Goal: Information Seeking & Learning: Learn about a topic

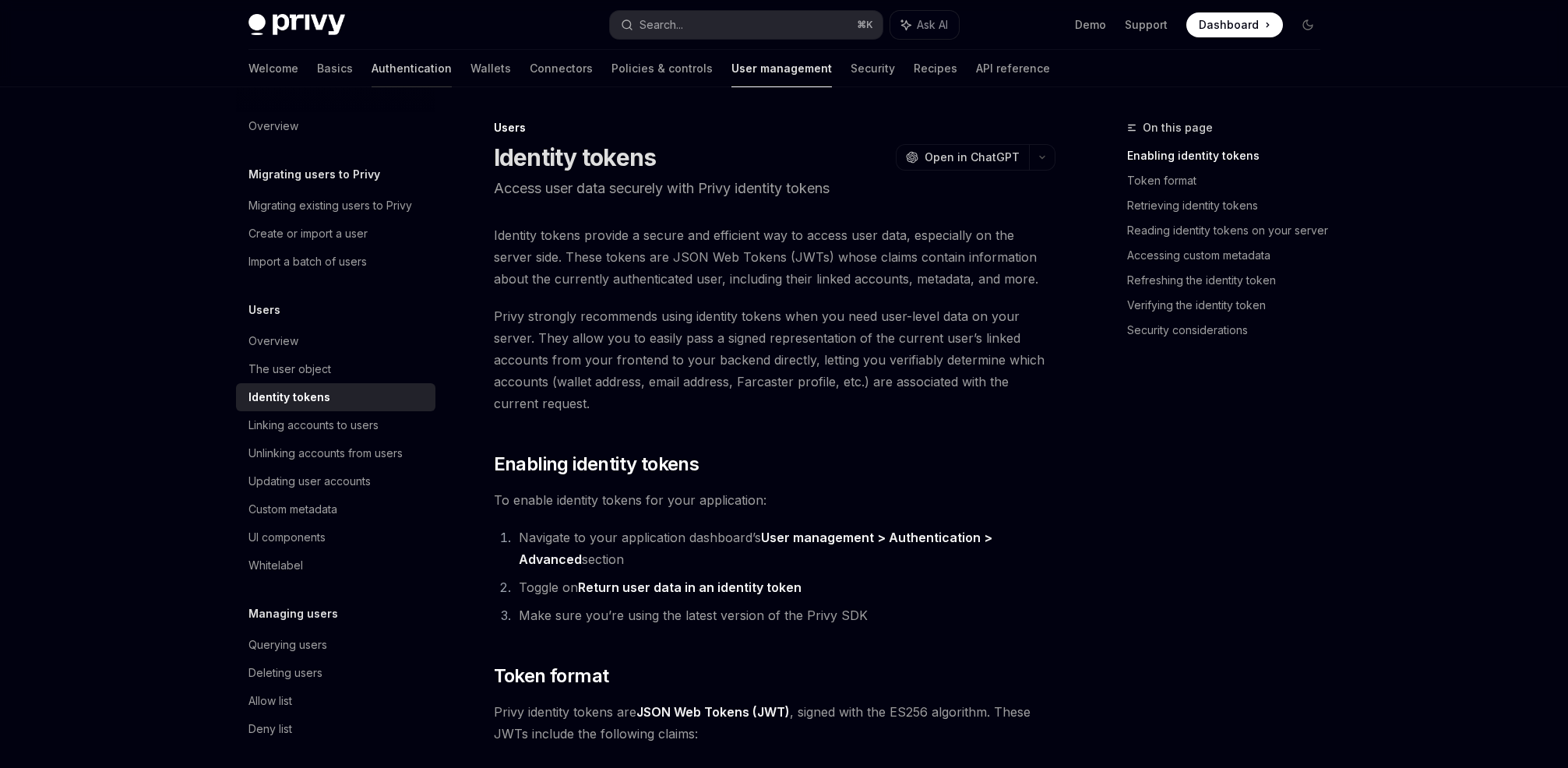
click at [371, 71] on link "Authentication" at bounding box center [411, 68] width 80 height 37
type textarea "*"
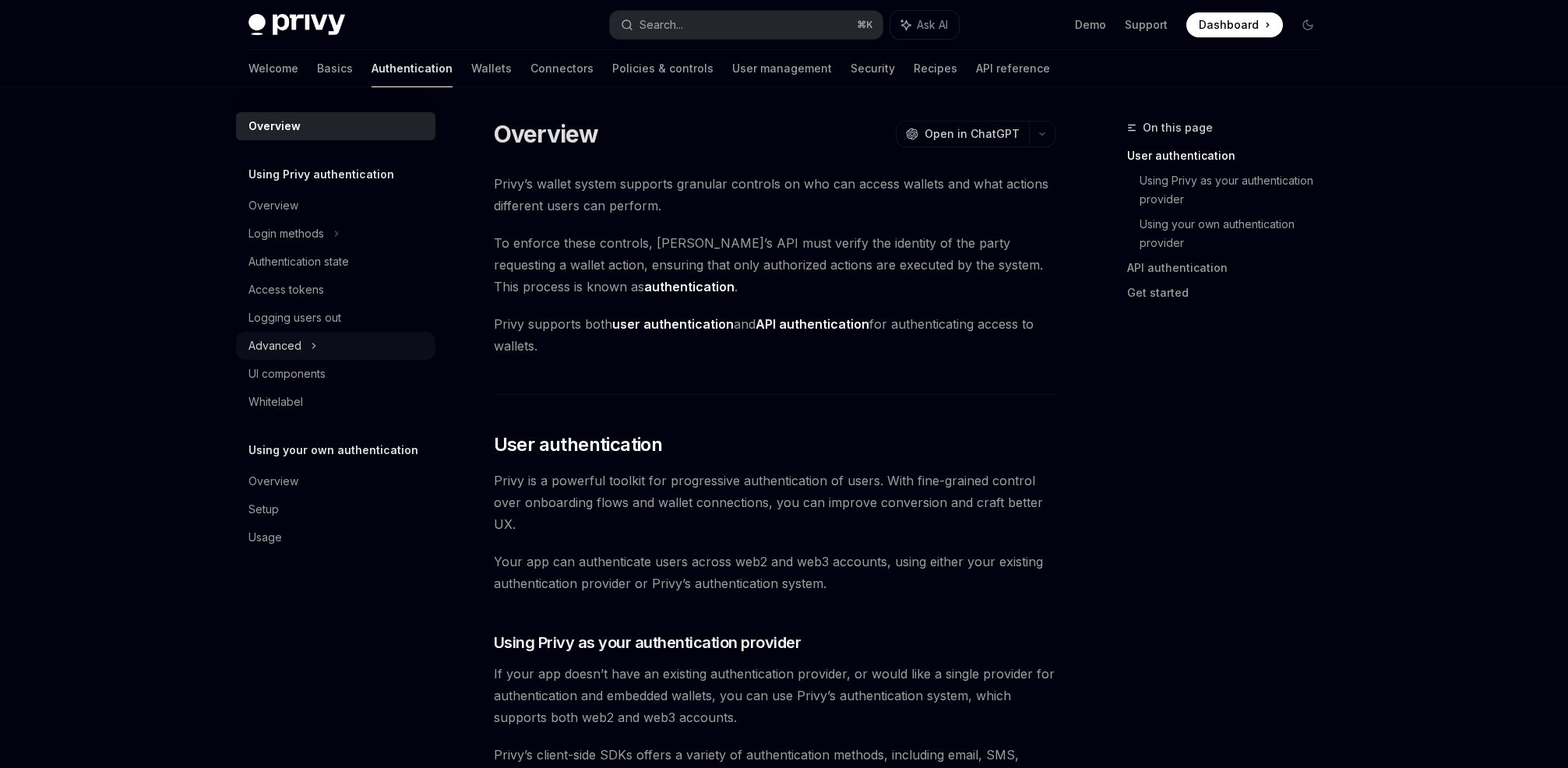
click at [318, 346] on div "Advanced" at bounding box center [335, 345] width 199 height 28
click at [312, 343] on icon at bounding box center [314, 346] width 19 height 6
click at [327, 228] on div "Login methods" at bounding box center [335, 233] width 199 height 28
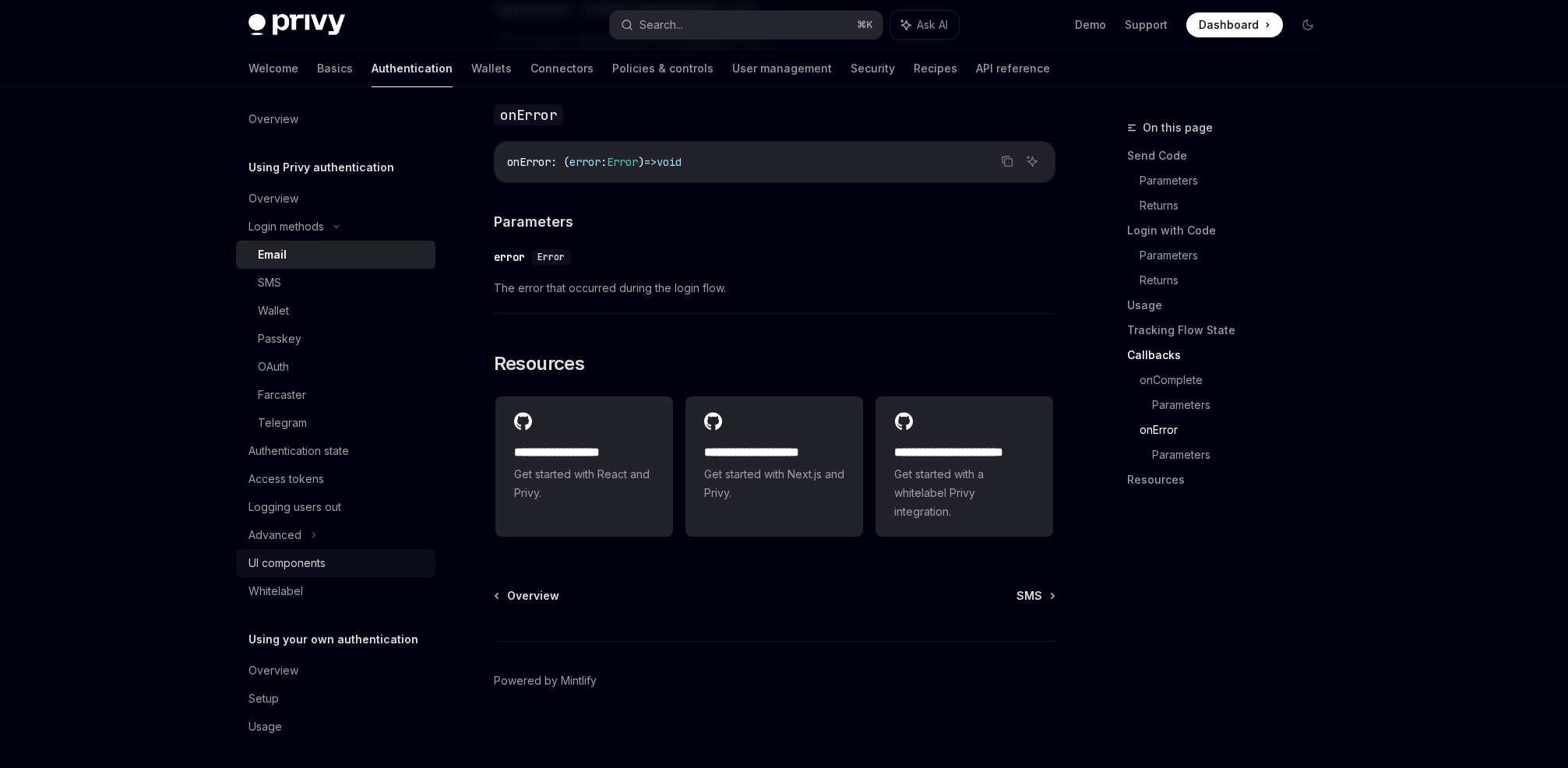
scroll to position [11, 0]
click at [299, 556] on div "UI components" at bounding box center [286, 559] width 77 height 19
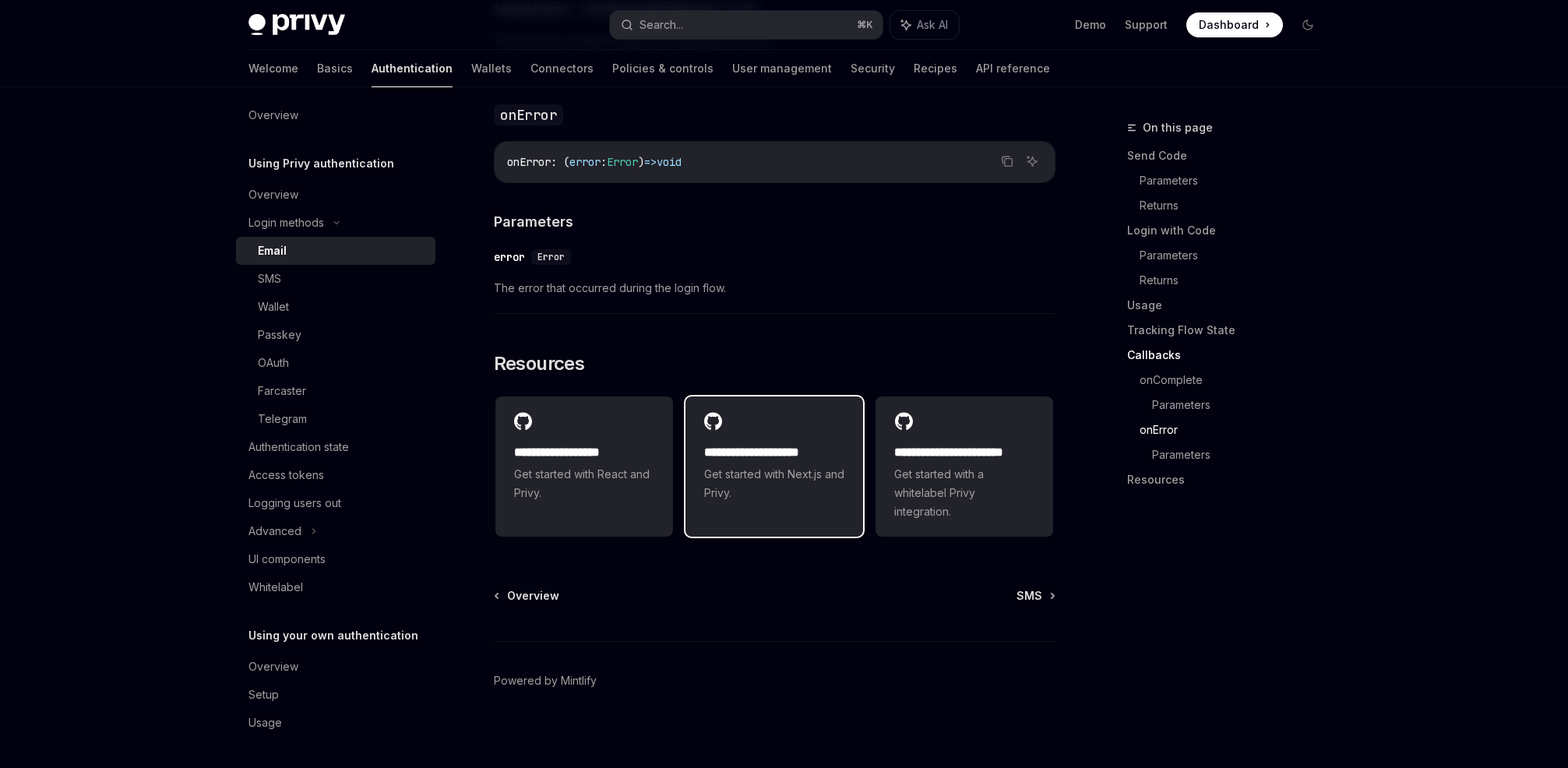
type textarea "*"
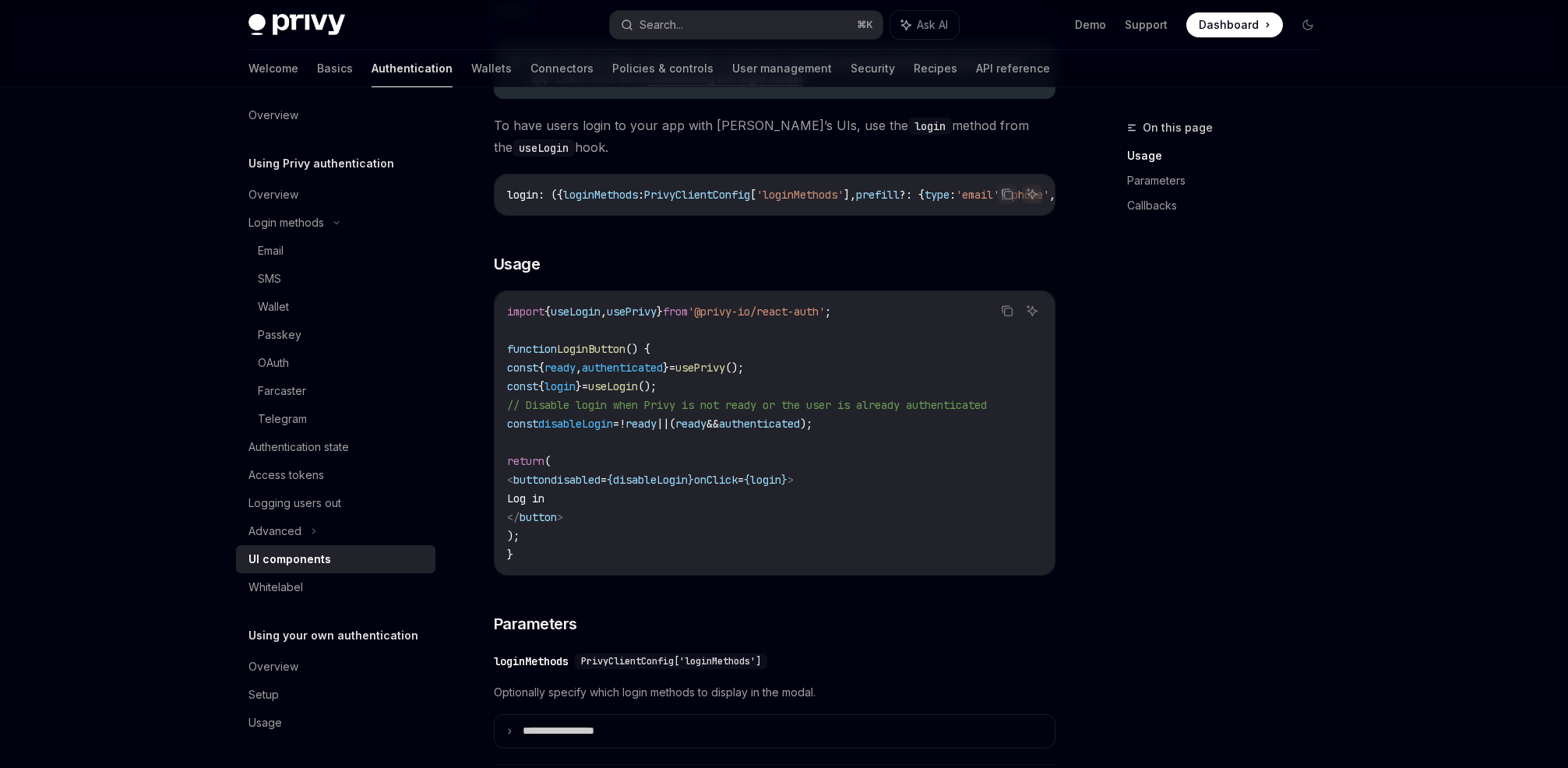
scroll to position [858, 0]
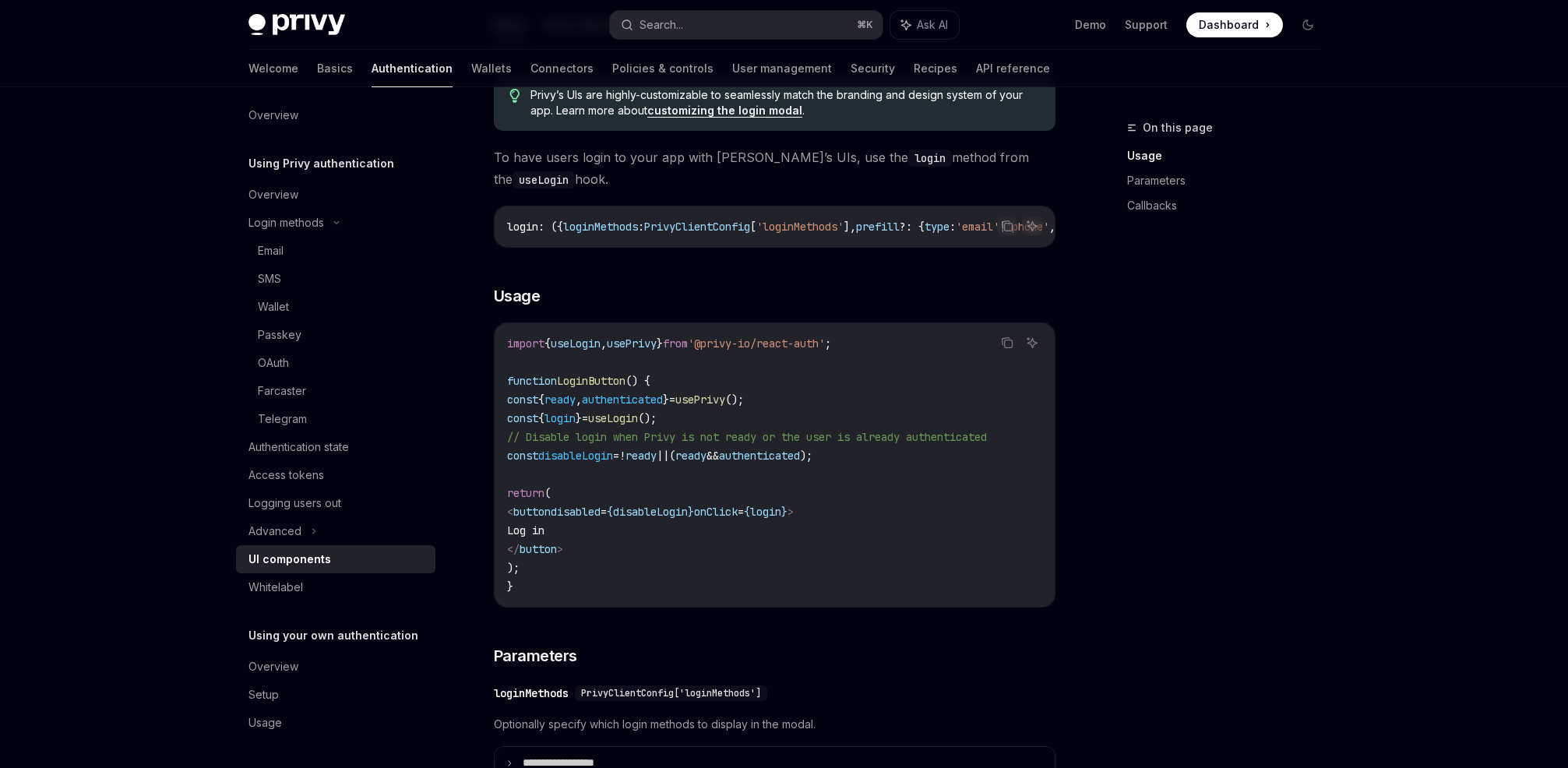
drag, startPoint x: 638, startPoint y: 246, endPoint x: 817, endPoint y: 263, distance: 179.8
click at [1386, 259] on div "Privy Docs home page Search... ⌘ K Ask AI Demo Support Dashboard Dashboard Sear…" at bounding box center [784, 606] width 1568 height 2928
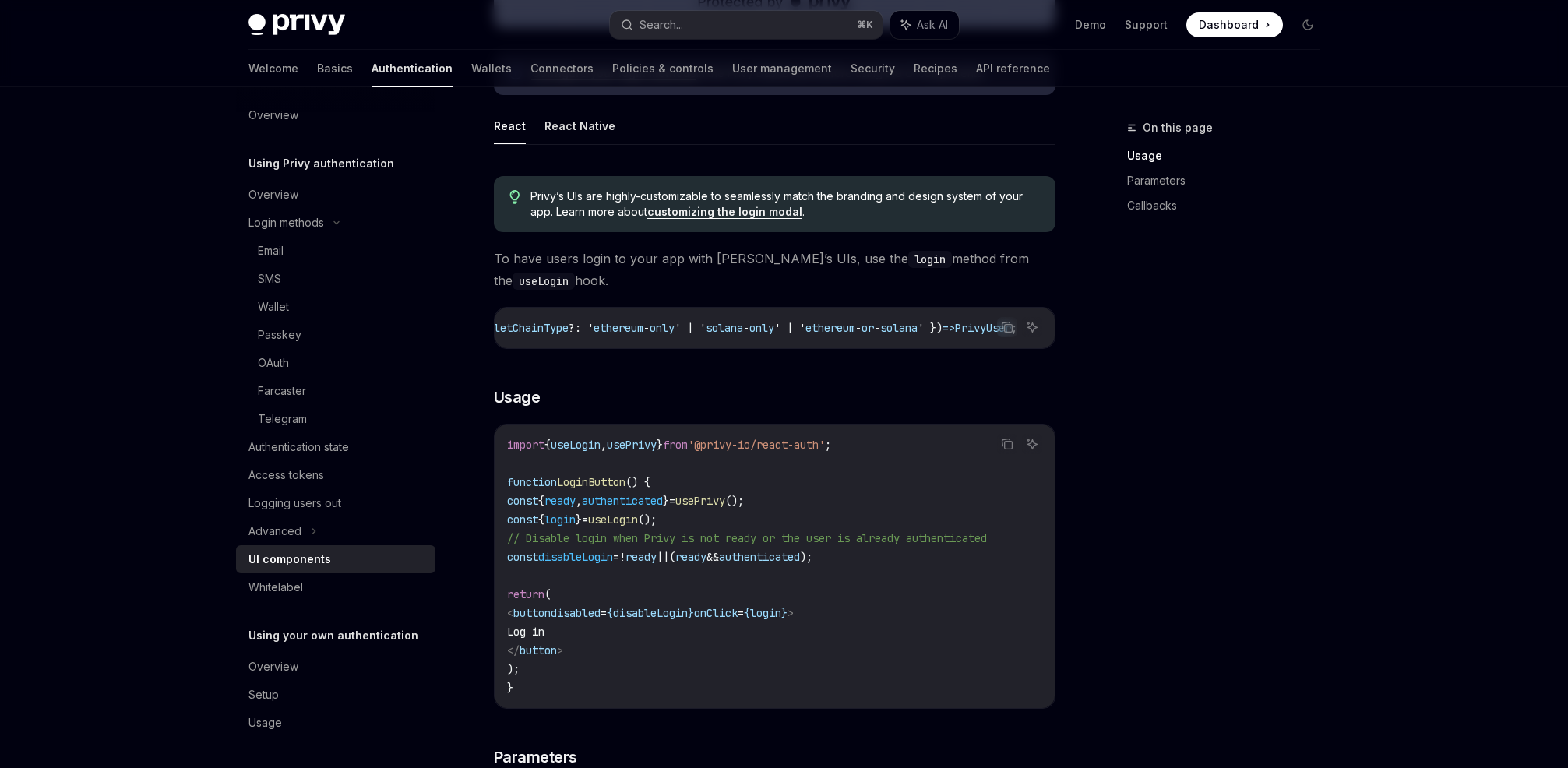
scroll to position [0, 0]
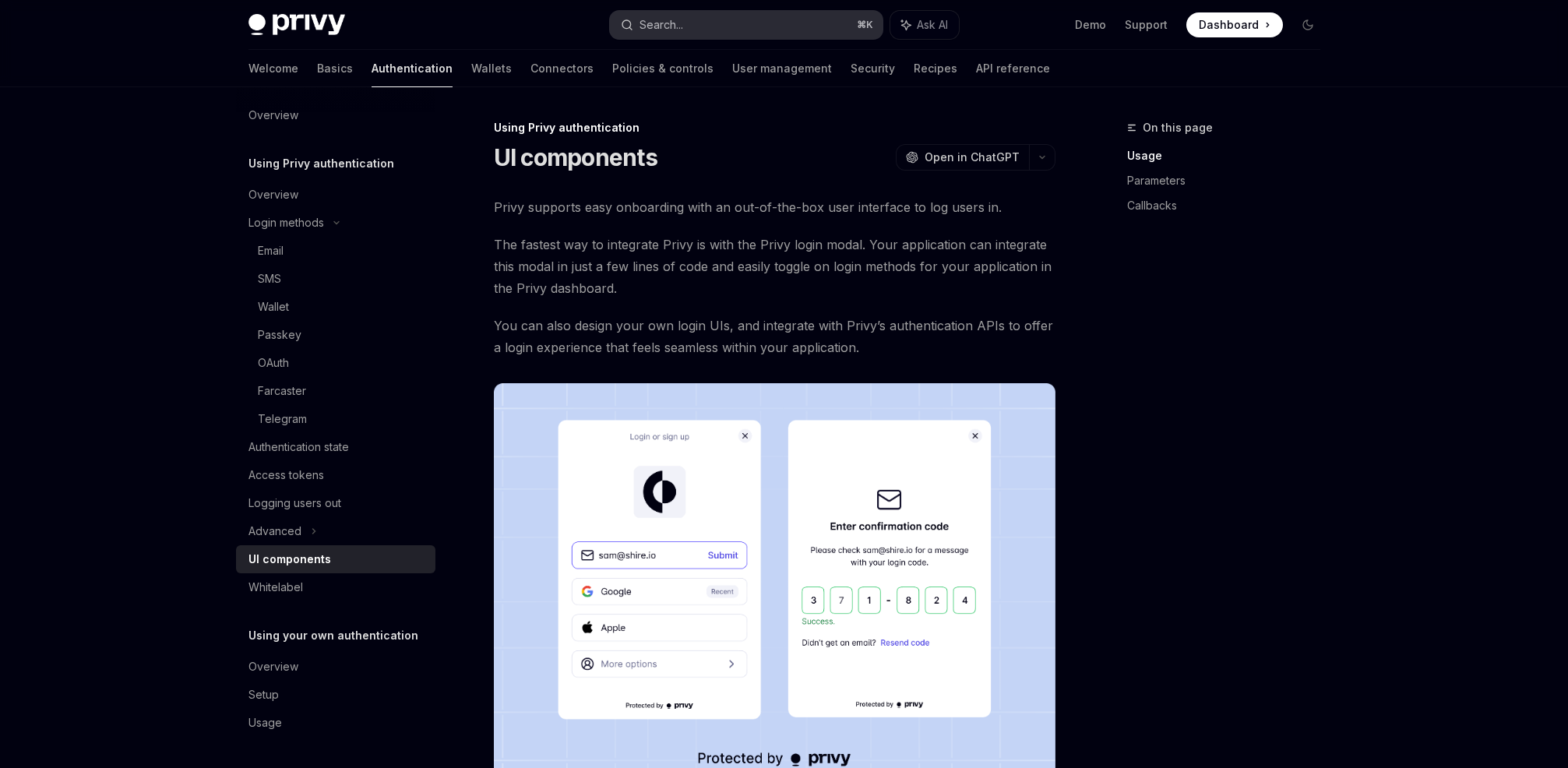
click at [713, 13] on button "Search... ⌘ K" at bounding box center [747, 25] width 273 height 28
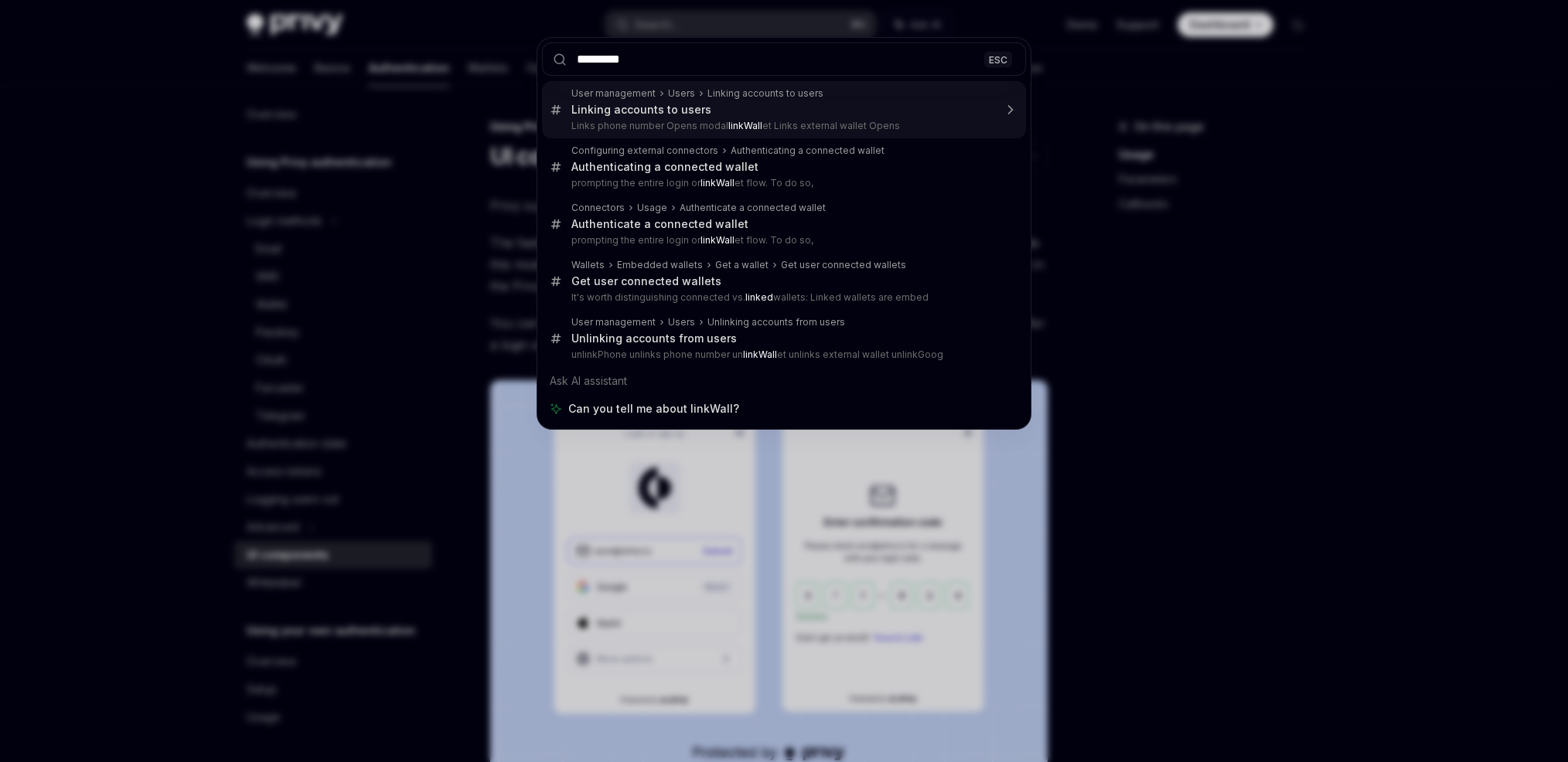
type input "**********"
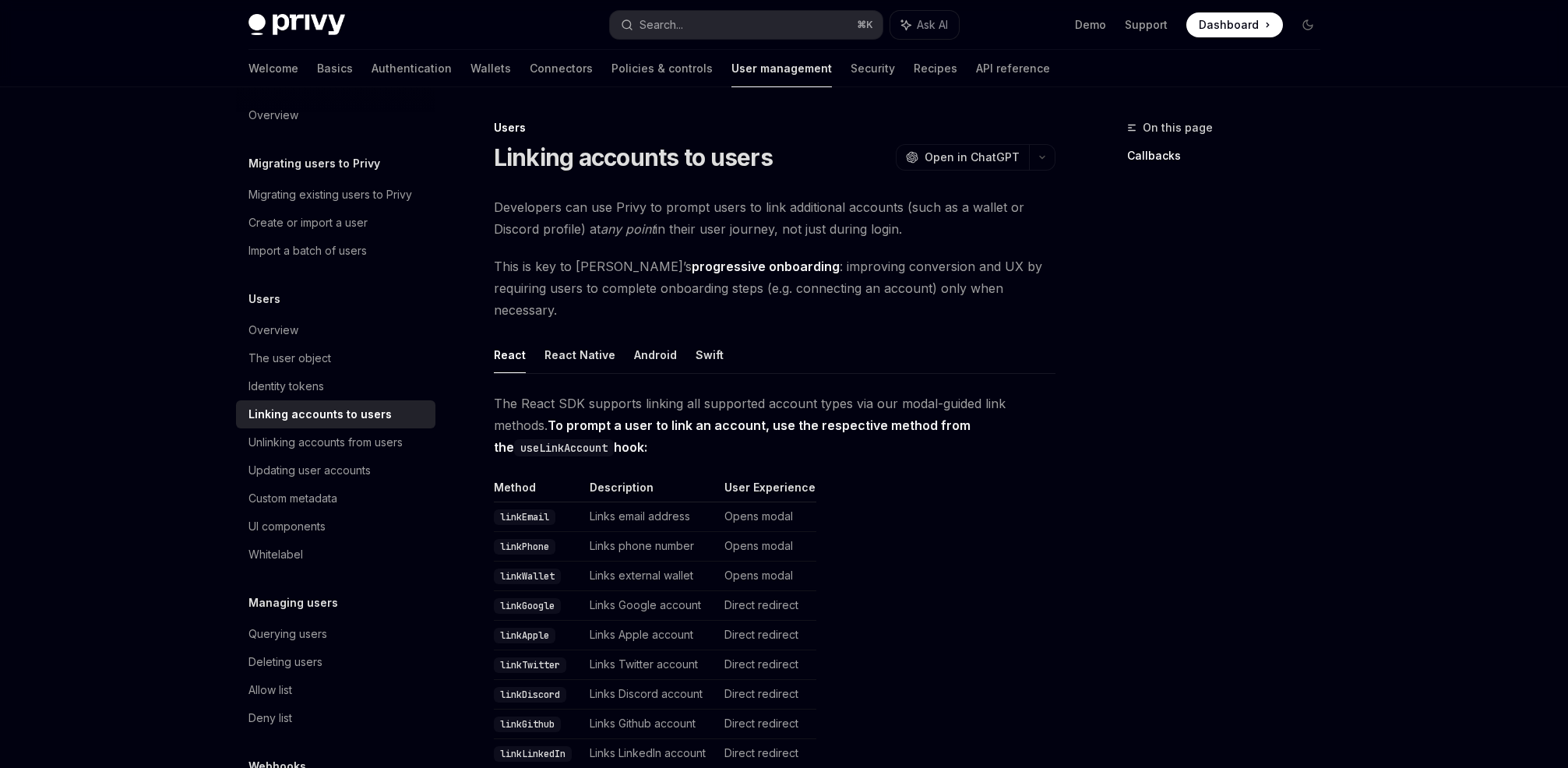
scroll to position [87, 0]
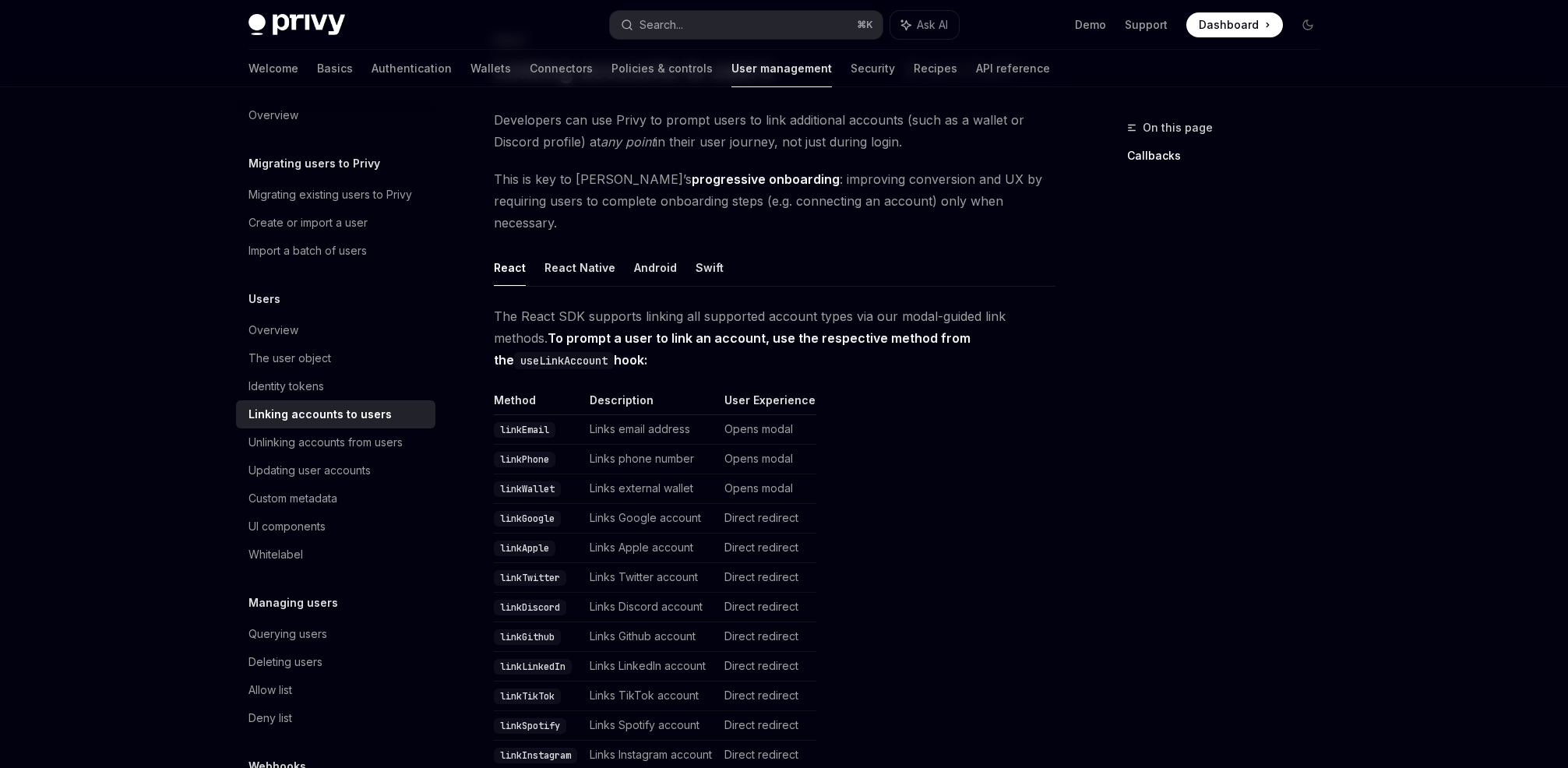
click at [784, 415] on td "Opens modal" at bounding box center [767, 429] width 98 height 29
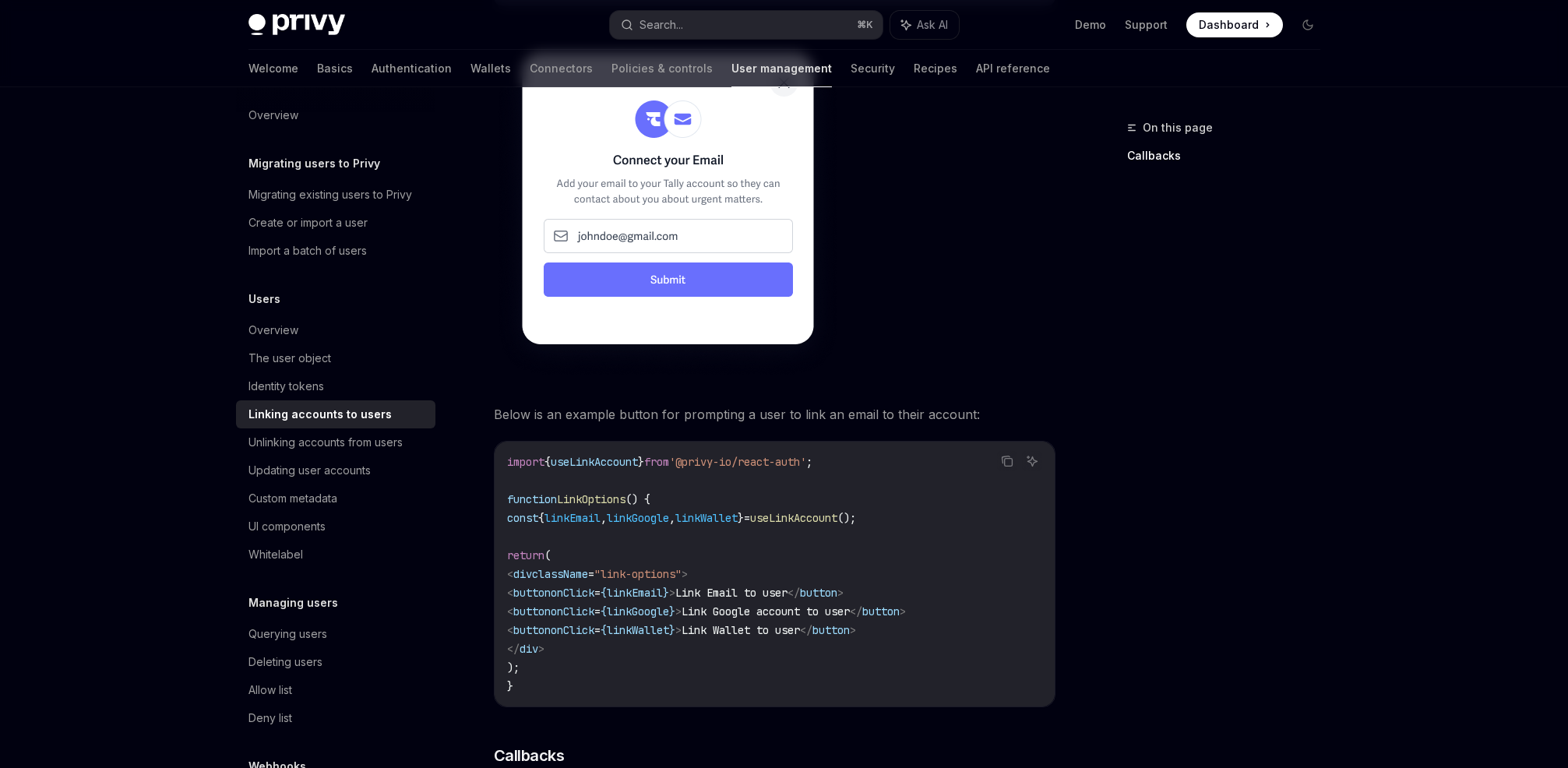
scroll to position [1047, 0]
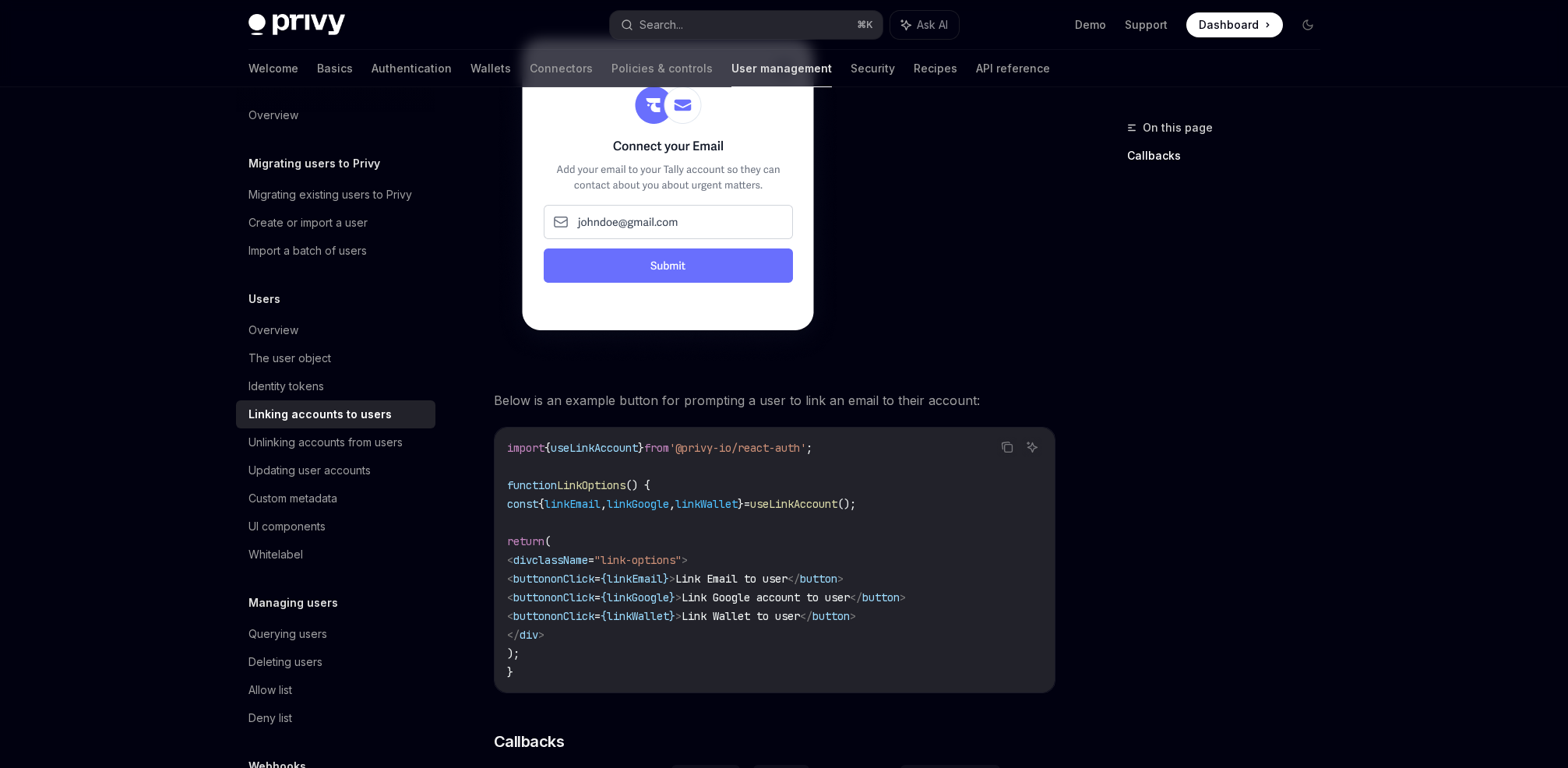
click at [738, 497] on span "linkWallet" at bounding box center [706, 504] width 63 height 14
click at [837, 497] on span "useLinkAccount" at bounding box center [794, 504] width 87 height 14
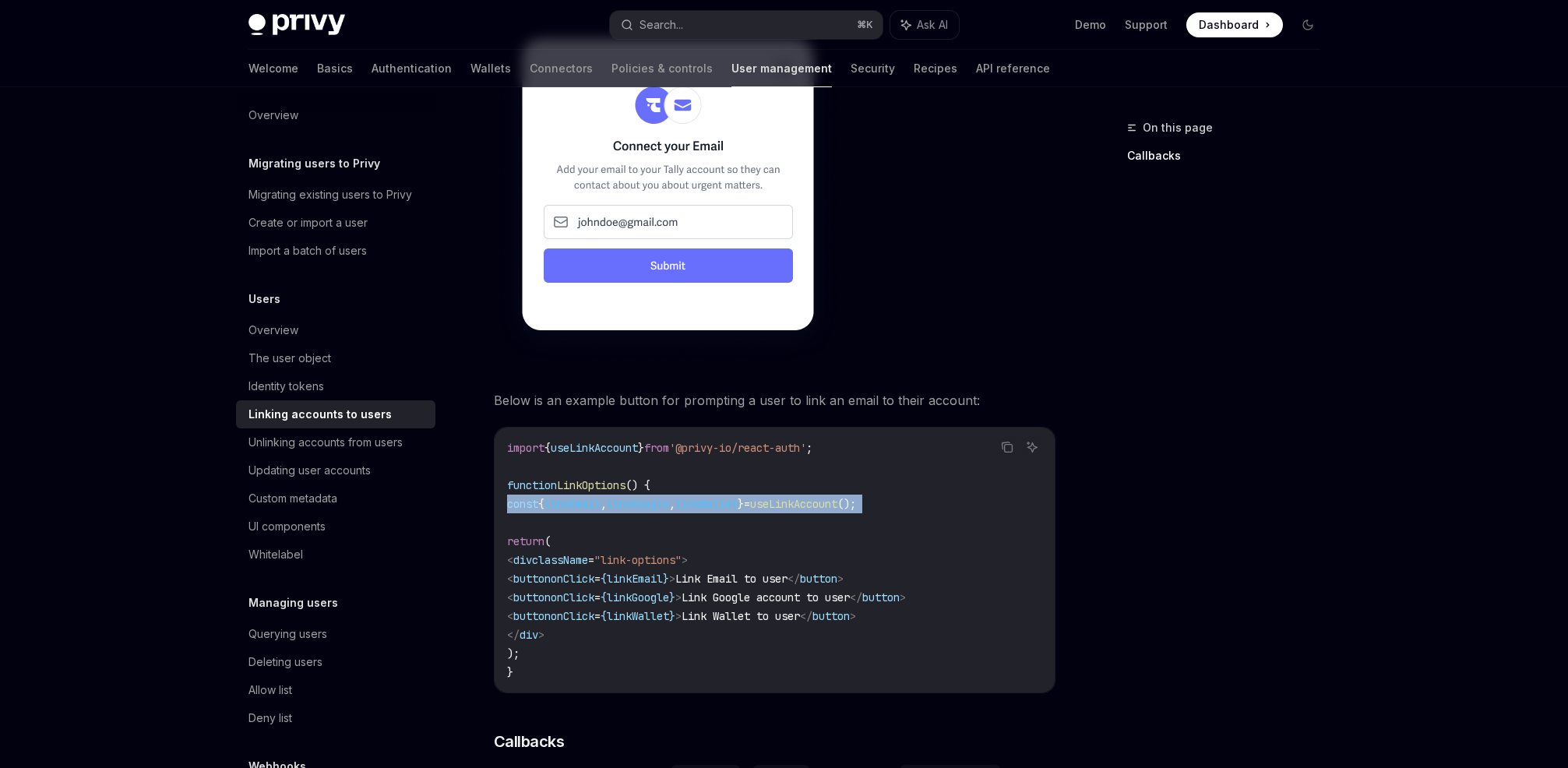
click at [819, 497] on span "useLinkAccount" at bounding box center [794, 504] width 87 height 14
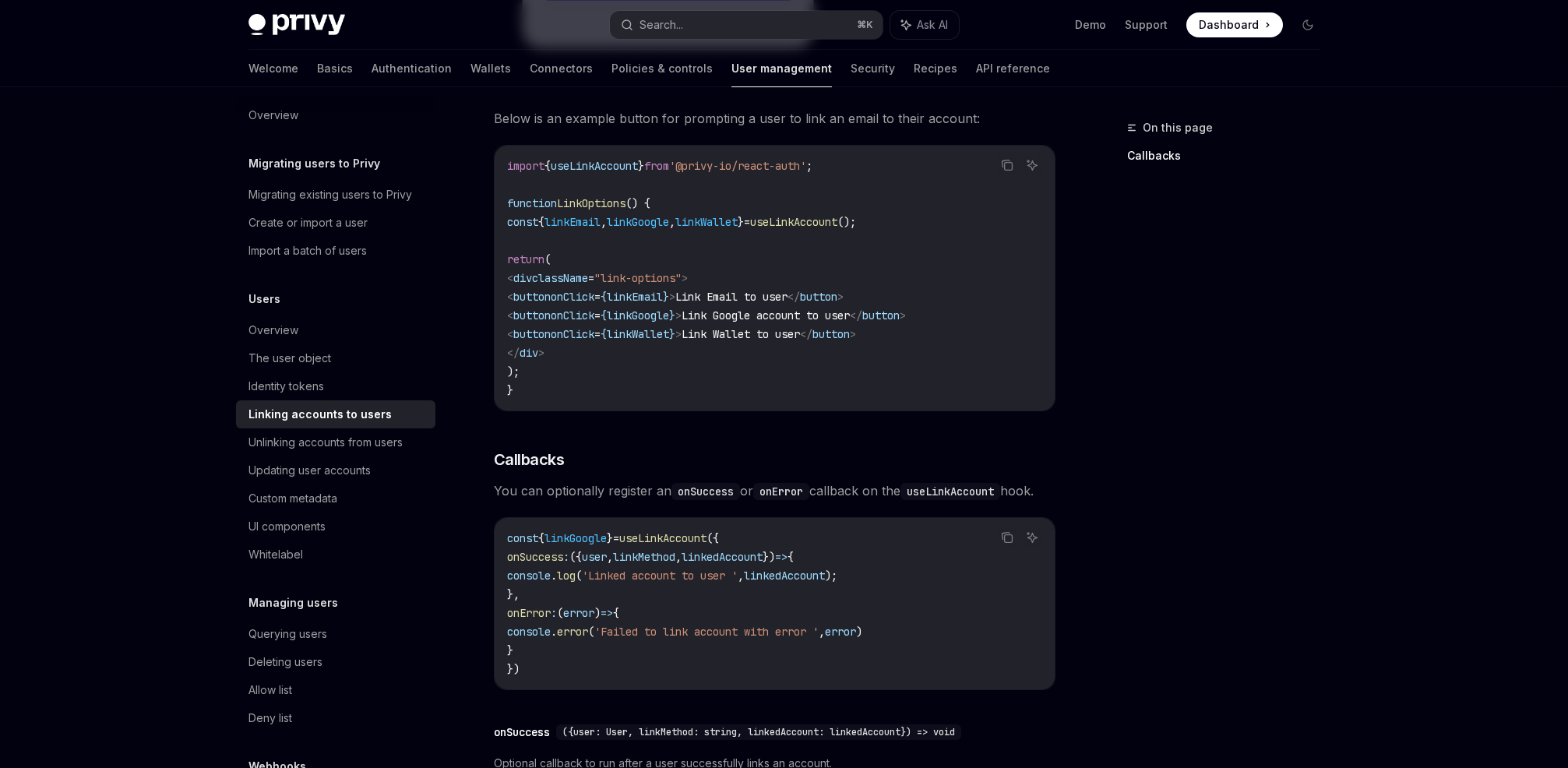
scroll to position [1340, 0]
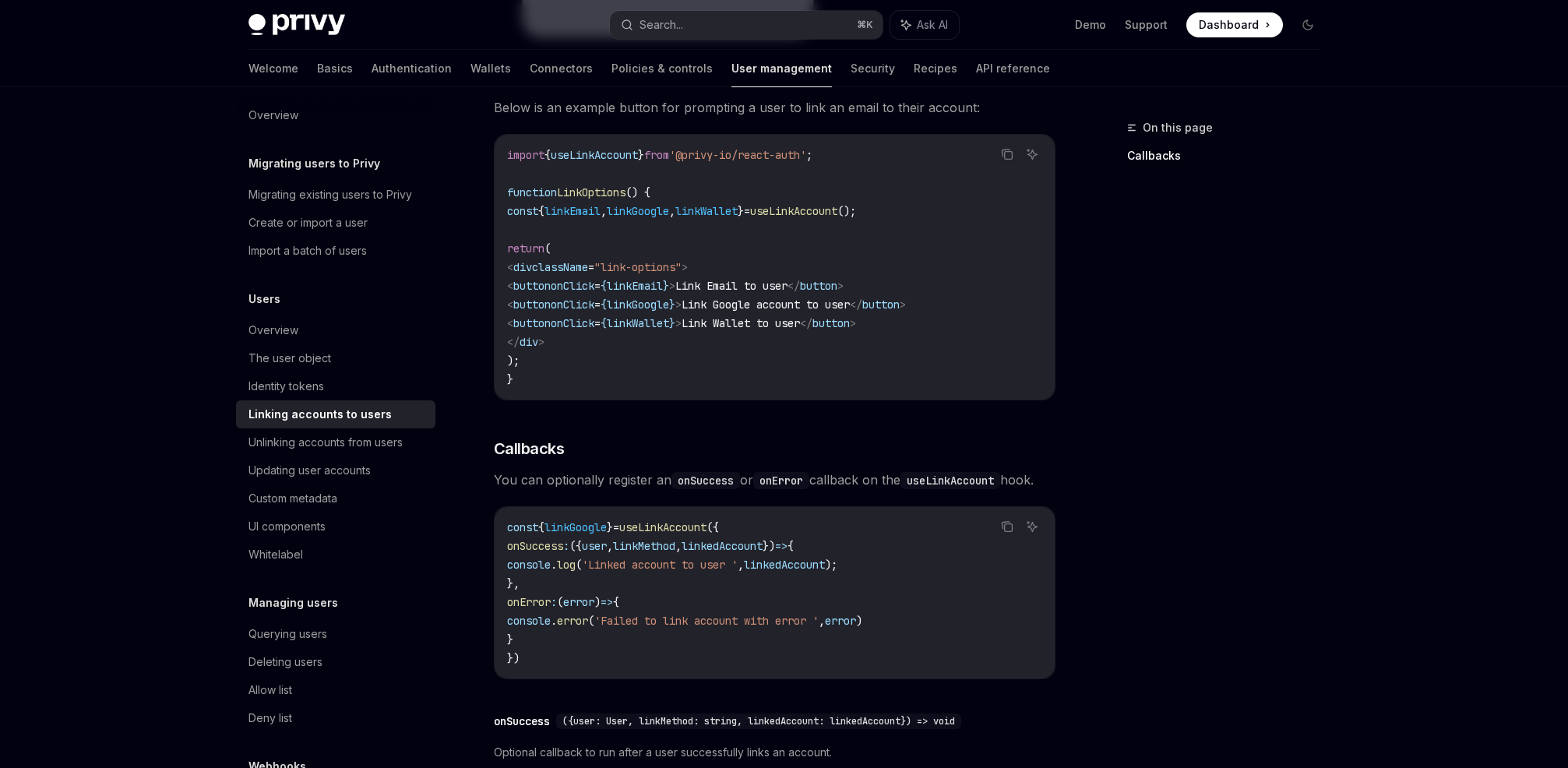
click at [590, 469] on span "You can optionally register an onSuccess or onError callback on the useLinkAcco…" at bounding box center [774, 479] width 562 height 21
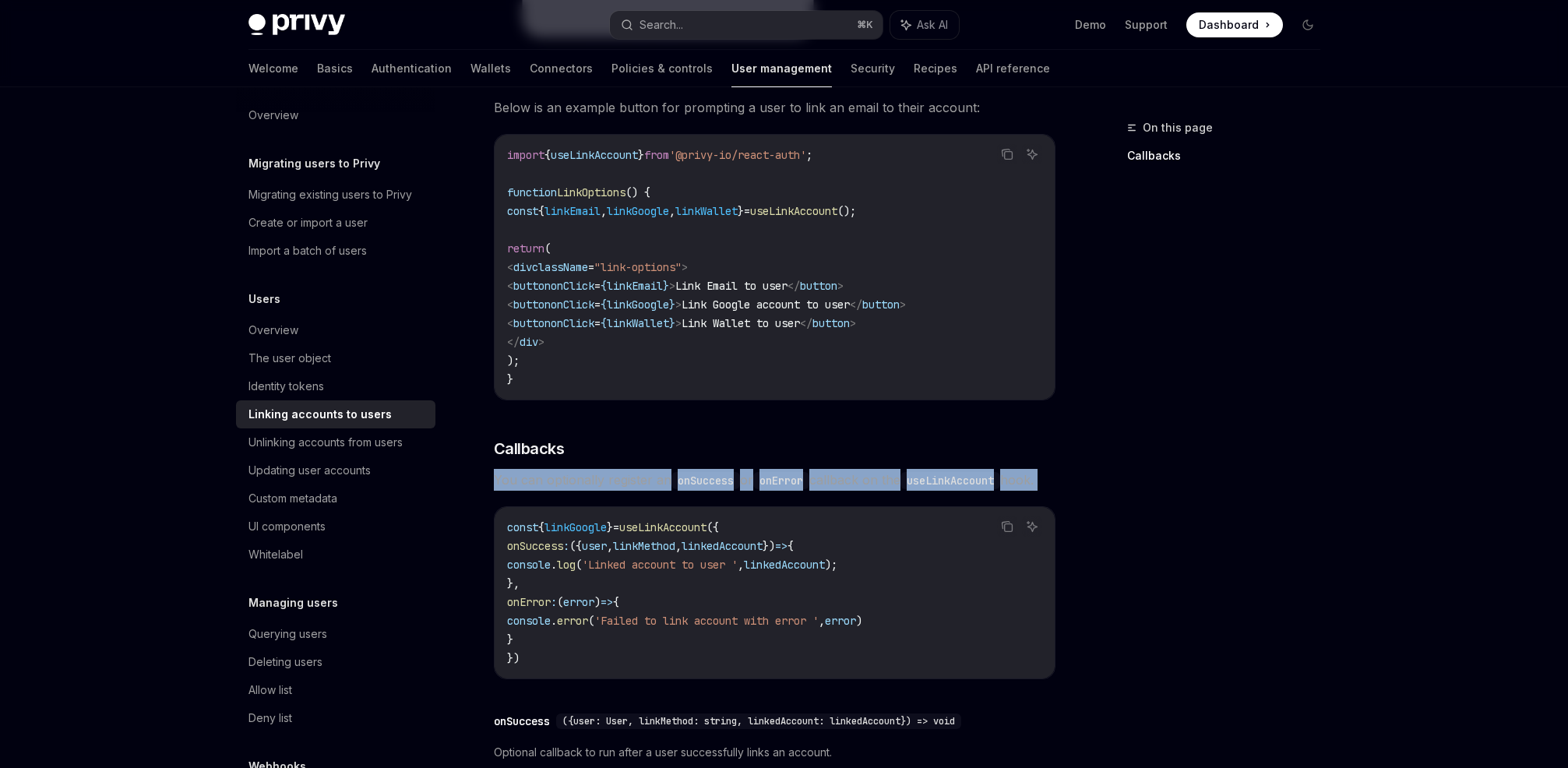
click at [590, 469] on span "You can optionally register an onSuccess or onError callback on the useLinkAcco…" at bounding box center [774, 479] width 562 height 21
click at [628, 469] on span "You can optionally register an onSuccess or onError callback on the useLinkAcco…" at bounding box center [774, 479] width 562 height 21
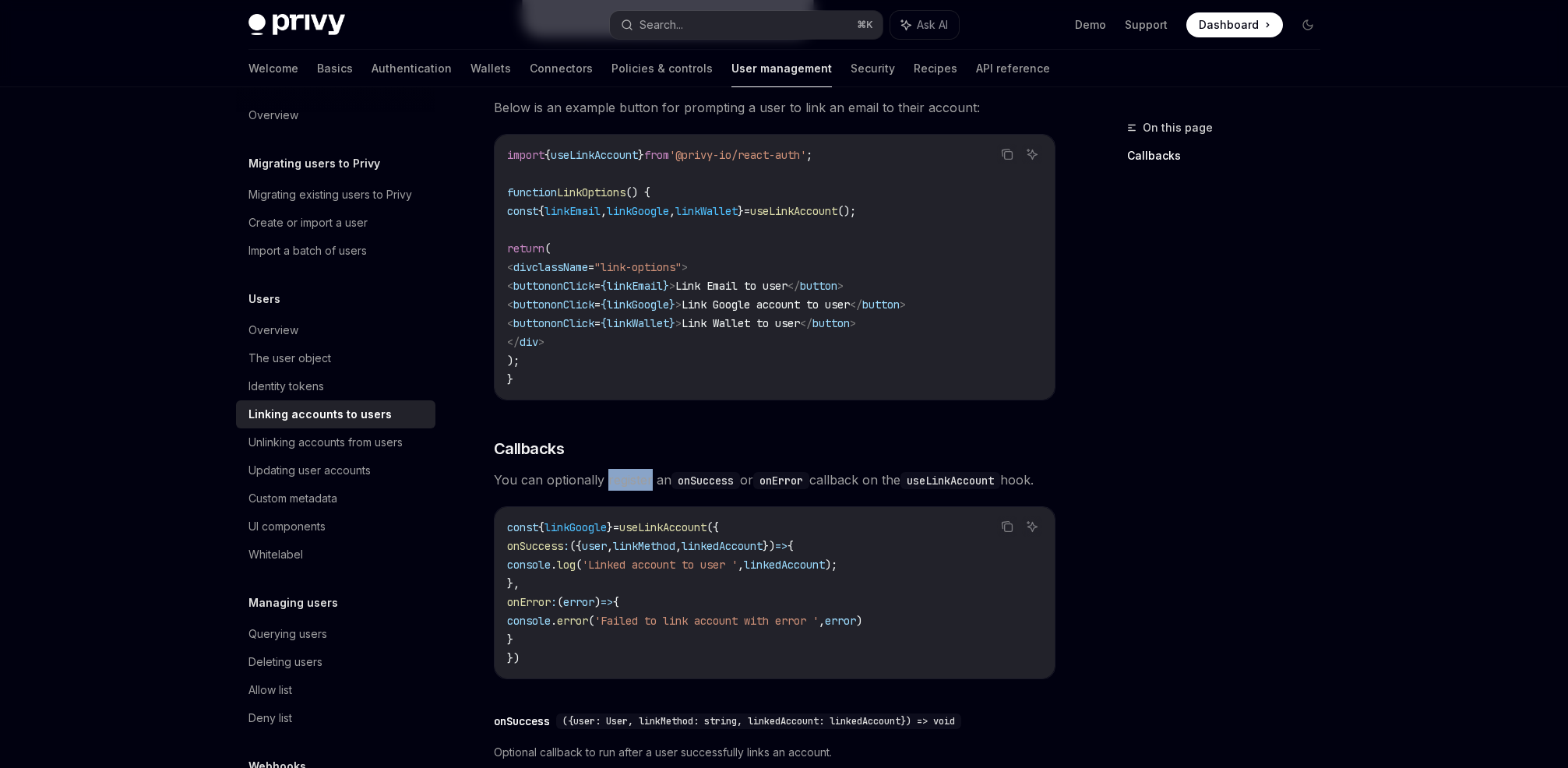
click at [628, 469] on span "You can optionally register an onSuccess or onError callback on the useLinkAcco…" at bounding box center [774, 479] width 562 height 21
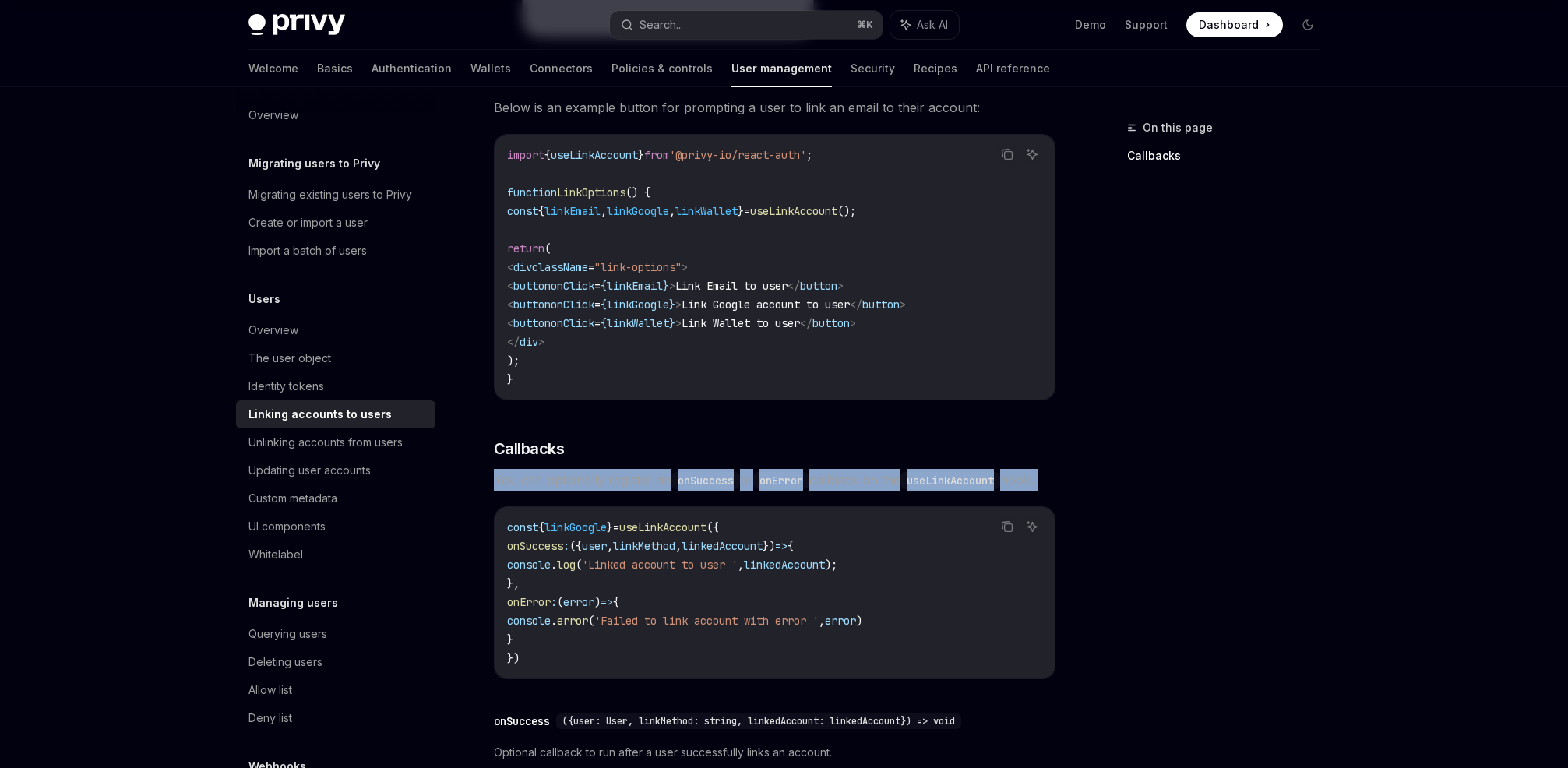
click at [628, 469] on span "You can optionally register an onSuccess or onError callback on the useLinkAcco…" at bounding box center [774, 479] width 562 height 21
click at [567, 469] on span "You can optionally register an onSuccess or onError callback on the useLinkAcco…" at bounding box center [774, 479] width 562 height 21
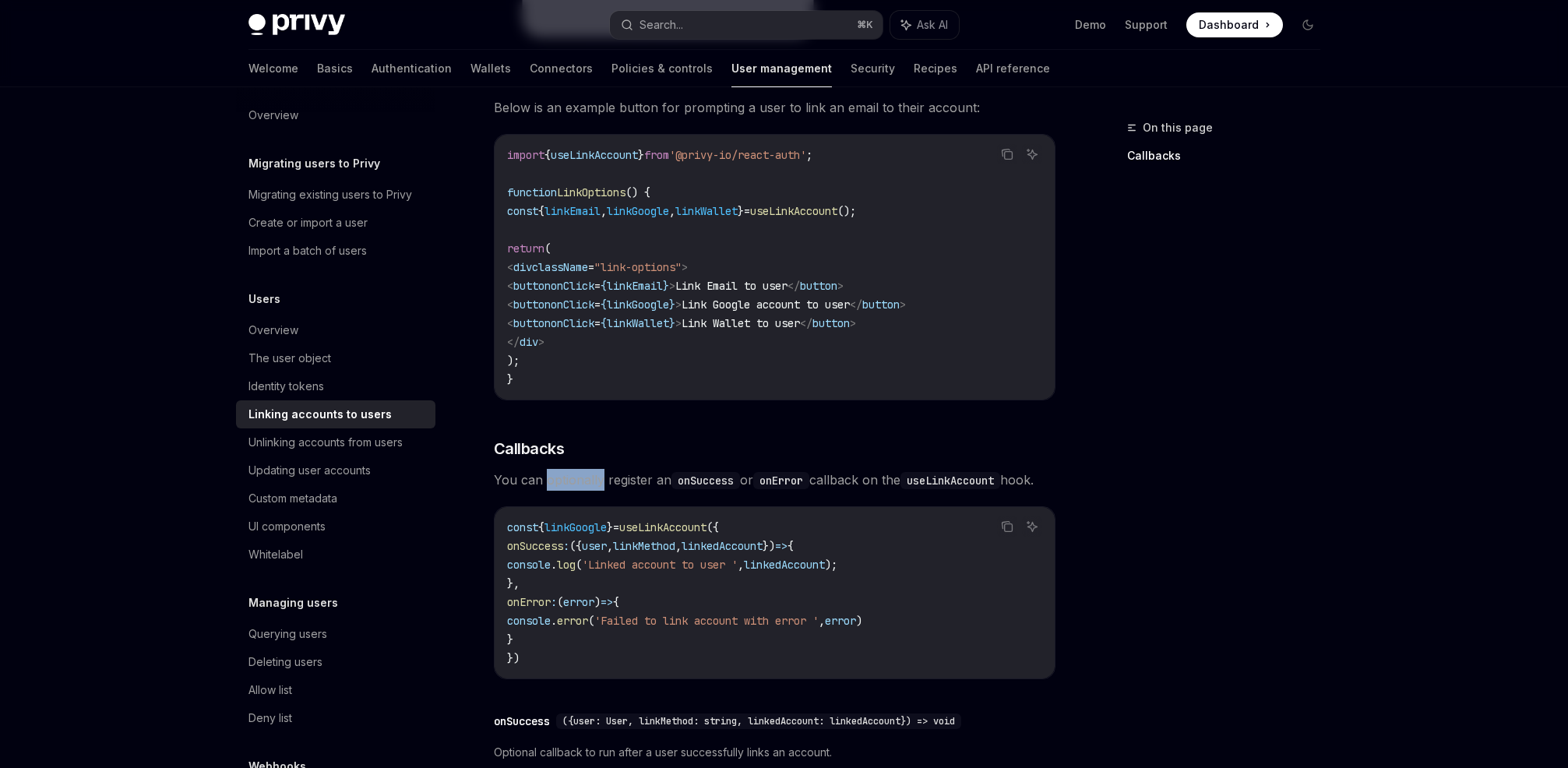
click at [567, 469] on span "You can optionally register an onSuccess or onError callback on the useLinkAcco…" at bounding box center [774, 479] width 562 height 21
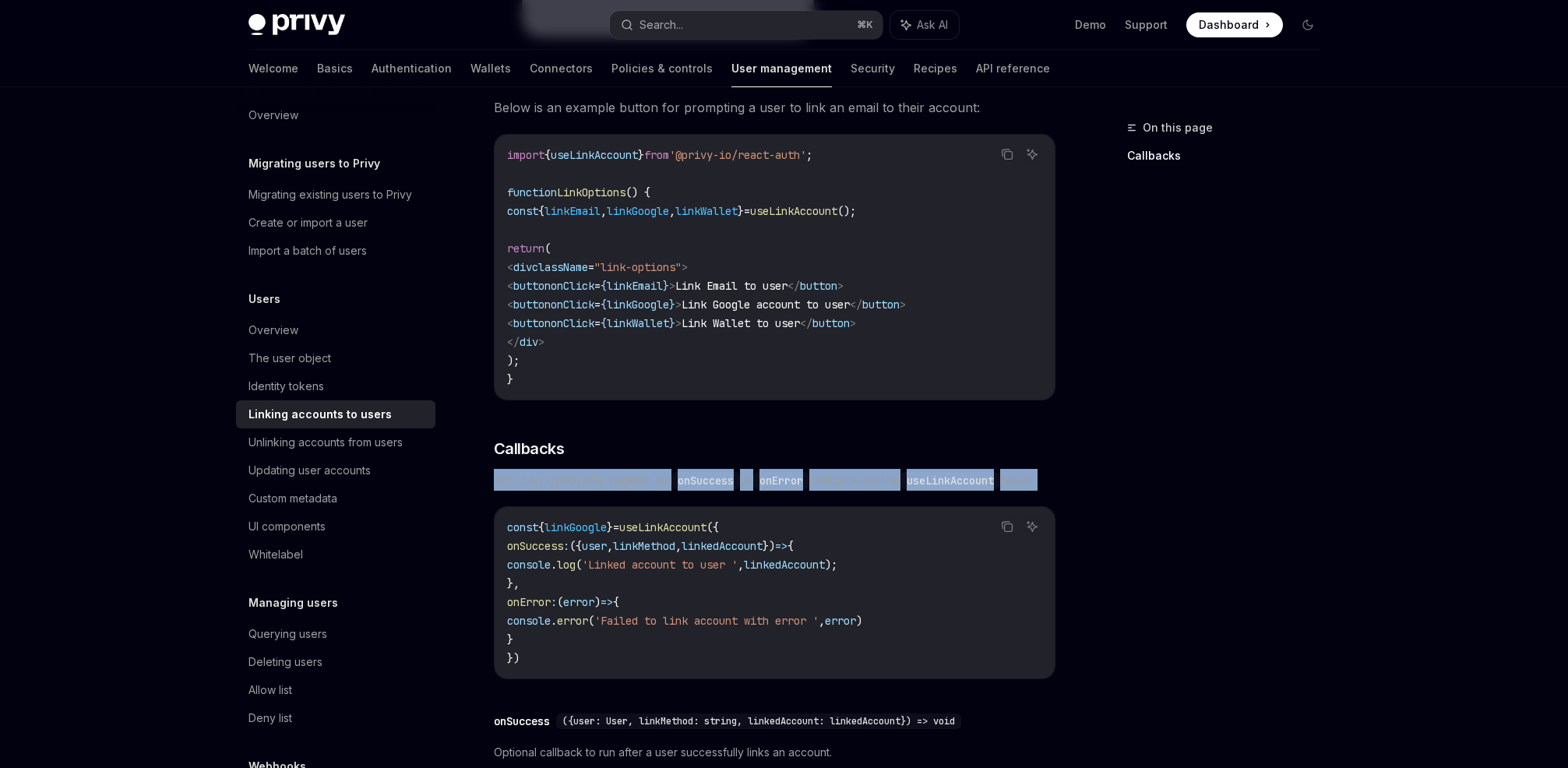
click at [567, 469] on span "You can optionally register an onSuccess or onError callback on the useLinkAcco…" at bounding box center [774, 479] width 562 height 21
click at [617, 469] on span "You can optionally register an onSuccess or onError callback on the useLinkAcco…" at bounding box center [774, 479] width 562 height 21
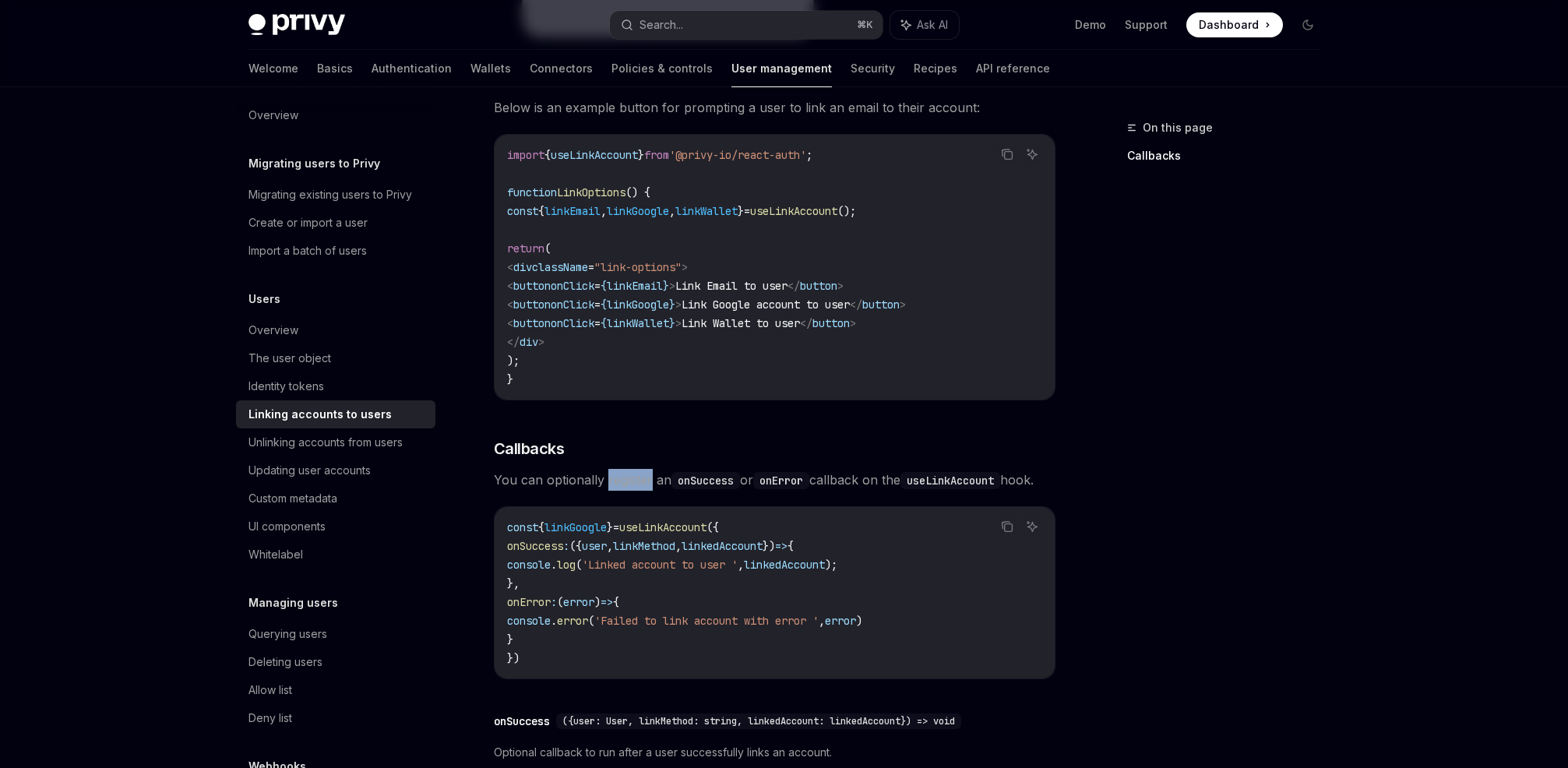
click at [617, 469] on span "You can optionally register an onSuccess or onError callback on the useLinkAcco…" at bounding box center [774, 479] width 562 height 21
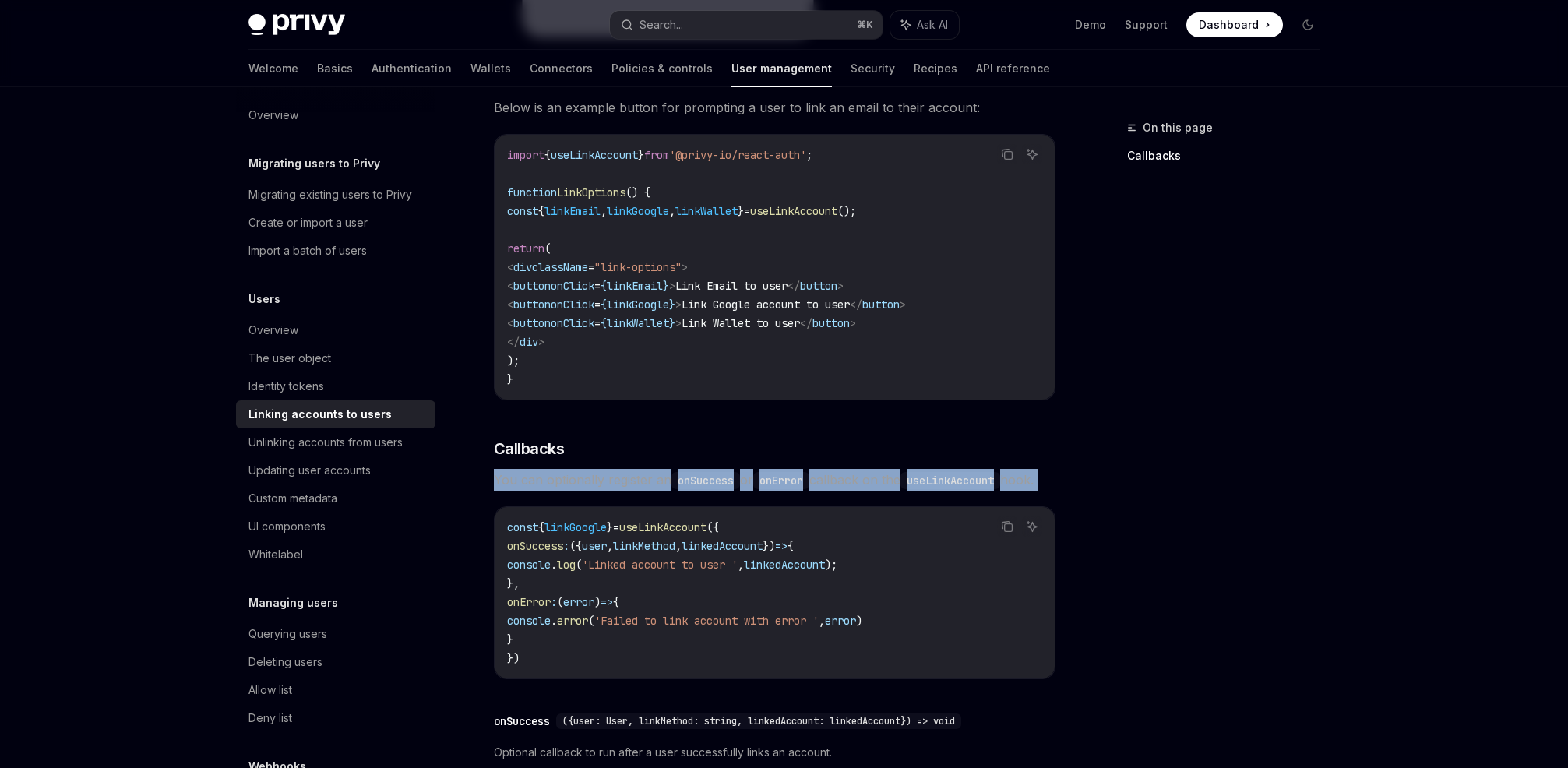
click at [617, 469] on span "You can optionally register an onSuccess or onError callback on the useLinkAcco…" at bounding box center [774, 479] width 562 height 21
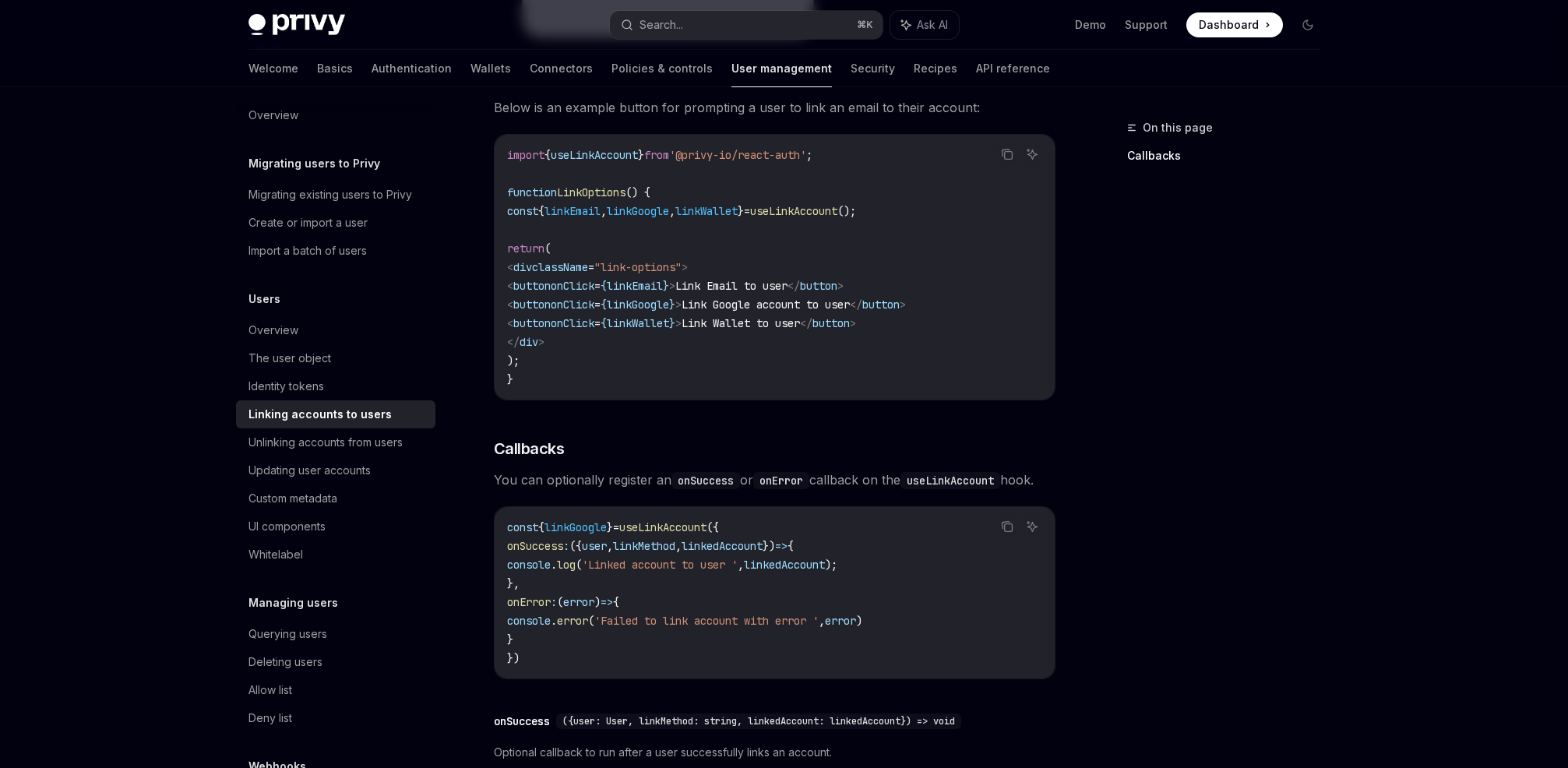
click at [578, 469] on span "You can optionally register an onSuccess or onError callback on the useLinkAcco…" at bounding box center [774, 479] width 562 height 21
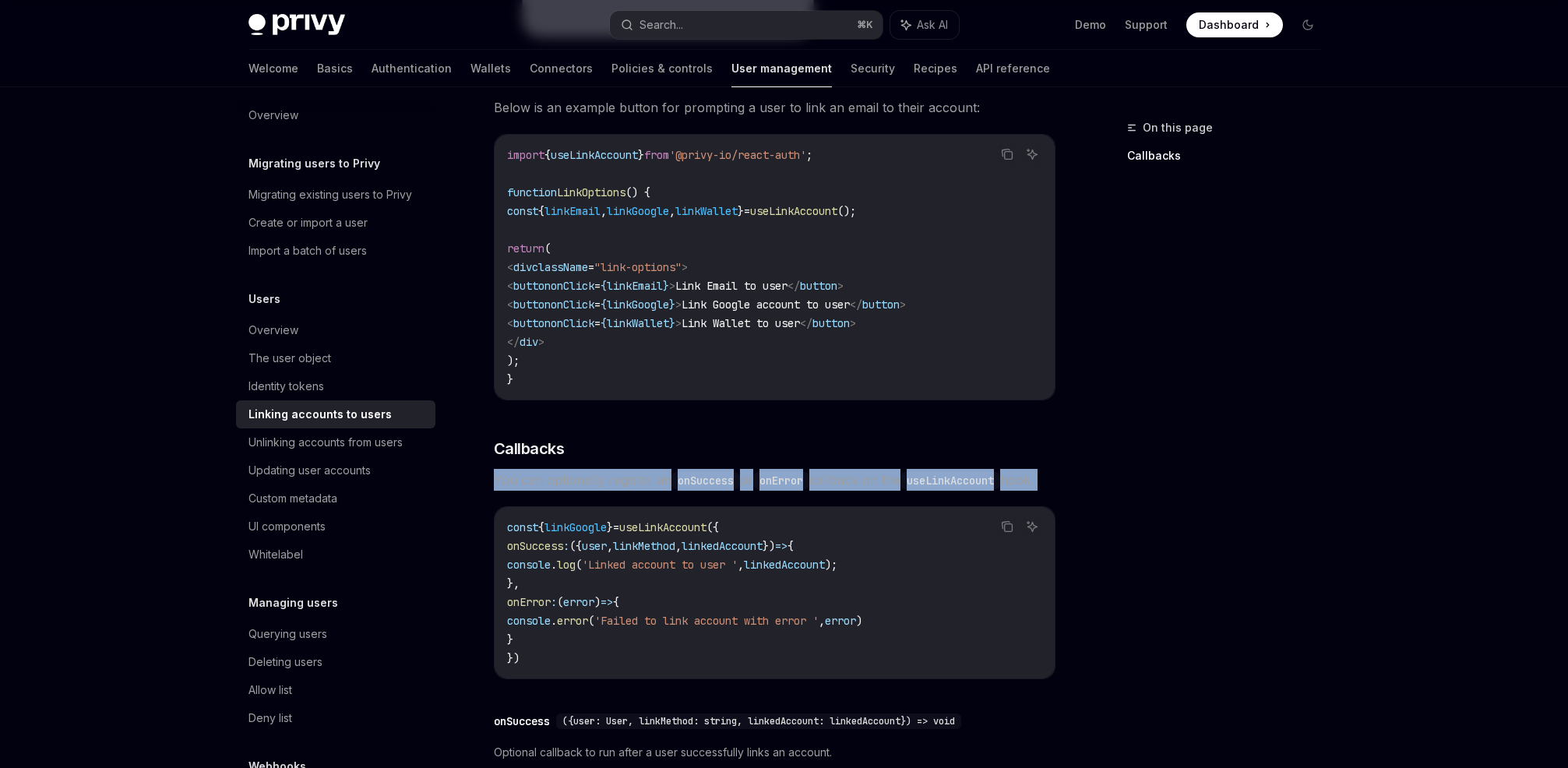
click at [578, 469] on span "You can optionally register an onSuccess or onError callback on the useLinkAcco…" at bounding box center [774, 479] width 562 height 21
click at [605, 469] on span "You can optionally register an onSuccess or onError callback on the useLinkAcco…" at bounding box center [774, 479] width 562 height 21
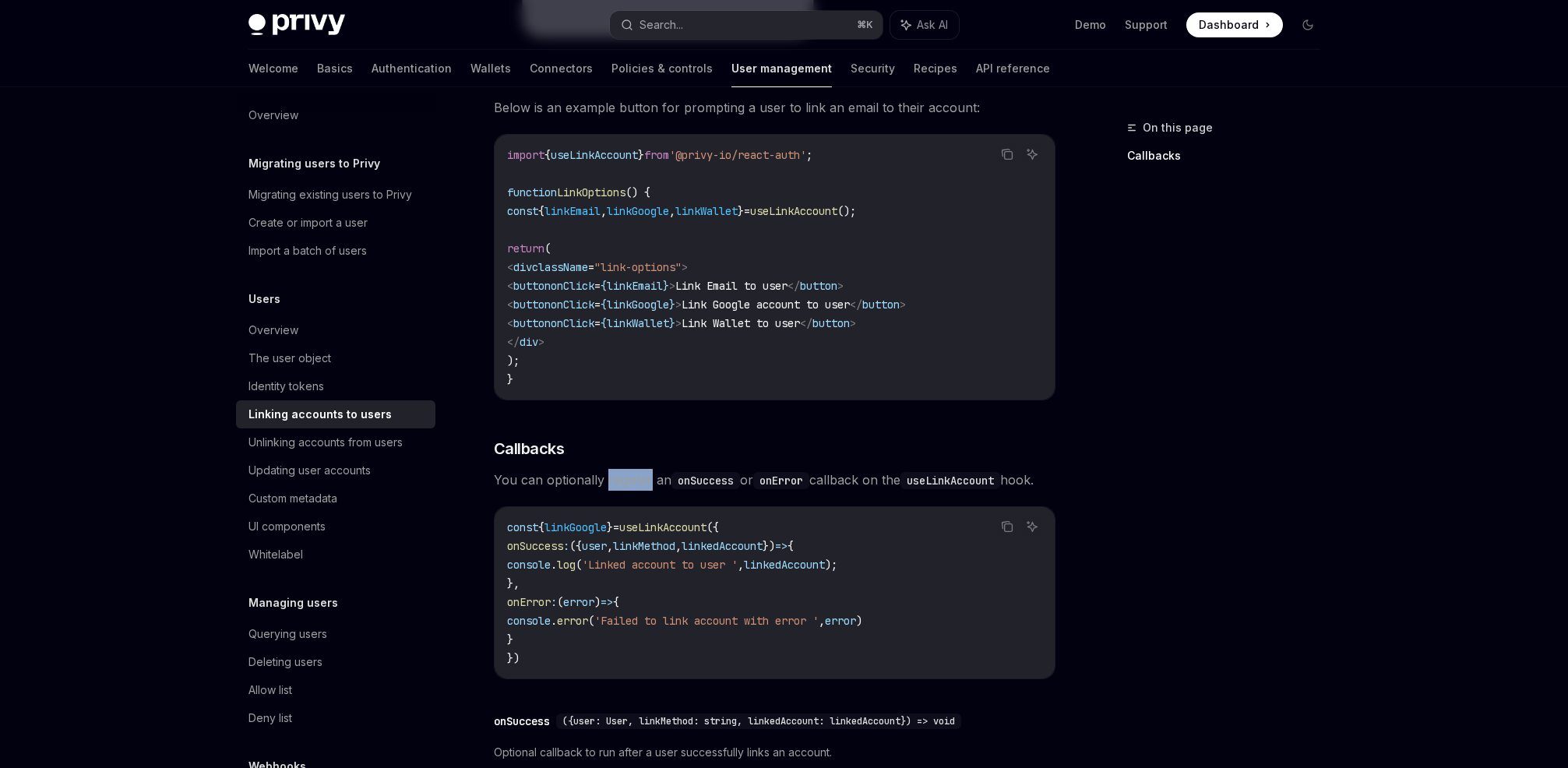
click at [605, 469] on span "You can optionally register an onSuccess or onError callback on the useLinkAcco…" at bounding box center [774, 479] width 562 height 21
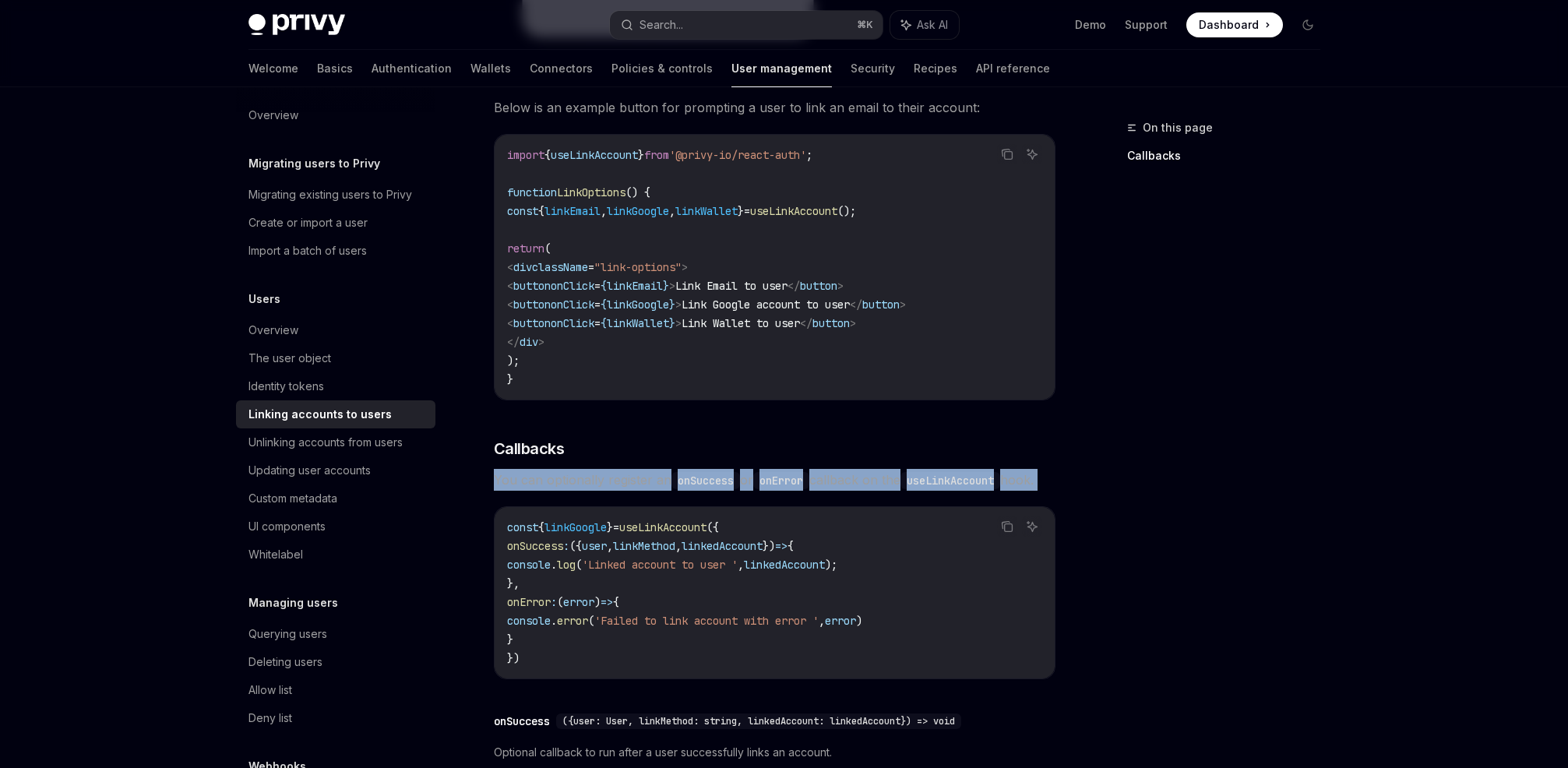
click at [605, 469] on span "You can optionally register an onSuccess or onError callback on the useLinkAcco…" at bounding box center [774, 479] width 562 height 21
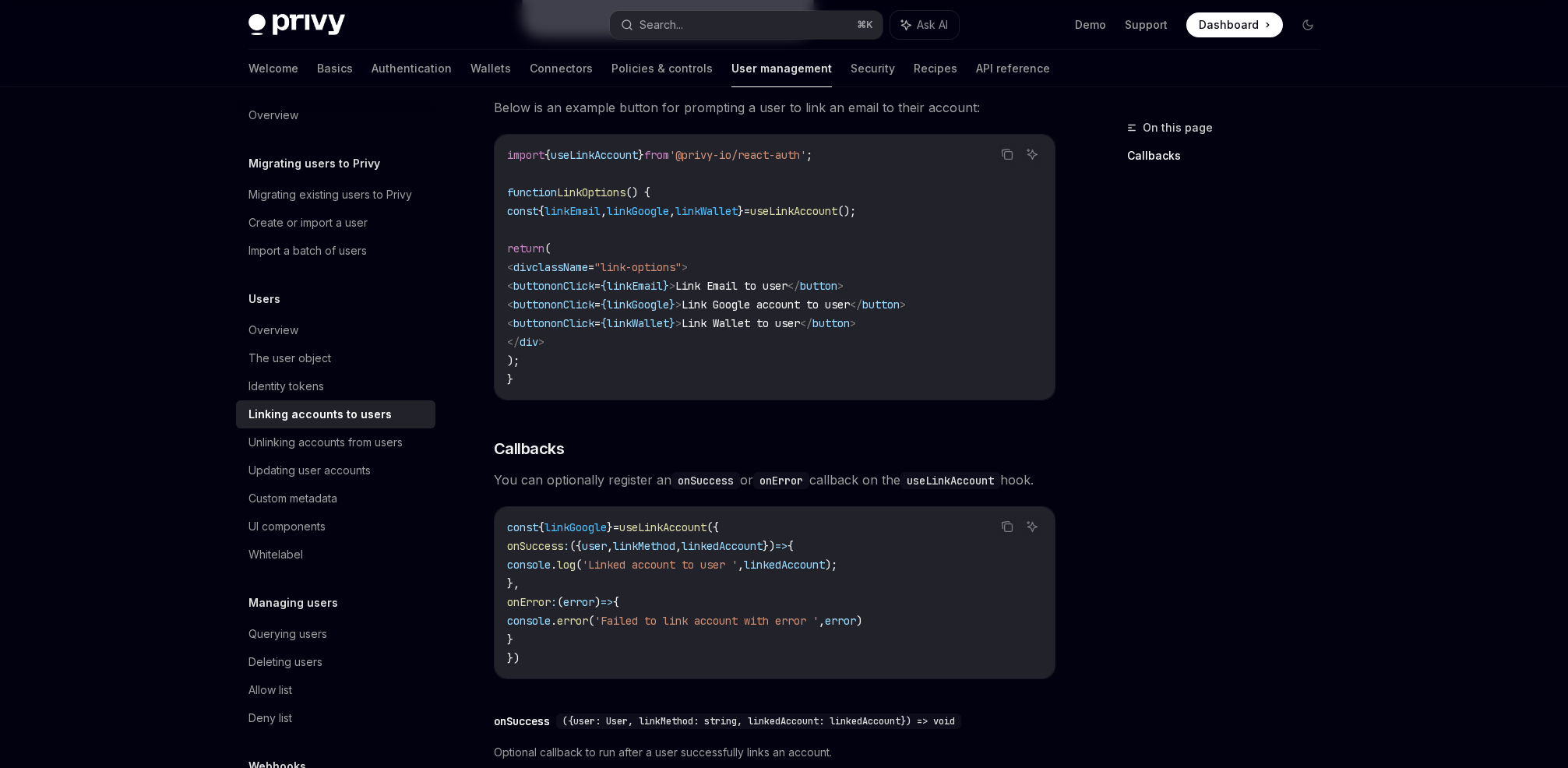
click at [577, 469] on span "You can optionally register an onSuccess or onError callback on the useLinkAcco…" at bounding box center [774, 479] width 562 height 21
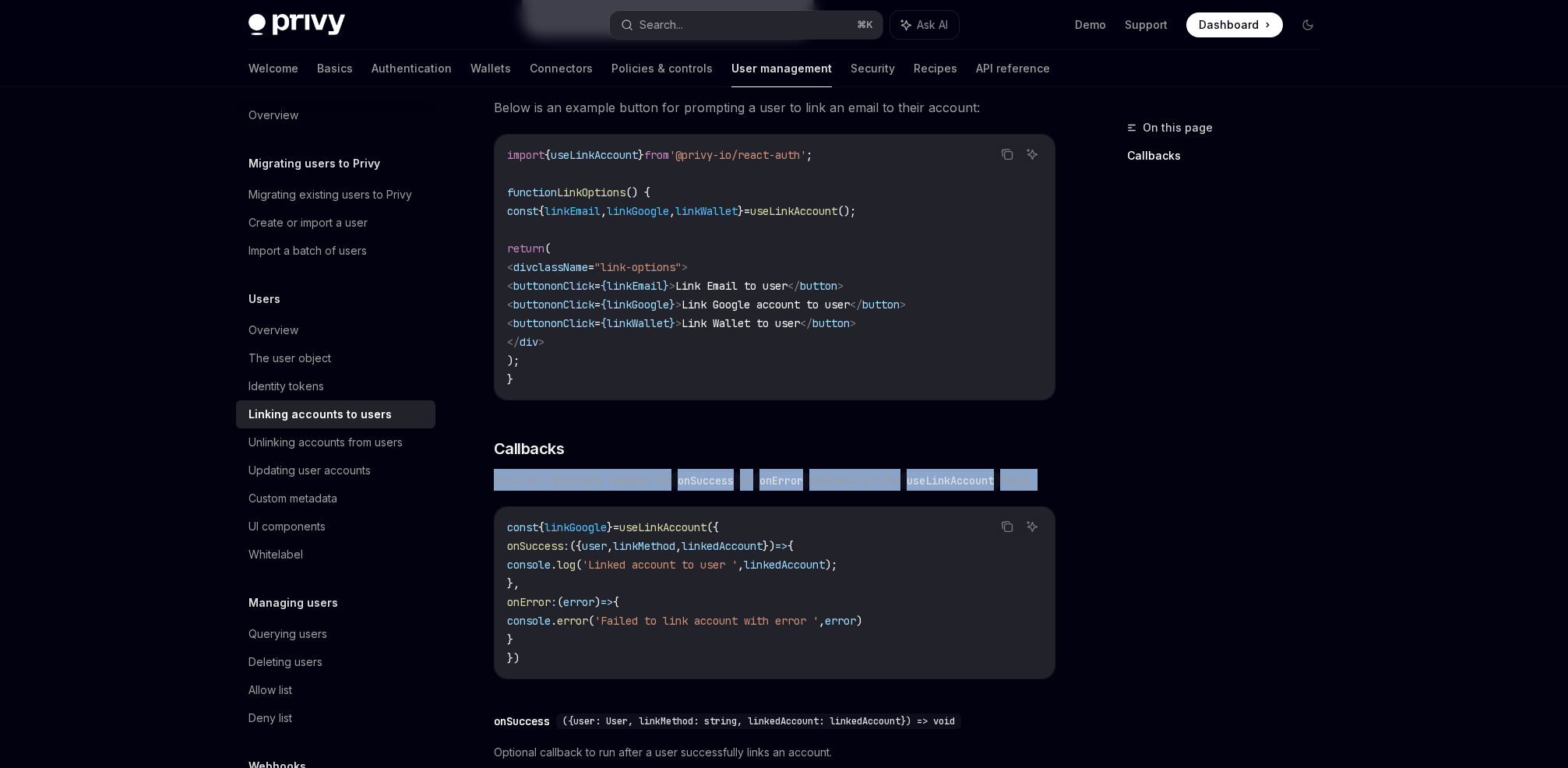
click at [577, 469] on span "You can optionally register an onSuccess or onError callback on the useLinkAcco…" at bounding box center [774, 479] width 562 height 21
click at [616, 469] on span "You can optionally register an onSuccess or onError callback on the useLinkAcco…" at bounding box center [774, 479] width 562 height 21
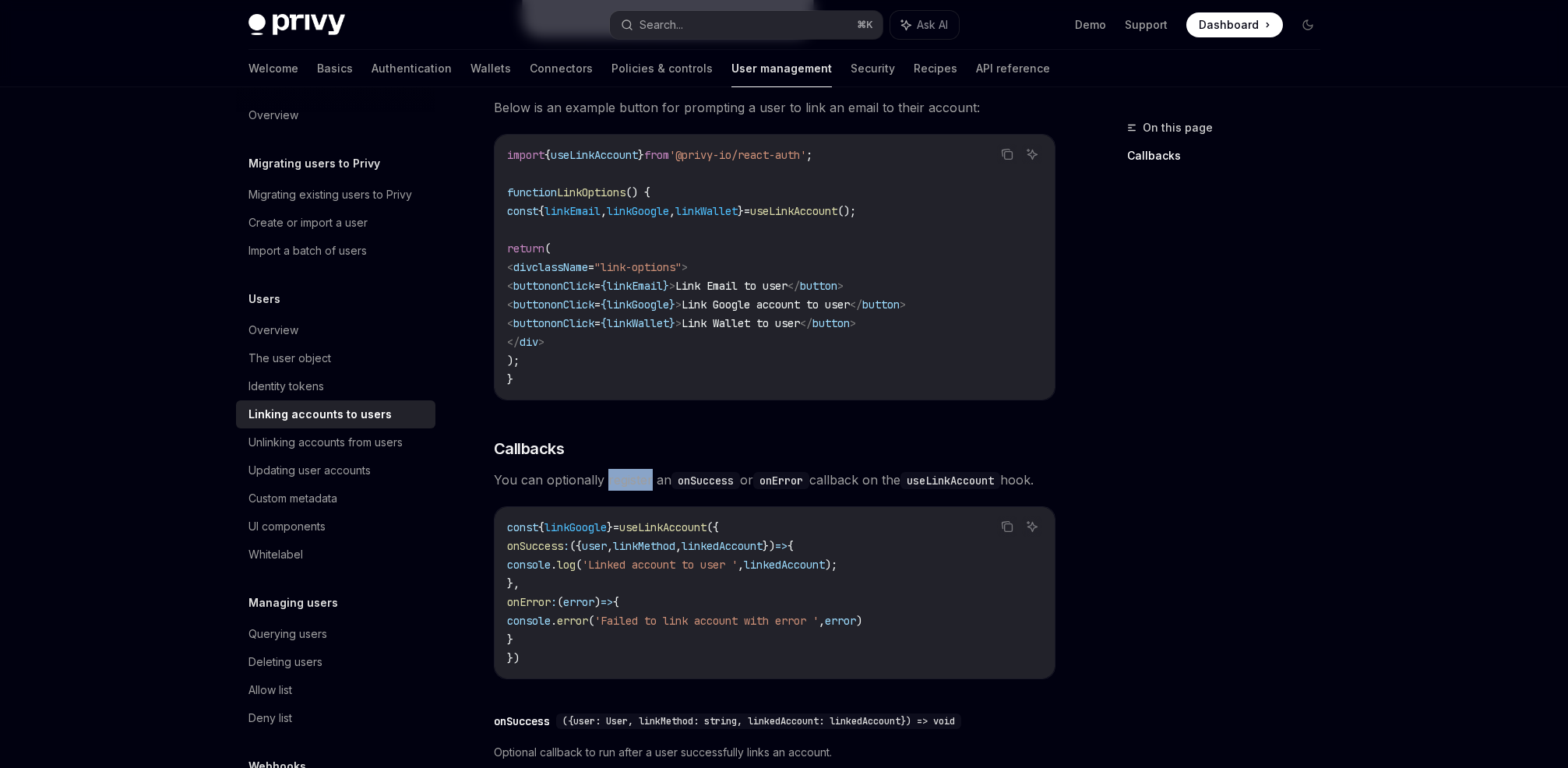
click at [616, 469] on span "You can optionally register an onSuccess or onError callback on the useLinkAcco…" at bounding box center [774, 479] width 562 height 21
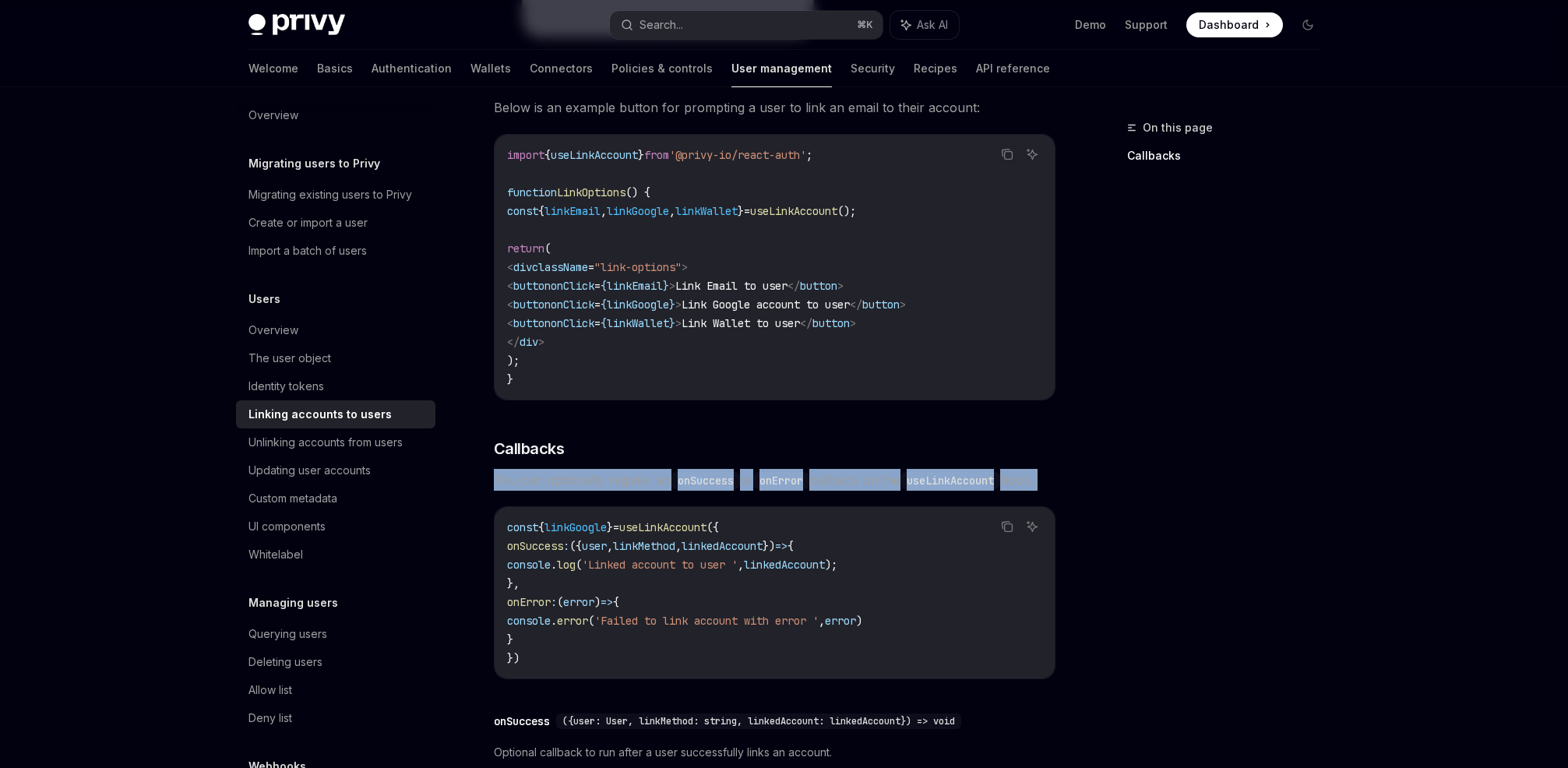
click at [616, 469] on span "You can optionally register an onSuccess or onError callback on the useLinkAcco…" at bounding box center [774, 479] width 562 height 21
click at [593, 469] on span "You can optionally register an onSuccess or onError callback on the useLinkAcco…" at bounding box center [774, 479] width 562 height 21
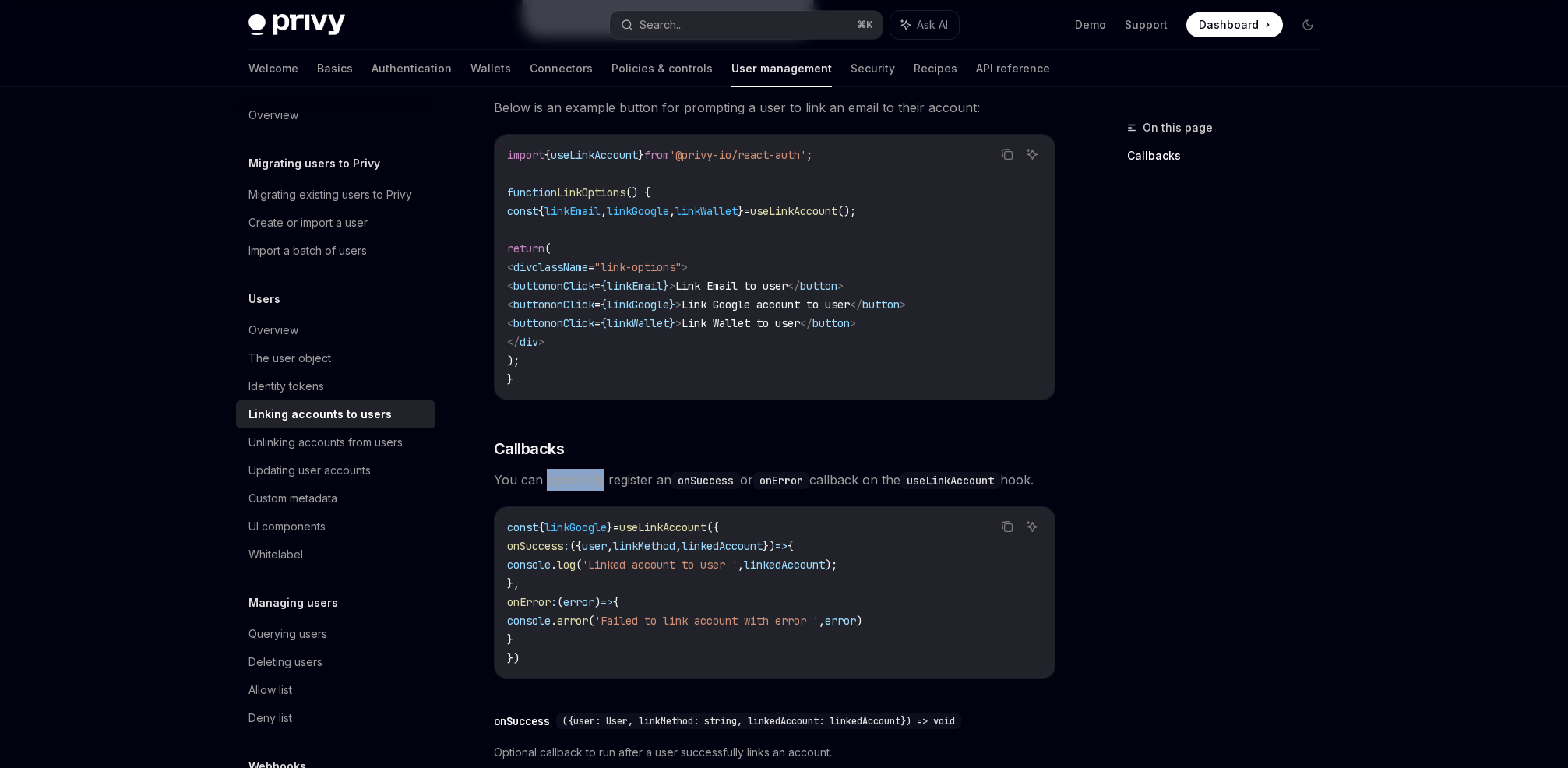
click at [593, 469] on span "You can optionally register an onSuccess or onError callback on the useLinkAcco…" at bounding box center [774, 479] width 562 height 21
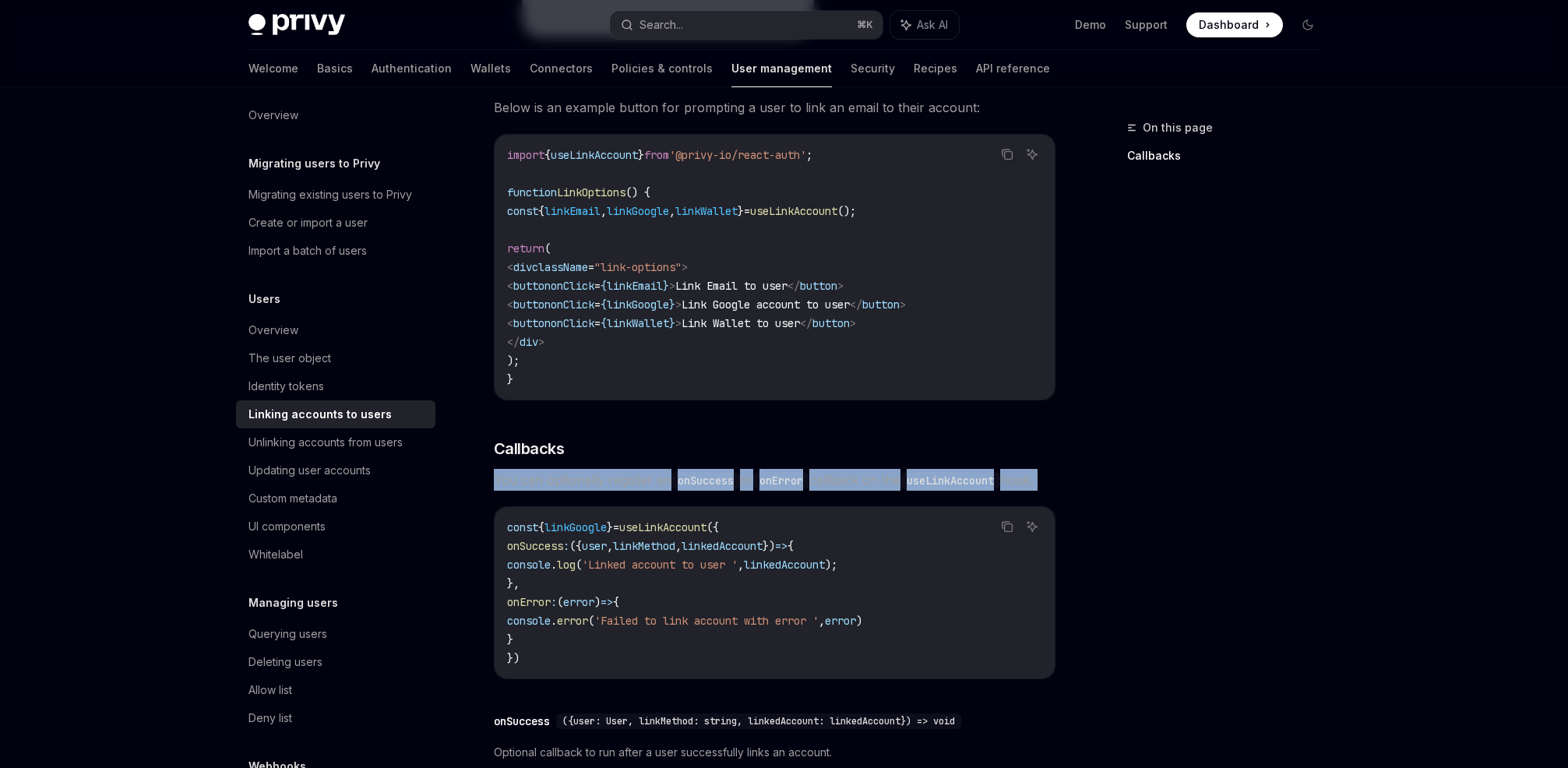
drag, startPoint x: 593, startPoint y: 455, endPoint x: 606, endPoint y: 459, distance: 13.6
click at [593, 469] on span "You can optionally register an onSuccess or onError callback on the useLinkAcco…" at bounding box center [774, 479] width 562 height 21
click at [633, 469] on span "You can optionally register an onSuccess or onError callback on the useLinkAcco…" at bounding box center [774, 479] width 562 height 21
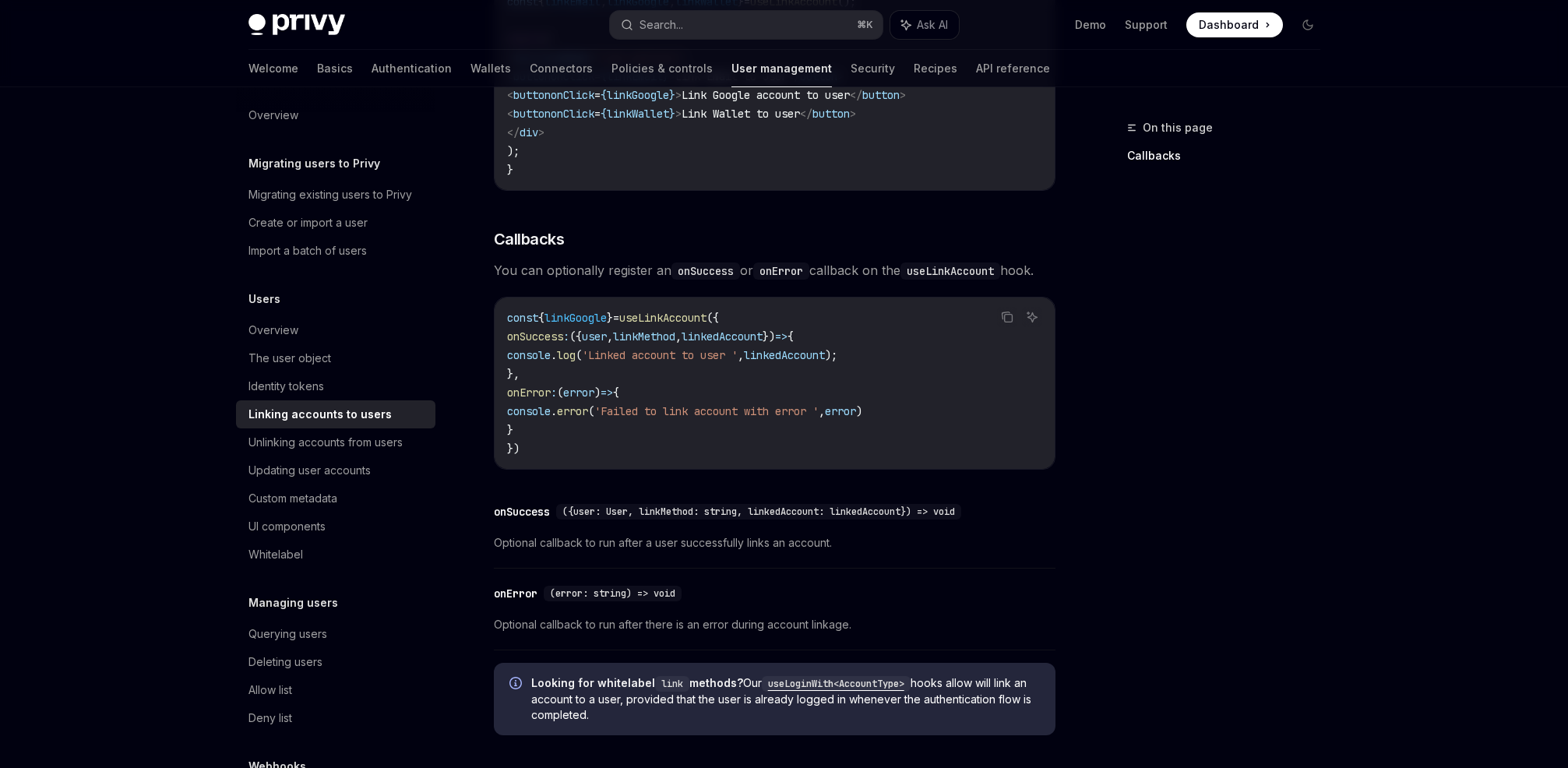
scroll to position [1561, 0]
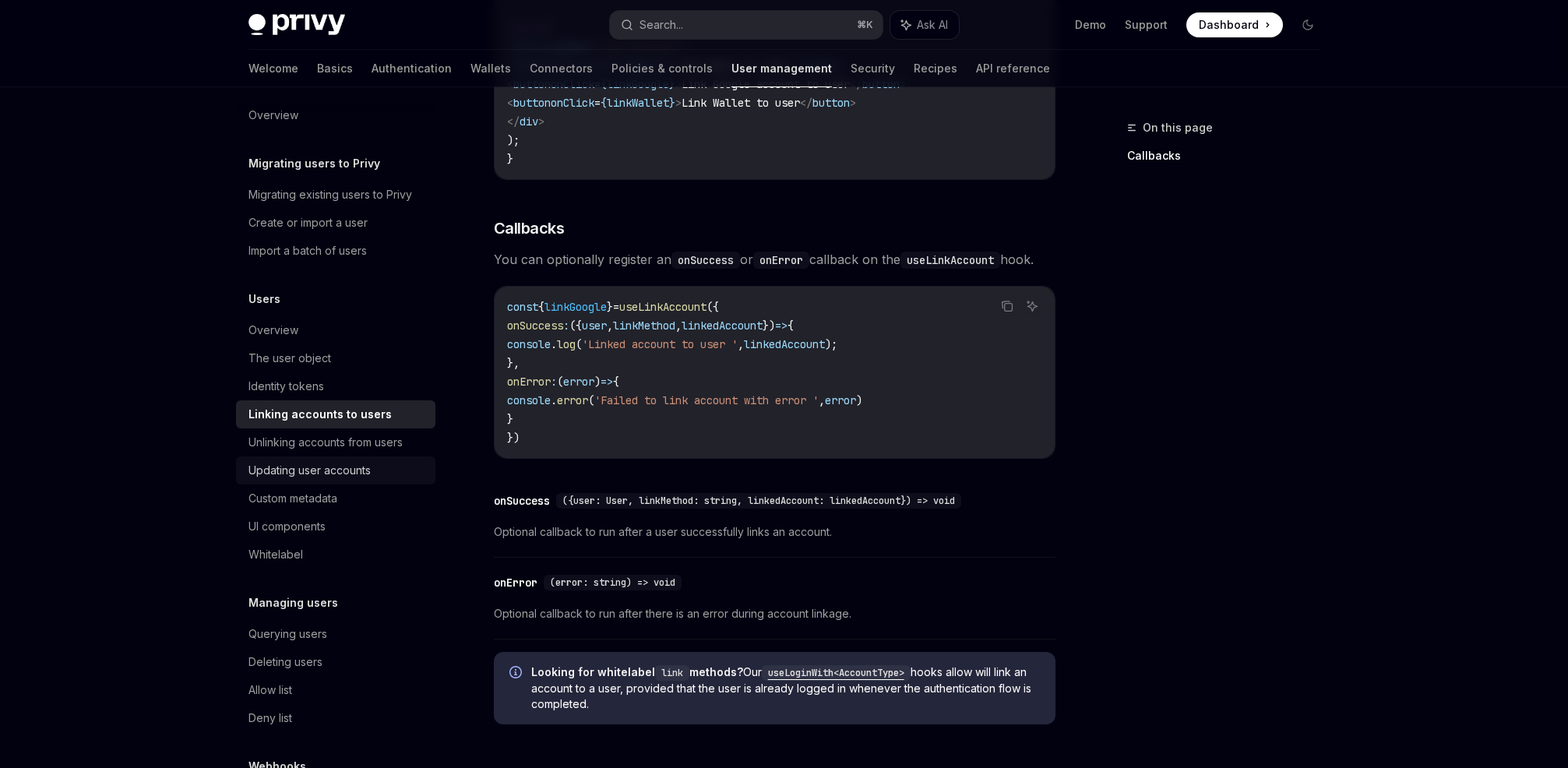
click at [329, 470] on div "Updating user accounts" at bounding box center [309, 470] width 122 height 19
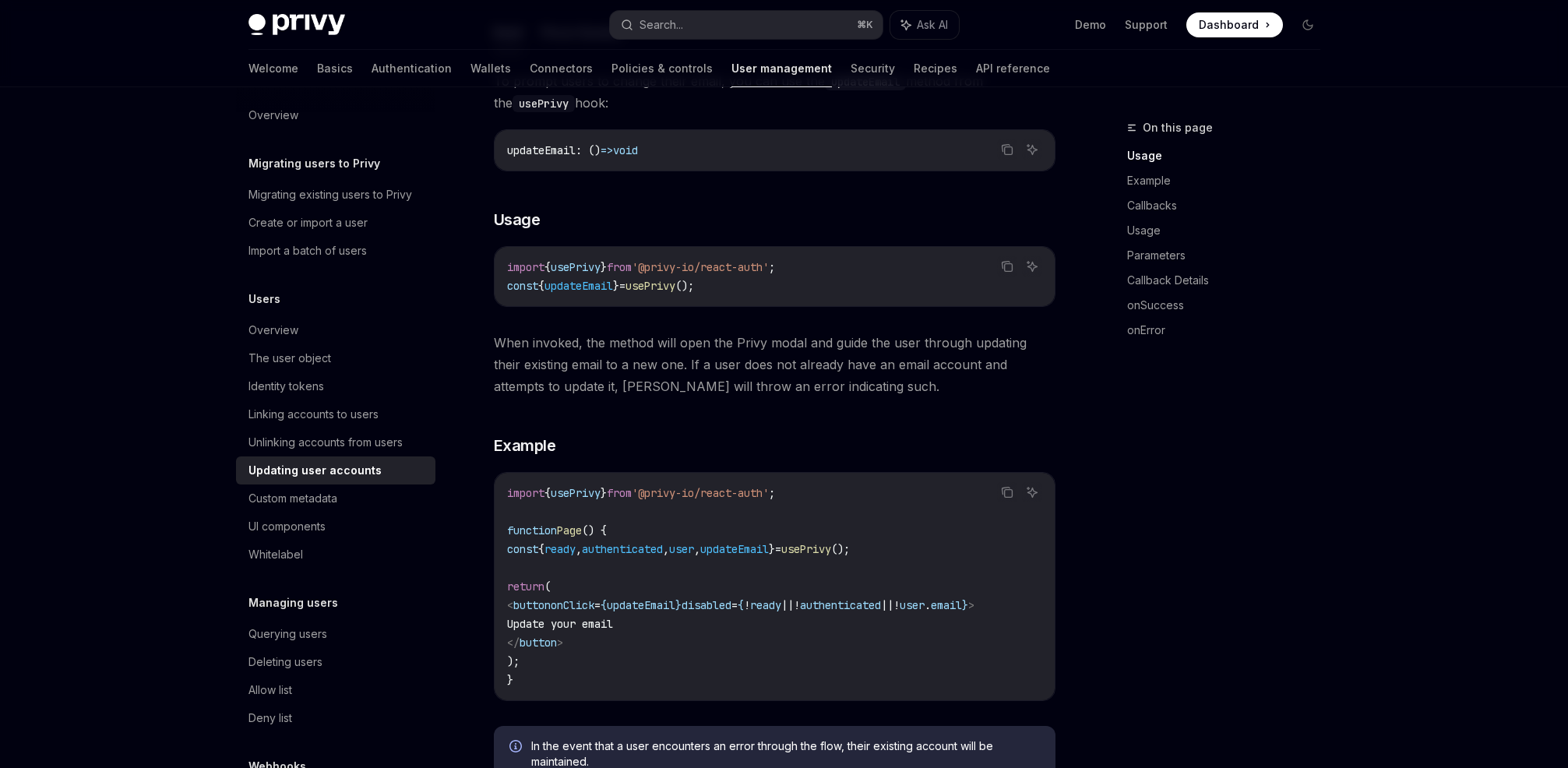
scroll to position [350, 0]
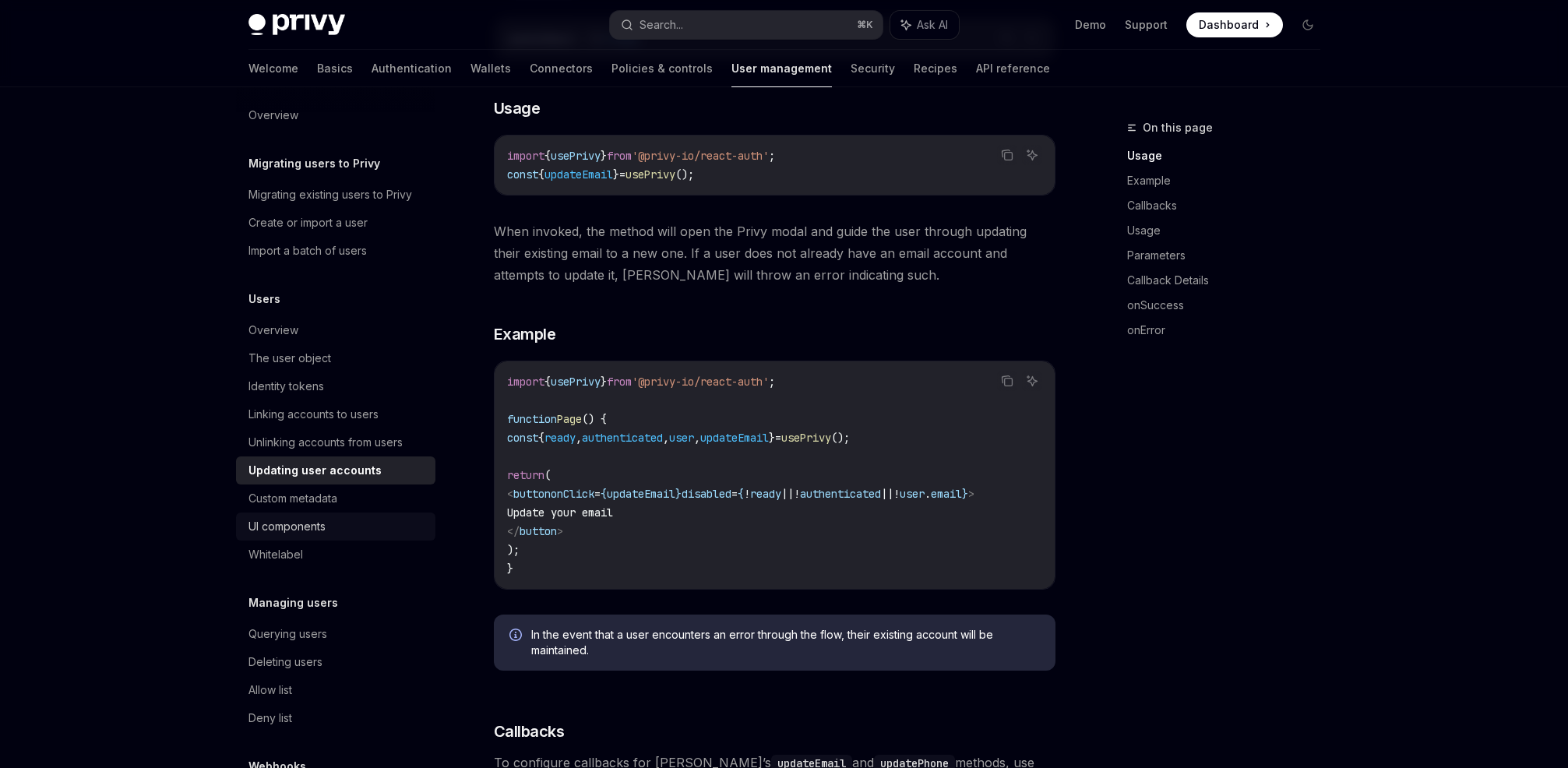
click at [311, 526] on div "UI components" at bounding box center [286, 527] width 77 height 19
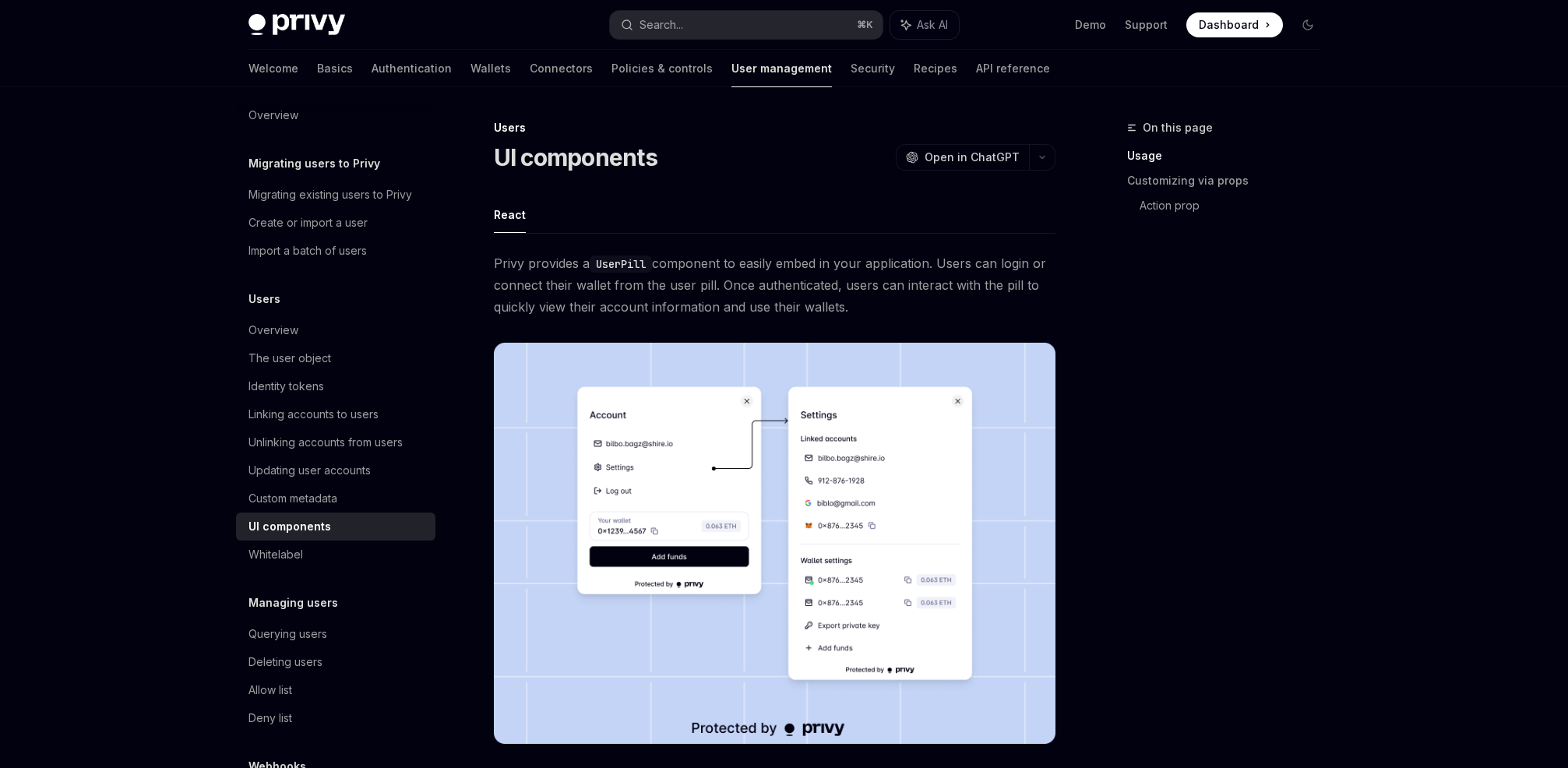
click at [694, 267] on span "Privy provides a UserPill component to easily embed in your application. Users …" at bounding box center [774, 285] width 562 height 65
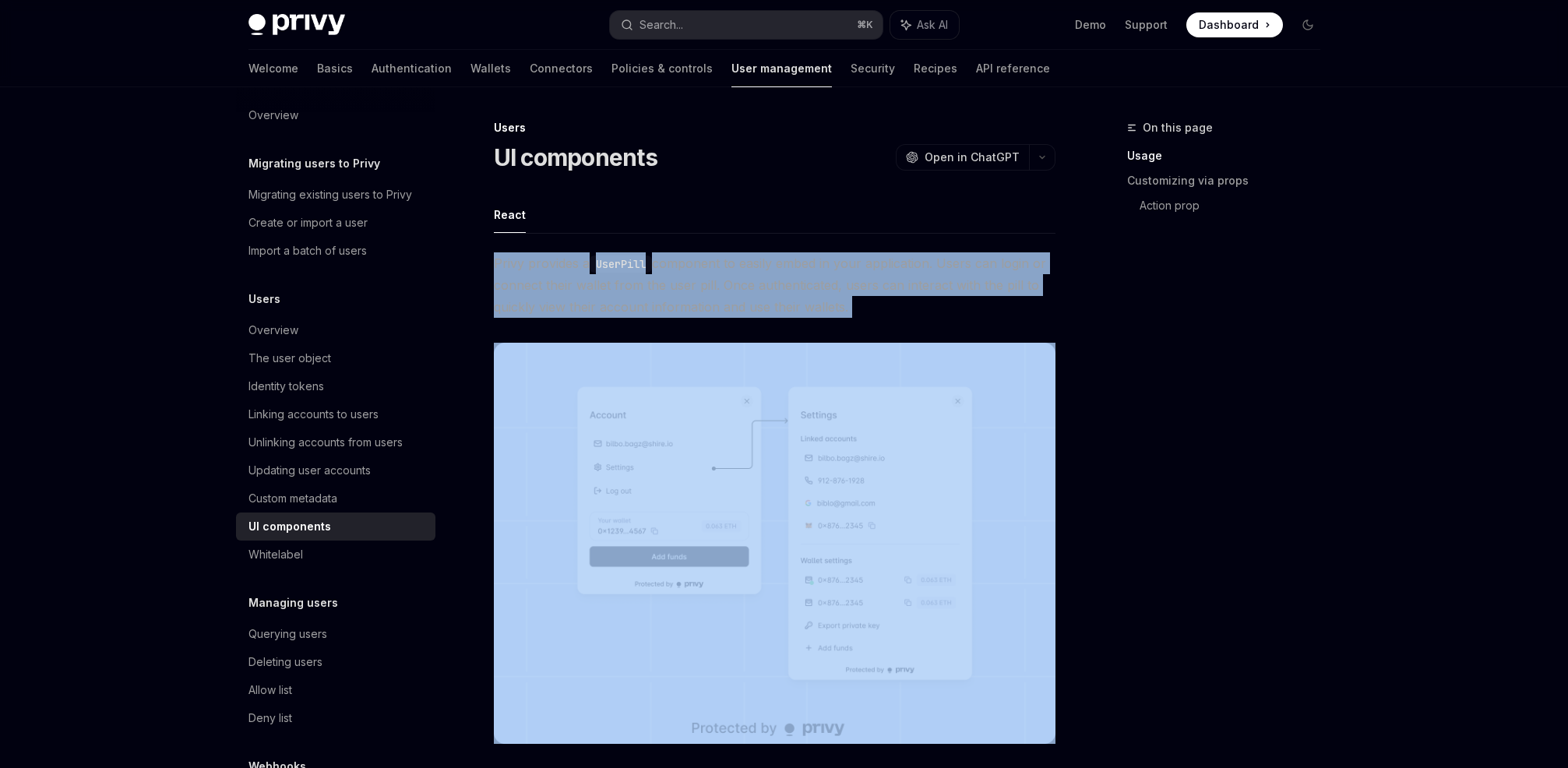
click at [694, 267] on span "Privy provides a UserPill component to easily embed in your application. Users …" at bounding box center [774, 285] width 562 height 65
click at [753, 262] on span "Privy provides a UserPill component to easily embed in your application. Users …" at bounding box center [774, 285] width 562 height 65
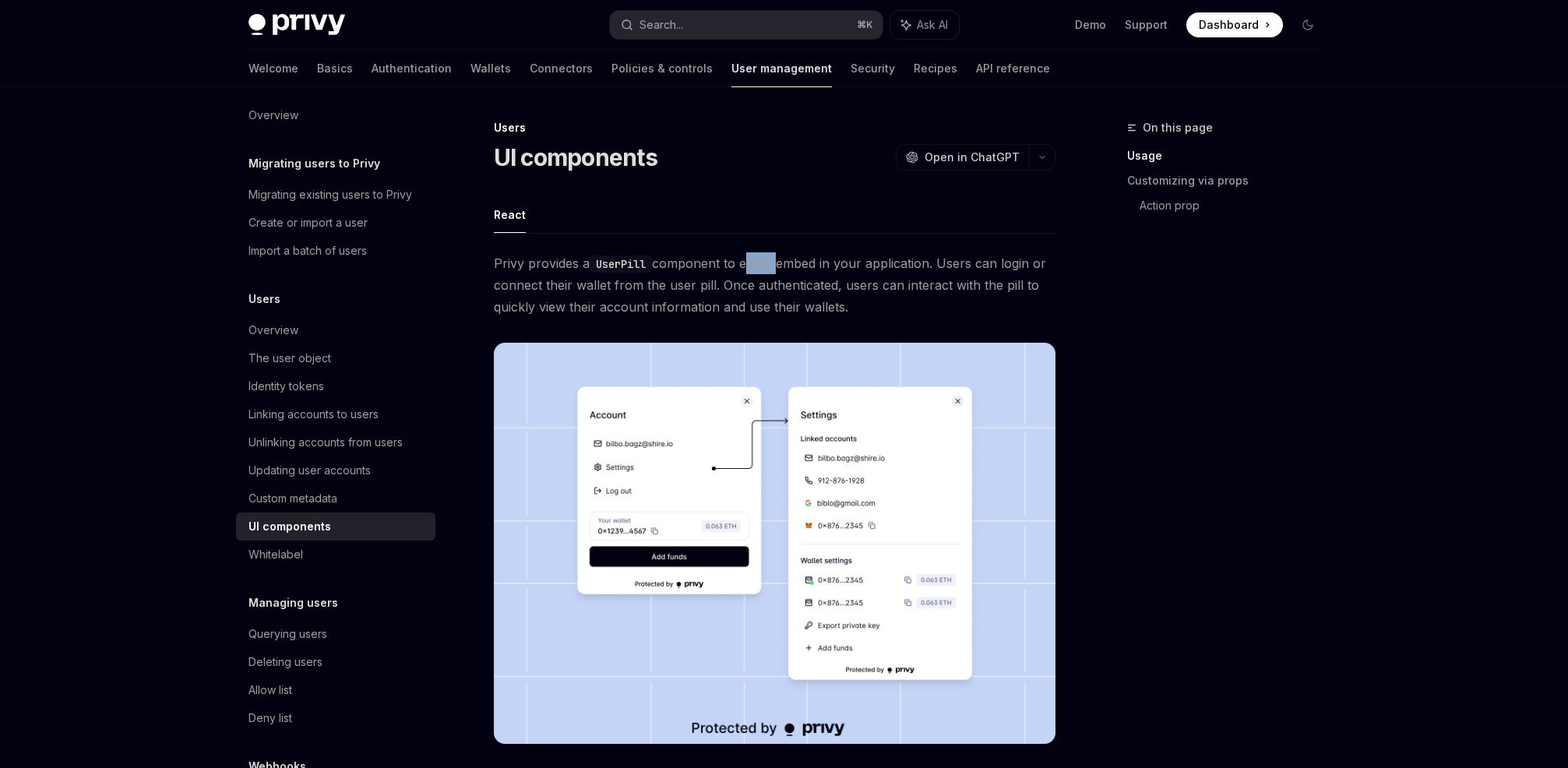
click at [753, 262] on span "Privy provides a UserPill component to easily embed in your application. Users …" at bounding box center [774, 285] width 562 height 65
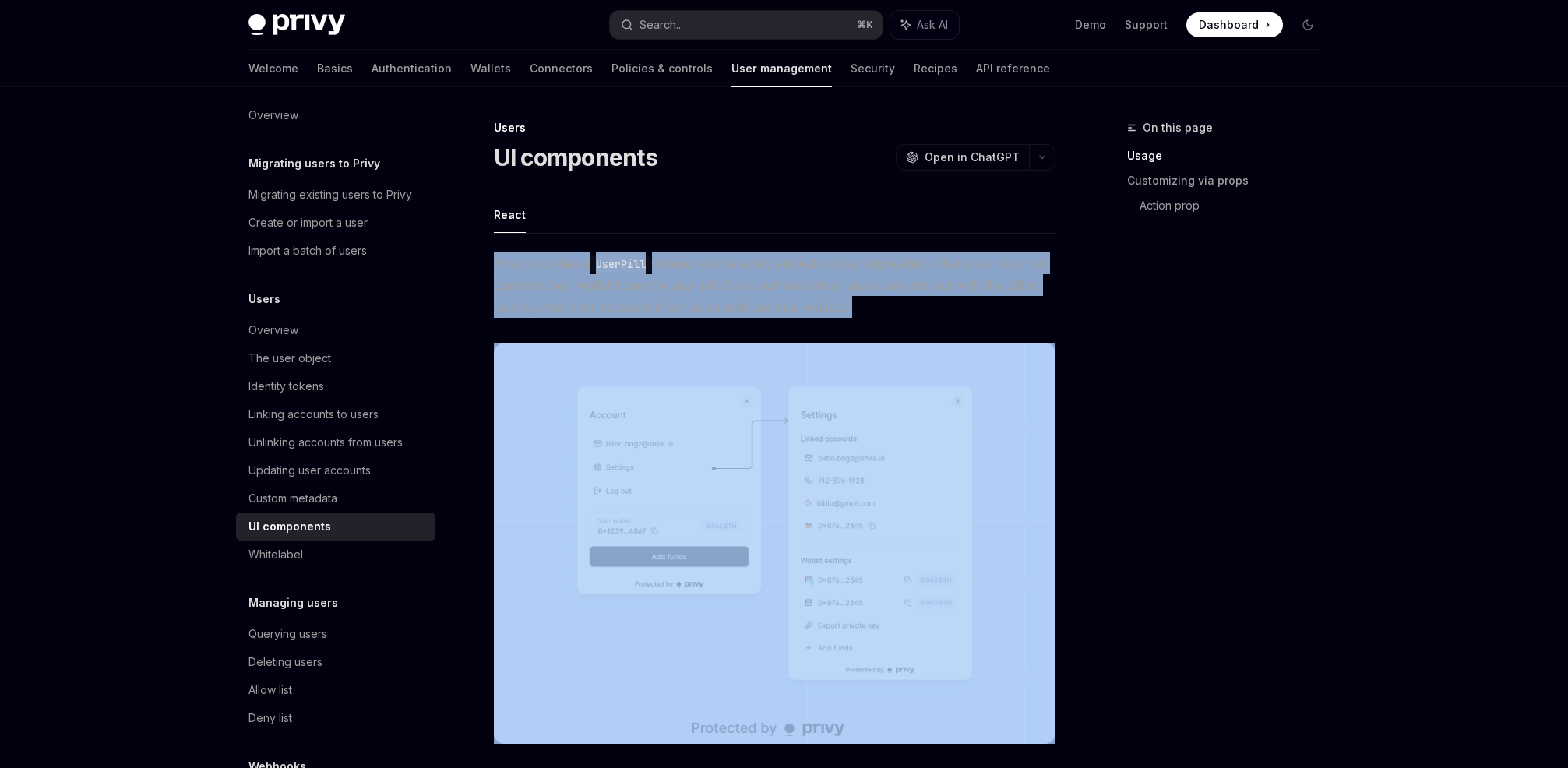
click at [753, 262] on span "Privy provides a UserPill component to easily embed in your application. Users …" at bounding box center [774, 285] width 562 height 65
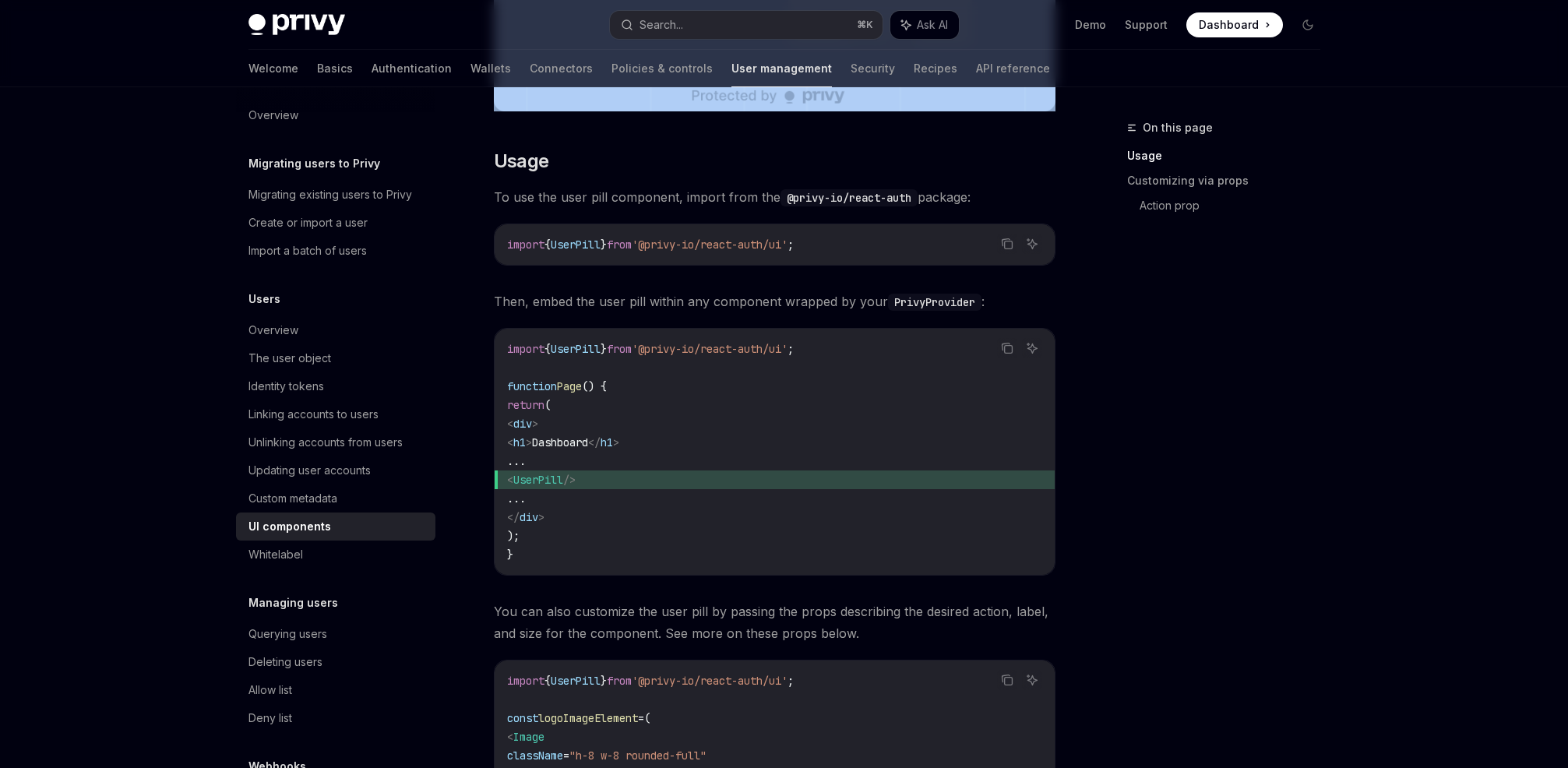
click at [763, 352] on span "'@privy-io/react-auth/ui'" at bounding box center [709, 349] width 156 height 14
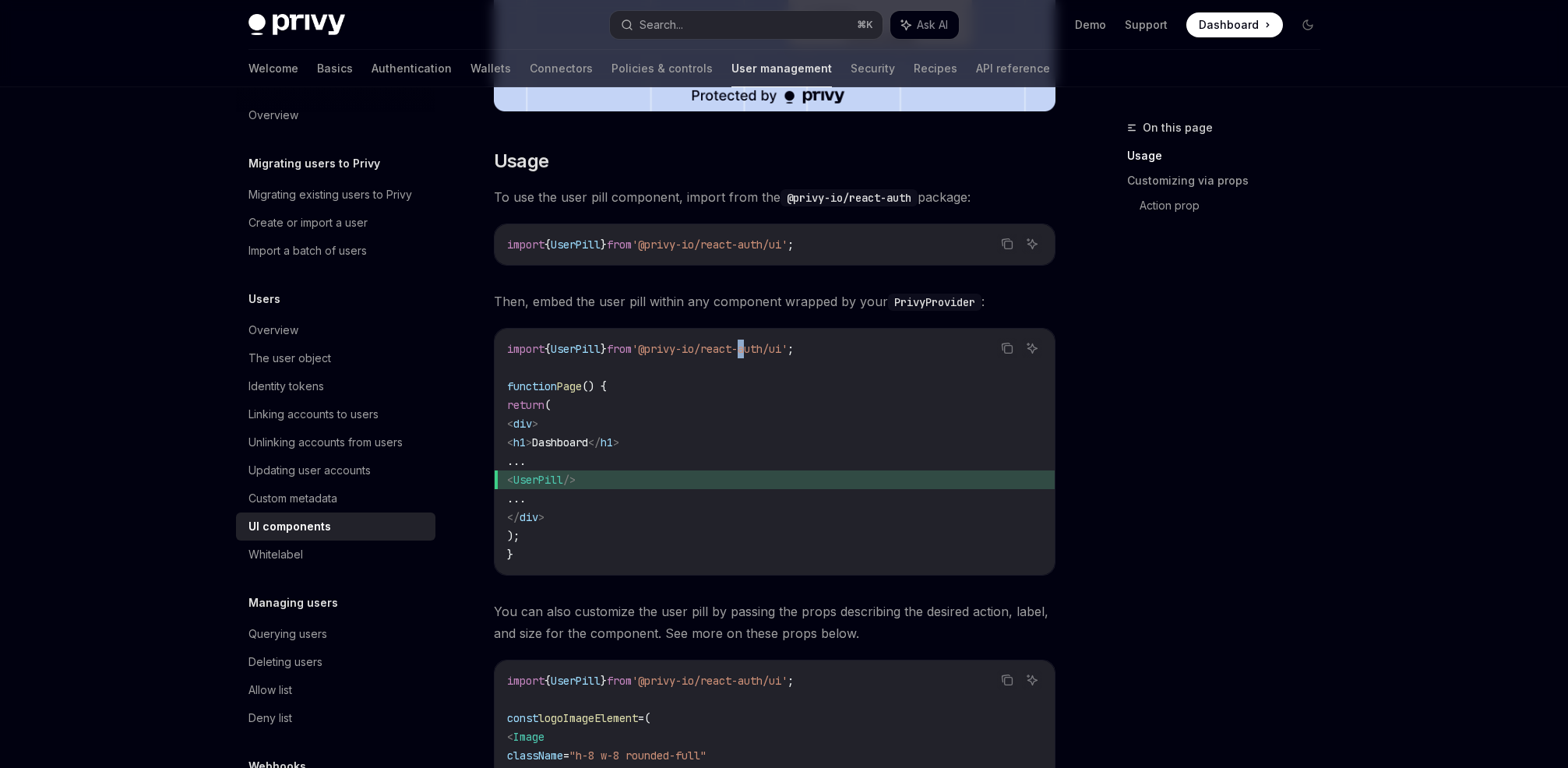
click at [763, 352] on span "'@privy-io/react-auth/ui'" at bounding box center [709, 349] width 156 height 14
copy code "import { UserPill } from '@privy-io/react-auth/ui' ;"
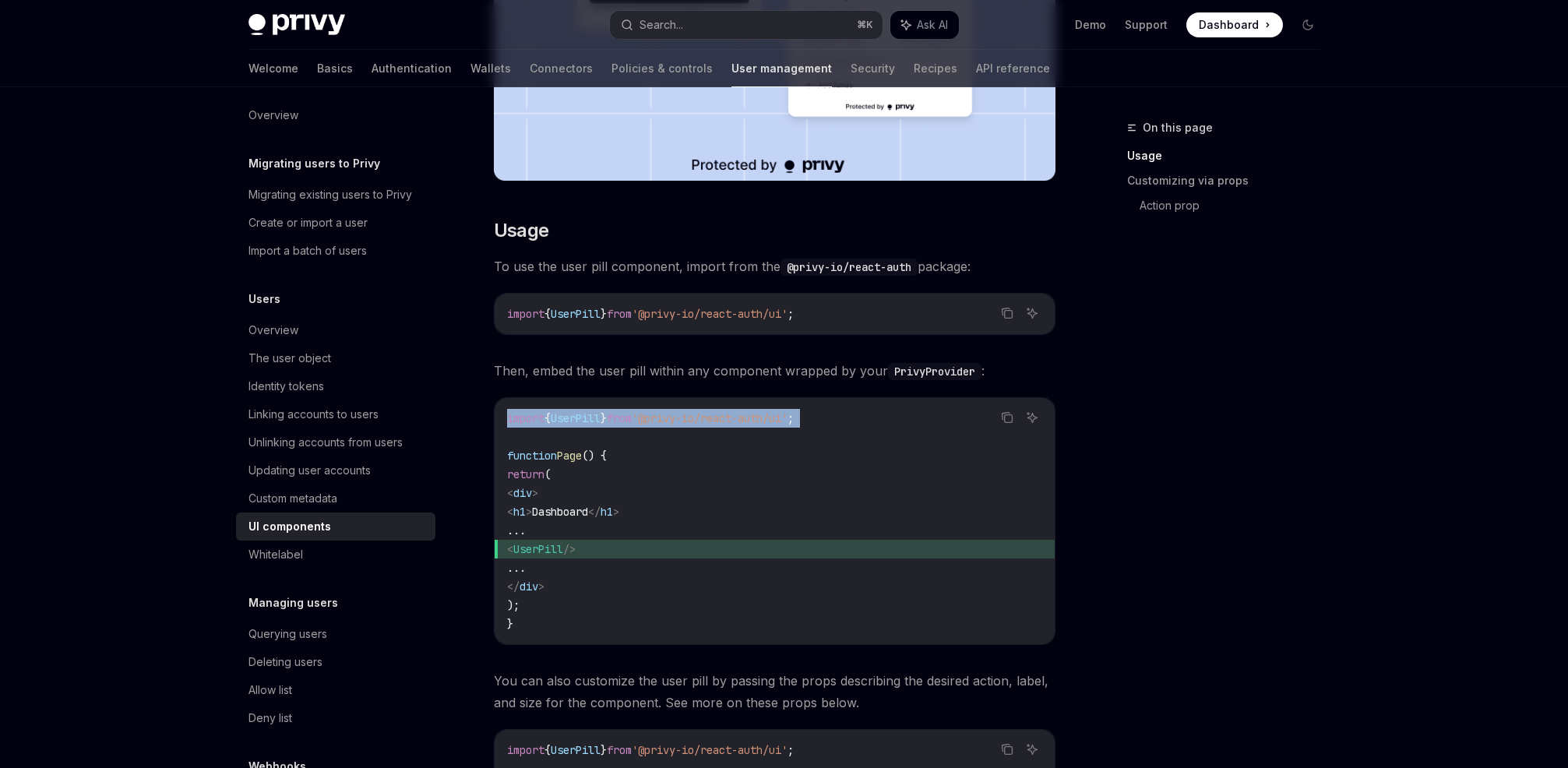
scroll to position [535, 0]
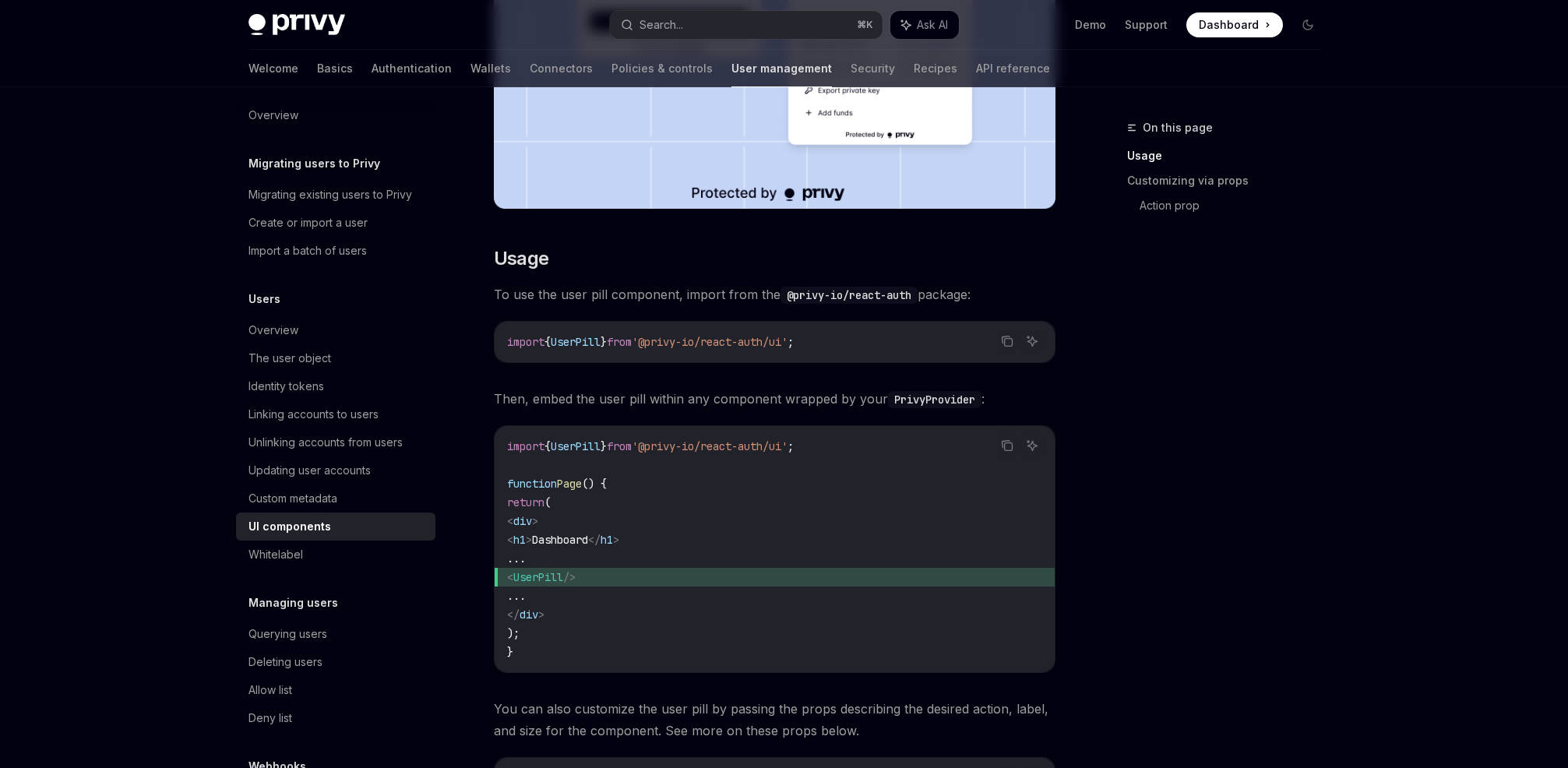
click at [709, 292] on span "To use the user pill component, import from the @privy-io/react-auth package:" at bounding box center [774, 294] width 562 height 21
click at [663, 292] on span "To use the user pill component, import from the @privy-io/react-auth package:" at bounding box center [774, 294] width 562 height 21
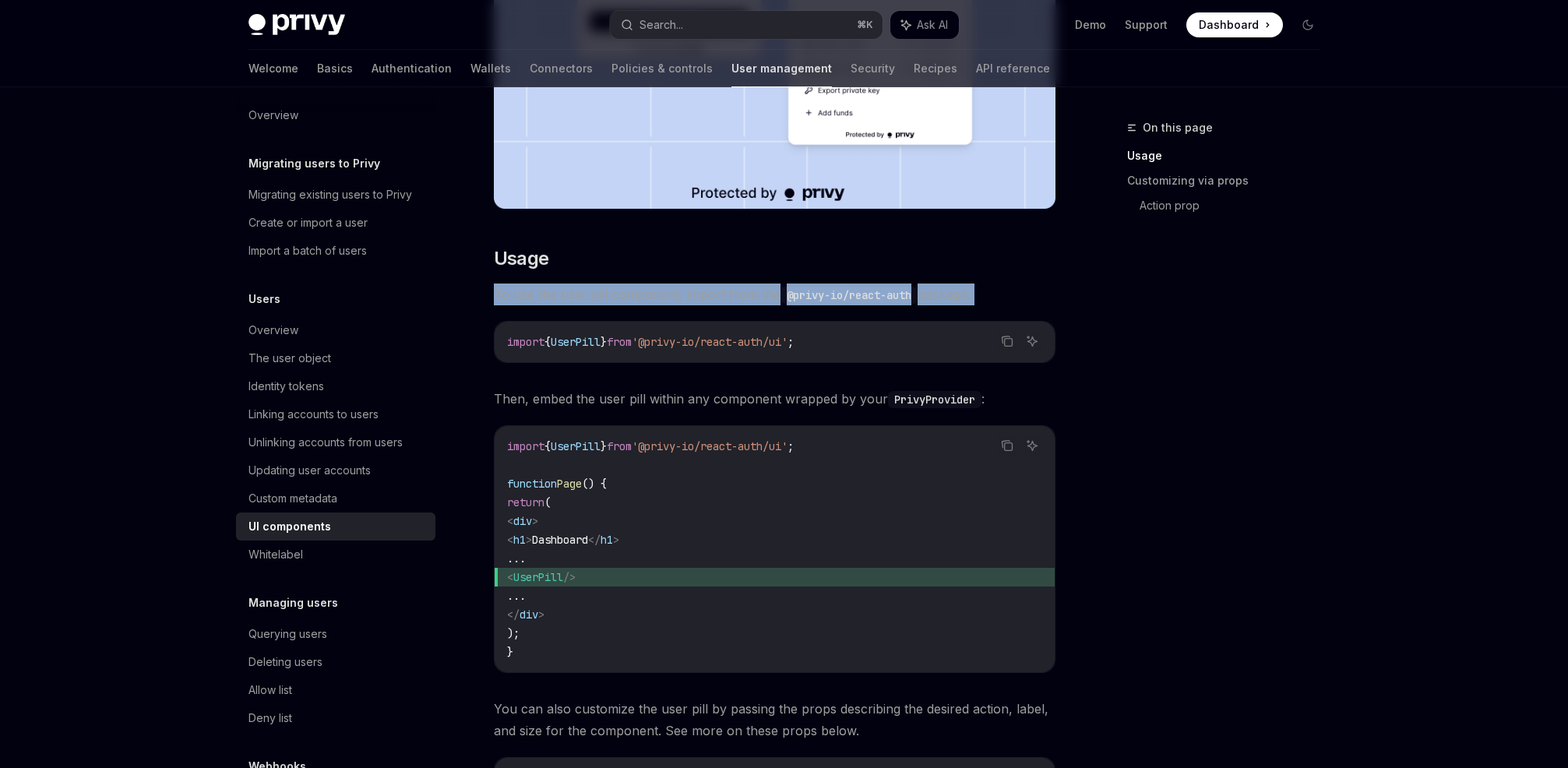
click at [663, 292] on span "To use the user pill component, import from the @privy-io/react-auth package:" at bounding box center [774, 294] width 562 height 21
click at [721, 292] on span "To use the user pill component, import from the @privy-io/react-auth package:" at bounding box center [774, 294] width 562 height 21
click at [648, 294] on span "To use the user pill component, import from the @privy-io/react-auth package:" at bounding box center [774, 294] width 562 height 21
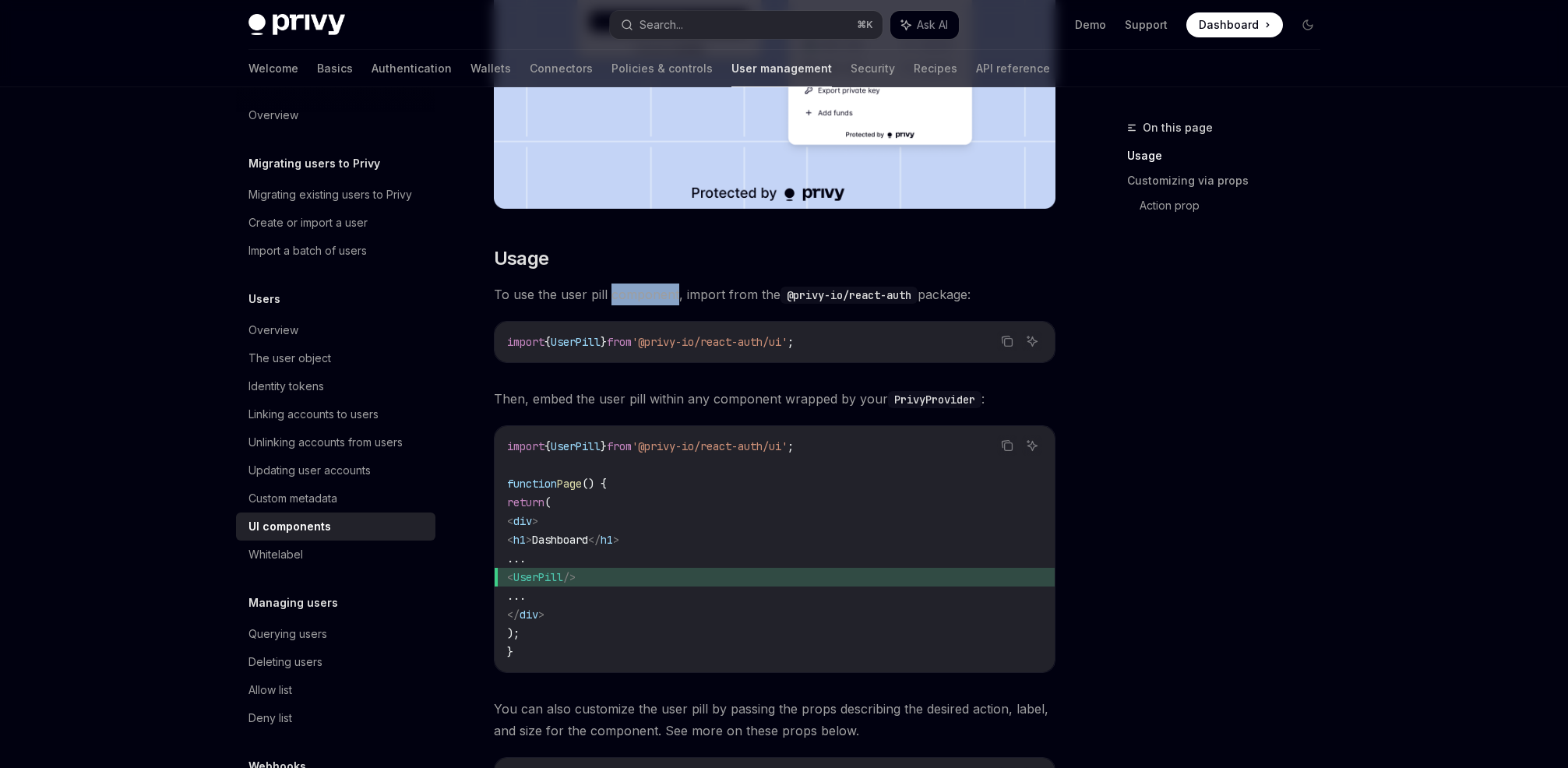
click at [648, 294] on span "To use the user pill component, import from the @privy-io/react-auth package:" at bounding box center [774, 294] width 562 height 21
click at [725, 289] on span "To use the user pill component, import from the @privy-io/react-auth package:" at bounding box center [774, 294] width 562 height 21
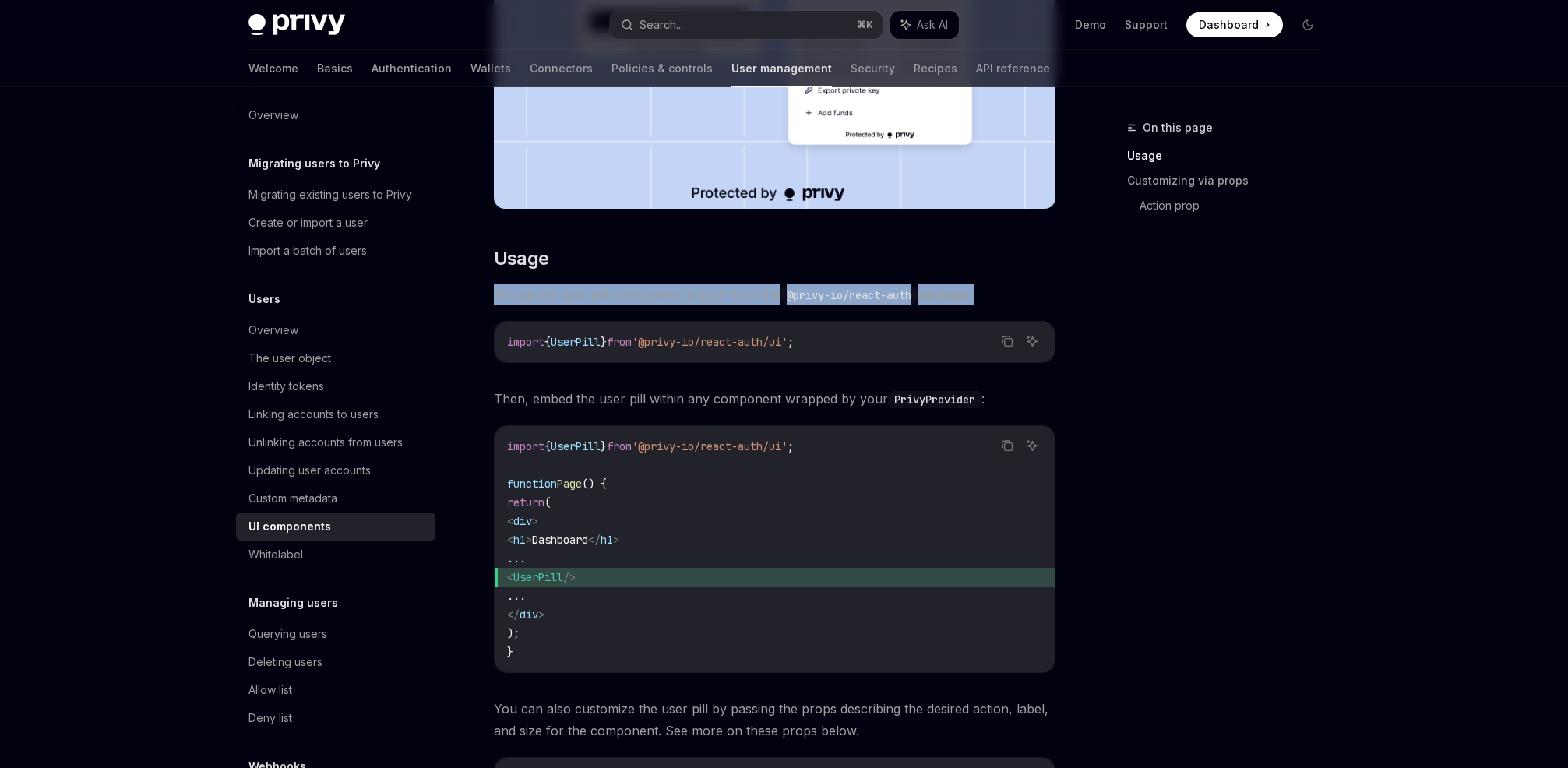
click at [686, 290] on span "To use the user pill component, import from the @privy-io/react-auth package:" at bounding box center [774, 294] width 562 height 21
click at [728, 294] on span "To use the user pill component, import from the @privy-io/react-auth package:" at bounding box center [774, 294] width 562 height 21
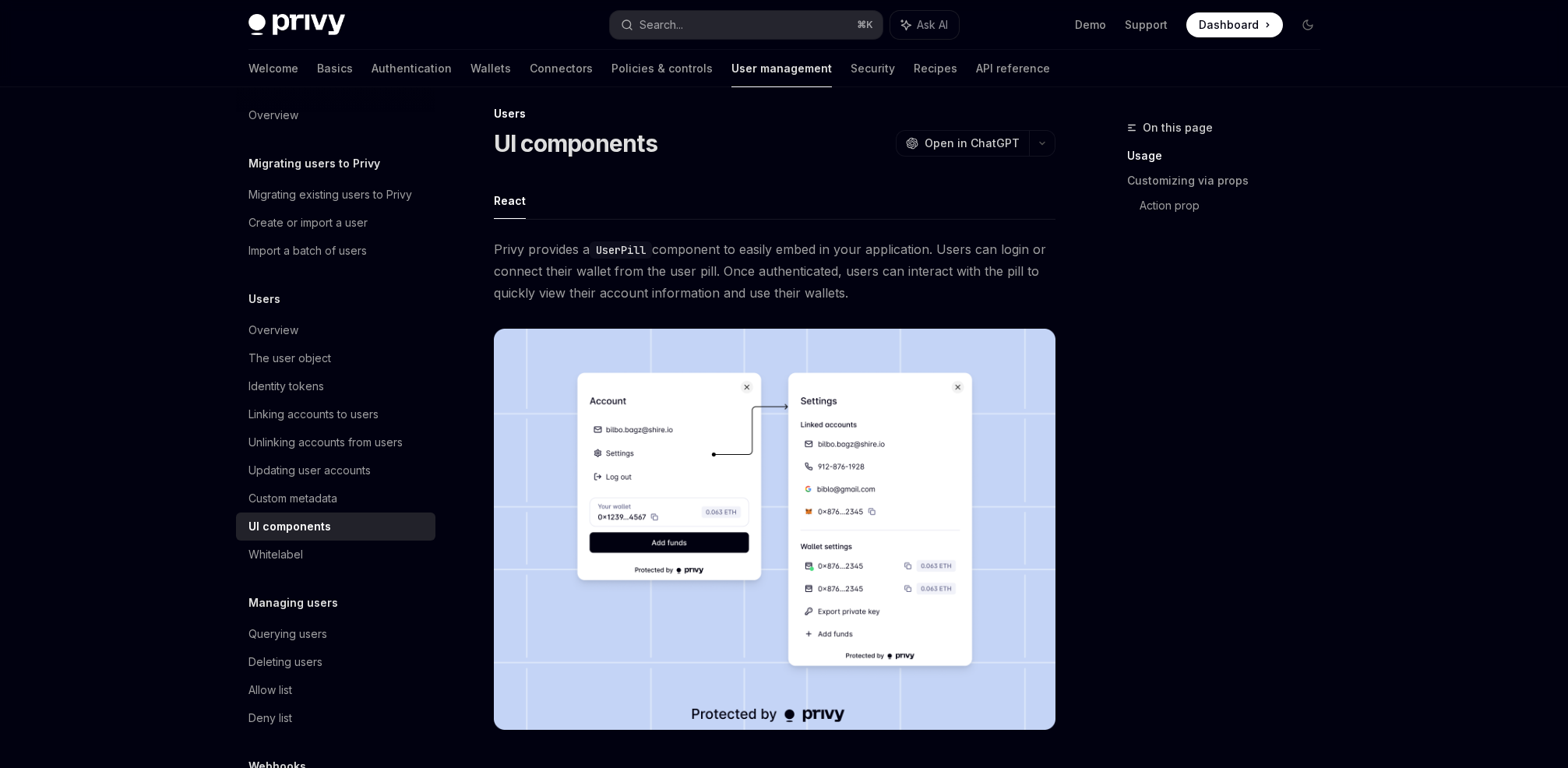
scroll to position [0, 0]
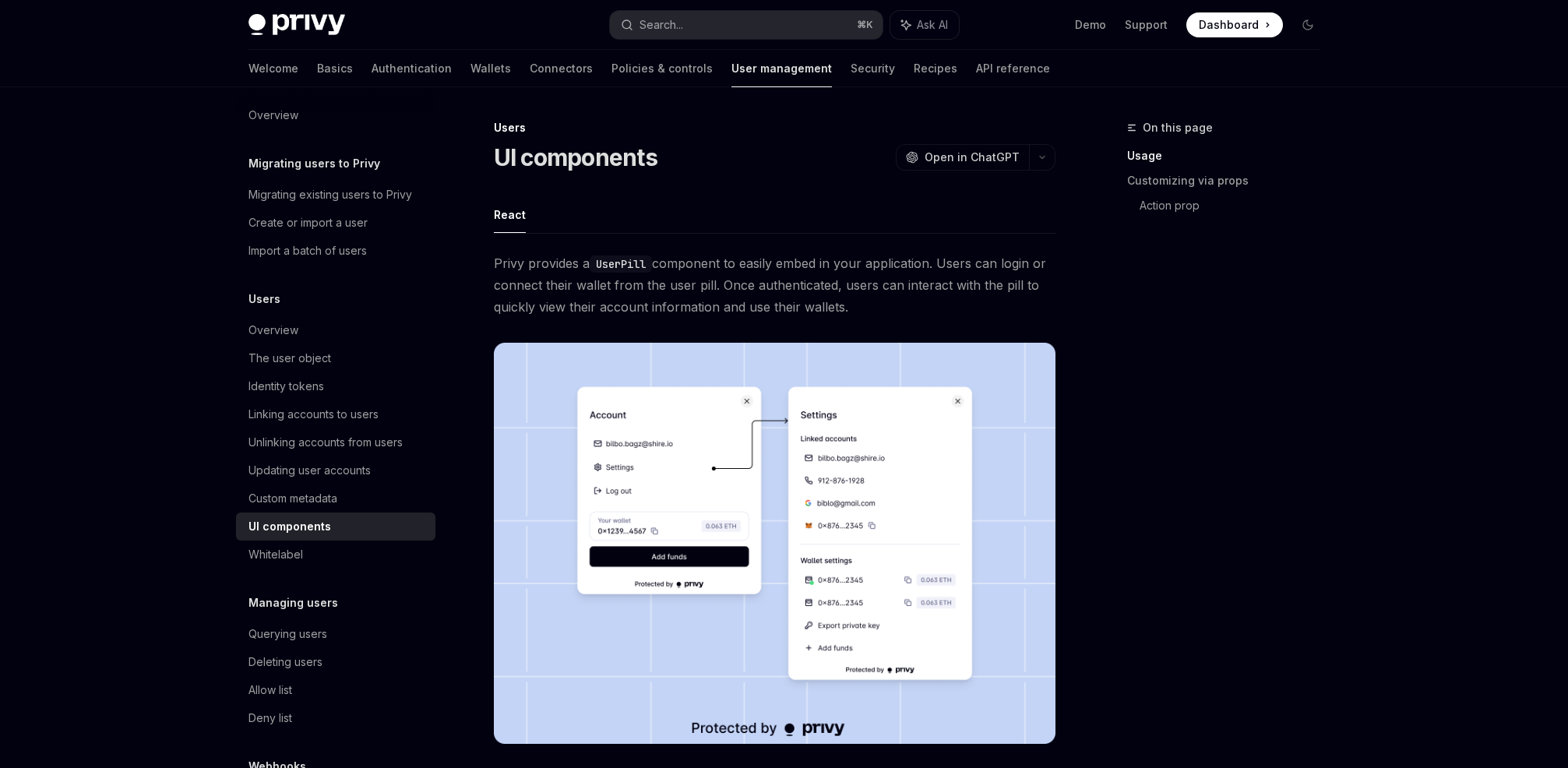
click at [752, 264] on span "Privy provides a UserPill component to easily embed in your application. Users …" at bounding box center [774, 285] width 562 height 65
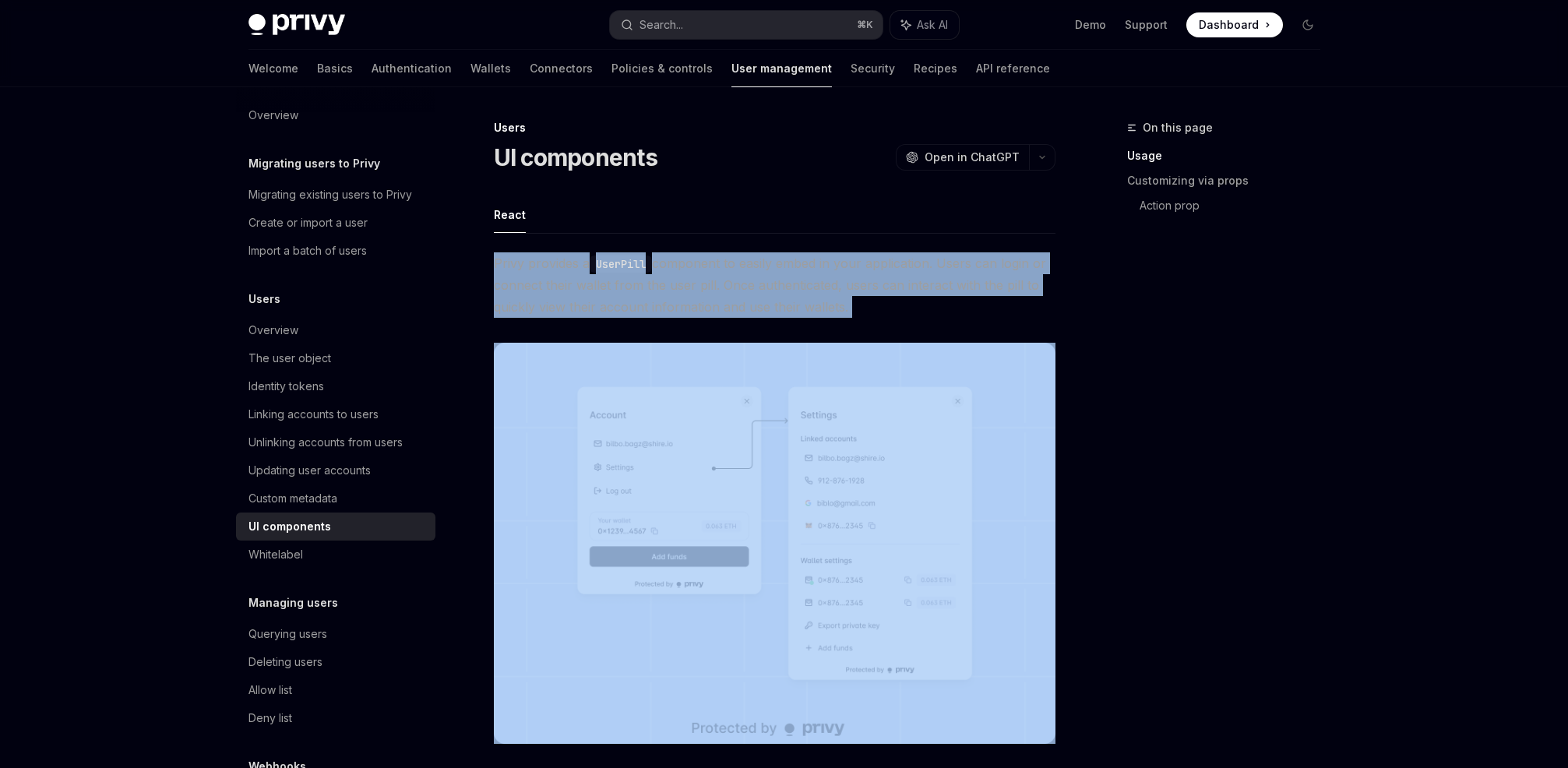
click at [751, 263] on span "Privy provides a UserPill component to easily embed in your application. Users …" at bounding box center [774, 285] width 562 height 65
click at [797, 261] on span "Privy provides a UserPill component to easily embed in your application. Users …" at bounding box center [774, 285] width 562 height 65
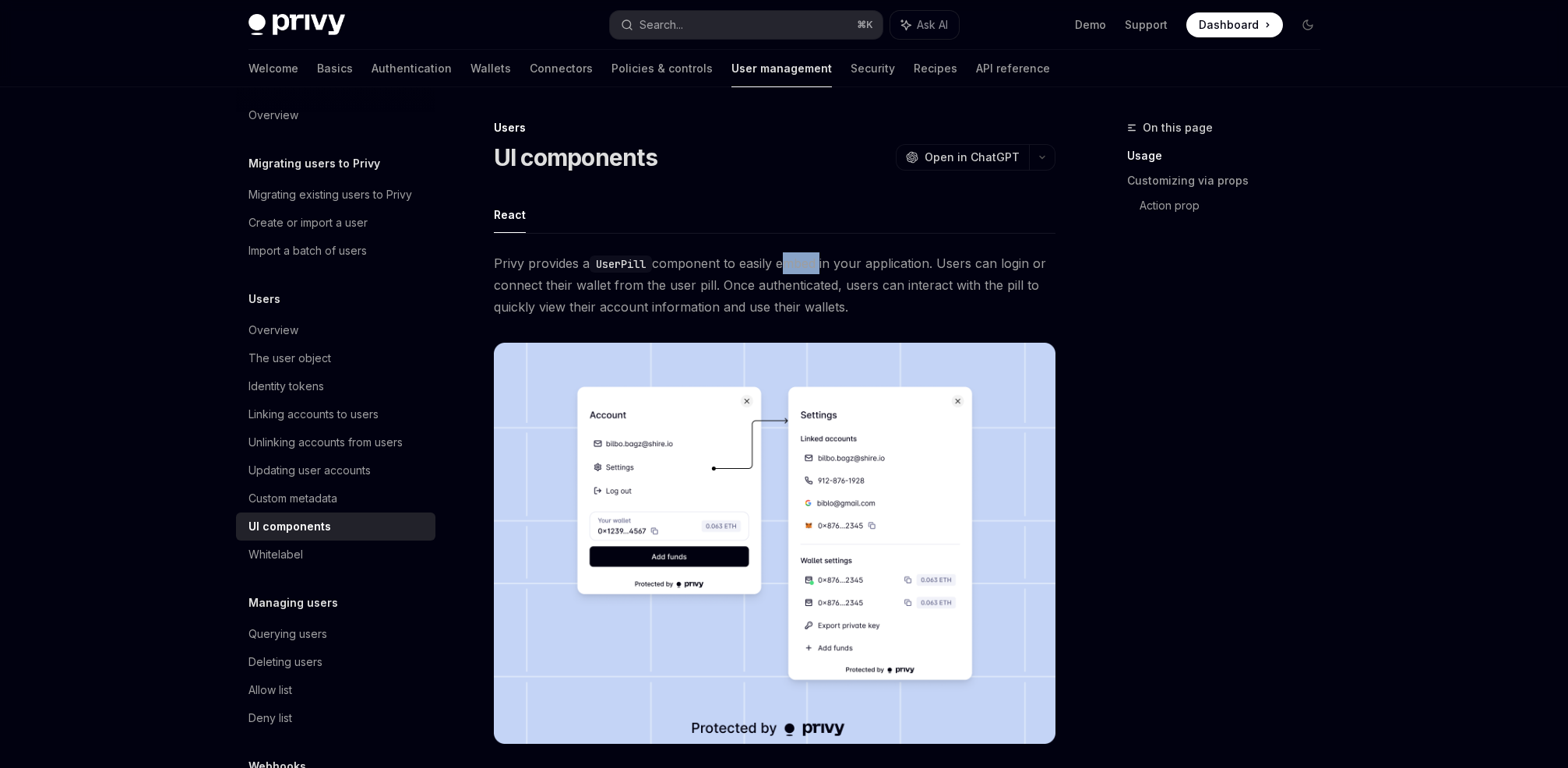
click at [797, 261] on span "Privy provides a UserPill component to easily embed in your application. Users …" at bounding box center [774, 285] width 562 height 65
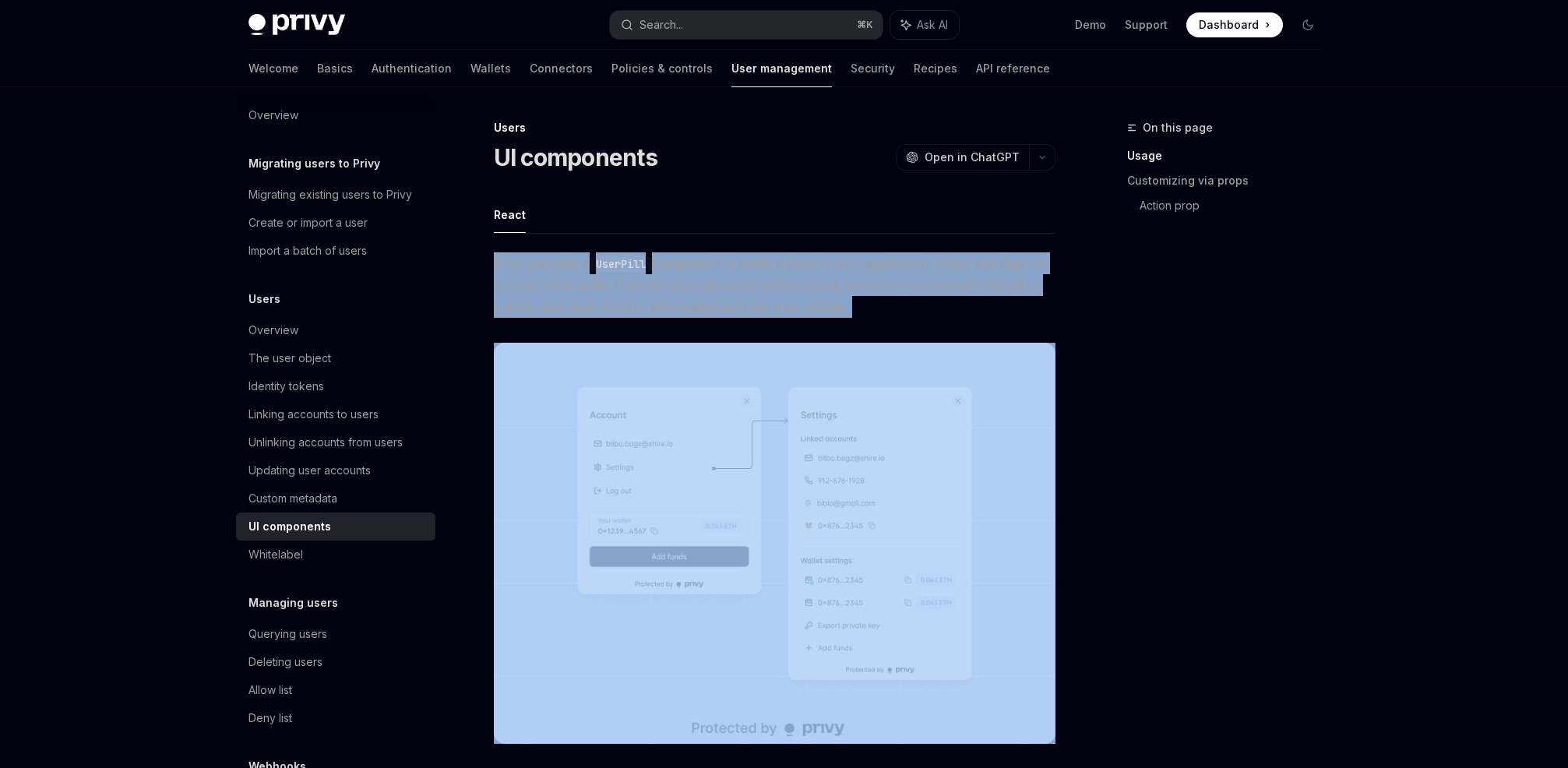
click at [797, 261] on span "Privy provides a UserPill component to easily embed in your application. Users …" at bounding box center [774, 285] width 562 height 65
click at [937, 303] on span "Privy provides a UserPill component to easily embed in your application. Users …" at bounding box center [774, 285] width 562 height 65
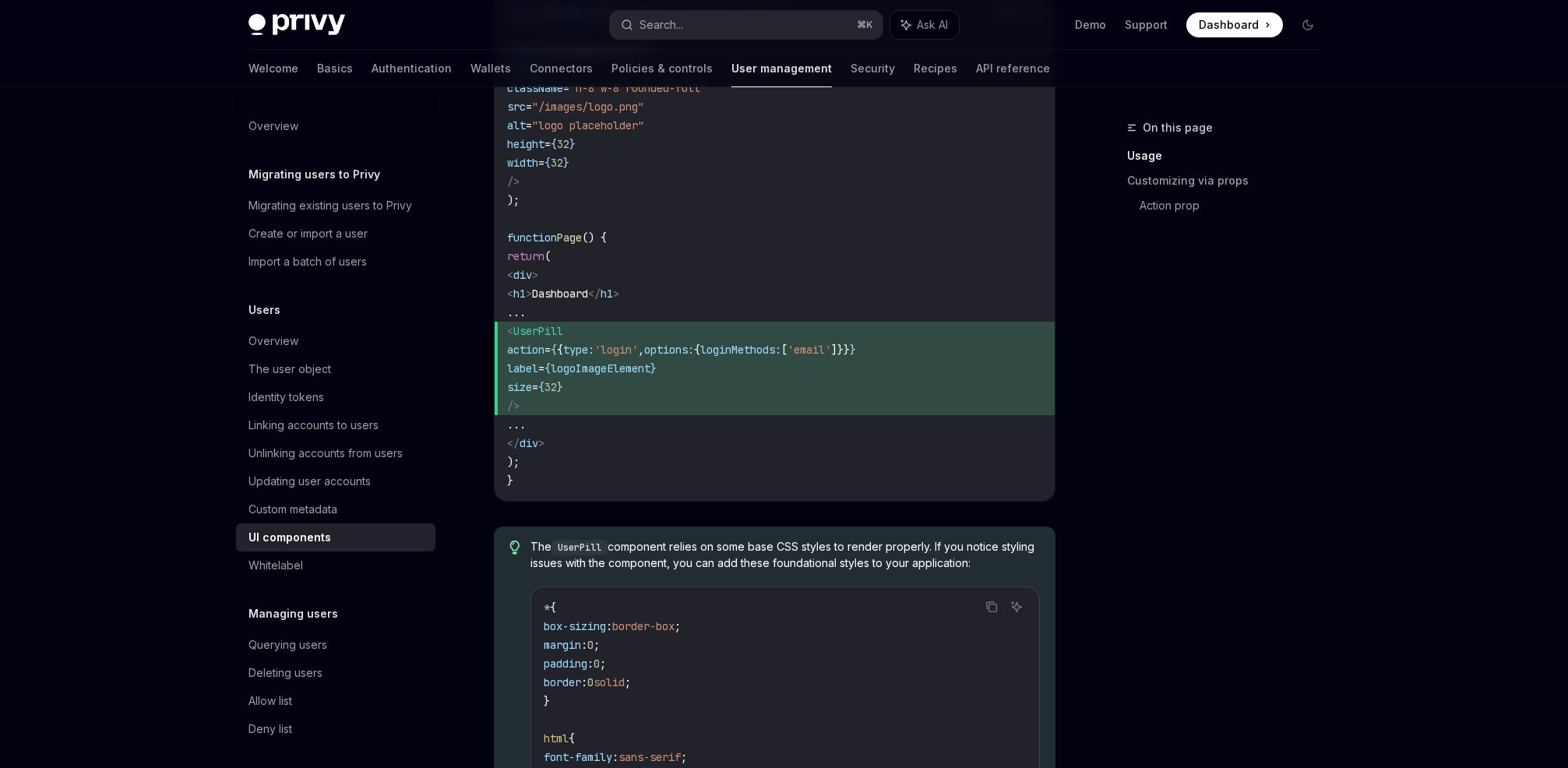
drag, startPoint x: 883, startPoint y: 219, endPoint x: 874, endPoint y: 219, distance: 9.0
click at [874, 219] on code "import { UserPill } from '@privy-io/react-auth/ui' ; const logoImageElement = (…" at bounding box center [774, 247] width 535 height 486
click at [1257, 344] on div "On this page Usage Customizing via props Action prop" at bounding box center [1214, 443] width 236 height 650
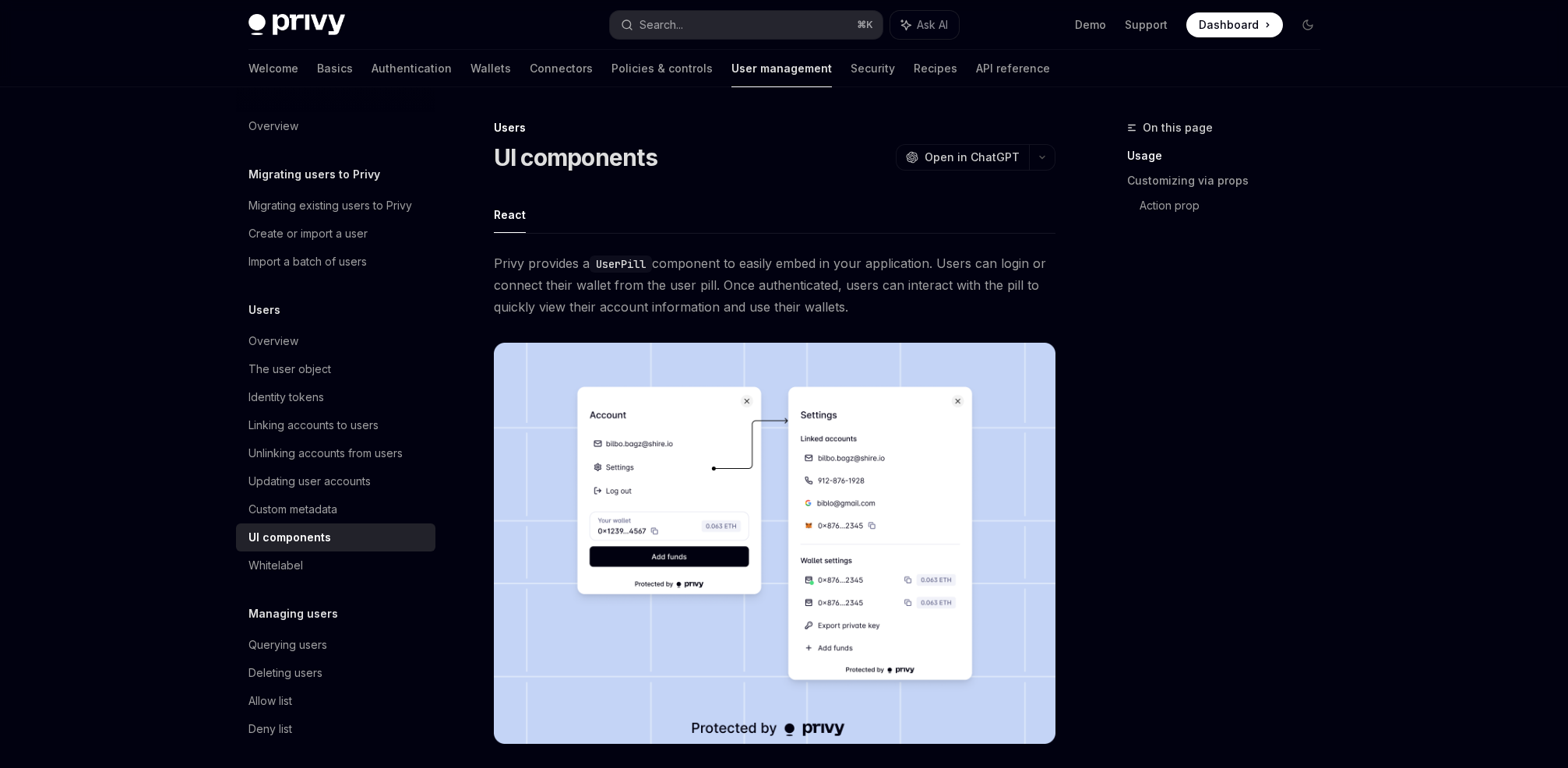
click at [798, 156] on div "UI components OpenAI Open in ChatGPT" at bounding box center [774, 157] width 562 height 28
click at [471, 65] on link "Wallets" at bounding box center [490, 68] width 40 height 37
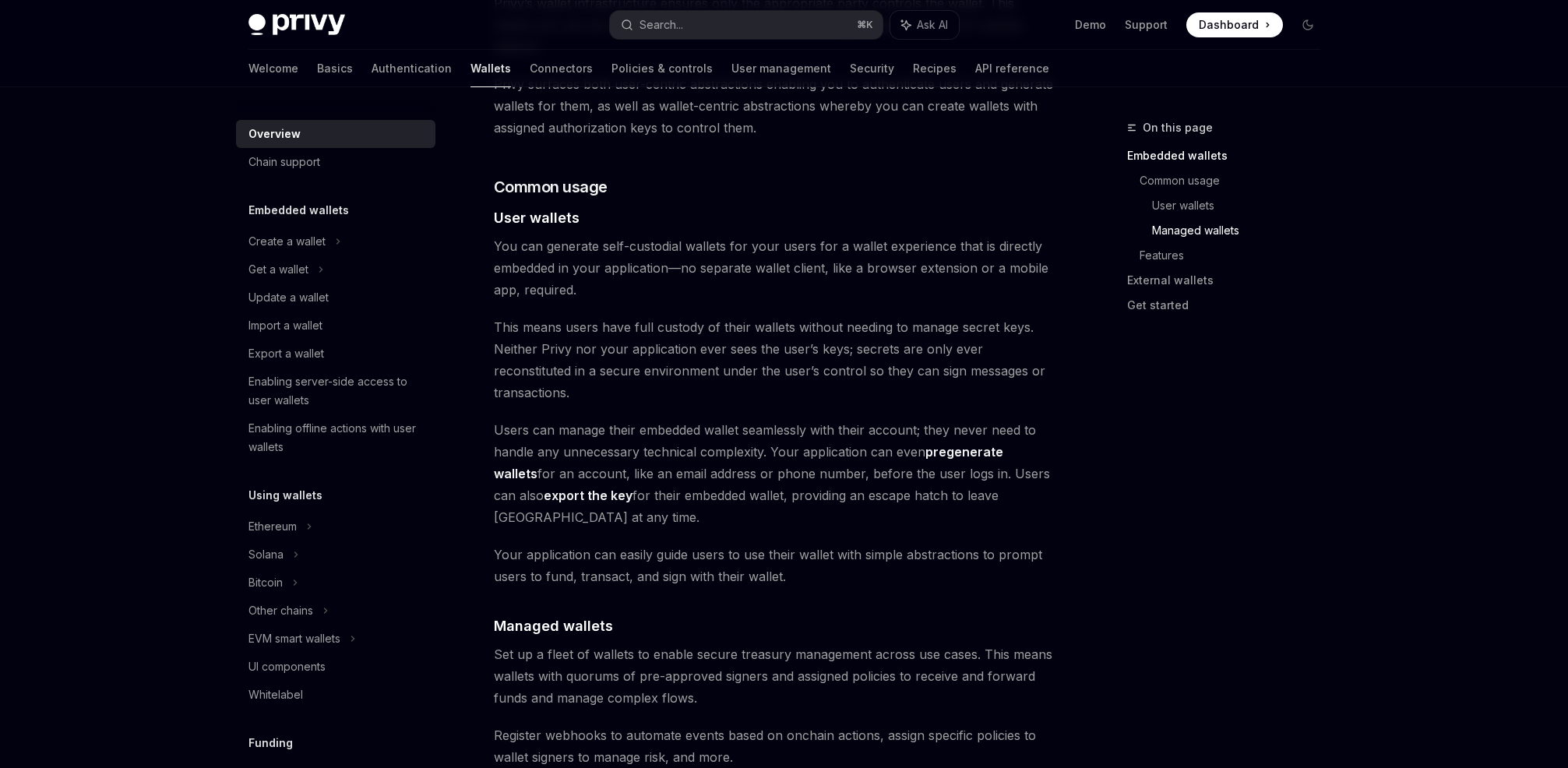
scroll to position [1270, 0]
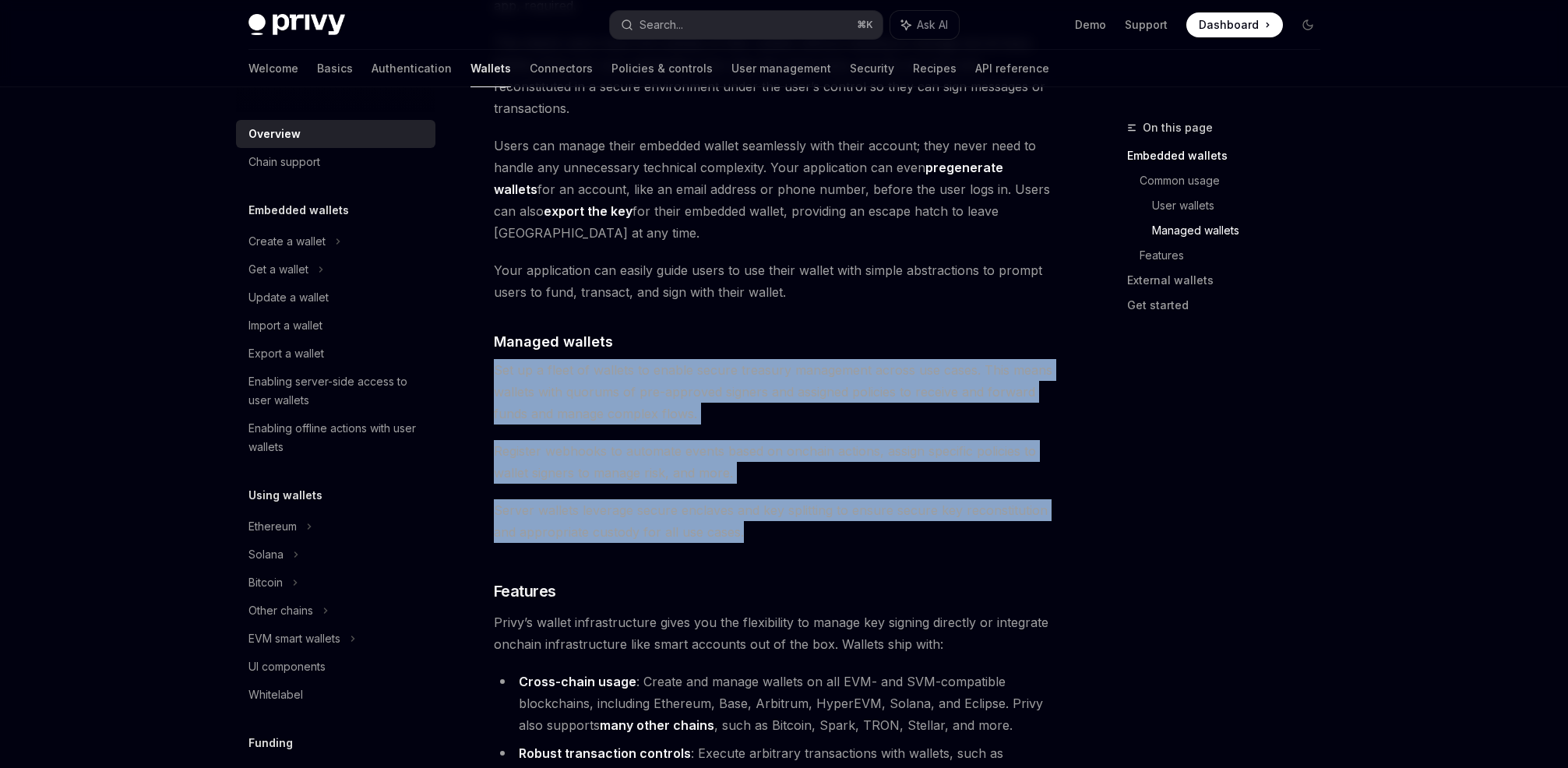
drag, startPoint x: 751, startPoint y: 468, endPoint x: 490, endPoint y: 307, distance: 306.7
click at [490, 307] on div "Overview OpenAI Open in ChatGPT OpenAI Open in ChatGPT Privy builds wallet infr…" at bounding box center [628, 382] width 860 height 3070
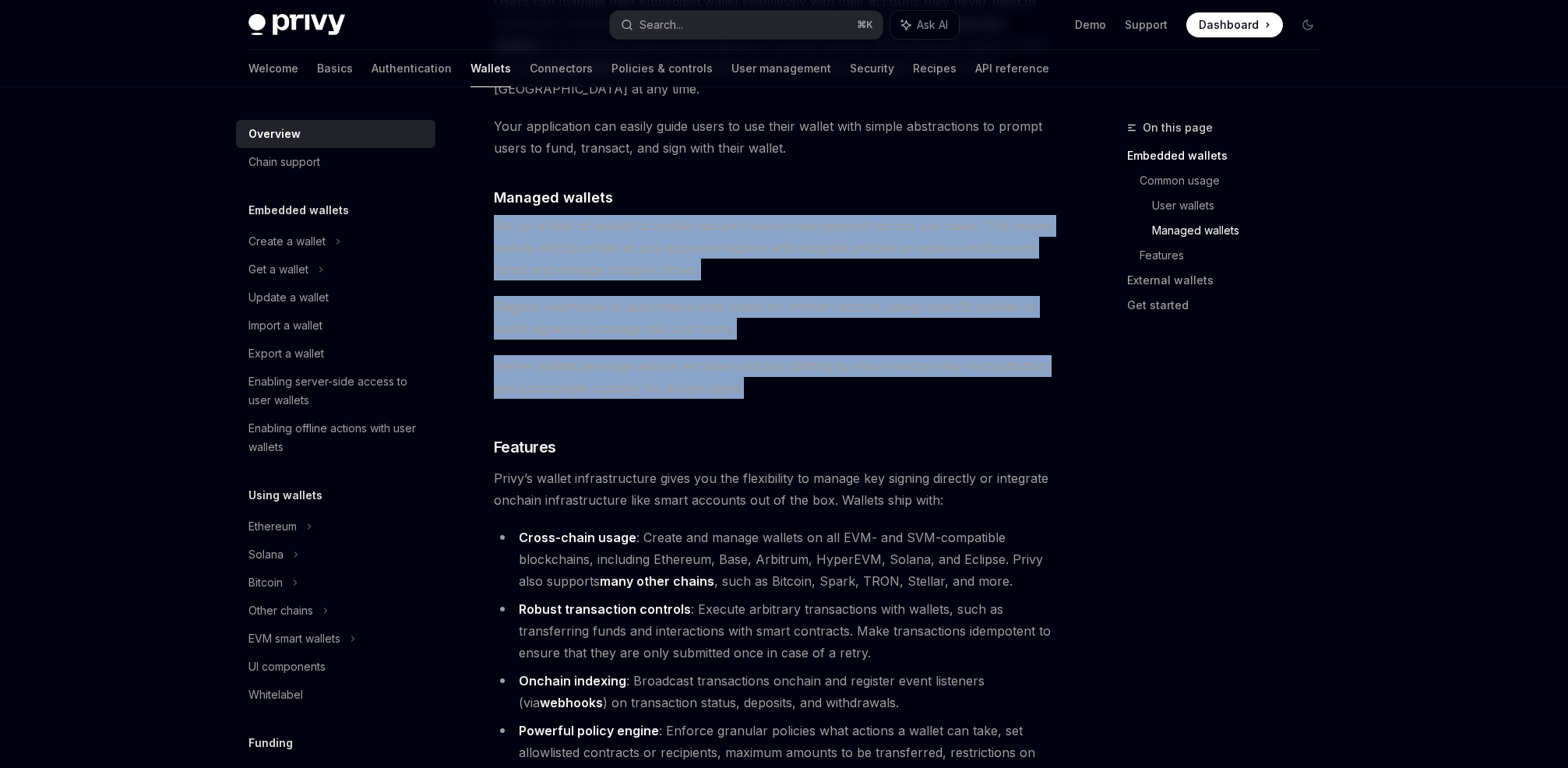
scroll to position [1535, 0]
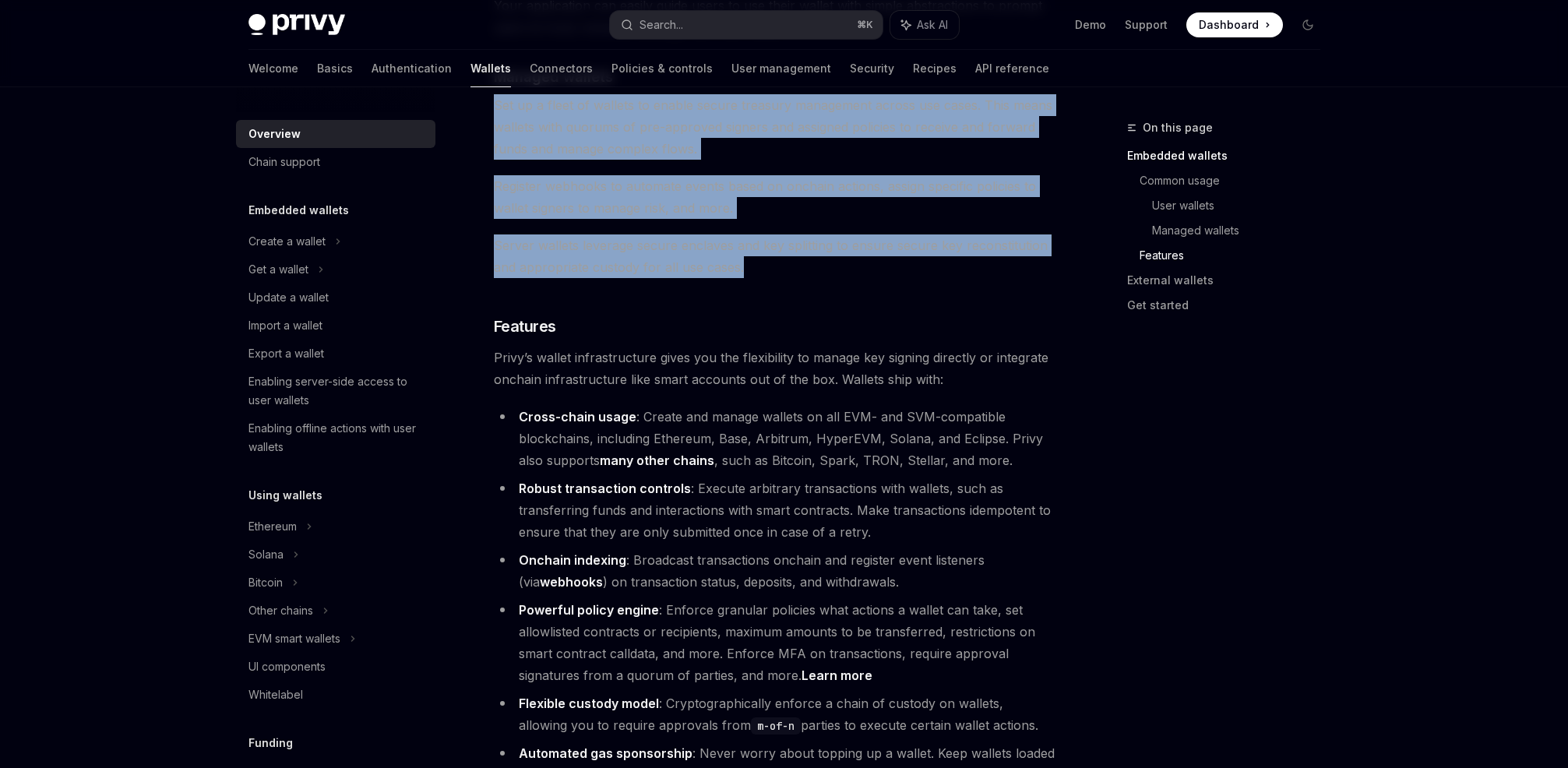
copy div "Set up a fleet of wallets to enable secure treasury management across use cases…"
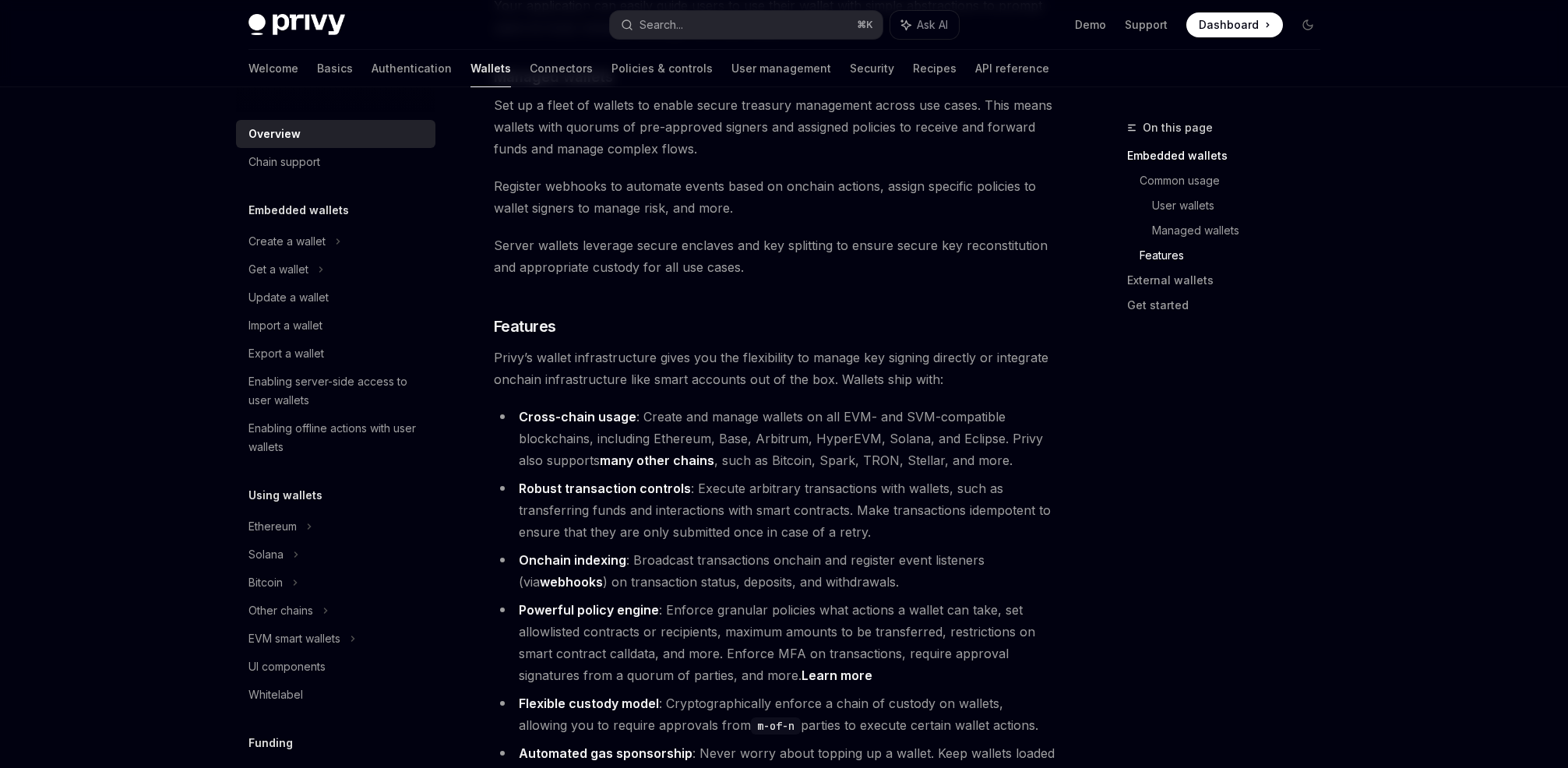
click at [1302, 431] on div "On this page Embedded wallets Common usage User wallets Managed wallets Feature…" at bounding box center [1214, 443] width 236 height 650
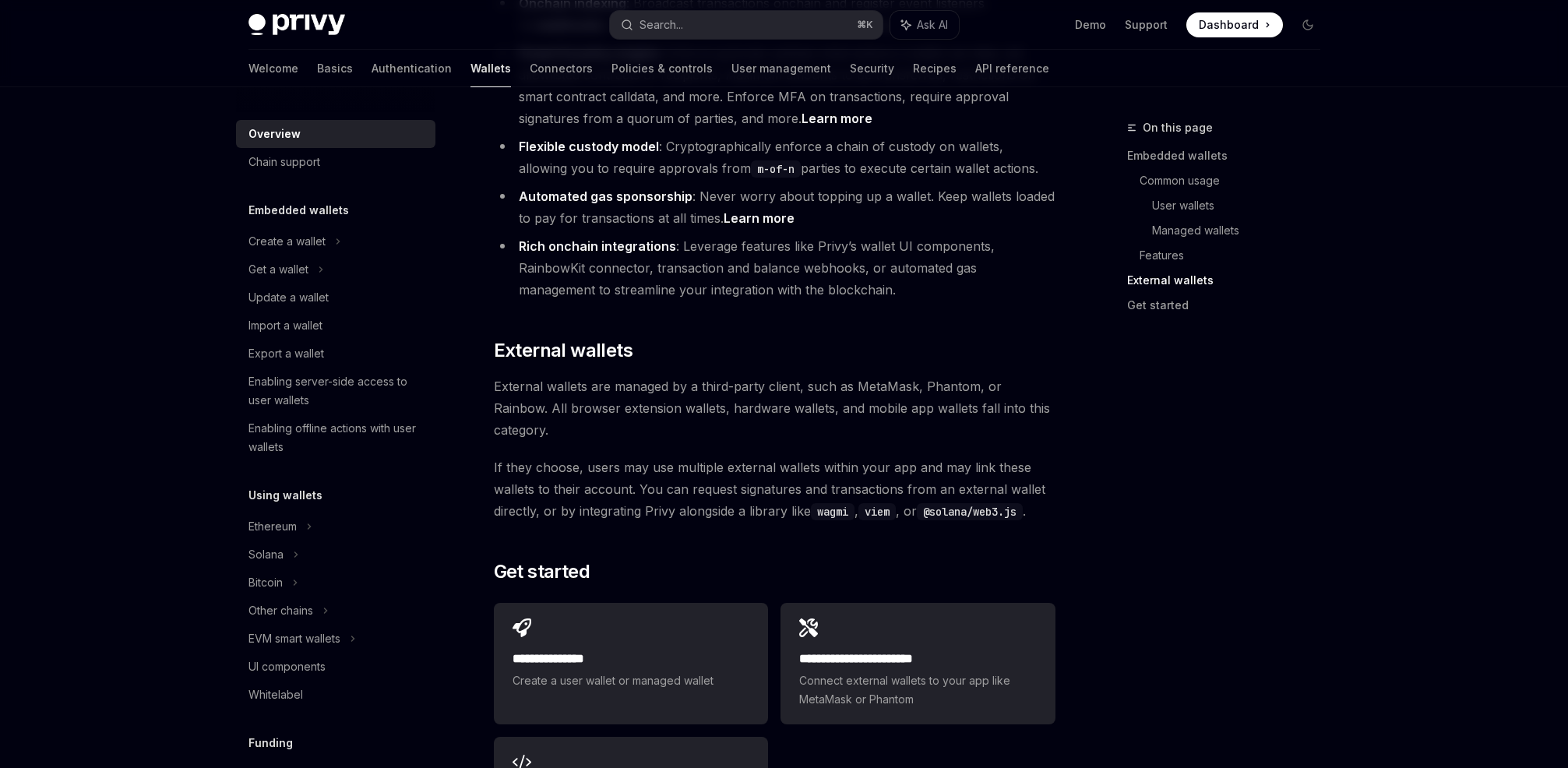
scroll to position [2253, 0]
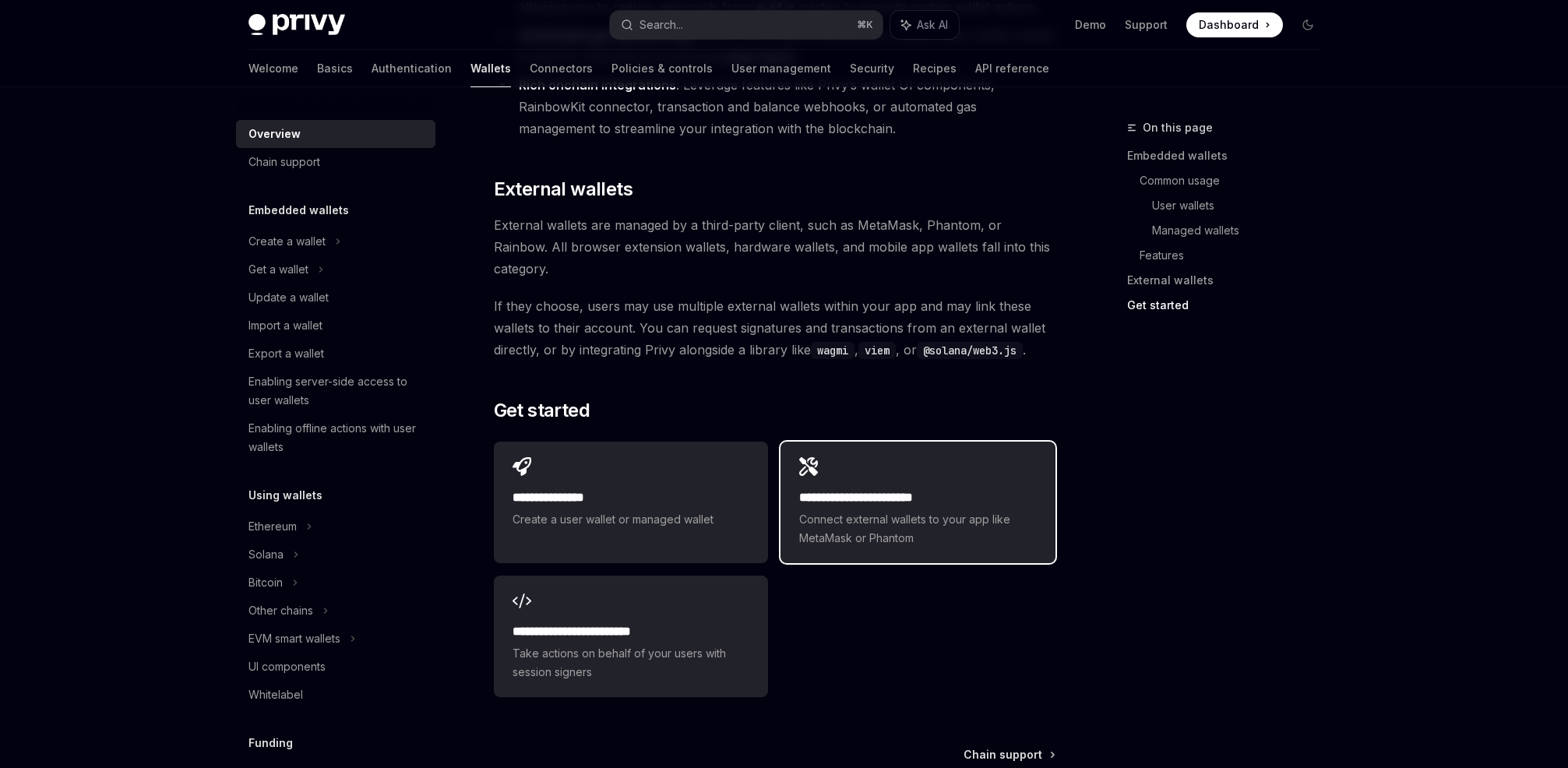
click at [875, 510] on span "Connect external wallets to your app like MetaMask or Phantom" at bounding box center [917, 528] width 236 height 37
type textarea "*"
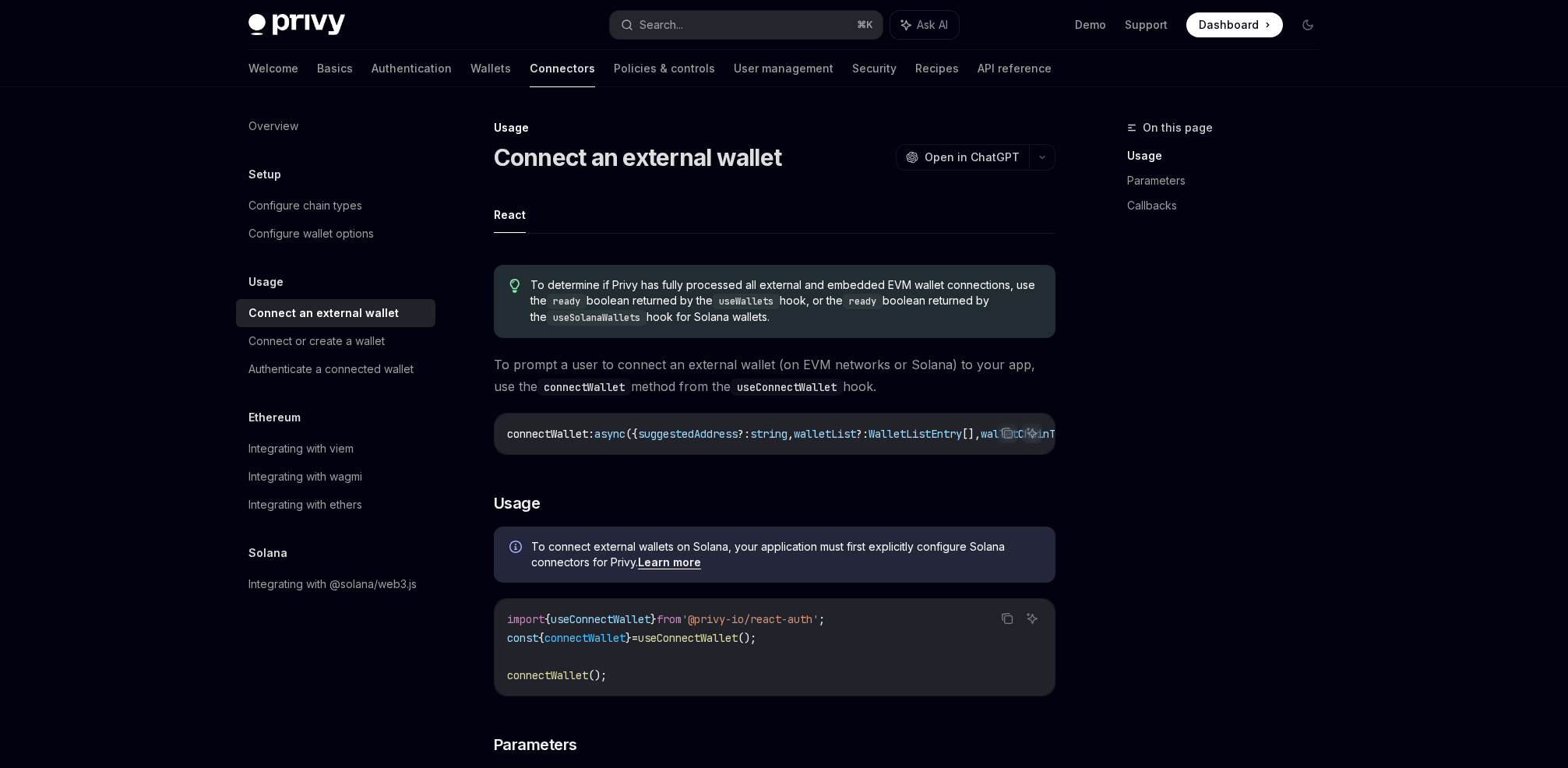
click at [697, 451] on div "connectWallet : async ({ suggestedAddress ?: string , walletList ?: WalletListE…" at bounding box center [774, 433] width 560 height 40
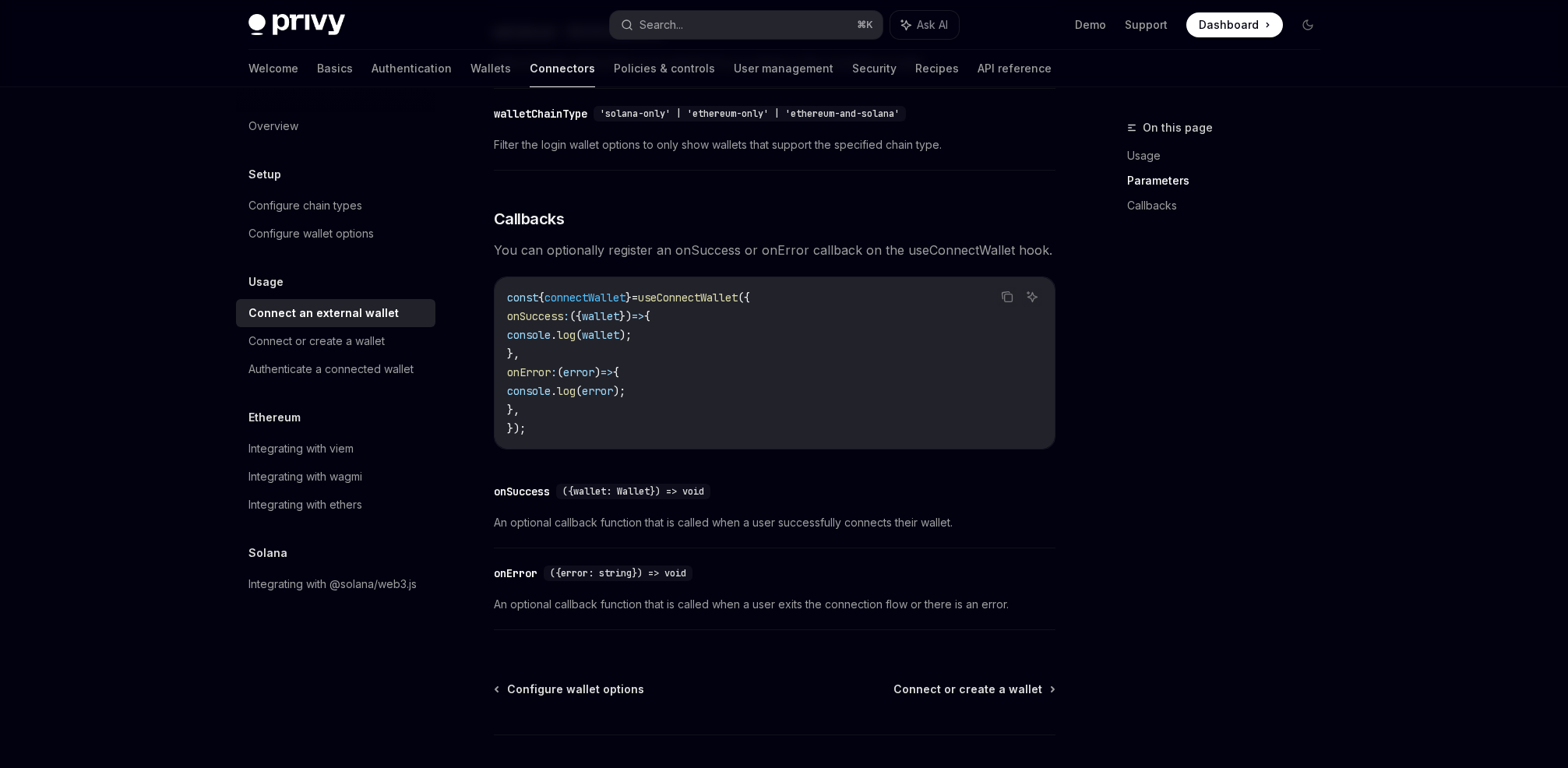
scroll to position [723, 0]
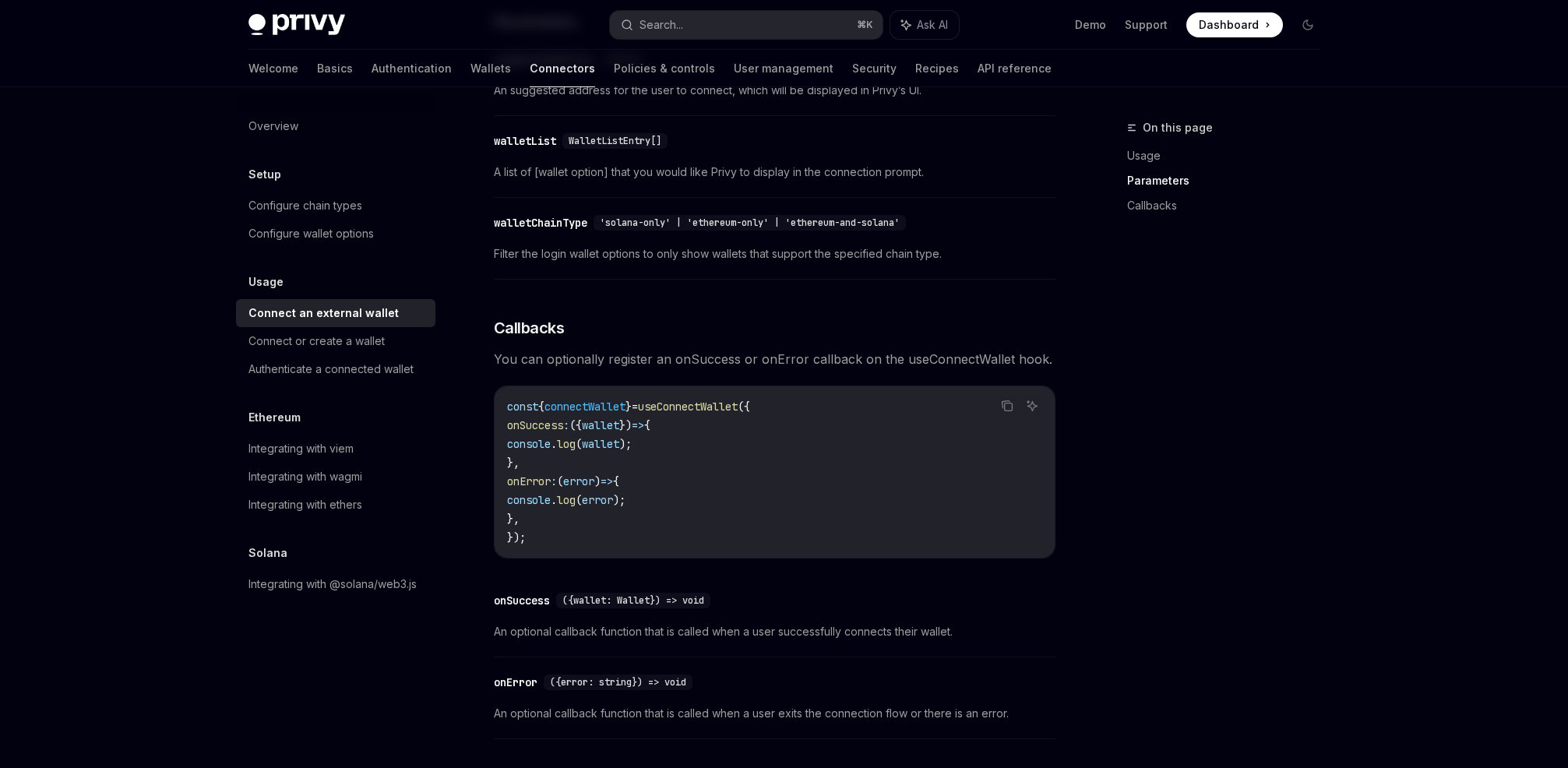
click at [619, 447] on span "wallet" at bounding box center [600, 444] width 37 height 14
click at [691, 447] on code "const { connectWallet } = useConnectWallet ({ onSuccess : ({ wallet }) => { con…" at bounding box center [774, 472] width 535 height 149
click at [619, 448] on span "wallet" at bounding box center [600, 444] width 37 height 14
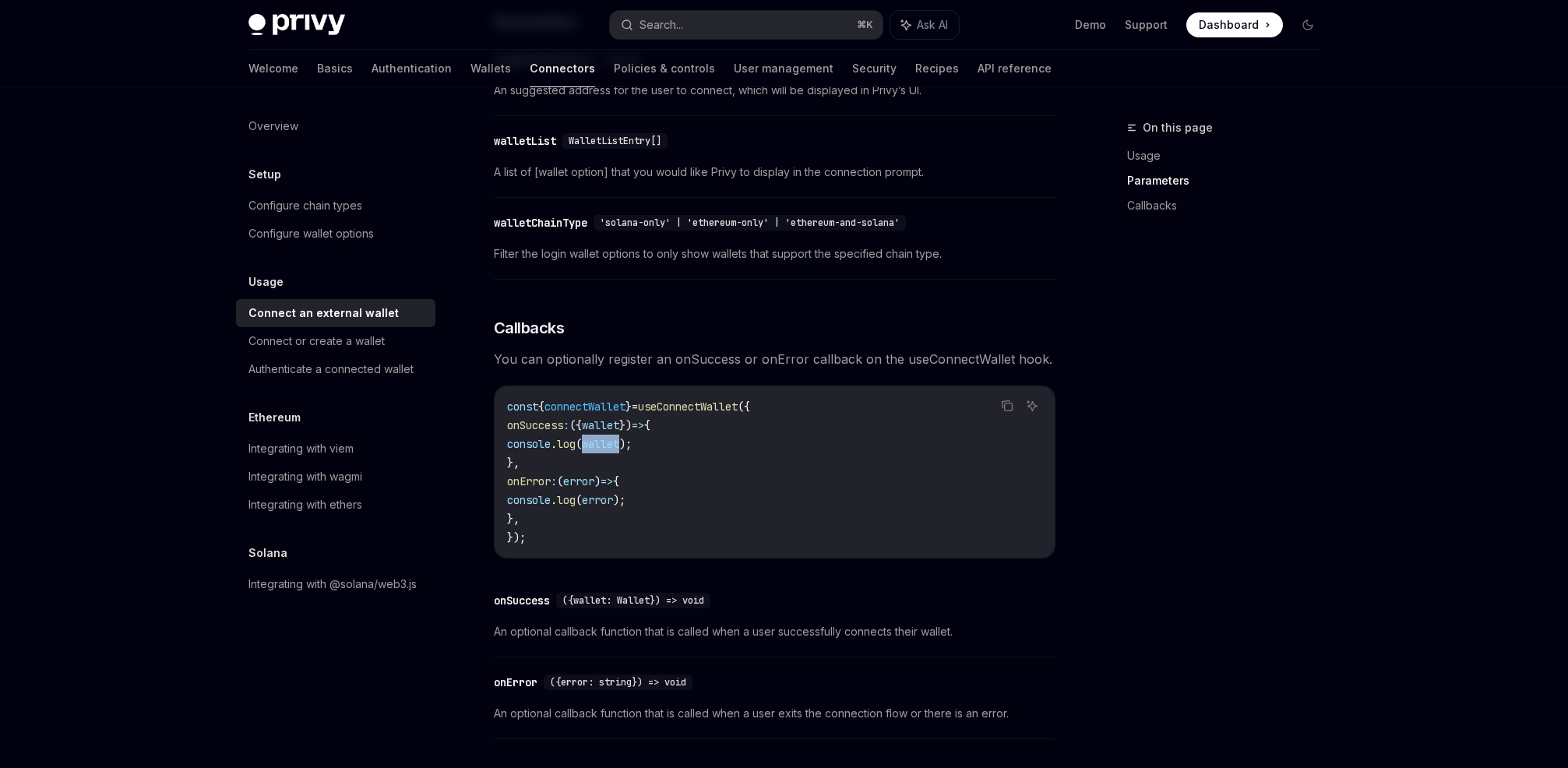
click at [619, 448] on span "wallet" at bounding box center [600, 444] width 37 height 14
click at [729, 447] on code "const { connectWallet } = useConnectWallet ({ onSuccess : ({ wallet }) => { con…" at bounding box center [774, 472] width 535 height 149
click at [619, 445] on span "wallet" at bounding box center [600, 444] width 37 height 14
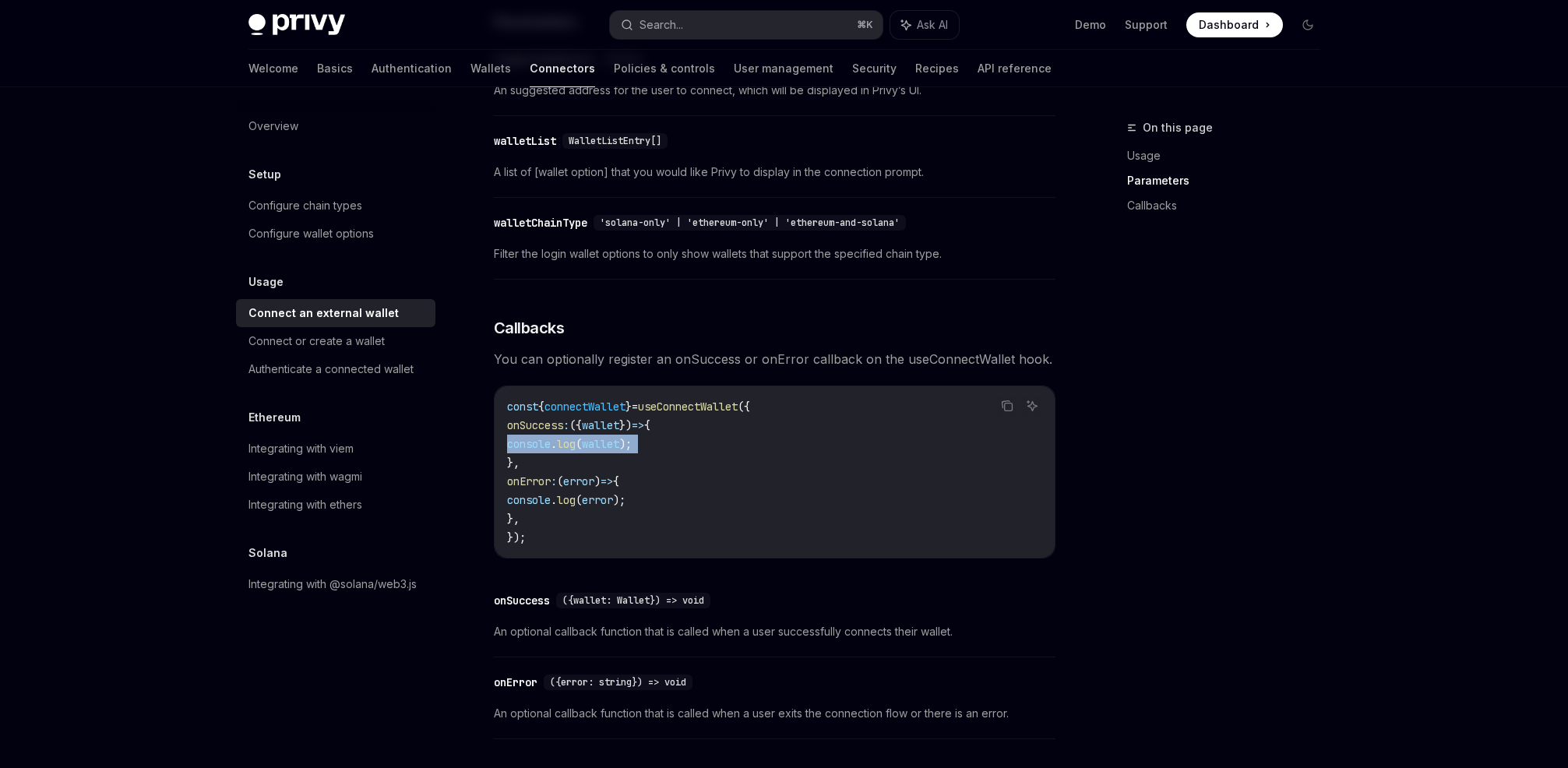
click at [619, 445] on span "wallet" at bounding box center [600, 444] width 37 height 14
click at [719, 445] on code "const { connectWallet } = useConnectWallet ({ onSuccess : ({ wallet }) => { con…" at bounding box center [774, 472] width 535 height 149
click at [619, 450] on span "wallet" at bounding box center [600, 444] width 37 height 14
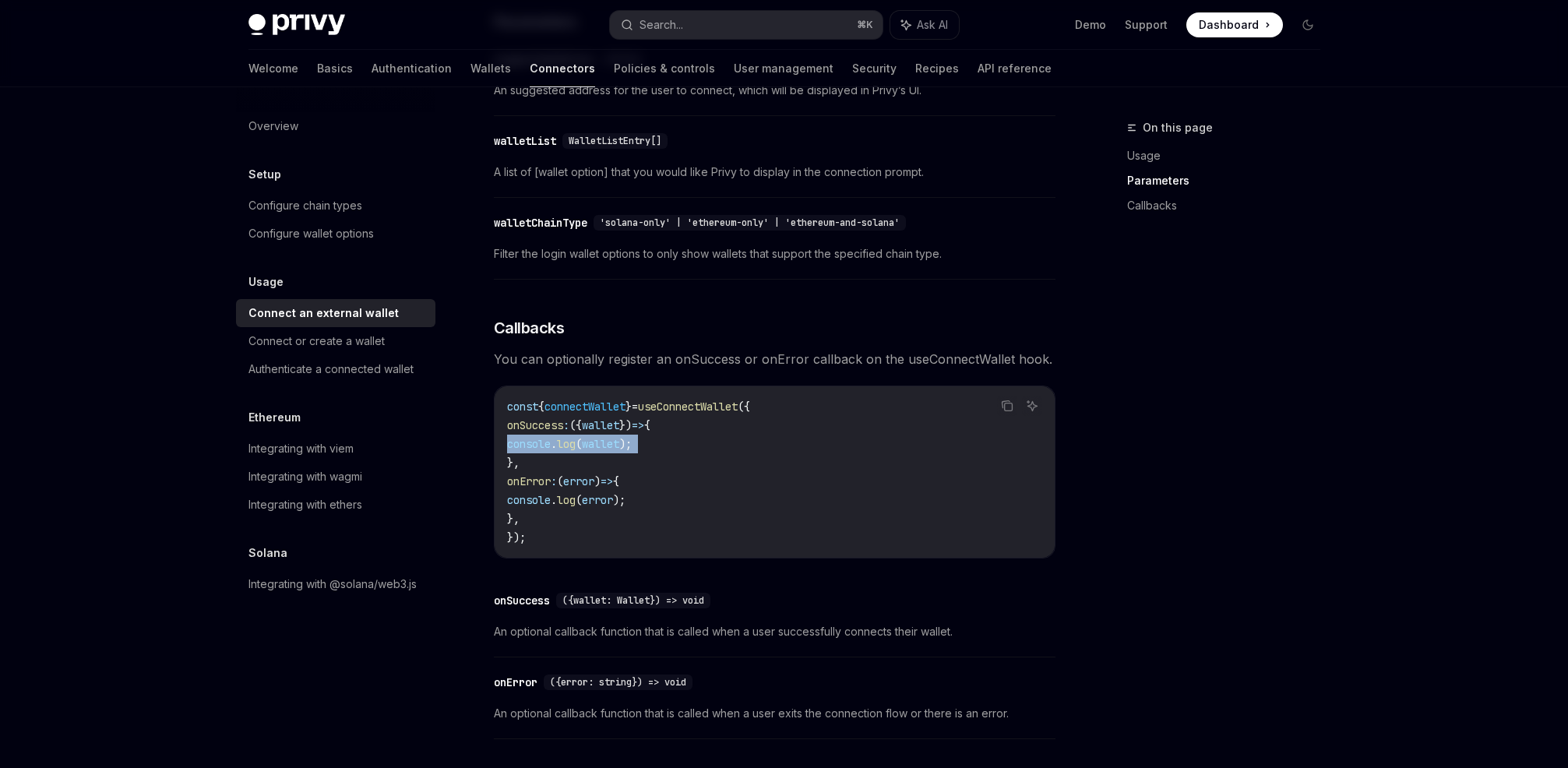
click at [632, 445] on span ");" at bounding box center [625, 444] width 13 height 14
click at [619, 445] on span "wallet" at bounding box center [600, 444] width 37 height 14
click at [727, 451] on code "const { connectWallet } = useConnectWallet ({ onSuccess : ({ wallet }) => { con…" at bounding box center [774, 472] width 535 height 149
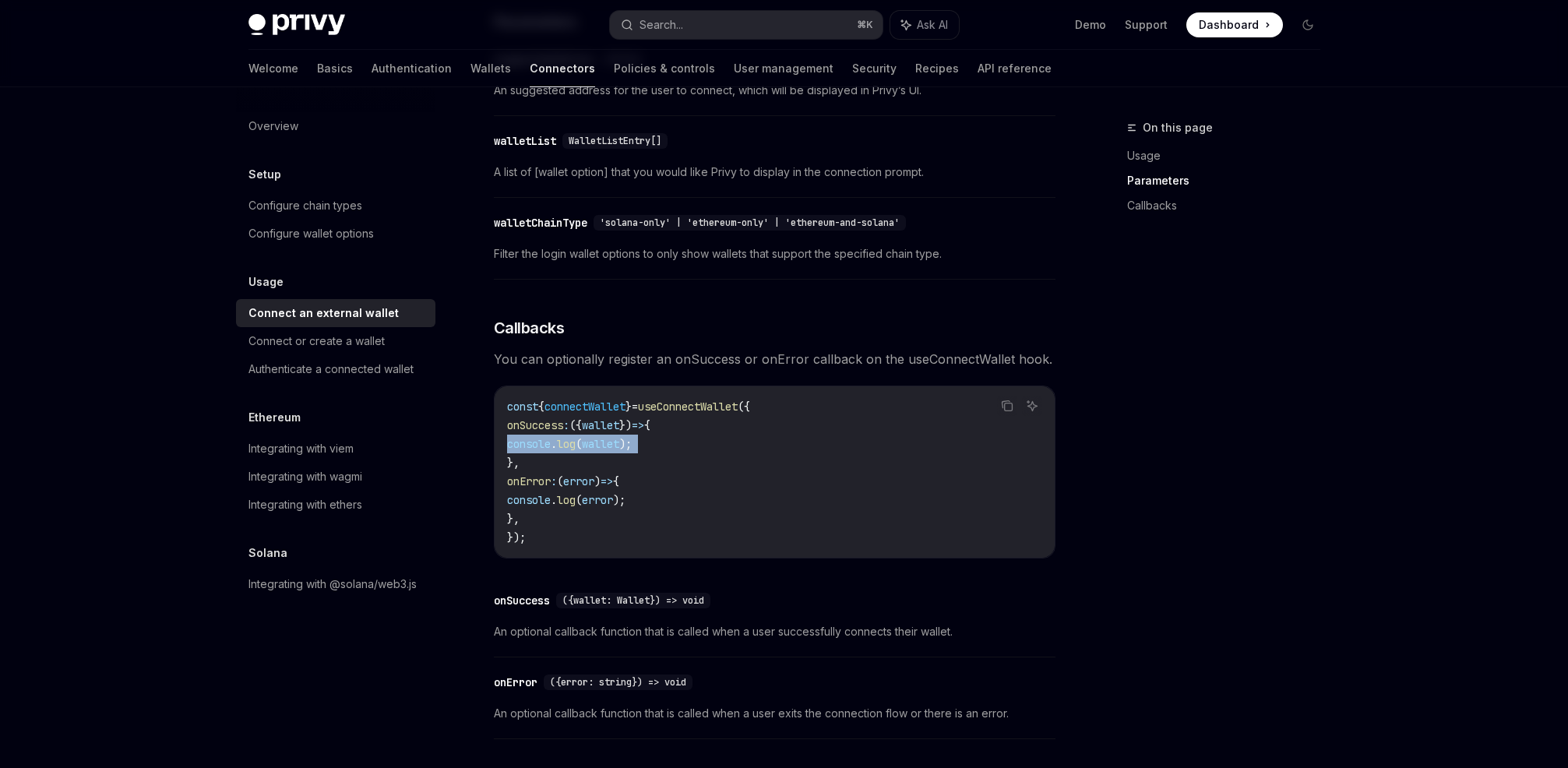
click at [619, 450] on span "wallet" at bounding box center [600, 444] width 37 height 14
click at [723, 454] on code "const { connectWallet } = useConnectWallet ({ onSuccess : ({ wallet }) => { con…" at bounding box center [774, 472] width 535 height 149
click at [731, 21] on button "Search... ⌘ K" at bounding box center [747, 25] width 273 height 28
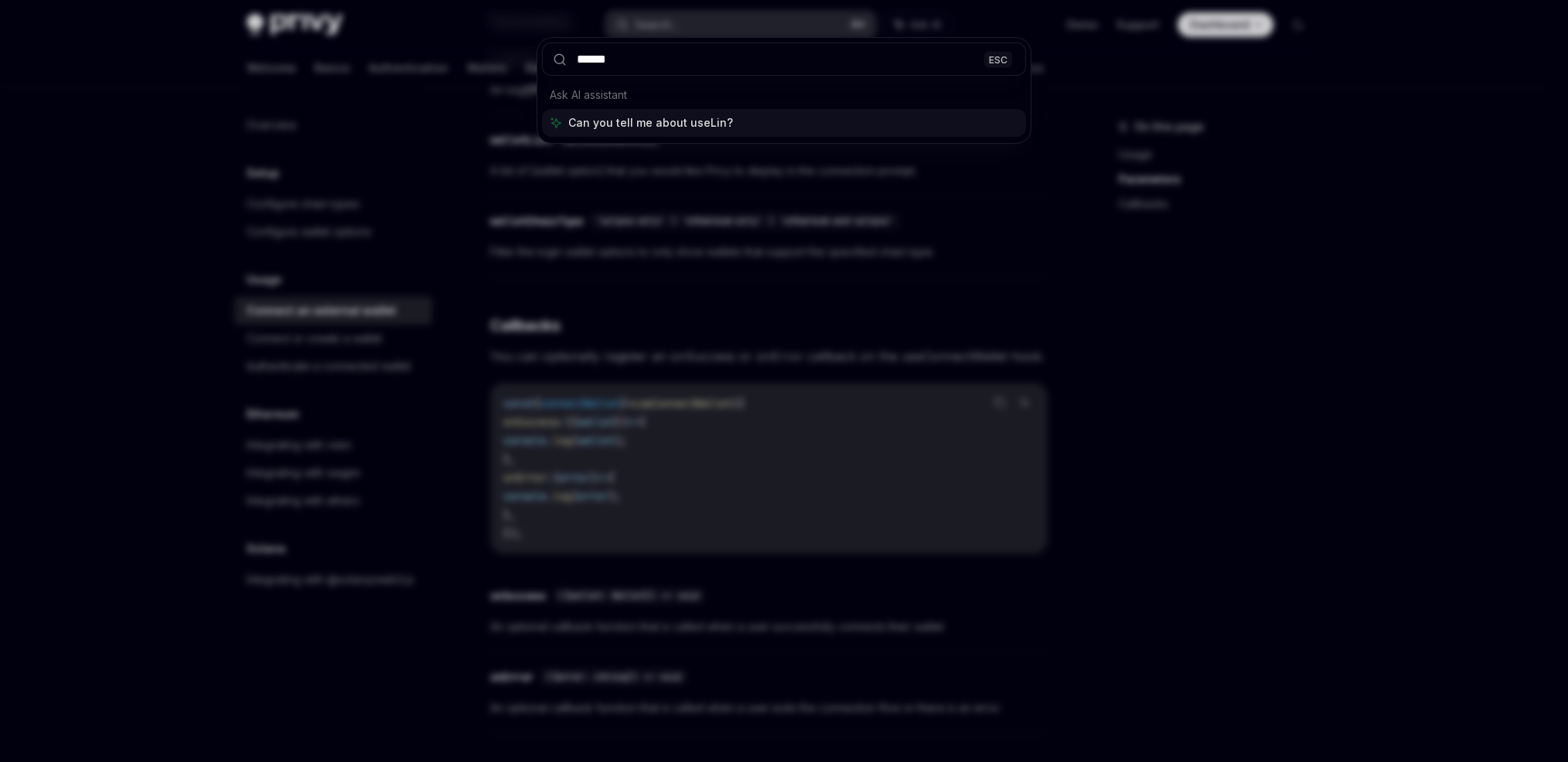
type input "*******"
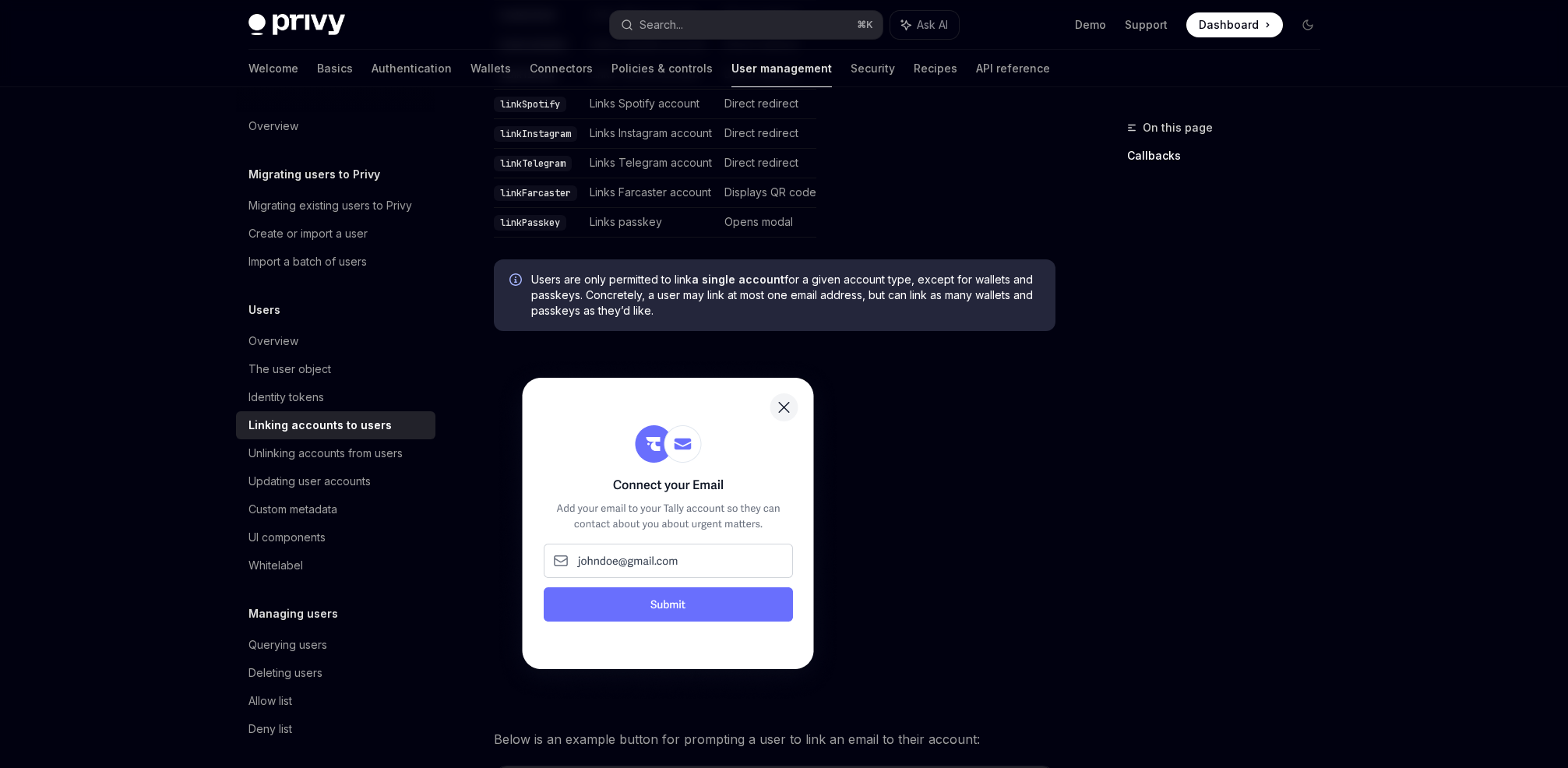
scroll to position [1121, 0]
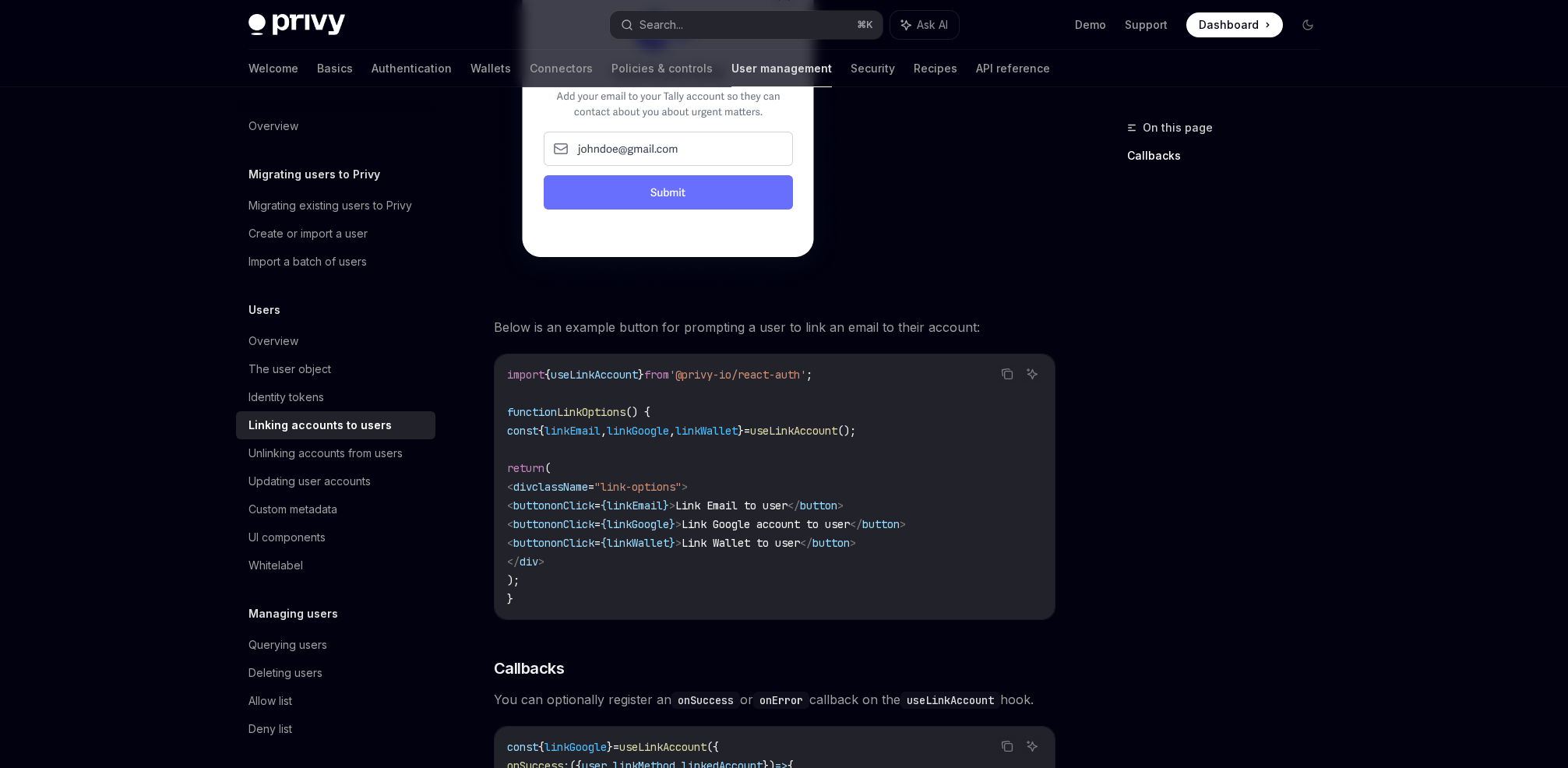
click at [837, 424] on span "useLinkAccount" at bounding box center [794, 431] width 87 height 14
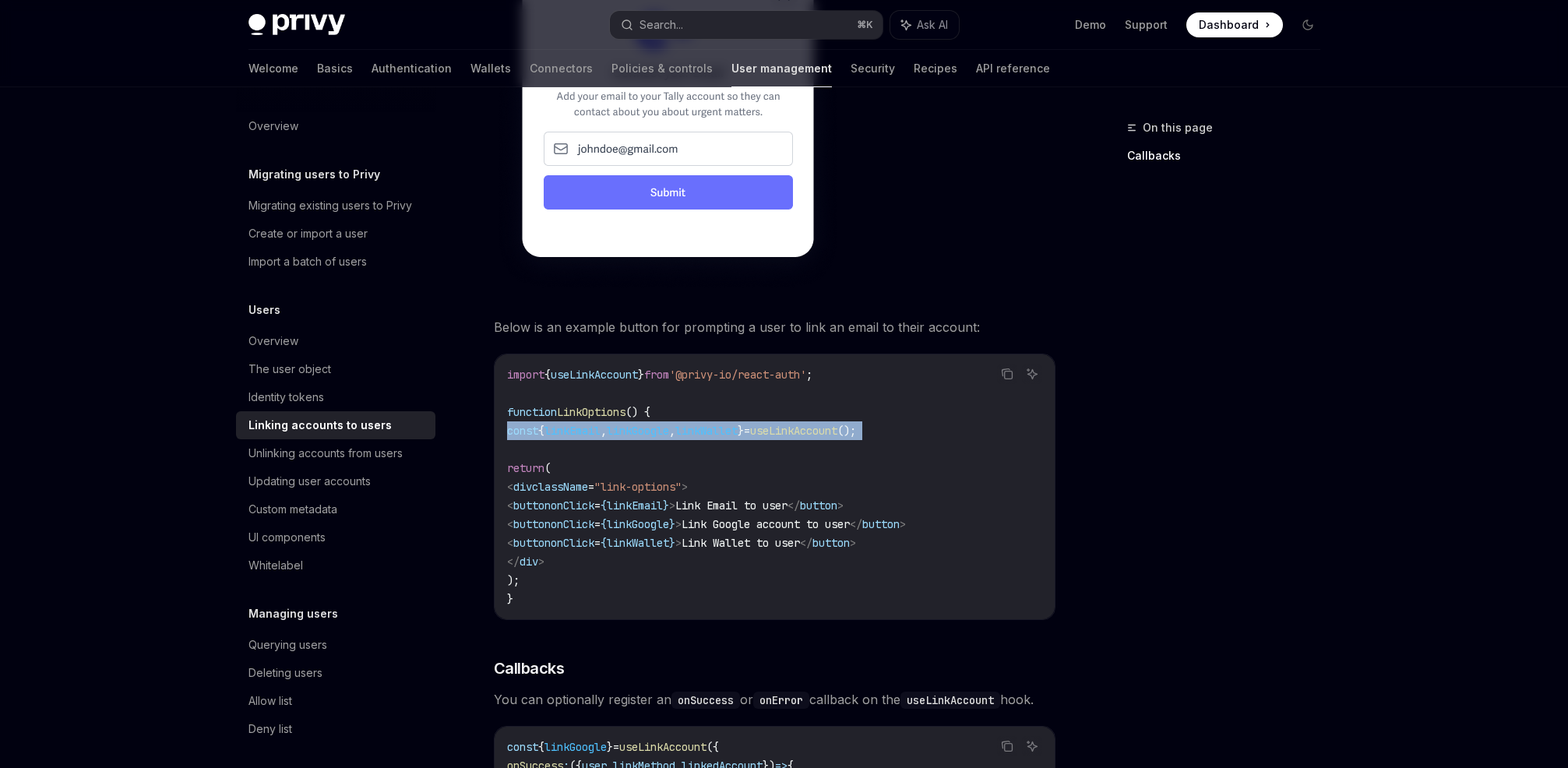
click at [837, 424] on span "useLinkAccount" at bounding box center [794, 431] width 87 height 14
copy code "const { linkEmail , linkGoogle , linkWallet } = useLinkAccount ();"
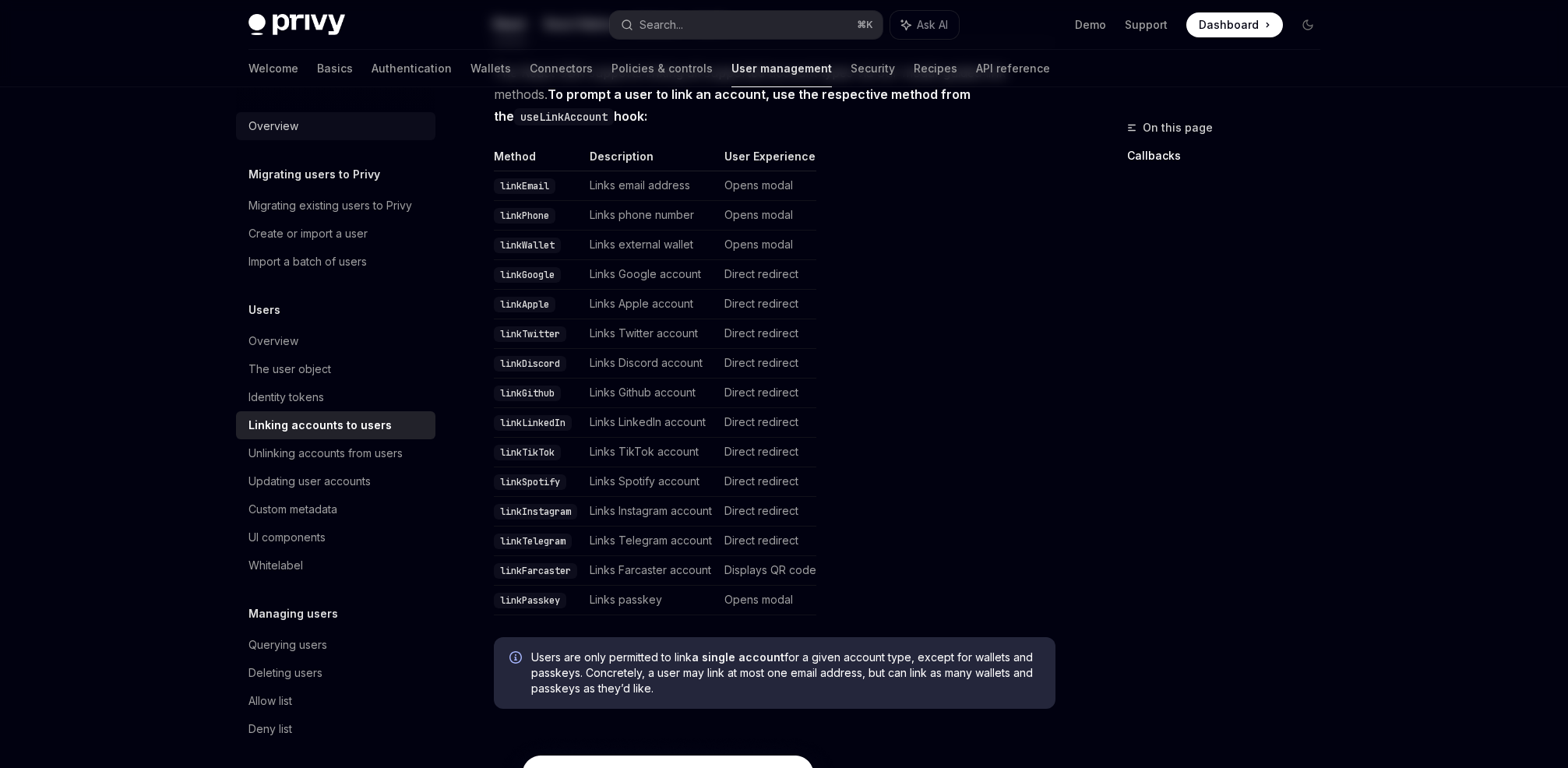
scroll to position [0, 0]
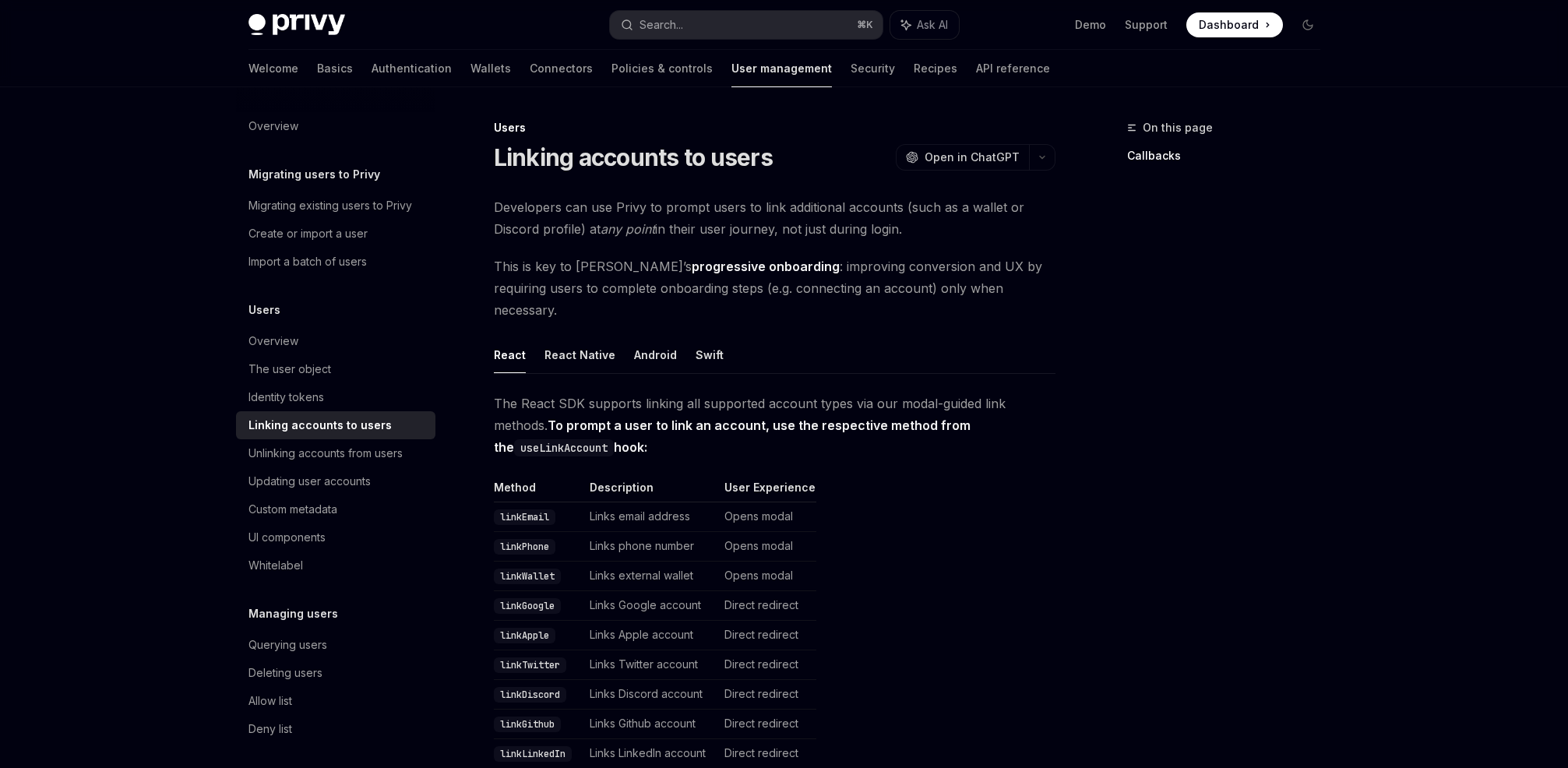
type textarea "*"
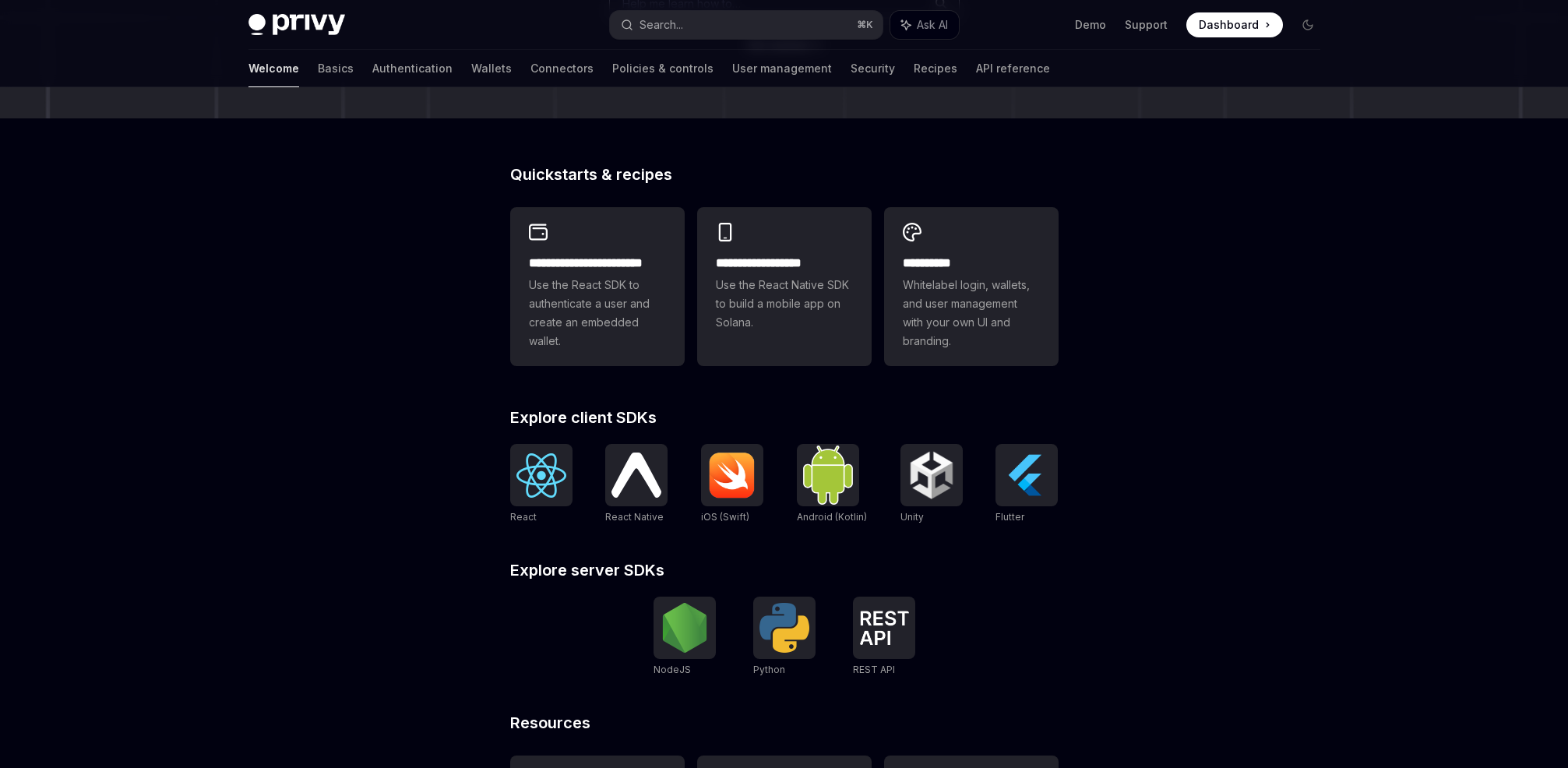
scroll to position [463, 0]
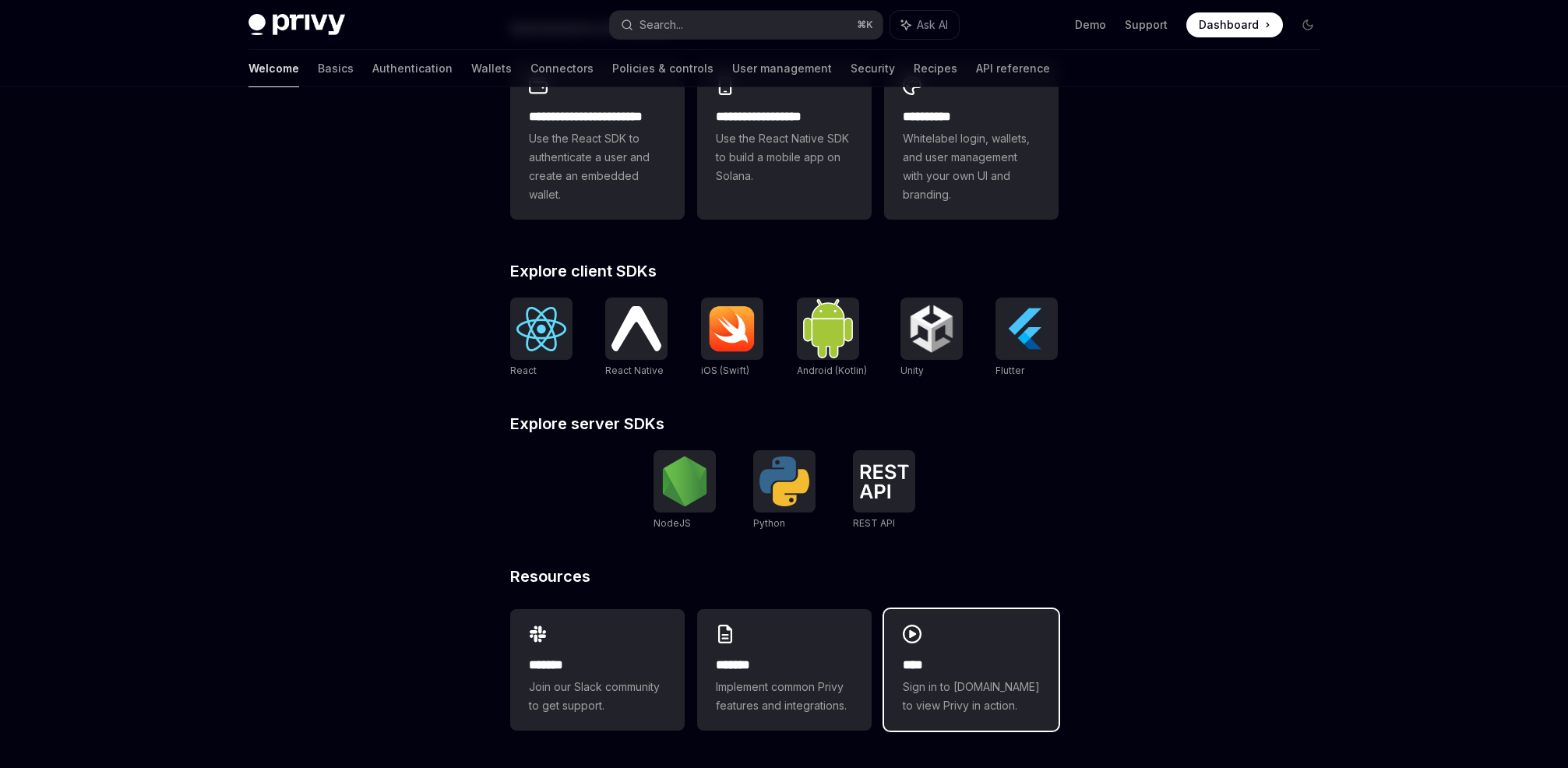
click at [990, 653] on div "**** Sign in to demo.privy.io to view Privy in action." at bounding box center [971, 670] width 175 height 121
click at [713, 17] on button "Search... ⌘ K" at bounding box center [747, 25] width 273 height 28
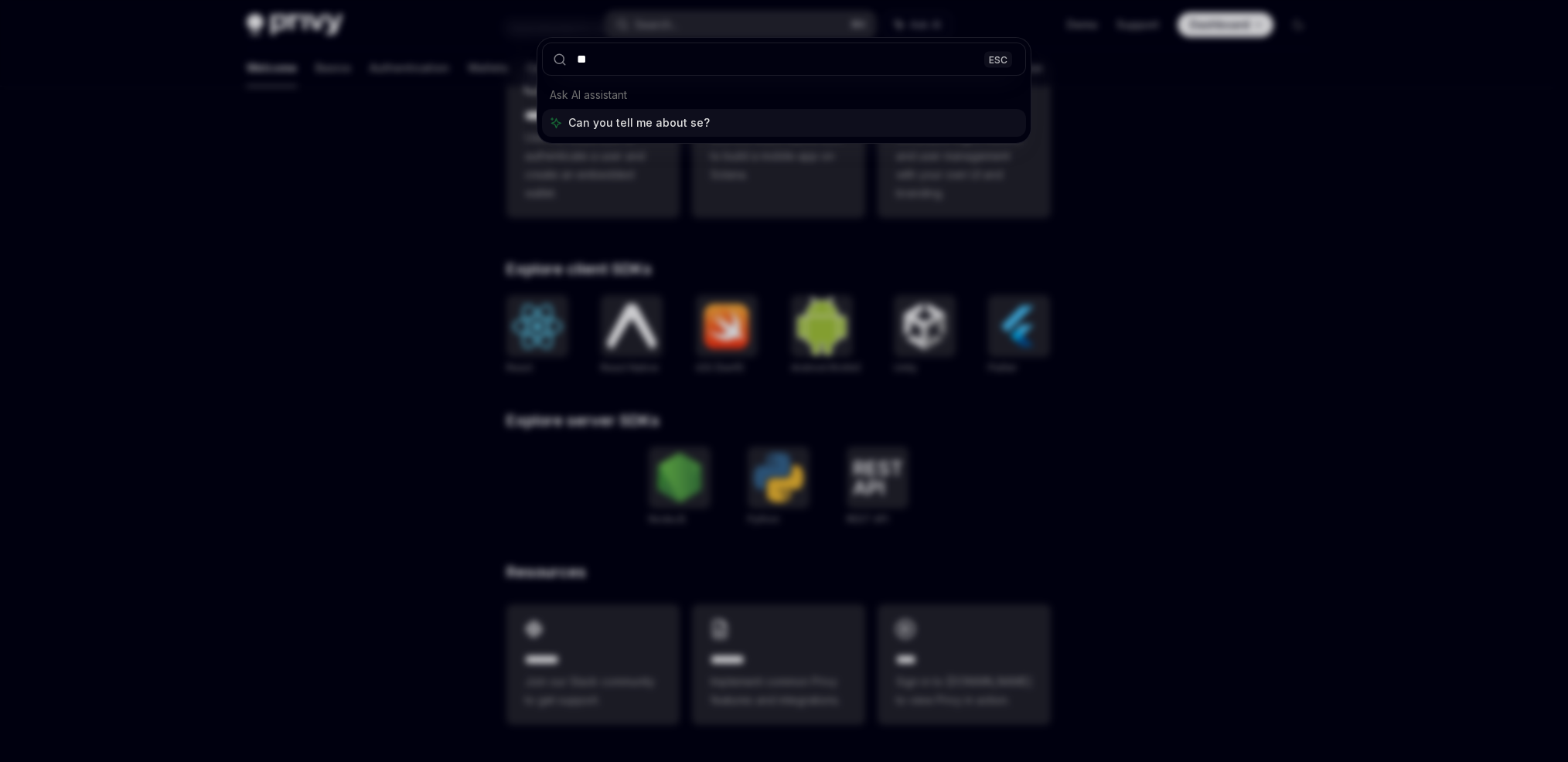
type input "*"
type input "*********"
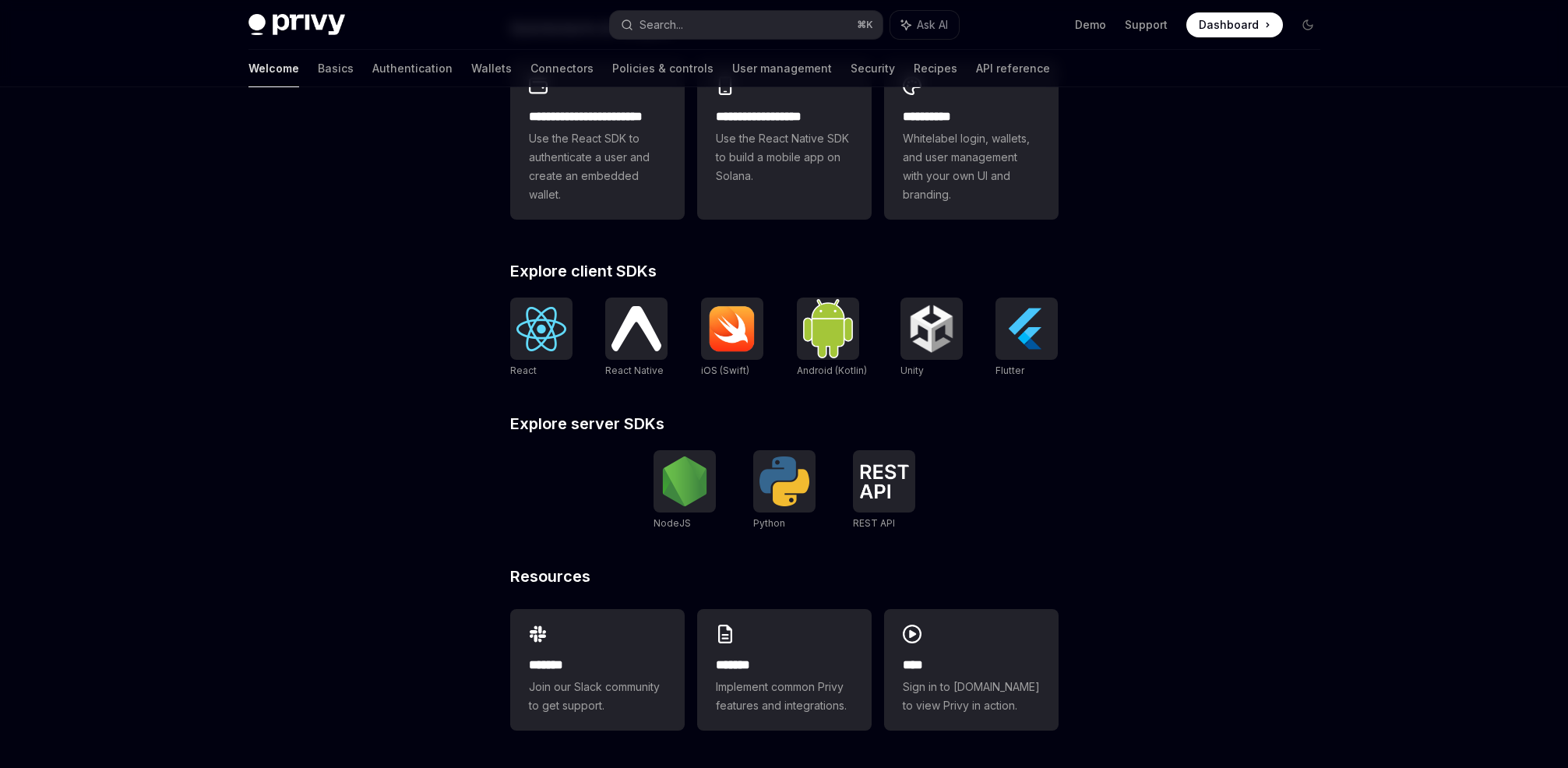
type textarea "*"
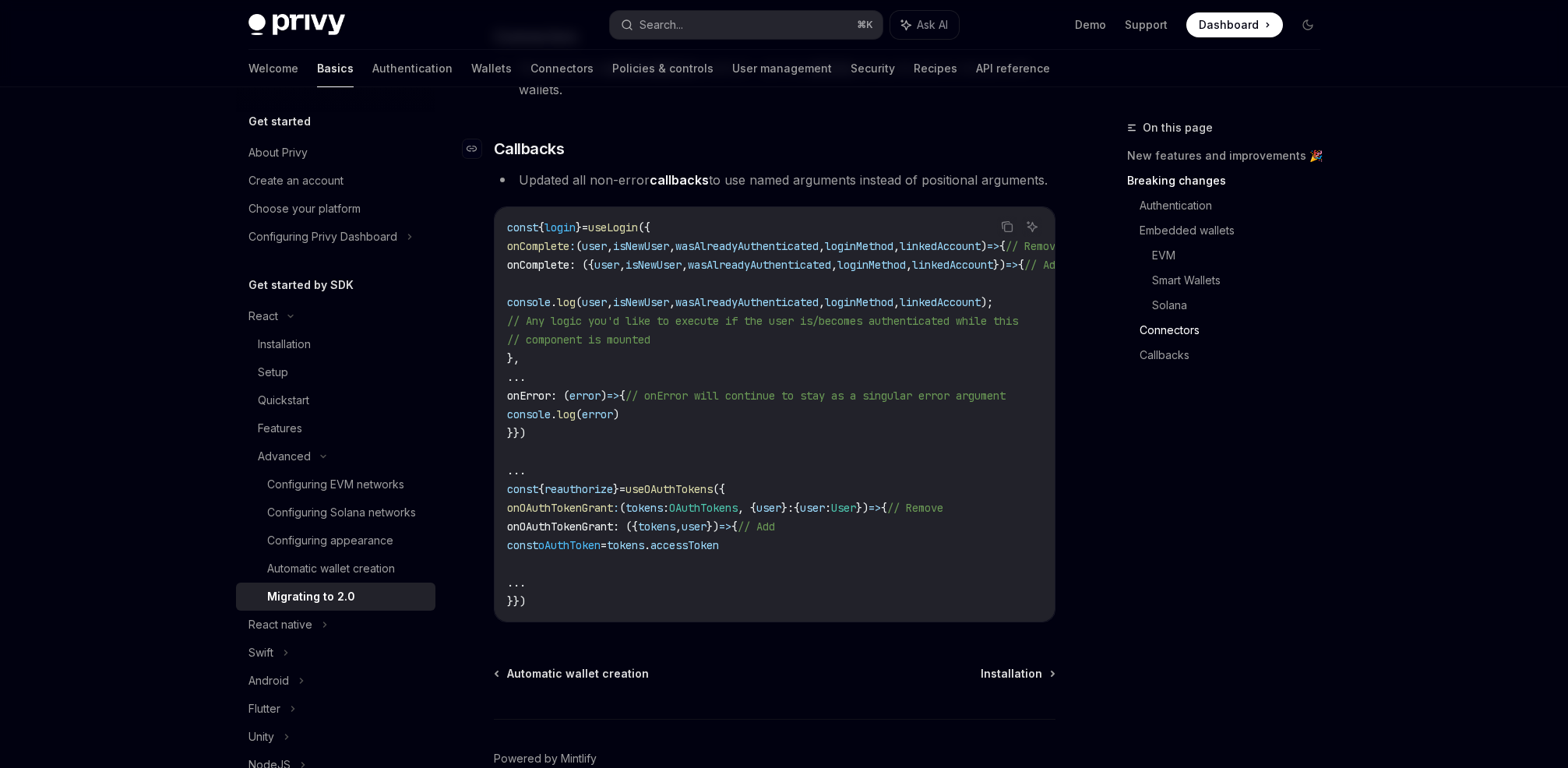
scroll to position [4368, 0]
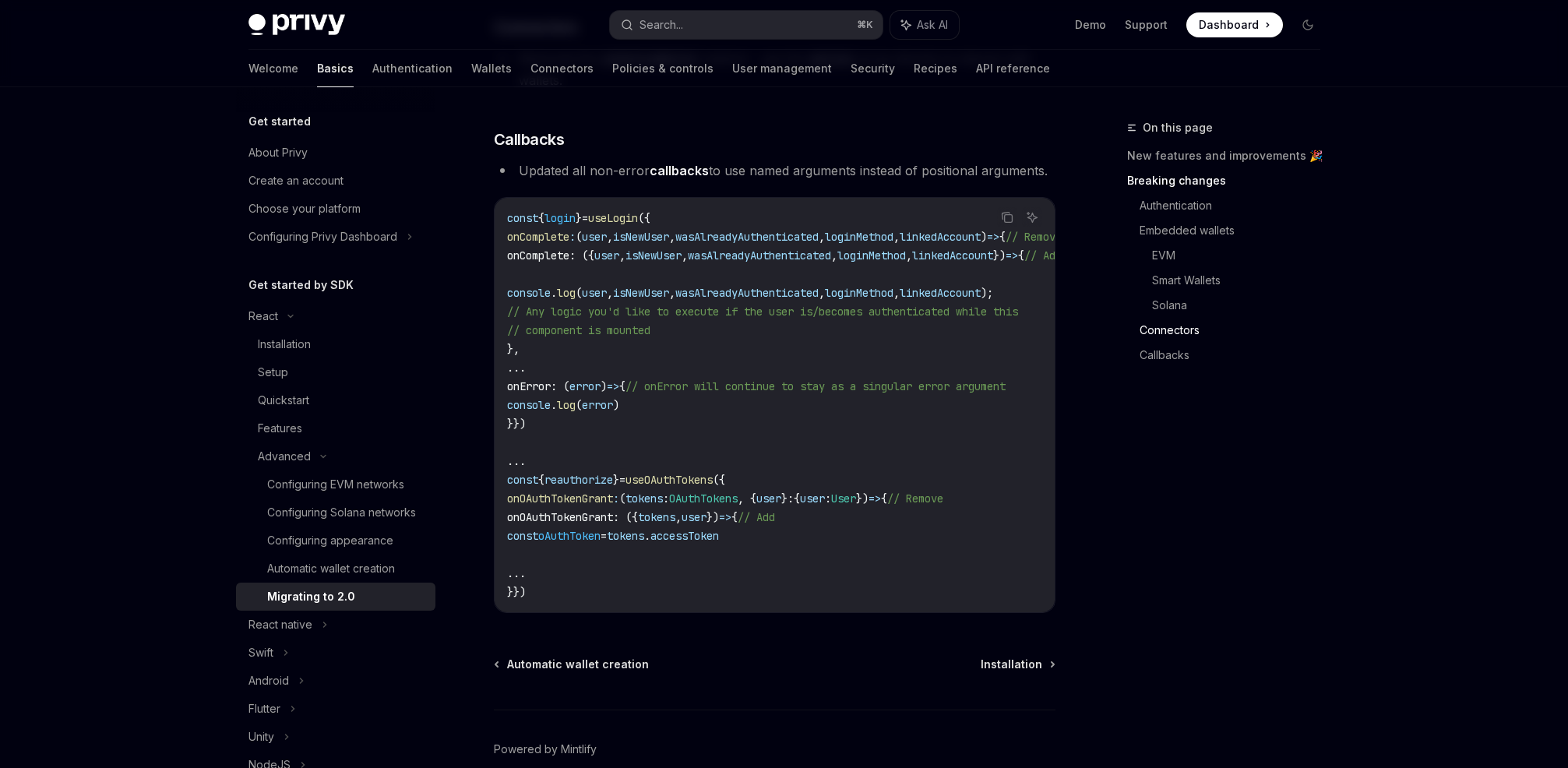
click at [669, 300] on span "isNewUser" at bounding box center [641, 293] width 56 height 14
click at [596, 487] on span "reauthorize" at bounding box center [578, 480] width 68 height 14
click at [713, 487] on span "useOAuthTokens" at bounding box center [669, 480] width 87 height 14
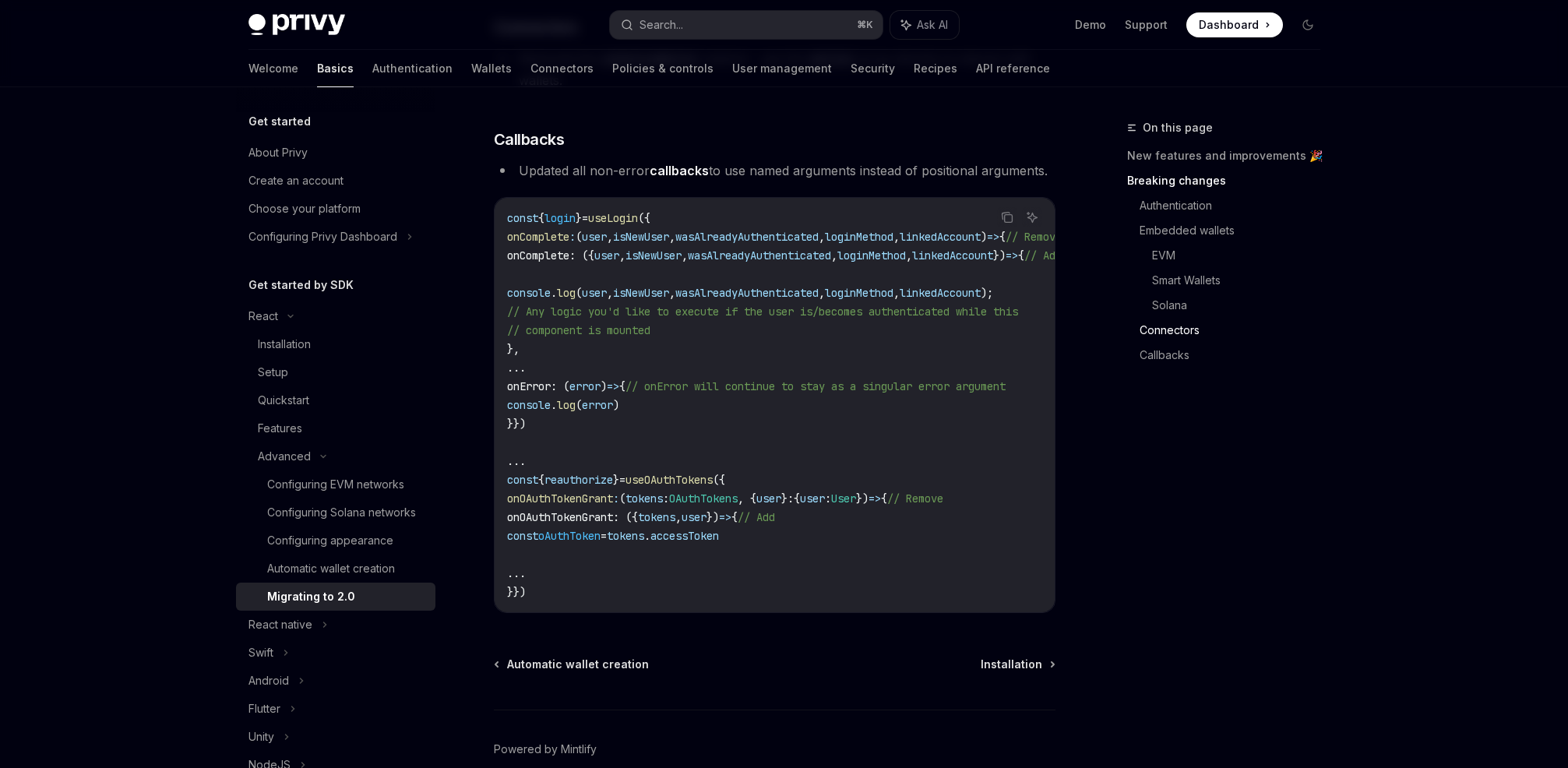
click at [590, 487] on span "reauthorize" at bounding box center [578, 480] width 68 height 14
click at [725, 487] on span "({" at bounding box center [719, 480] width 13 height 14
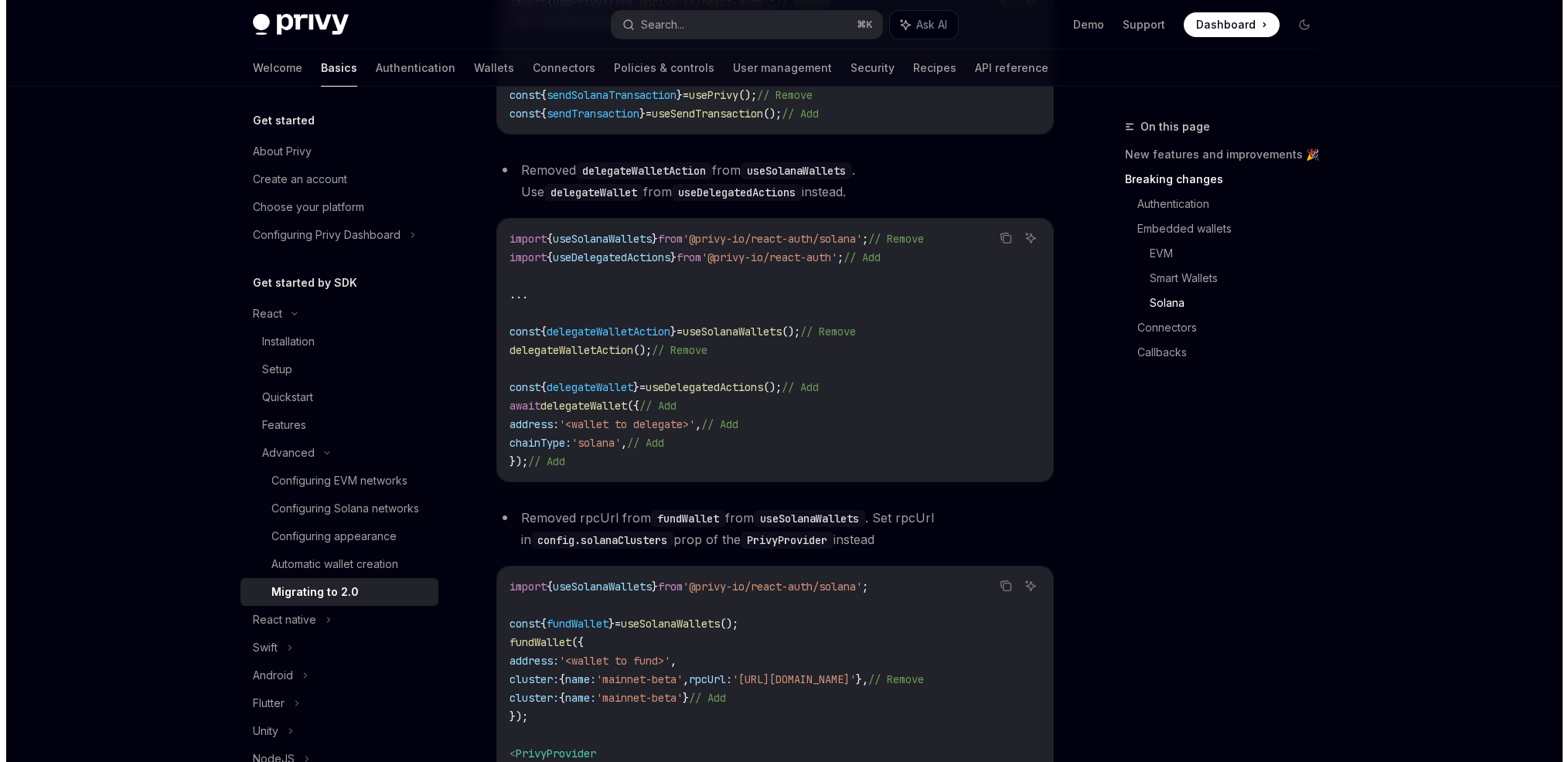
scroll to position [3361, 0]
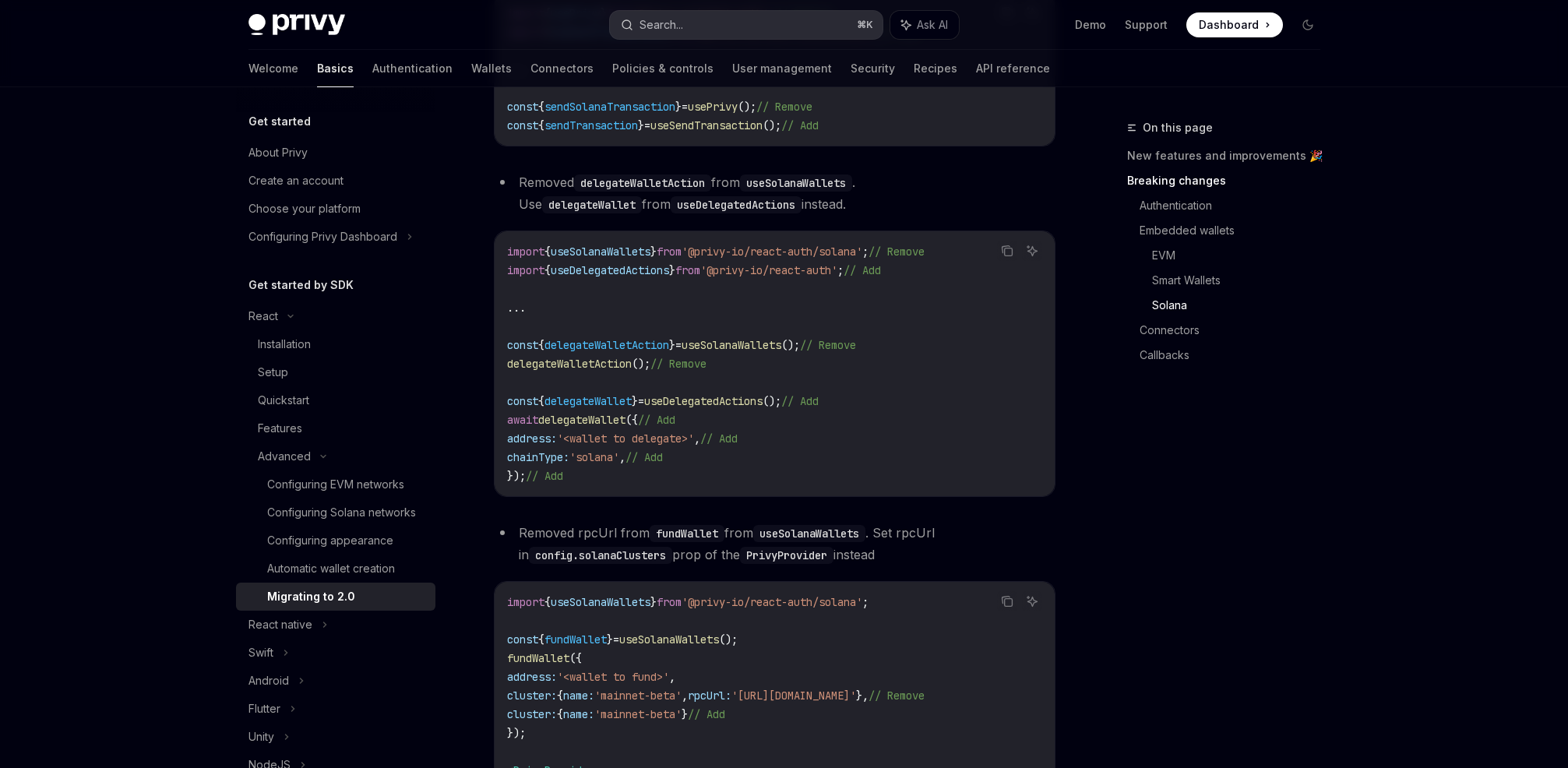
click at [685, 24] on button "Search... ⌘ K" at bounding box center [747, 25] width 273 height 28
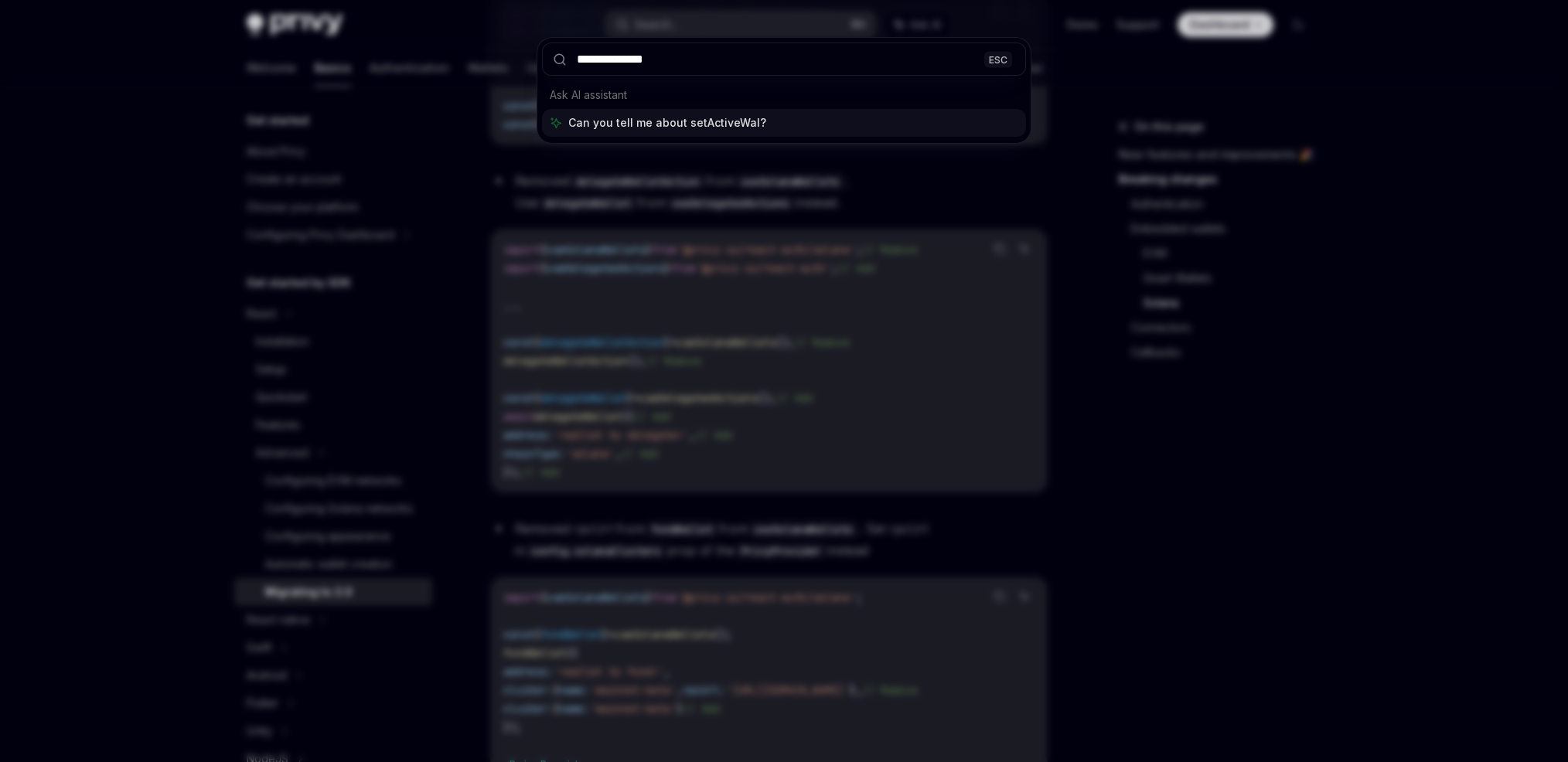
type input "**********"
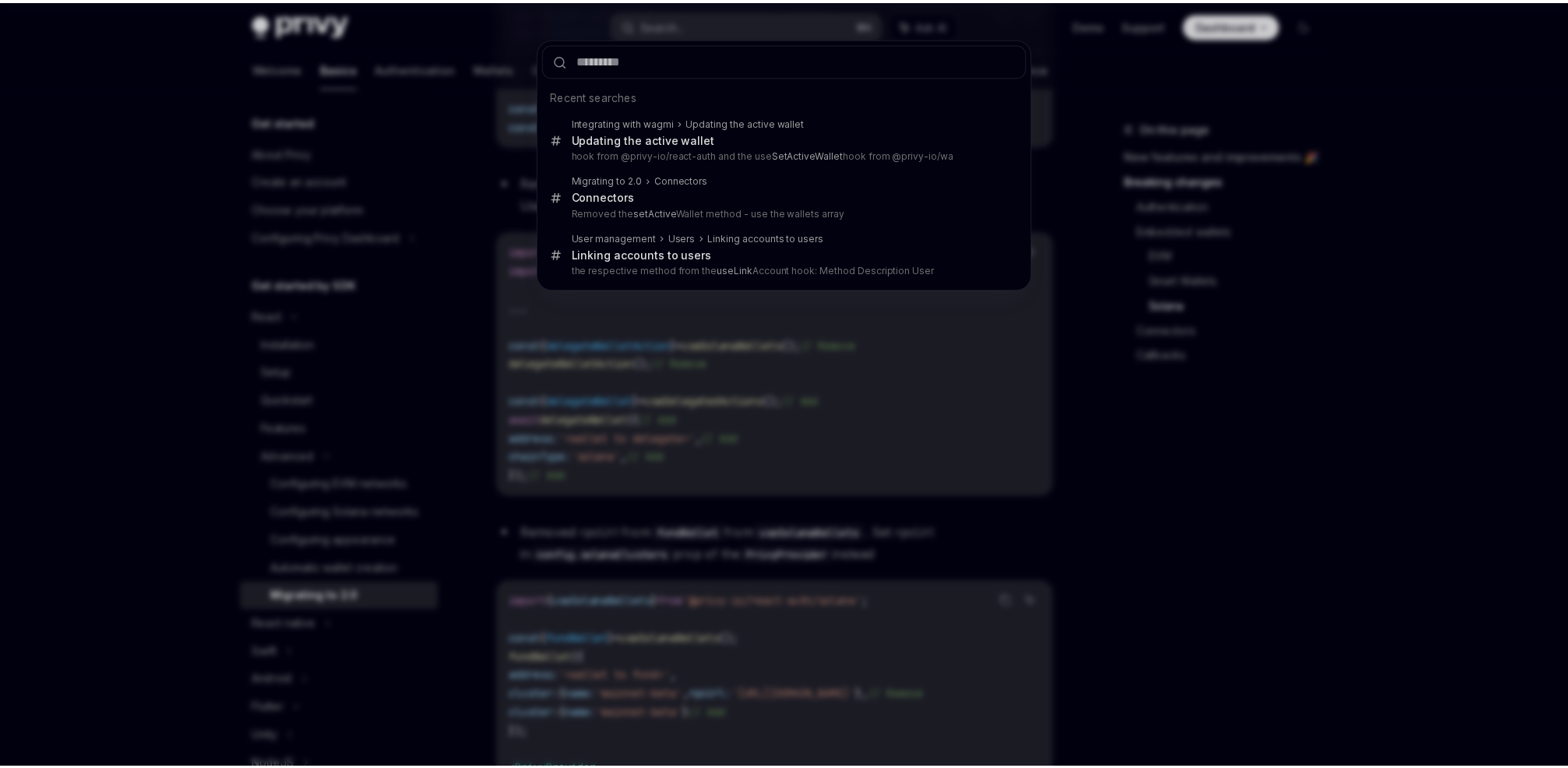
scroll to position [4126, 0]
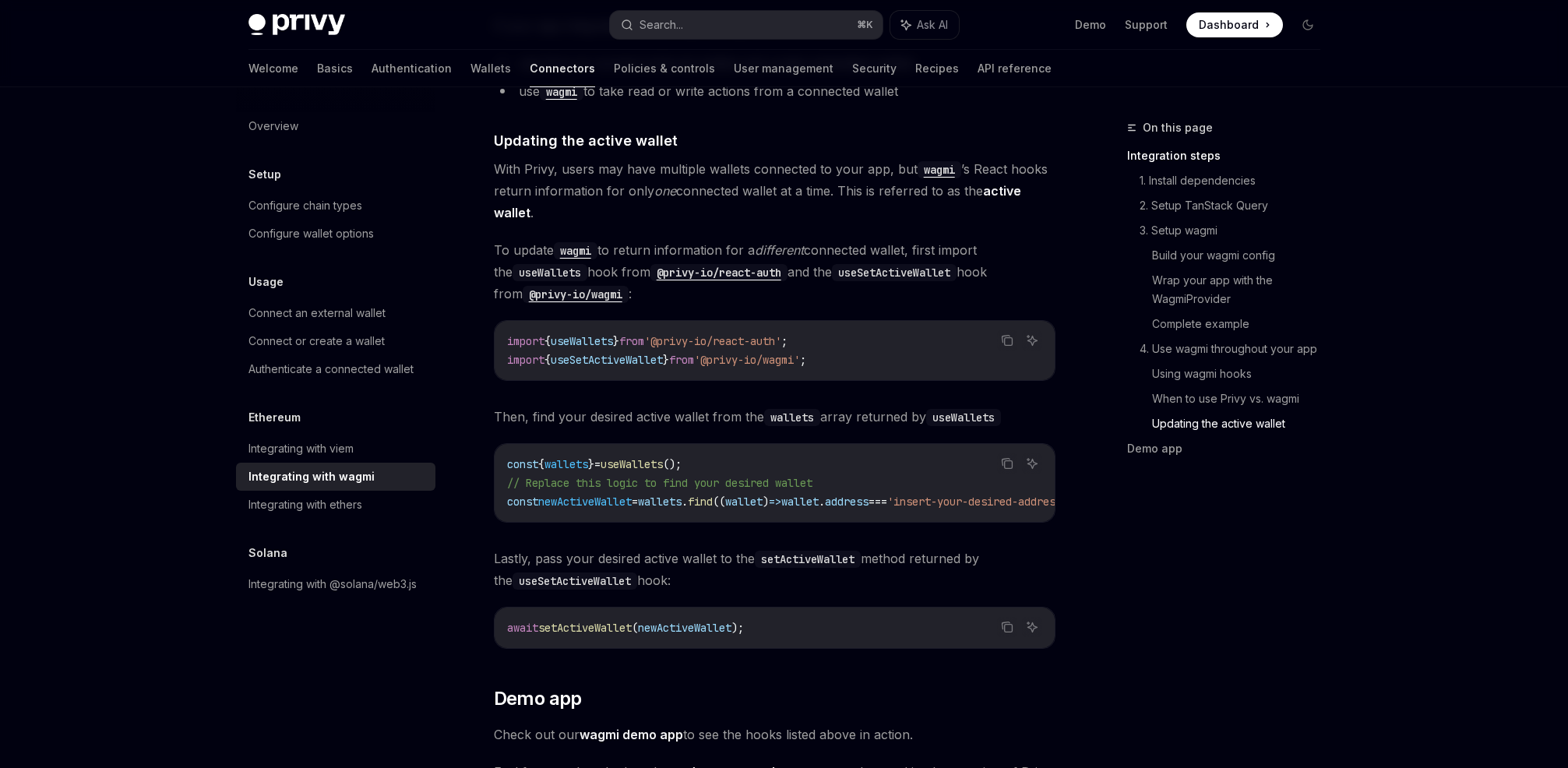
click at [592, 353] on span "useSetActiveWallet" at bounding box center [606, 360] width 112 height 14
click at [663, 353] on span "useSetActiveWallet" at bounding box center [606, 360] width 112 height 14
click at [610, 353] on span "useSetActiveWallet" at bounding box center [606, 360] width 112 height 14
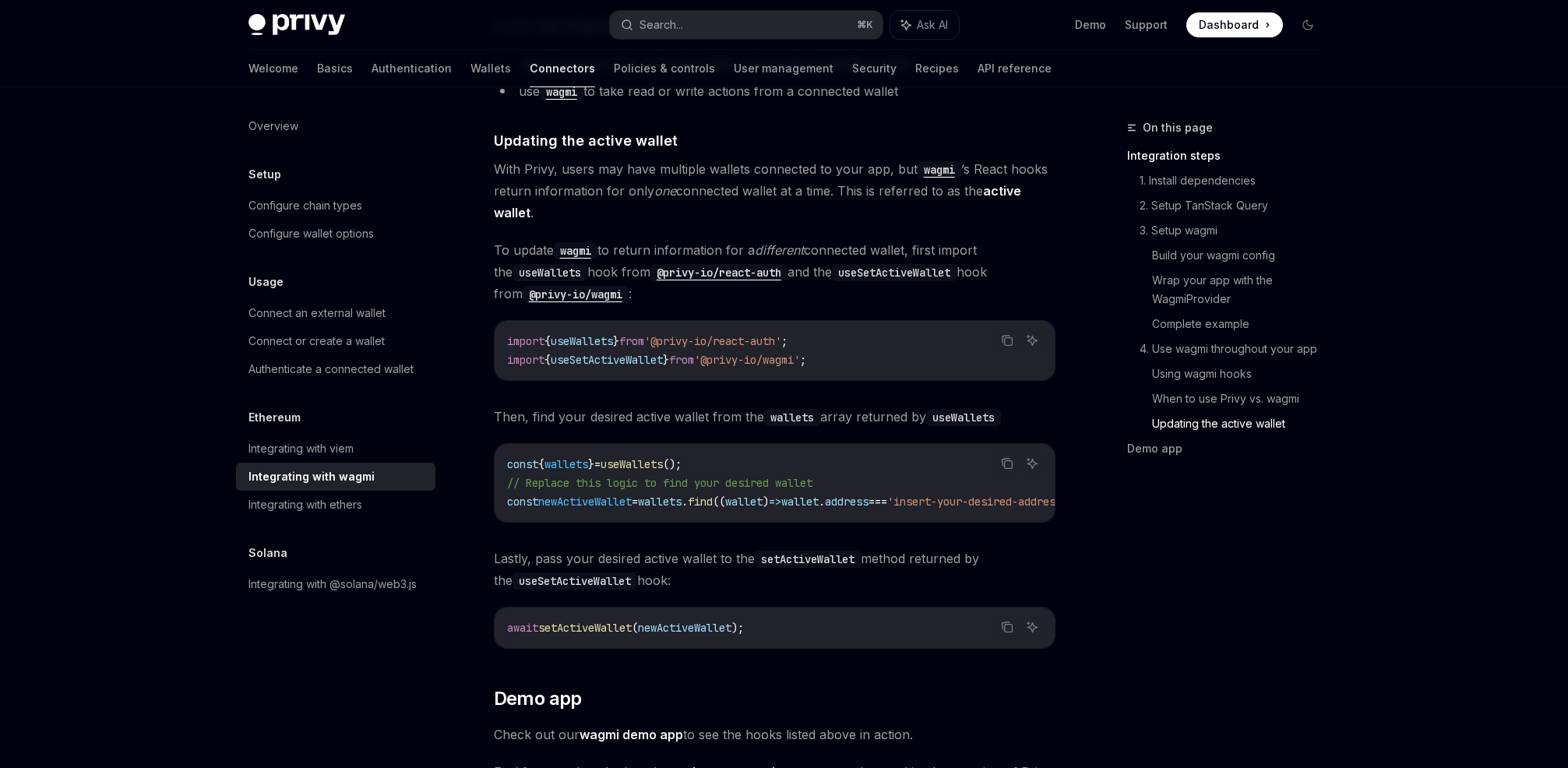
click at [669, 353] on span "}" at bounding box center [666, 360] width 6 height 14
click at [619, 353] on span "useSetActiveWallet" at bounding box center [606, 360] width 112 height 14
drag, startPoint x: 685, startPoint y: 351, endPoint x: 660, endPoint y: 348, distance: 25.2
click at [669, 353] on span "}" at bounding box center [666, 360] width 6 height 14
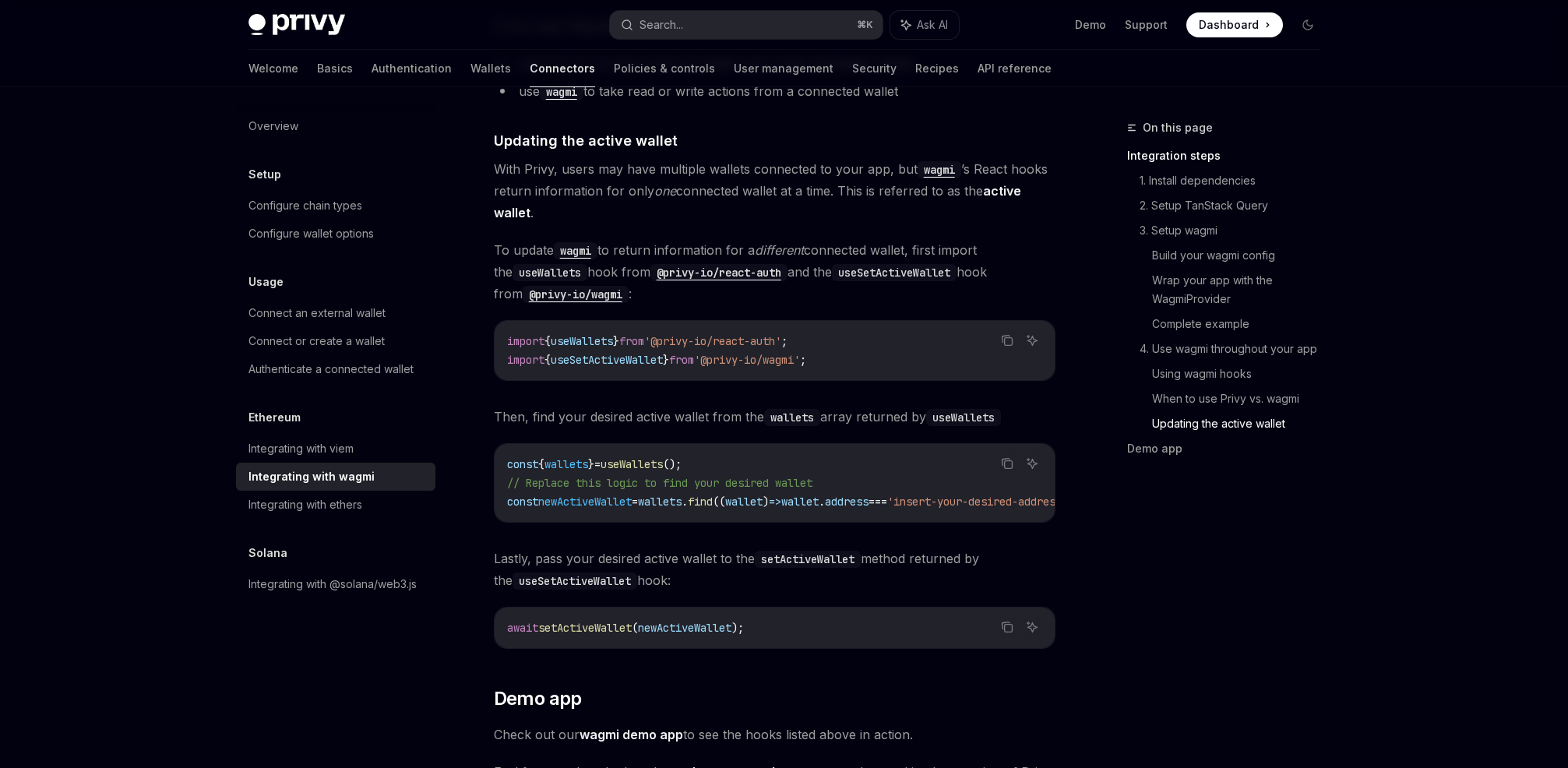
click at [600, 353] on span "useSetActiveWallet" at bounding box center [606, 360] width 112 height 14
click at [663, 353] on span "useSetActiveWallet" at bounding box center [606, 360] width 112 height 14
click at [598, 353] on span "useSetActiveWallet" at bounding box center [606, 360] width 112 height 14
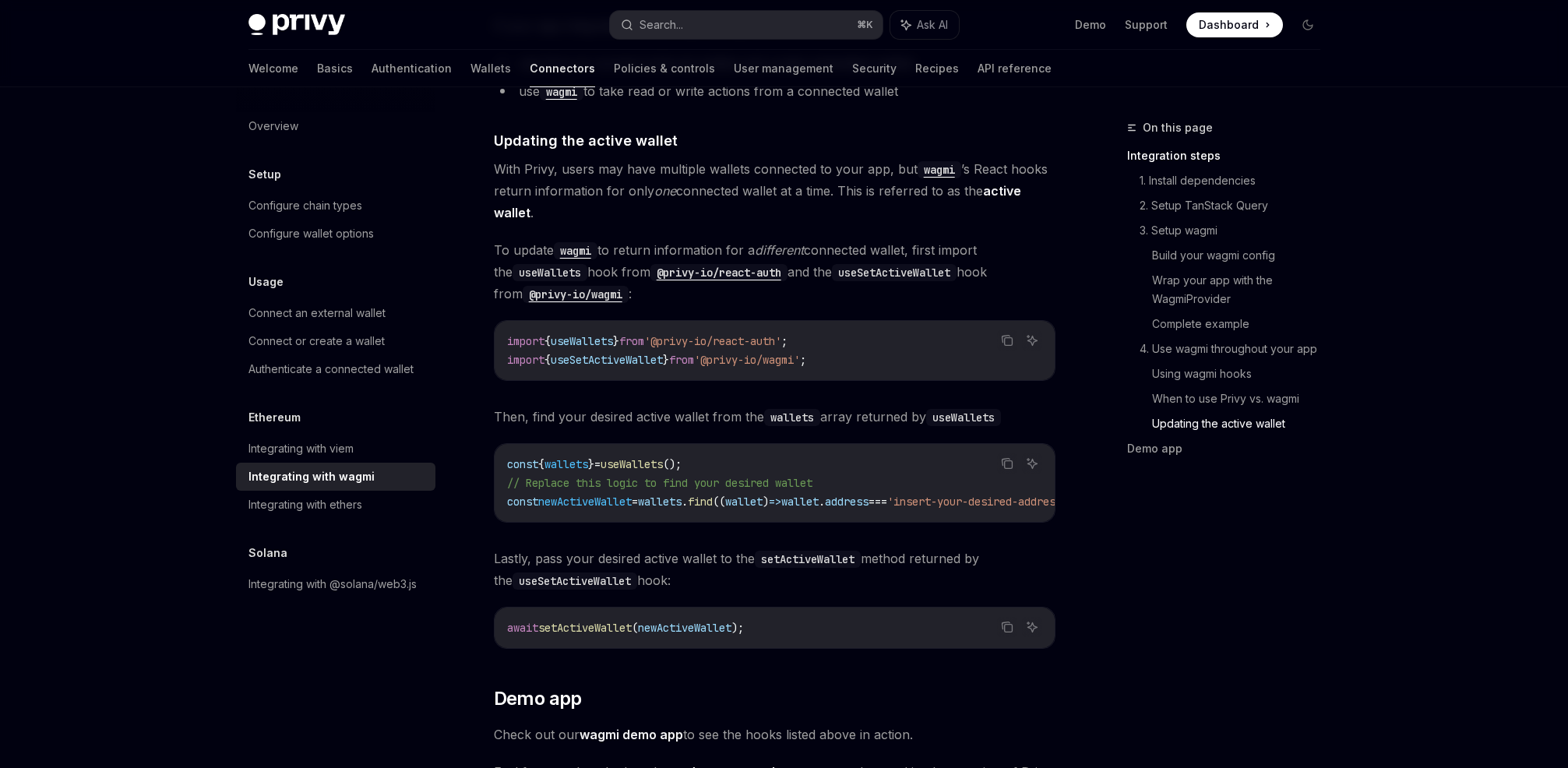
drag, startPoint x: 690, startPoint y: 349, endPoint x: 678, endPoint y: 348, distance: 12.0
click at [690, 353] on span "from" at bounding box center [681, 360] width 25 height 14
click at [628, 353] on span "useSetActiveWallet" at bounding box center [606, 360] width 112 height 14
click at [742, 353] on span "'@privy-io/wagmi'" at bounding box center [747, 360] width 106 height 14
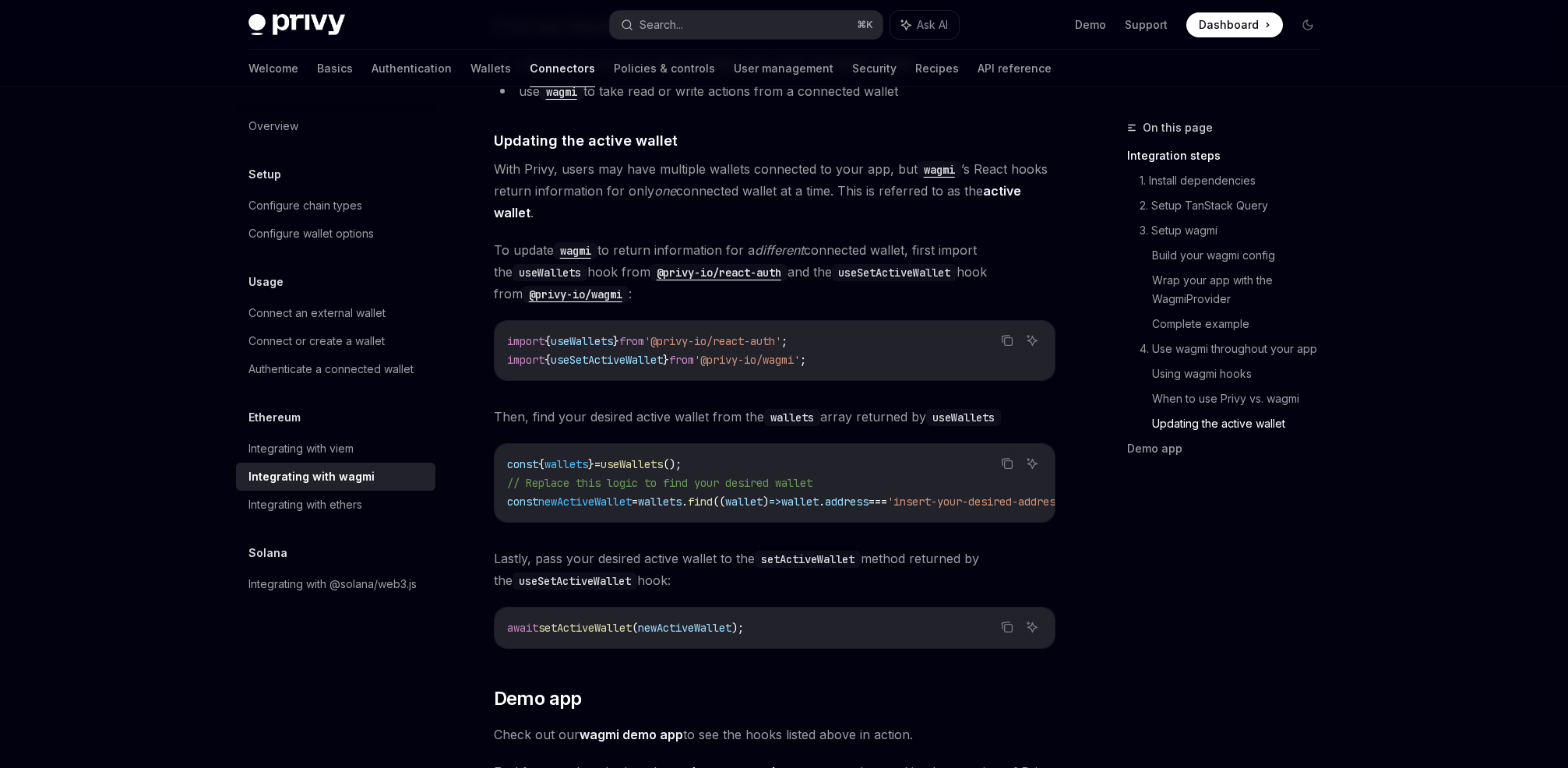
drag, startPoint x: 777, startPoint y: 507, endPoint x: 963, endPoint y: 519, distance: 186.4
click at [682, 494] on span "wallets" at bounding box center [659, 501] width 44 height 14
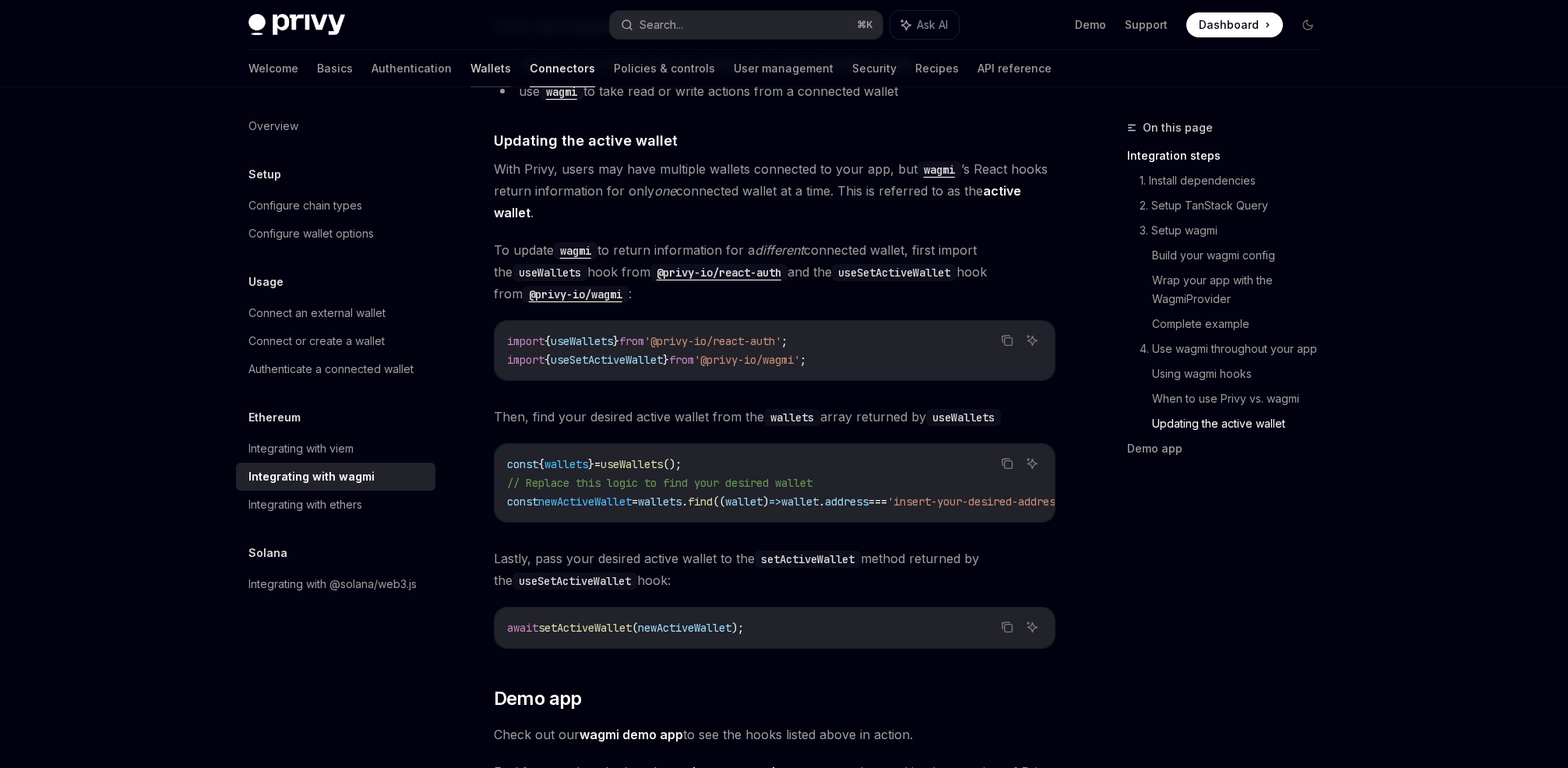
click at [471, 69] on link "Wallets" at bounding box center [490, 68] width 40 height 37
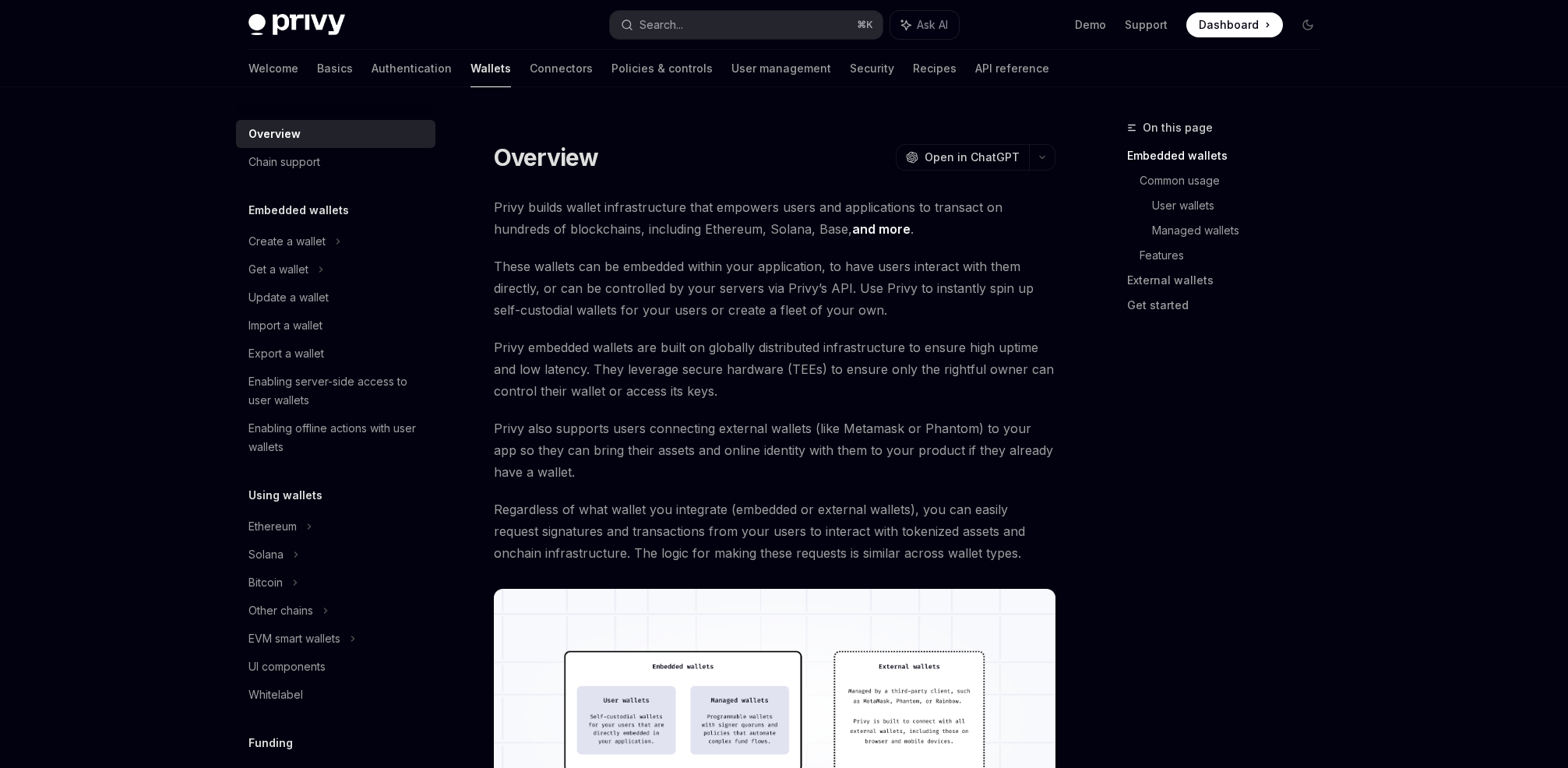
click at [594, 197] on span "Privy builds wallet infrastructure that empowers users and applications to tran…" at bounding box center [774, 217] width 562 height 44
click at [716, 198] on span "Privy builds wallet infrastructure that empowers users and applications to tran…" at bounding box center [774, 217] width 562 height 44
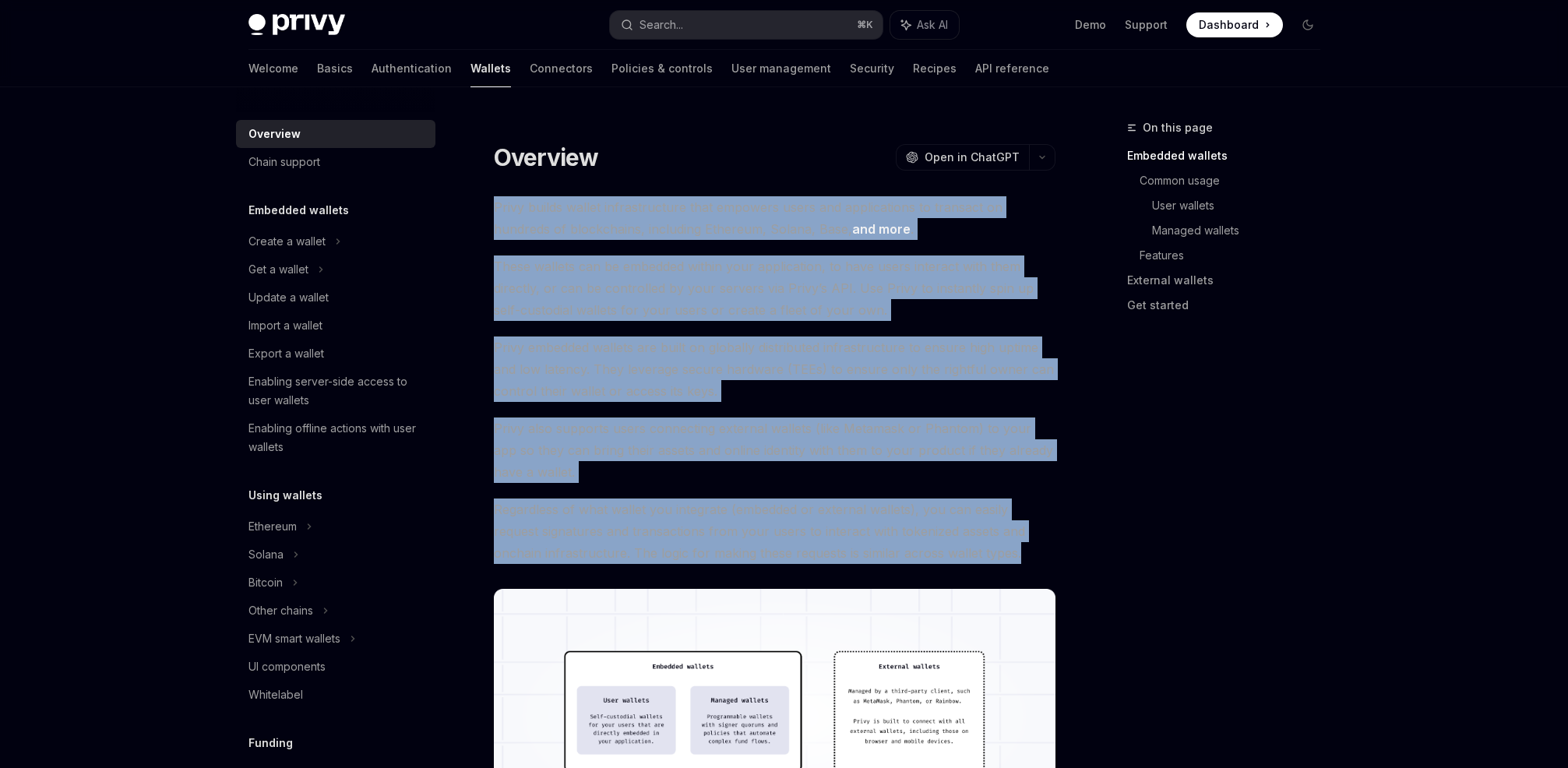
drag, startPoint x: 972, startPoint y: 552, endPoint x: 482, endPoint y: 205, distance: 600.4
copy div "Privy builds wallet infrastructure that empowers users and applications to tran…"
click at [1268, 380] on div "On this page Embedded wallets Common usage User wallets Managed wallets Feature…" at bounding box center [1214, 443] width 236 height 650
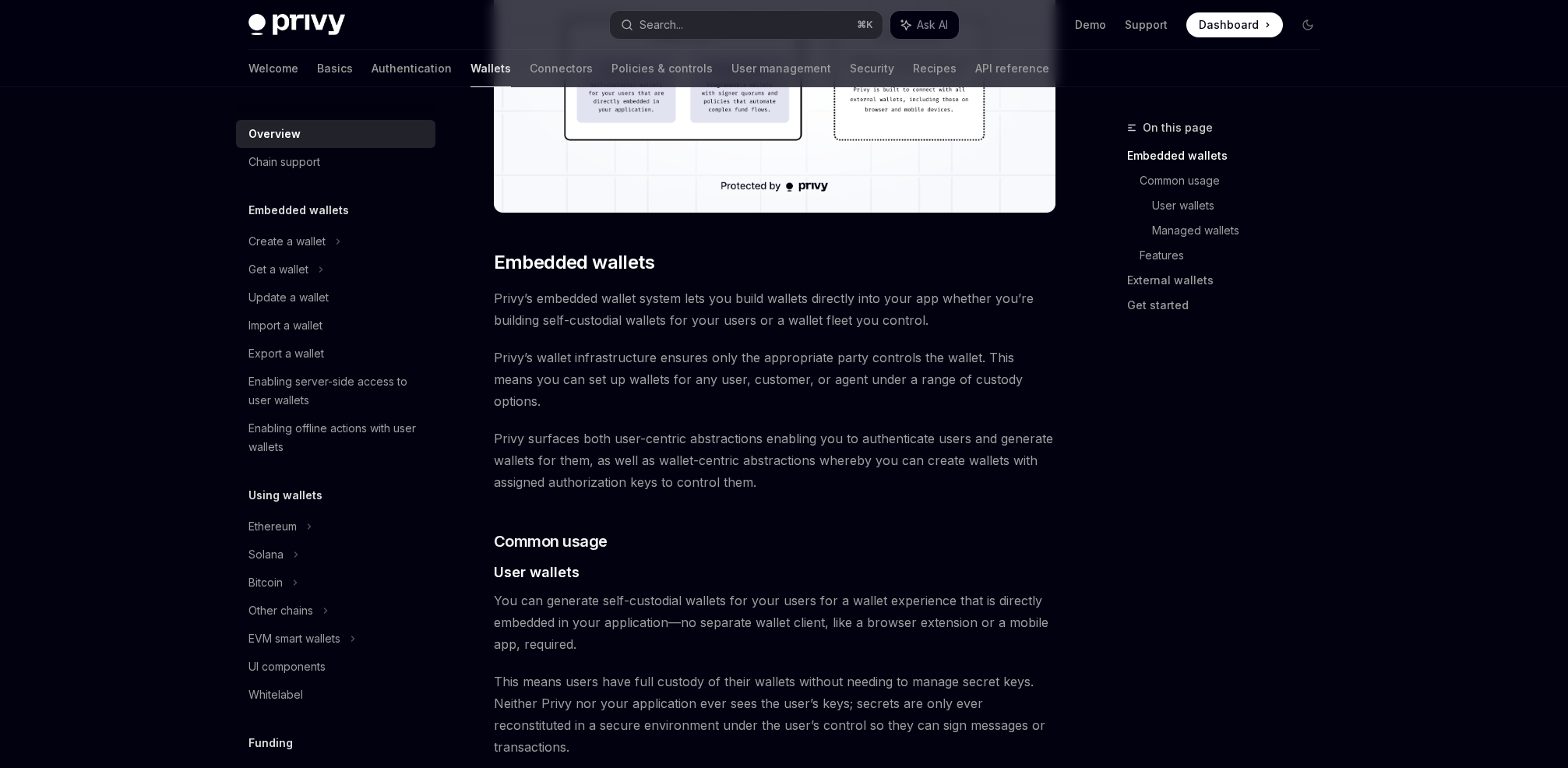
scroll to position [788, 0]
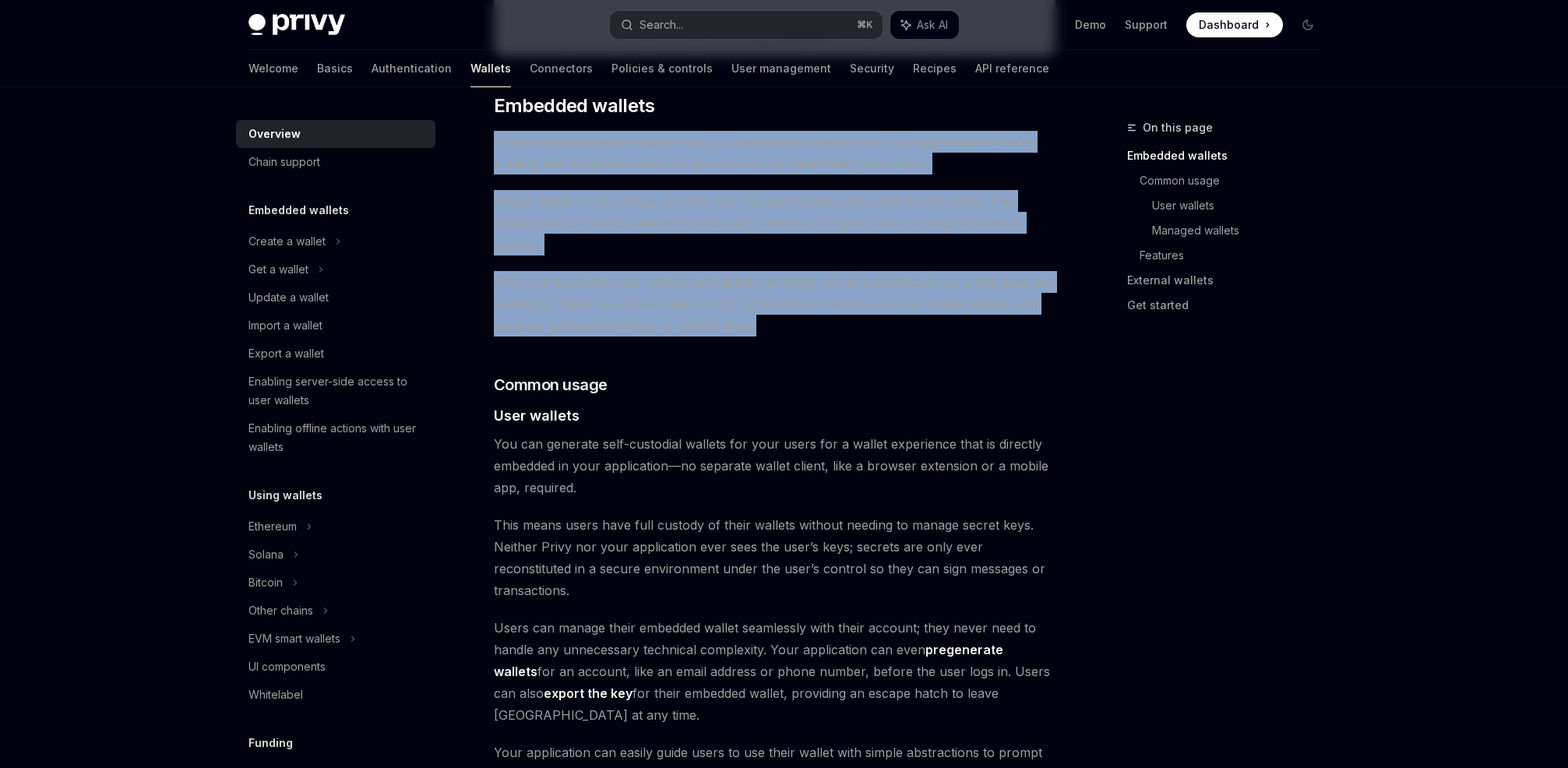
drag, startPoint x: 767, startPoint y: 301, endPoint x: 491, endPoint y: 129, distance: 325.2
copy div "Privy’s embedded wallet system lets you build wallets directly into your app wh…"
click at [1019, 374] on h3 "​ Common usage" at bounding box center [774, 384] width 562 height 21
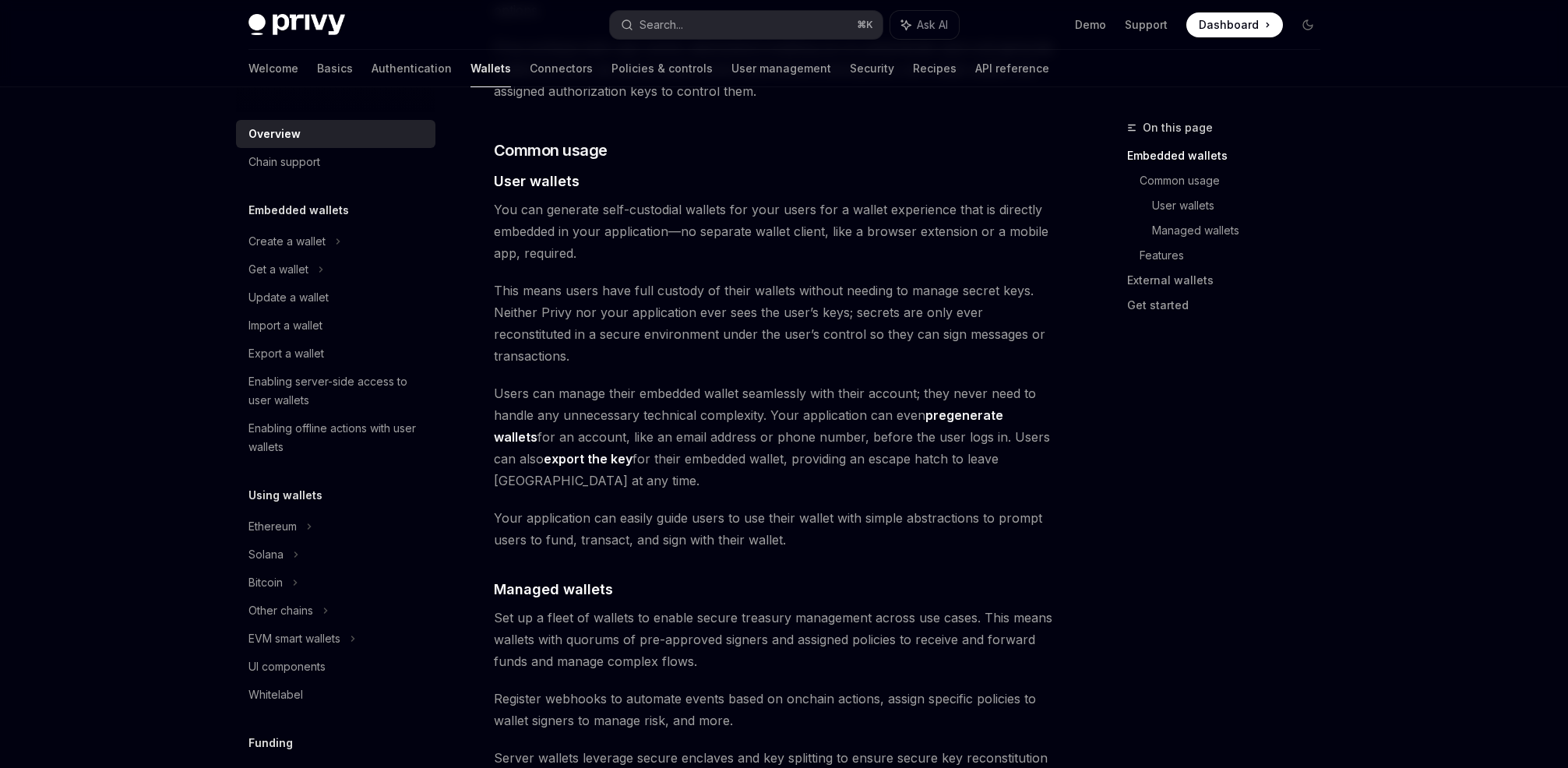
scroll to position [922, 0]
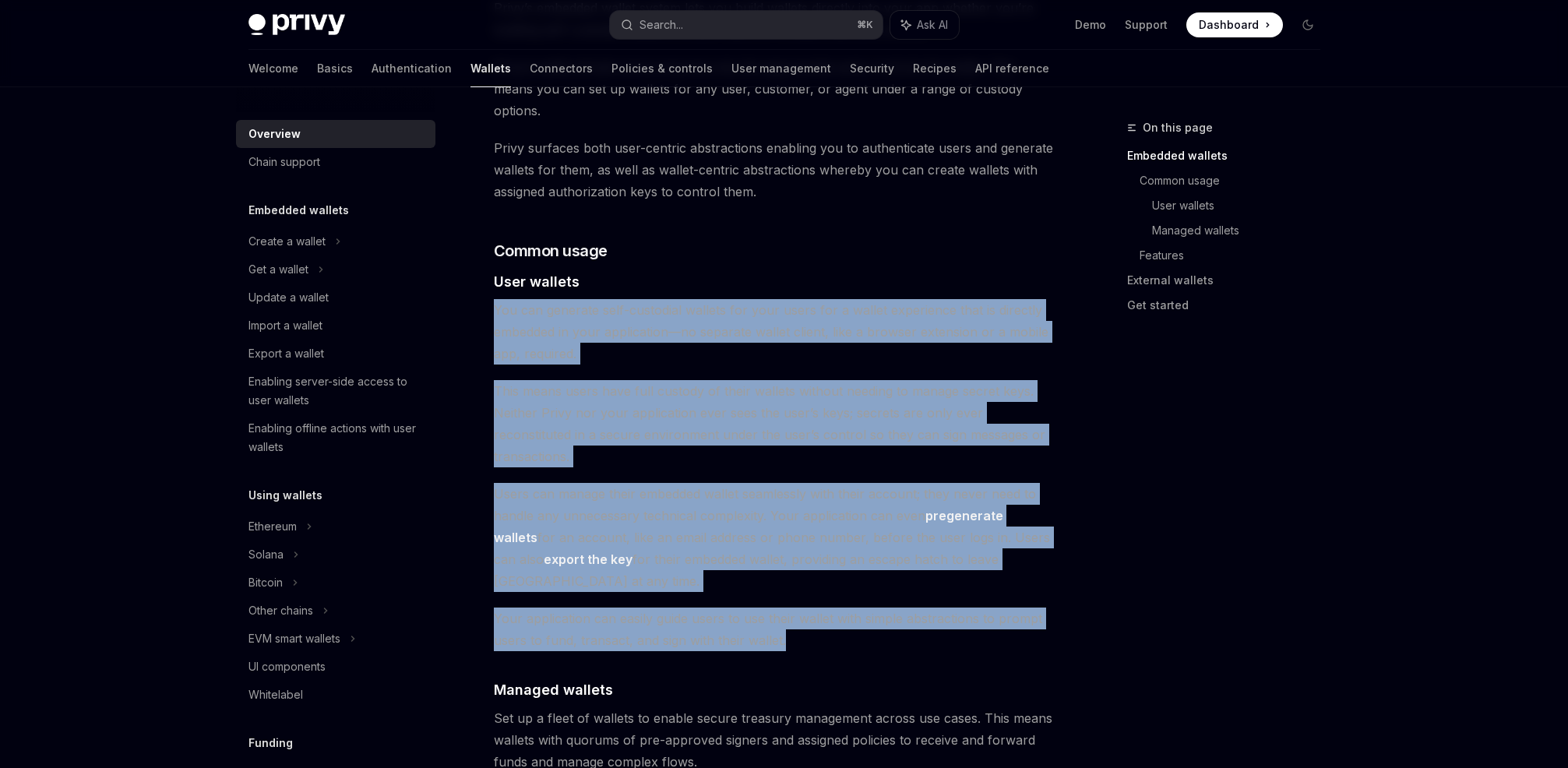
drag, startPoint x: 732, startPoint y: 540, endPoint x: 496, endPoint y: 294, distance: 340.9
click at [496, 294] on div "Privy builds wallet infrastructure that empowers users and applications to tran…" at bounding box center [774, 654] width 562 height 2760
click at [825, 332] on span "You can generate self-custodial wallets for your users for a wallet experience …" at bounding box center [774, 332] width 562 height 65
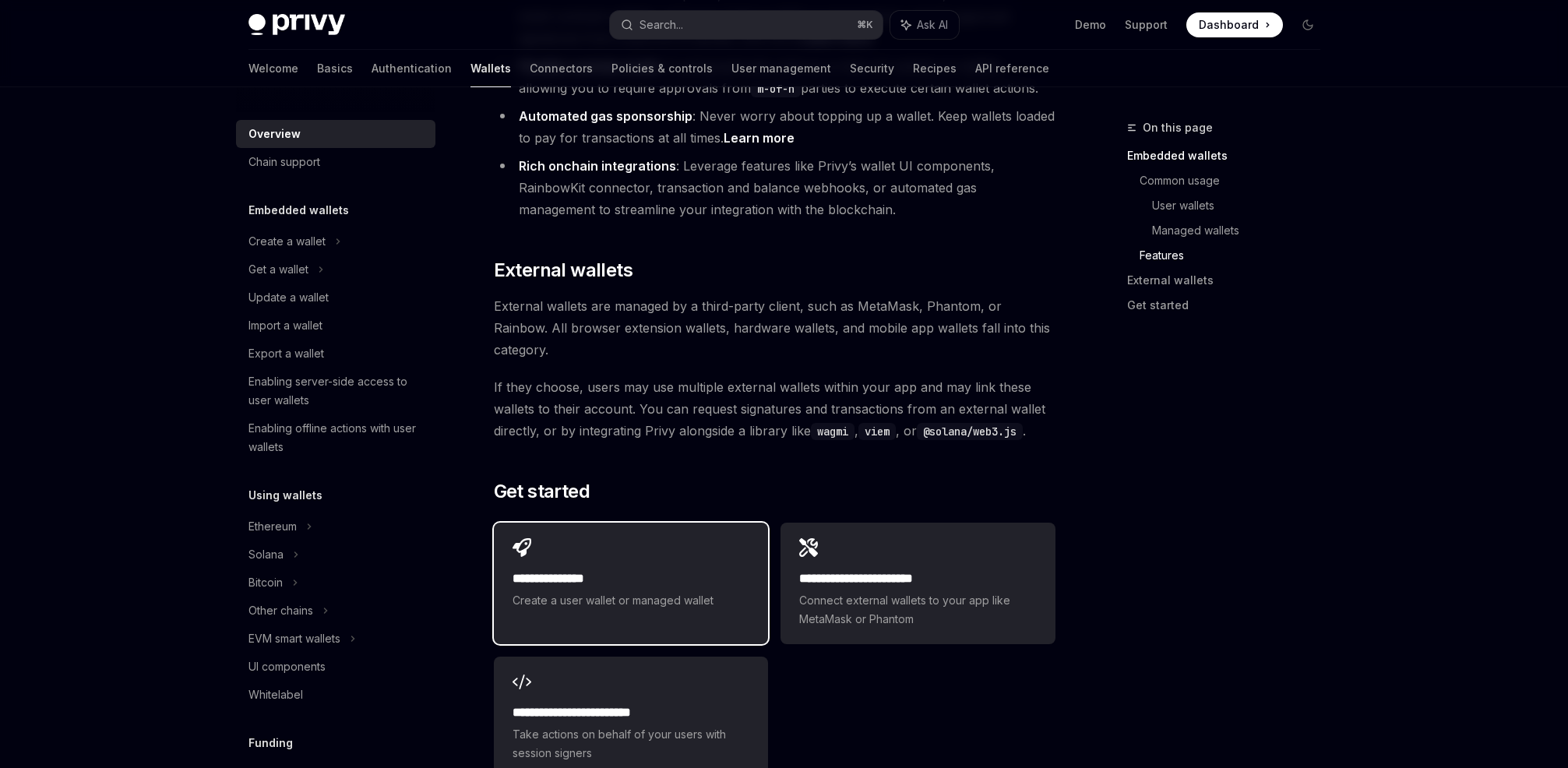
scroll to position [2174, 0]
click at [656, 568] on h2 "**********" at bounding box center [631, 578] width 236 height 19
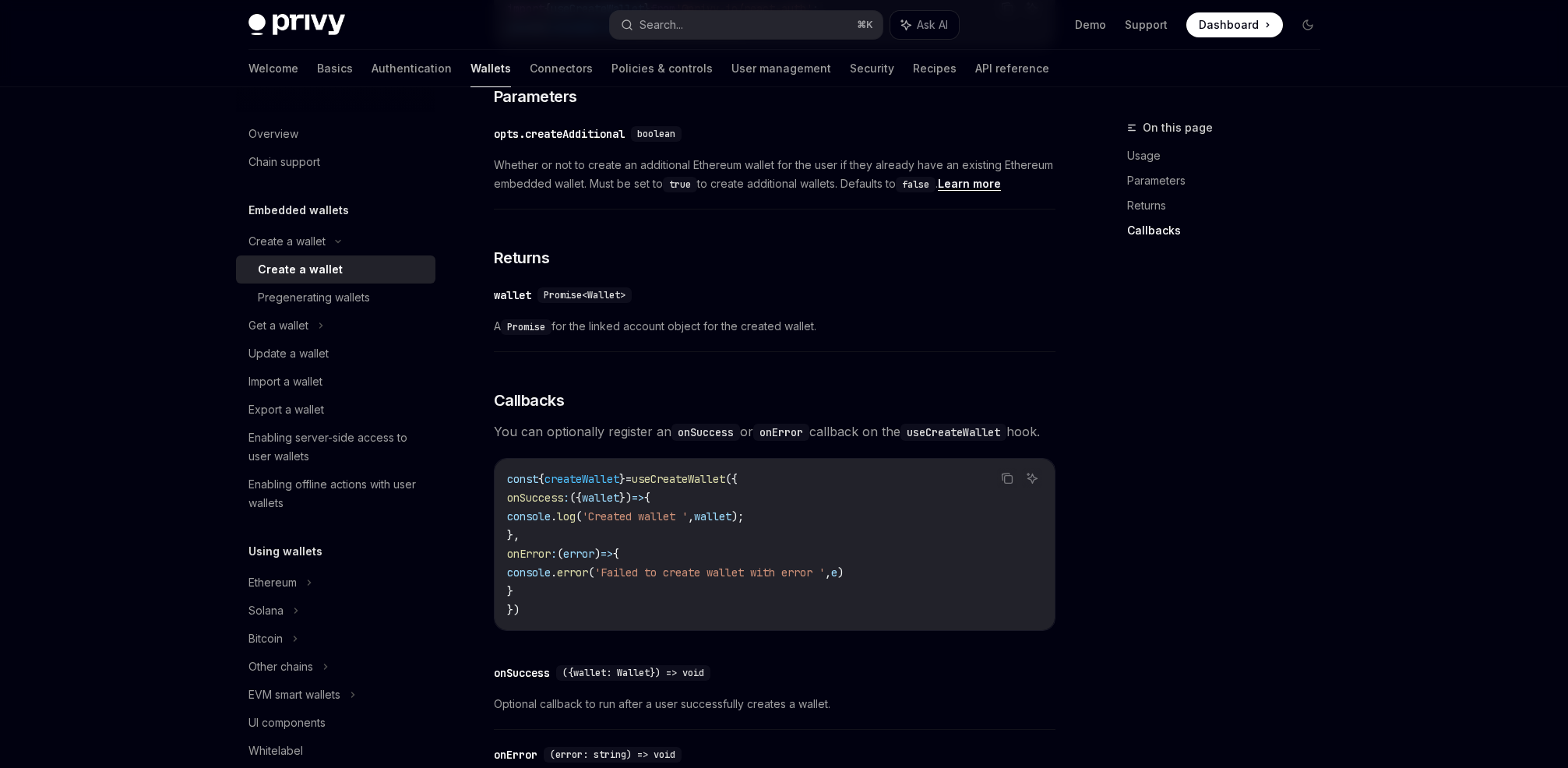
scroll to position [1094, 0]
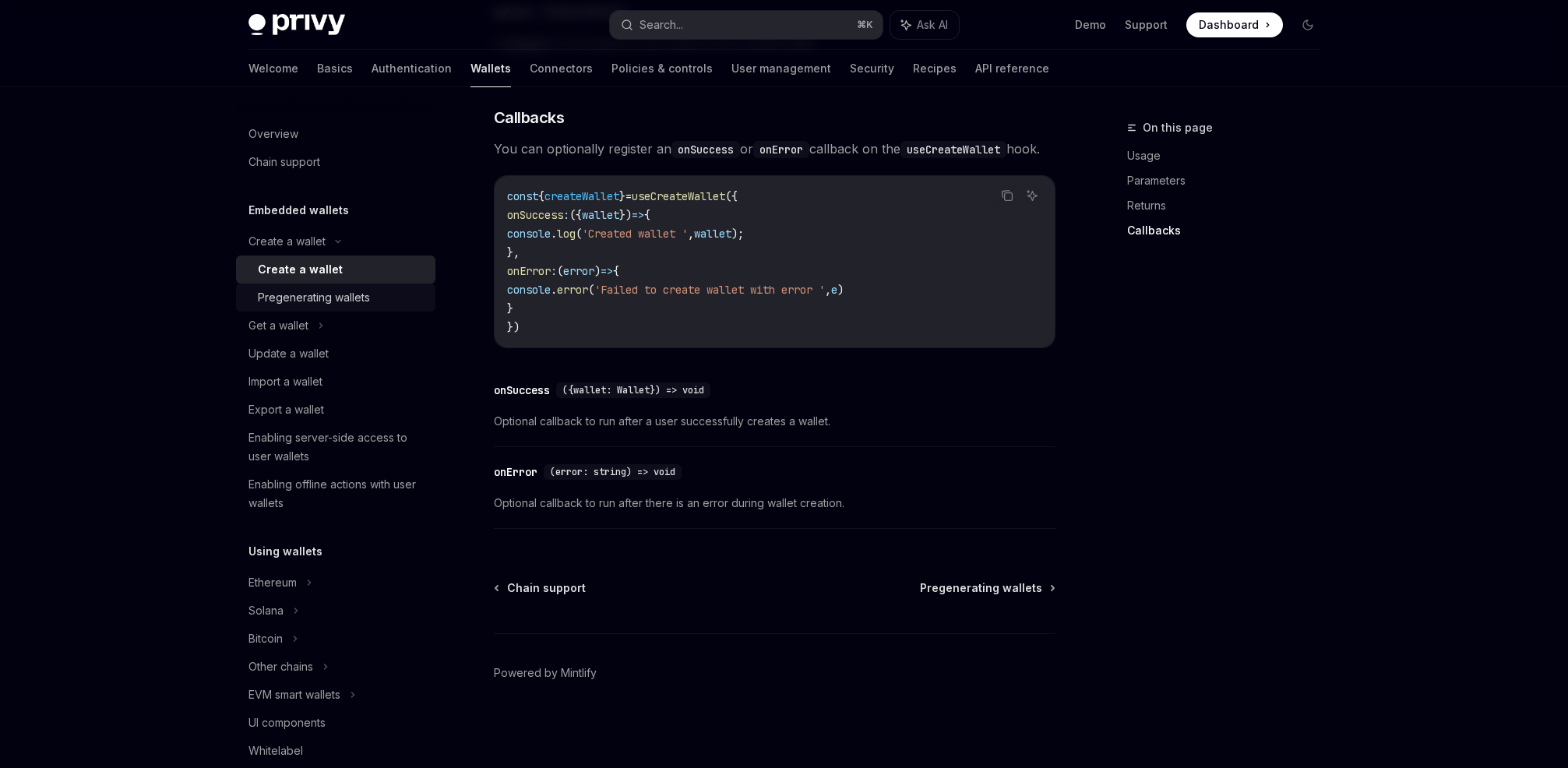
click at [288, 301] on div "Pregenerating wallets" at bounding box center [313, 298] width 112 height 19
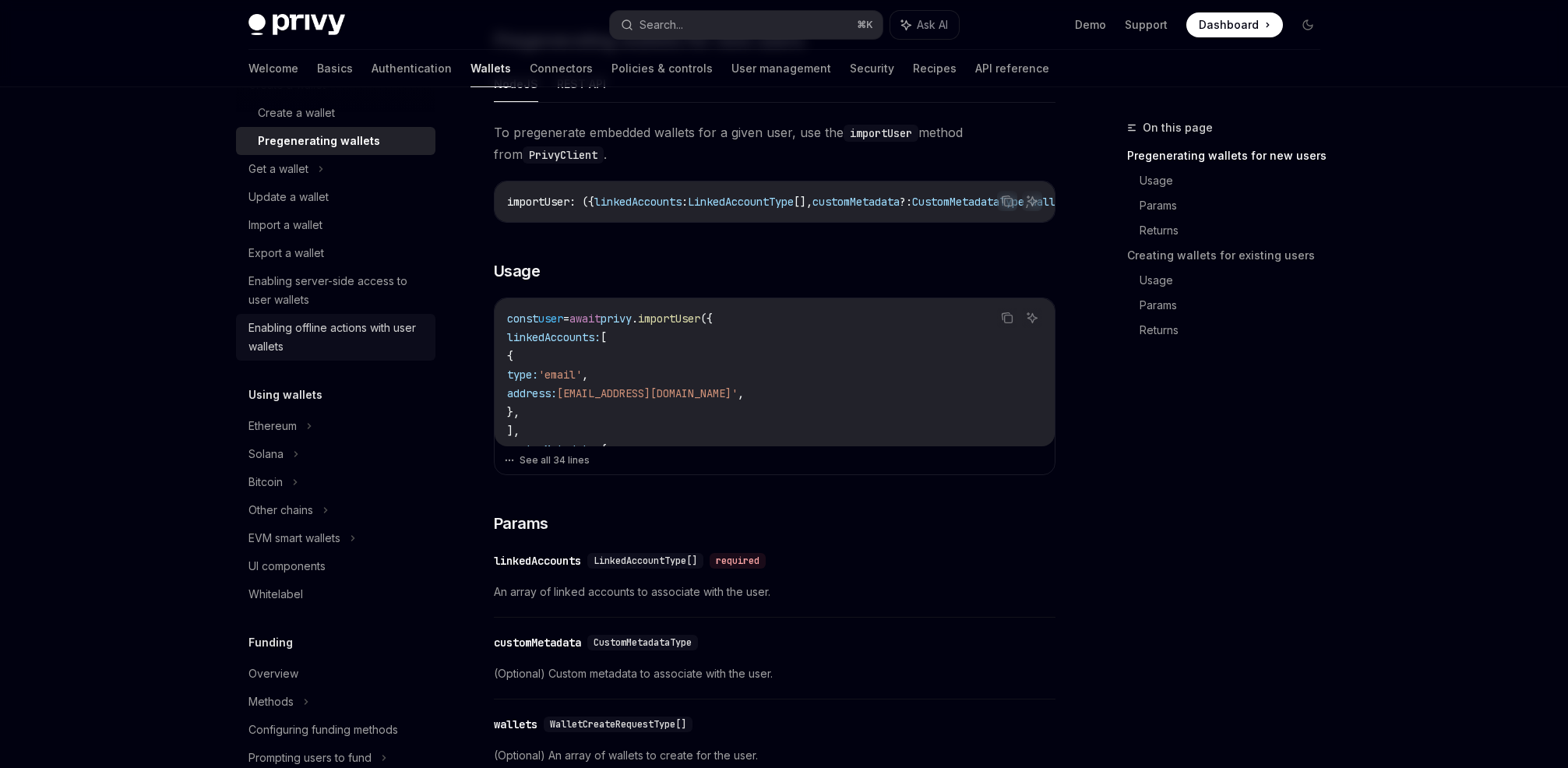
scroll to position [197, 0]
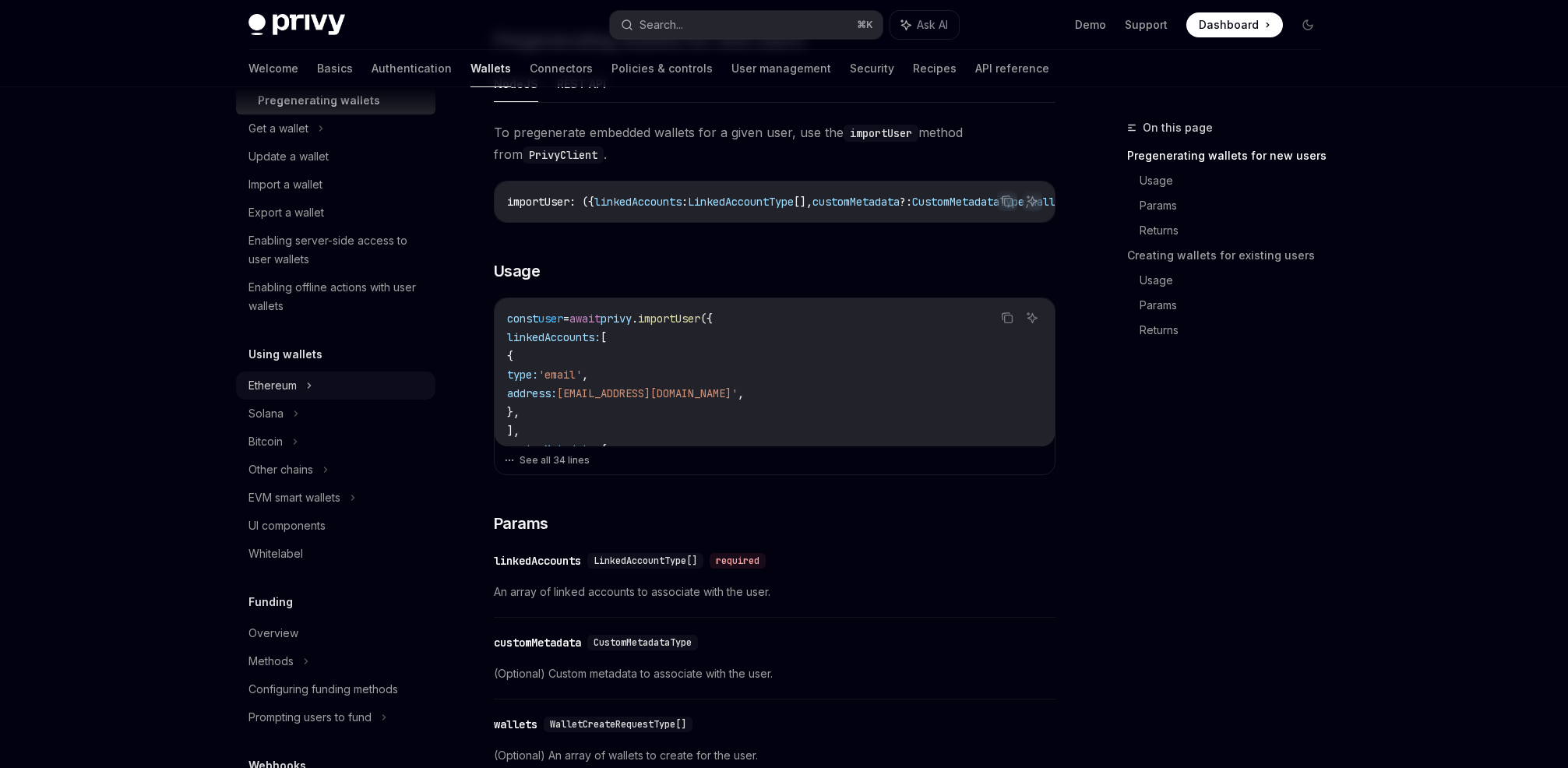
click at [329, 48] on icon at bounding box center [338, 44] width 19 height 6
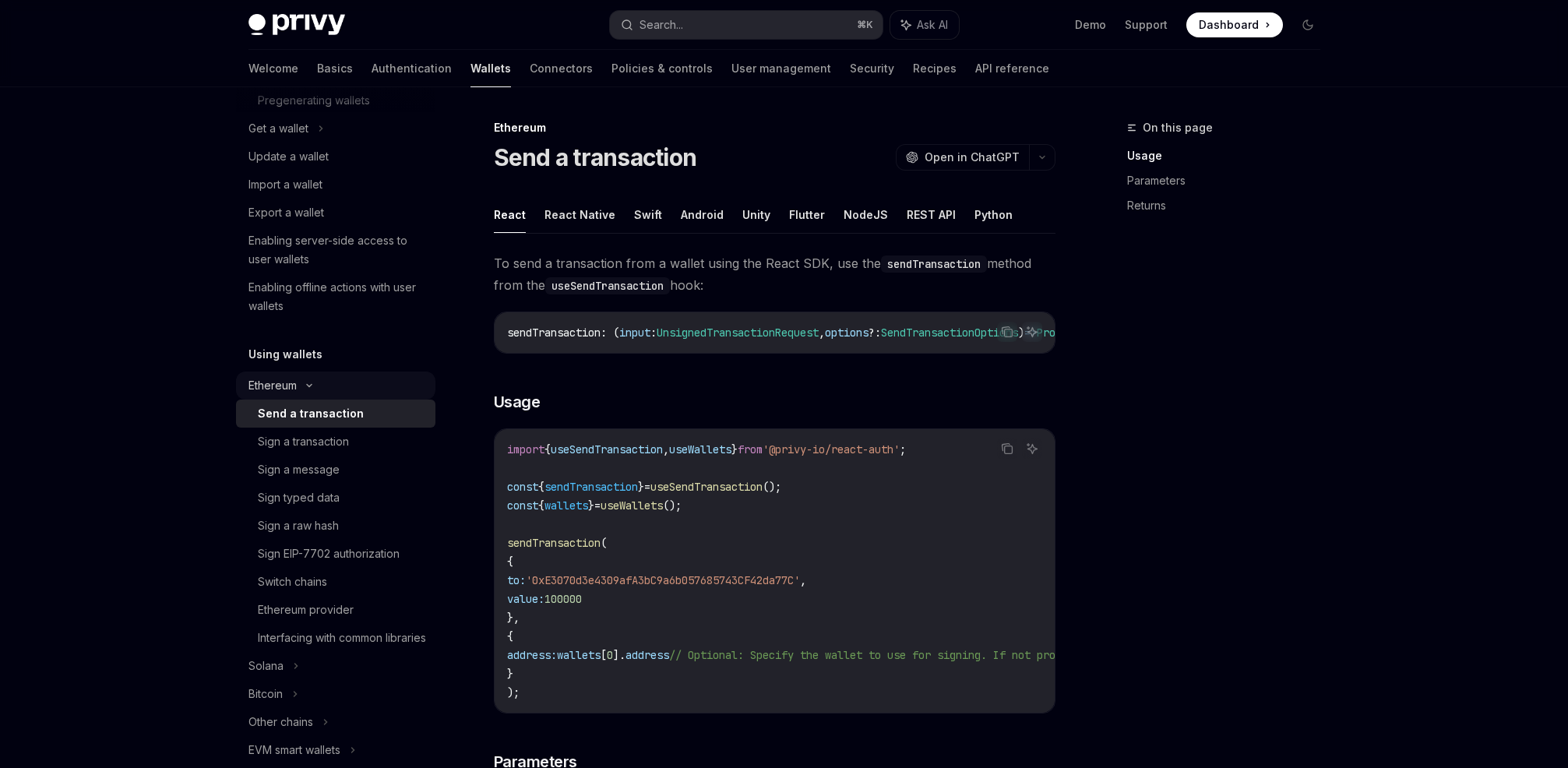
click at [329, 48] on icon at bounding box center [338, 44] width 19 height 6
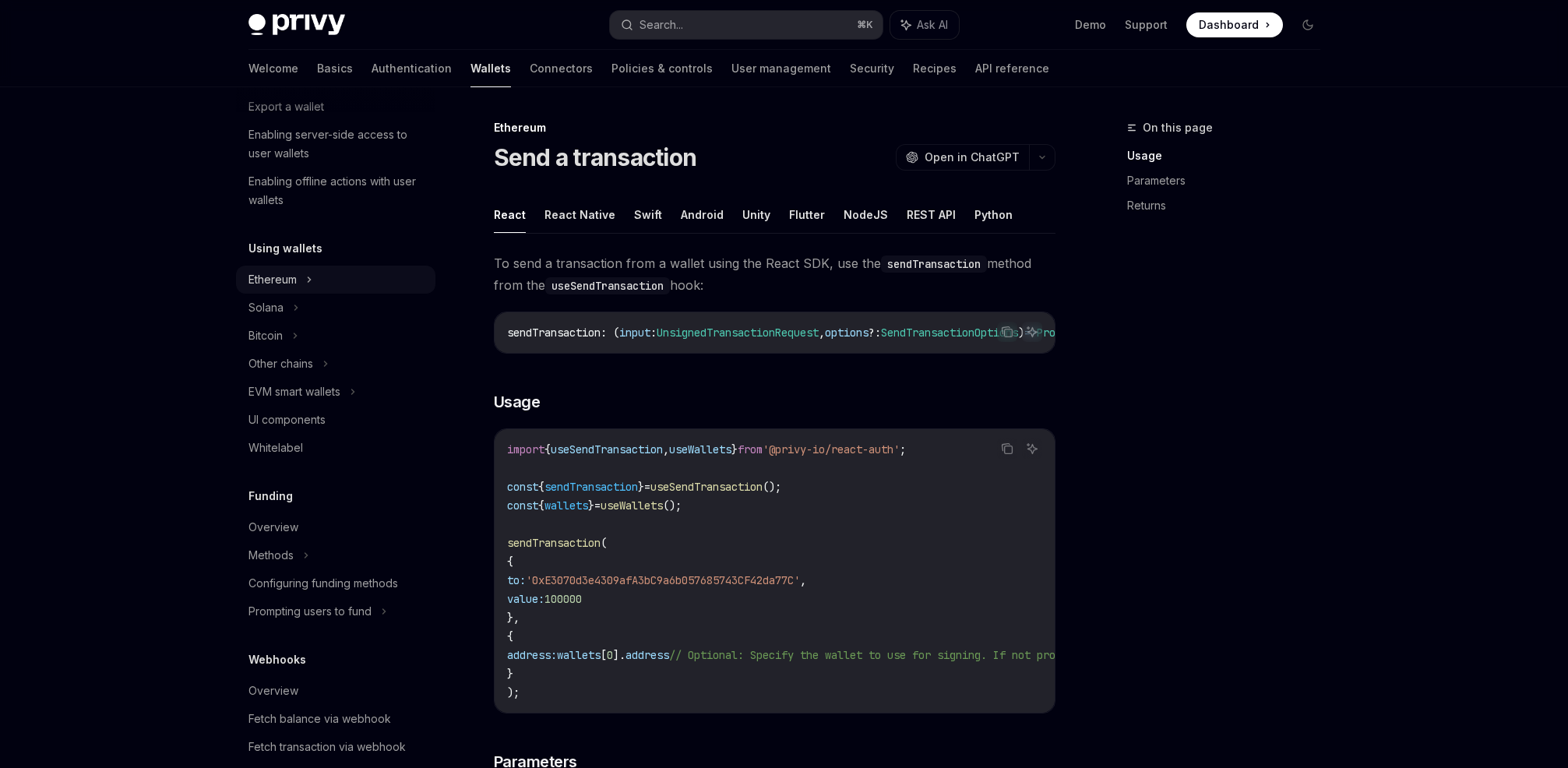
scroll to position [582, 0]
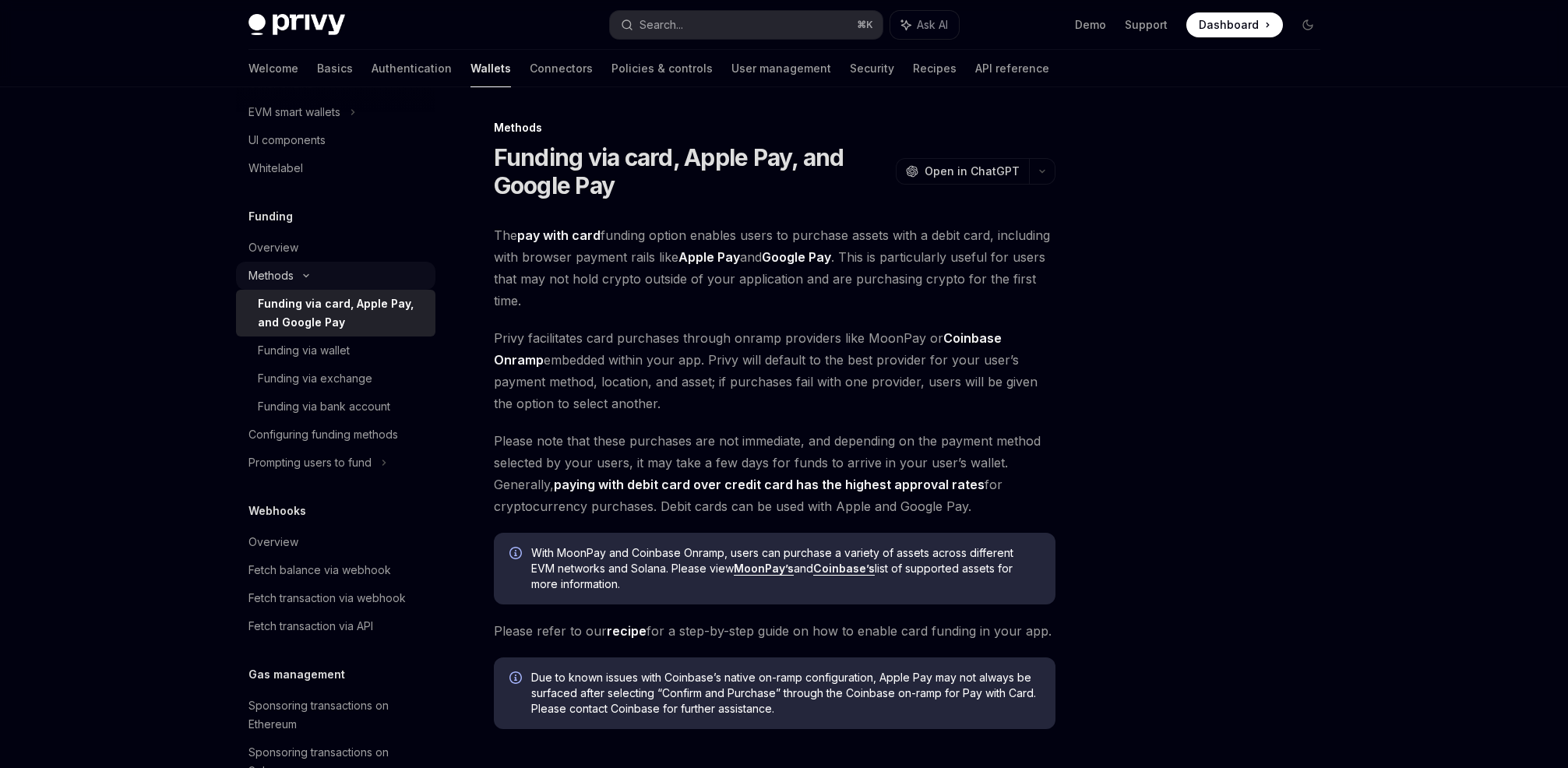
click at [302, 275] on icon at bounding box center [306, 276] width 19 height 6
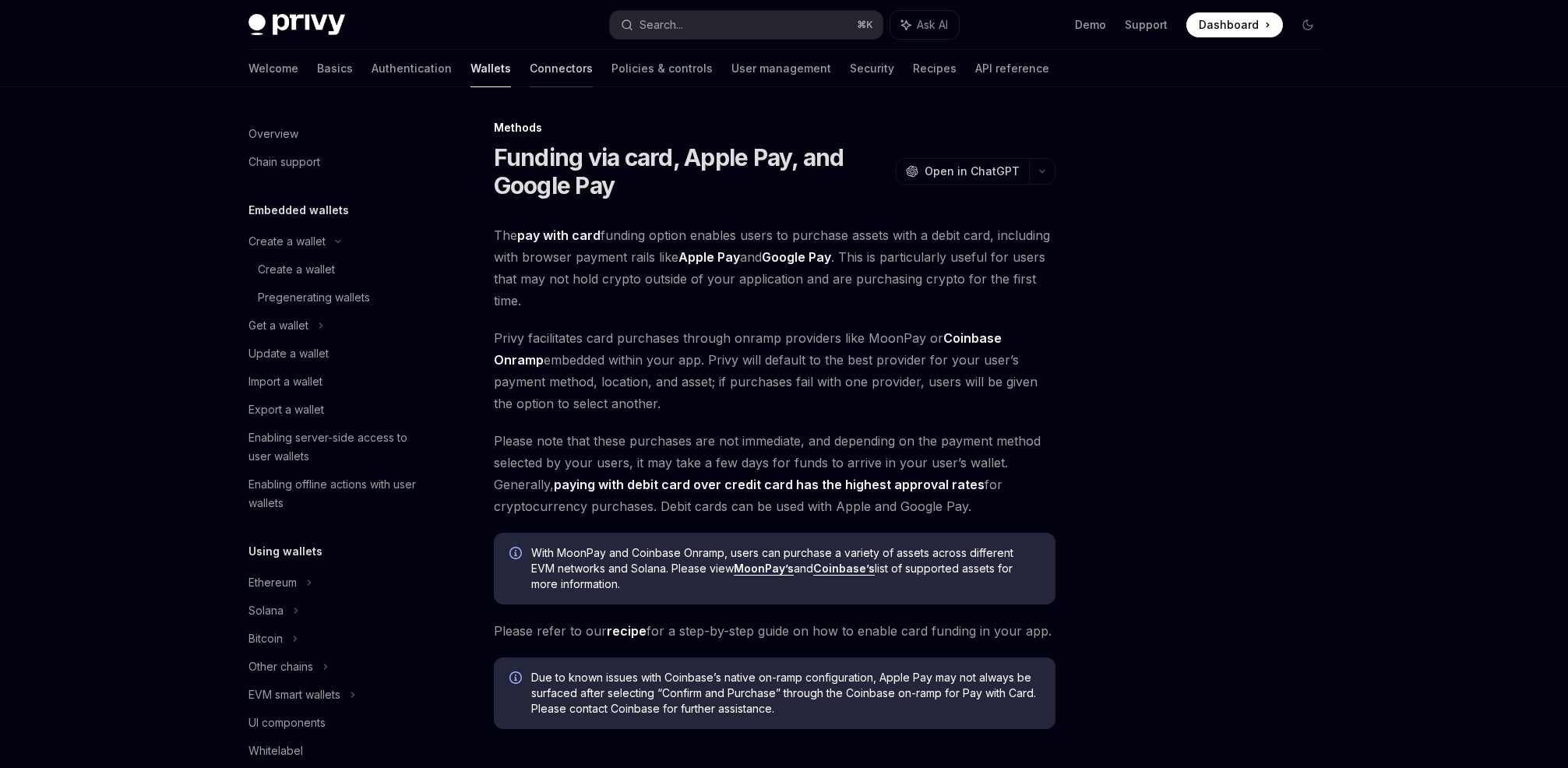
click at [530, 79] on link "Connectors" at bounding box center [562, 68] width 63 height 37
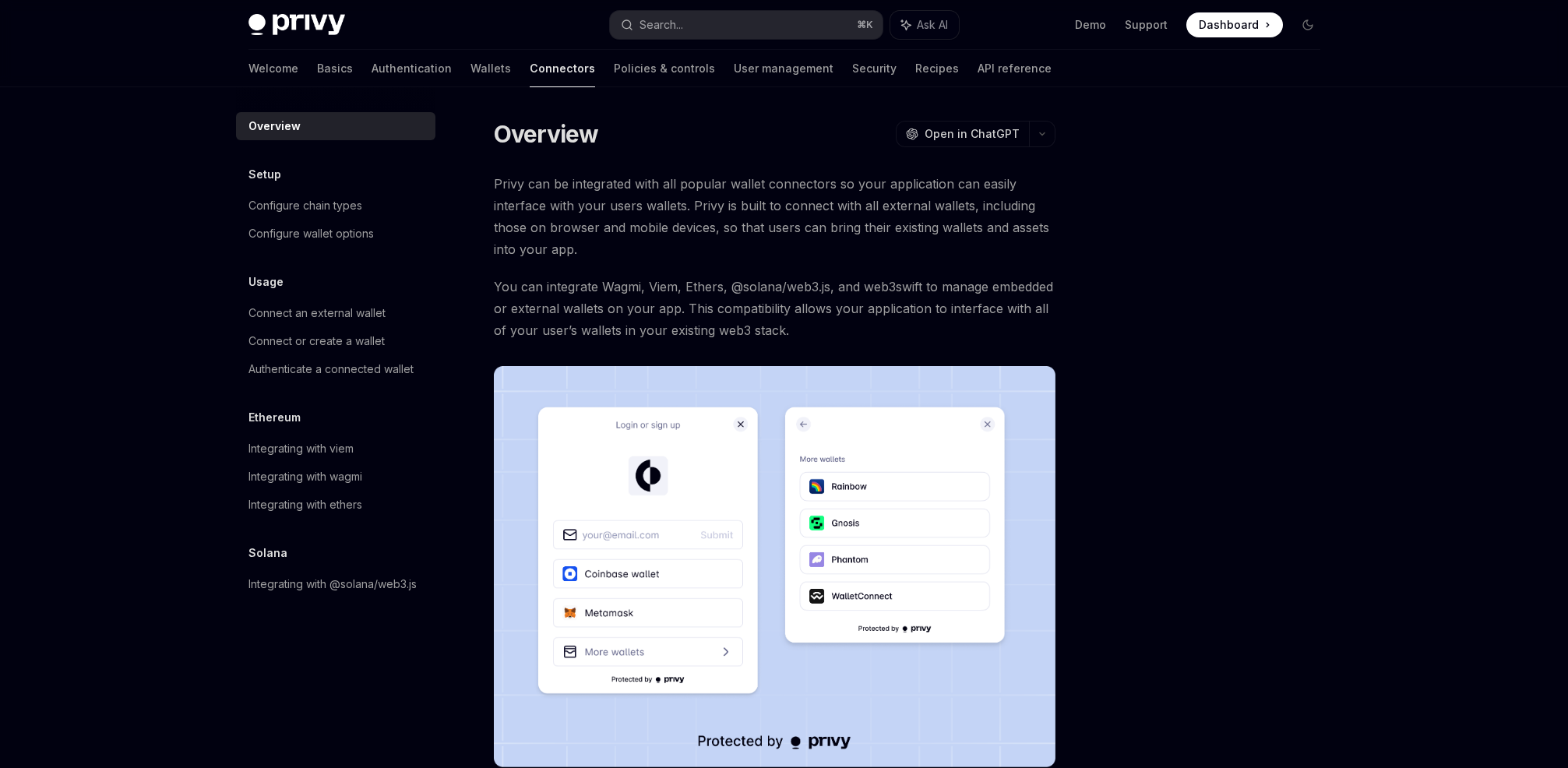
click at [663, 184] on span "Privy can be integrated with all popular wallet connectors so your application …" at bounding box center [774, 217] width 562 height 87
click at [471, 65] on link "Wallets" at bounding box center [490, 68] width 40 height 37
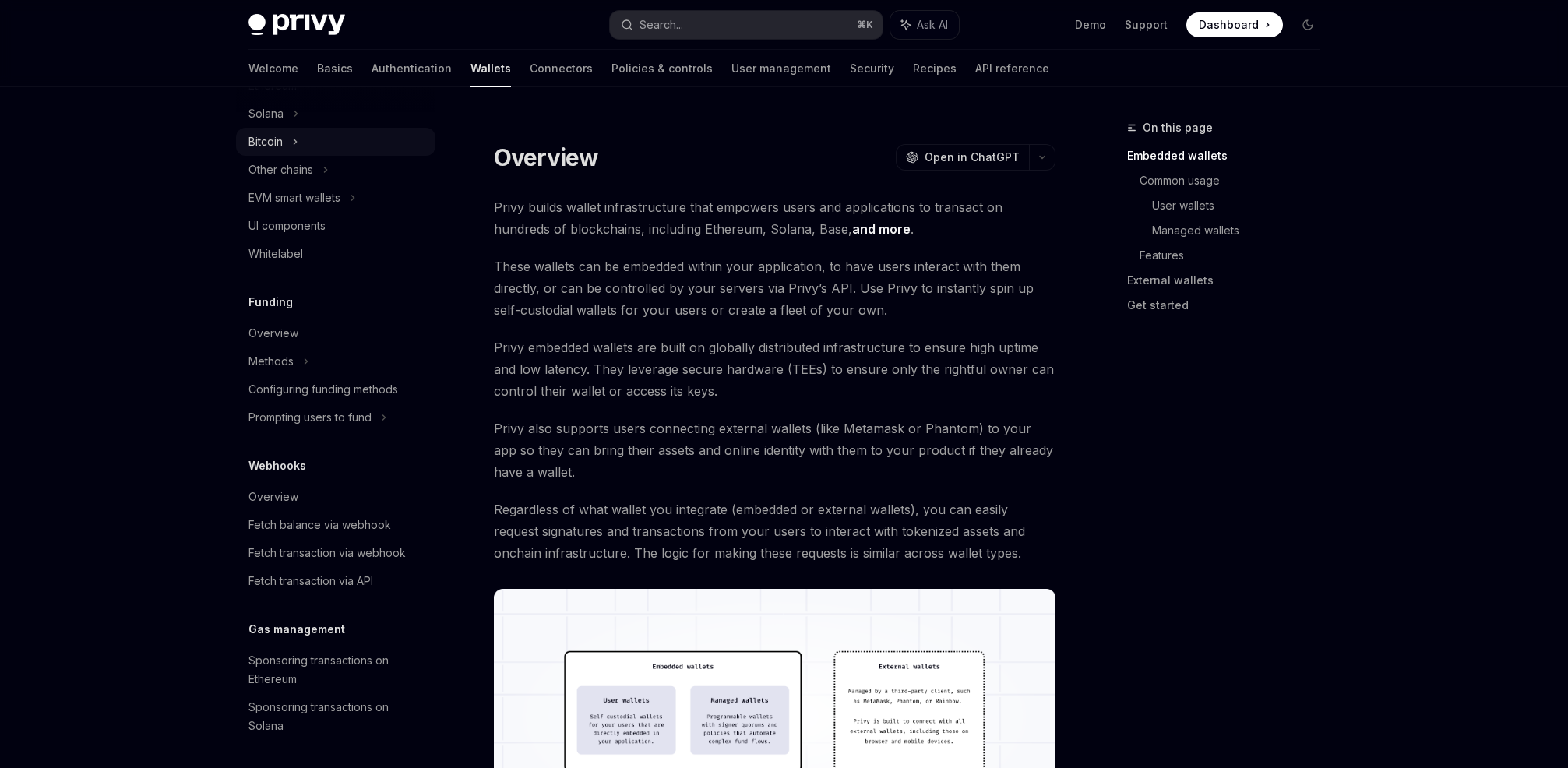
scroll to position [468, 0]
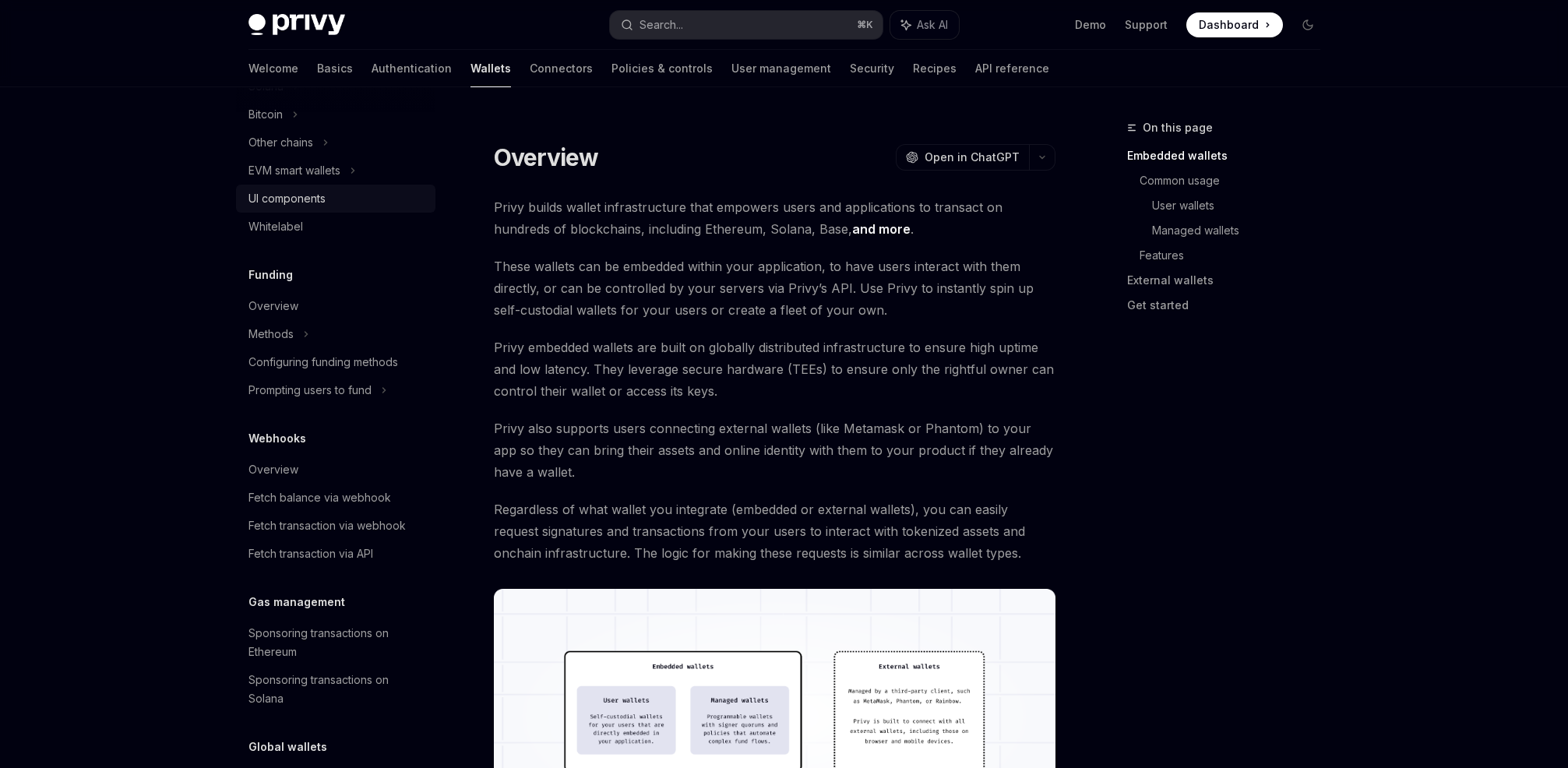
click at [325, 203] on div "UI components" at bounding box center [286, 199] width 77 height 19
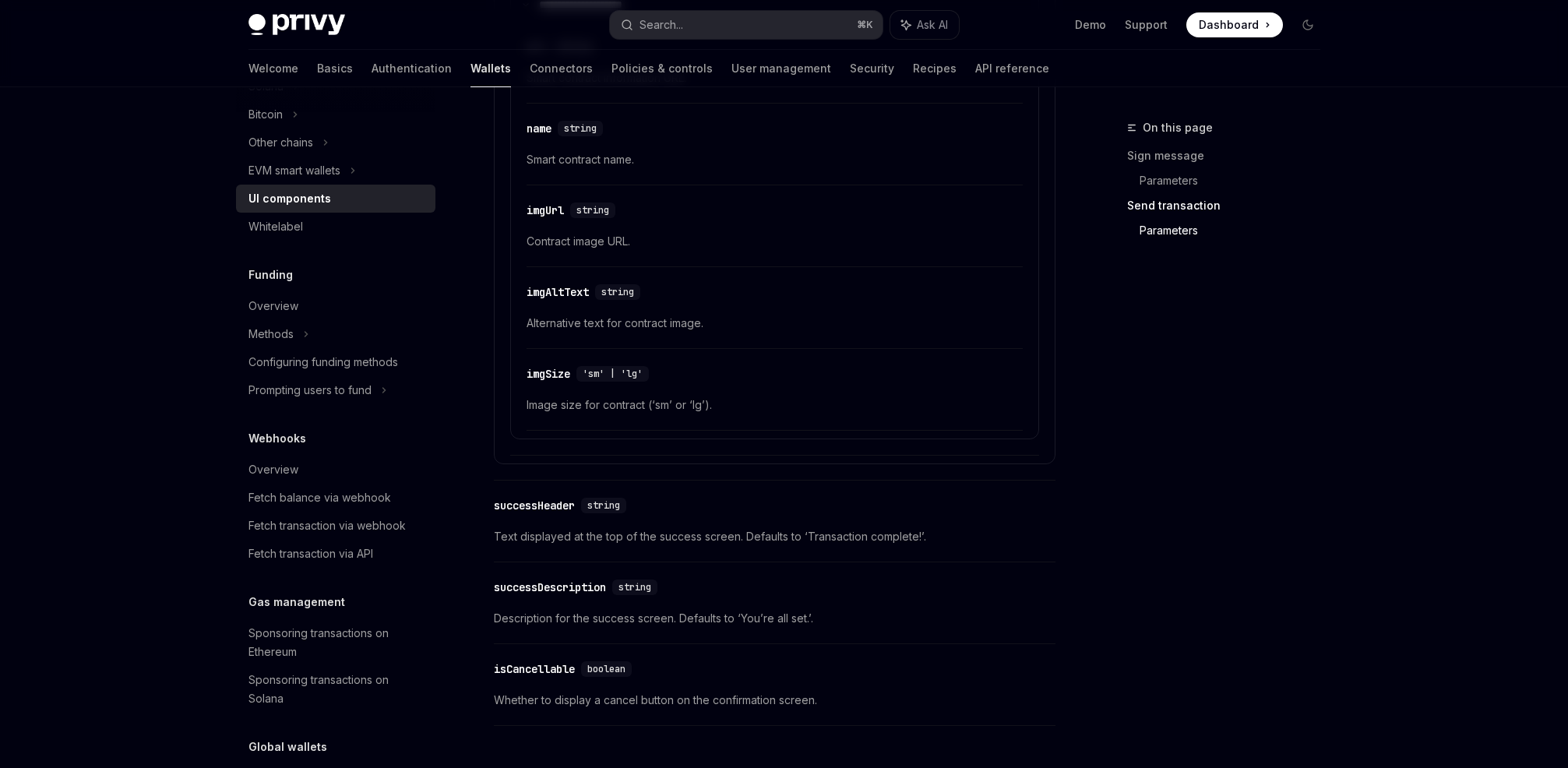
scroll to position [2728, 0]
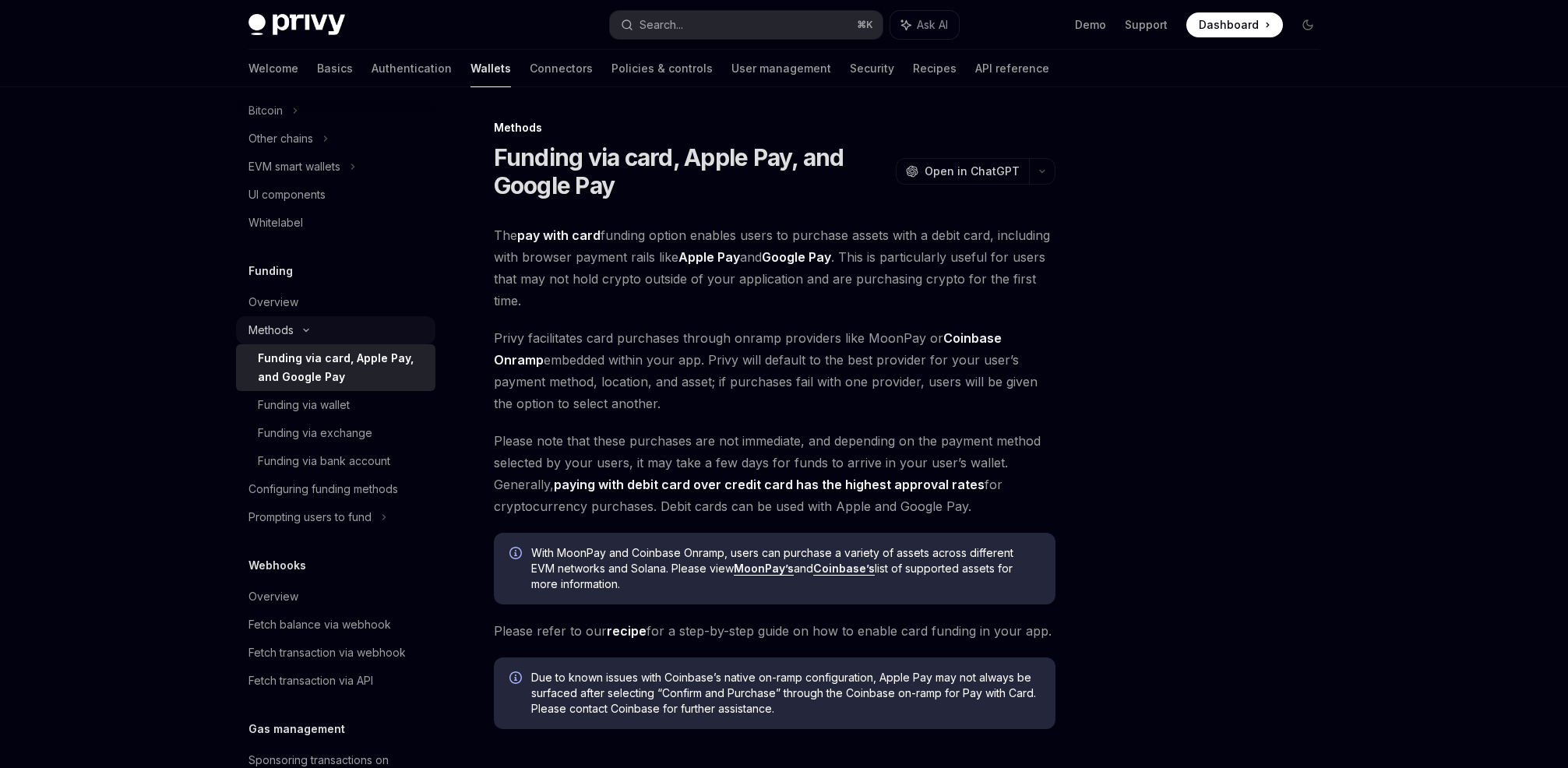
scroll to position [474, 0]
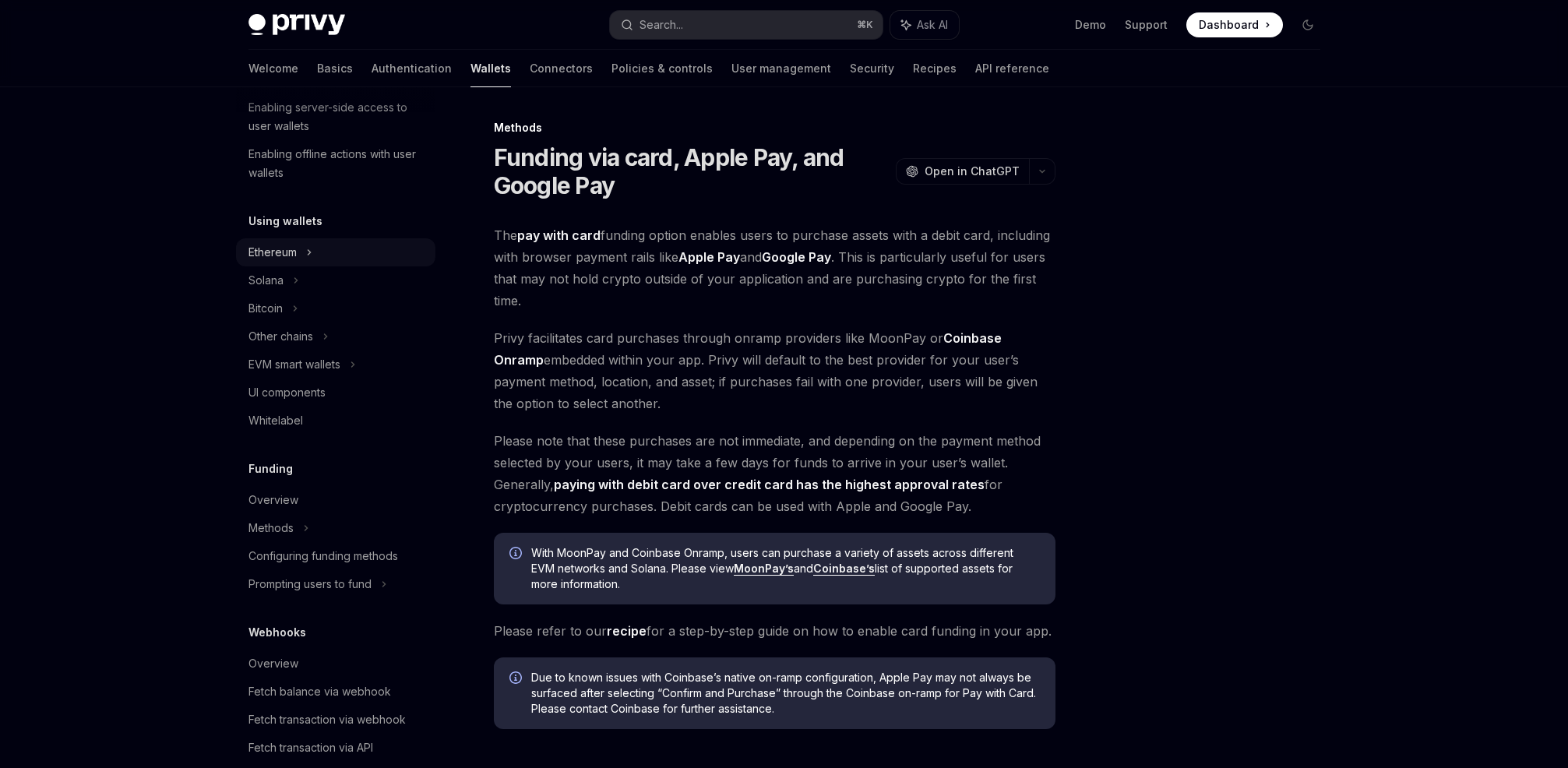
scroll to position [0, 0]
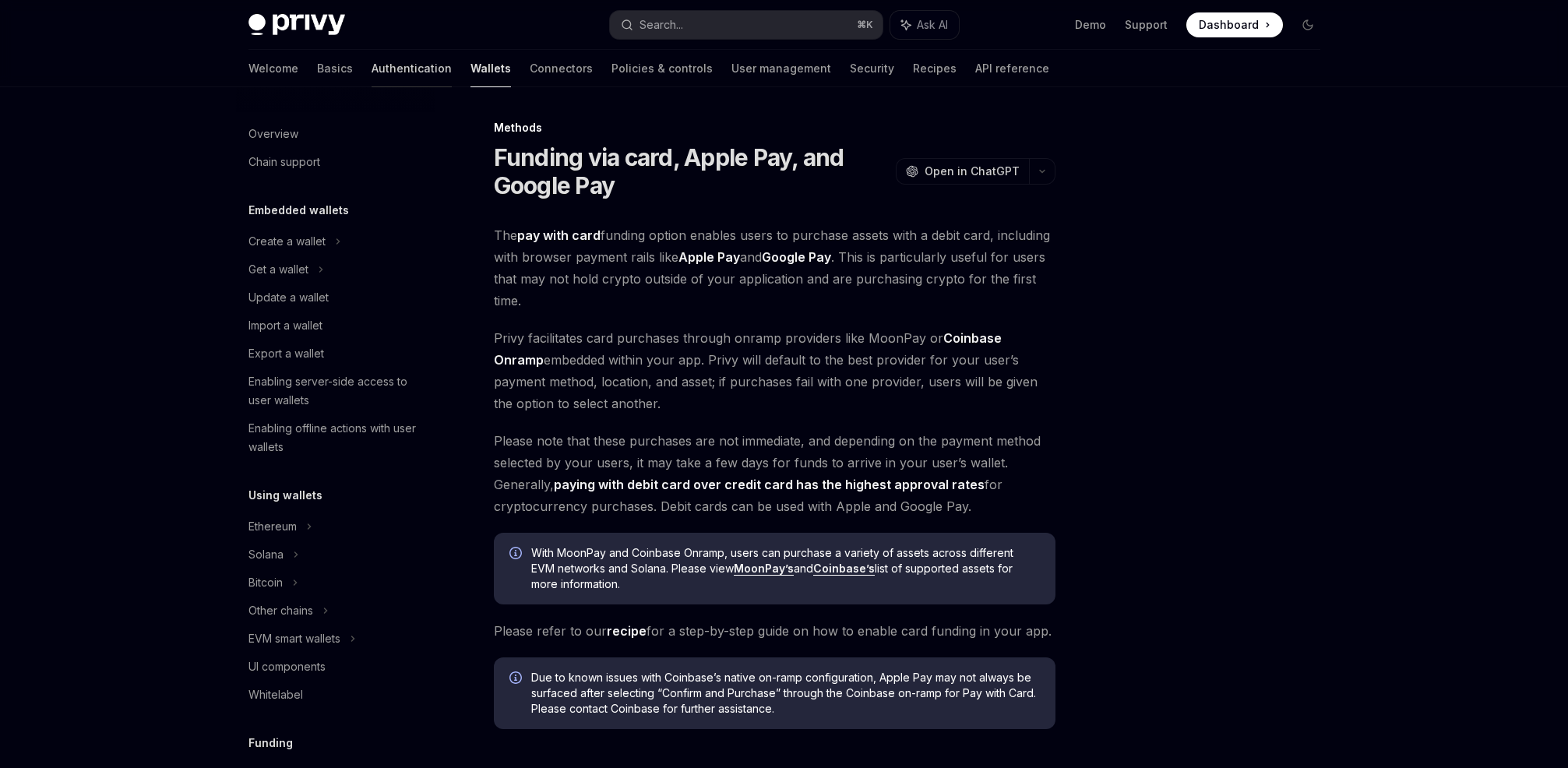
click at [371, 68] on link "Authentication" at bounding box center [411, 68] width 80 height 37
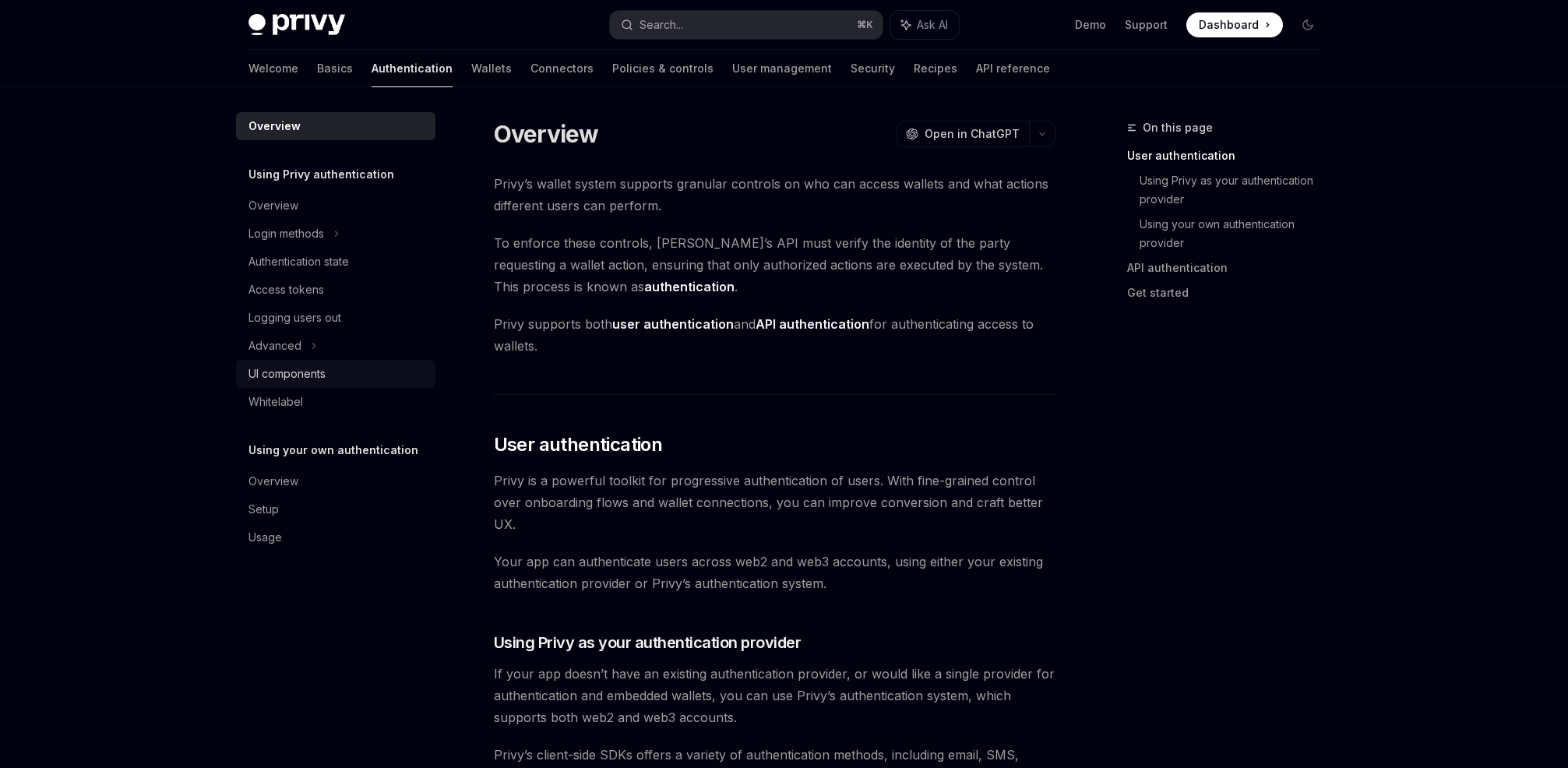
click at [324, 370] on div "UI components" at bounding box center [286, 374] width 77 height 19
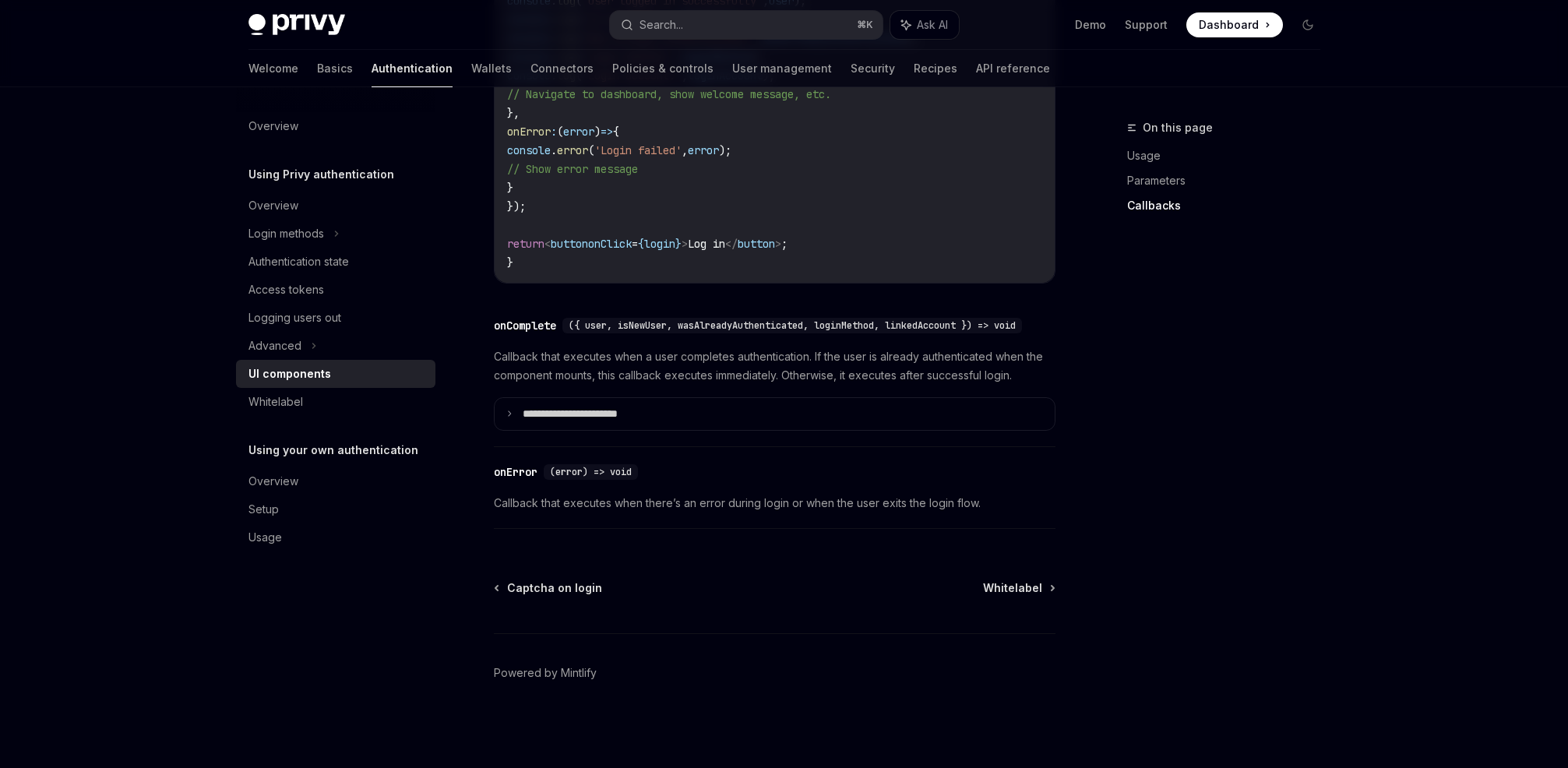
scroll to position [2200, 0]
click at [600, 407] on p "**********" at bounding box center [592, 414] width 138 height 14
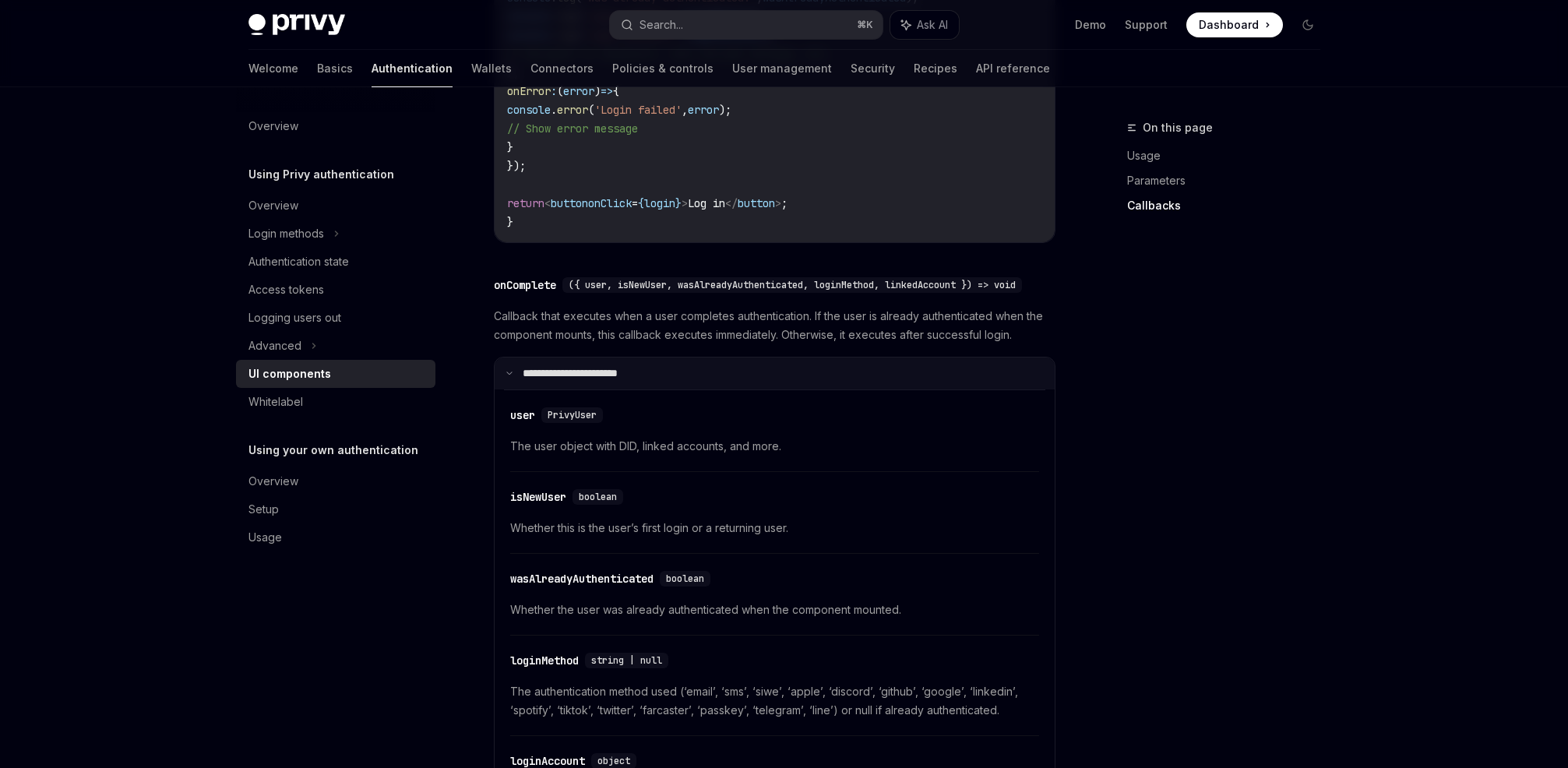
click at [629, 381] on p "**********" at bounding box center [590, 374] width 133 height 14
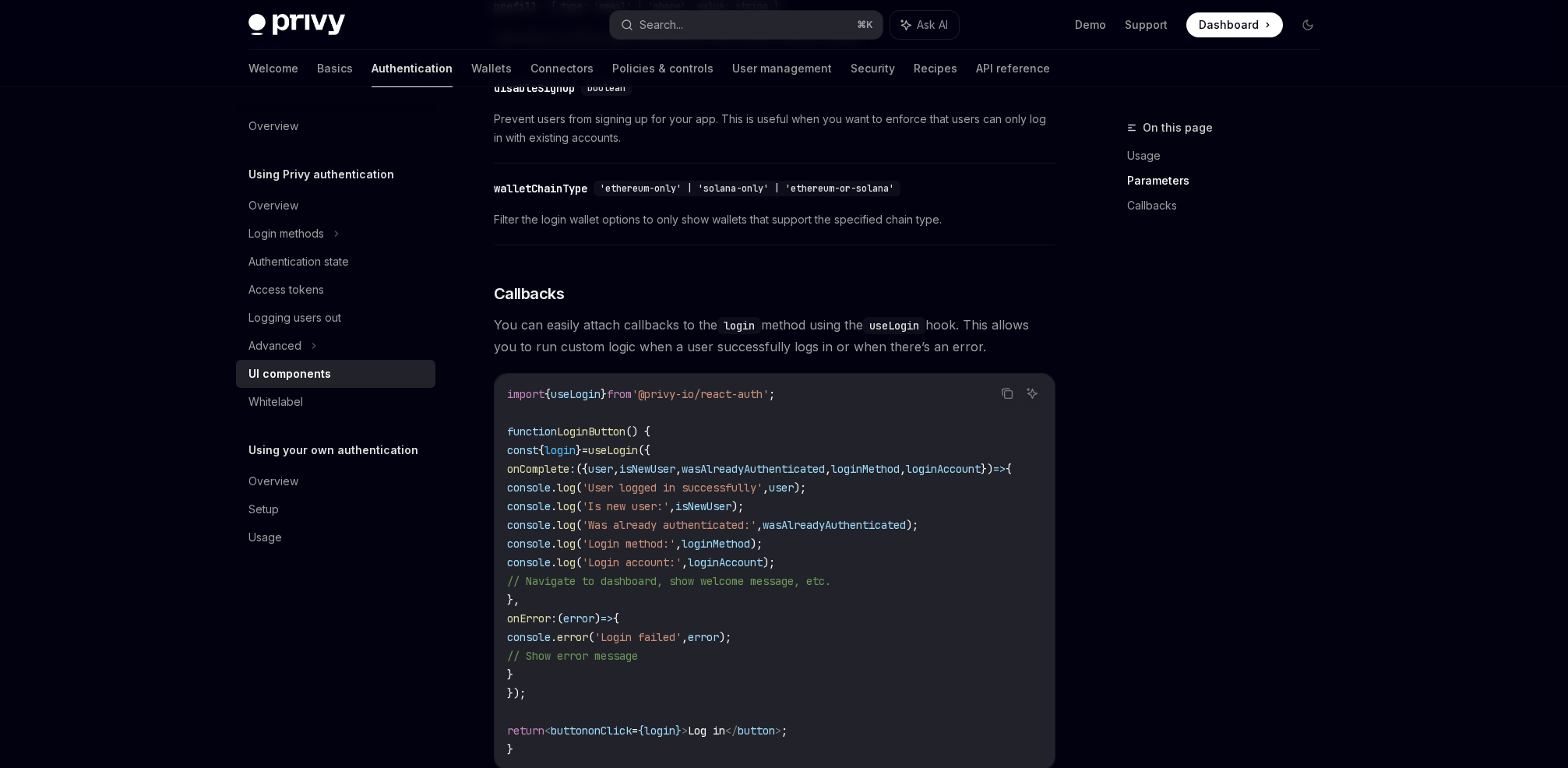
scroll to position [1482, 0]
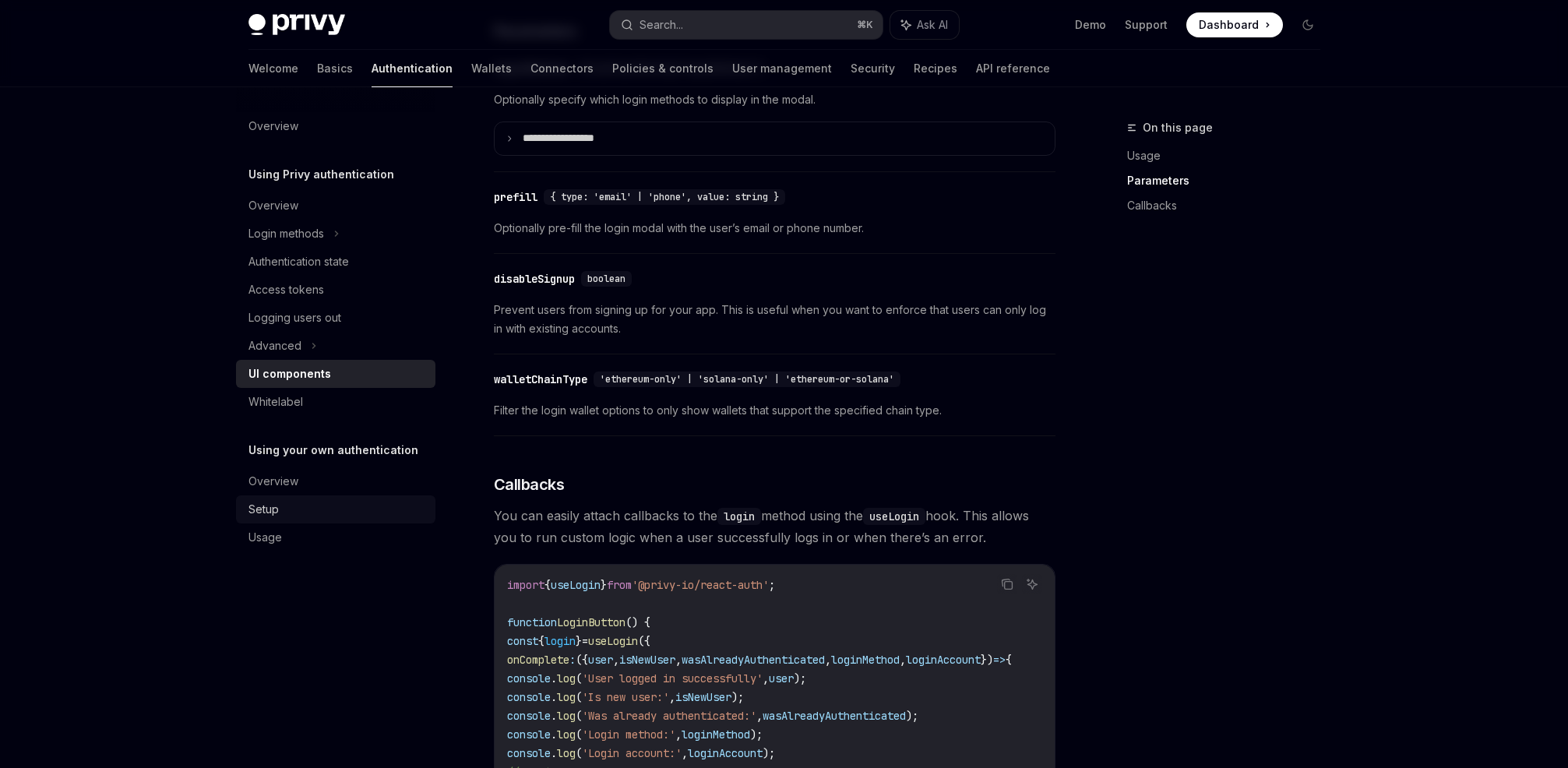
click at [311, 496] on link "Setup" at bounding box center [335, 509] width 199 height 28
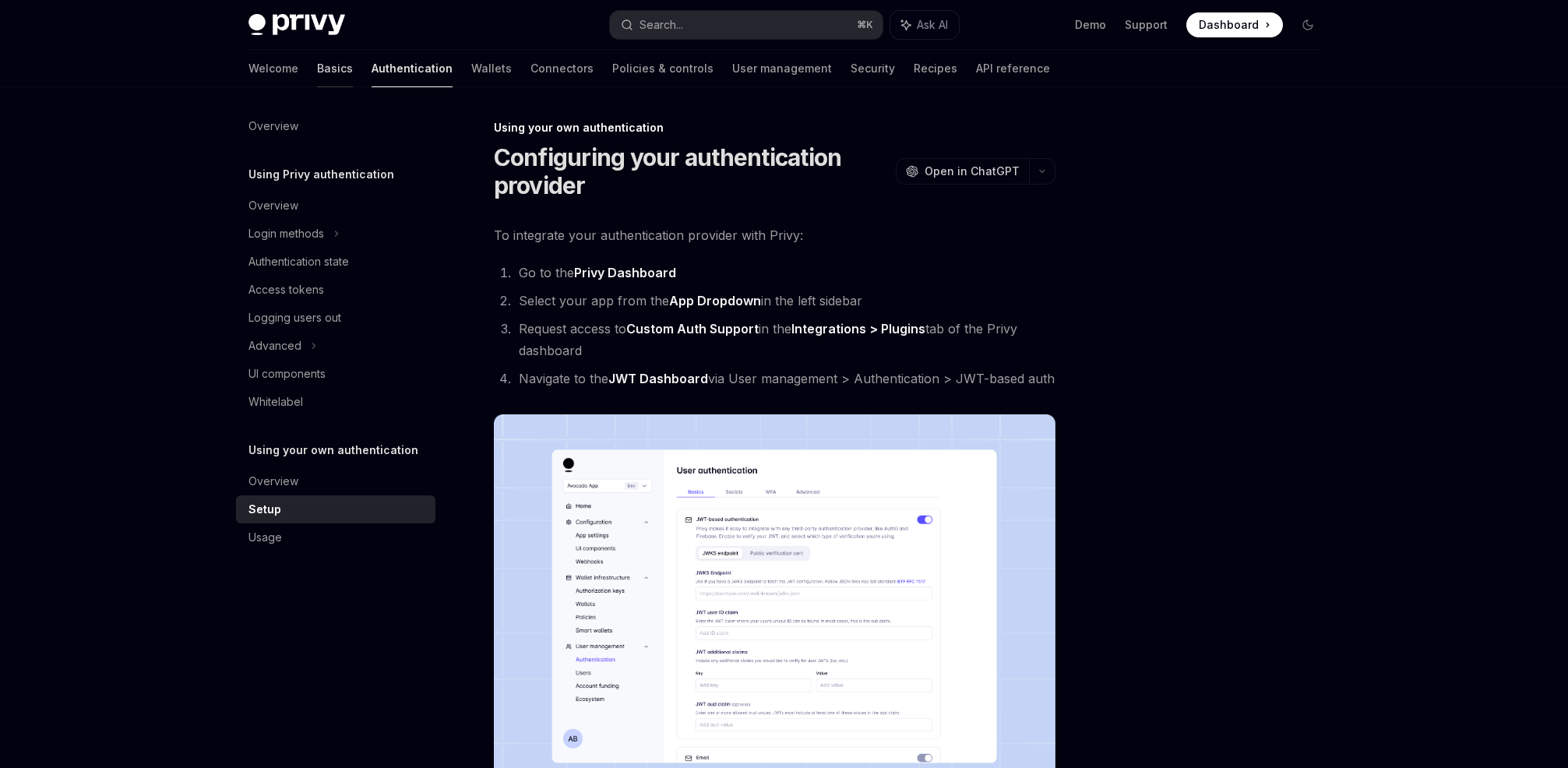
click at [317, 70] on link "Basics" at bounding box center [335, 68] width 36 height 37
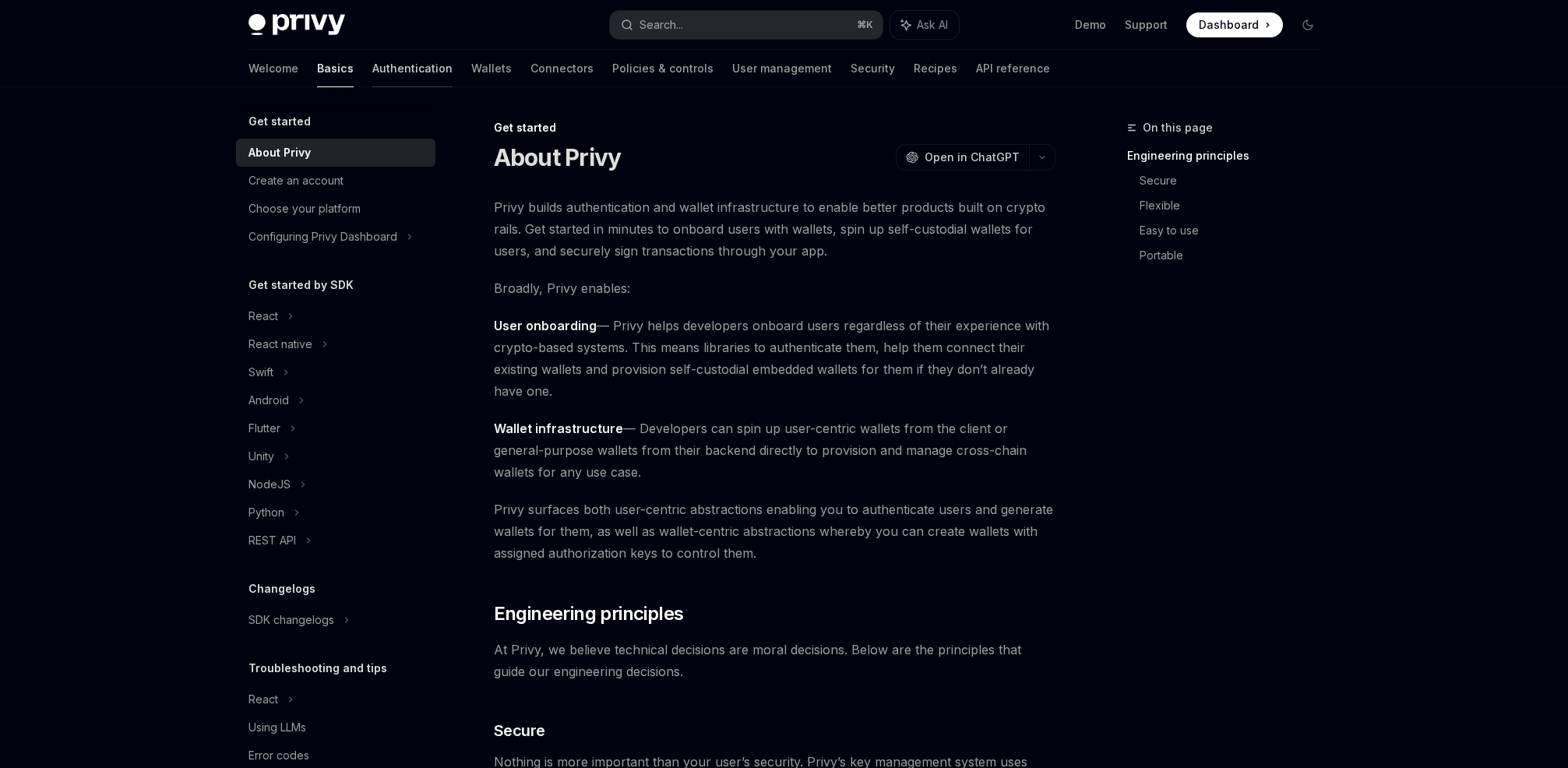
click at [372, 71] on link "Authentication" at bounding box center [412, 68] width 80 height 37
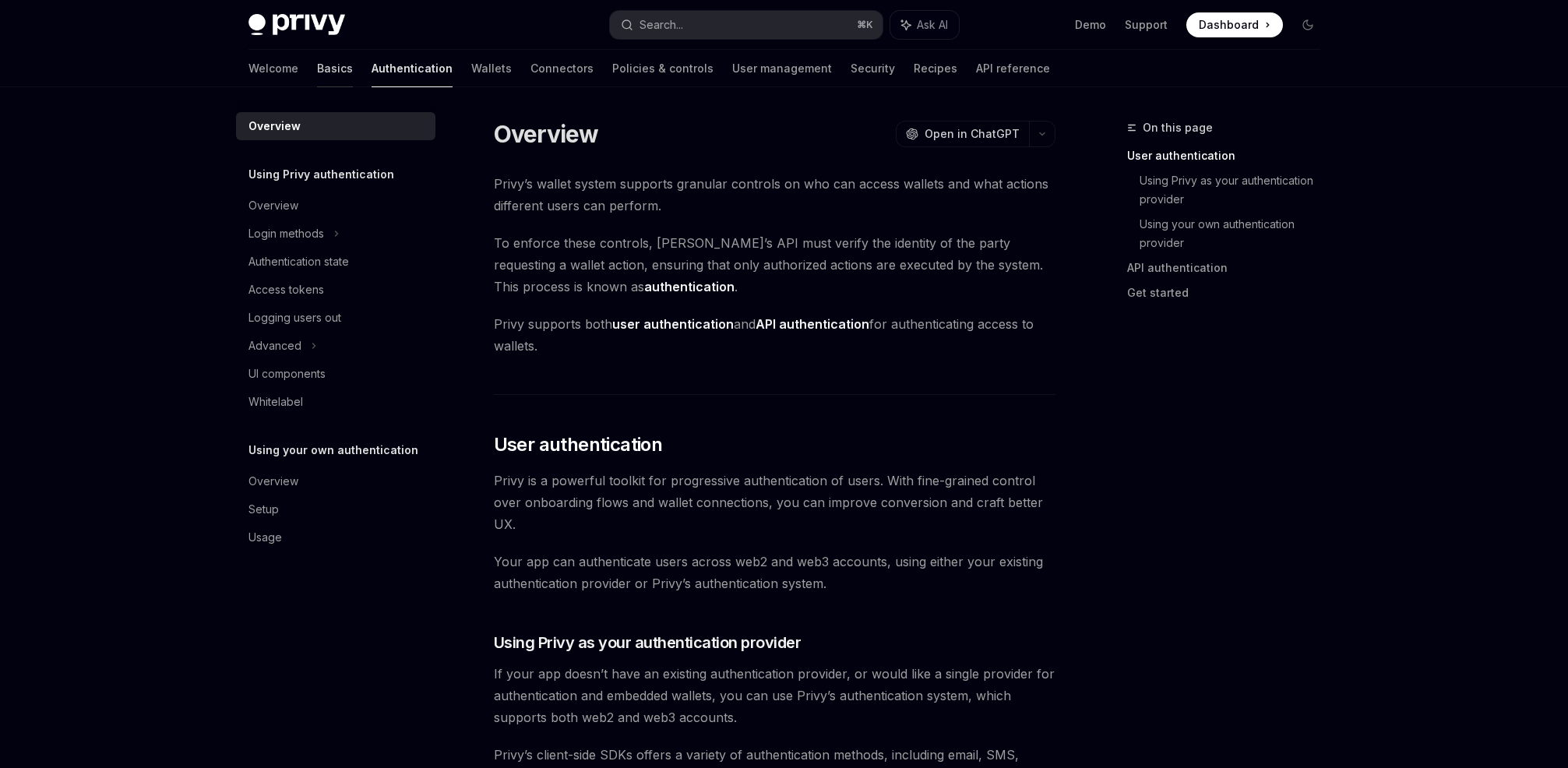
click at [317, 70] on link "Basics" at bounding box center [335, 68] width 36 height 37
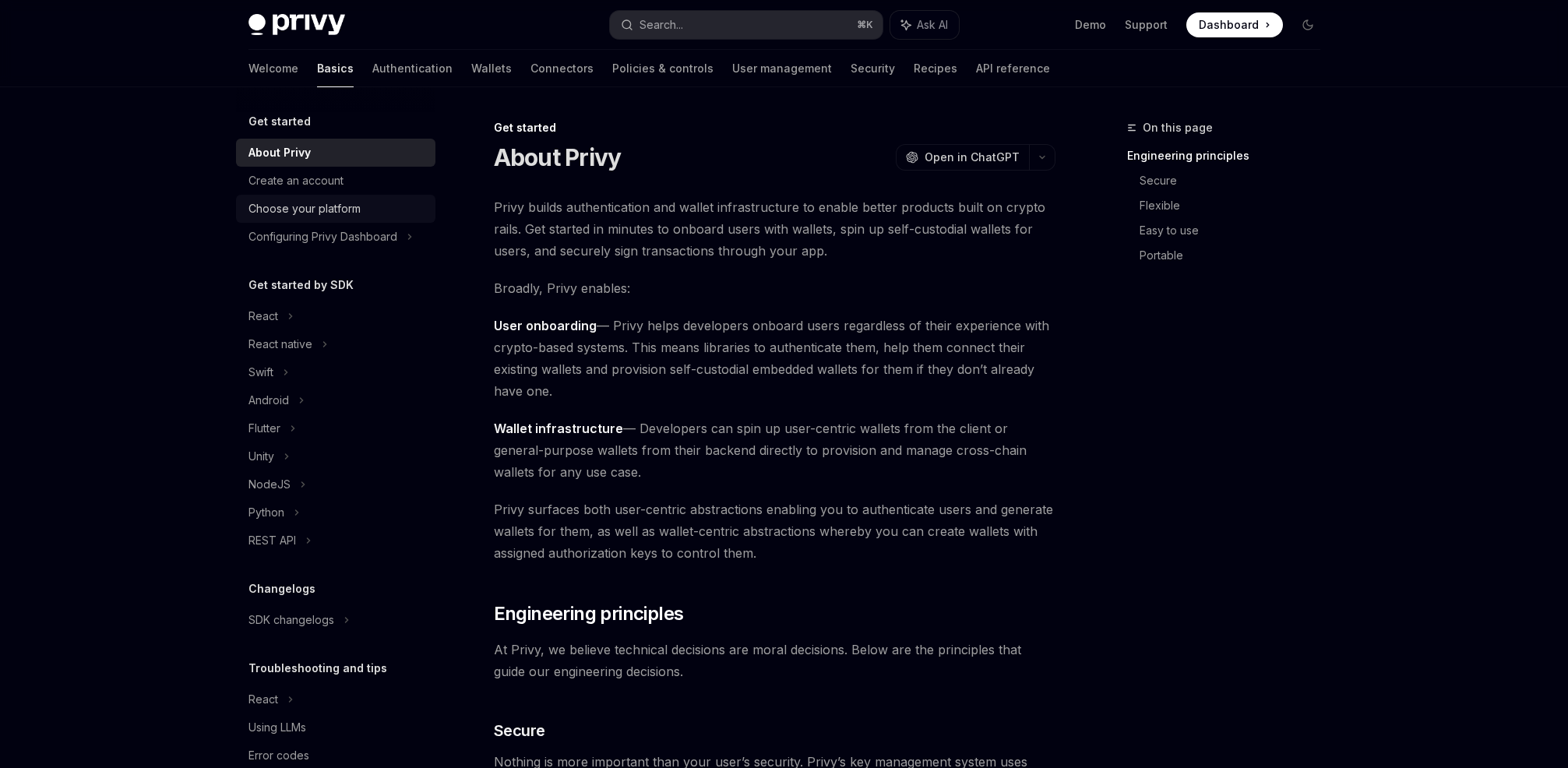
click at [344, 206] on div "Choose your platform" at bounding box center [304, 209] width 112 height 19
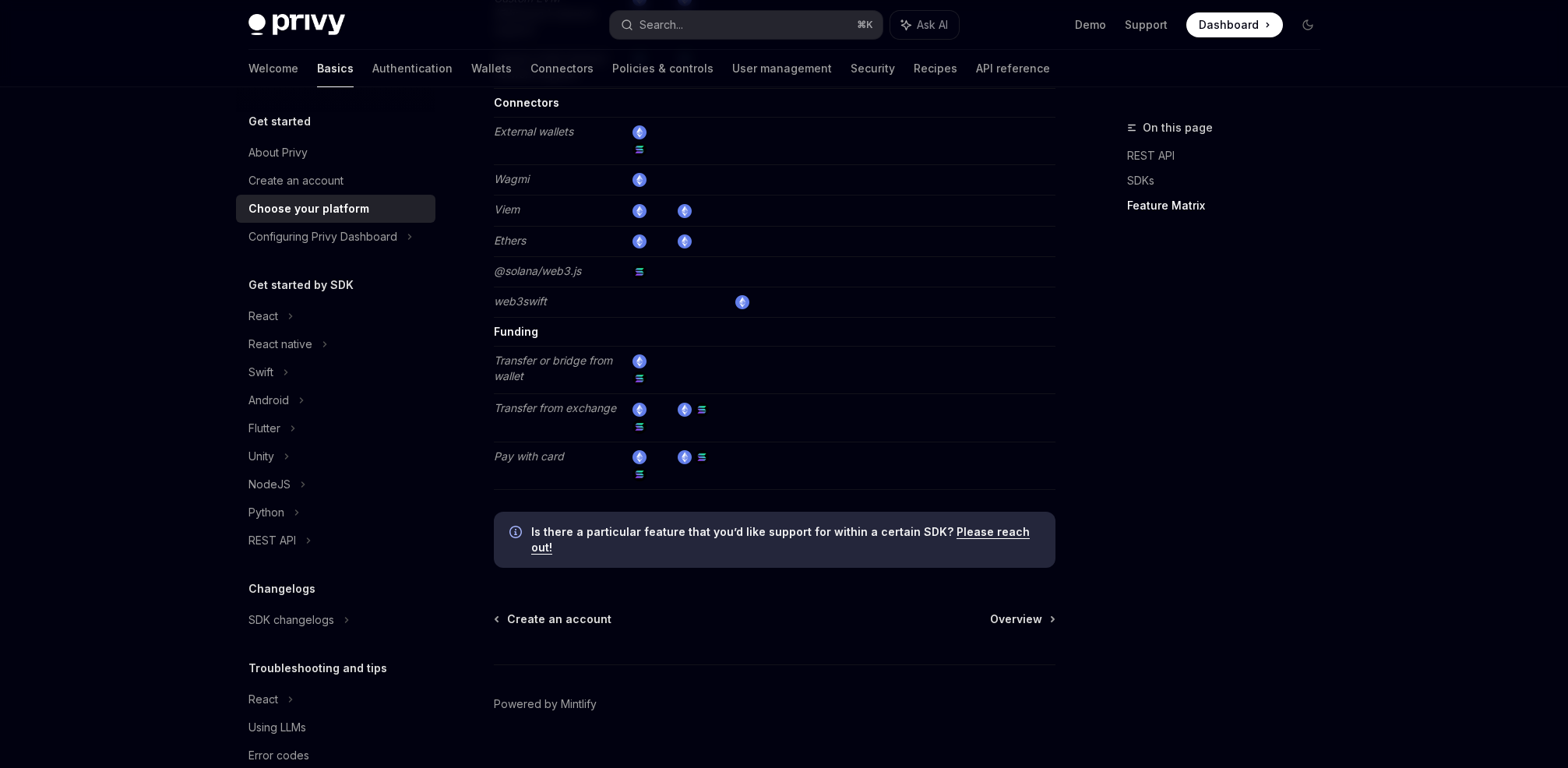
scroll to position [2798, 0]
click at [1039, 610] on span "Overview" at bounding box center [1017, 618] width 52 height 16
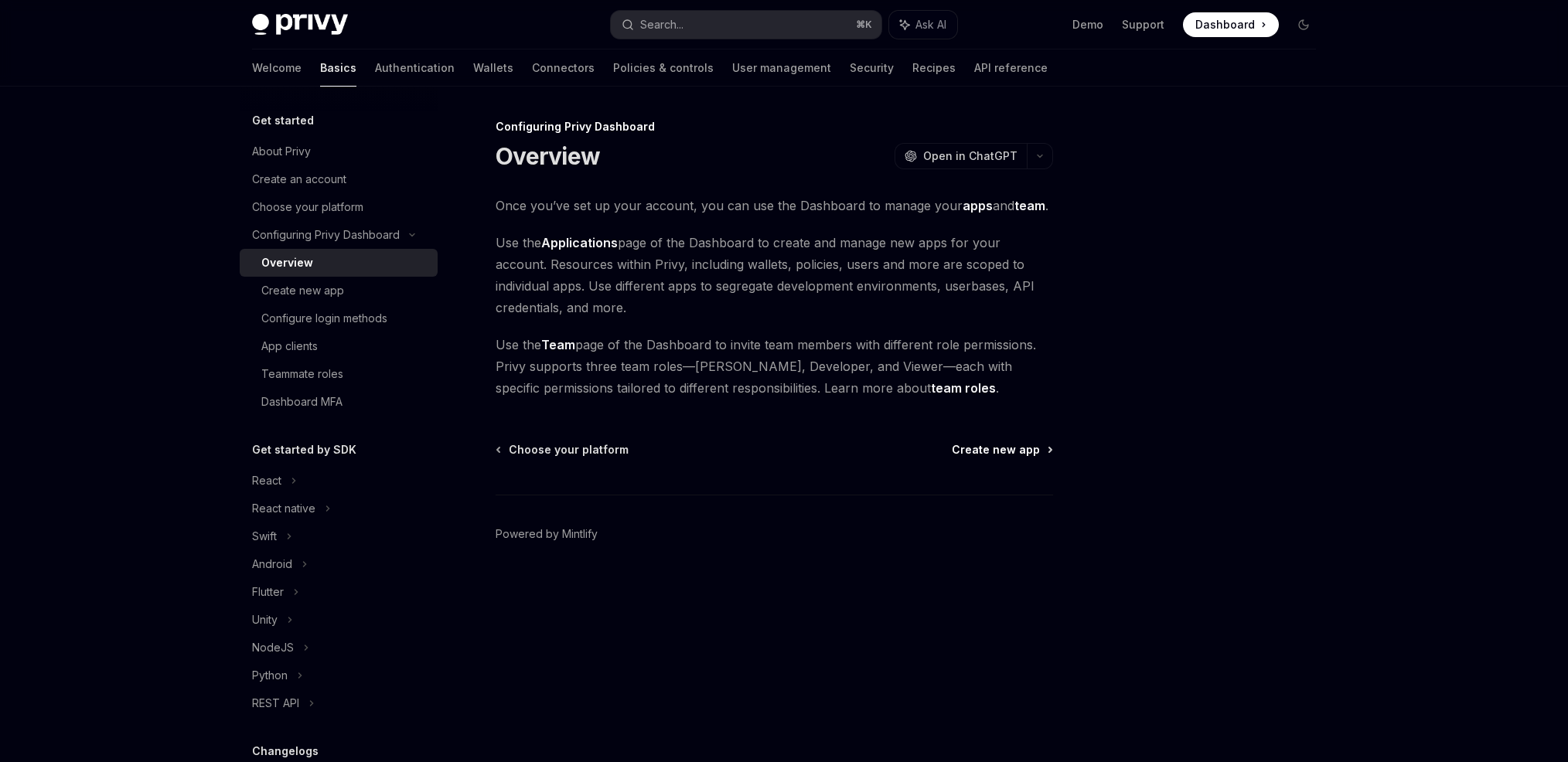
click at [1025, 452] on span "Create new app" at bounding box center [995, 449] width 88 height 16
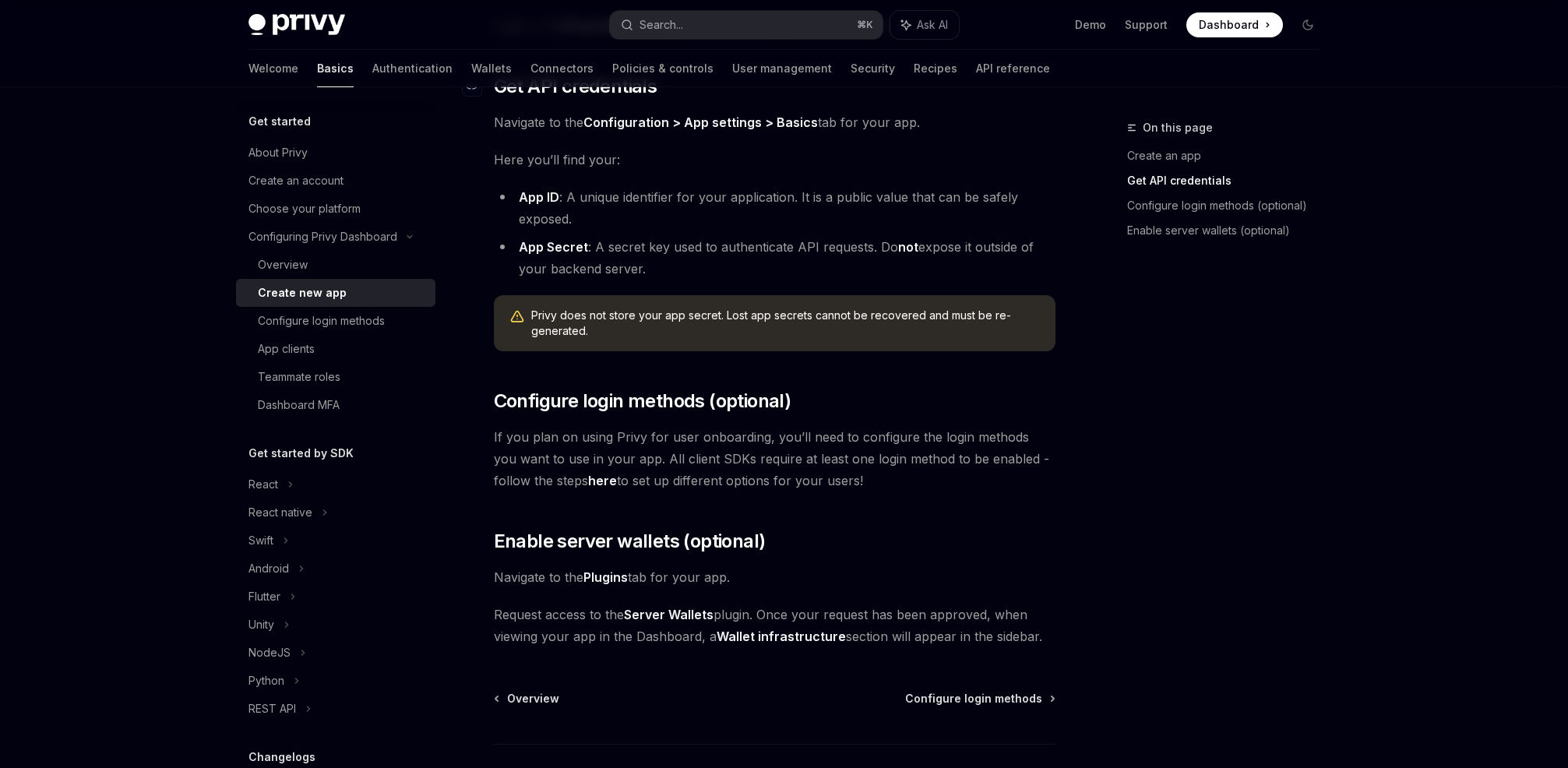
scroll to position [340, 0]
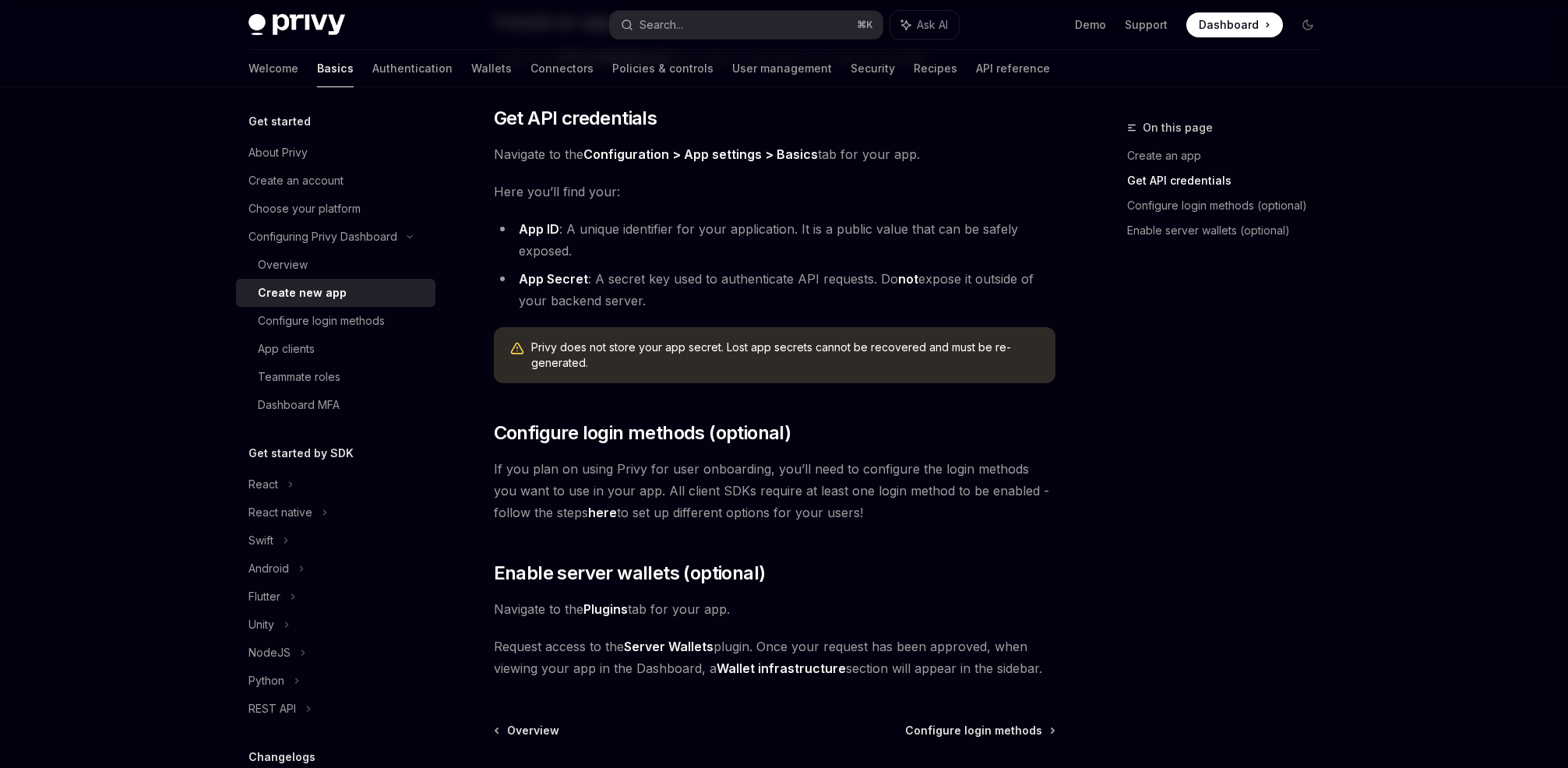
click at [781, 469] on span "If you plan on using Privy for user onboarding, you’ll need to configure the lo…" at bounding box center [774, 490] width 562 height 65
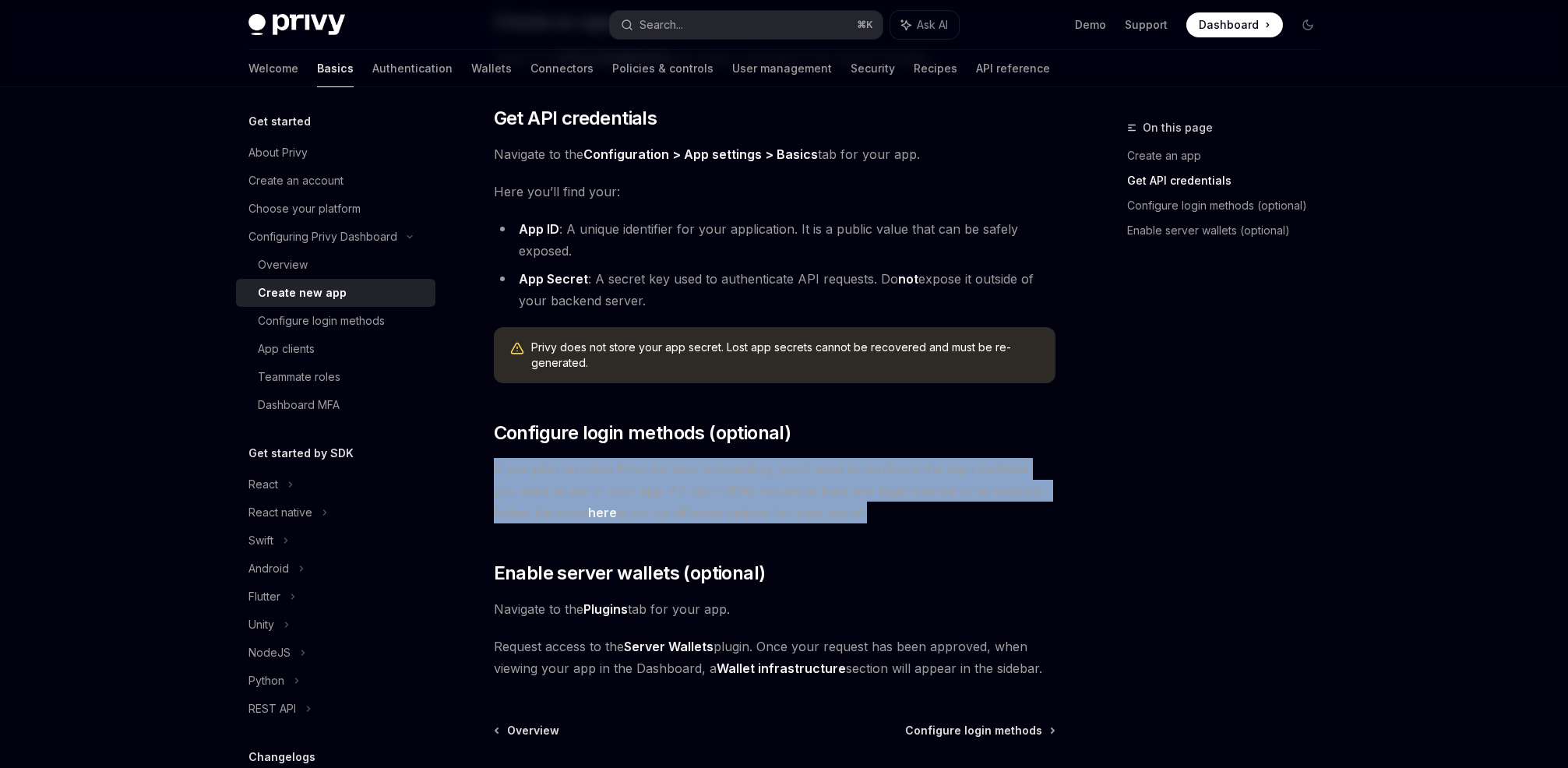
click at [781, 469] on span "If you plan on using Privy for user onboarding, you’ll need to configure the lo…" at bounding box center [774, 490] width 562 height 65
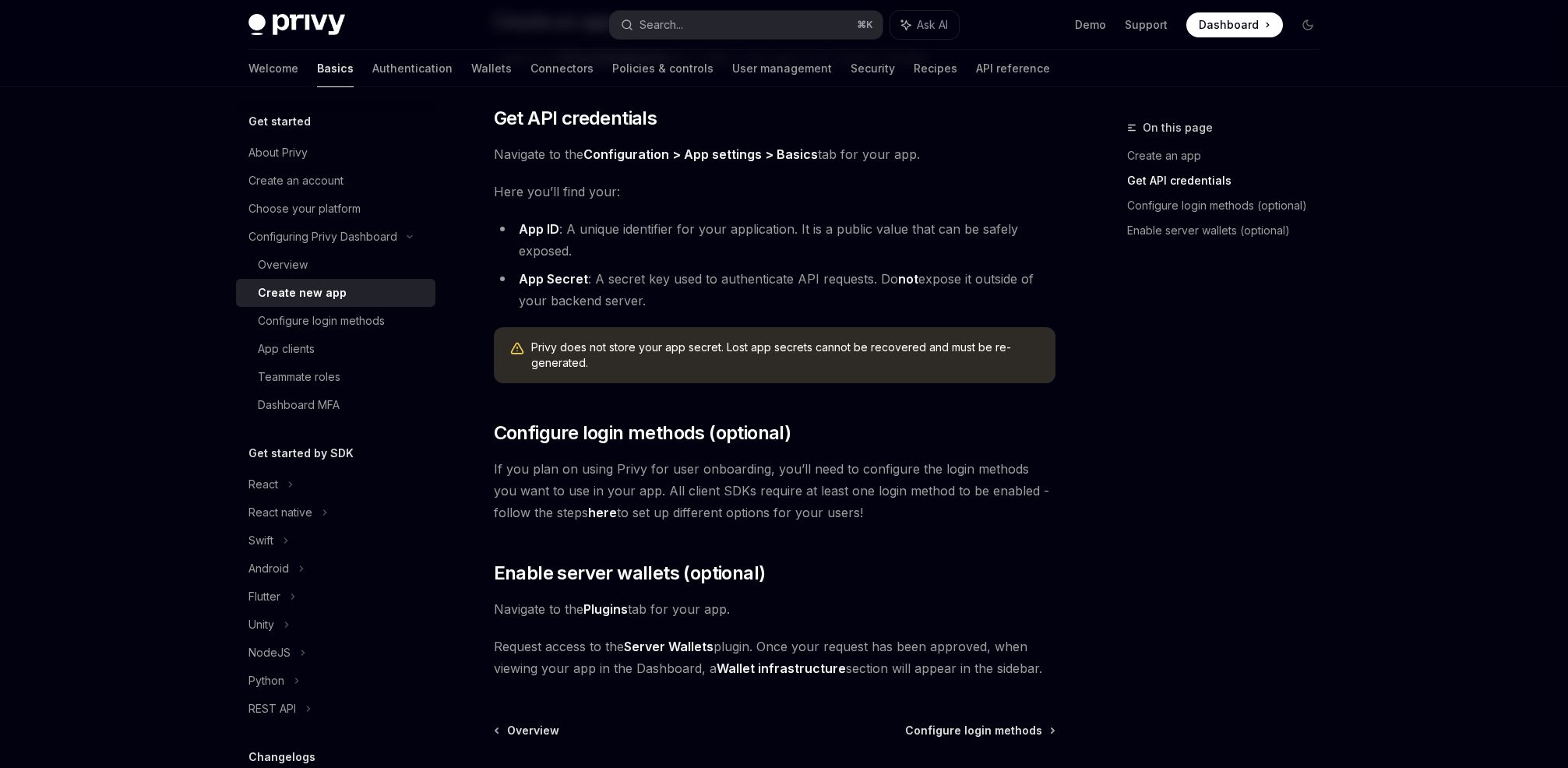
click at [839, 468] on span "If you plan on using Privy for user onboarding, you’ll need to configure the lo…" at bounding box center [774, 490] width 562 height 65
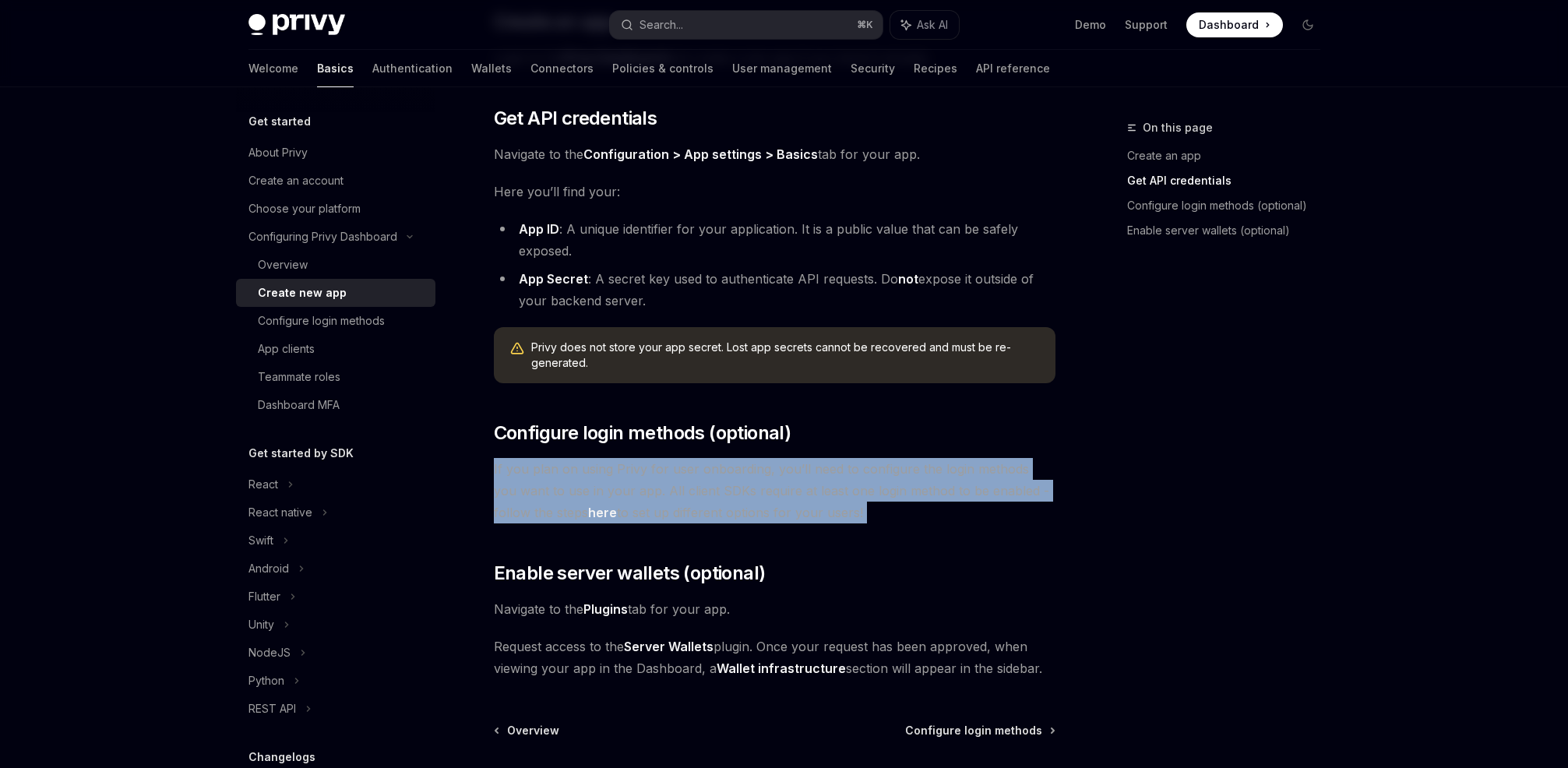
click at [839, 468] on span "If you plan on using Privy for user onboarding, you’ll need to configure the lo…" at bounding box center [774, 490] width 562 height 65
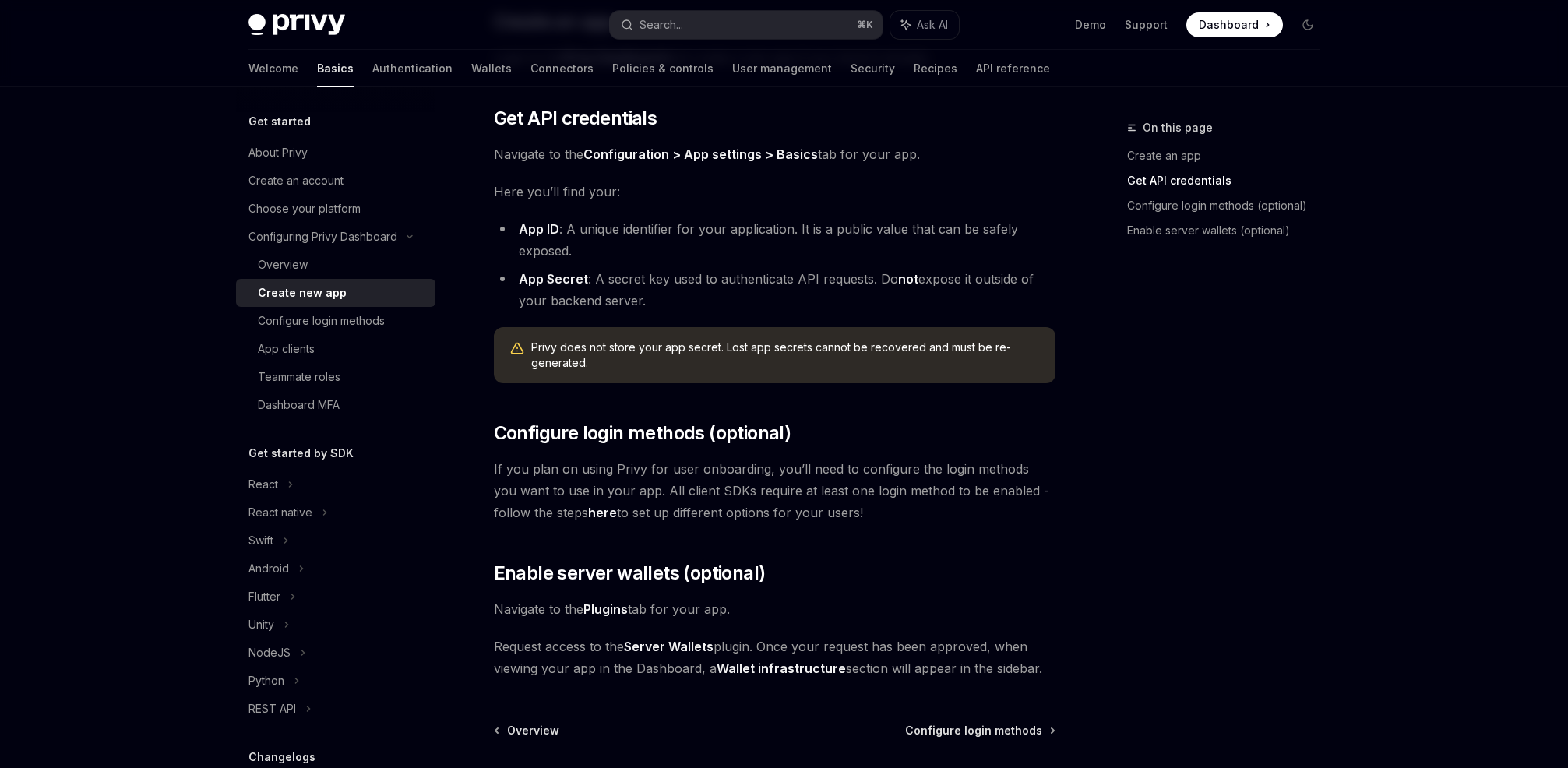
click at [804, 468] on span "If you plan on using Privy for user onboarding, you’ll need to configure the lo…" at bounding box center [774, 490] width 562 height 65
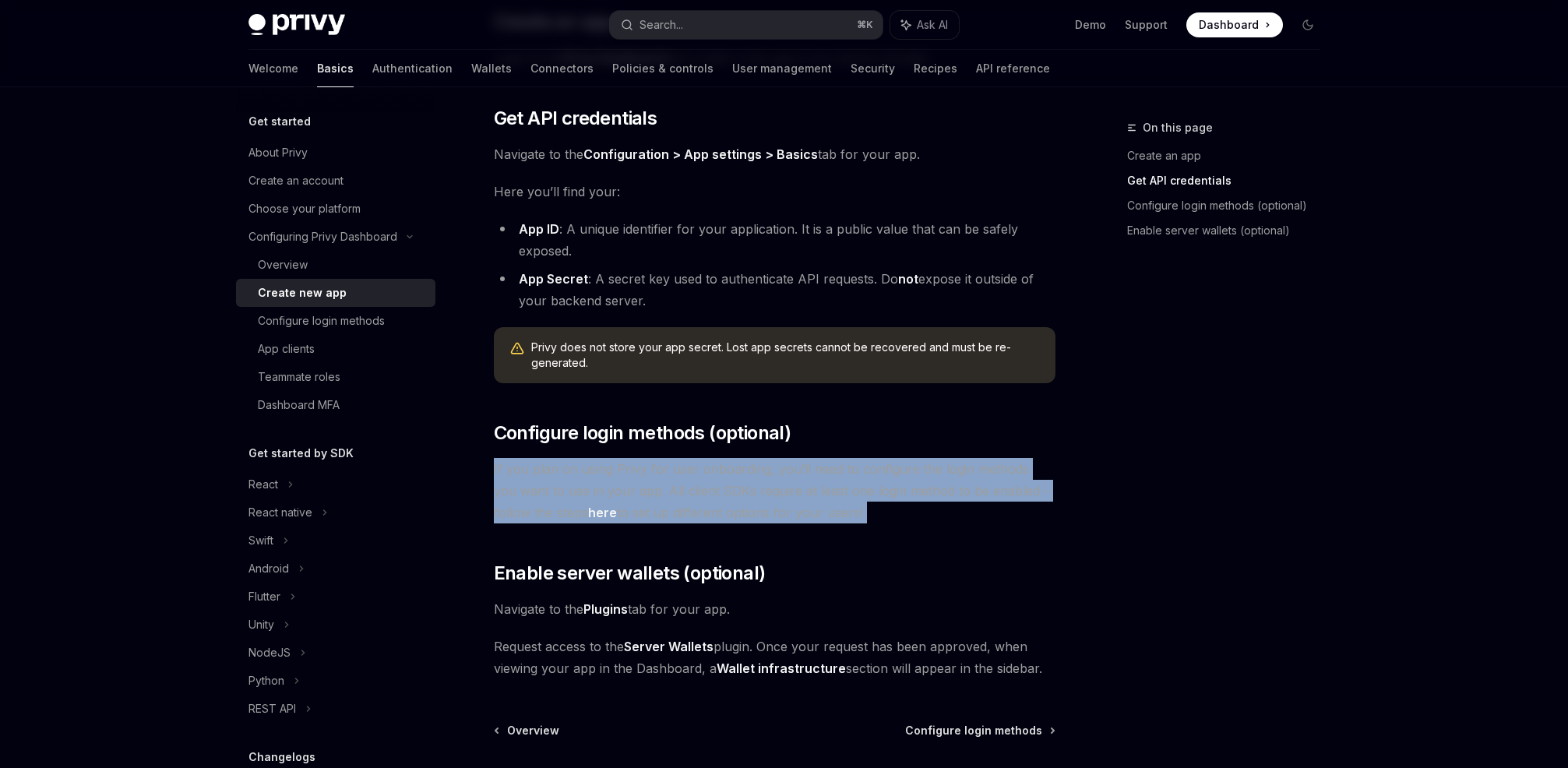
click at [804, 468] on span "If you plan on using Privy for user onboarding, you’ll need to configure the lo…" at bounding box center [774, 490] width 562 height 65
click at [859, 464] on span "If you plan on using Privy for user onboarding, you’ll need to configure the lo…" at bounding box center [774, 490] width 562 height 65
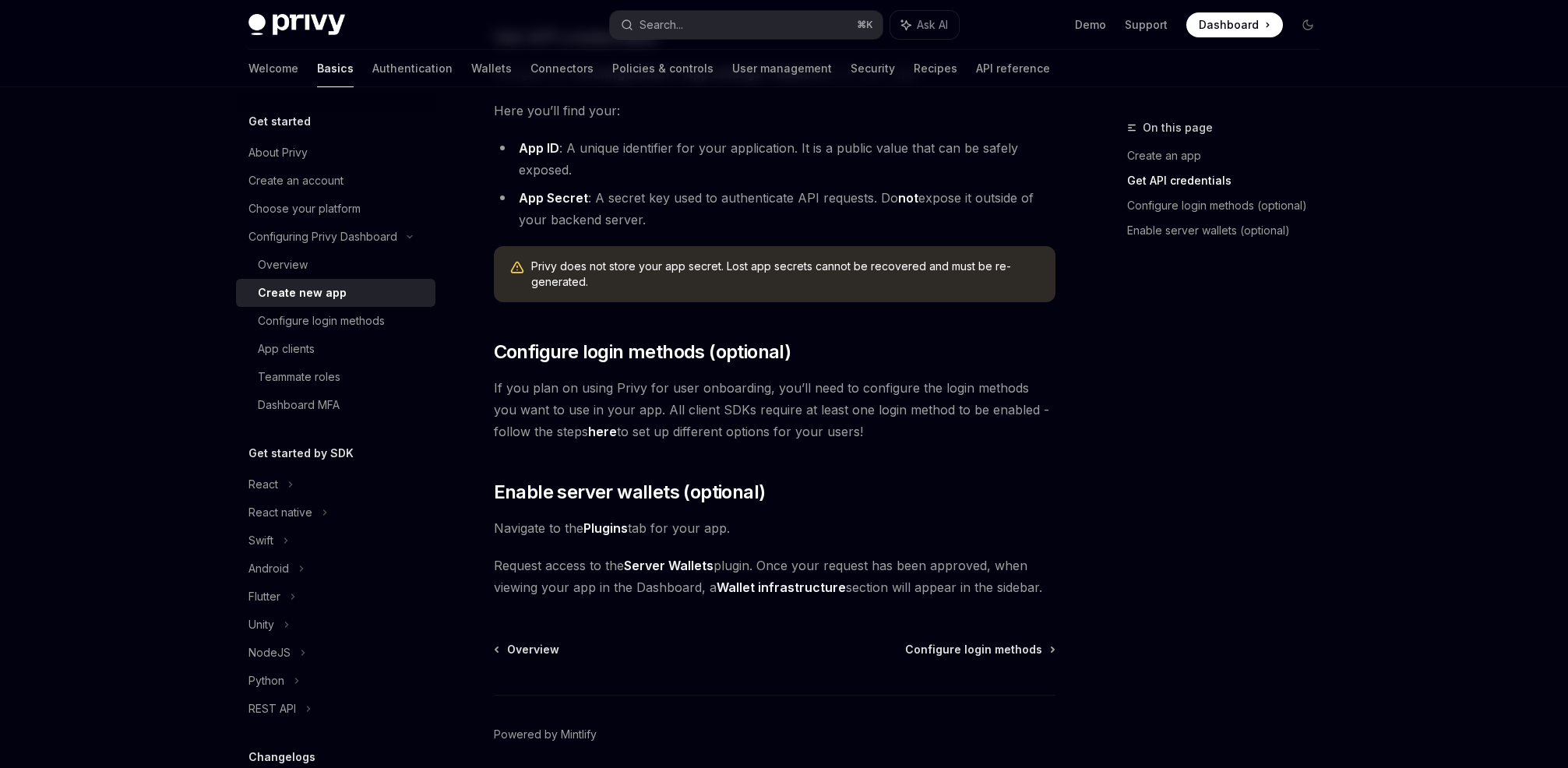
scroll to position [482, 0]
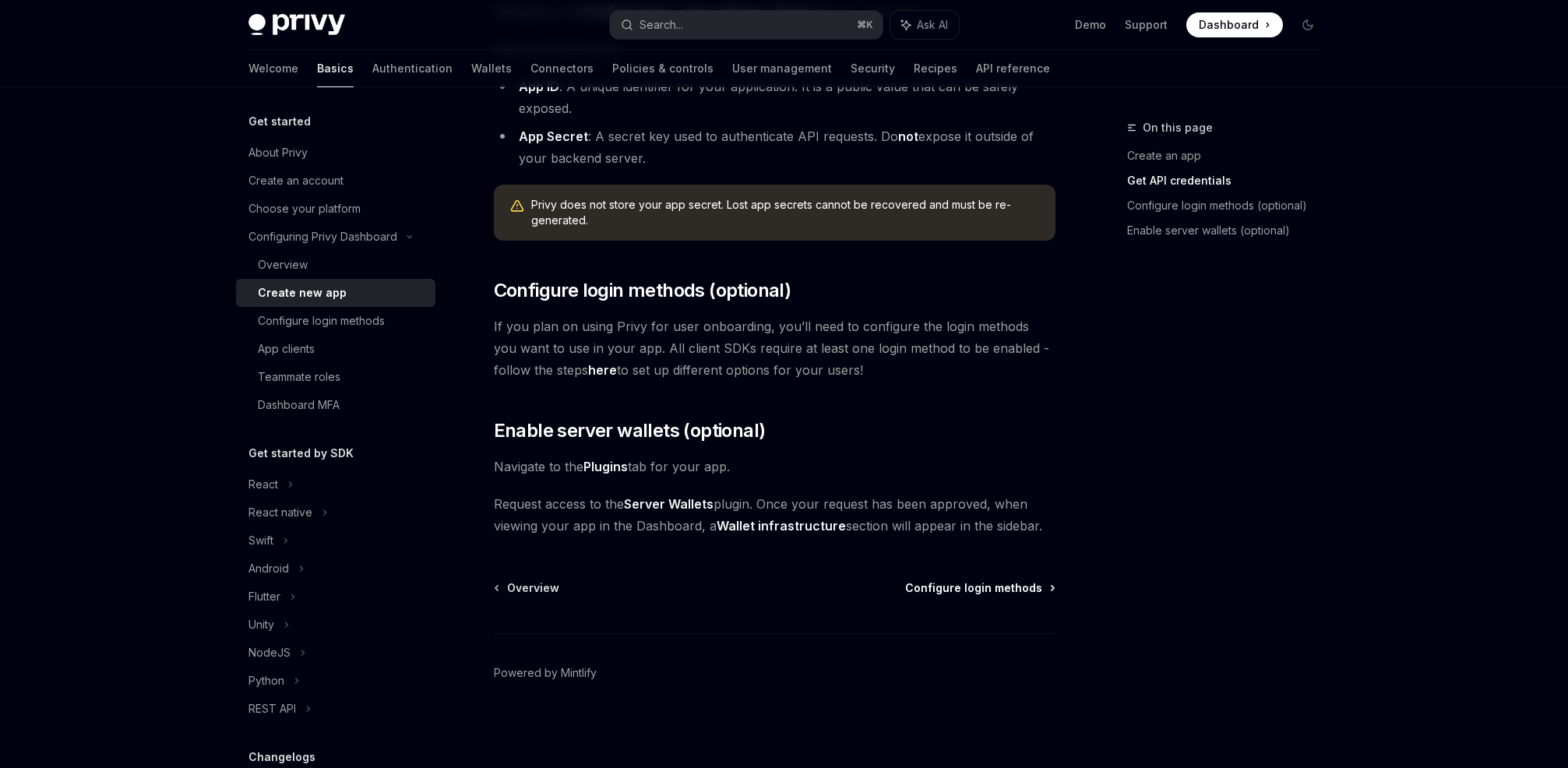
click at [993, 586] on span "Configure login methods" at bounding box center [974, 588] width 137 height 16
type textarea "*"
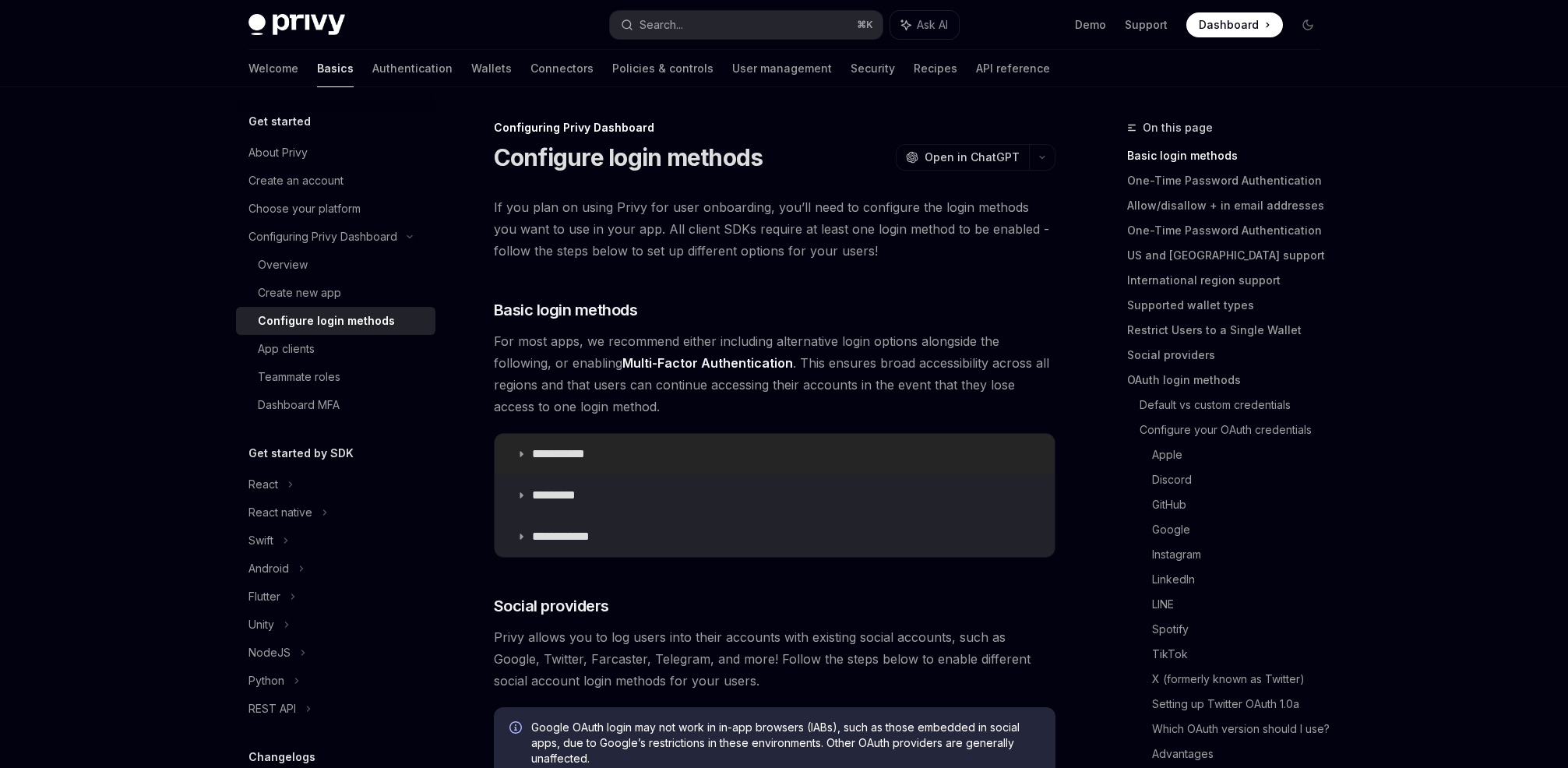
click at [665, 456] on summary "**********" at bounding box center [774, 454] width 560 height 40
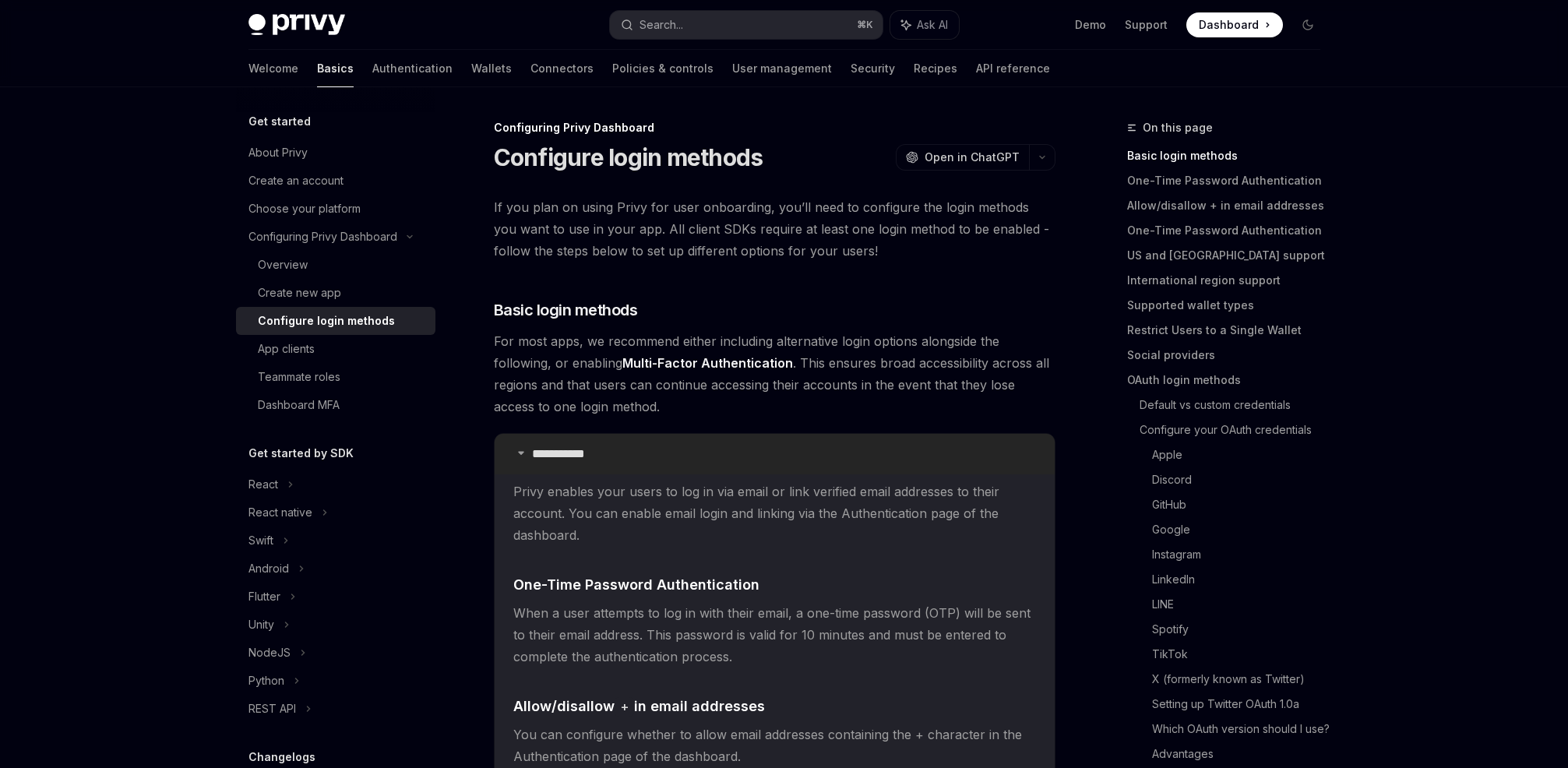
click at [755, 456] on summary "**********" at bounding box center [774, 454] width 560 height 40
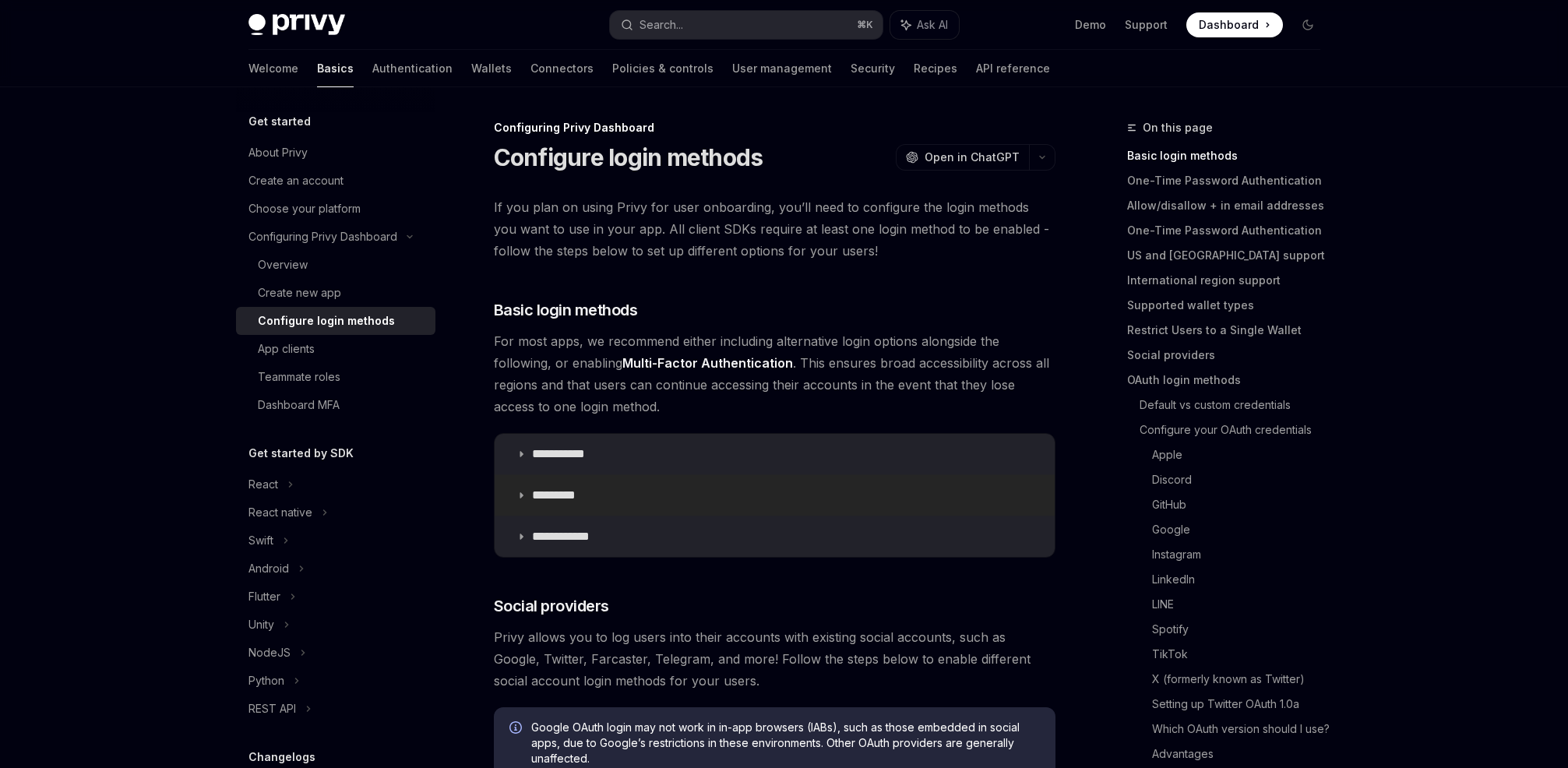
click at [672, 488] on summary "*********" at bounding box center [774, 495] width 560 height 40
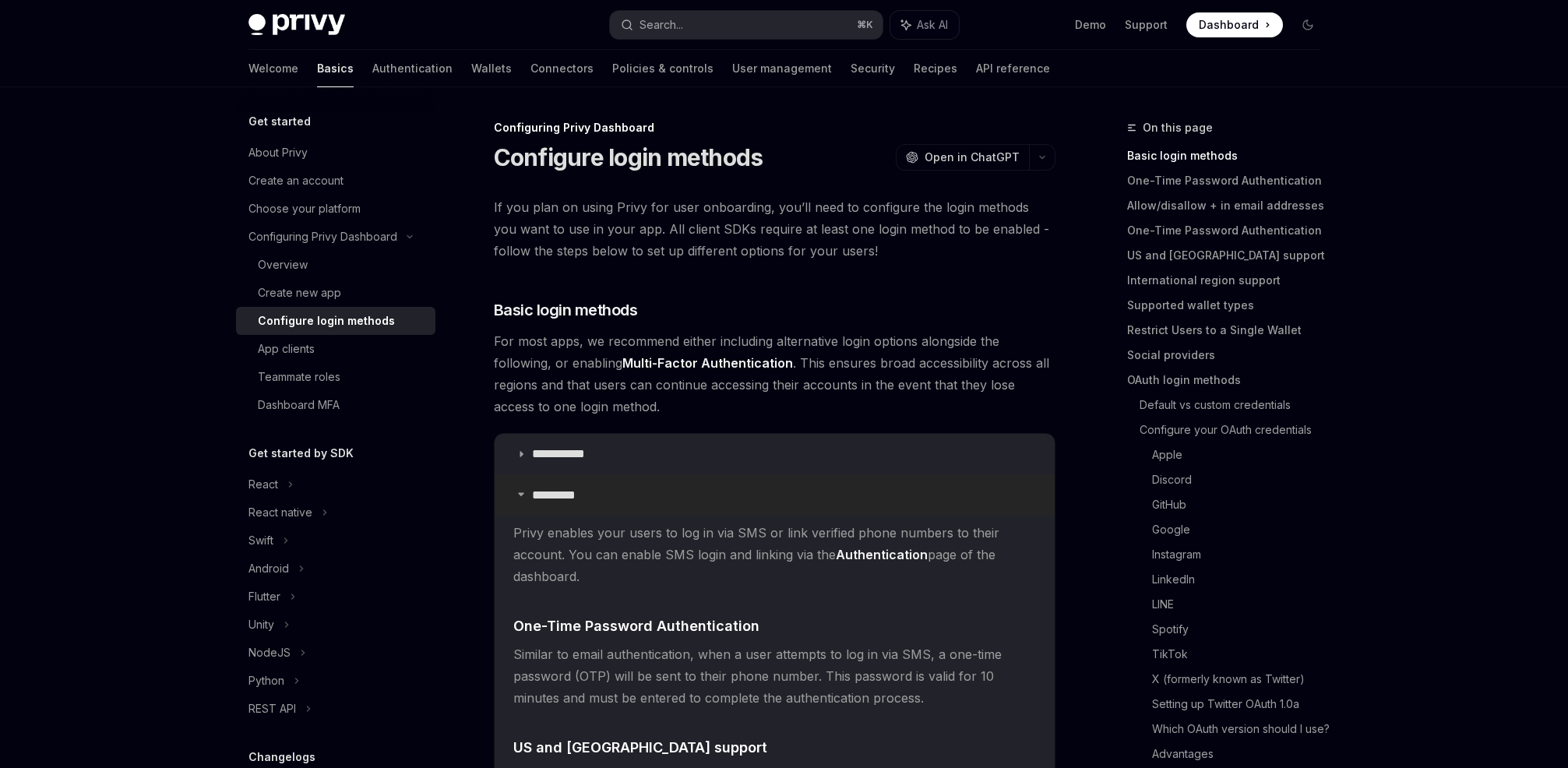
click at [721, 490] on summary "*********" at bounding box center [774, 495] width 560 height 40
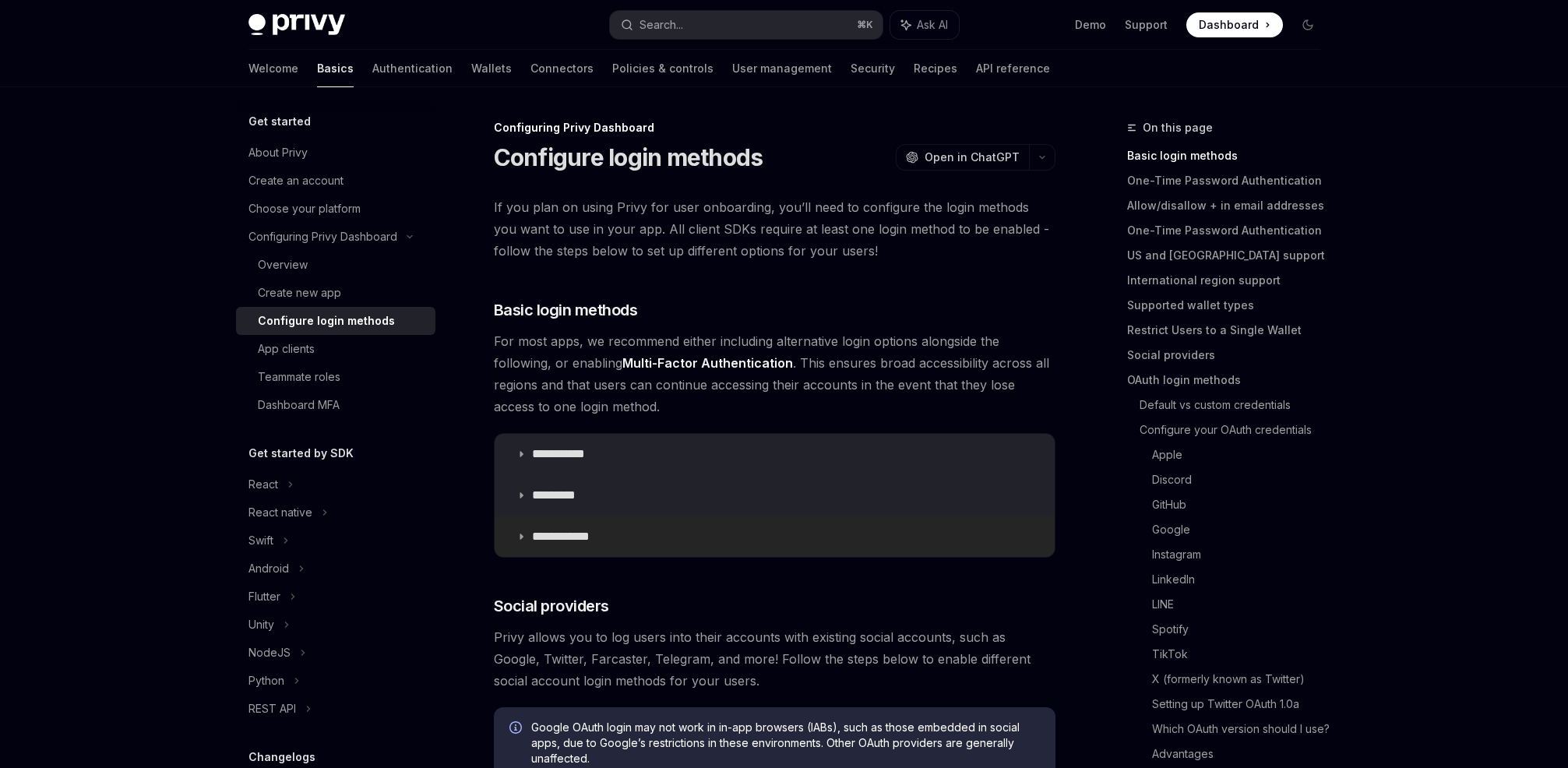
click at [640, 539] on summary "**********" at bounding box center [774, 536] width 560 height 40
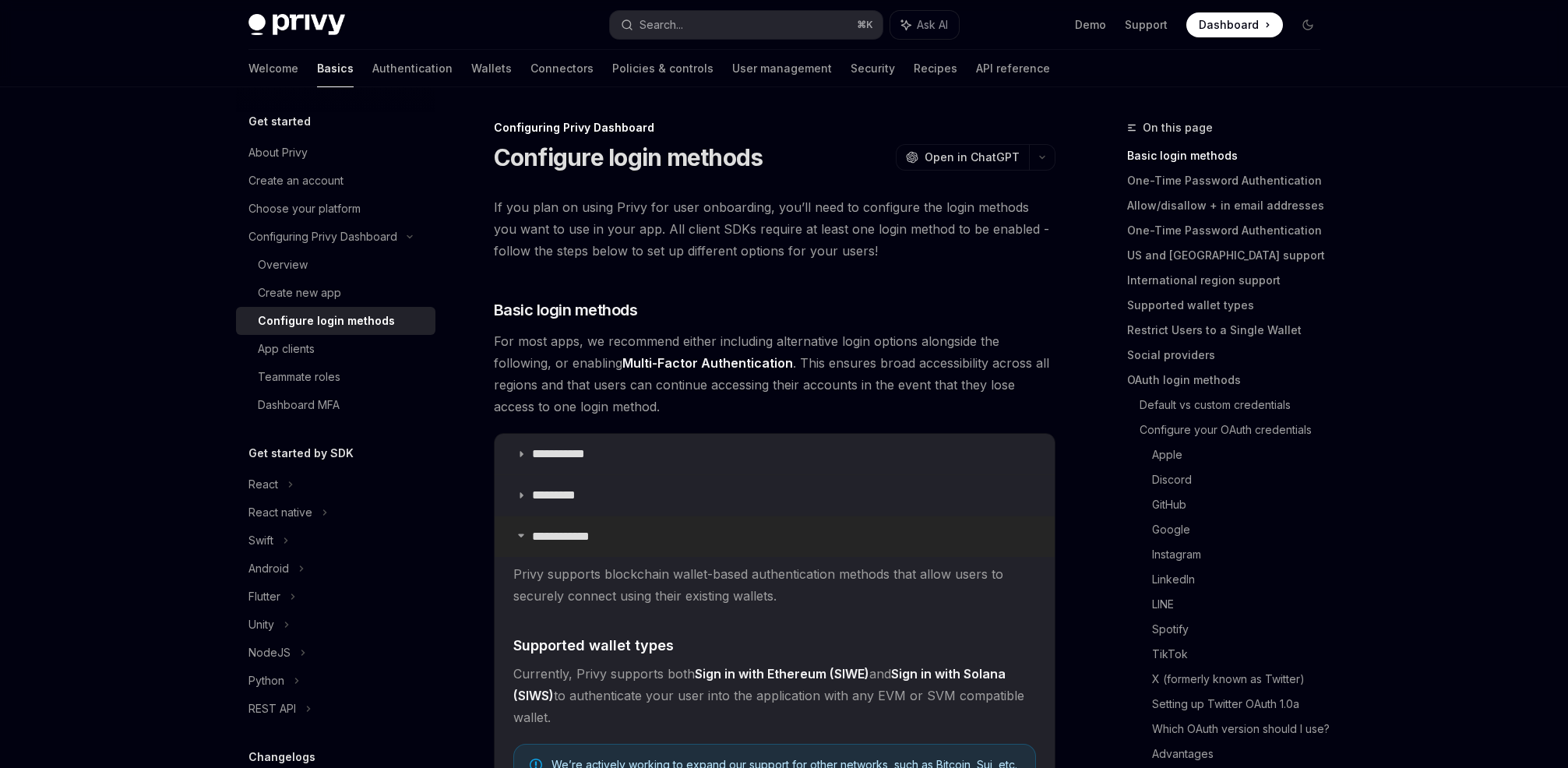
click at [708, 532] on summary "**********" at bounding box center [774, 536] width 560 height 40
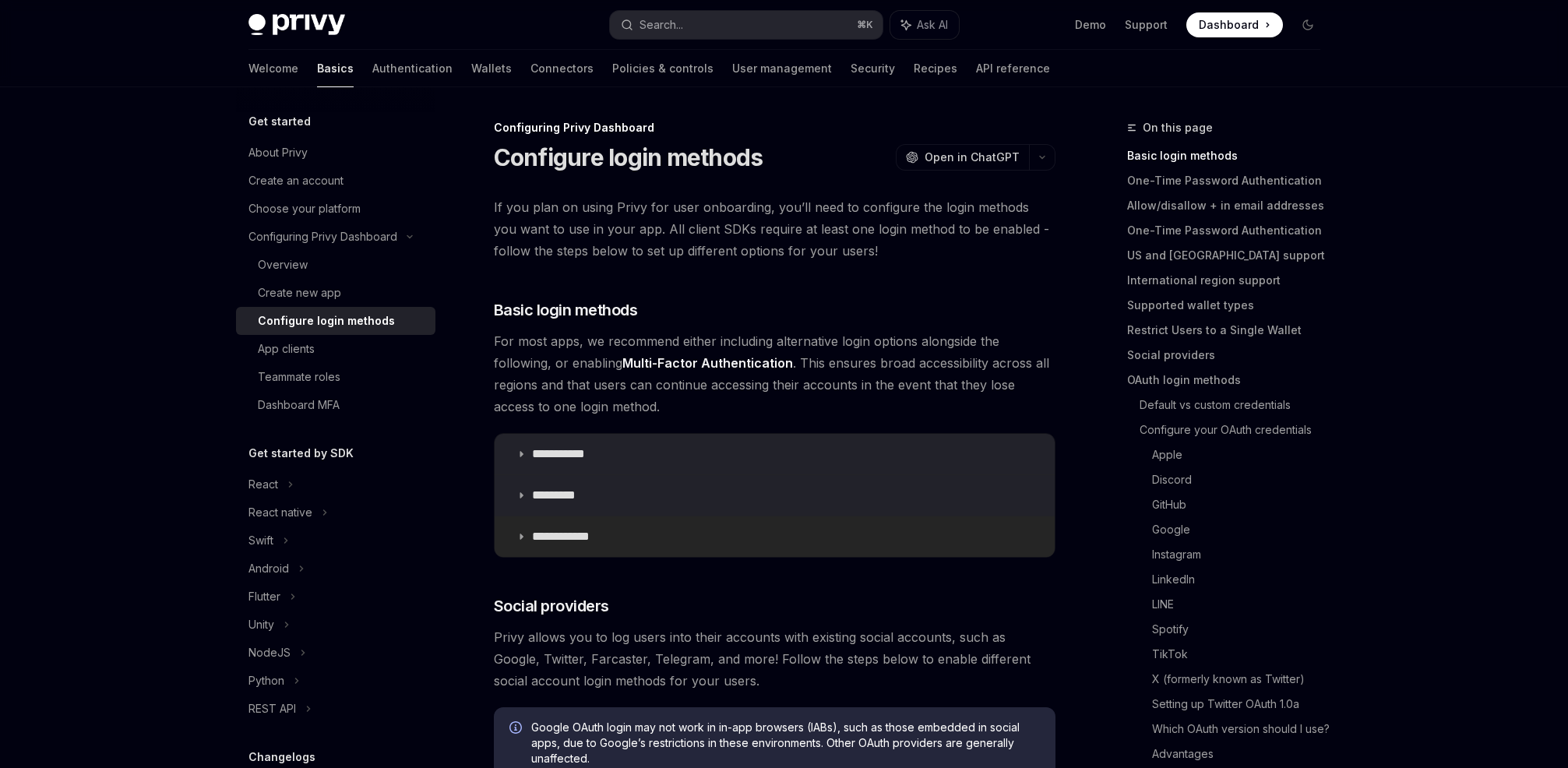
click at [716, 532] on summary "**********" at bounding box center [774, 536] width 560 height 40
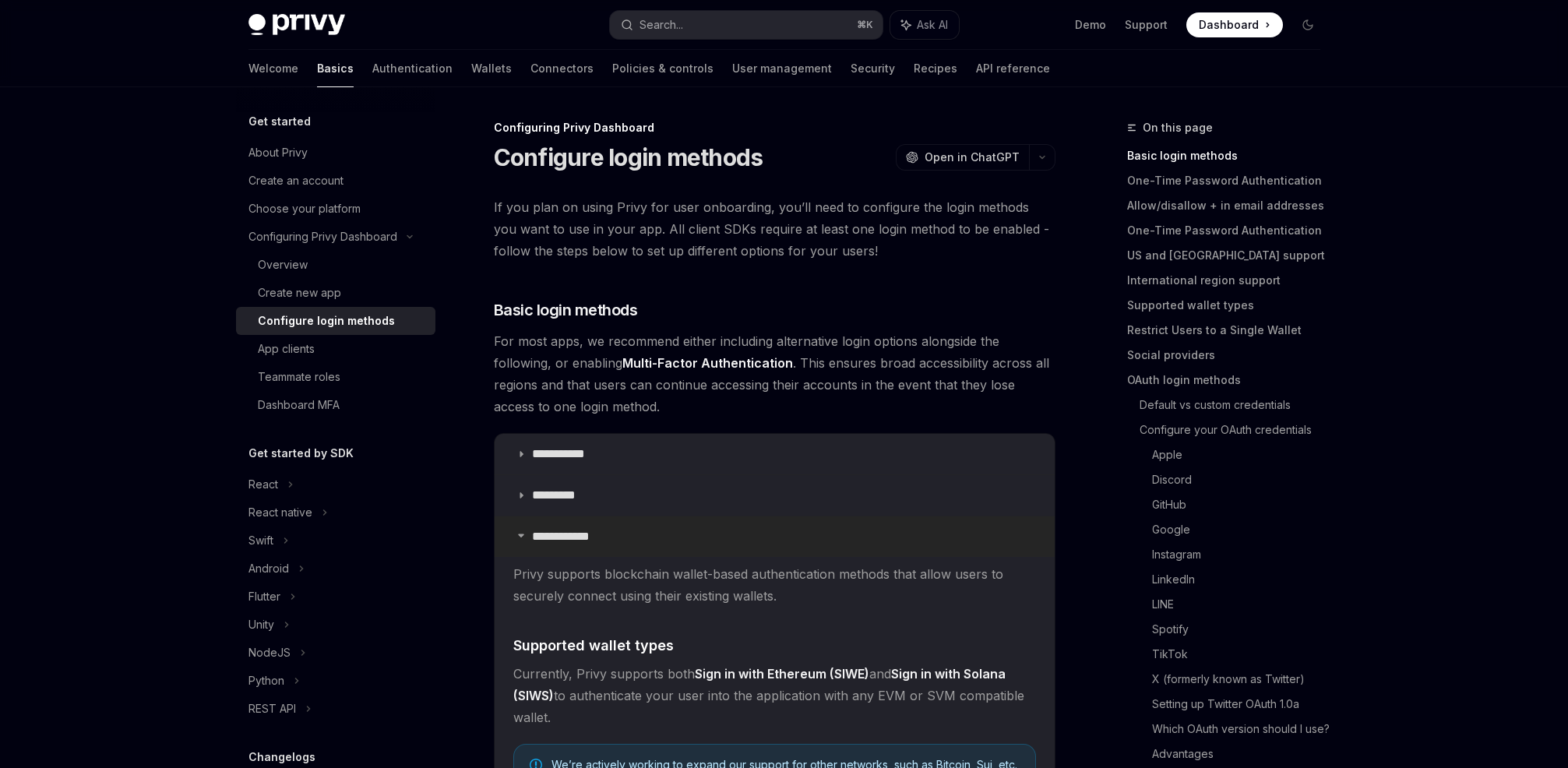
drag, startPoint x: 690, startPoint y: 535, endPoint x: 701, endPoint y: 533, distance: 11.2
click at [690, 535] on summary "**********" at bounding box center [774, 536] width 560 height 40
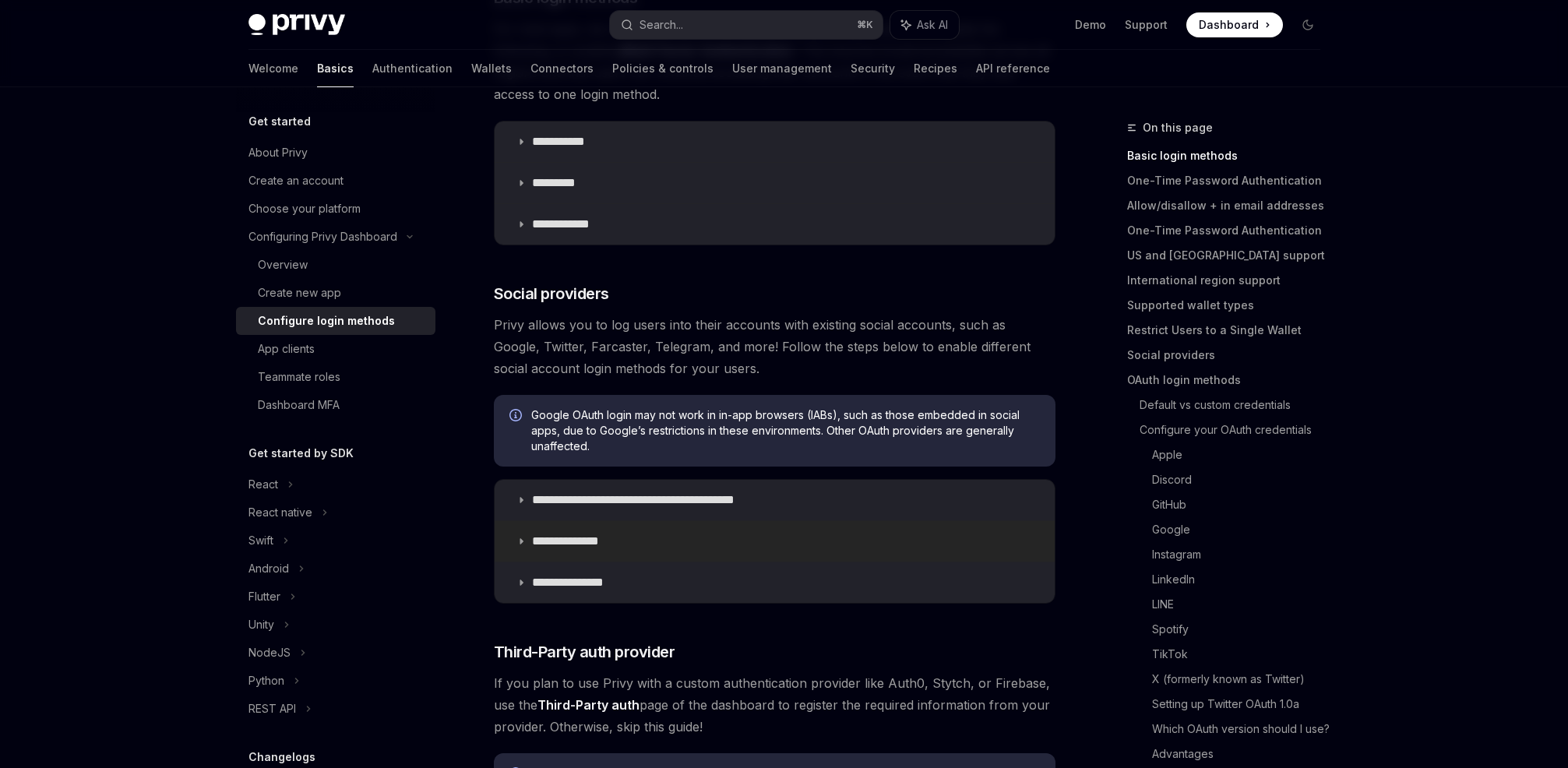
scroll to position [358, 0]
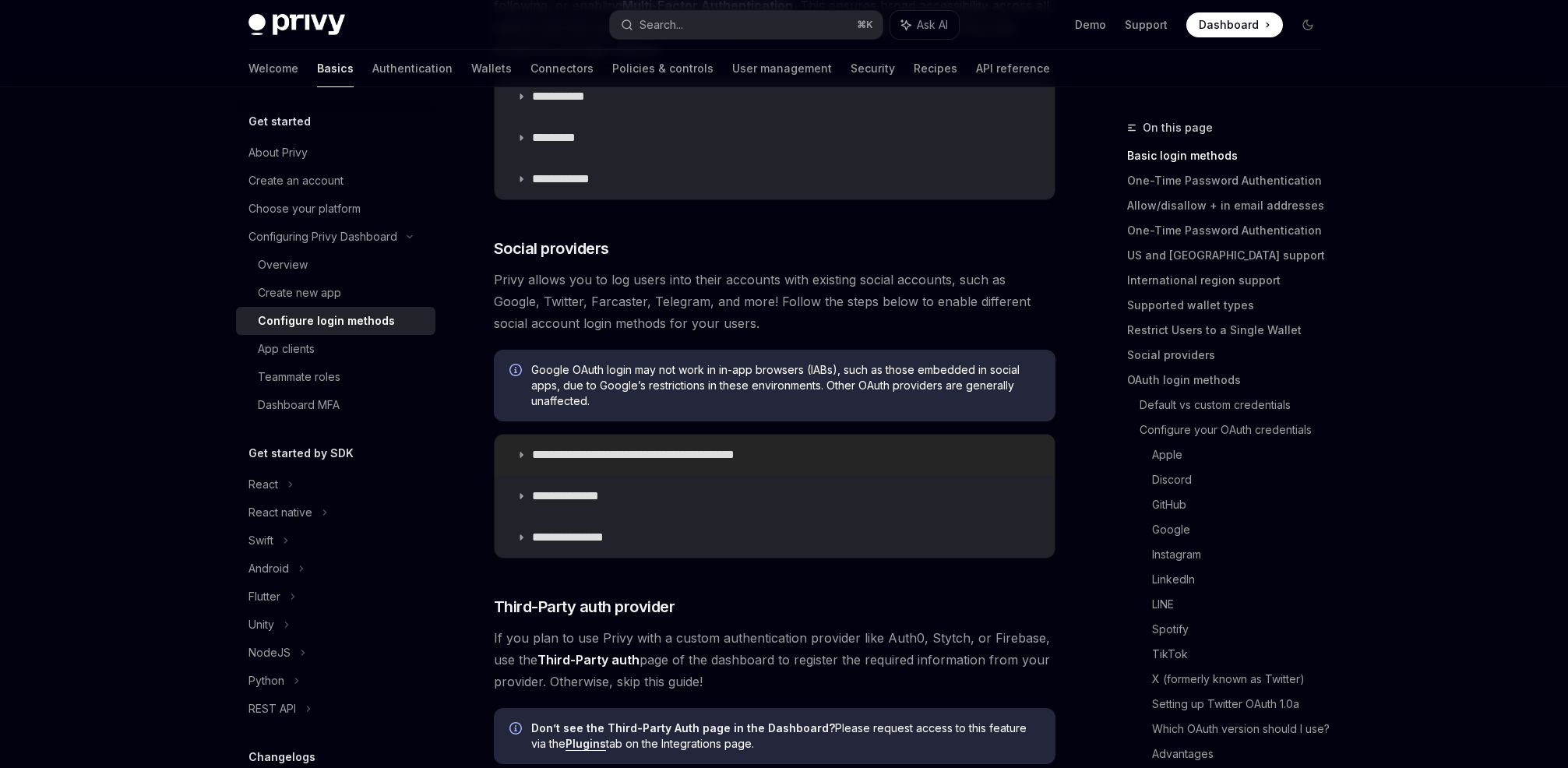
click at [686, 448] on p "**********" at bounding box center [660, 455] width 257 height 16
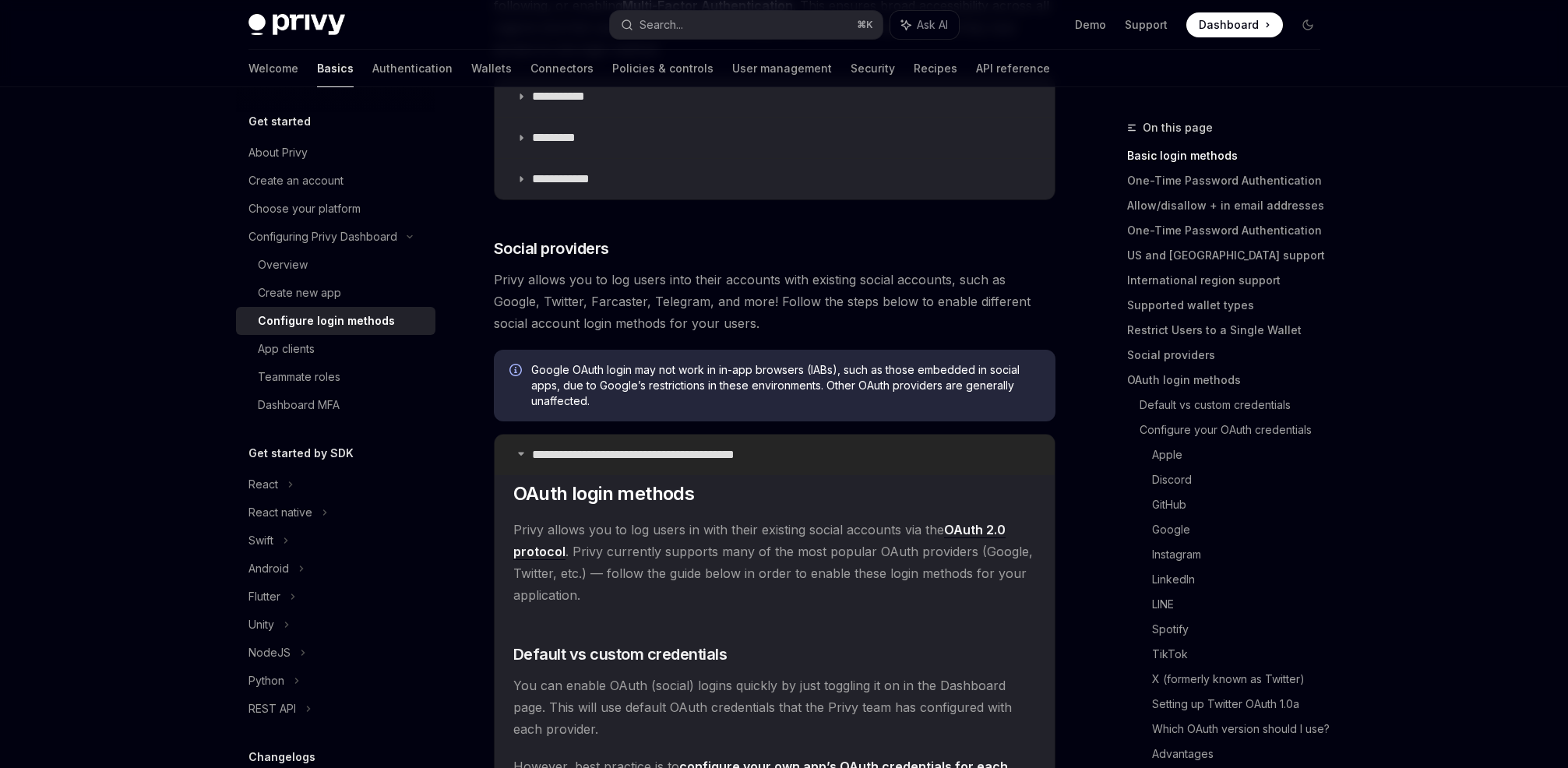
click at [774, 456] on p "**********" at bounding box center [660, 455] width 257 height 16
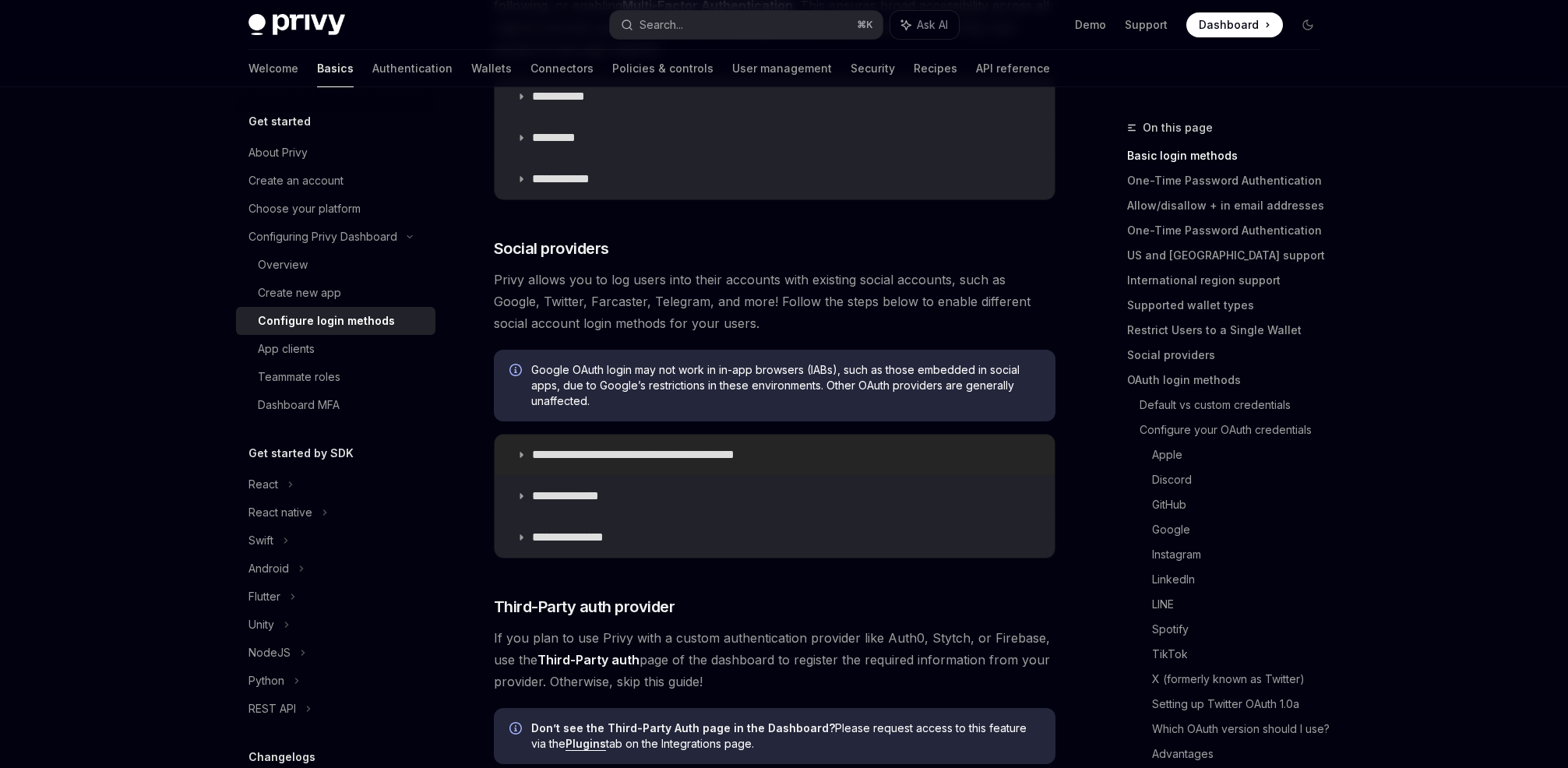
click at [724, 457] on p "**********" at bounding box center [660, 455] width 257 height 16
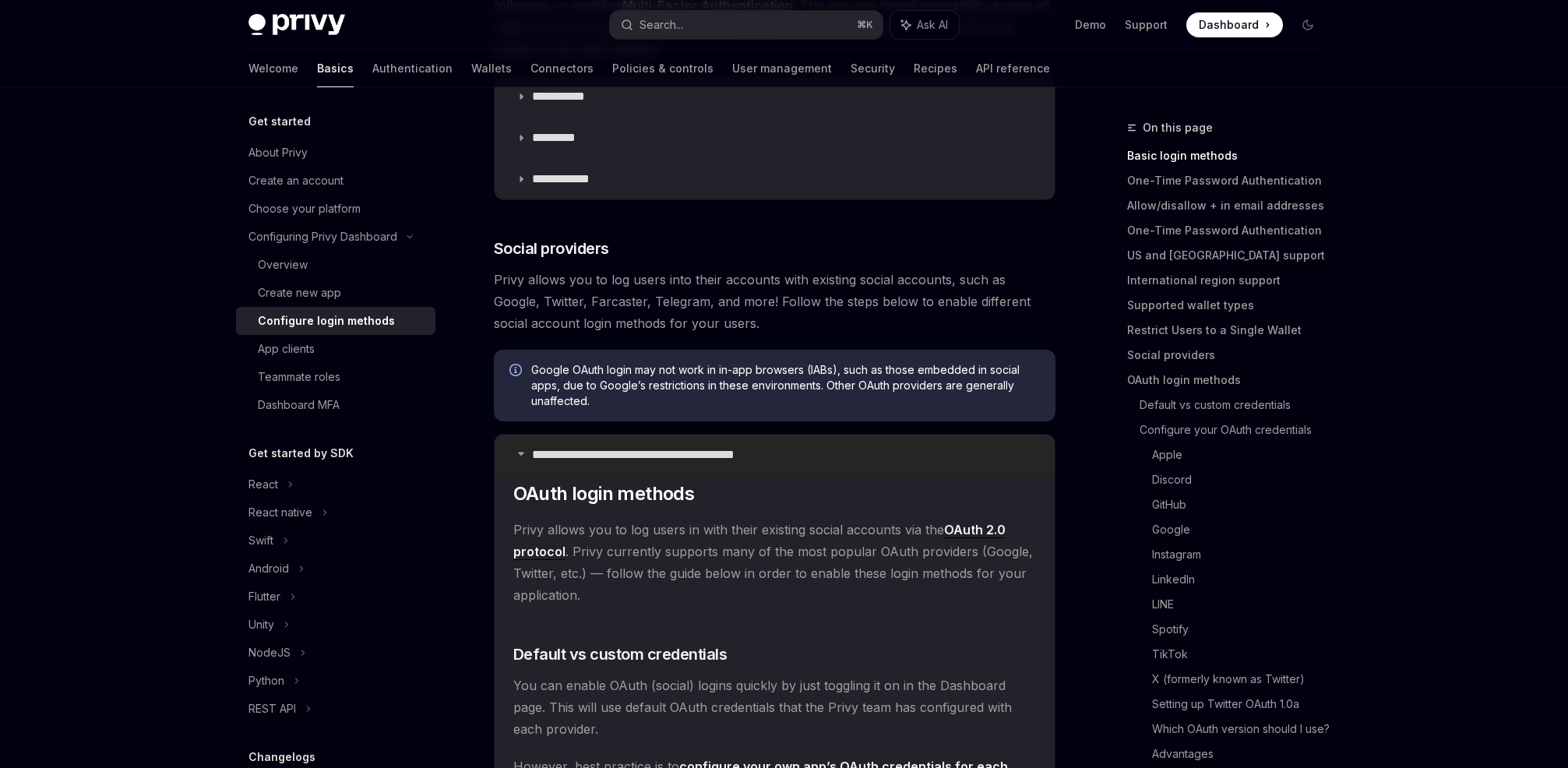
click at [765, 455] on p "**********" at bounding box center [660, 455] width 257 height 16
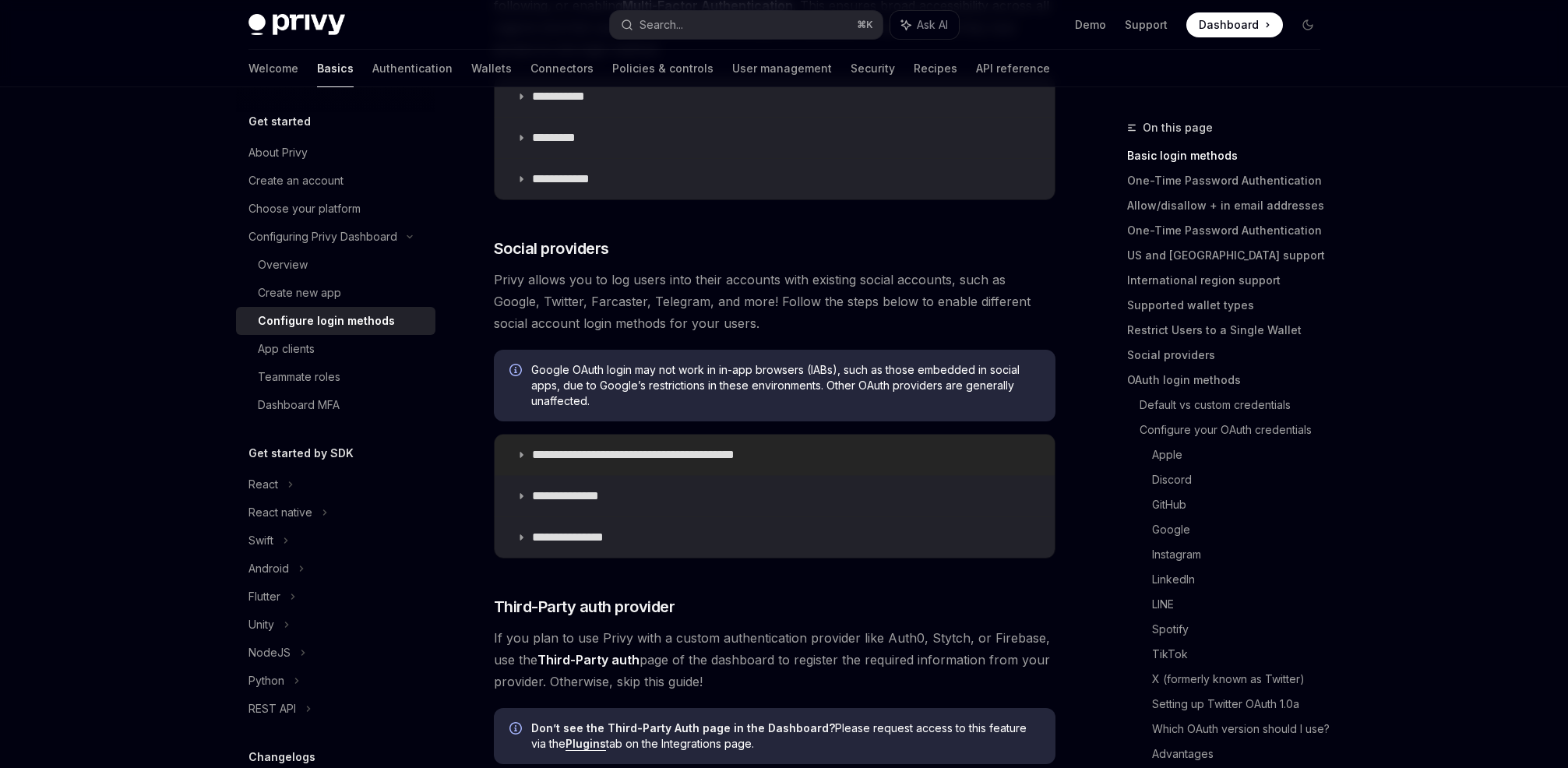
click at [750, 455] on p "**********" at bounding box center [660, 455] width 257 height 16
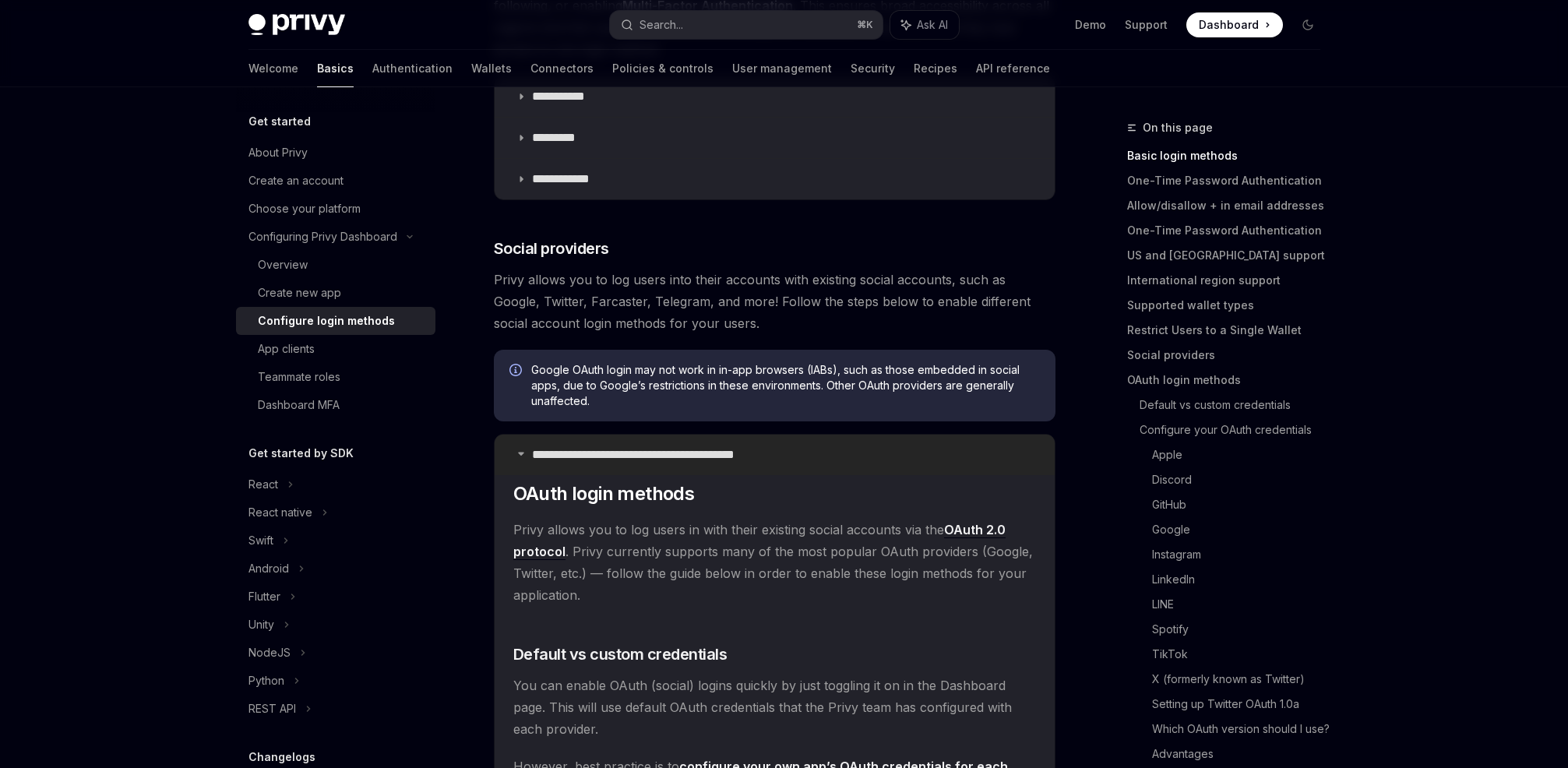
click at [763, 454] on p "**********" at bounding box center [660, 455] width 257 height 16
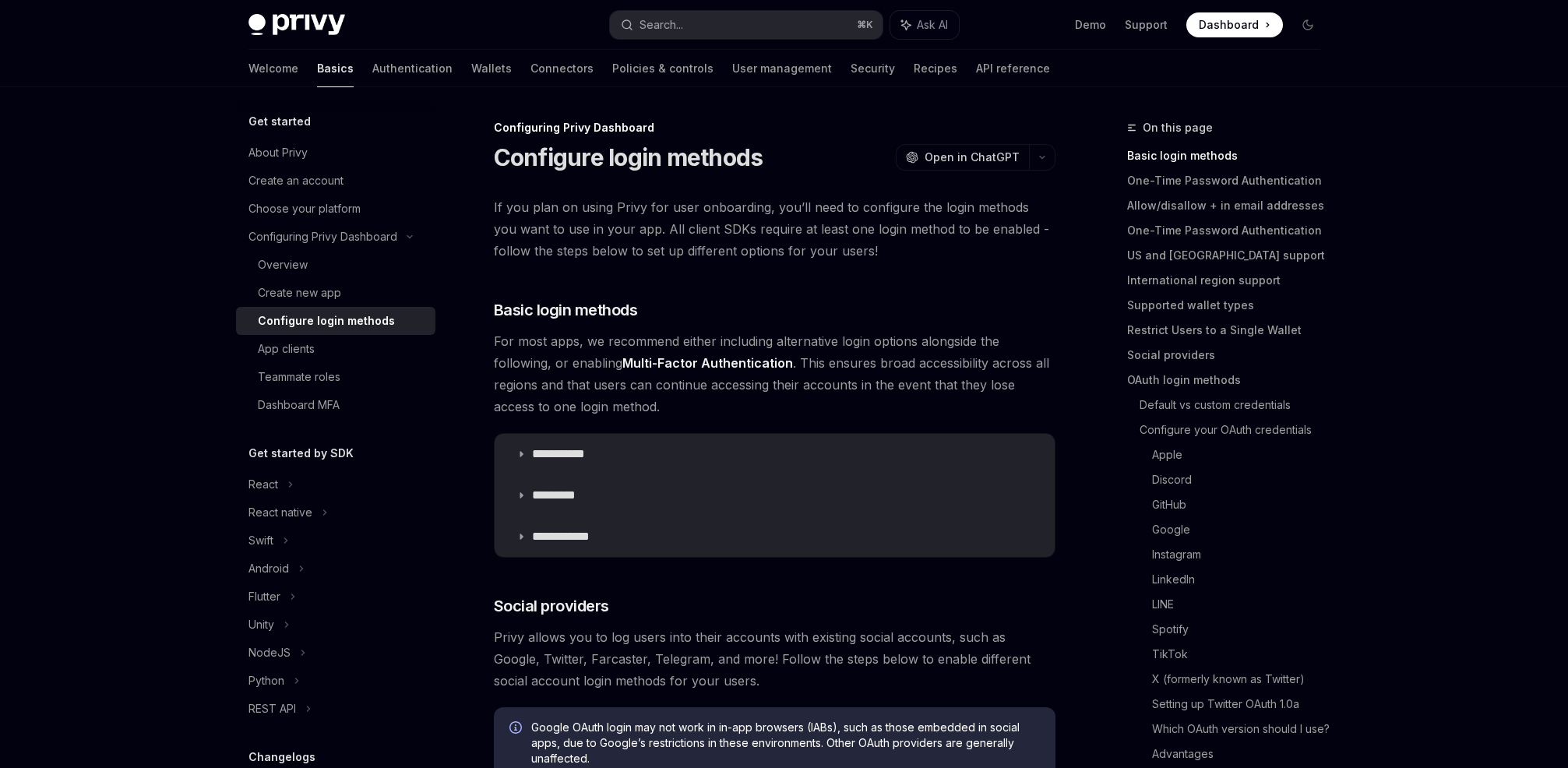
click at [1036, 80] on div "Welcome Basics Authentication Wallets Connectors Policies & controls User manag…" at bounding box center [784, 68] width 1147 height 37
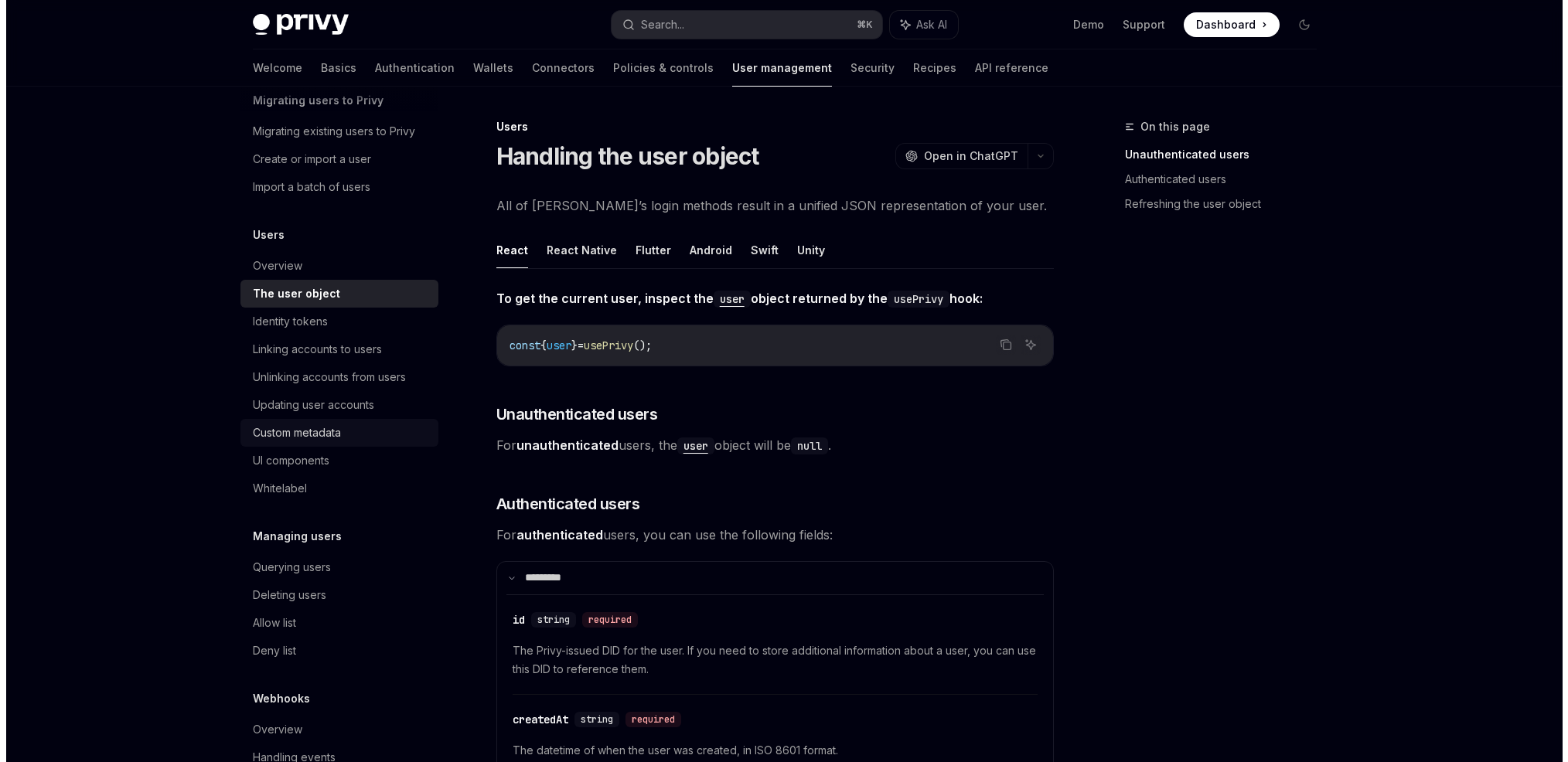
scroll to position [113, 0]
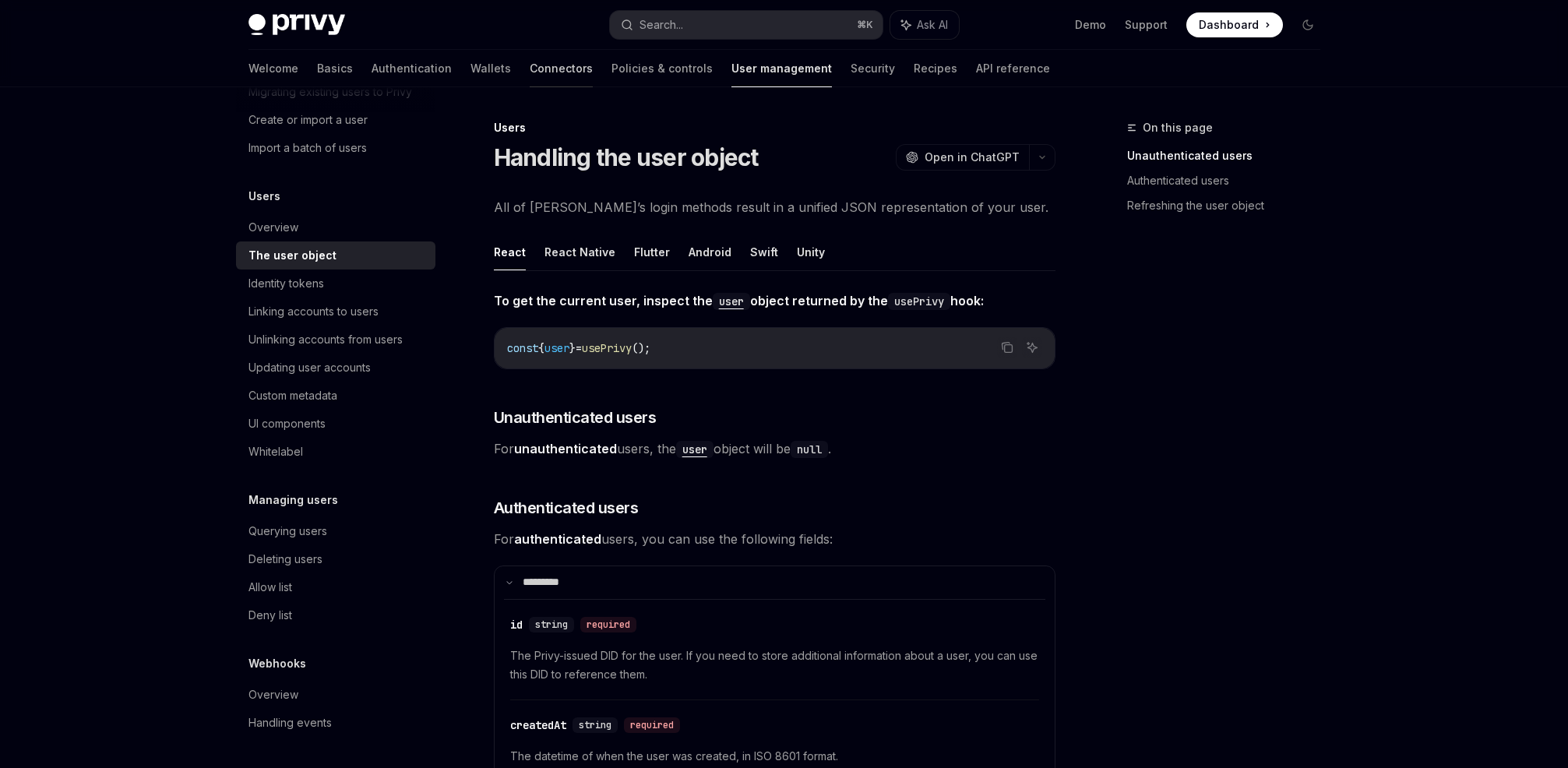
click at [530, 71] on link "Connectors" at bounding box center [562, 68] width 63 height 37
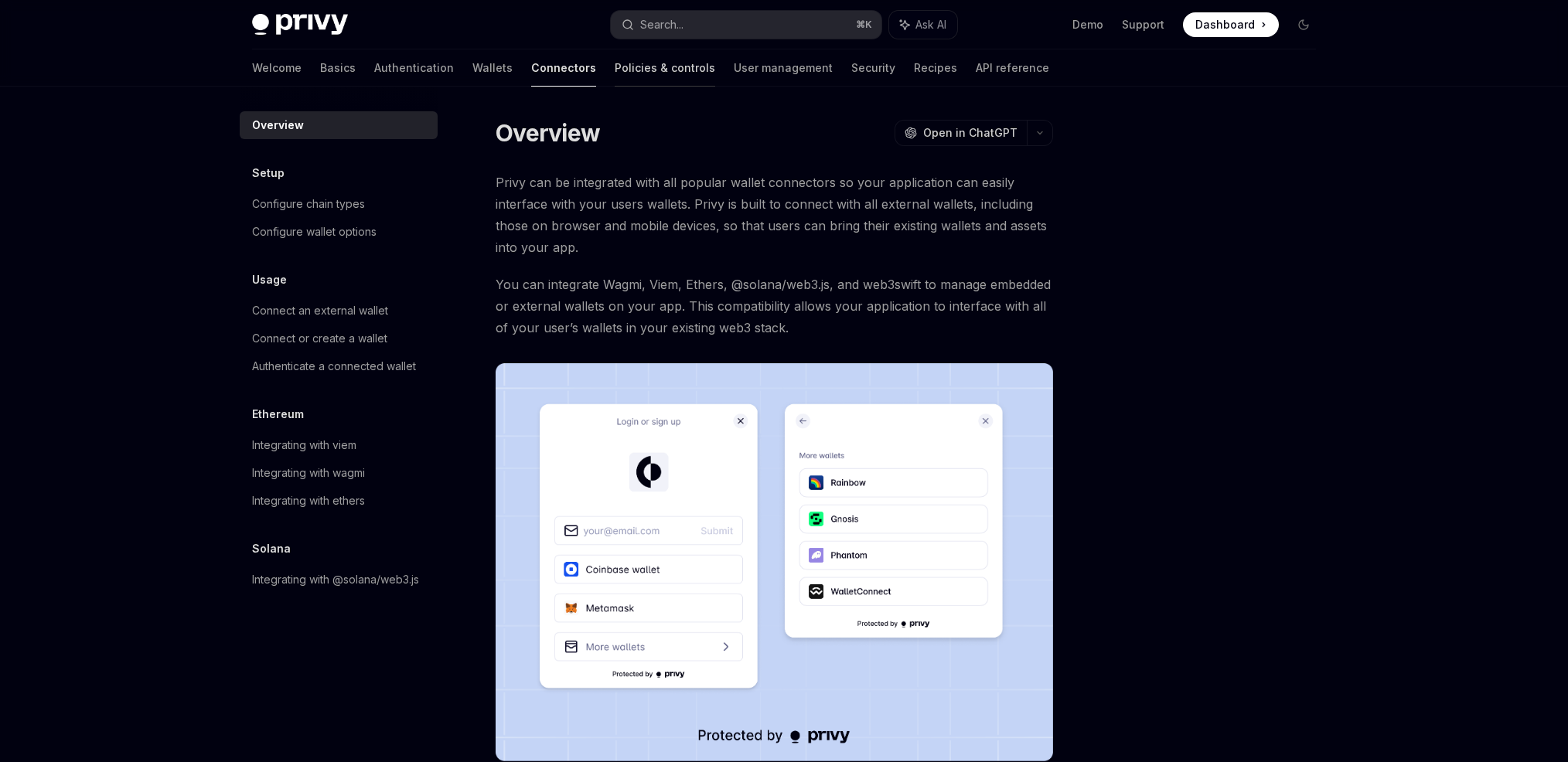
click at [614, 76] on link "Policies & controls" at bounding box center [665, 68] width 101 height 37
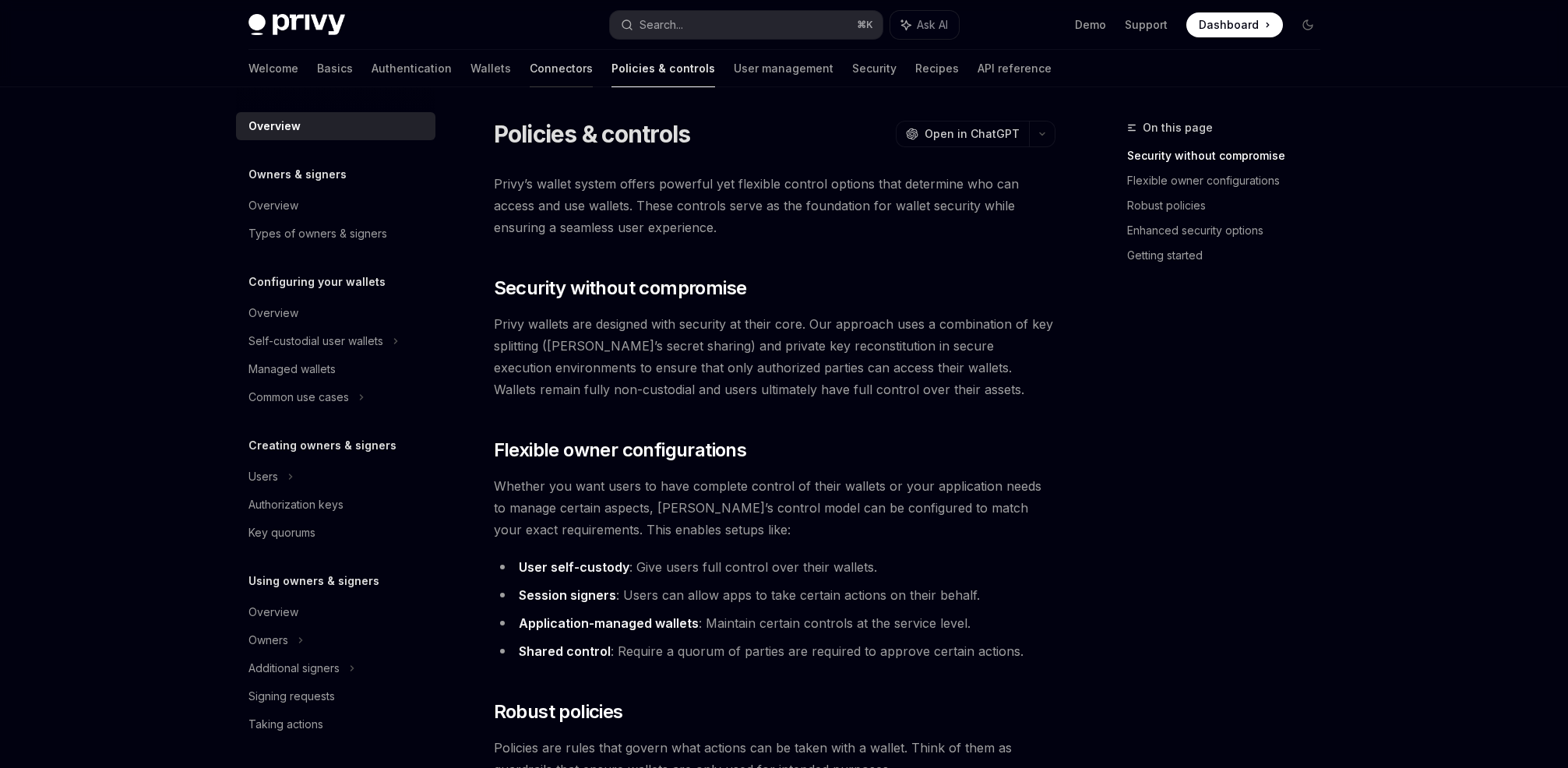
click at [530, 75] on link "Connectors" at bounding box center [562, 68] width 63 height 37
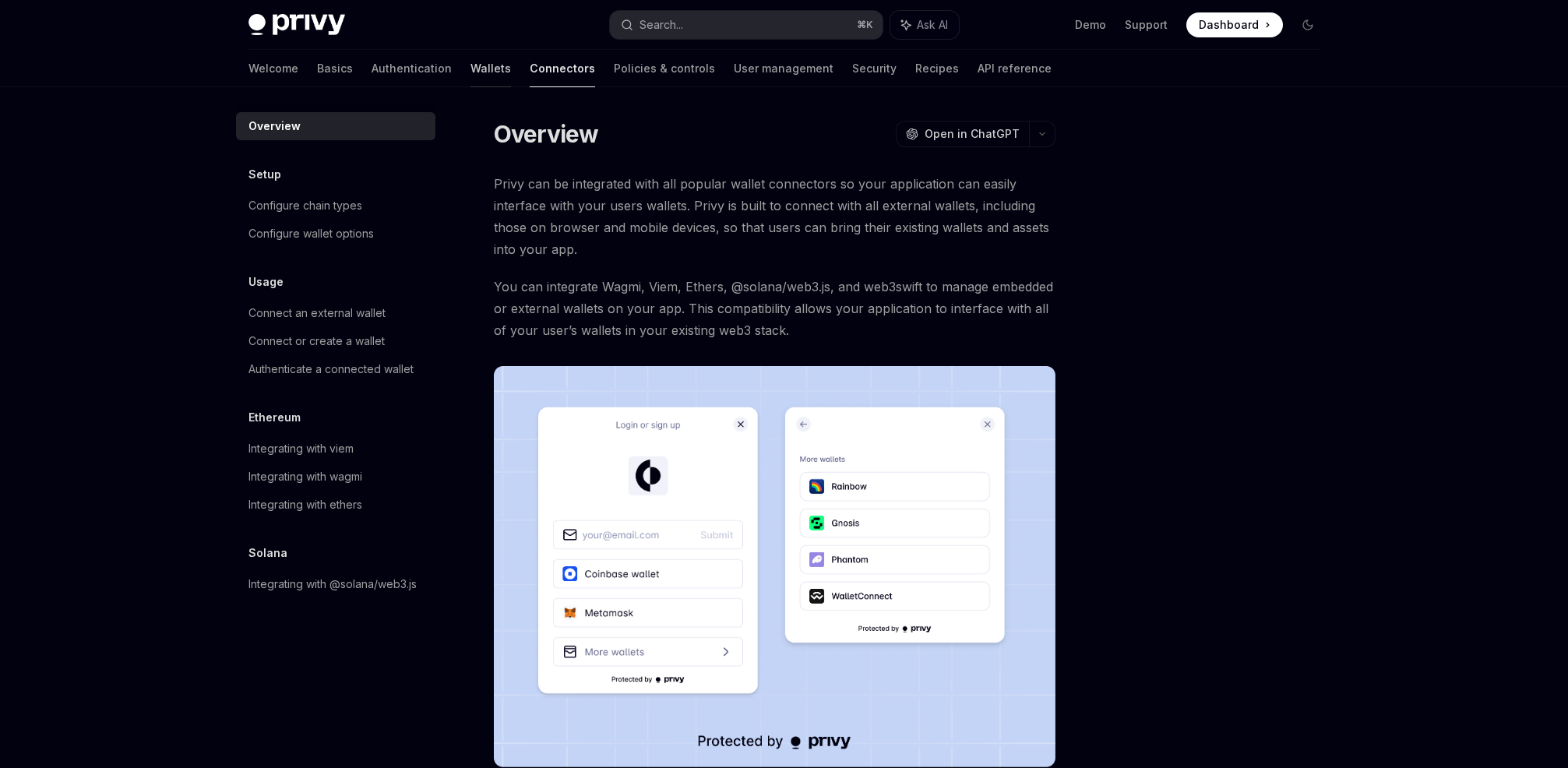
click at [471, 73] on link "Wallets" at bounding box center [490, 68] width 40 height 37
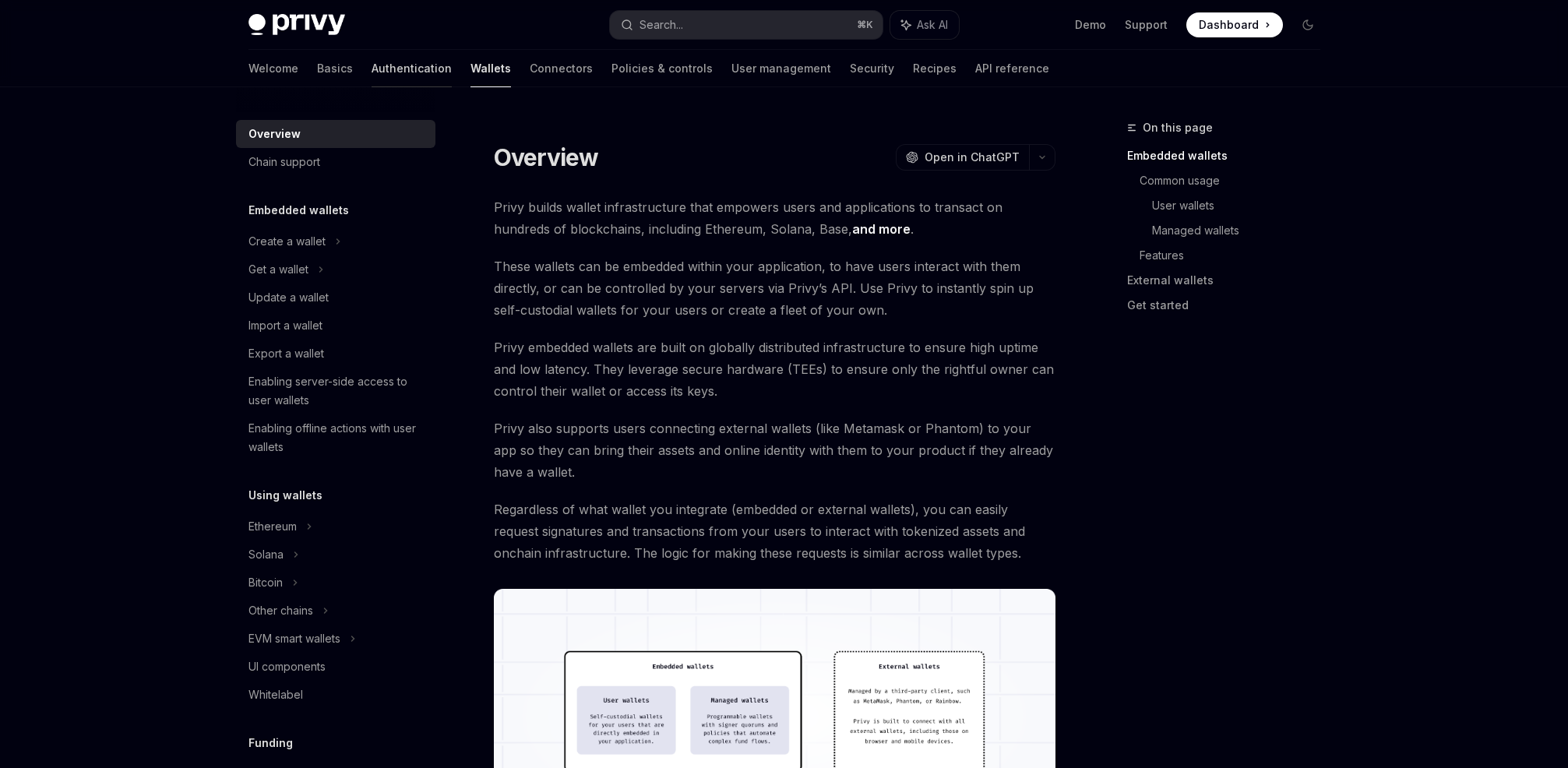
click at [371, 64] on link "Authentication" at bounding box center [411, 68] width 80 height 37
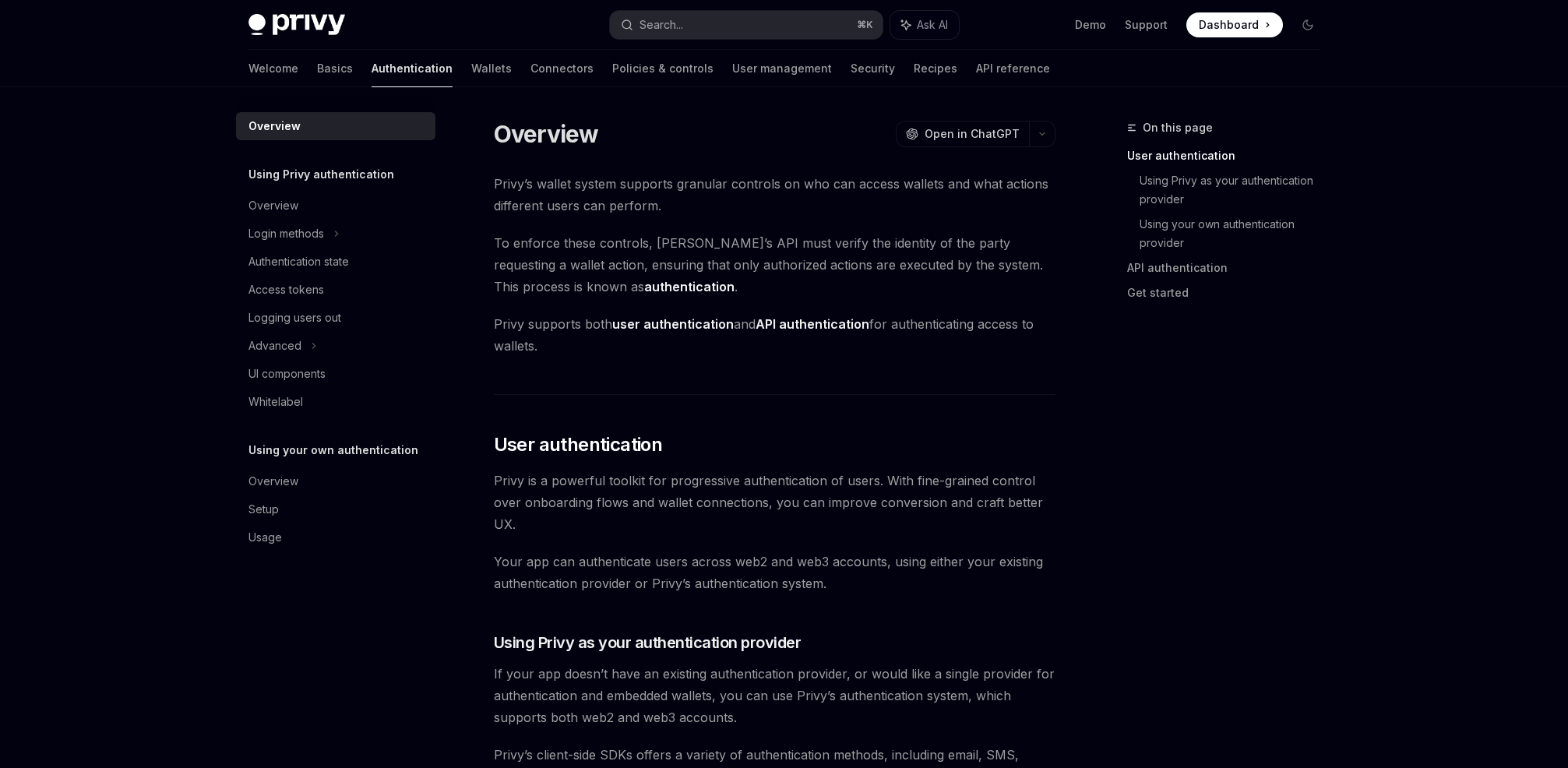
click at [317, 68] on link "Basics" at bounding box center [335, 68] width 36 height 37
type textarea "*"
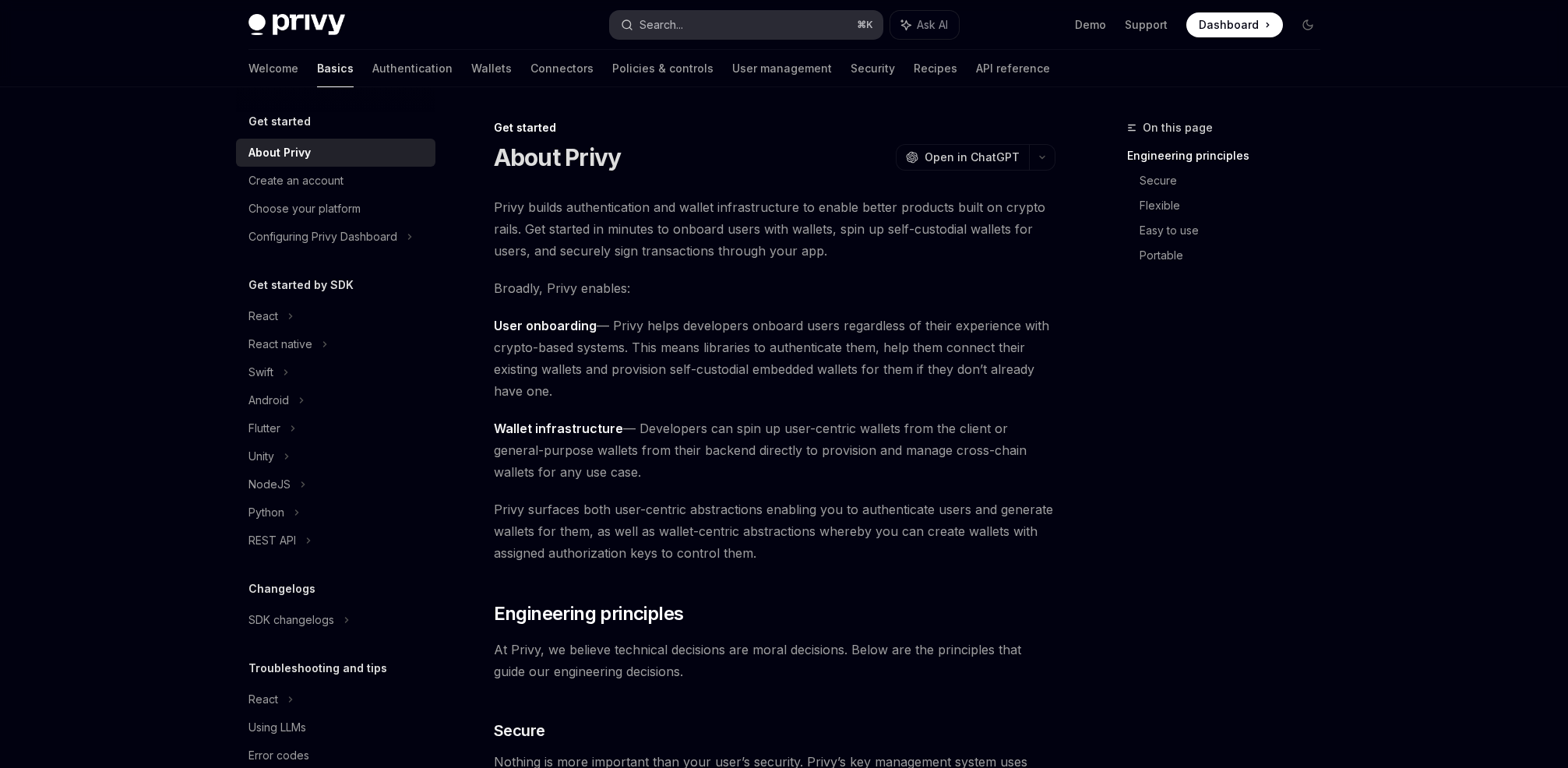
click at [680, 18] on div "Search..." at bounding box center [661, 25] width 44 height 19
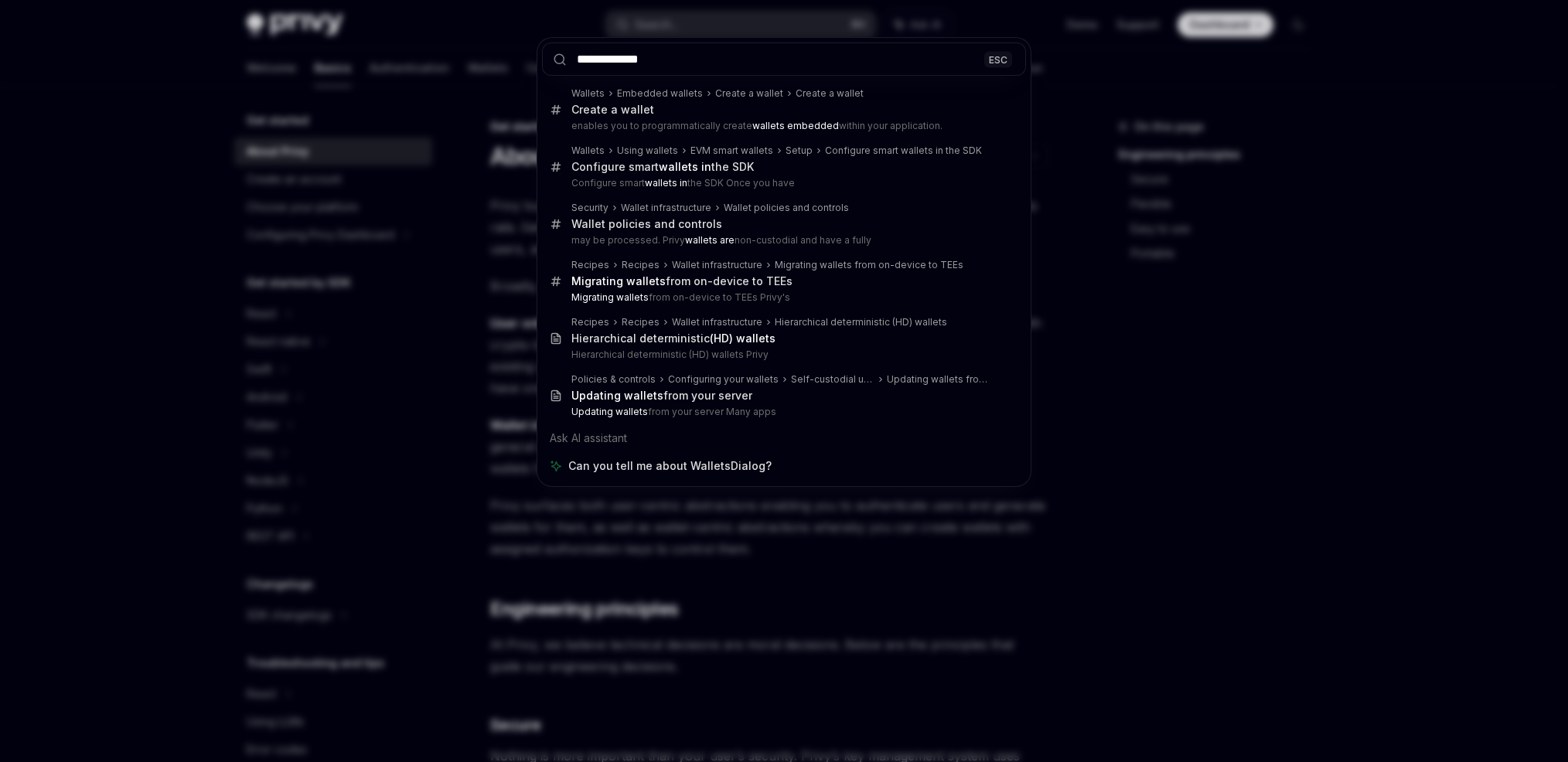
type input "**********"
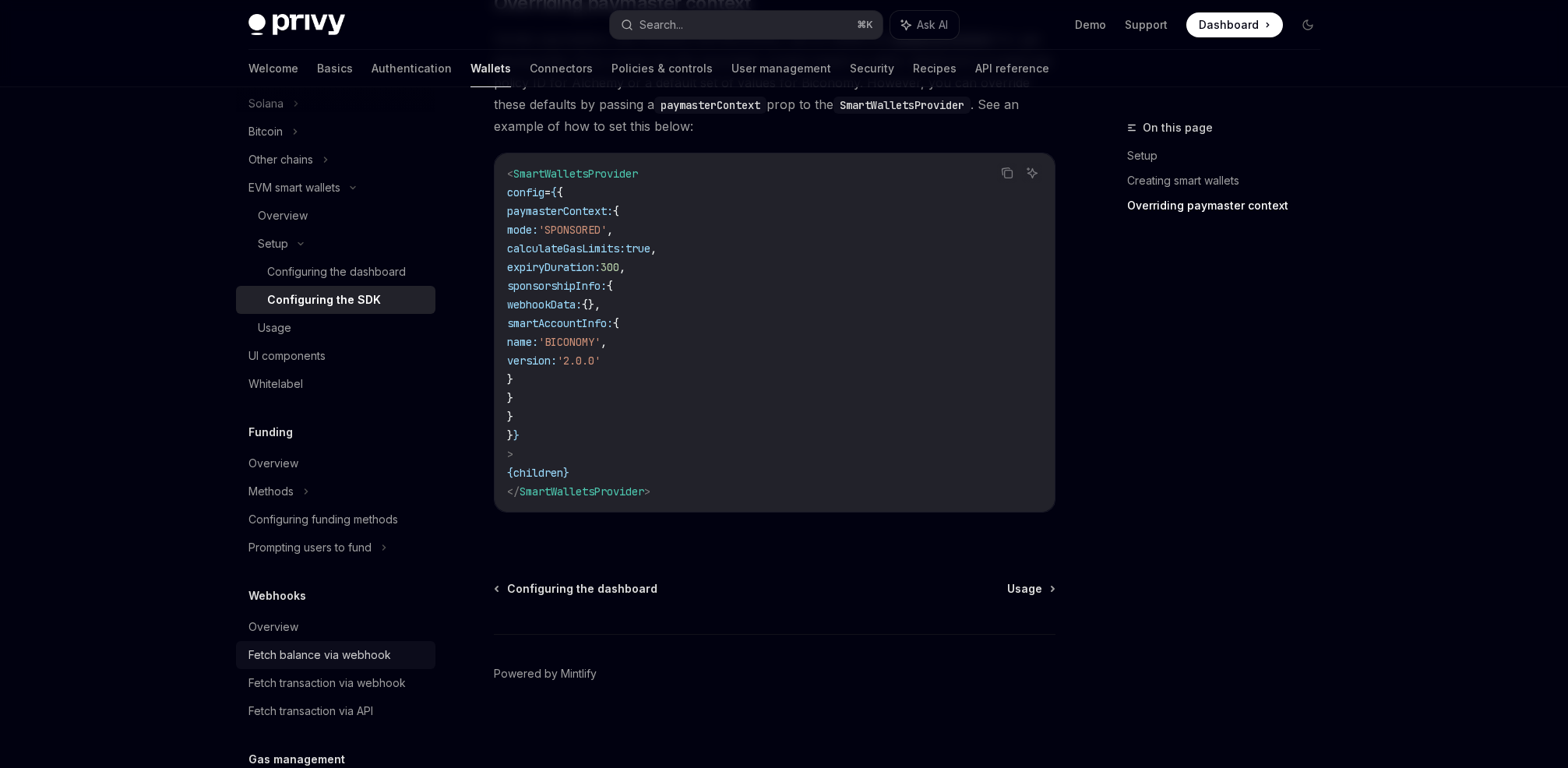
scroll to position [720, 0]
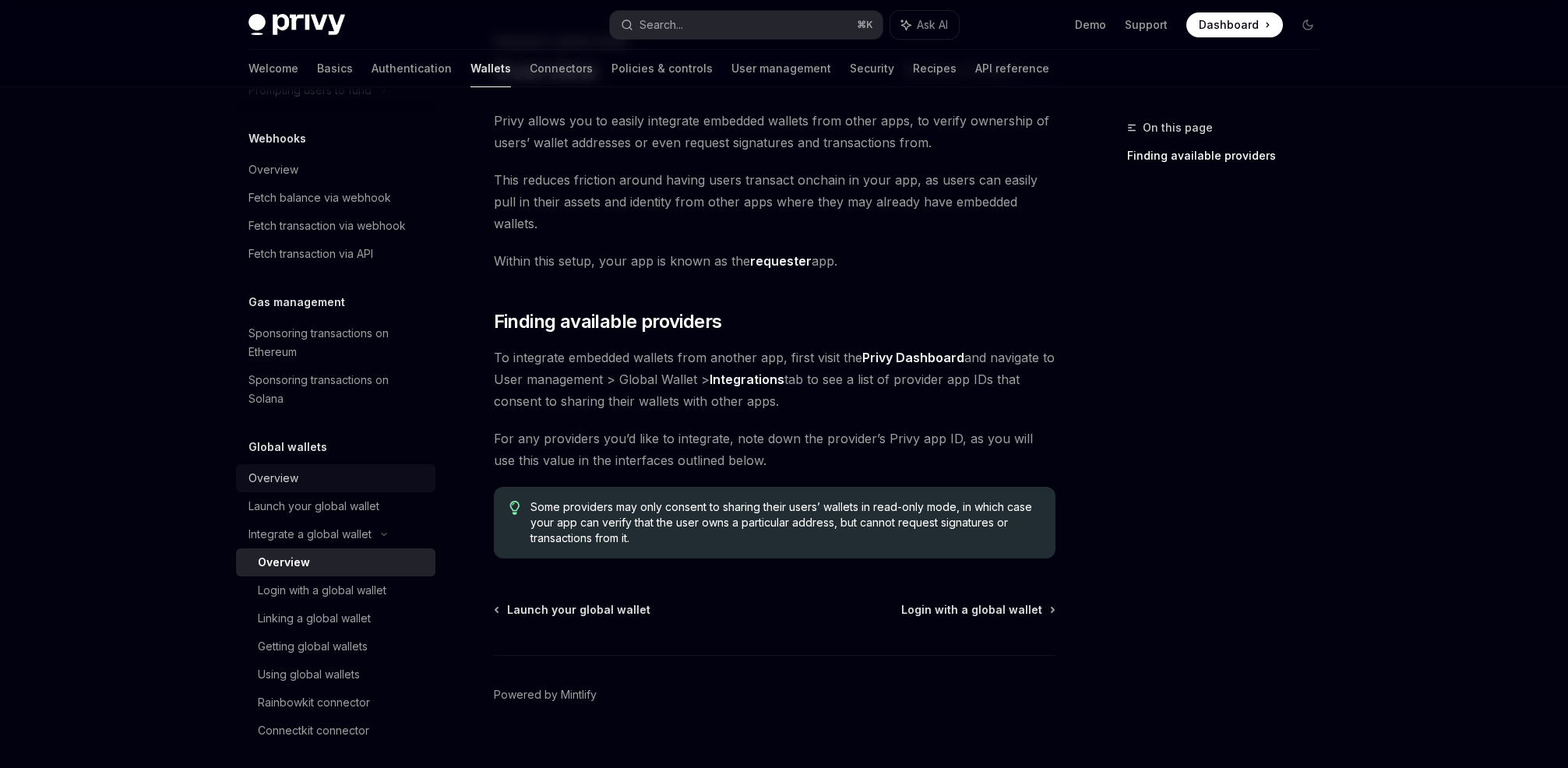
scroll to position [916, 0]
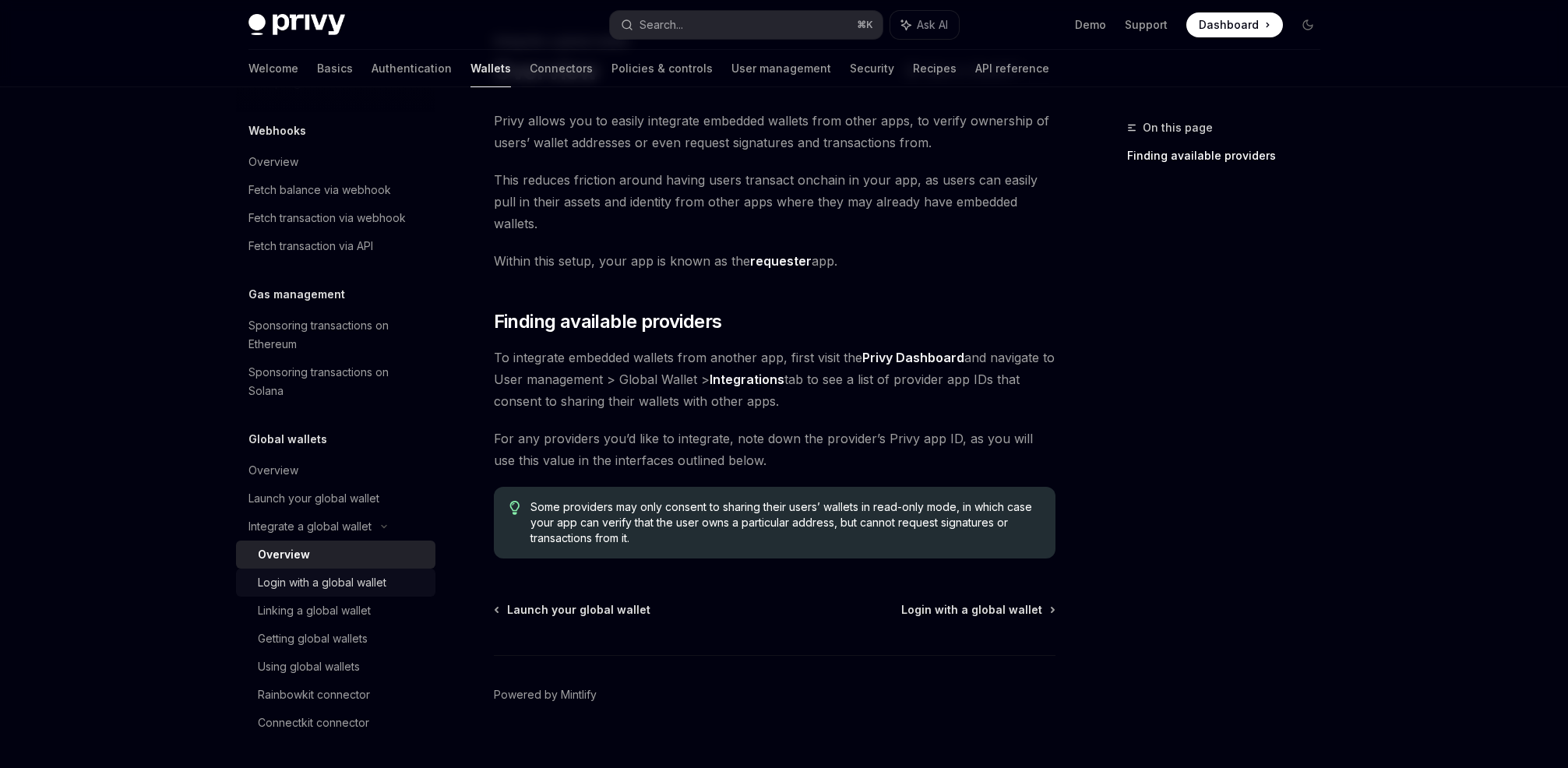
click at [348, 577] on div "Login with a global wallet" at bounding box center [322, 582] width 129 height 19
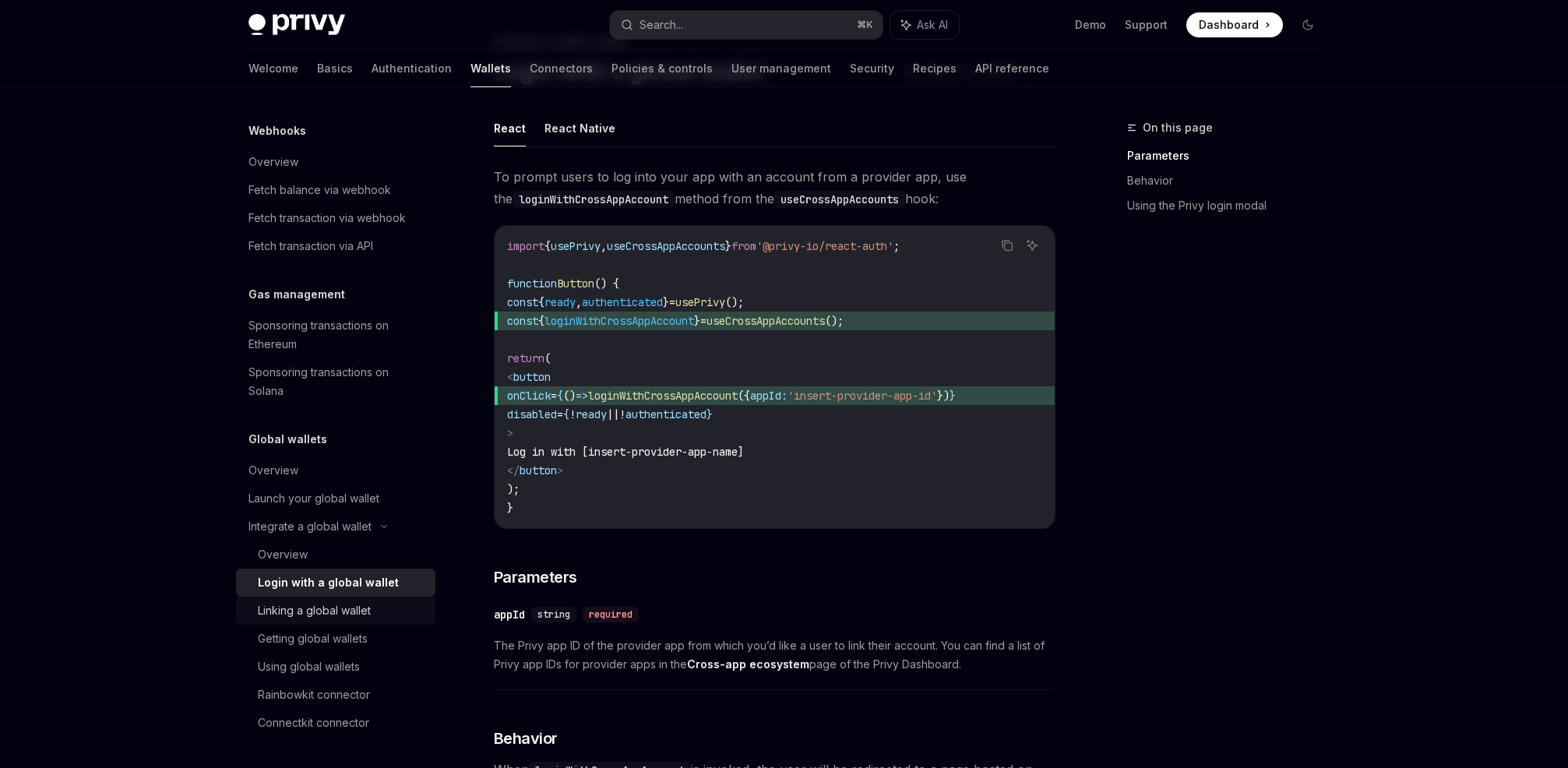
click at [348, 601] on div "Linking a global wallet" at bounding box center [314, 611] width 113 height 19
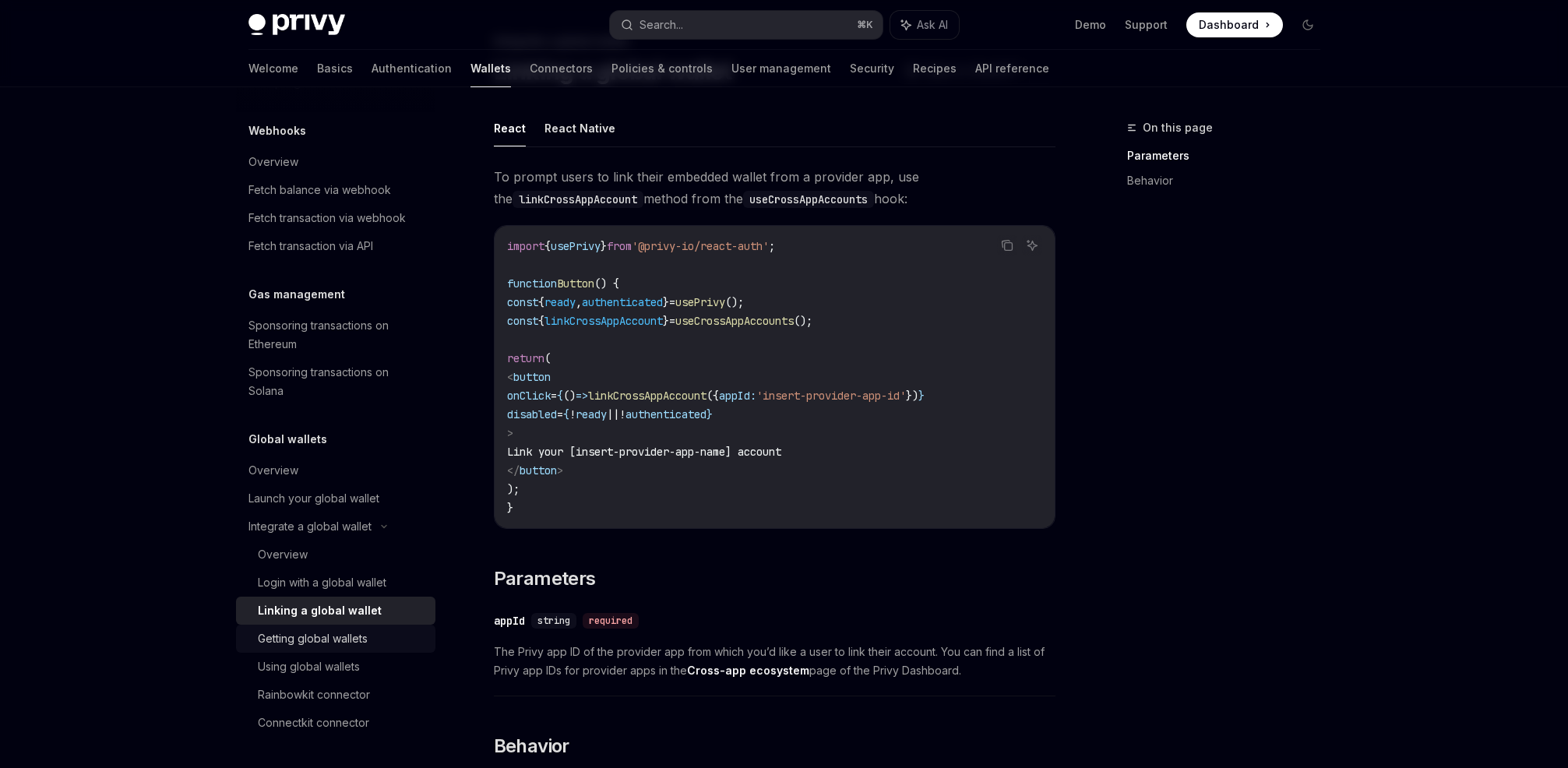
click at [329, 624] on link "Getting global wallets" at bounding box center [335, 638] width 199 height 28
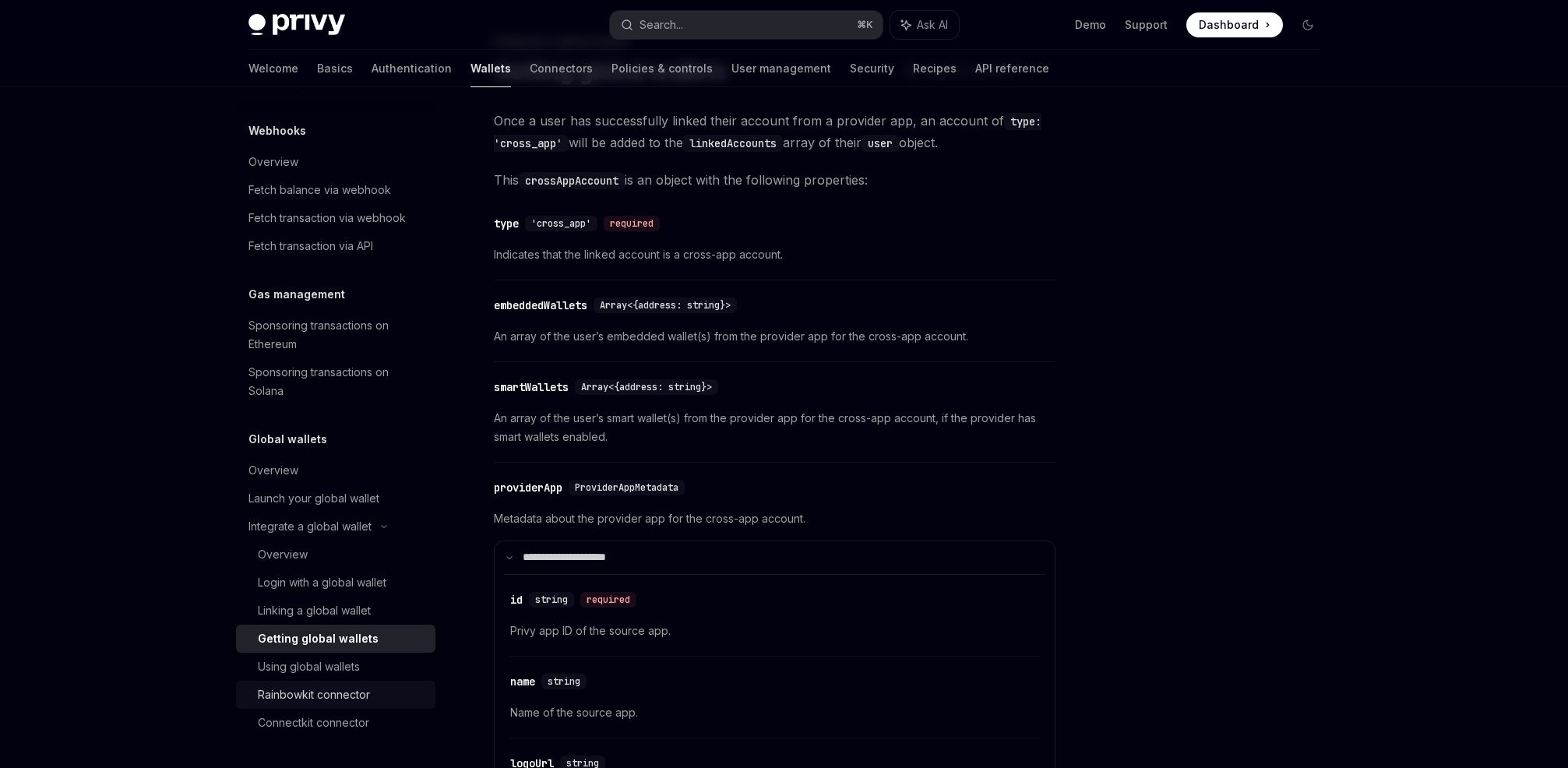
click at [352, 688] on div "Rainbowkit connector" at bounding box center [313, 695] width 112 height 19
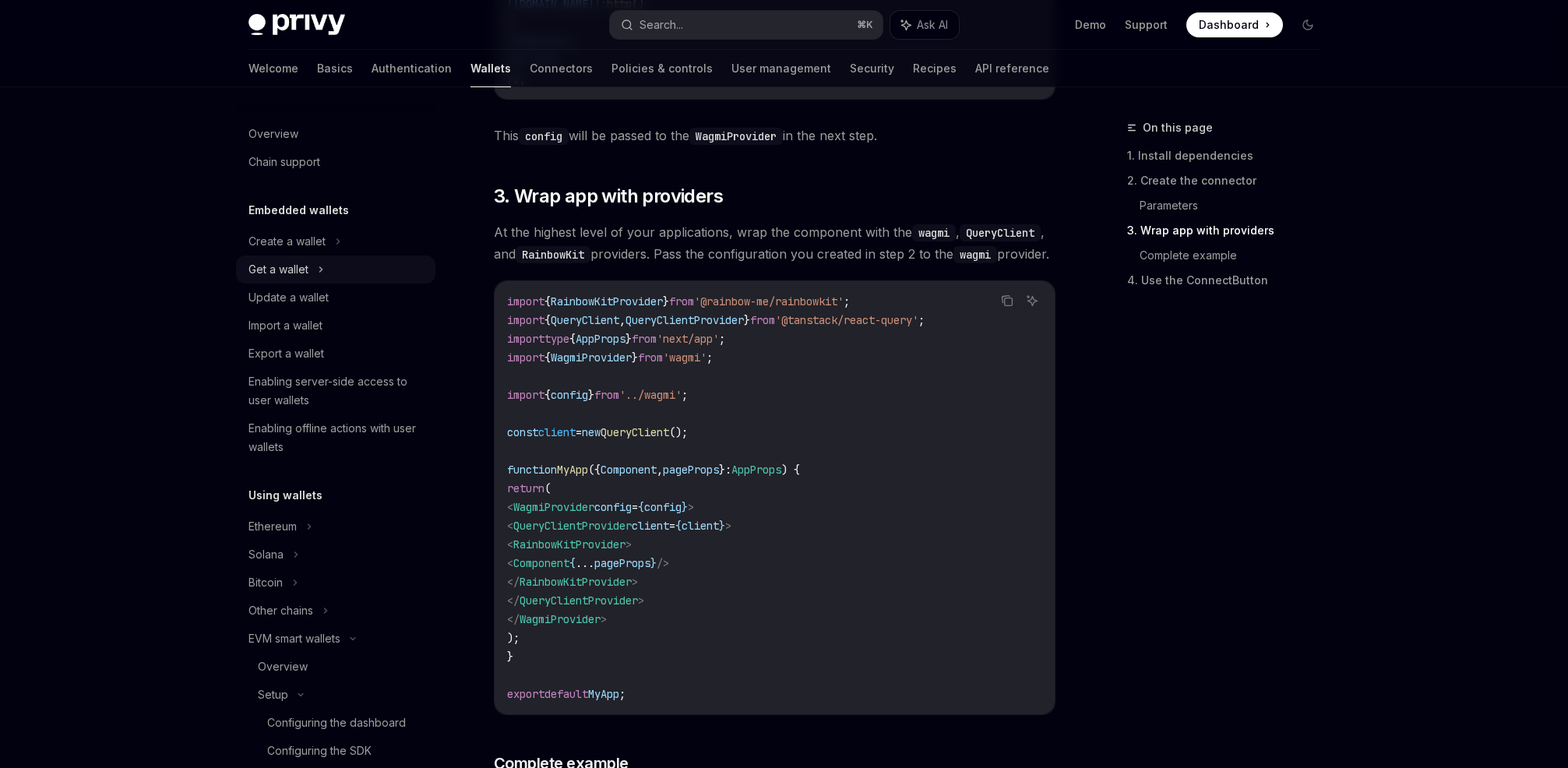
click at [302, 262] on div "Get a wallet" at bounding box center [279, 270] width 60 height 19
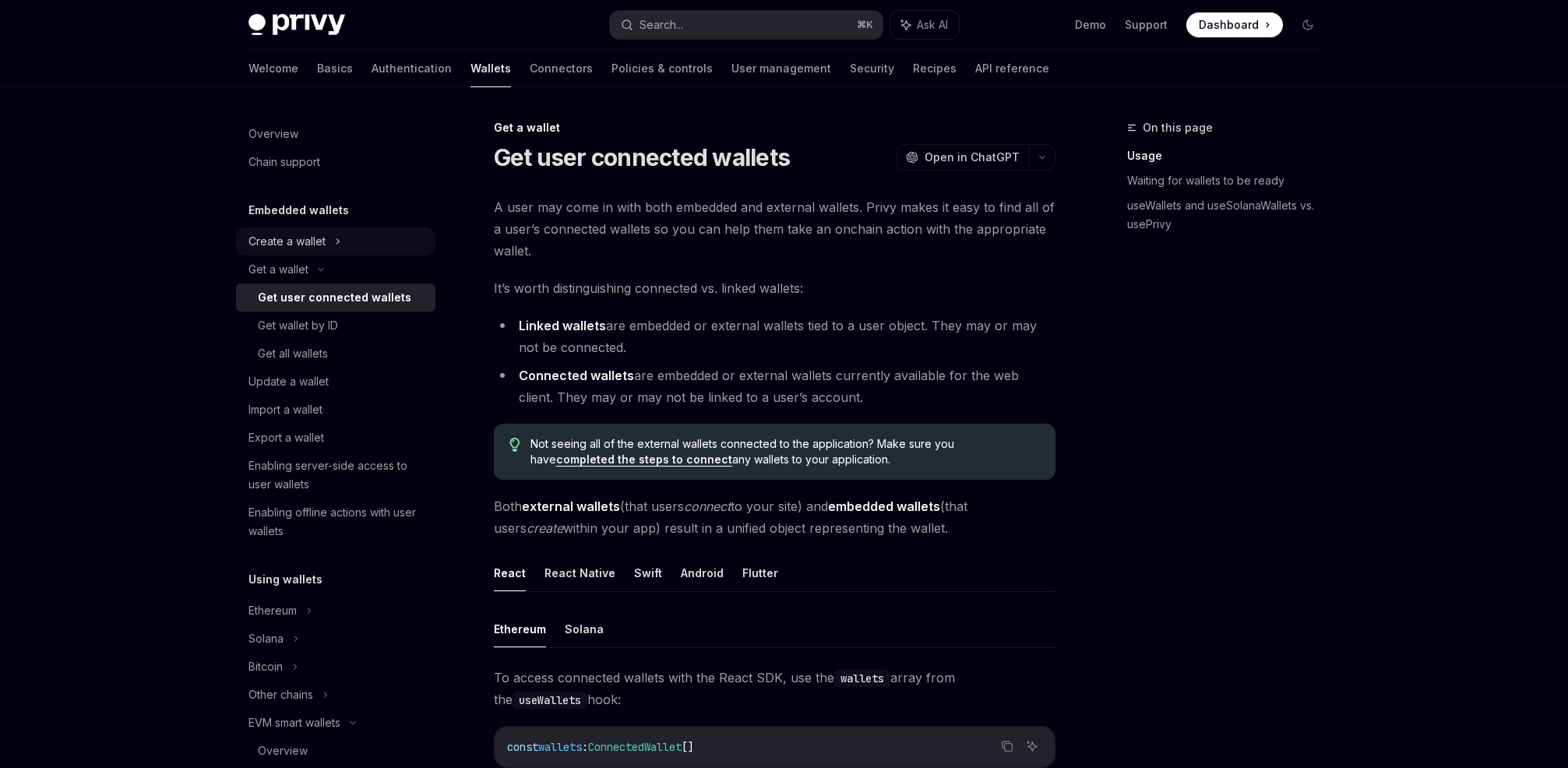
click at [321, 237] on div "Create a wallet" at bounding box center [286, 242] width 77 height 19
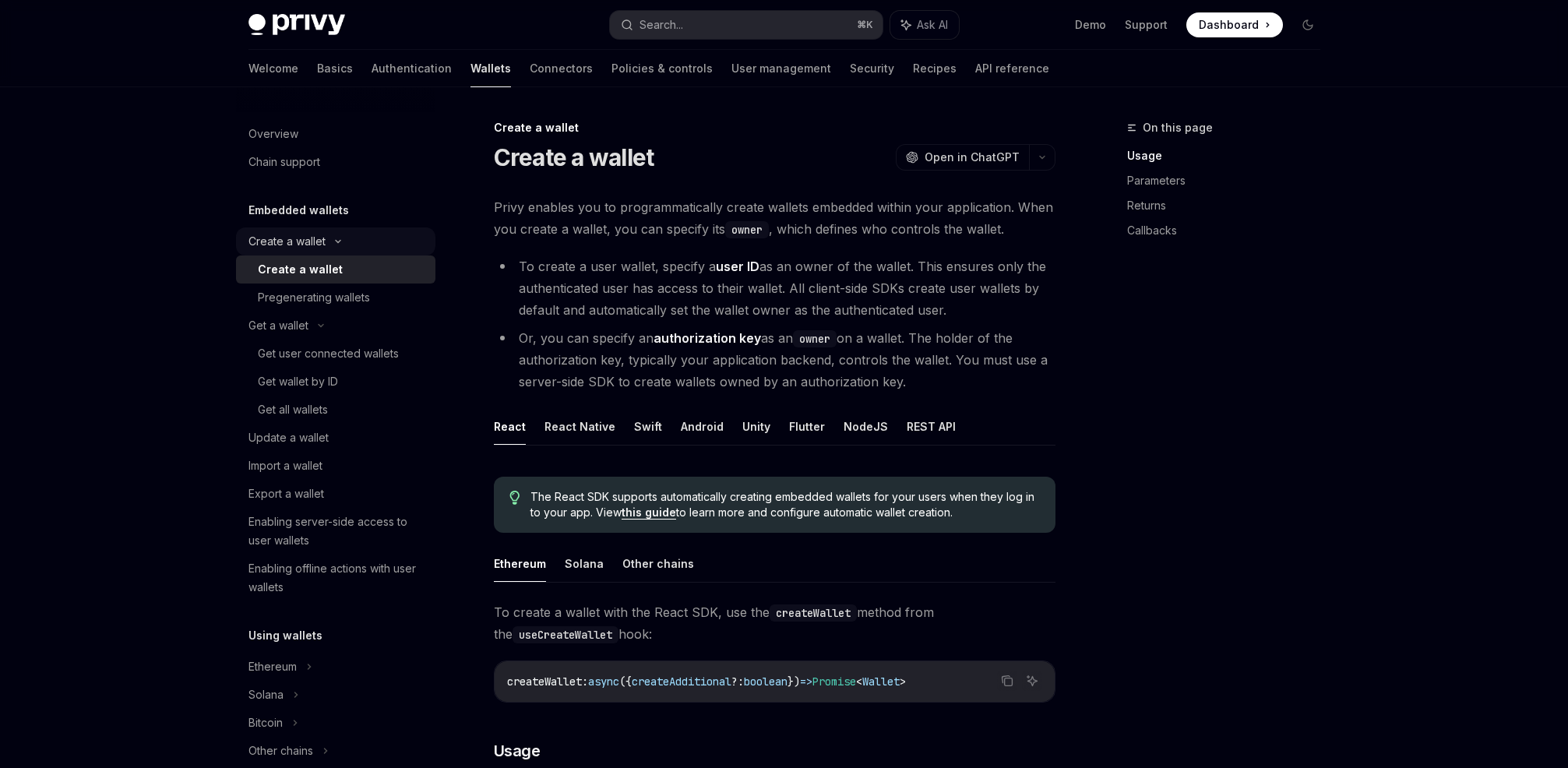
click at [324, 237] on div "Create a wallet" at bounding box center [286, 242] width 77 height 19
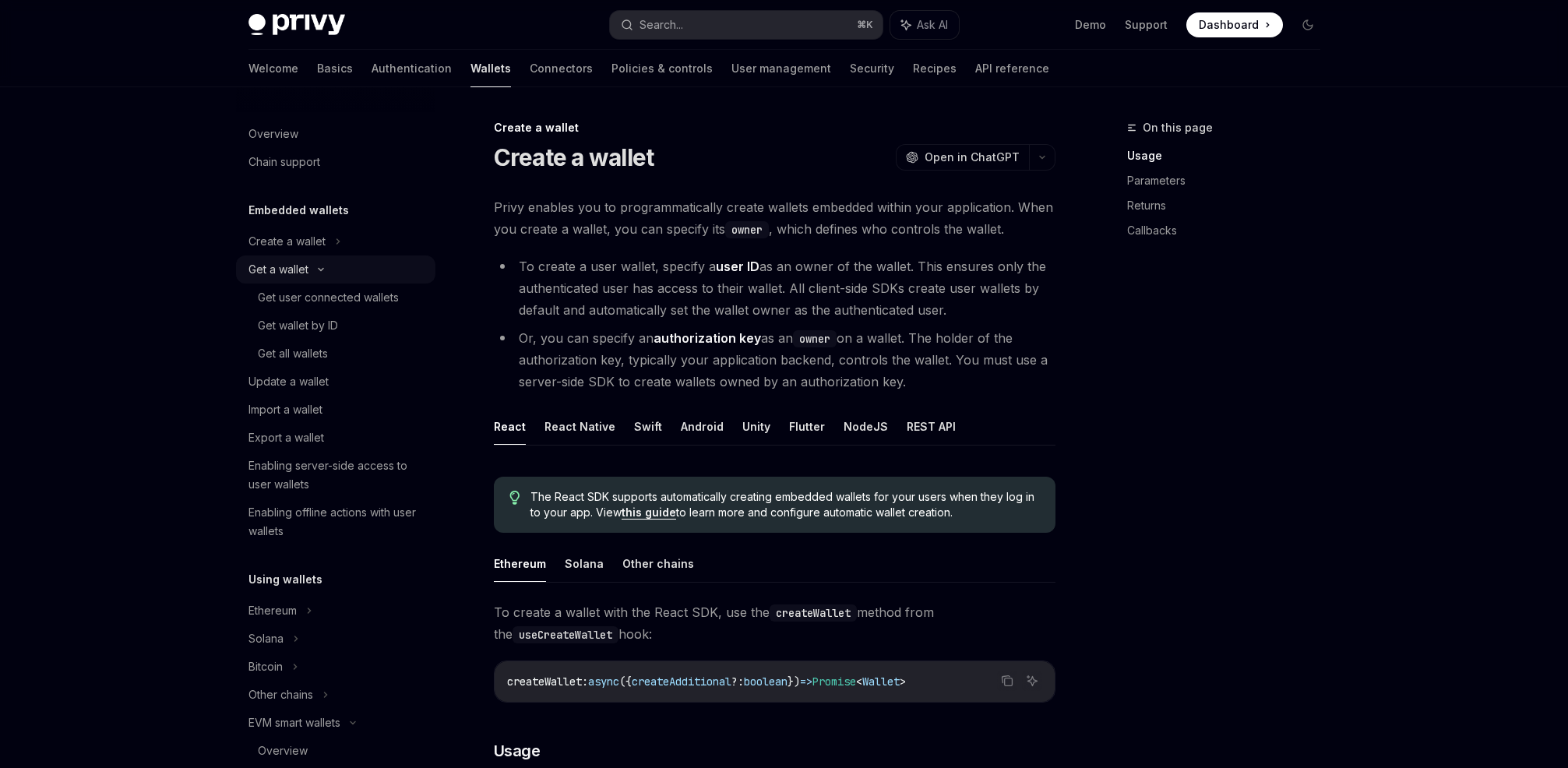
click at [317, 261] on div "Get a wallet" at bounding box center [335, 269] width 199 height 28
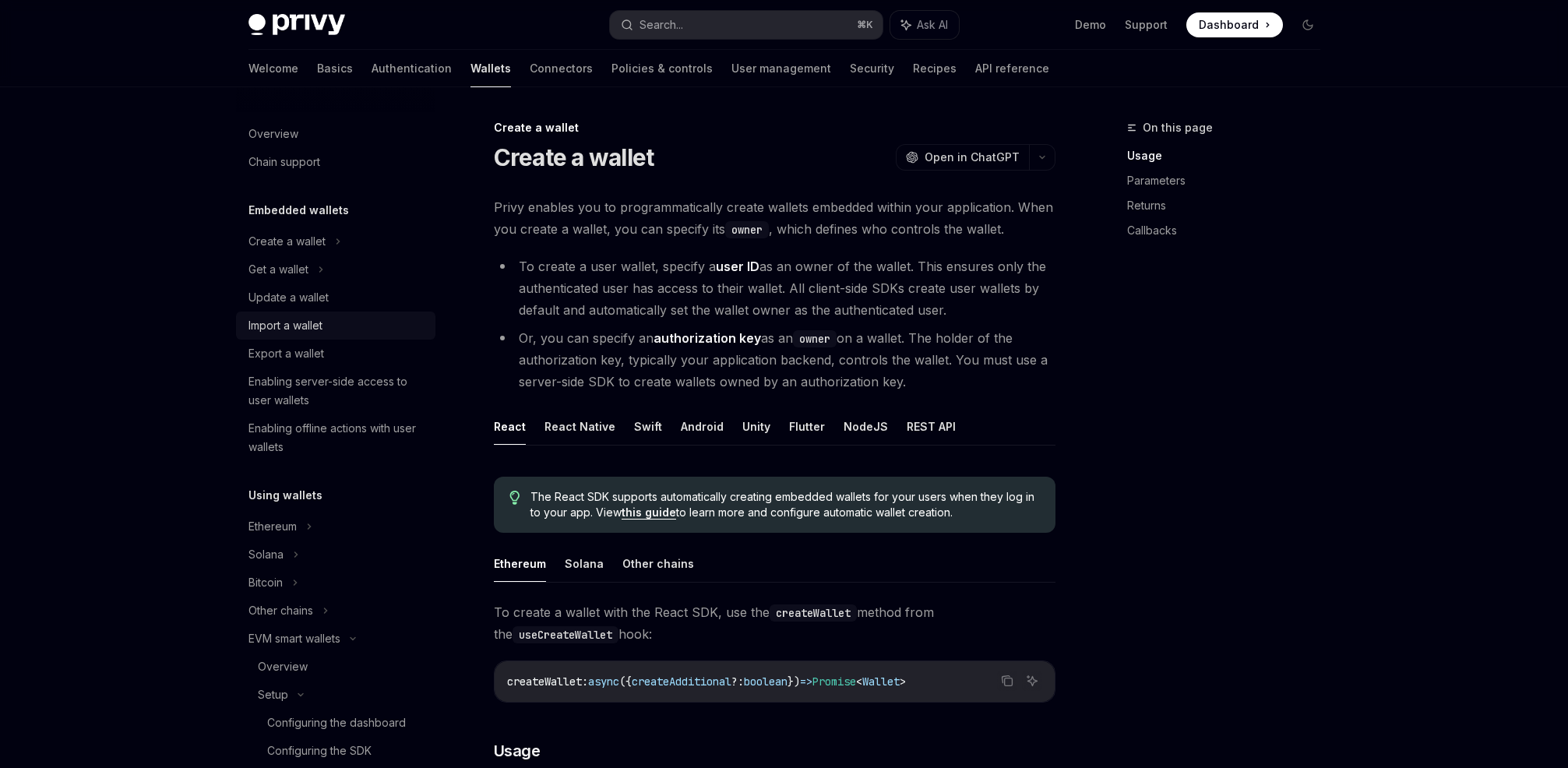
click at [321, 328] on div "Import a wallet" at bounding box center [285, 326] width 74 height 19
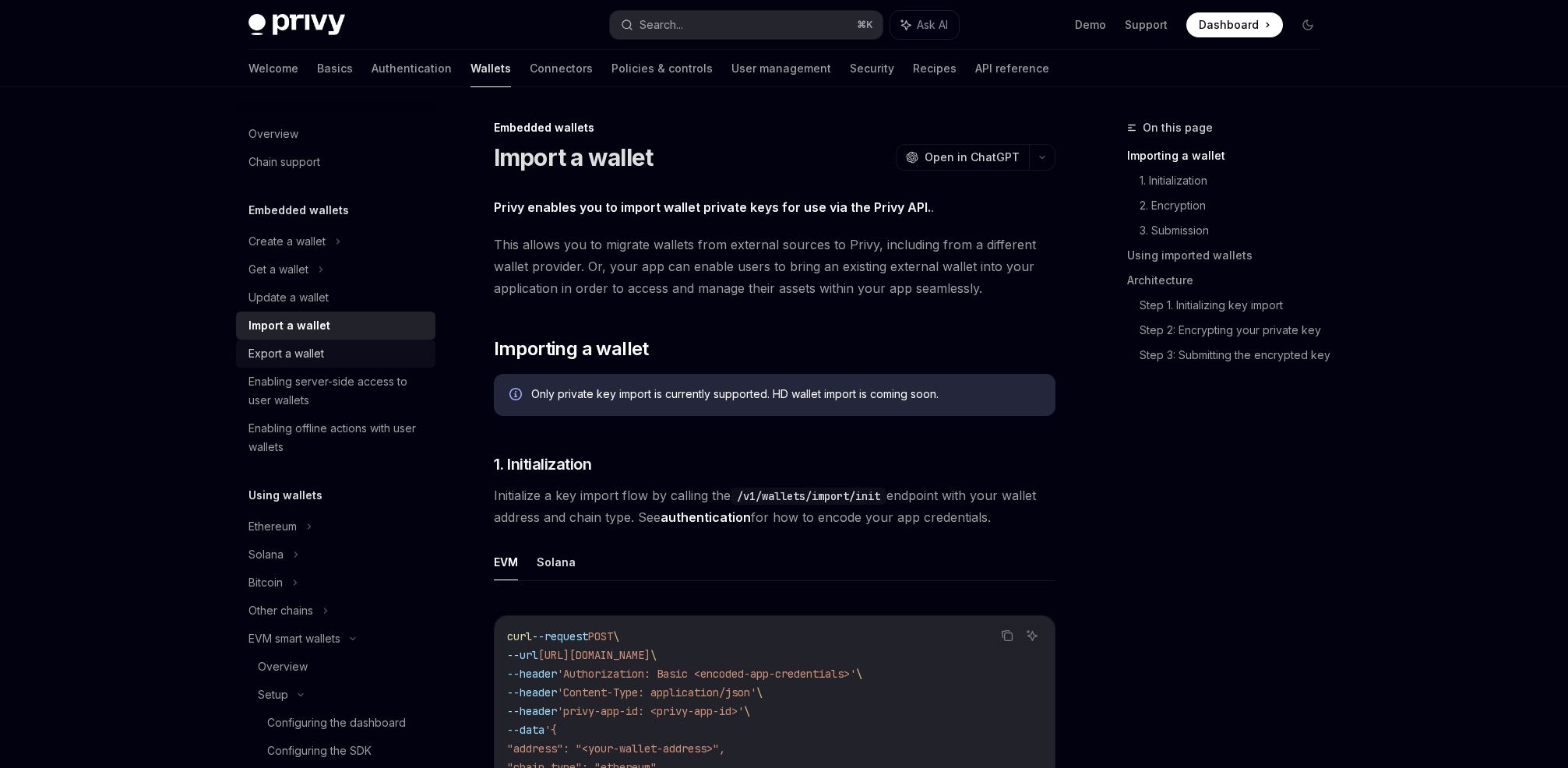
click at [325, 348] on div "Export a wallet" at bounding box center [337, 354] width 178 height 19
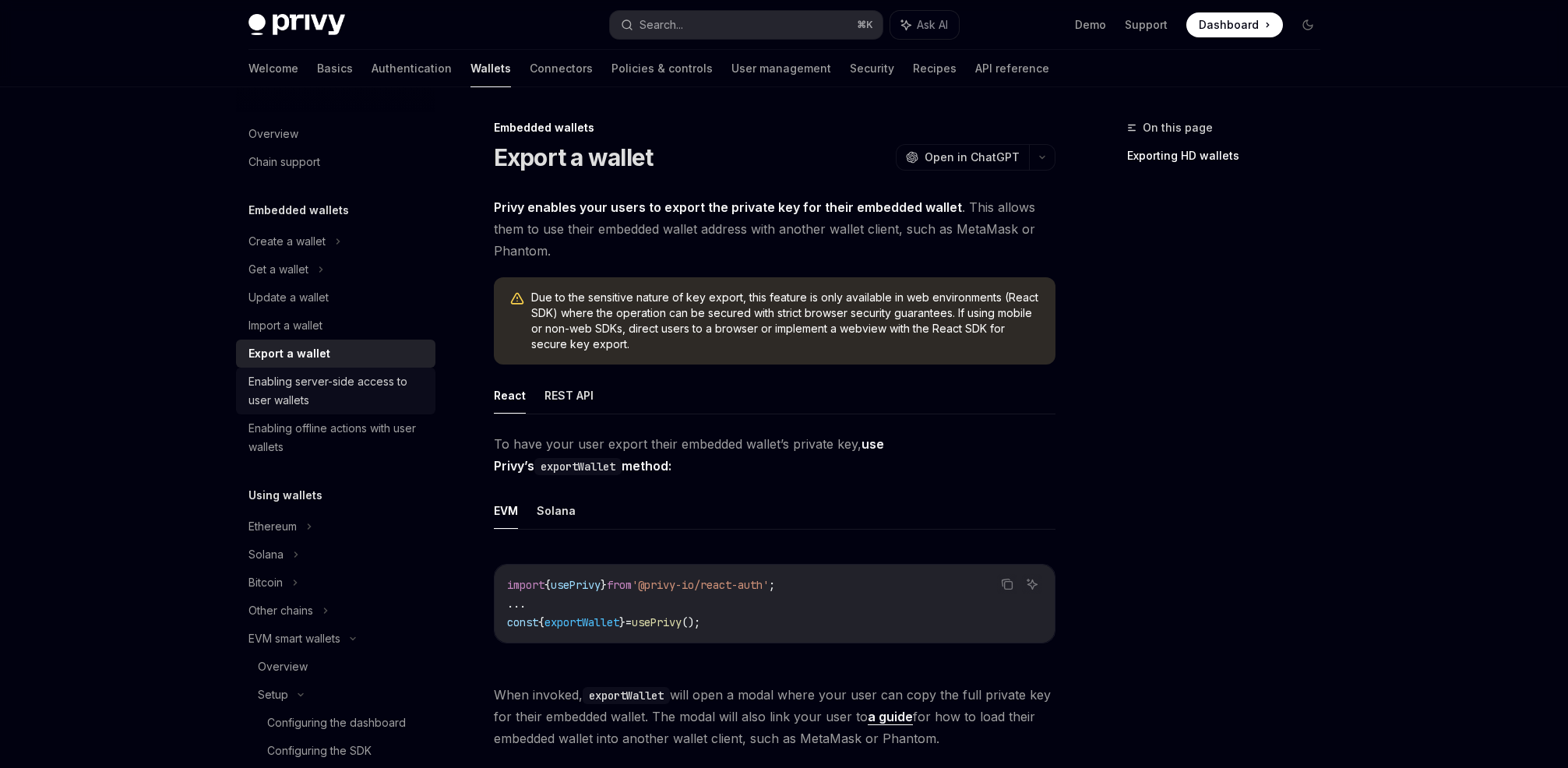
click at [313, 411] on link "Enabling server-side access to user wallets" at bounding box center [335, 390] width 199 height 47
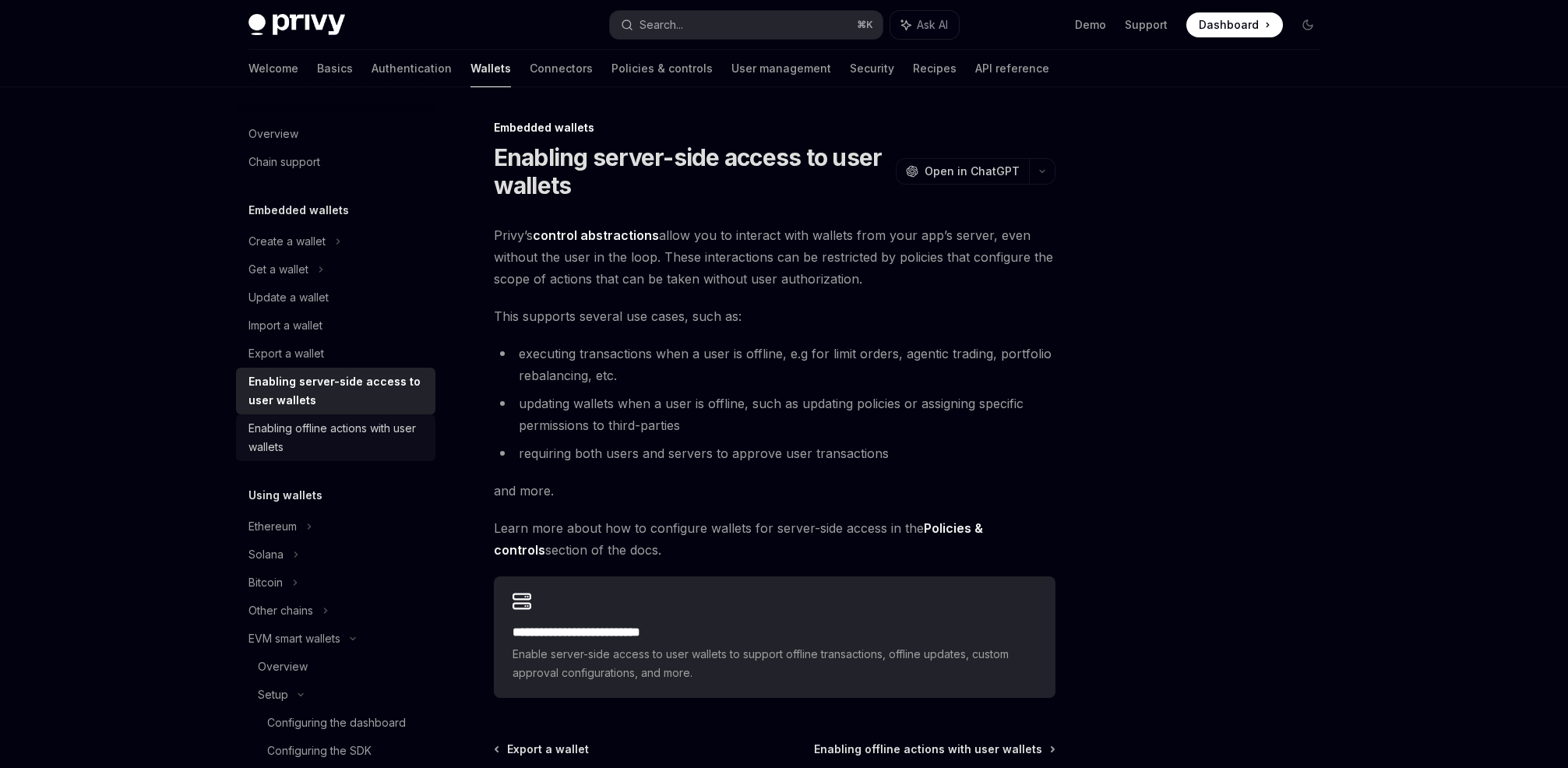
click at [315, 438] on div "Enabling offline actions with user wallets" at bounding box center [337, 437] width 178 height 37
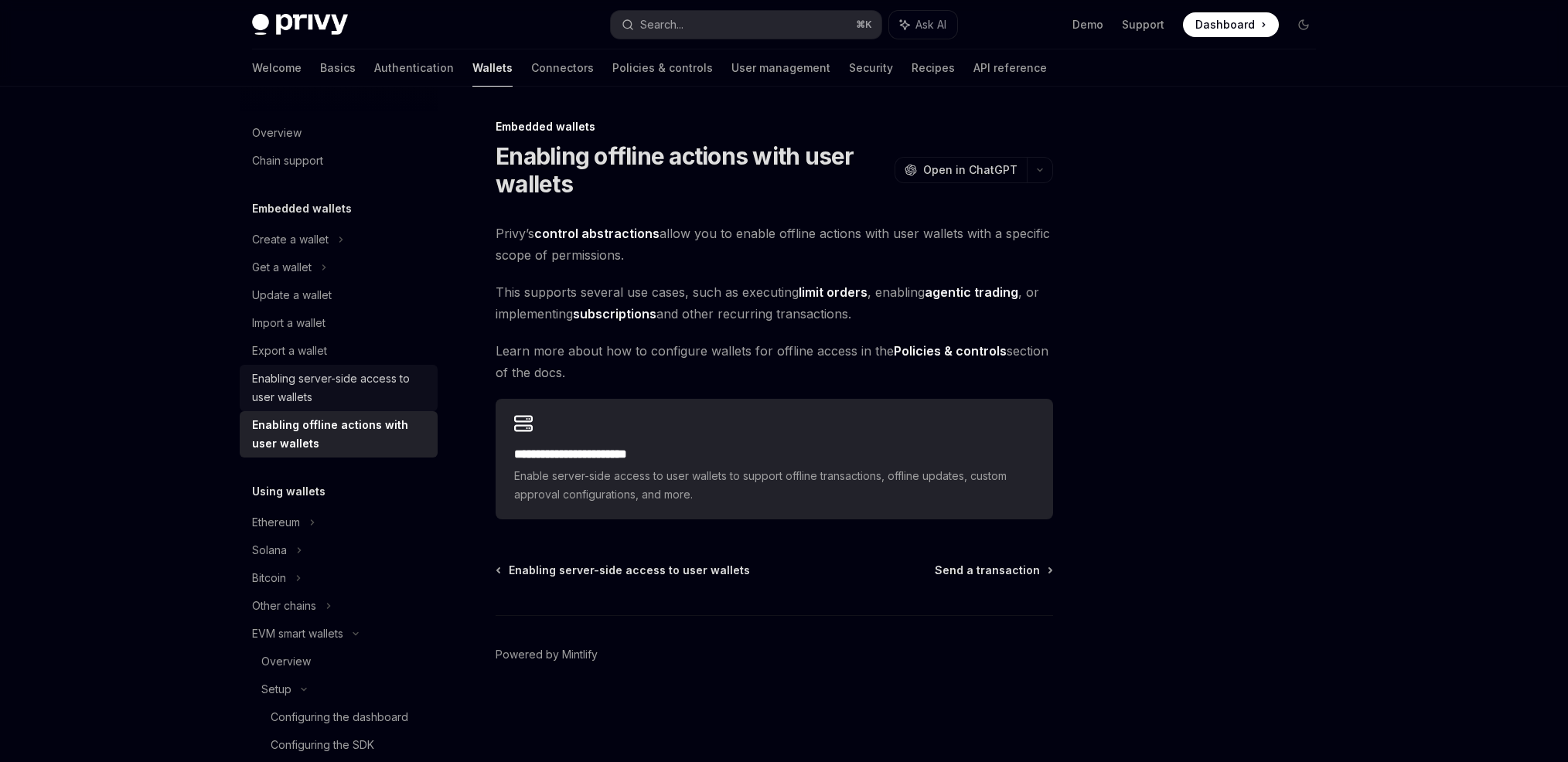
click at [317, 380] on div "Enabling server-side access to user wallets" at bounding box center [340, 387] width 176 height 37
click at [322, 337] on link "Export a wallet" at bounding box center [338, 350] width 198 height 28
click at [331, 307] on link "Update a wallet" at bounding box center [338, 294] width 198 height 28
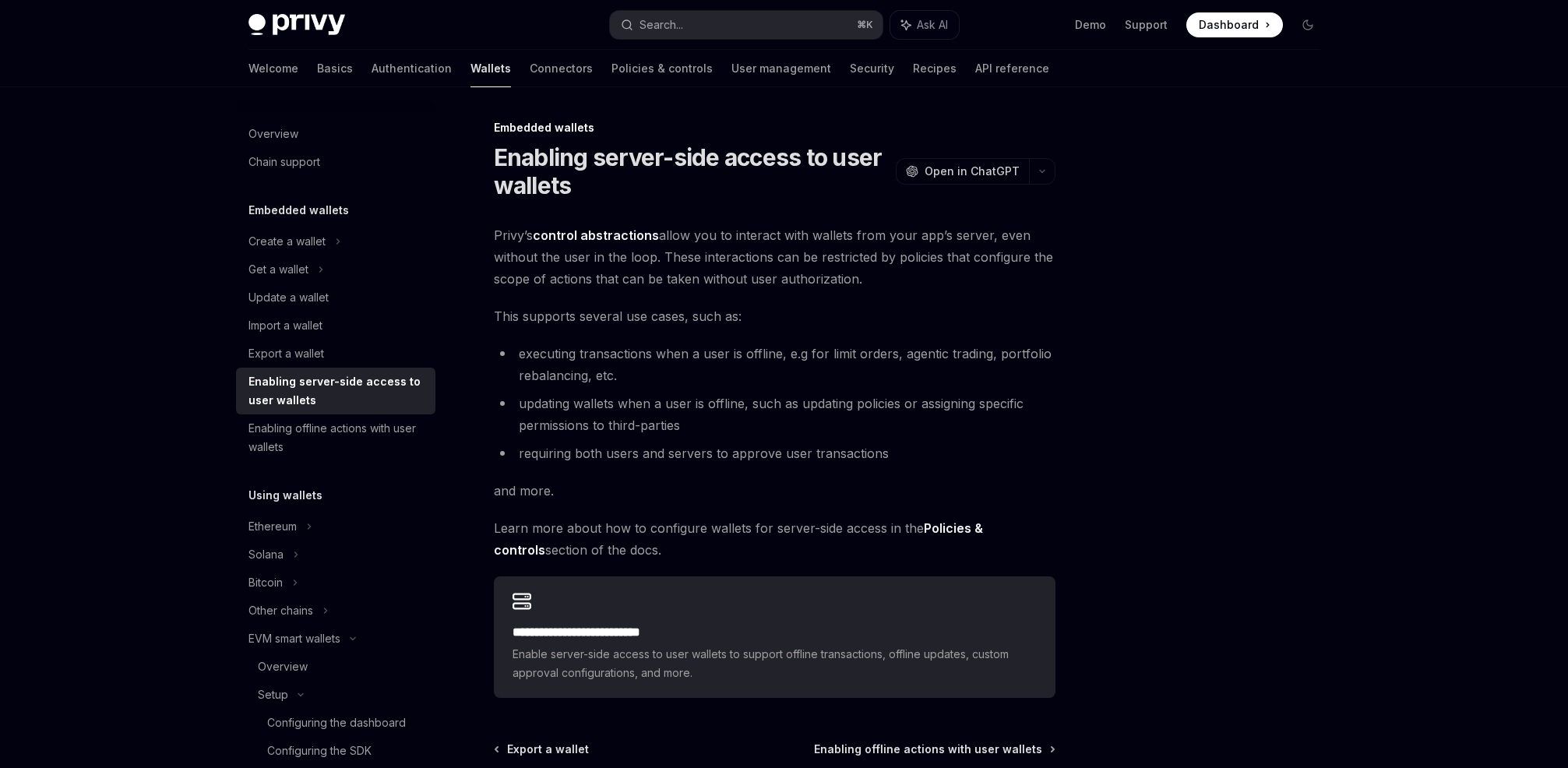
type textarea "*"
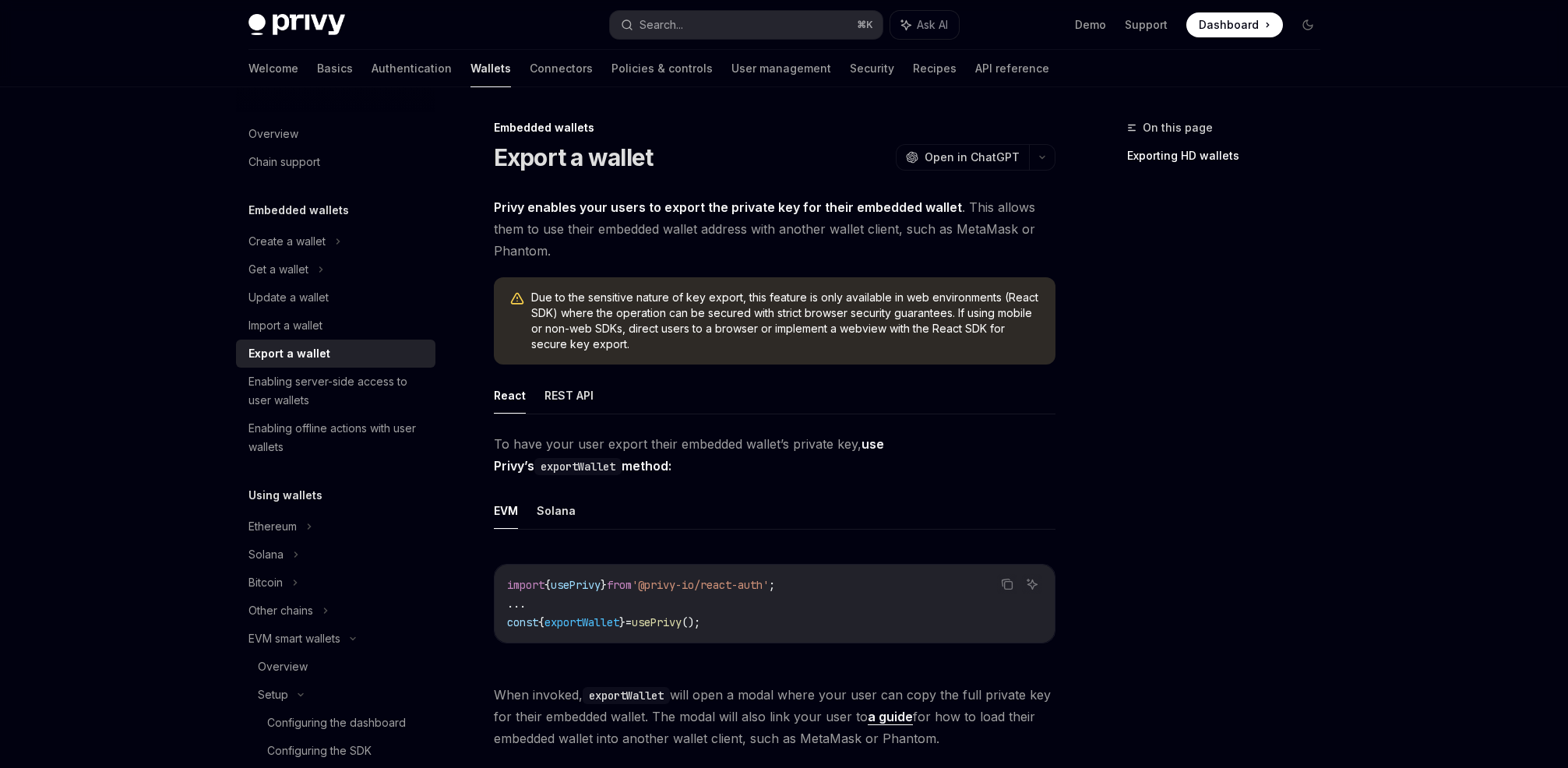
click at [1009, 45] on div "Privy Docs home page Search... ⌘ K Ask AI Demo Support Dashboard Dashboard Sear…" at bounding box center [784, 25] width 1072 height 50
click at [770, 28] on button "Search... ⌘ K" at bounding box center [747, 25] width 273 height 28
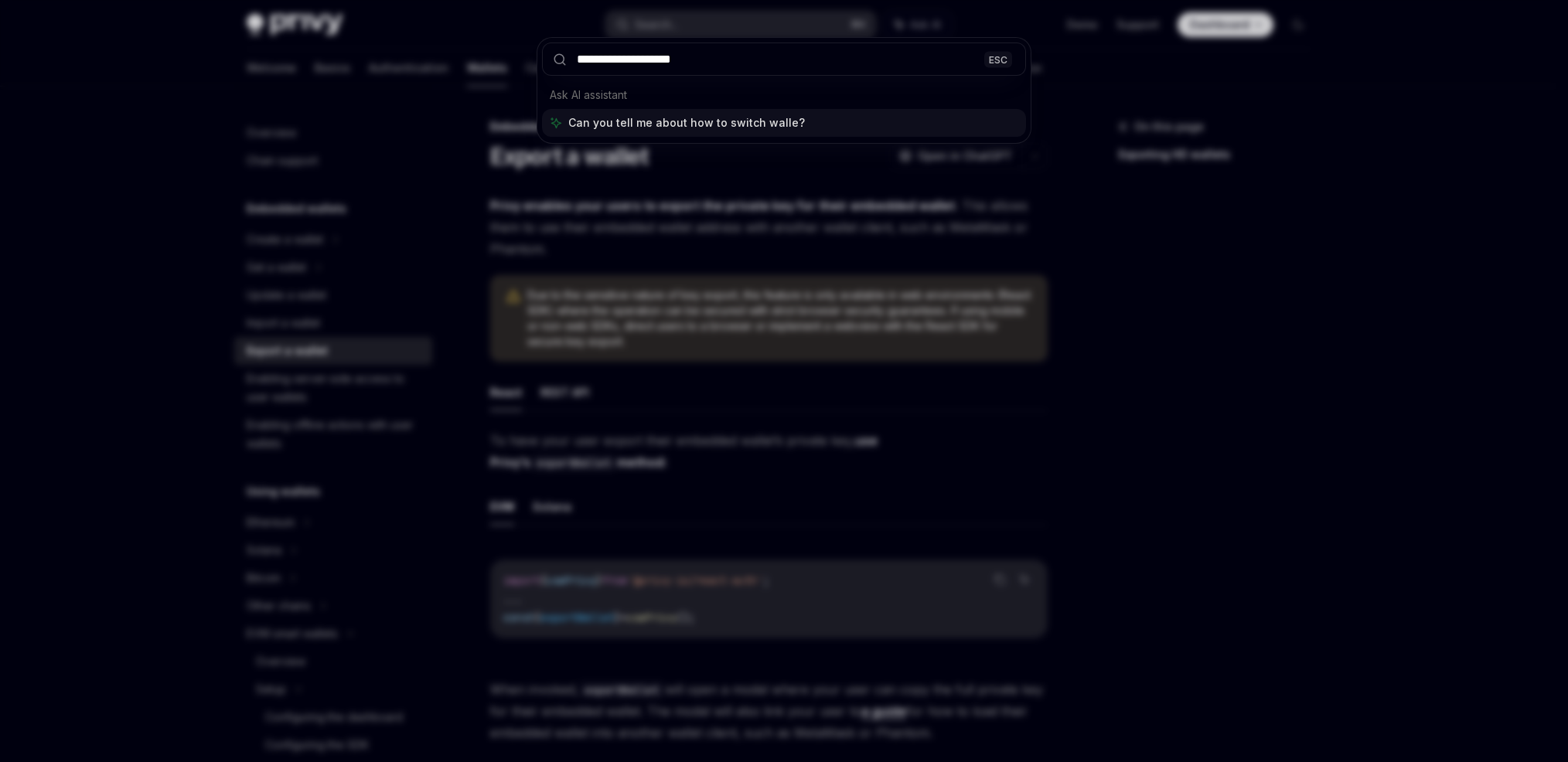
type input "**********"
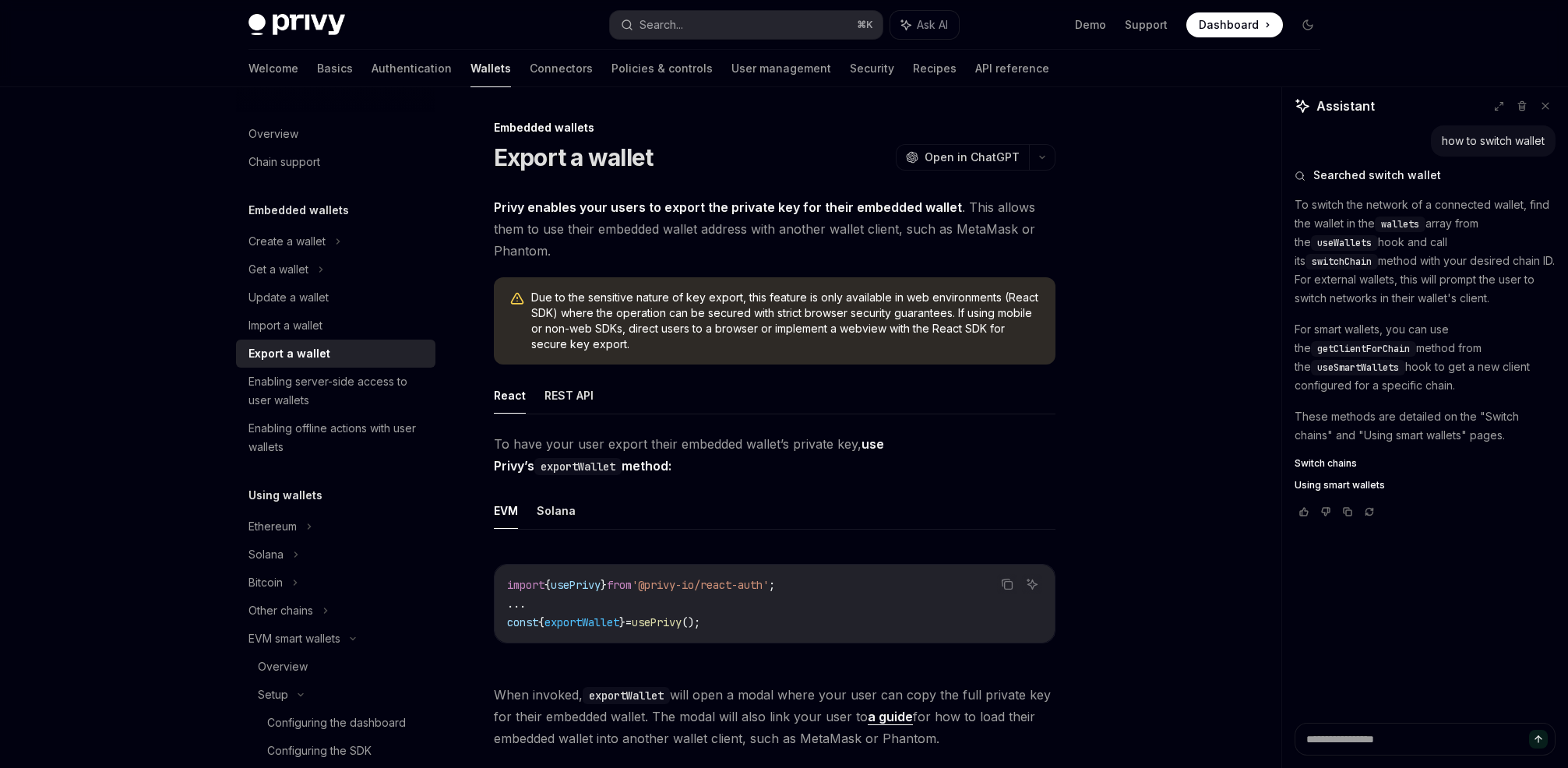
click at [1347, 482] on span "Using smart wallets" at bounding box center [1339, 486] width 90 height 13
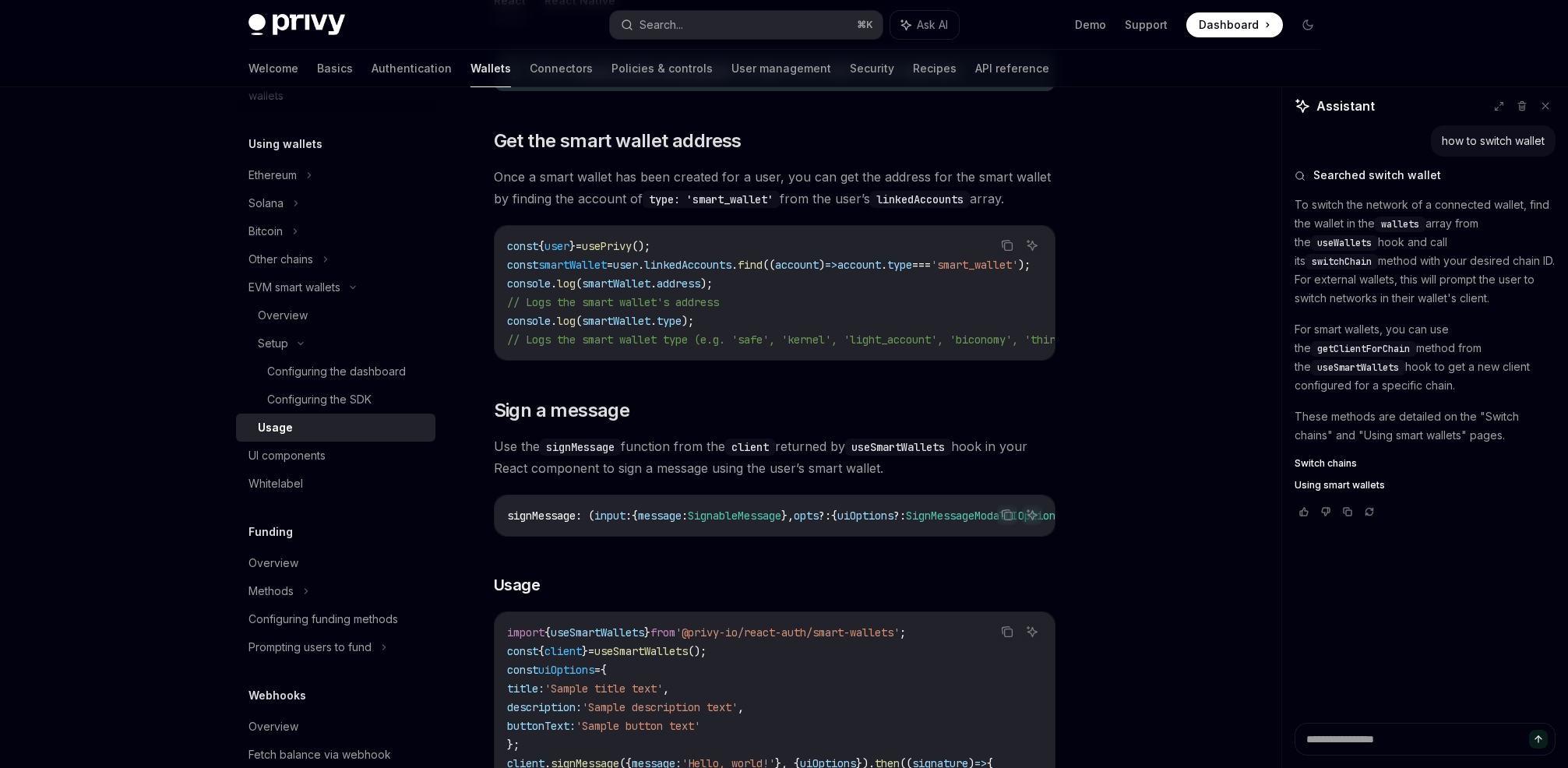
scroll to position [214, 0]
click at [336, 452] on div "UI components" at bounding box center [337, 455] width 178 height 19
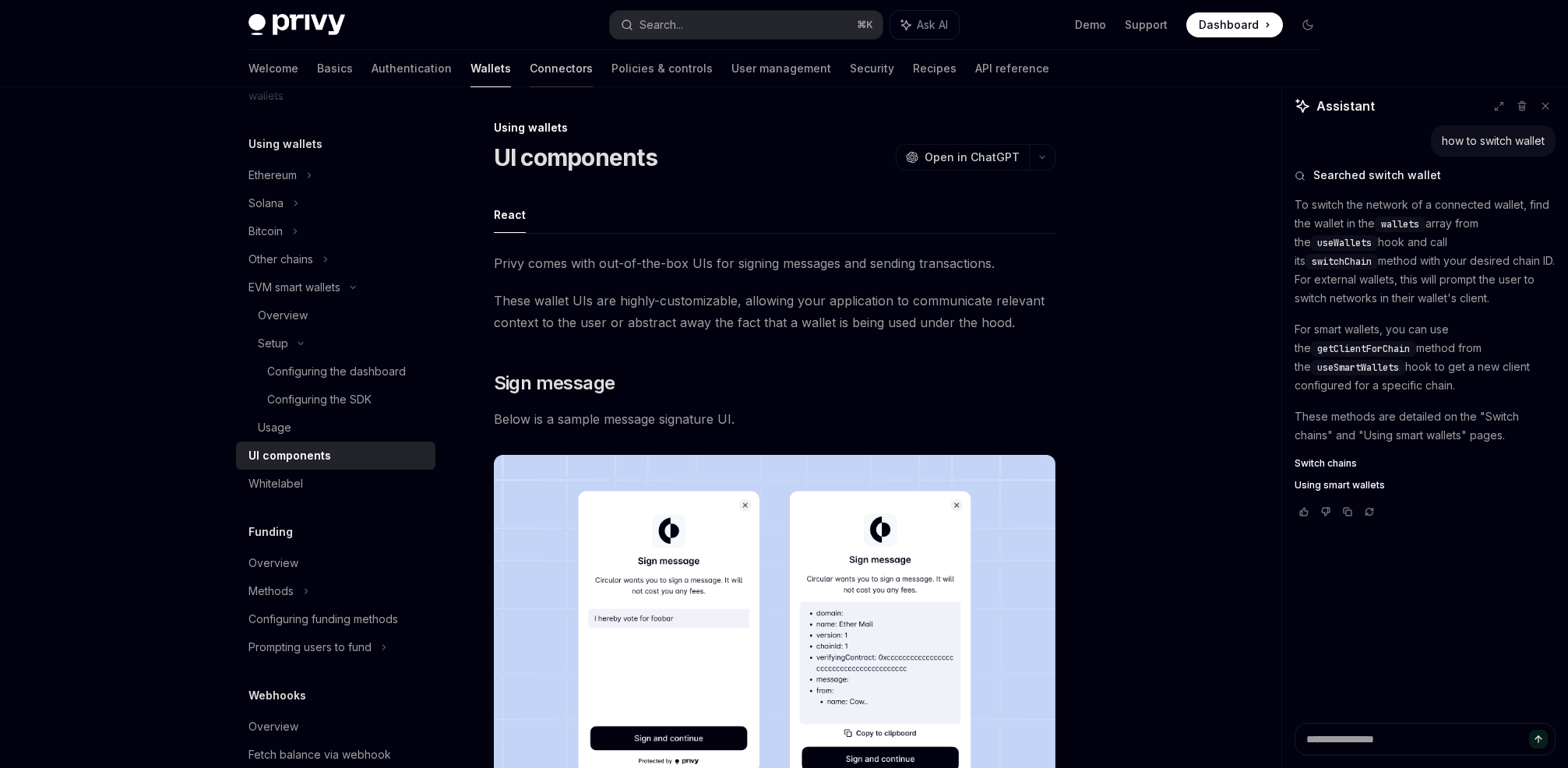
click at [530, 63] on link "Connectors" at bounding box center [562, 68] width 63 height 37
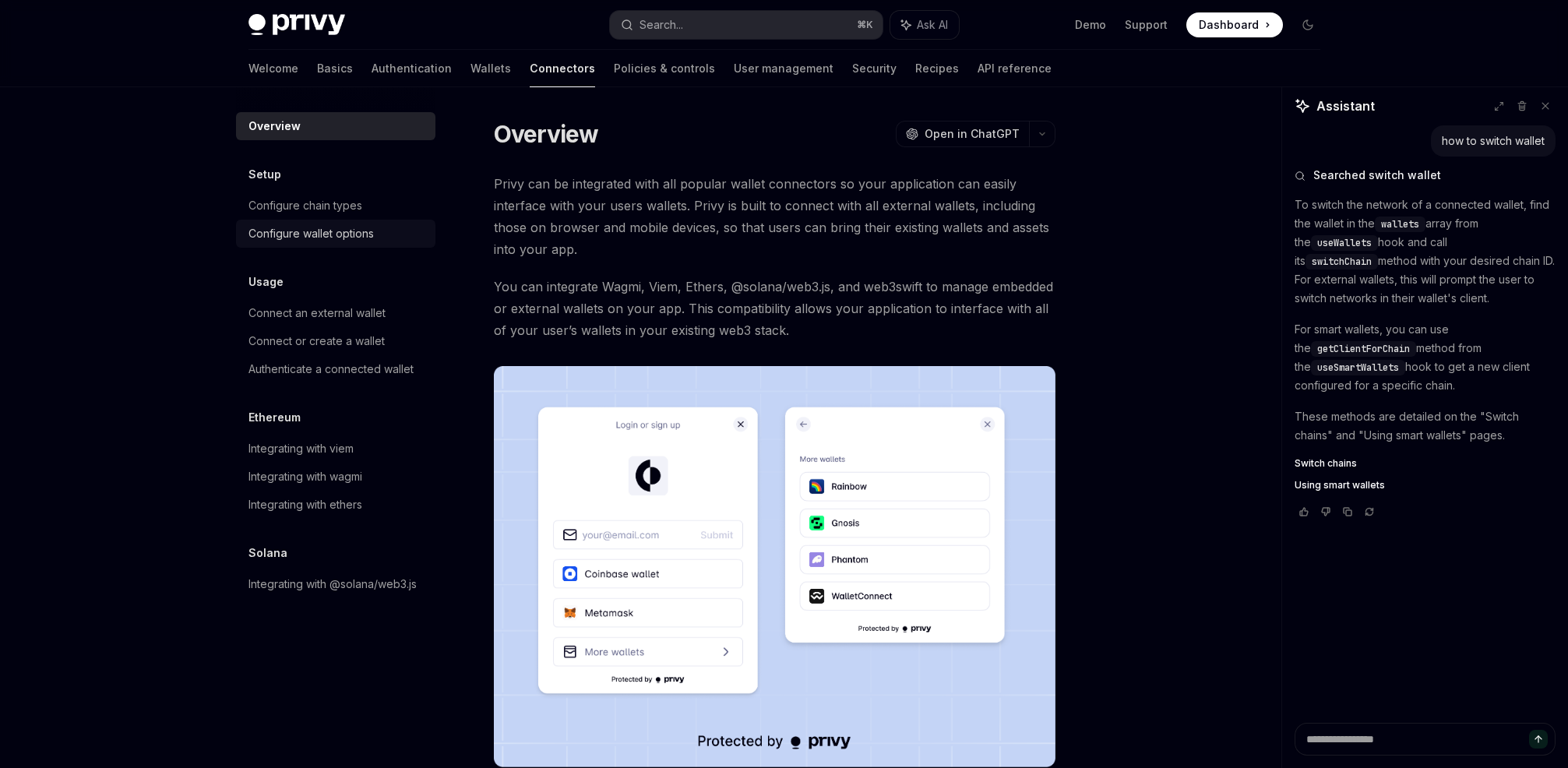
click at [345, 234] on div "Configure wallet options" at bounding box center [311, 234] width 125 height 19
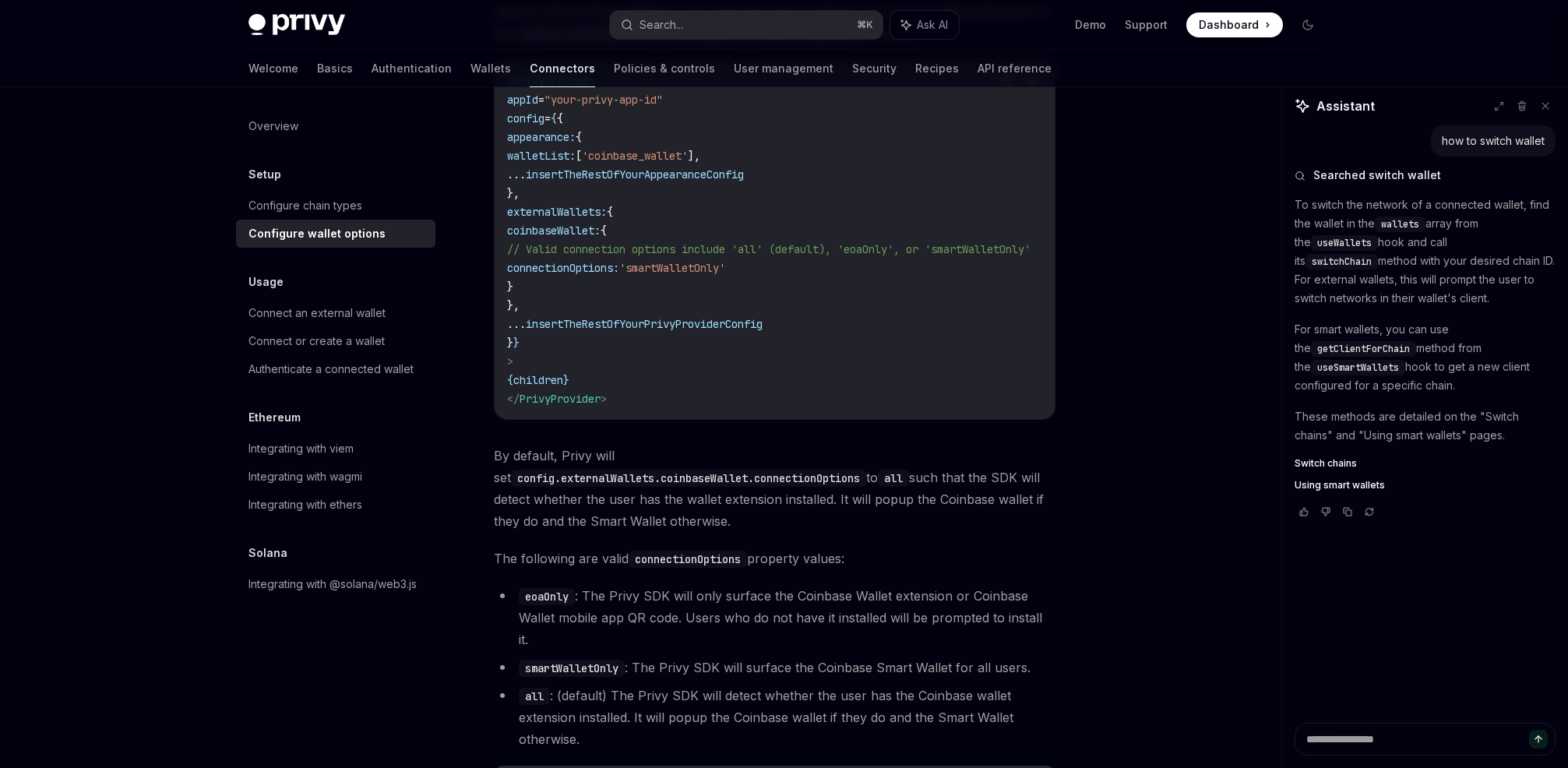
scroll to position [2101, 0]
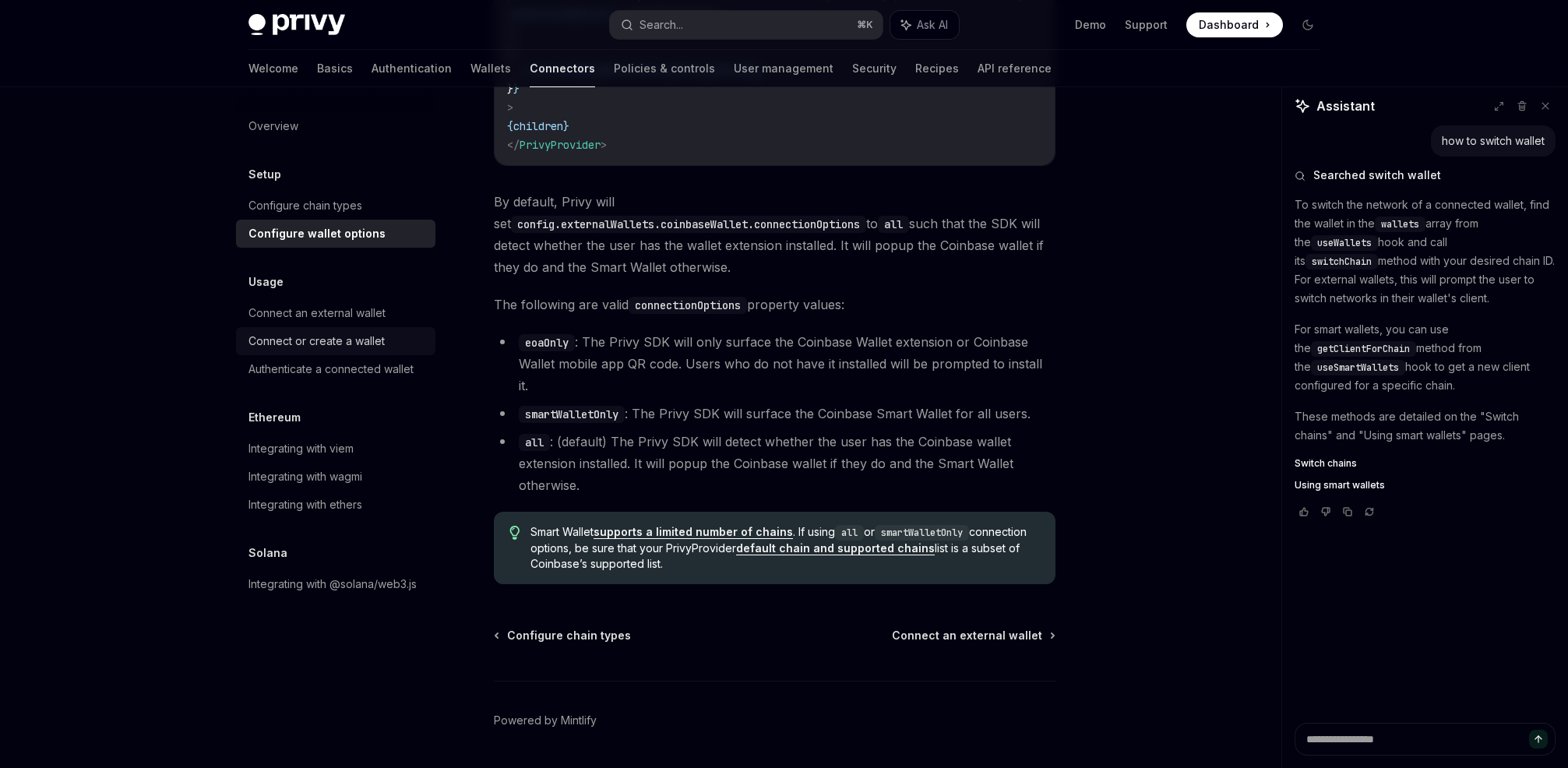
click at [329, 343] on div "Connect or create a wallet" at bounding box center [317, 341] width 136 height 19
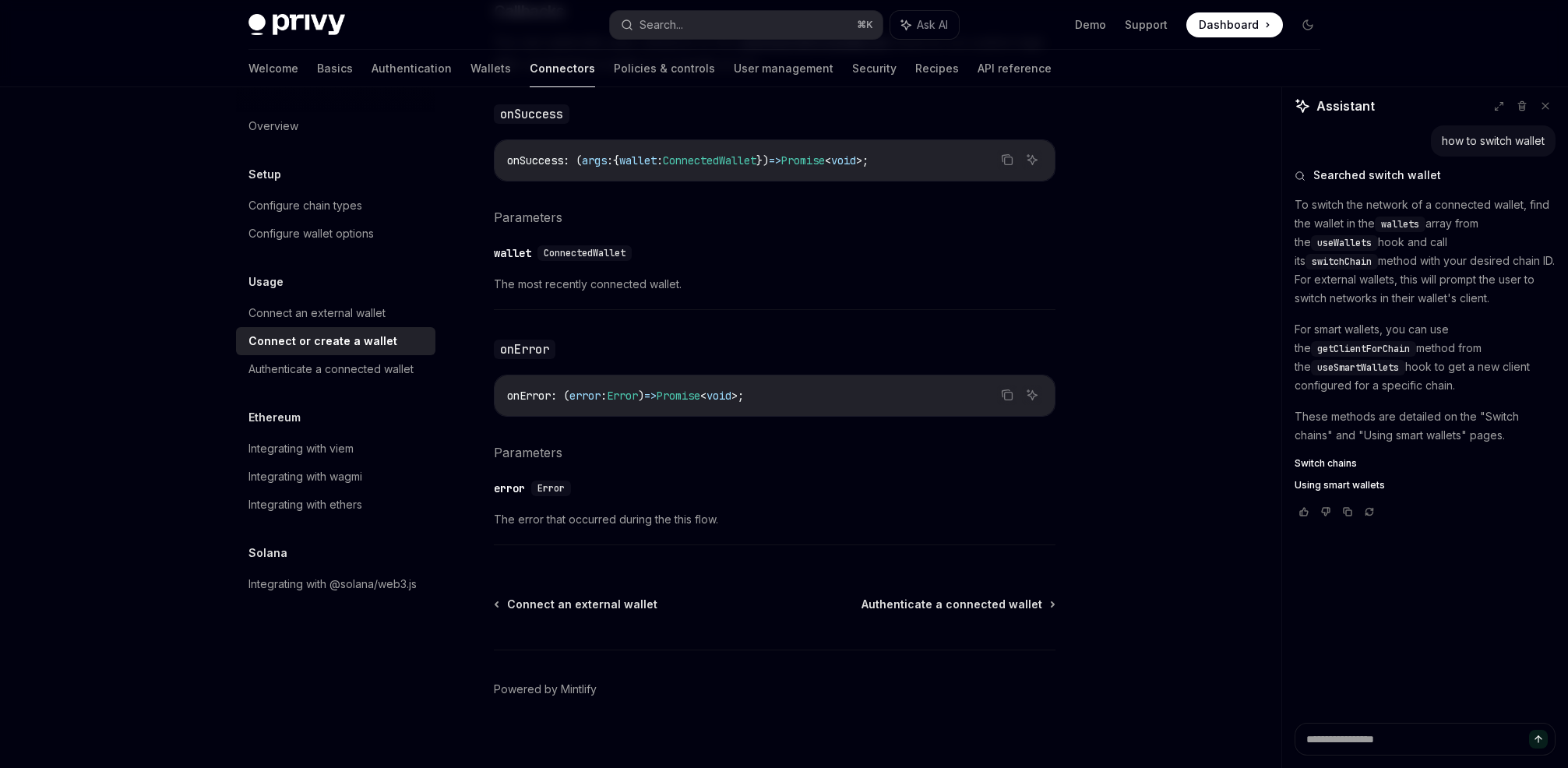
scroll to position [954, 0]
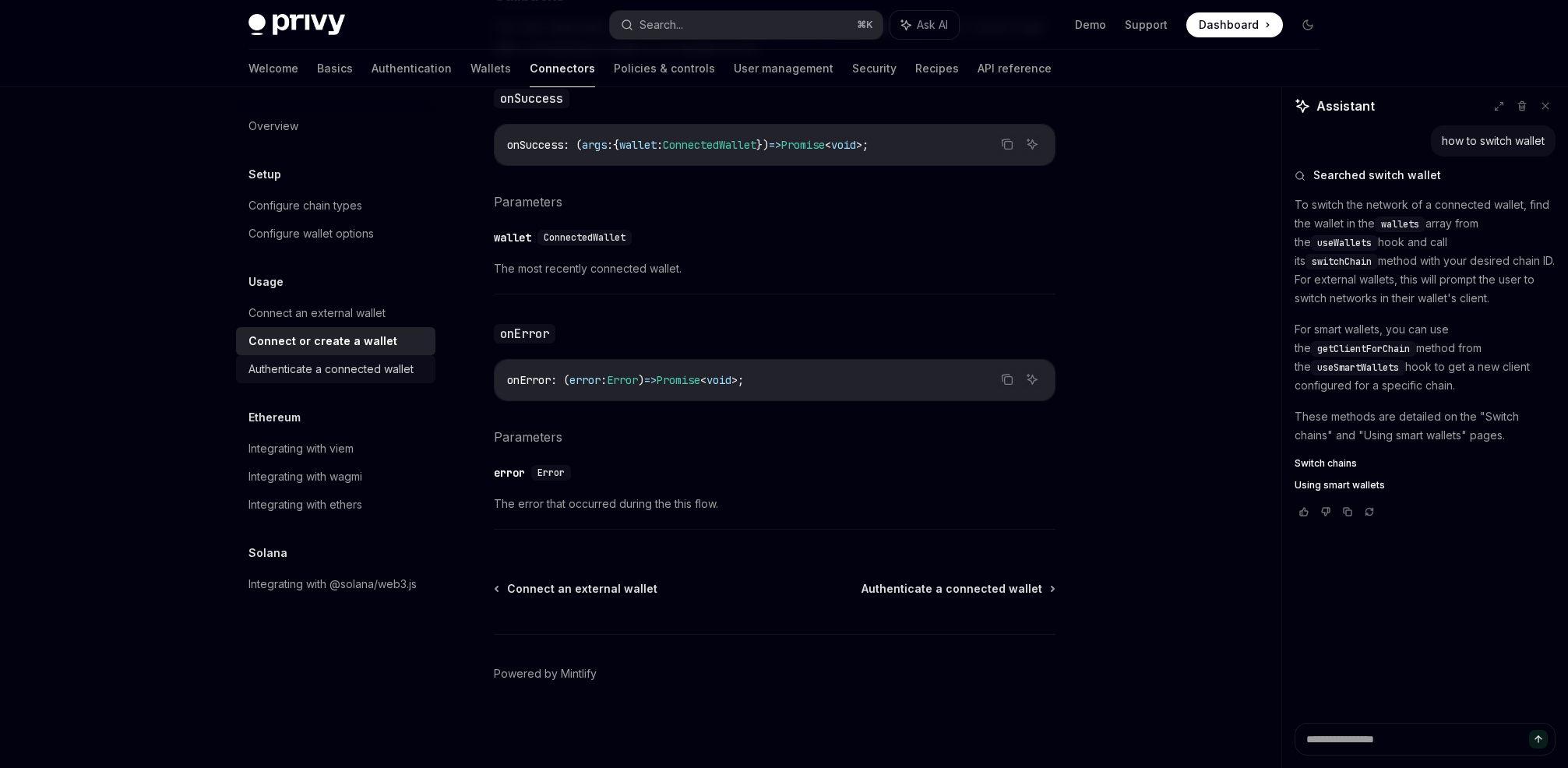
click at [362, 368] on div "Authenticate a connected wallet" at bounding box center [331, 370] width 165 height 19
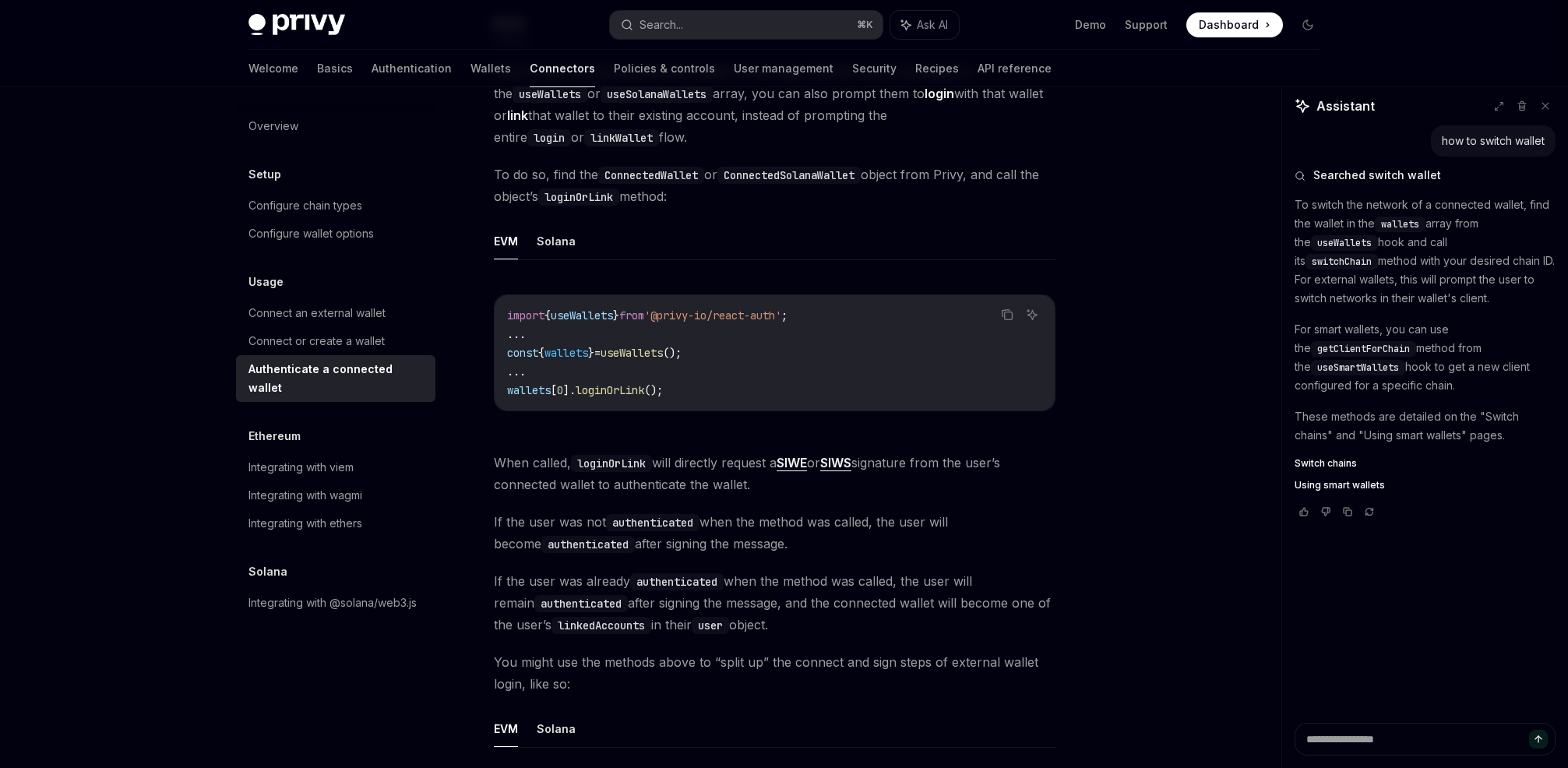
scroll to position [221, 0]
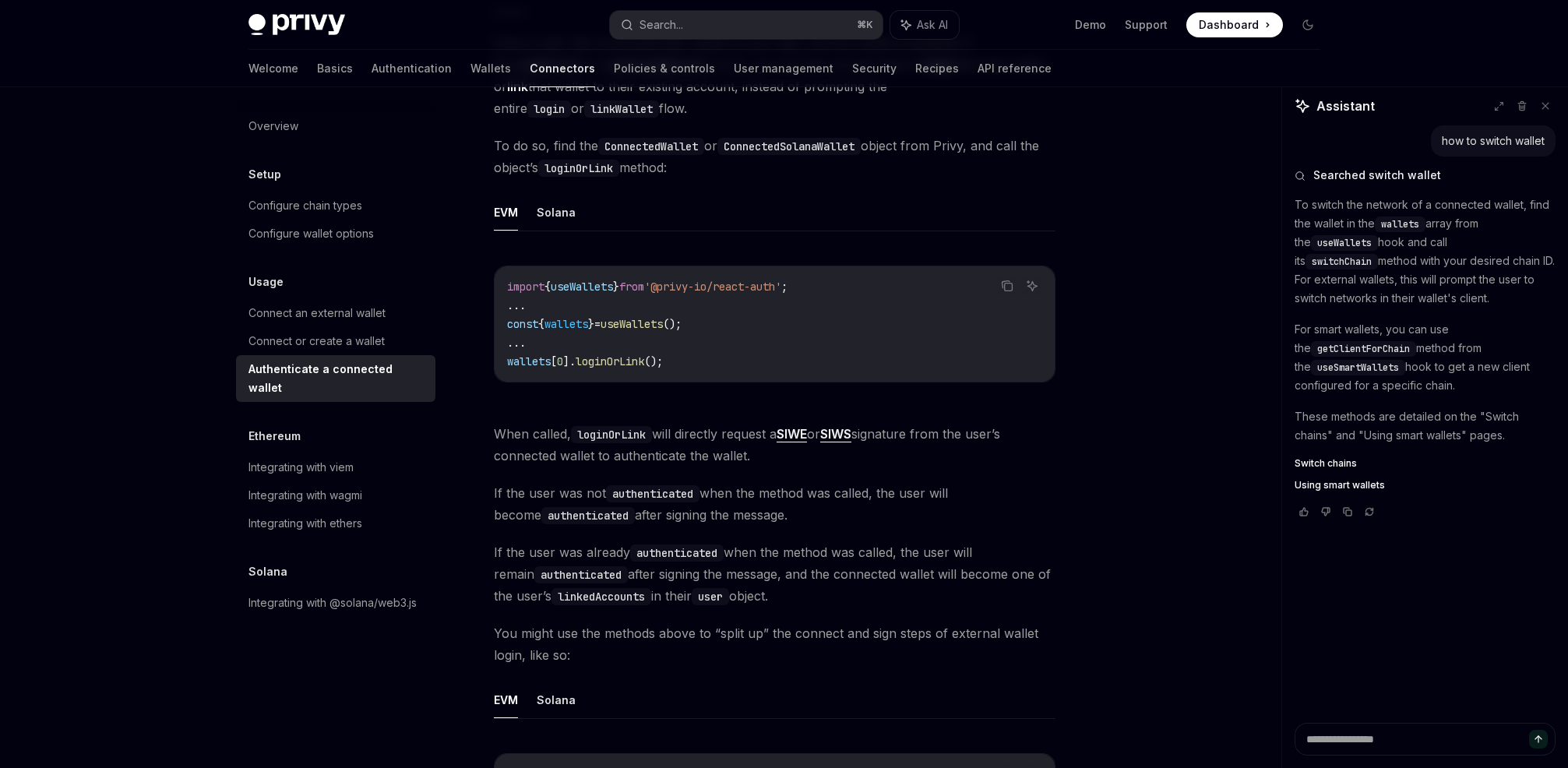
click at [604, 363] on span "loginOrLink" at bounding box center [609, 362] width 68 height 14
click at [694, 359] on code "import { useWallets } from '@privy-io/react-auth' ; ... const { wallets } = use…" at bounding box center [774, 324] width 535 height 94
click at [591, 360] on span "loginOrLink" at bounding box center [609, 362] width 68 height 14
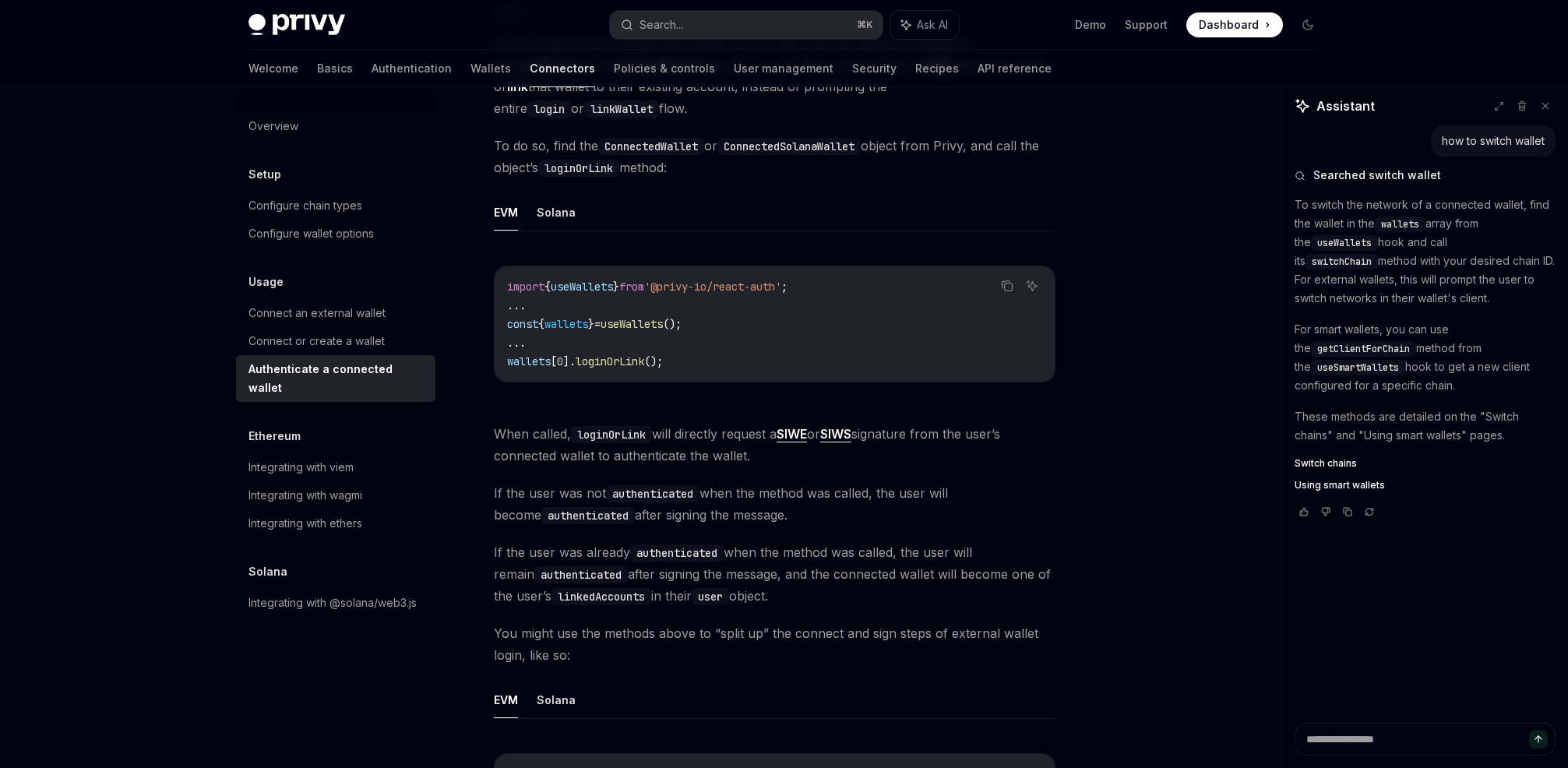
click at [718, 356] on code "import { useWallets } from '@privy-io/react-auth' ; ... const { wallets } = use…" at bounding box center [774, 324] width 535 height 94
click at [612, 368] on code "import { useWallets } from '@privy-io/react-auth' ; ... const { wallets } = use…" at bounding box center [774, 324] width 535 height 94
drag, startPoint x: 637, startPoint y: 360, endPoint x: 627, endPoint y: 360, distance: 10.0
click at [637, 360] on span "loginOrLink" at bounding box center [609, 362] width 68 height 14
click at [590, 364] on span "loginOrLink" at bounding box center [609, 362] width 68 height 14
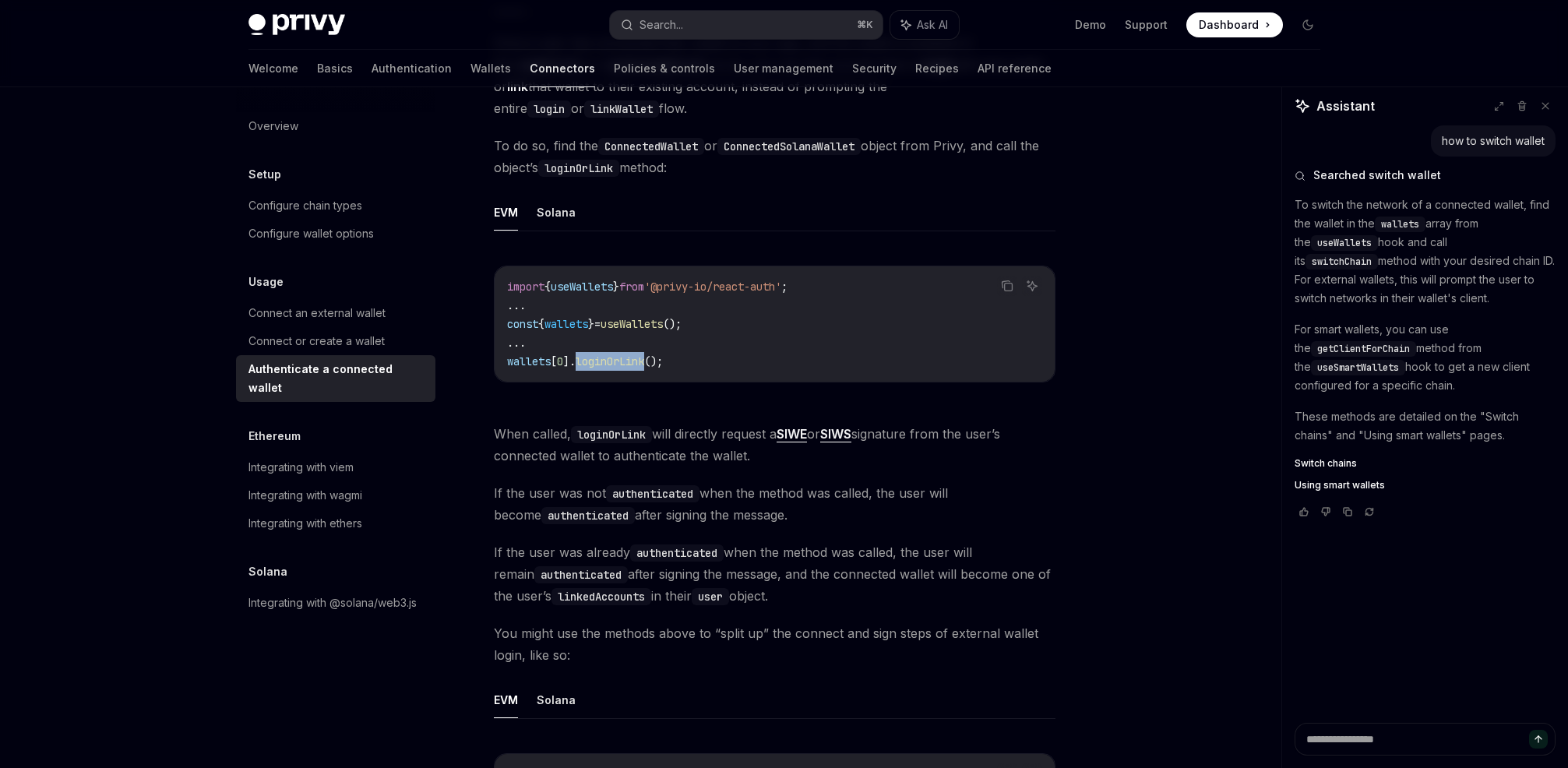
click at [590, 364] on span "loginOrLink" at bounding box center [609, 362] width 68 height 14
click at [651, 360] on span "();" at bounding box center [654, 362] width 19 height 14
click at [604, 362] on span "loginOrLink" at bounding box center [609, 362] width 68 height 14
click at [663, 362] on span "();" at bounding box center [654, 362] width 19 height 14
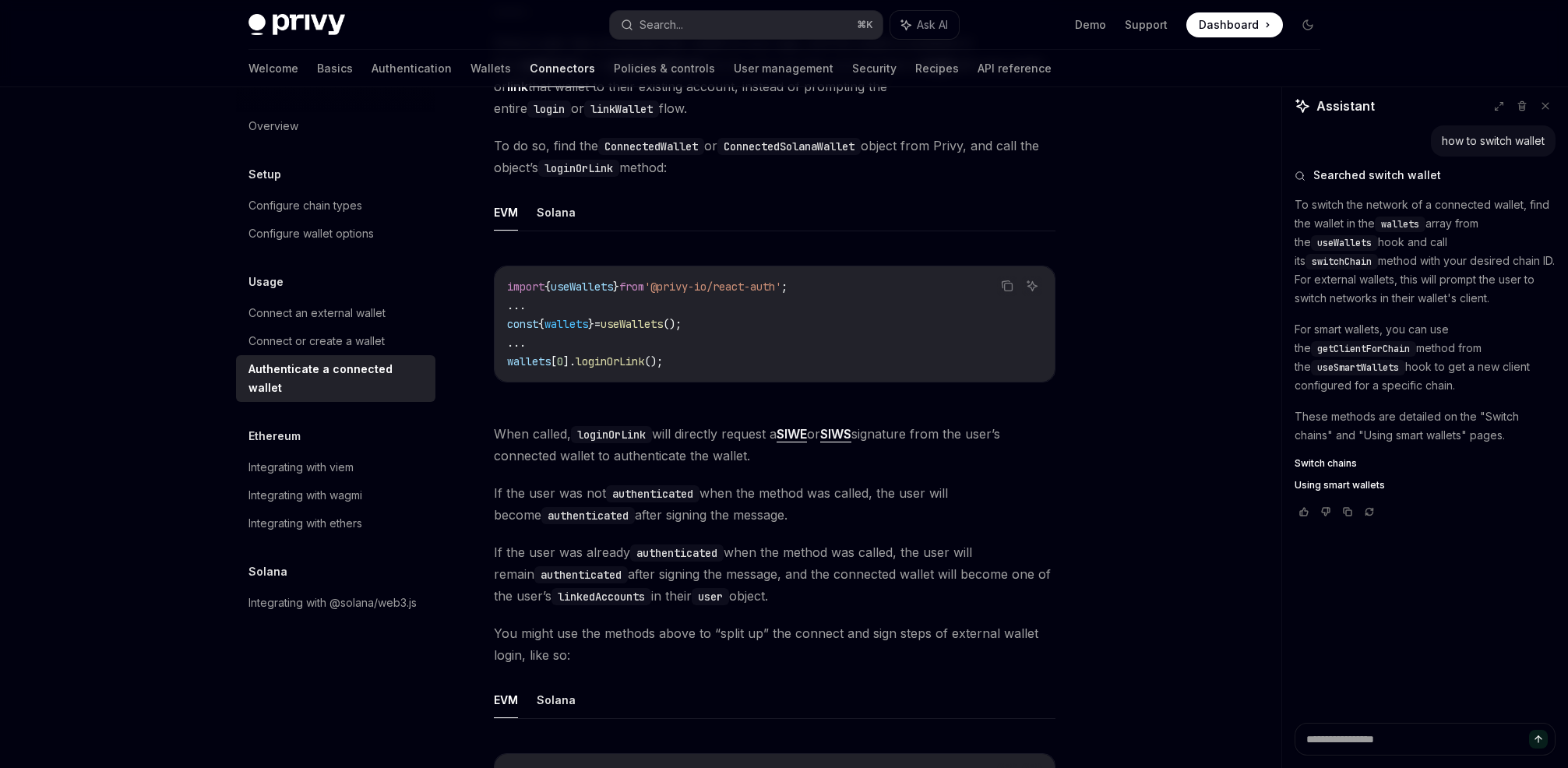
click at [598, 363] on span "loginOrLink" at bounding box center [609, 362] width 68 height 14
click at [663, 360] on span "();" at bounding box center [654, 362] width 19 height 14
click at [606, 362] on span "loginOrLink" at bounding box center [609, 362] width 68 height 14
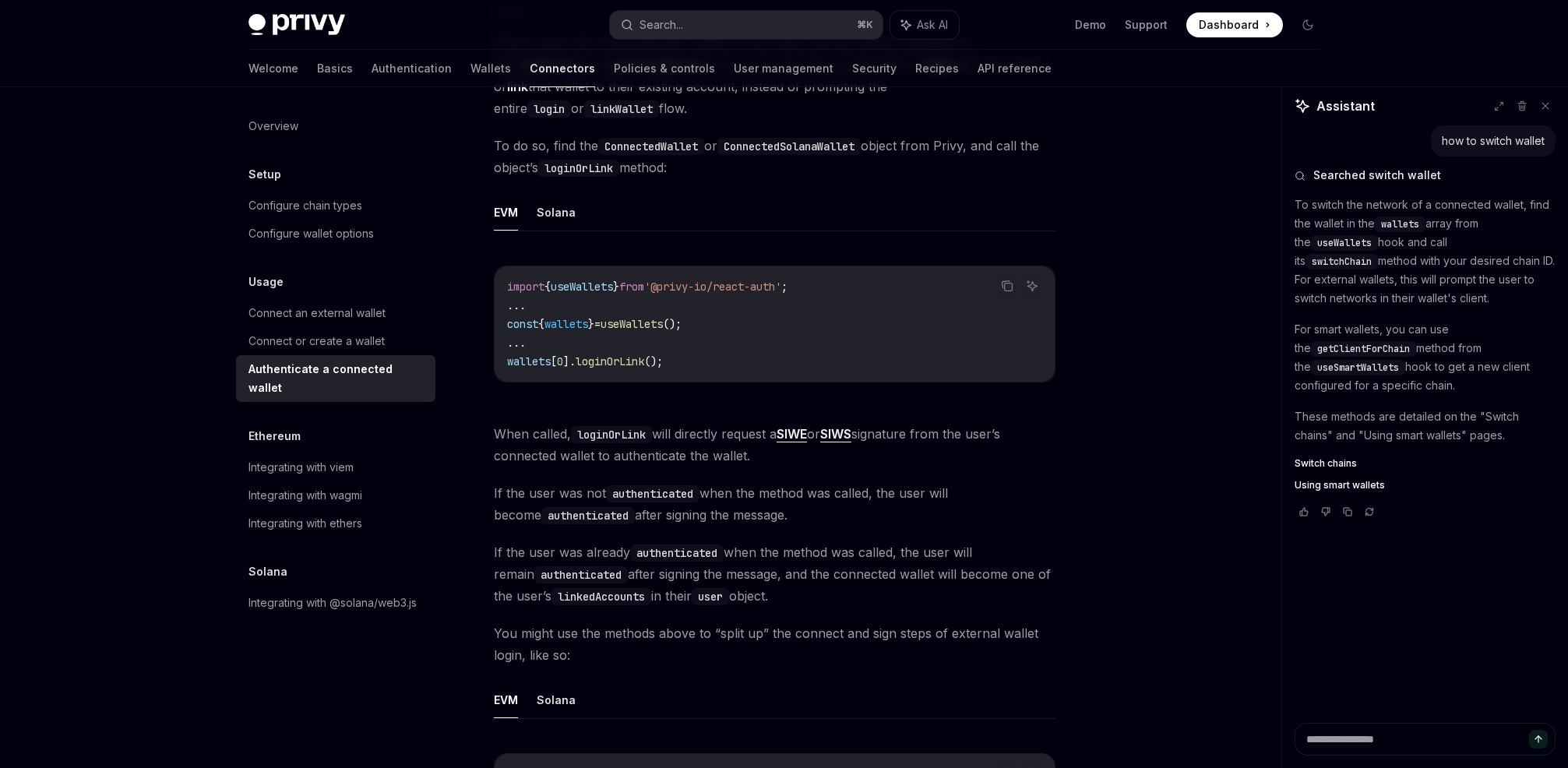
click at [651, 359] on span "();" at bounding box center [654, 362] width 19 height 14
click at [609, 359] on span "loginOrLink" at bounding box center [609, 362] width 68 height 14
drag, startPoint x: 672, startPoint y: 355, endPoint x: 651, endPoint y: 357, distance: 21.1
click at [671, 355] on code "import { useWallets } from '@privy-io/react-auth' ; ... const { wallets } = use…" at bounding box center [774, 324] width 535 height 94
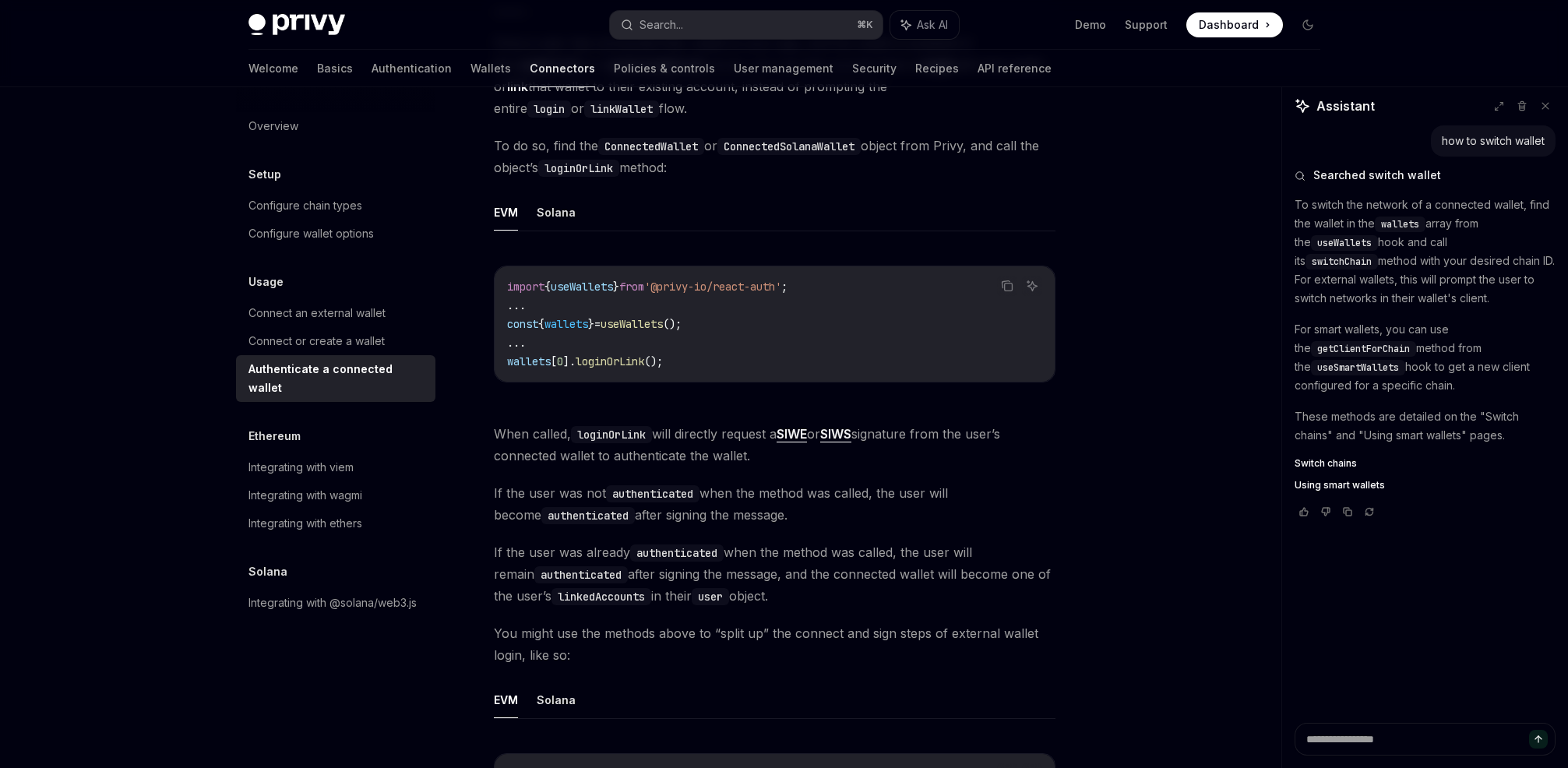
click at [624, 358] on span "loginOrLink" at bounding box center [609, 362] width 68 height 14
drag, startPoint x: 699, startPoint y: 353, endPoint x: 651, endPoint y: 356, distance: 48.1
click at [698, 352] on code "import { useWallets } from '@privy-io/react-auth' ; ... const { wallets } = use…" at bounding box center [774, 324] width 535 height 94
click at [612, 363] on span "loginOrLink" at bounding box center [609, 362] width 68 height 14
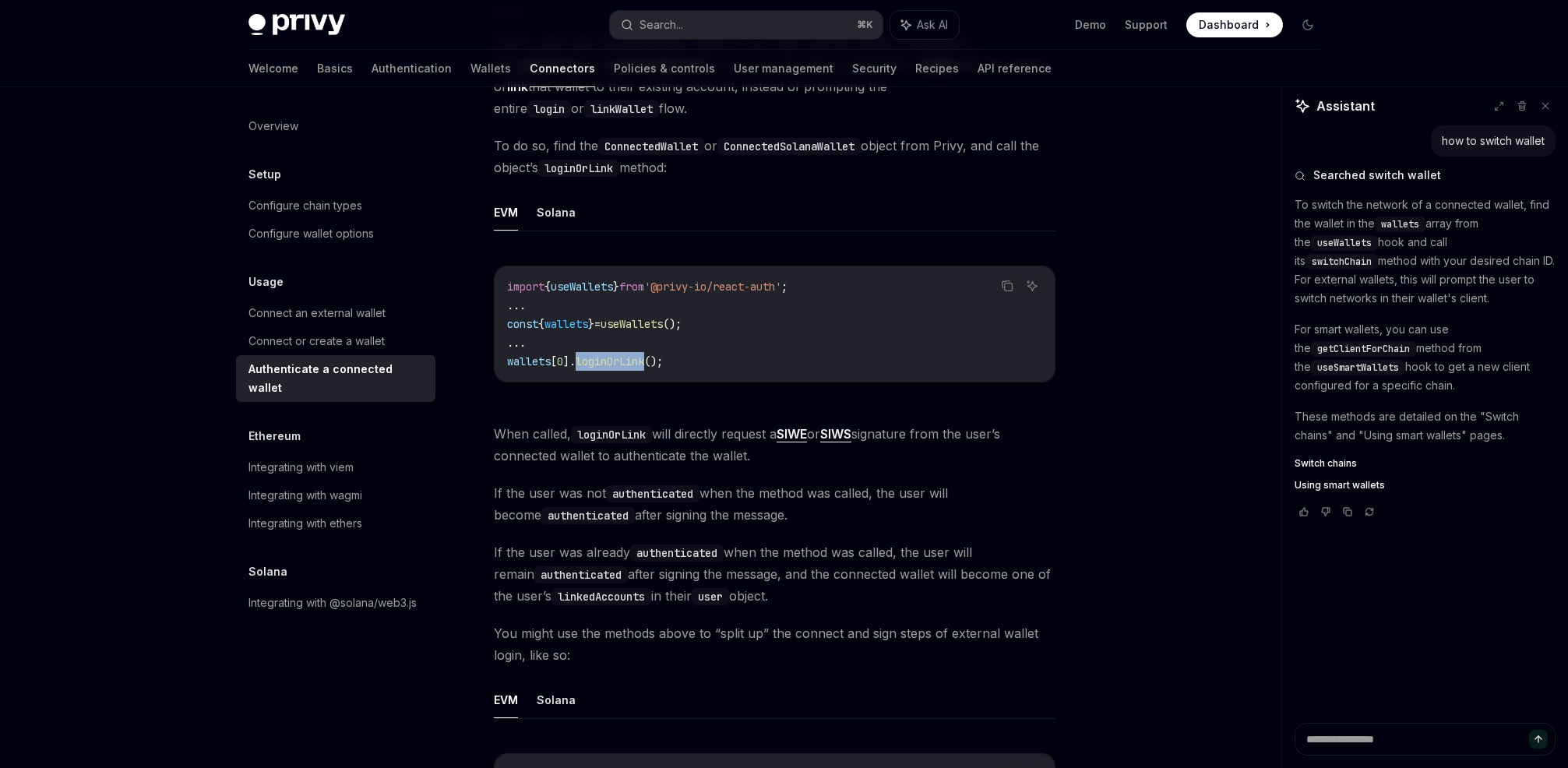
click at [612, 363] on span "loginOrLink" at bounding box center [609, 362] width 68 height 14
click at [686, 355] on code "import { useWallets } from '@privy-io/react-auth' ; ... const { wallets } = use…" at bounding box center [774, 324] width 535 height 94
click at [560, 485] on span "If the user was not authenticated when the method was called, the user will bec…" at bounding box center [774, 504] width 562 height 44
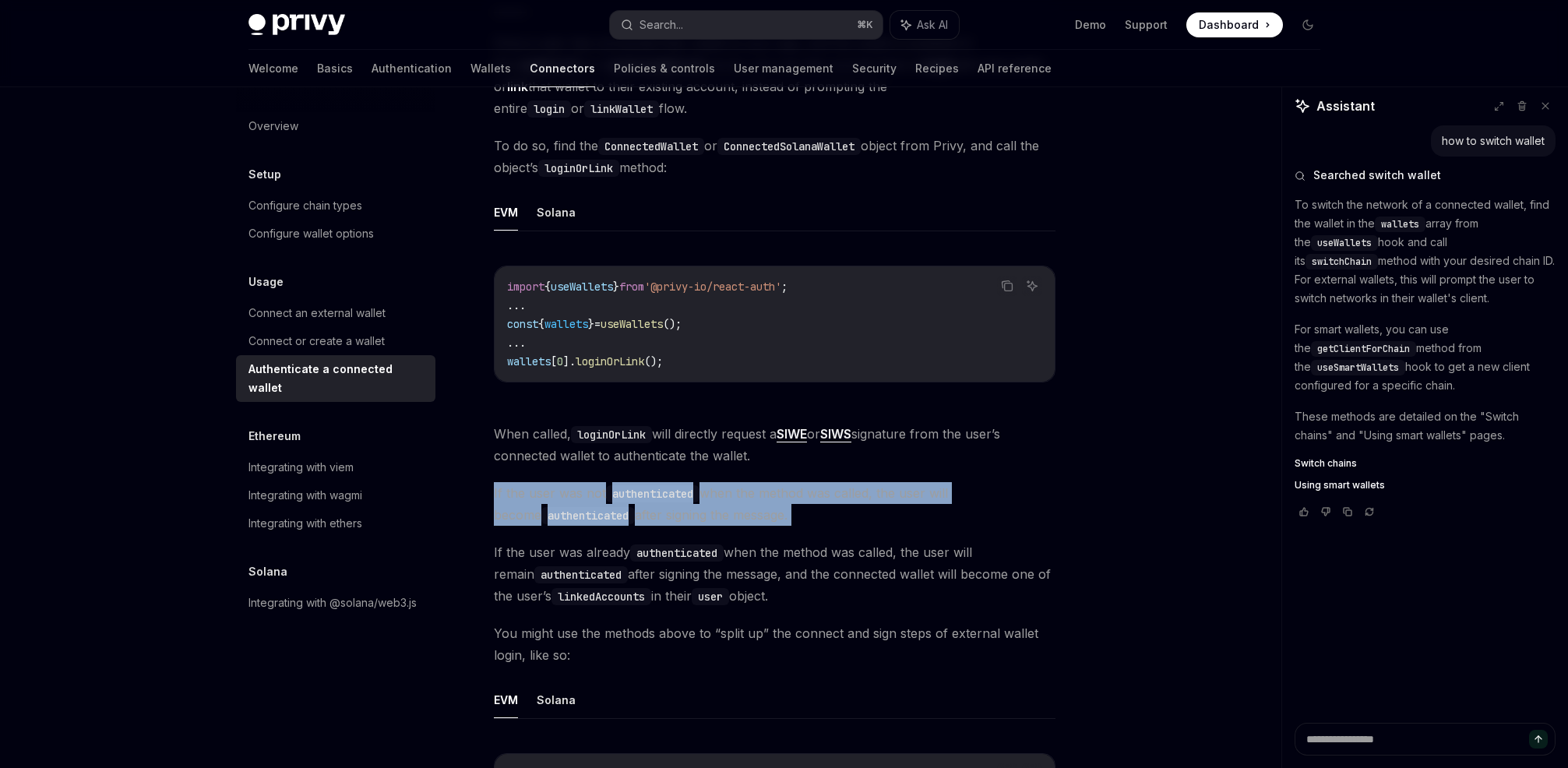
click at [560, 485] on span "If the user was not authenticated when the method was called, the user will bec…" at bounding box center [774, 504] width 562 height 44
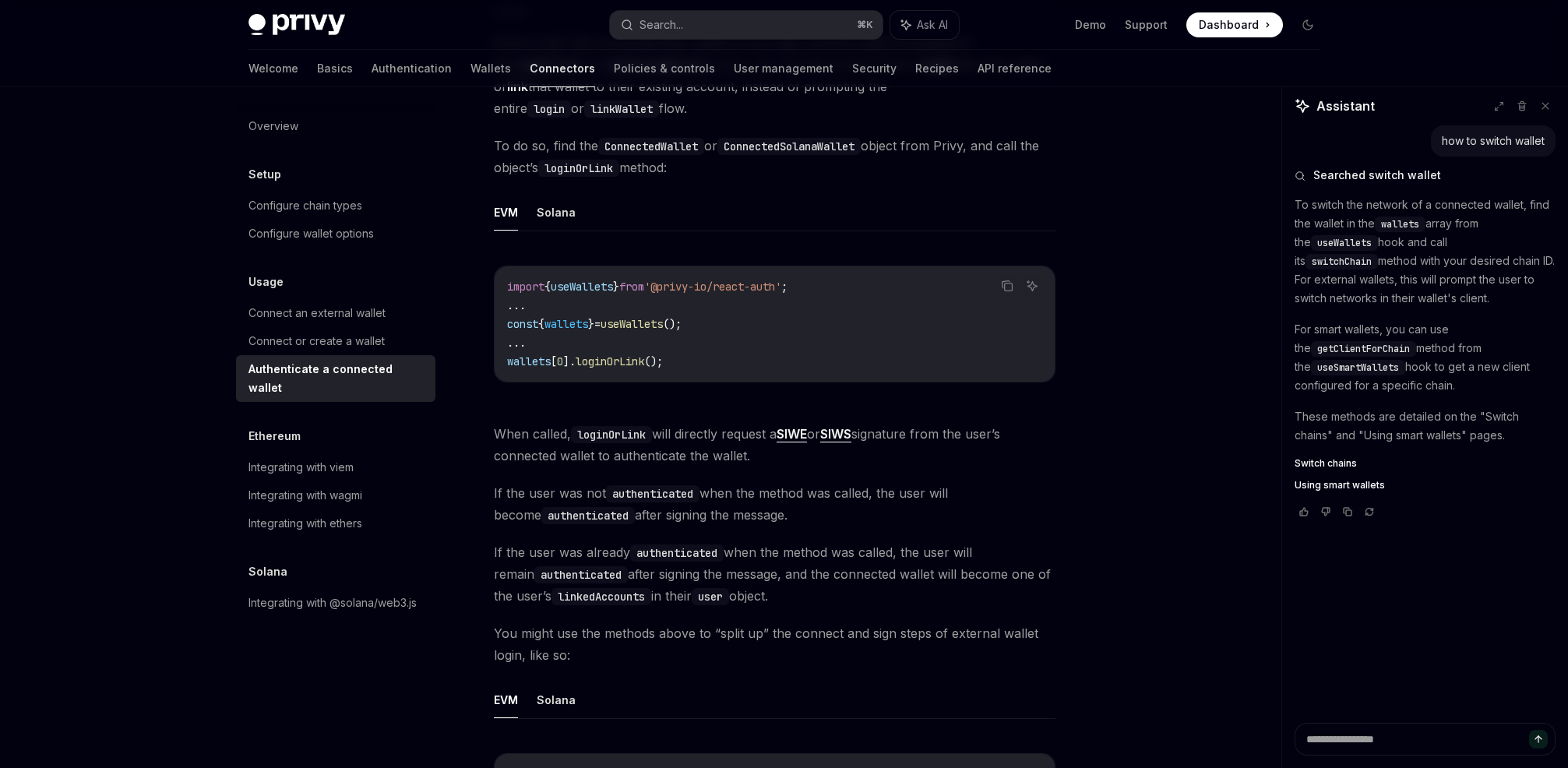
click at [793, 488] on span "If the user was not authenticated when the method was called, the user will bec…" at bounding box center [774, 504] width 562 height 44
click at [793, 487] on span "If the user was not authenticated when the method was called, the user will bec…" at bounding box center [774, 504] width 562 height 44
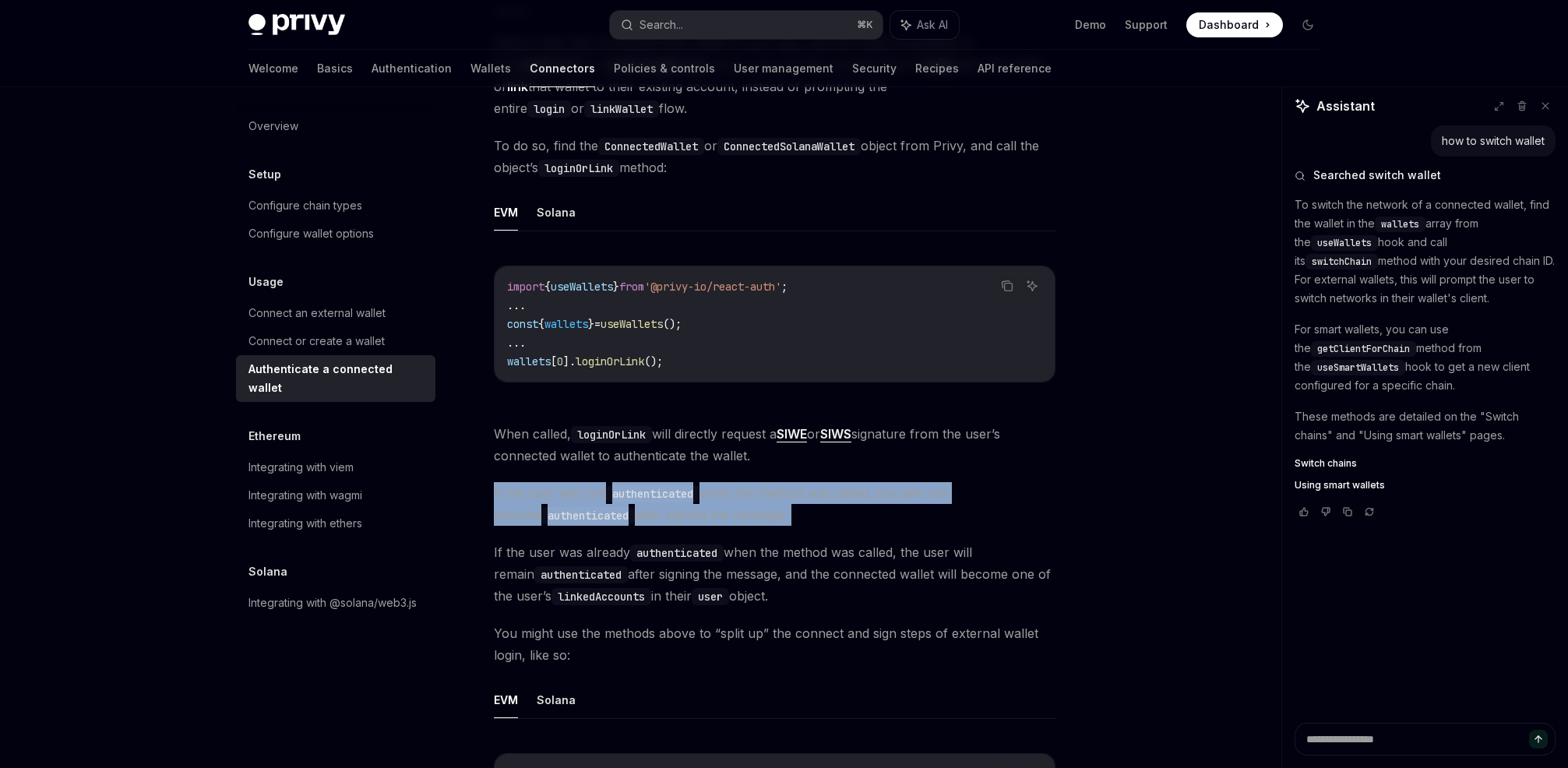
click at [793, 487] on span "If the user was not authenticated when the method was called, the user will bec…" at bounding box center [774, 504] width 562 height 44
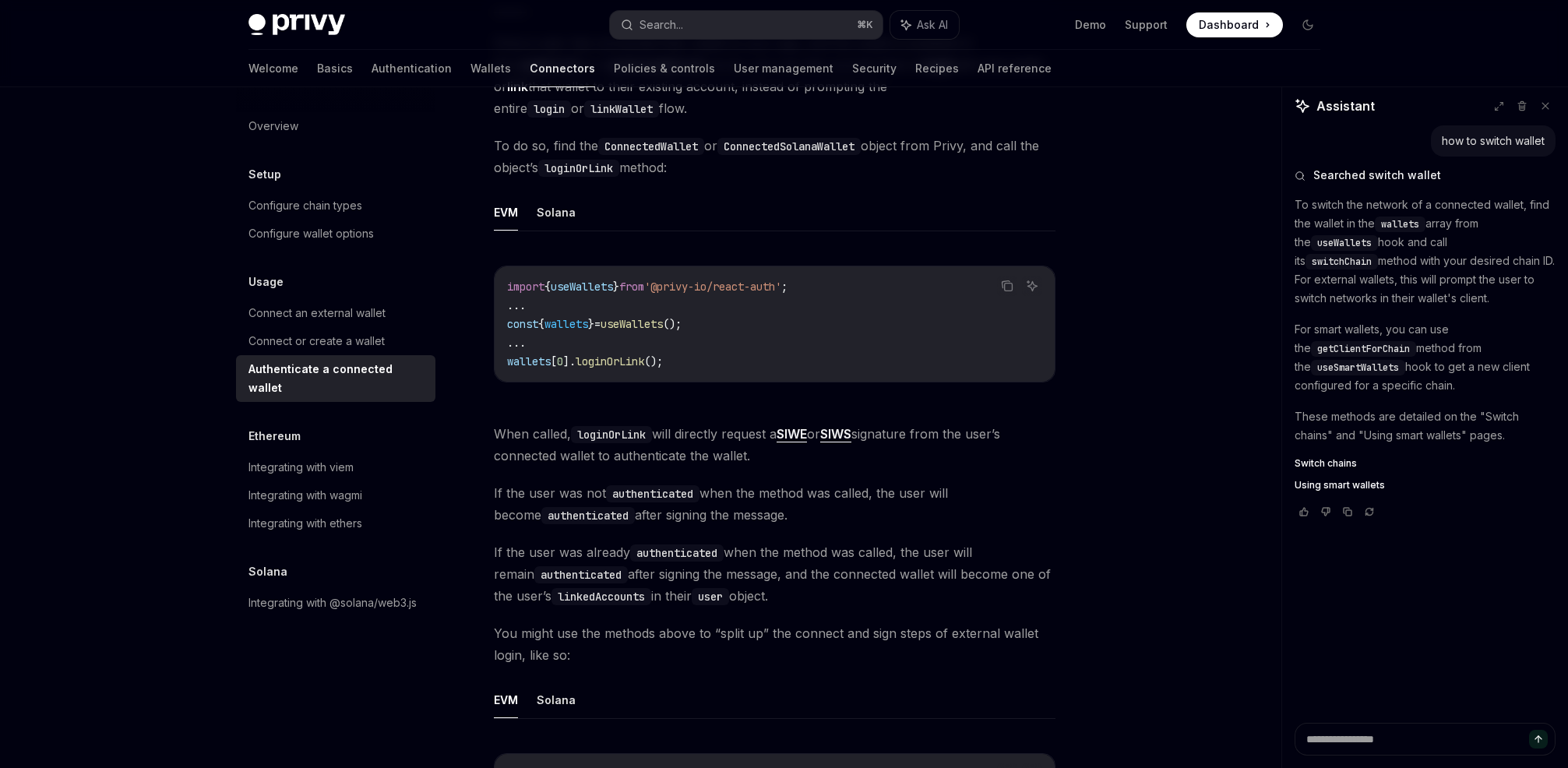
click at [760, 488] on span "If the user was not authenticated when the method was called, the user will bec…" at bounding box center [774, 504] width 562 height 44
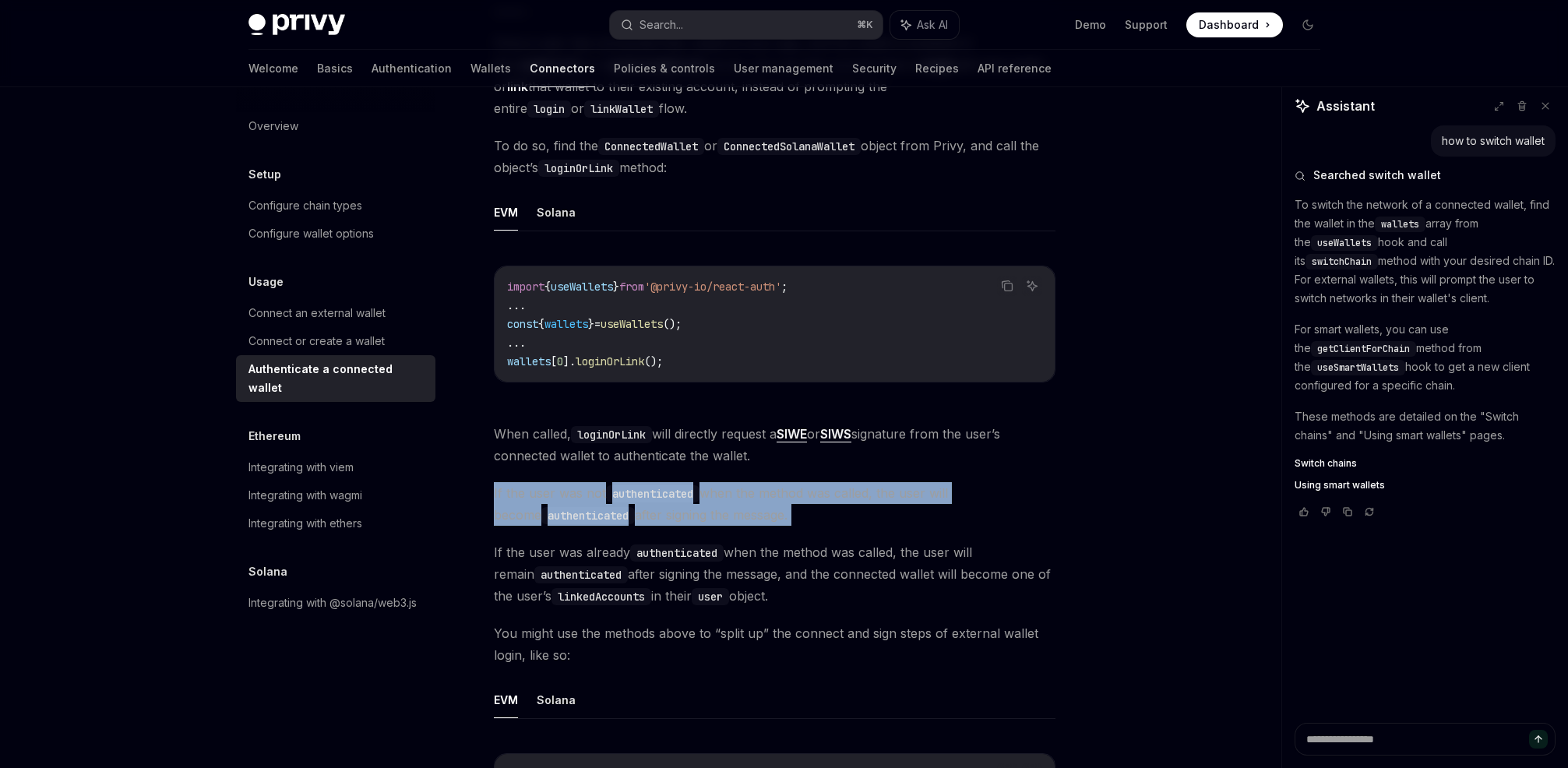
click at [760, 488] on span "If the user was not authenticated when the method was called, the user will bec…" at bounding box center [774, 504] width 562 height 44
click at [792, 488] on span "If the user was not authenticated when the method was called, the user will bec…" at bounding box center [774, 504] width 562 height 44
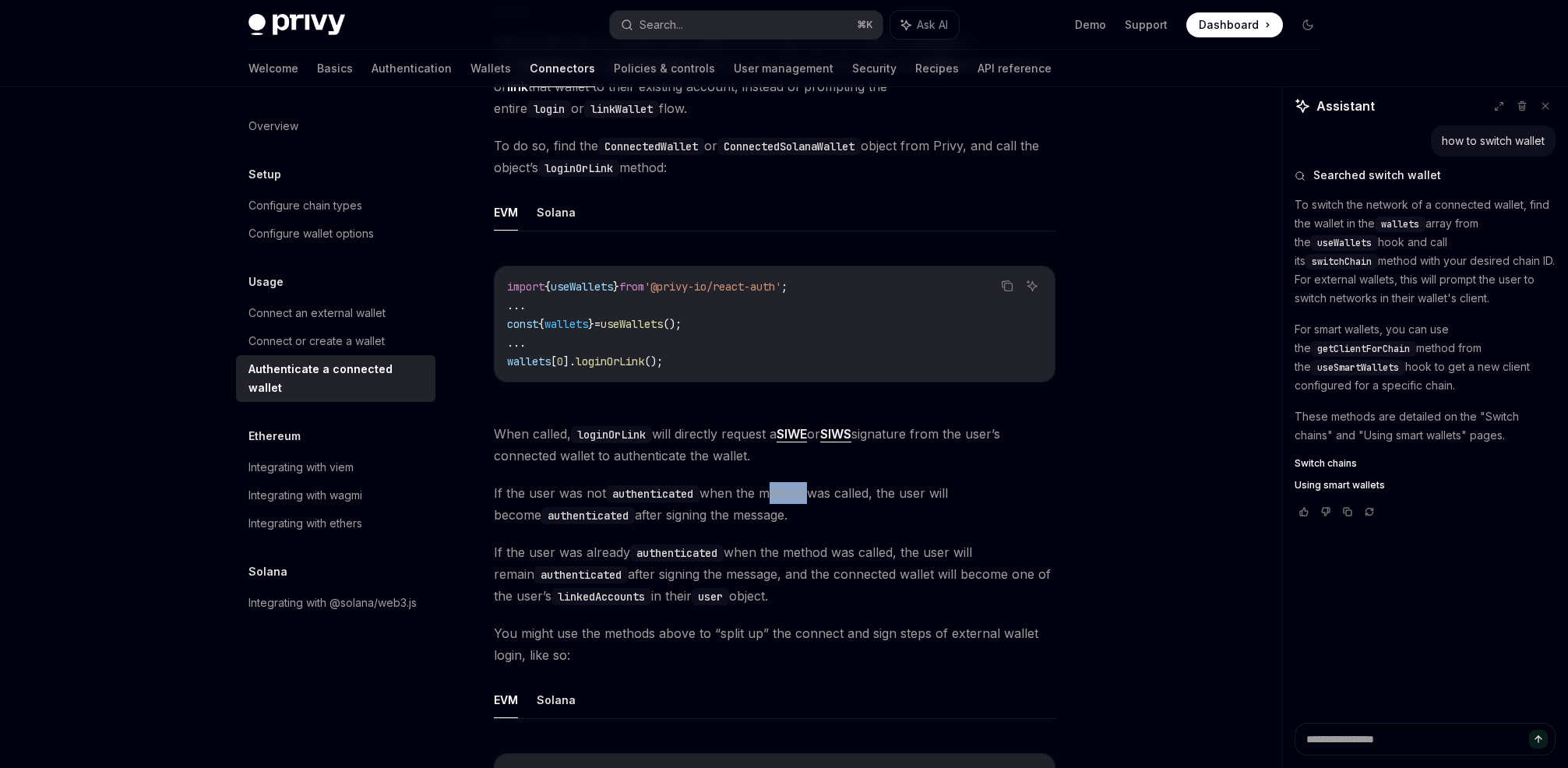
click at [792, 488] on span "If the user was not authenticated when the method was called, the user will bec…" at bounding box center [774, 504] width 562 height 44
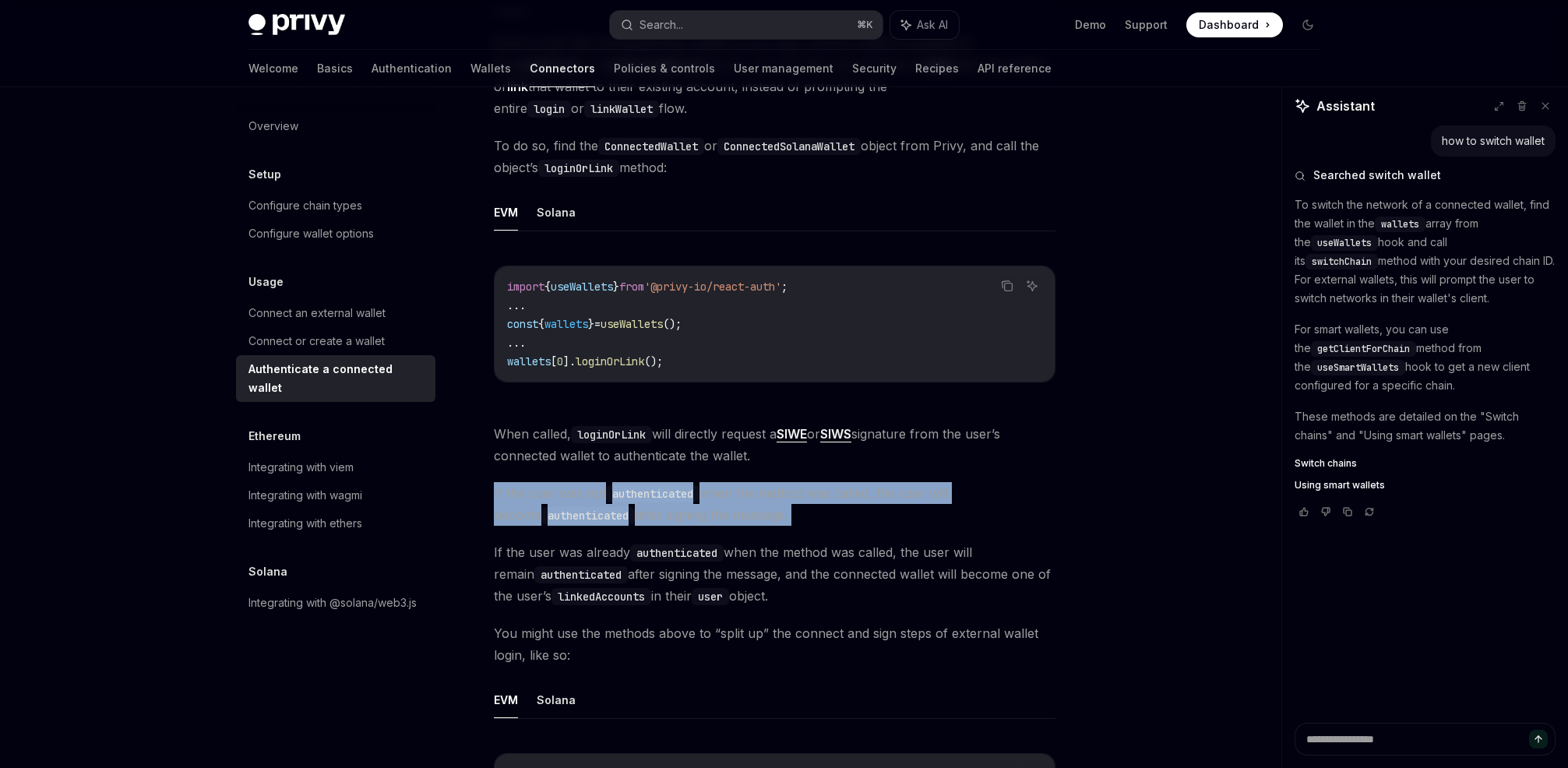
click at [792, 488] on span "If the user was not authenticated when the method was called, the user will bec…" at bounding box center [774, 504] width 562 height 44
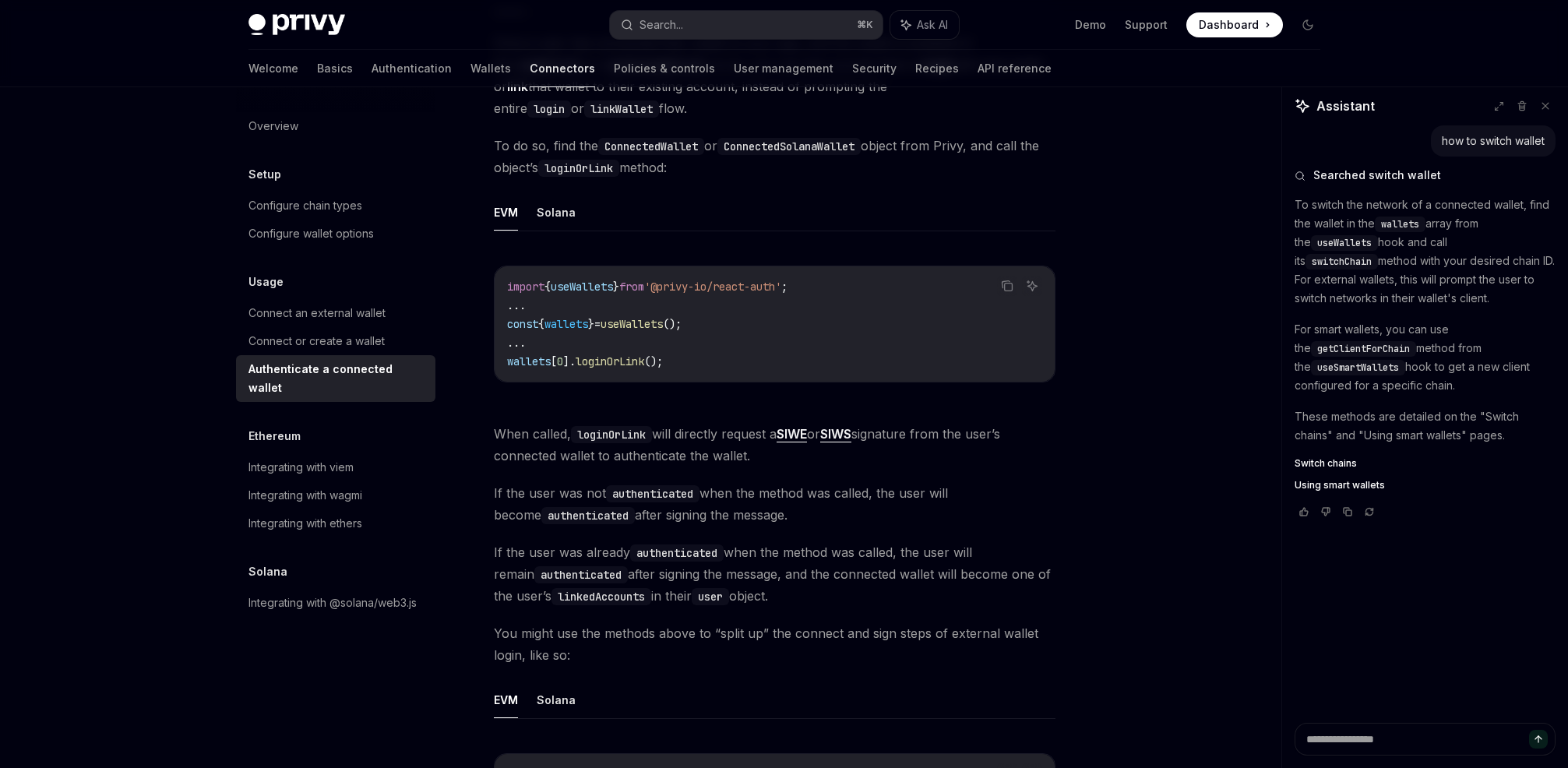
click at [757, 486] on span "If the user was not authenticated when the method was called, the user will bec…" at bounding box center [774, 504] width 562 height 44
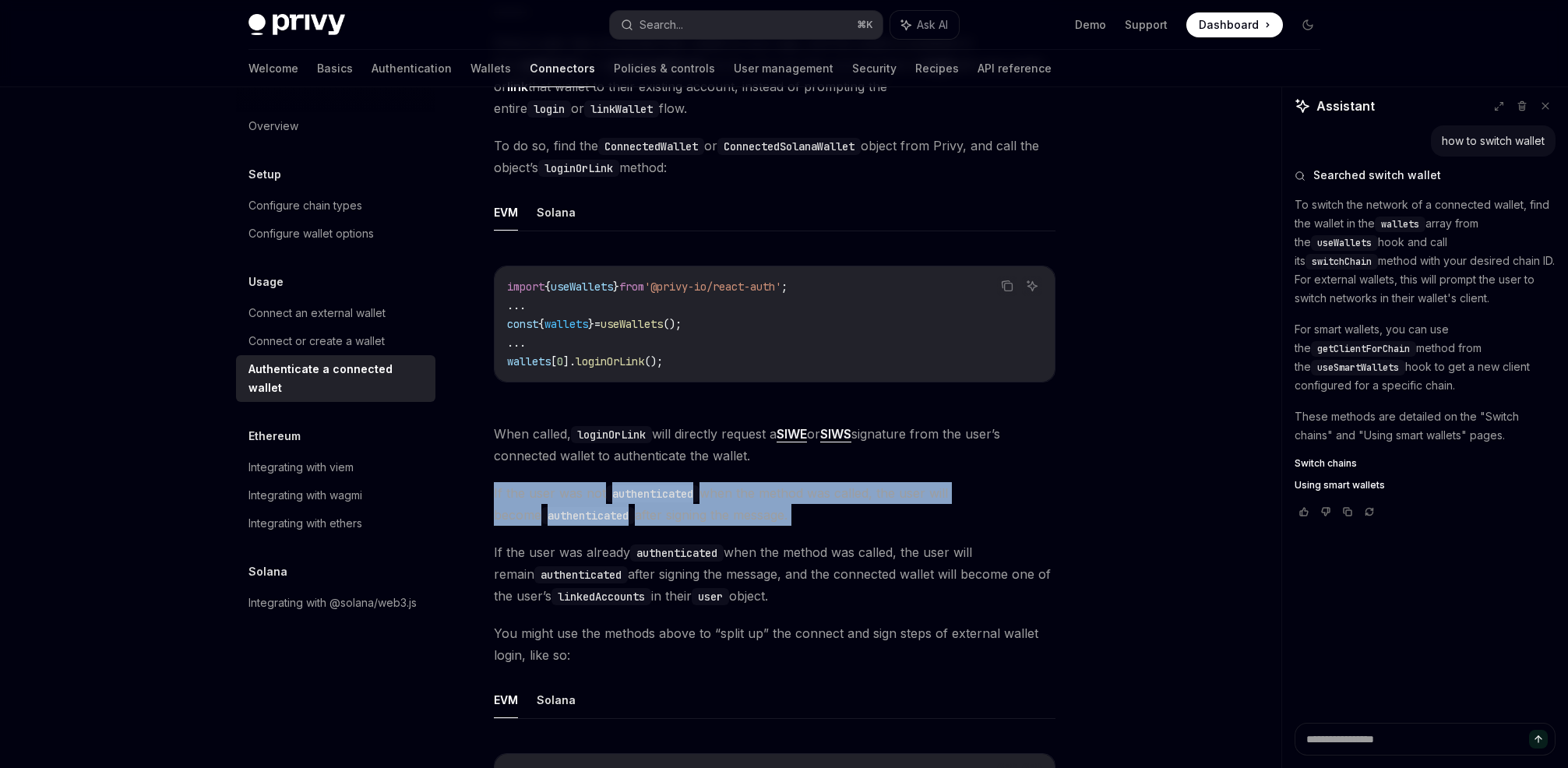
click at [757, 486] on span "If the user was not authenticated when the method was called, the user will bec…" at bounding box center [774, 504] width 562 height 44
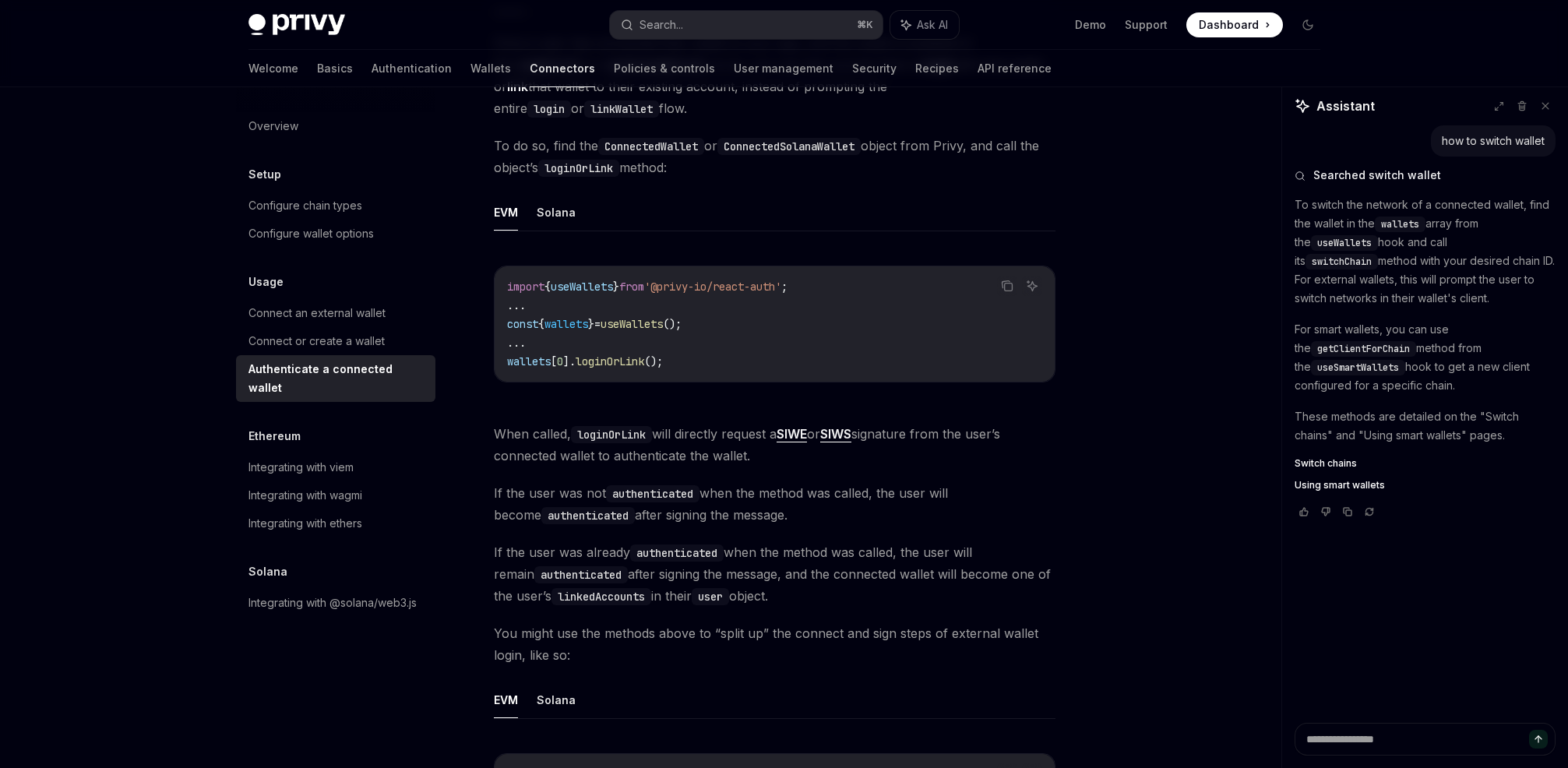
click at [801, 491] on span "If the user was not authenticated when the method was called, the user will bec…" at bounding box center [774, 504] width 562 height 44
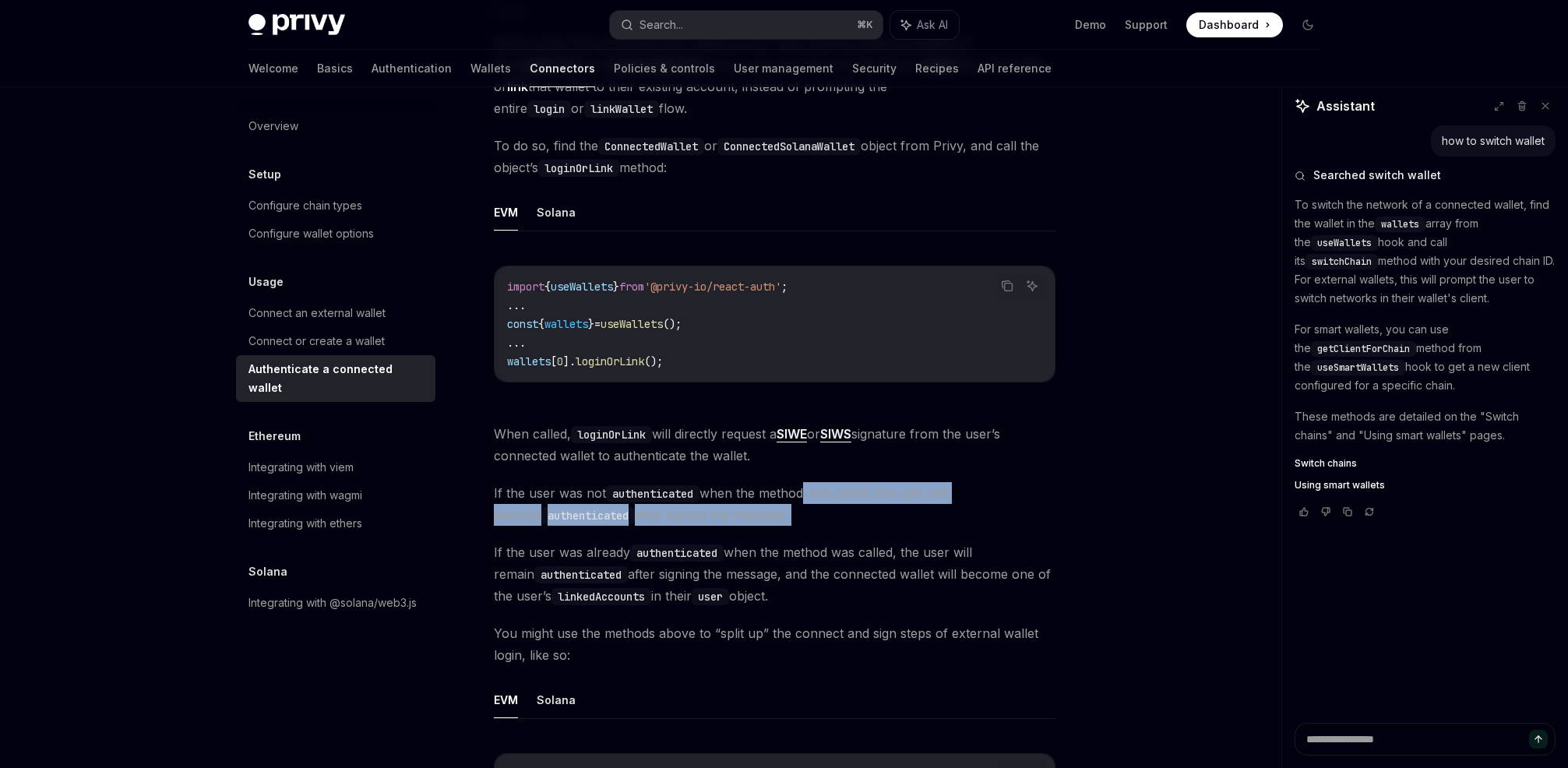
click at [801, 491] on span "If the user was not authenticated when the method was called, the user will bec…" at bounding box center [774, 504] width 562 height 44
click at [775, 496] on span "If the user was not authenticated when the method was called, the user will bec…" at bounding box center [774, 504] width 562 height 44
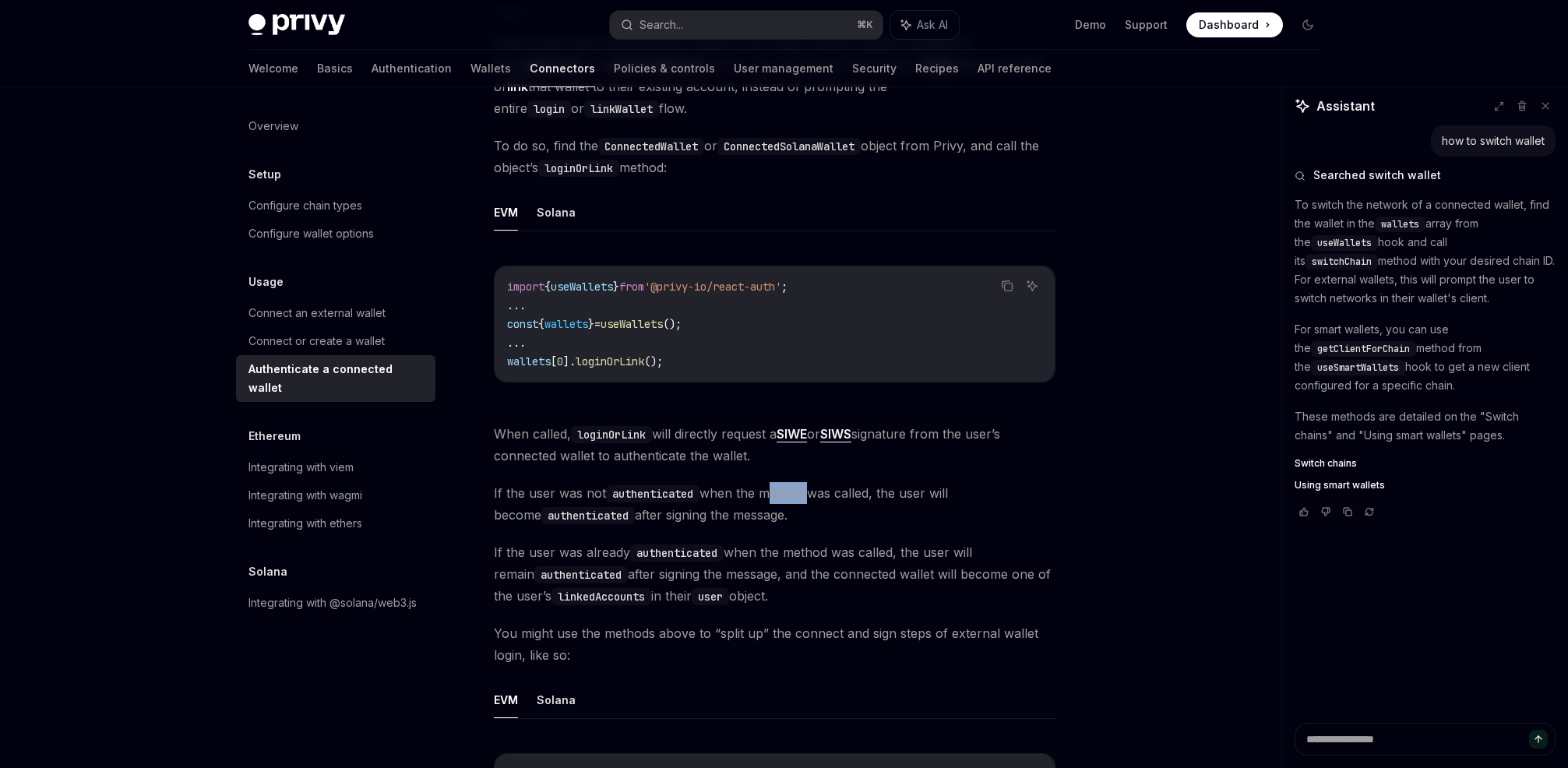
click at [775, 496] on span "If the user was not authenticated when the method was called, the user will bec…" at bounding box center [774, 504] width 562 height 44
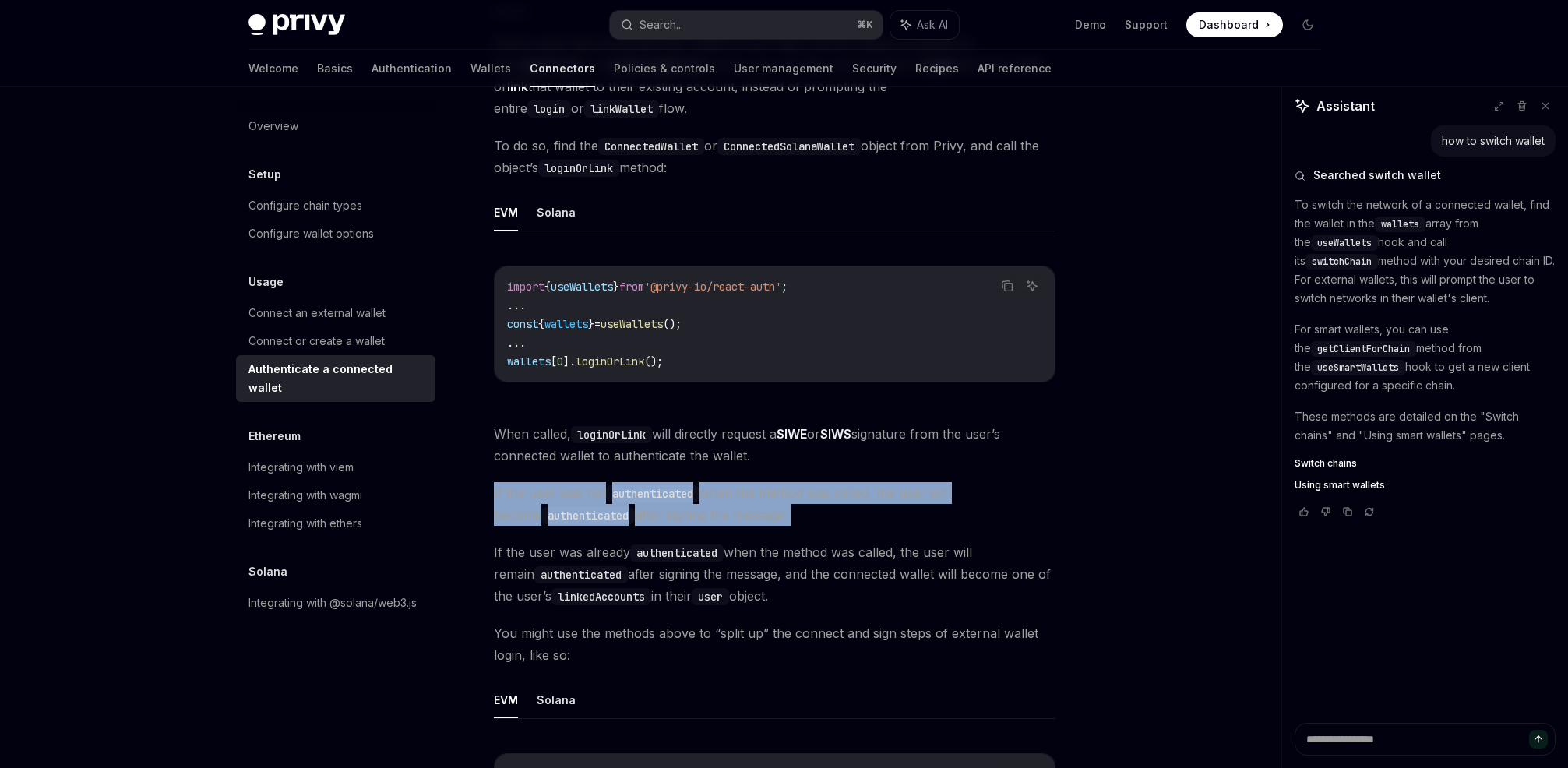
click at [775, 496] on span "If the user was not authenticated when the method was called, the user will bec…" at bounding box center [774, 504] width 562 height 44
click at [817, 490] on span "If the user was not authenticated when the method was called, the user will bec…" at bounding box center [774, 504] width 562 height 44
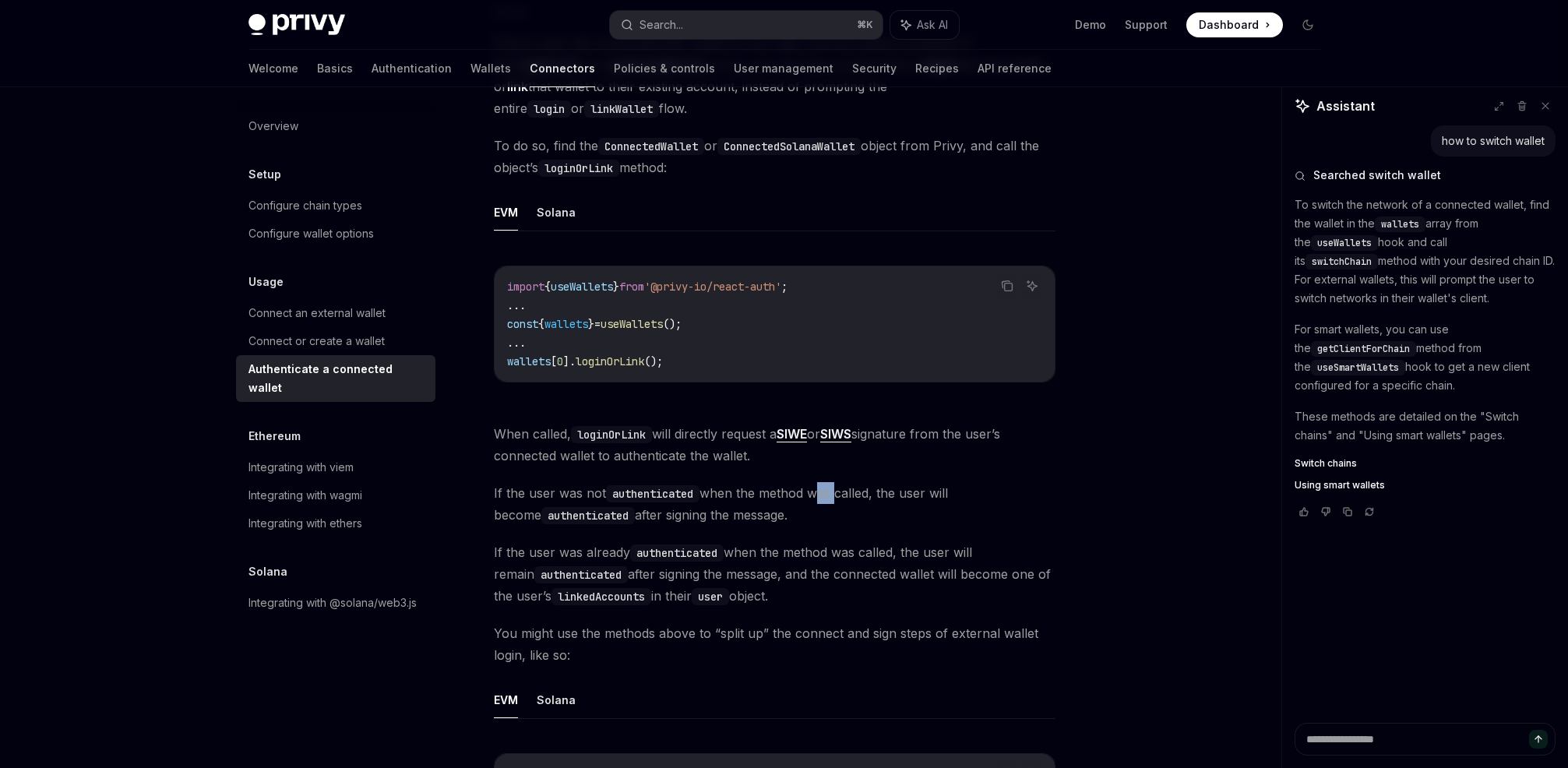
click at [817, 490] on span "If the user was not authenticated when the method was called, the user will bec…" at bounding box center [774, 504] width 562 height 44
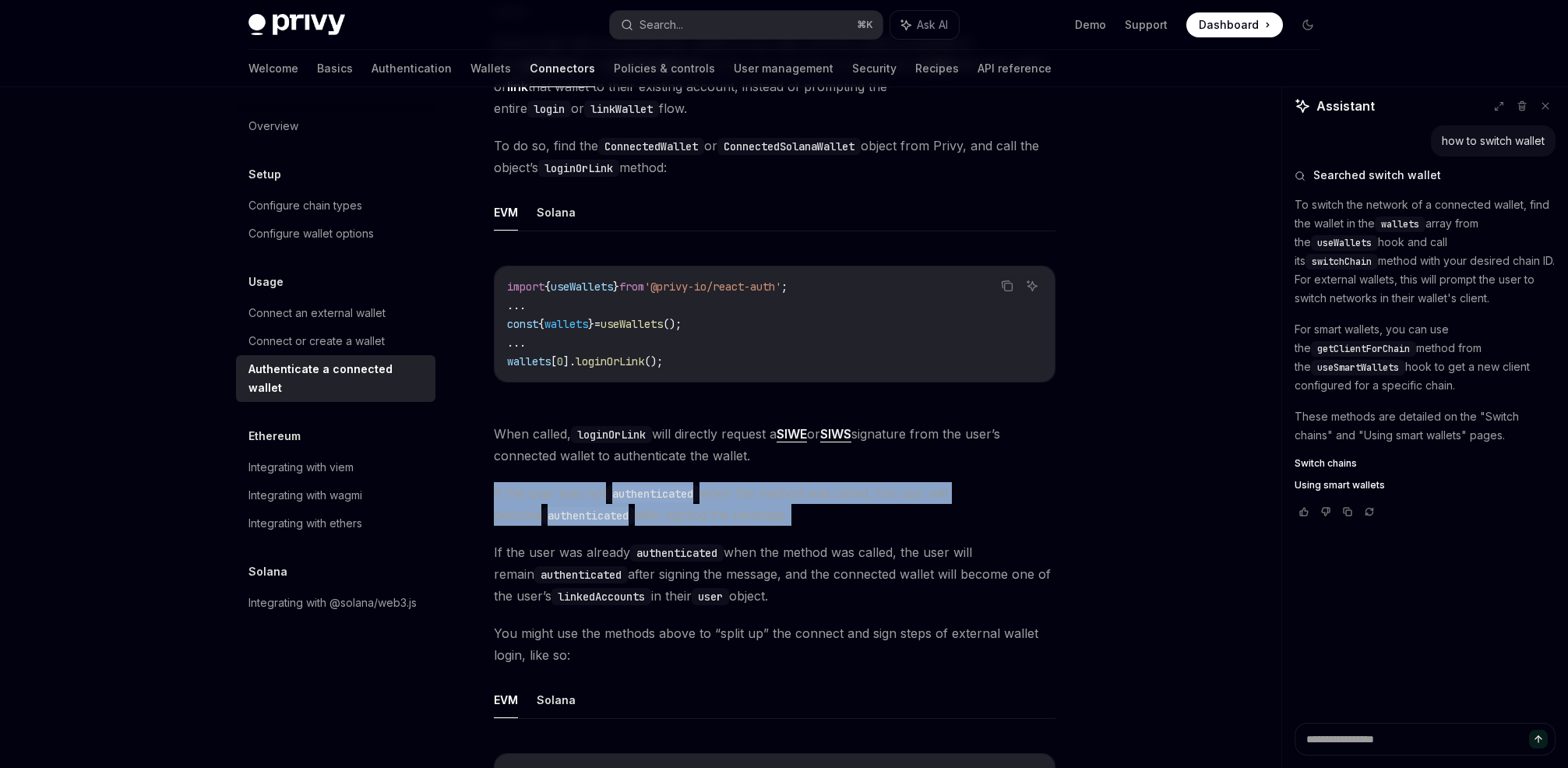
click at [817, 490] on span "If the user was not authenticated when the method was called, the user will bec…" at bounding box center [774, 504] width 562 height 44
click at [776, 490] on span "If the user was not authenticated when the method was called, the user will bec…" at bounding box center [774, 504] width 562 height 44
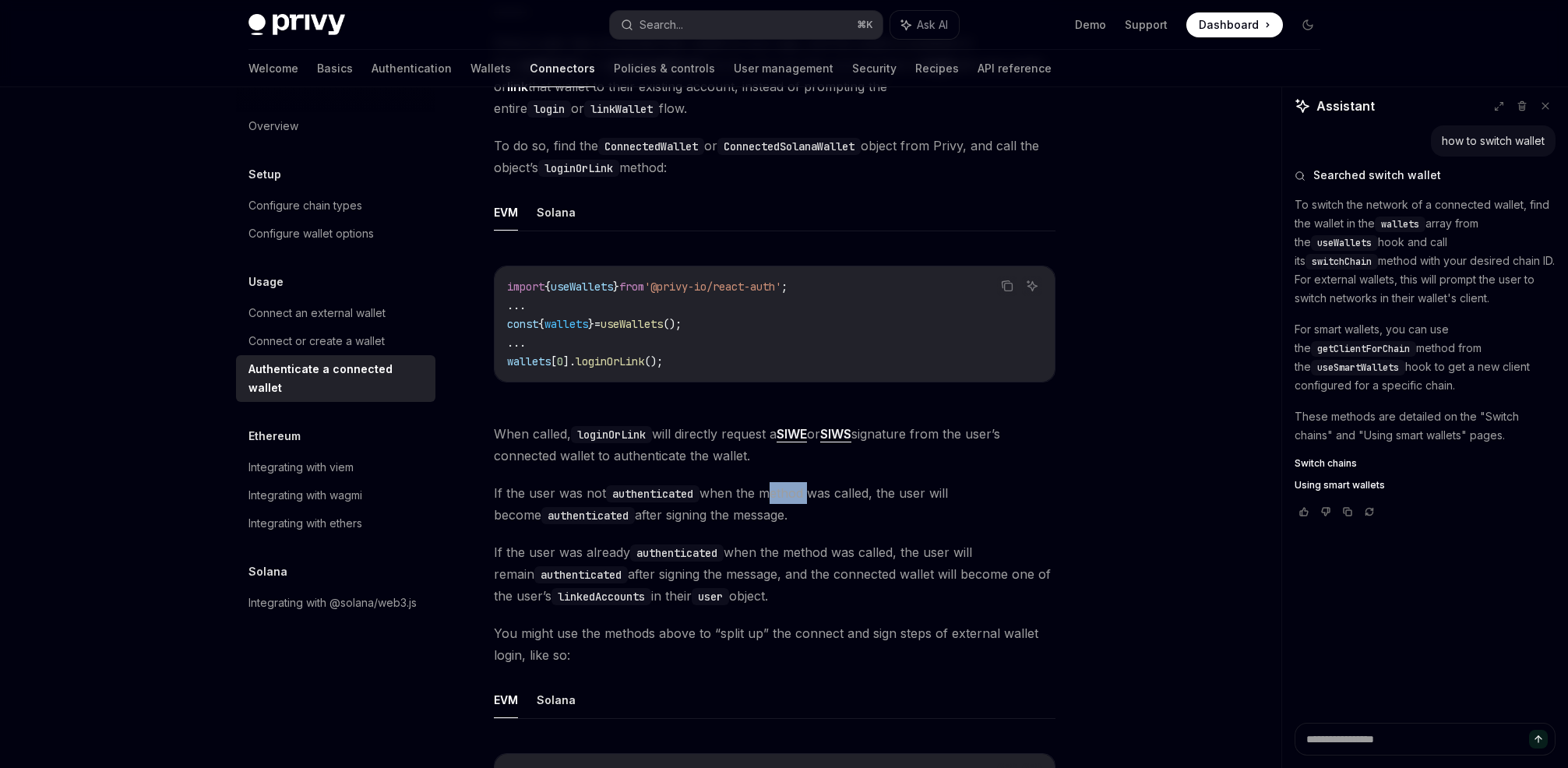
click at [776, 490] on span "If the user was not authenticated when the method was called, the user will bec…" at bounding box center [774, 504] width 562 height 44
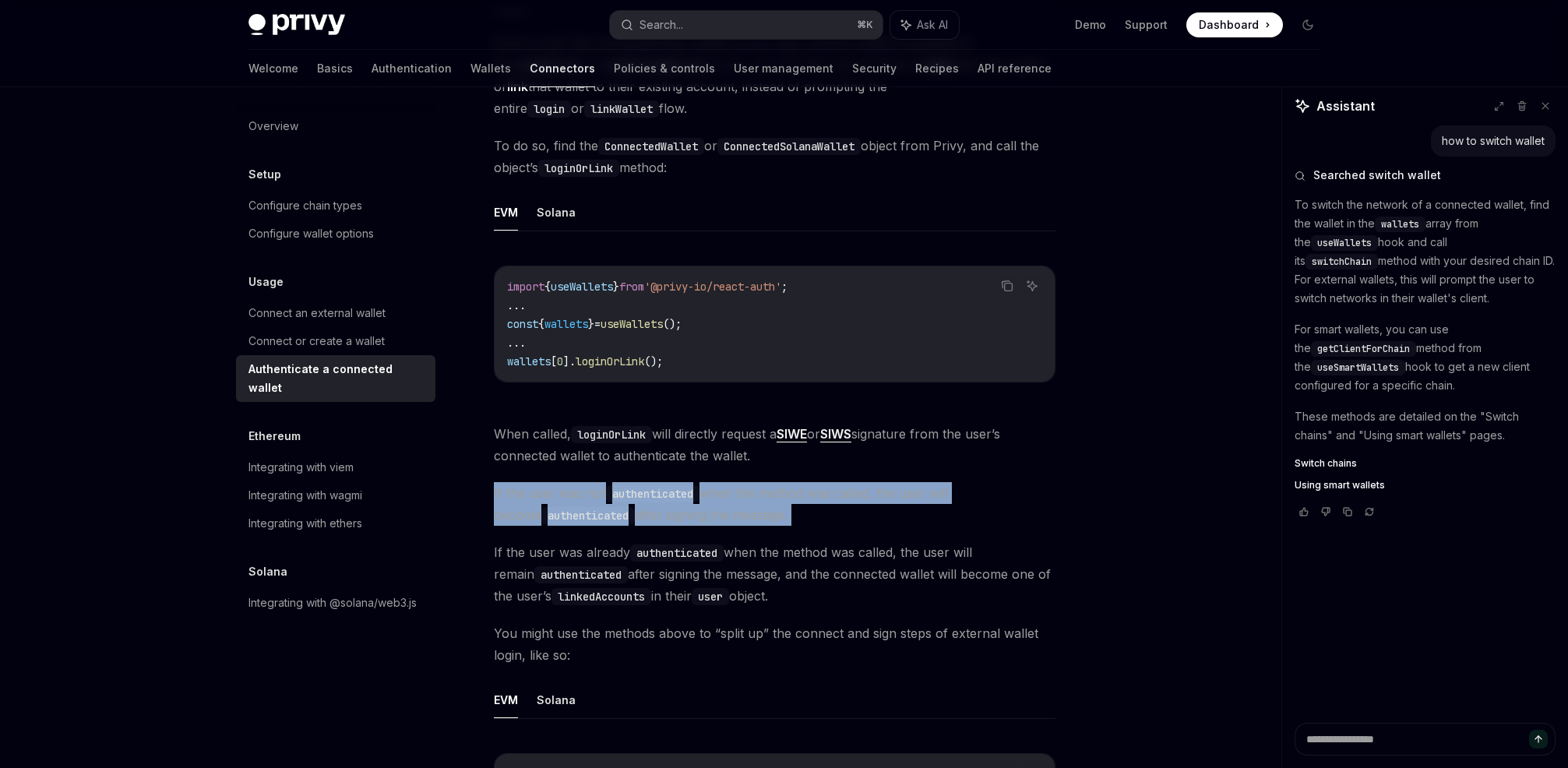
click at [776, 490] on span "If the user was not authenticated when the method was called, the user will bec…" at bounding box center [774, 504] width 562 height 44
click at [831, 492] on span "If the user was not authenticated when the method was called, the user will bec…" at bounding box center [774, 504] width 562 height 44
click at [794, 494] on span "If the user was not authenticated when the method was called, the user will bec…" at bounding box center [774, 504] width 562 height 44
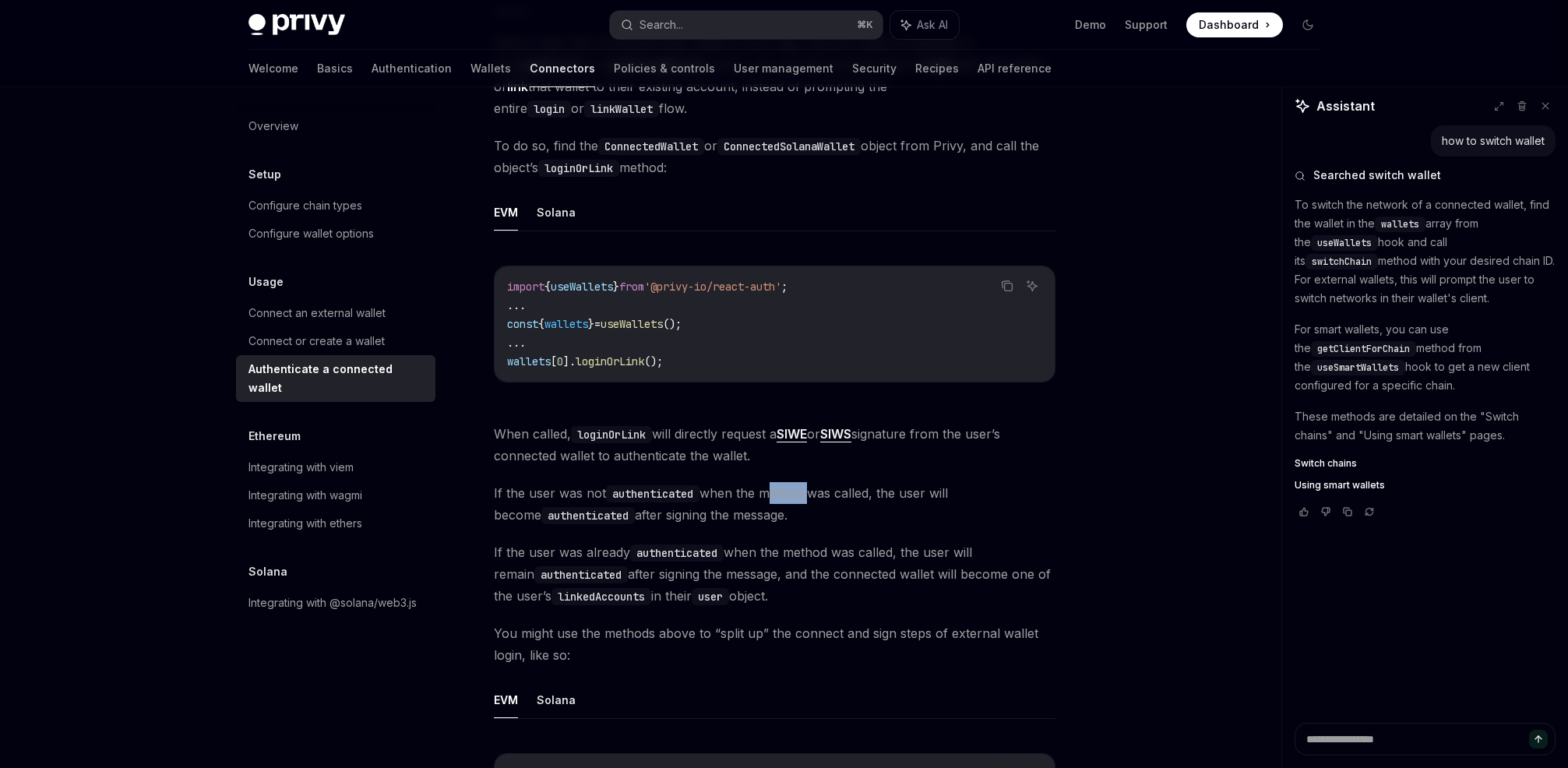
click at [794, 494] on span "If the user was not authenticated when the method was called, the user will bec…" at bounding box center [774, 504] width 562 height 44
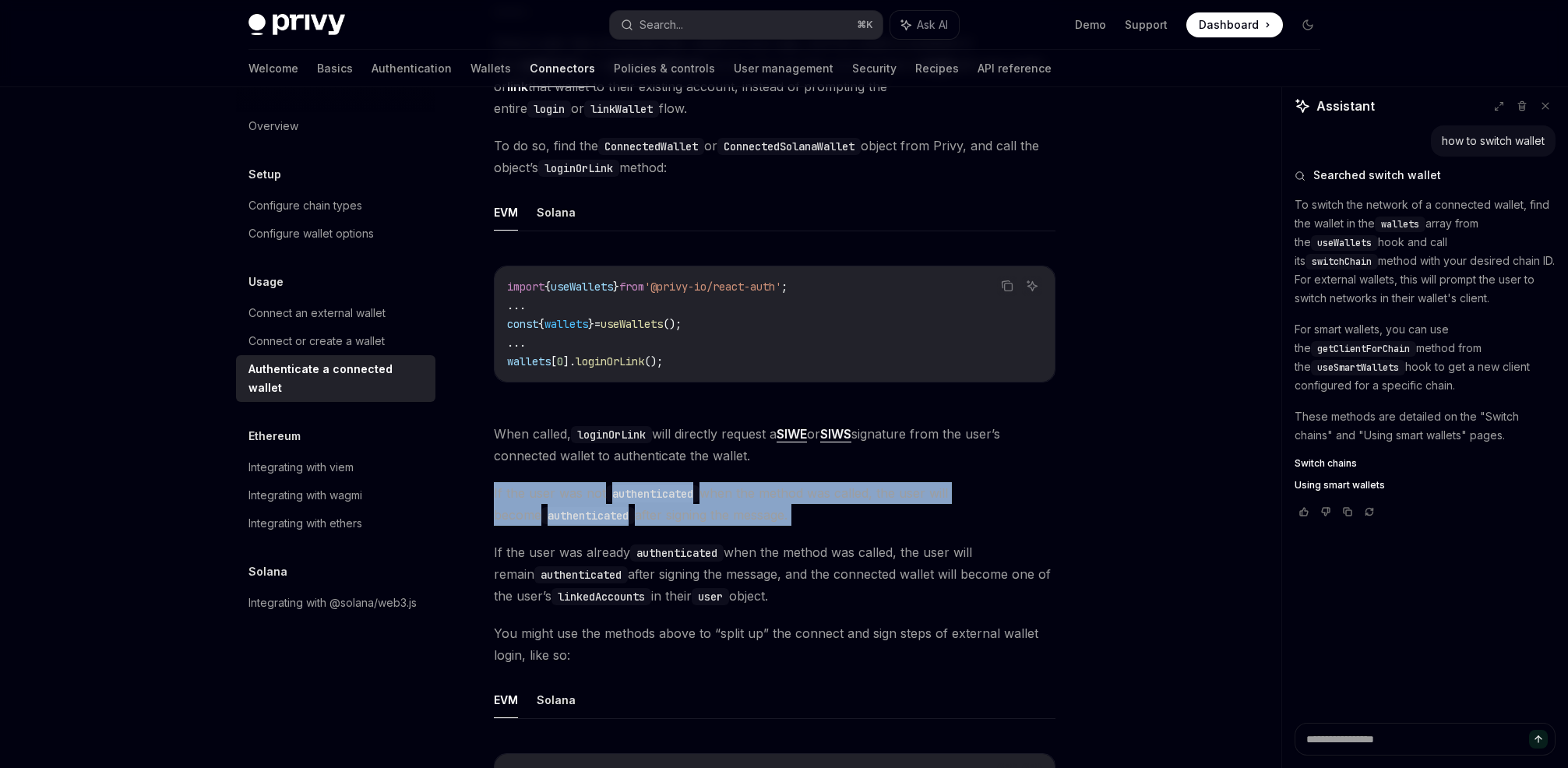
click at [794, 494] on span "If the user was not authenticated when the method was called, the user will bec…" at bounding box center [774, 504] width 562 height 44
click at [814, 492] on span "If the user was not authenticated when the method was called, the user will bec…" at bounding box center [774, 504] width 562 height 44
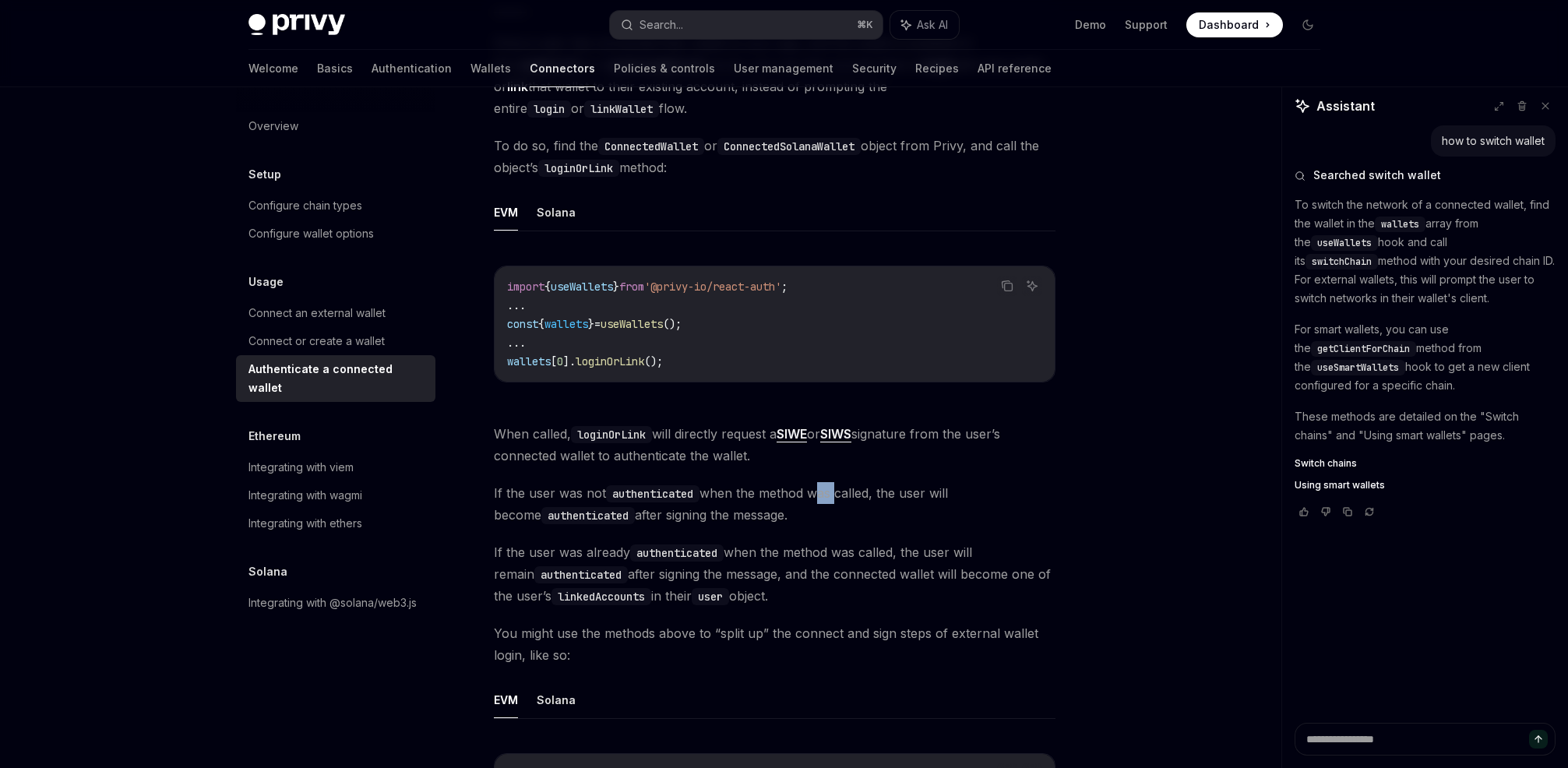
click at [814, 492] on span "If the user was not authenticated when the method was called, the user will bec…" at bounding box center [774, 504] width 562 height 44
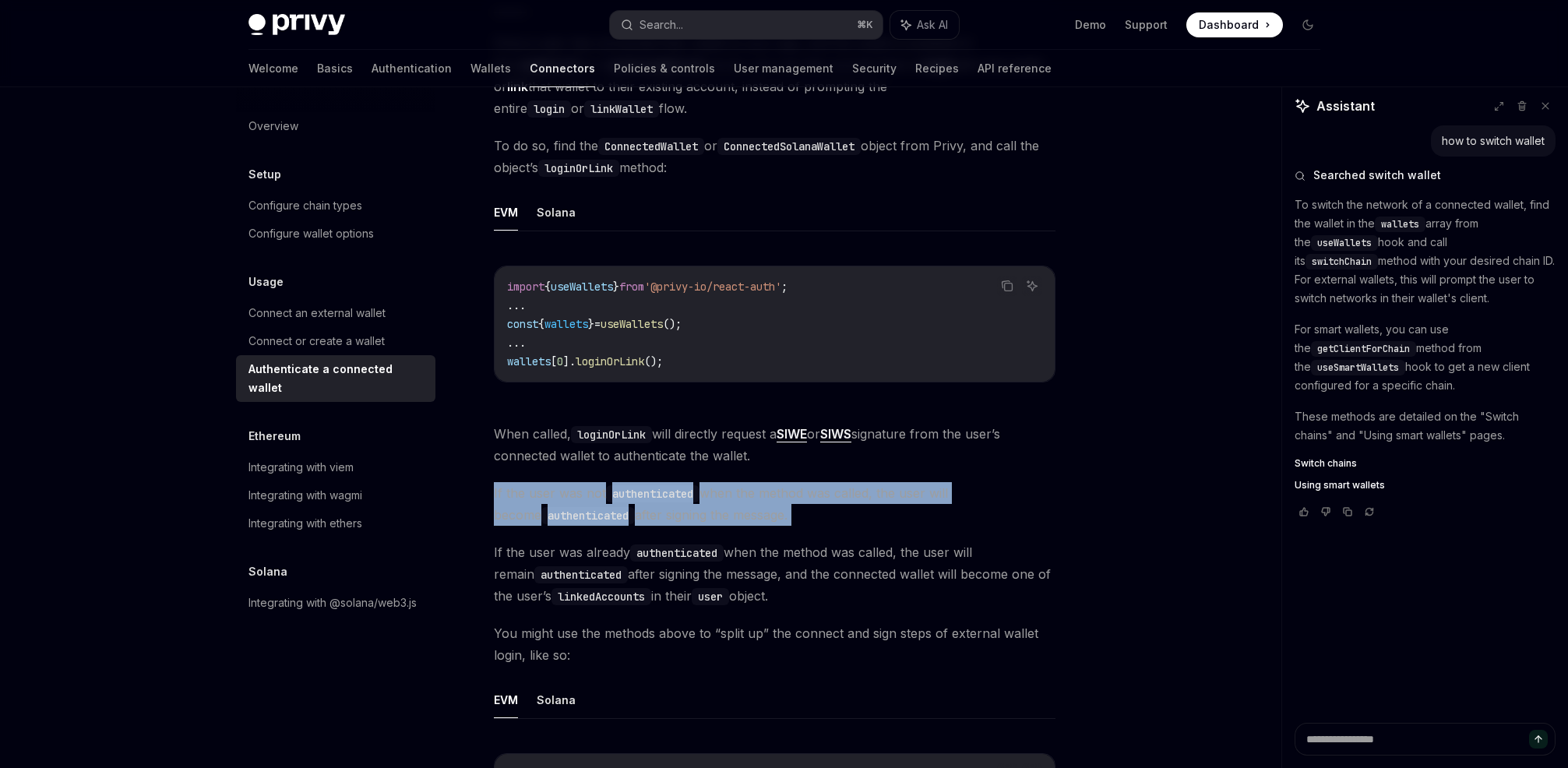
click at [814, 492] on span "If the user was not authenticated when the method was called, the user will bec…" at bounding box center [774, 504] width 562 height 44
click at [778, 491] on span "If the user was not authenticated when the method was called, the user will bec…" at bounding box center [774, 504] width 562 height 44
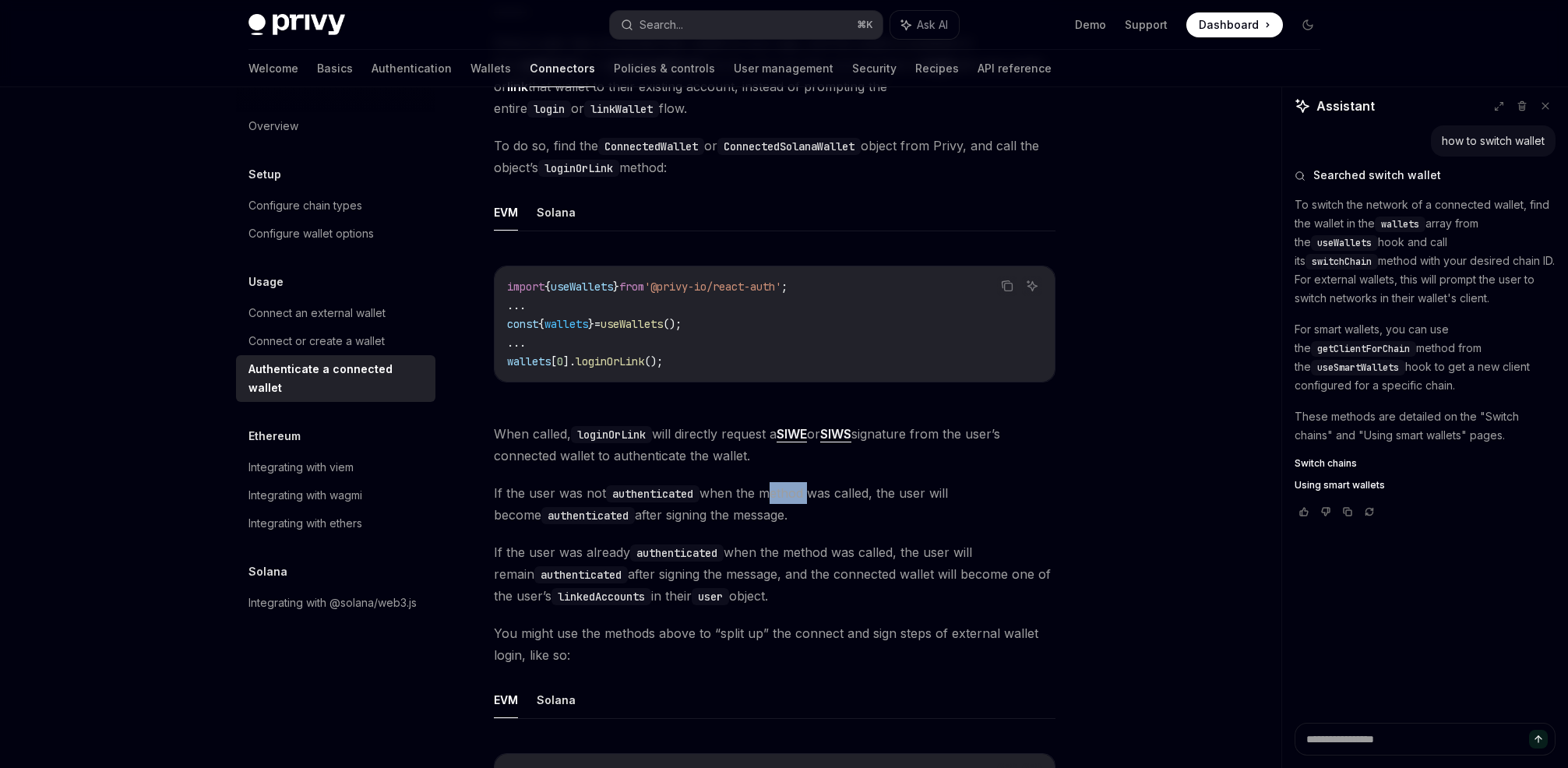
click at [778, 491] on span "If the user was not authenticated when the method was called, the user will bec…" at bounding box center [774, 504] width 562 height 44
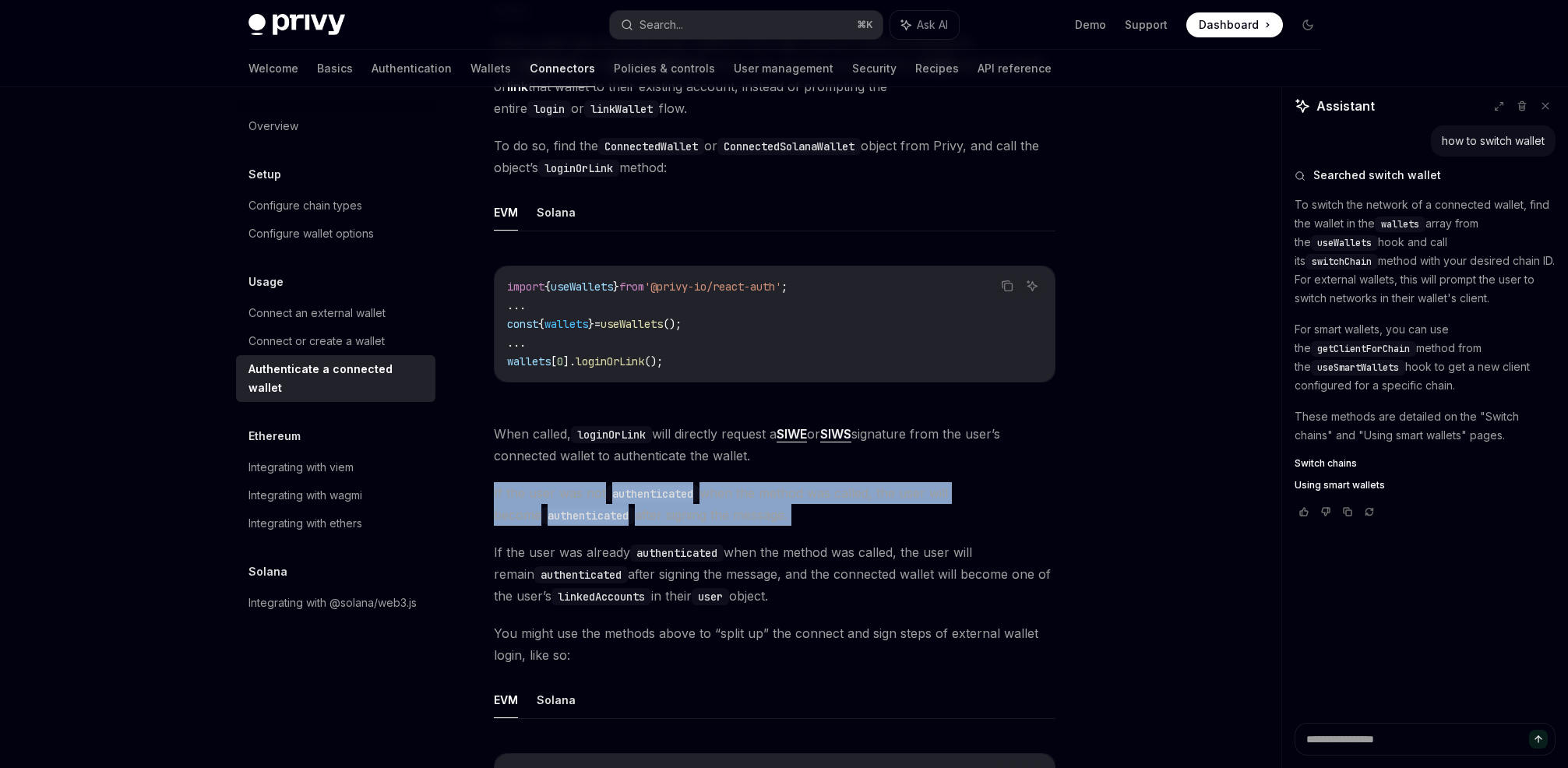
click at [778, 491] on span "If the user was not authenticated when the method was called, the user will bec…" at bounding box center [774, 504] width 562 height 44
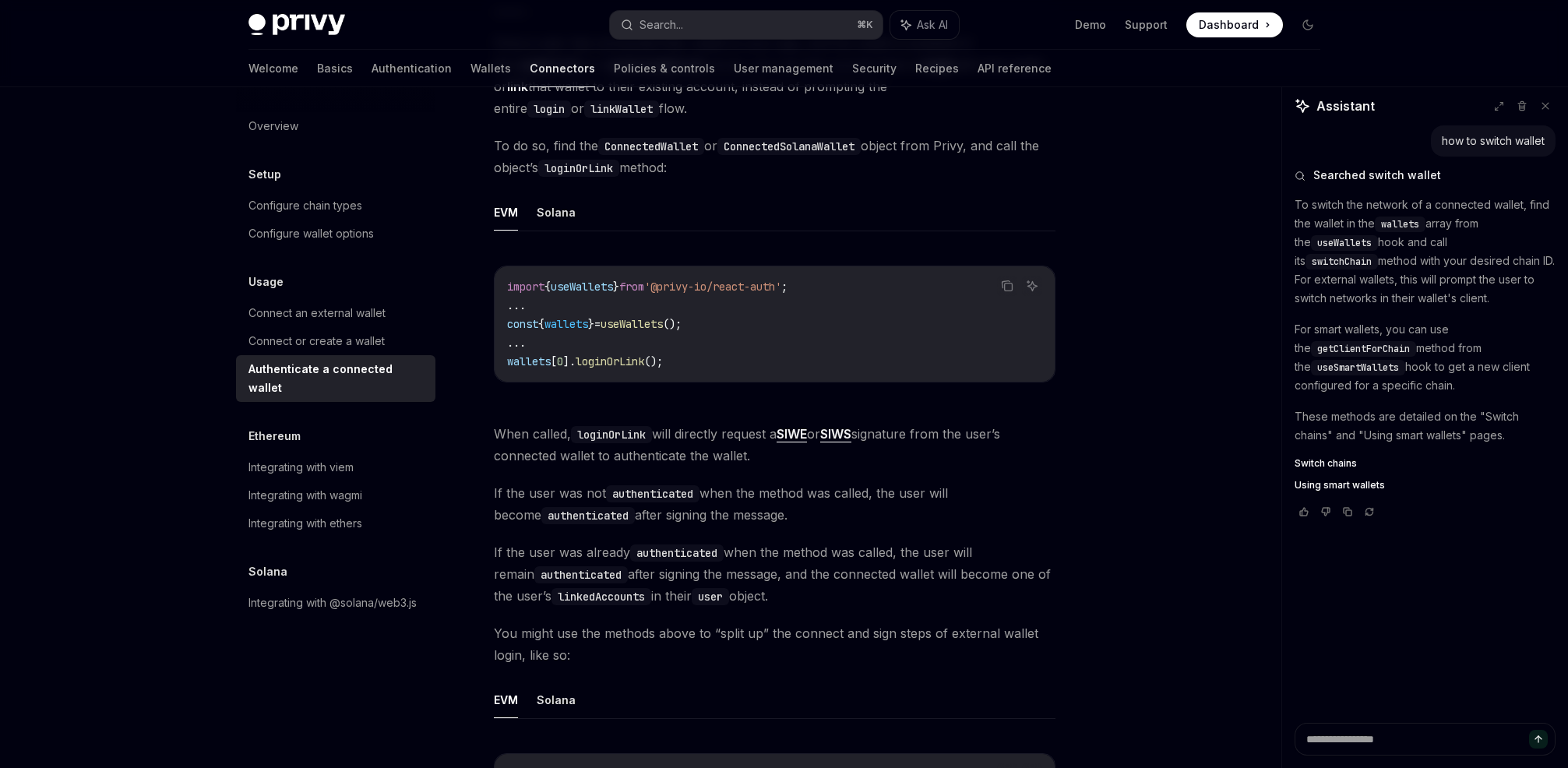
click at [816, 493] on span "If the user was not authenticated when the method was called, the user will bec…" at bounding box center [774, 504] width 562 height 44
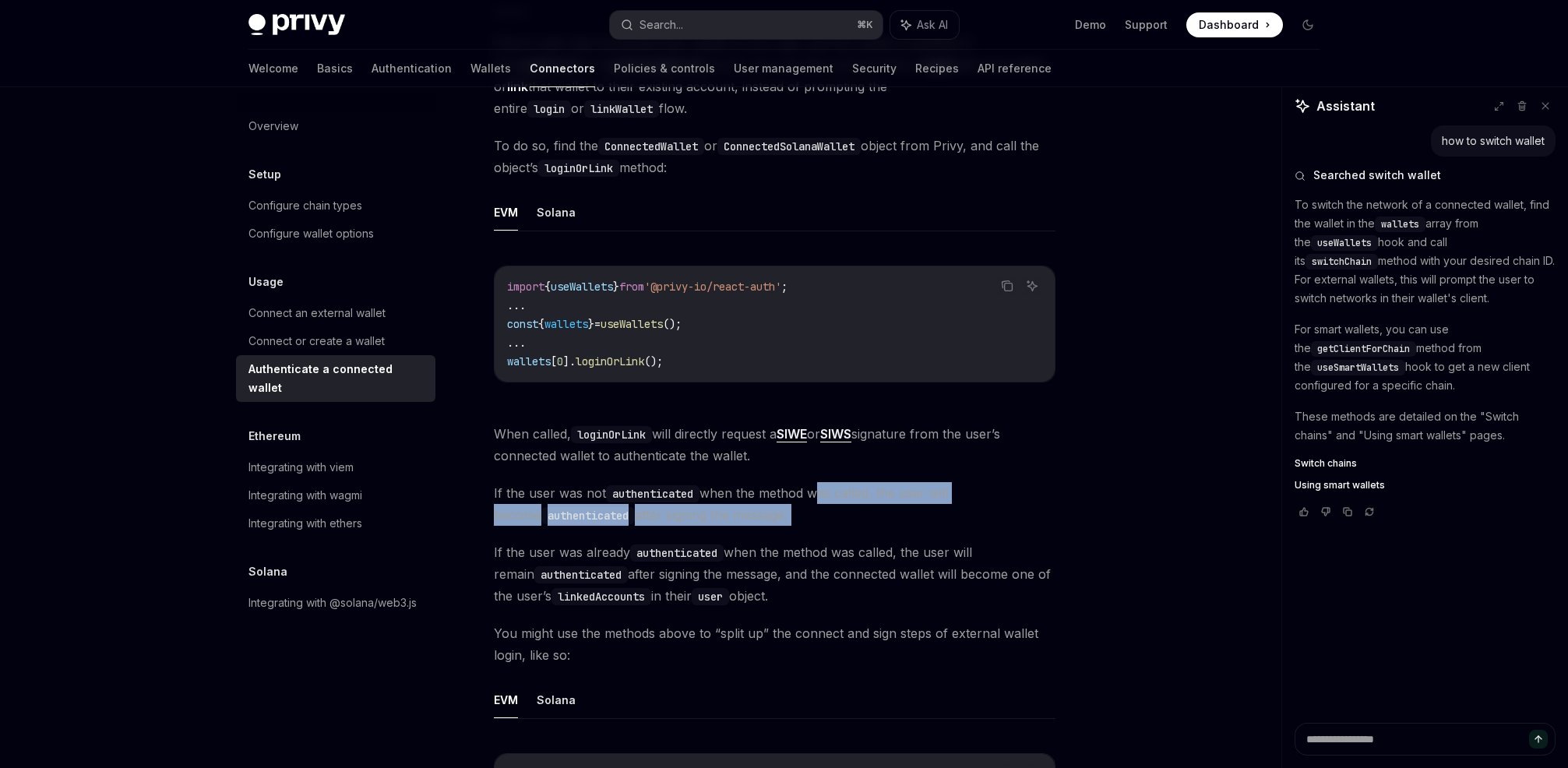
click at [816, 492] on span "If the user was not authenticated when the method was called, the user will bec…" at bounding box center [774, 504] width 562 height 44
click at [816, 493] on span "If the user was not authenticated when the method was called, the user will bec…" at bounding box center [774, 504] width 562 height 44
click at [790, 493] on span "If the user was not authenticated when the method was called, the user will bec…" at bounding box center [774, 504] width 562 height 44
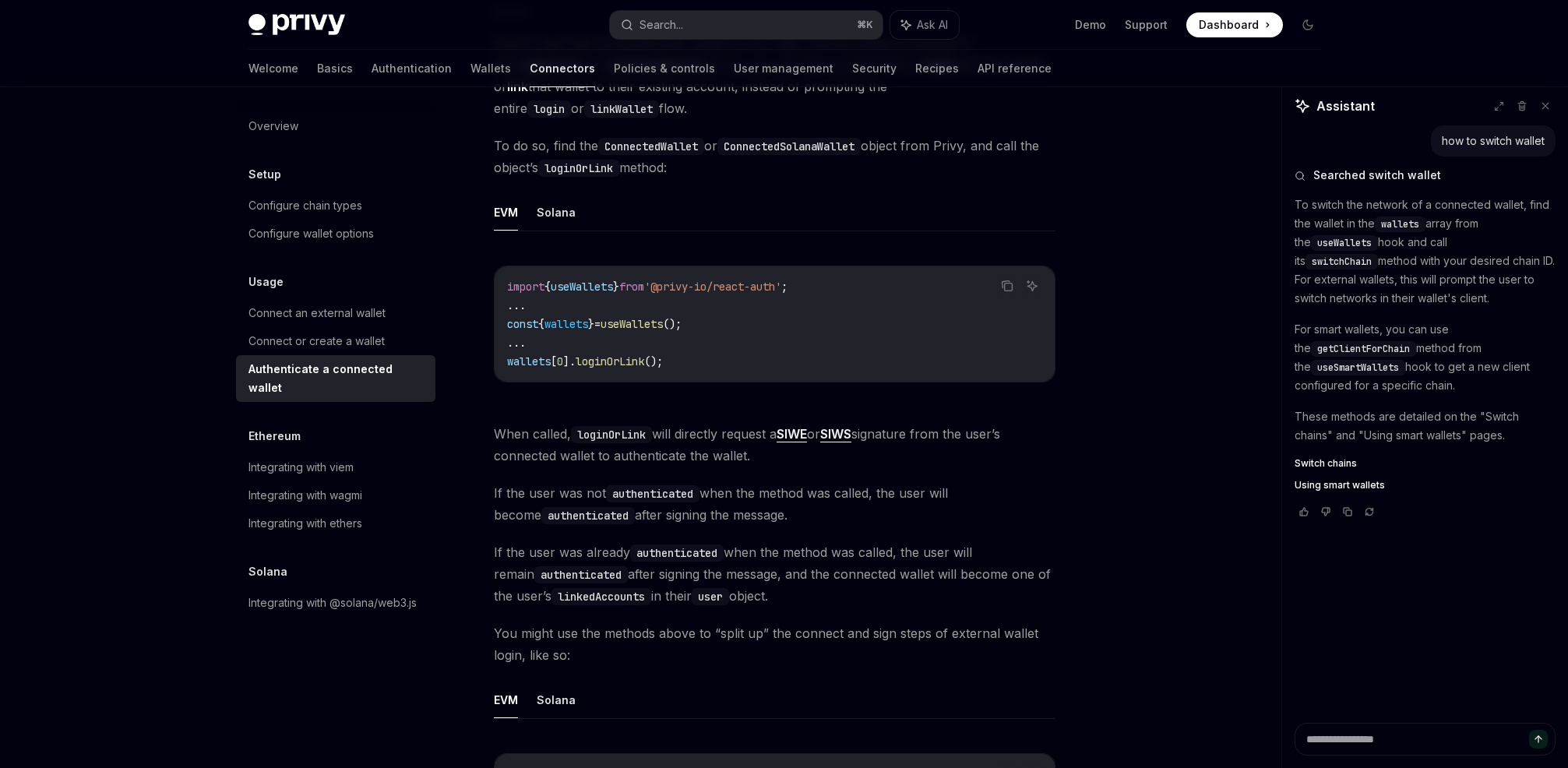
click at [801, 493] on span "If the user was not authenticated when the method was called, the user will bec…" at bounding box center [774, 504] width 562 height 44
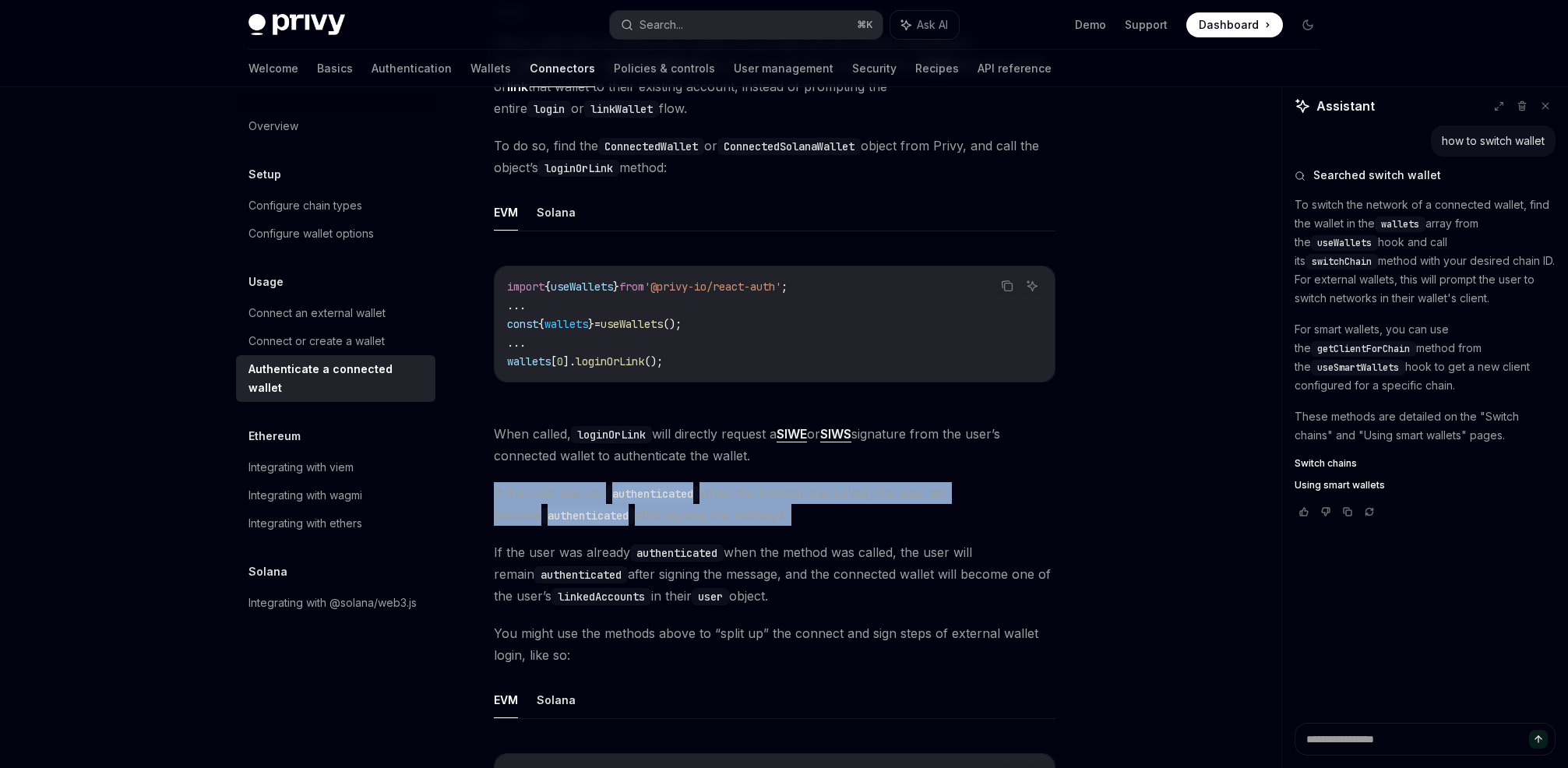
click at [801, 493] on span "If the user was not authenticated when the method was called, the user will bec…" at bounding box center [774, 504] width 562 height 44
click at [791, 494] on span "If the user was not authenticated when the method was called, the user will bec…" at bounding box center [774, 504] width 562 height 44
click at [803, 493] on span "If the user was not authenticated when the method was called, the user will bec…" at bounding box center [774, 504] width 562 height 44
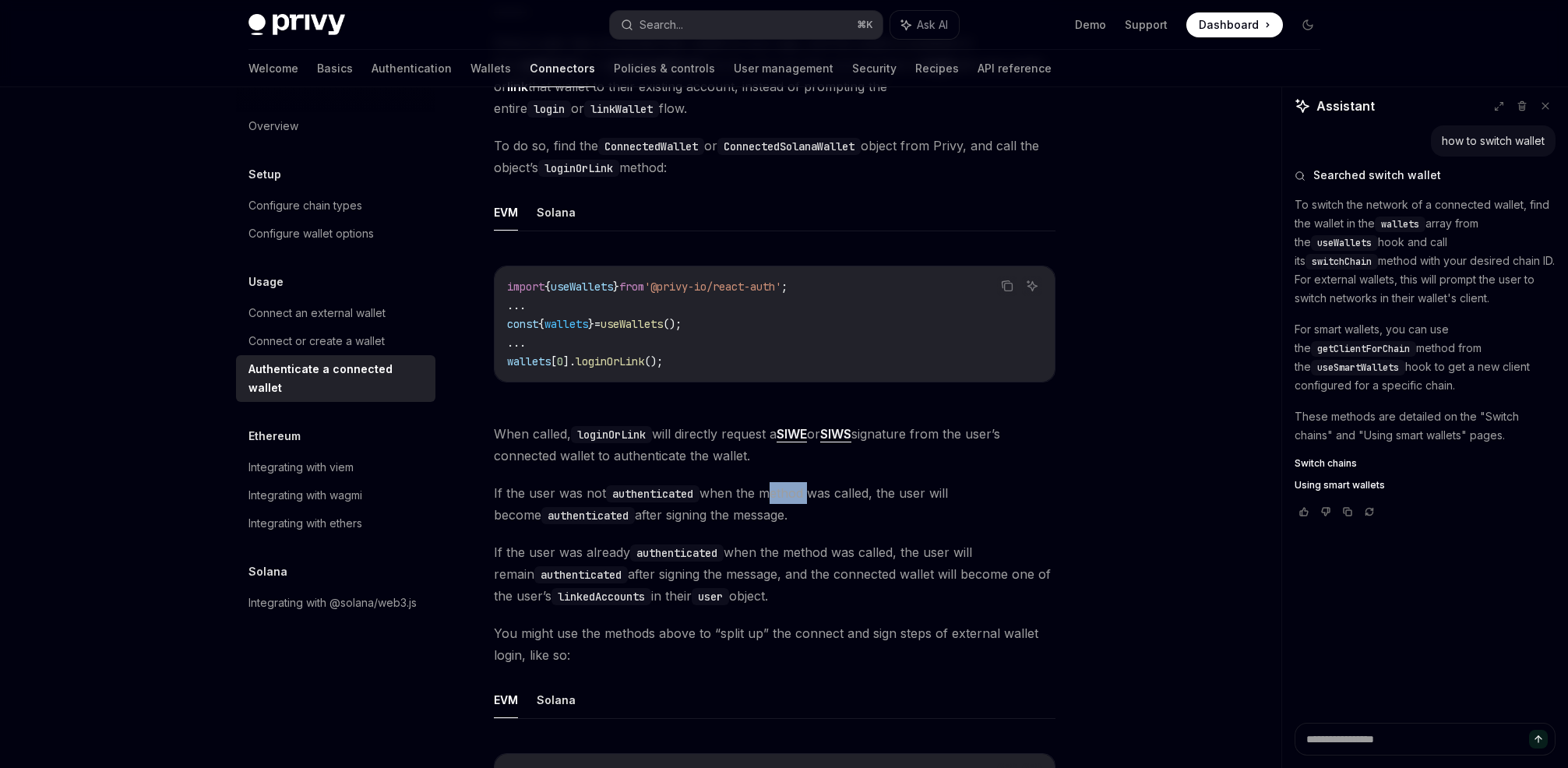
click at [803, 493] on span "If the user was not authenticated when the method was called, the user will bec…" at bounding box center [774, 504] width 562 height 44
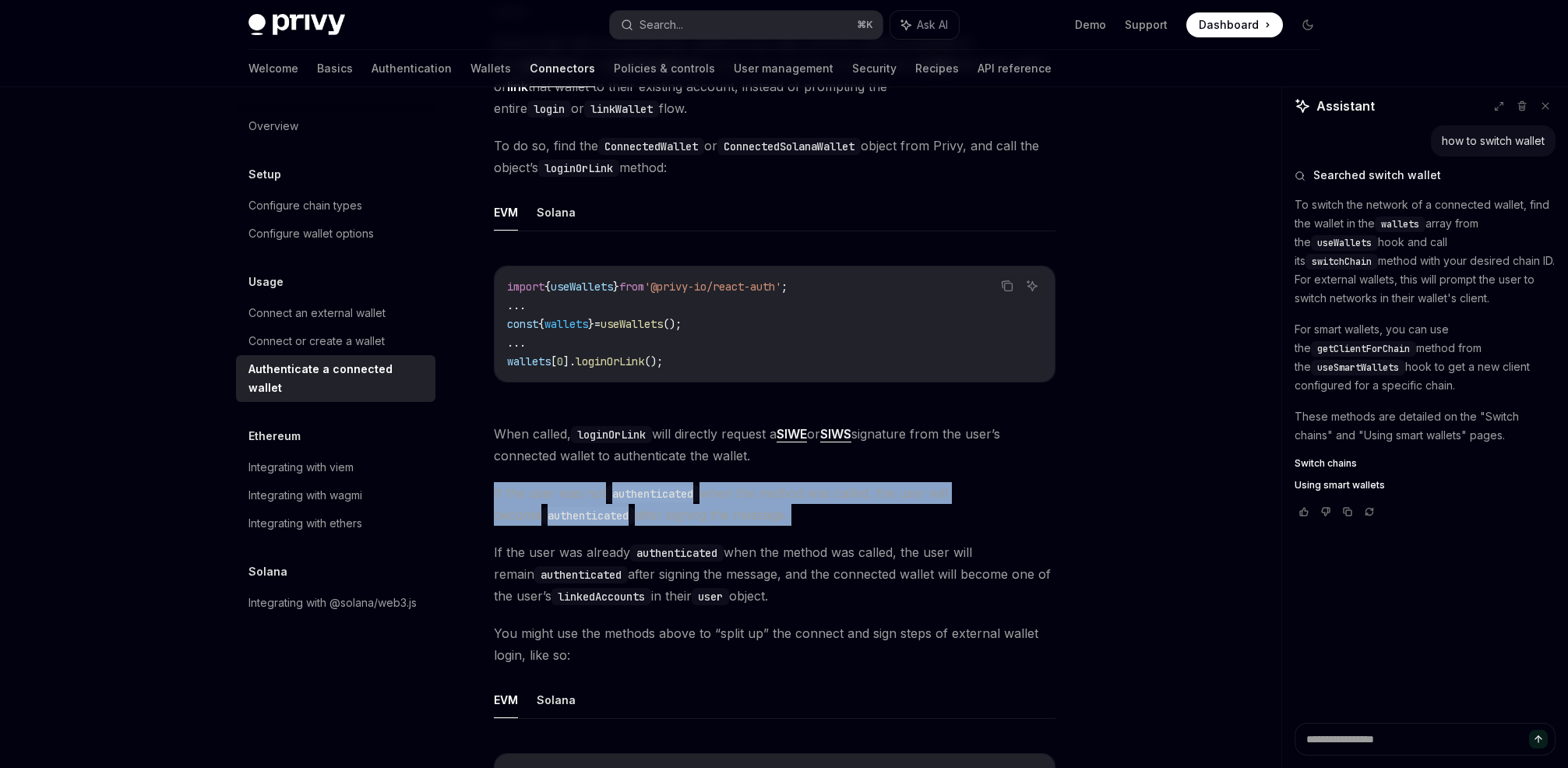
click at [803, 493] on span "If the user was not authenticated when the method was called, the user will bec…" at bounding box center [774, 504] width 562 height 44
click at [782, 493] on span "If the user was not authenticated when the method was called, the user will bec…" at bounding box center [774, 504] width 562 height 44
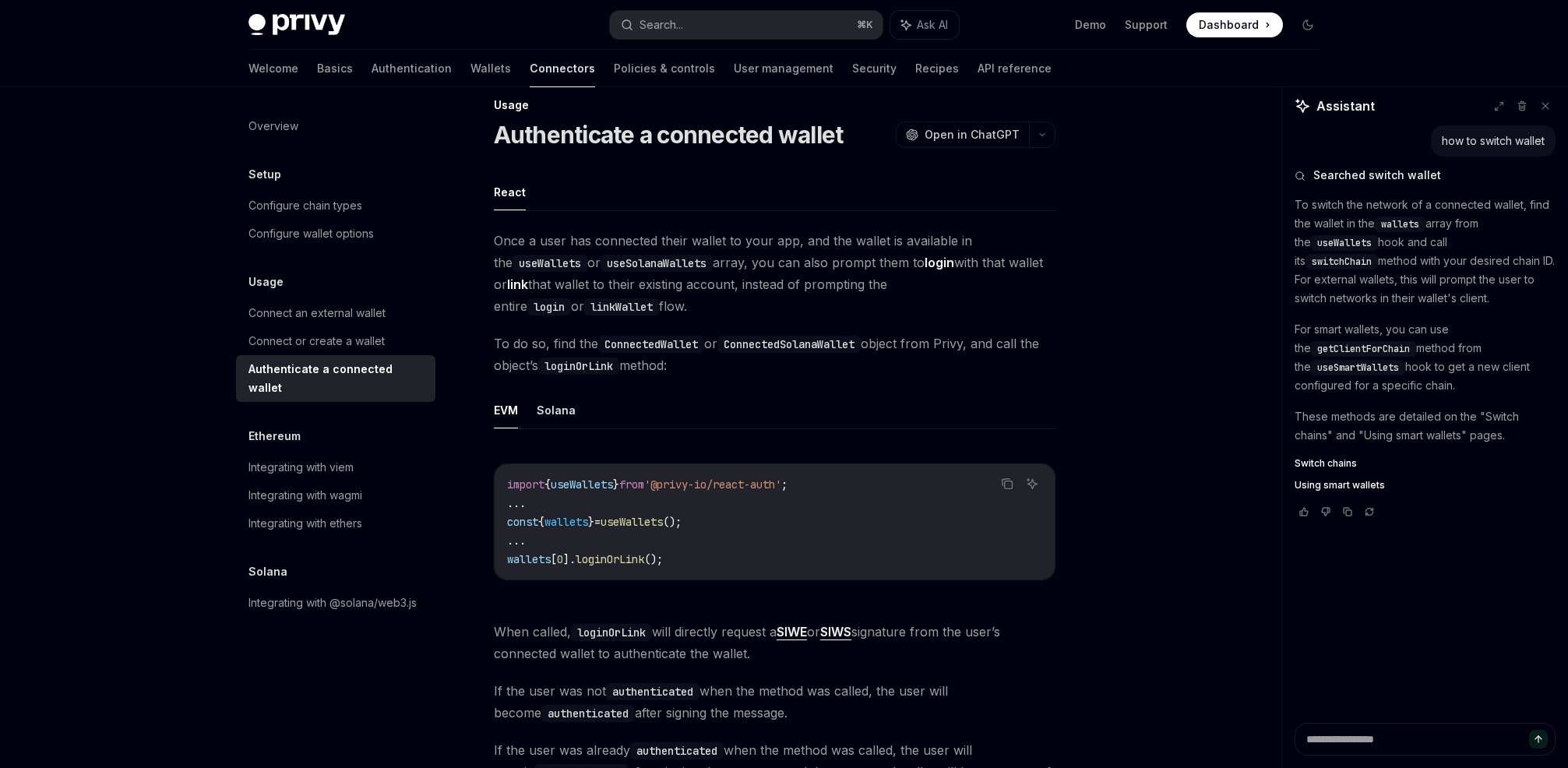
scroll to position [0, 0]
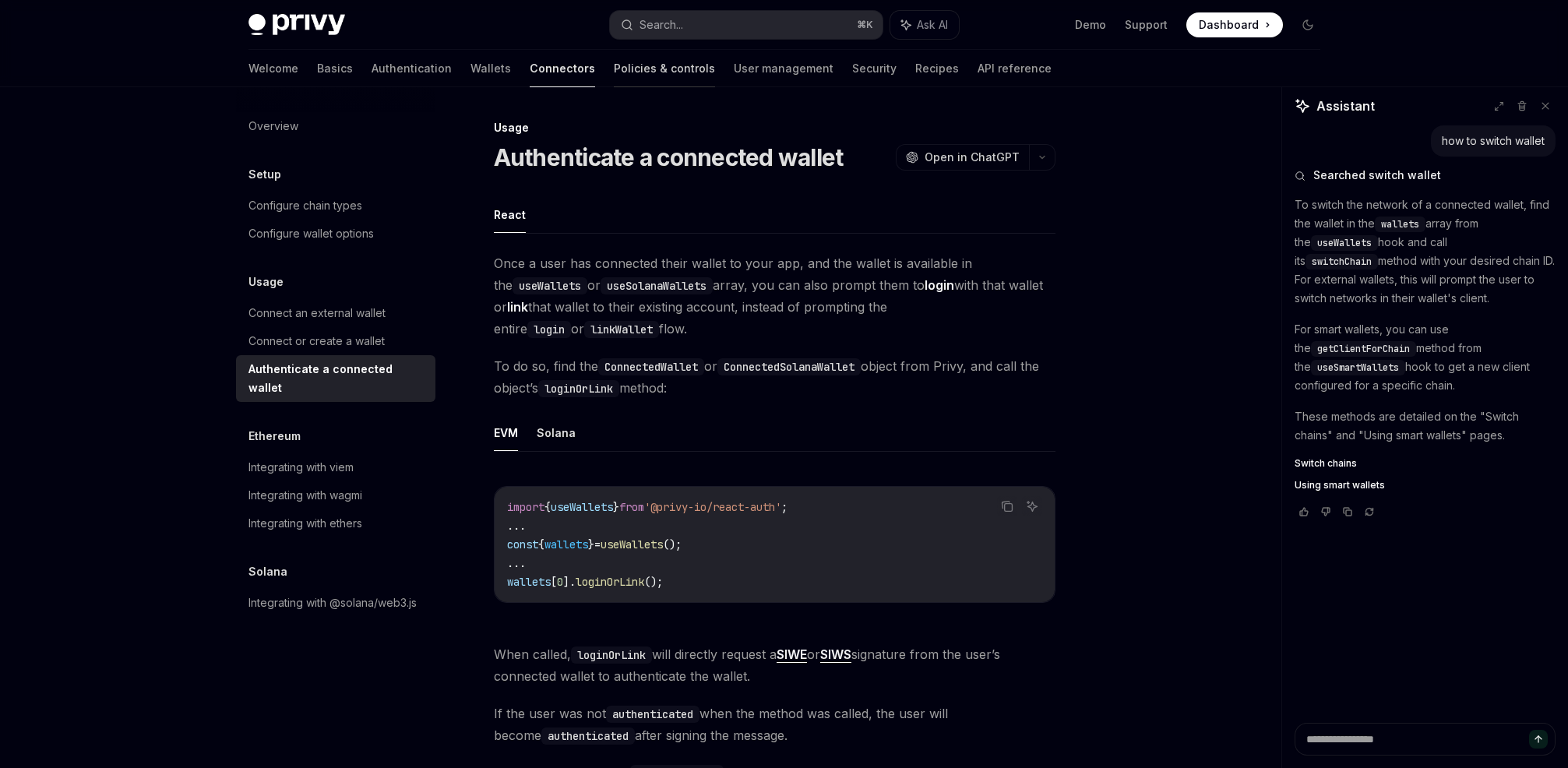
click at [614, 63] on link "Policies & controls" at bounding box center [665, 68] width 102 height 37
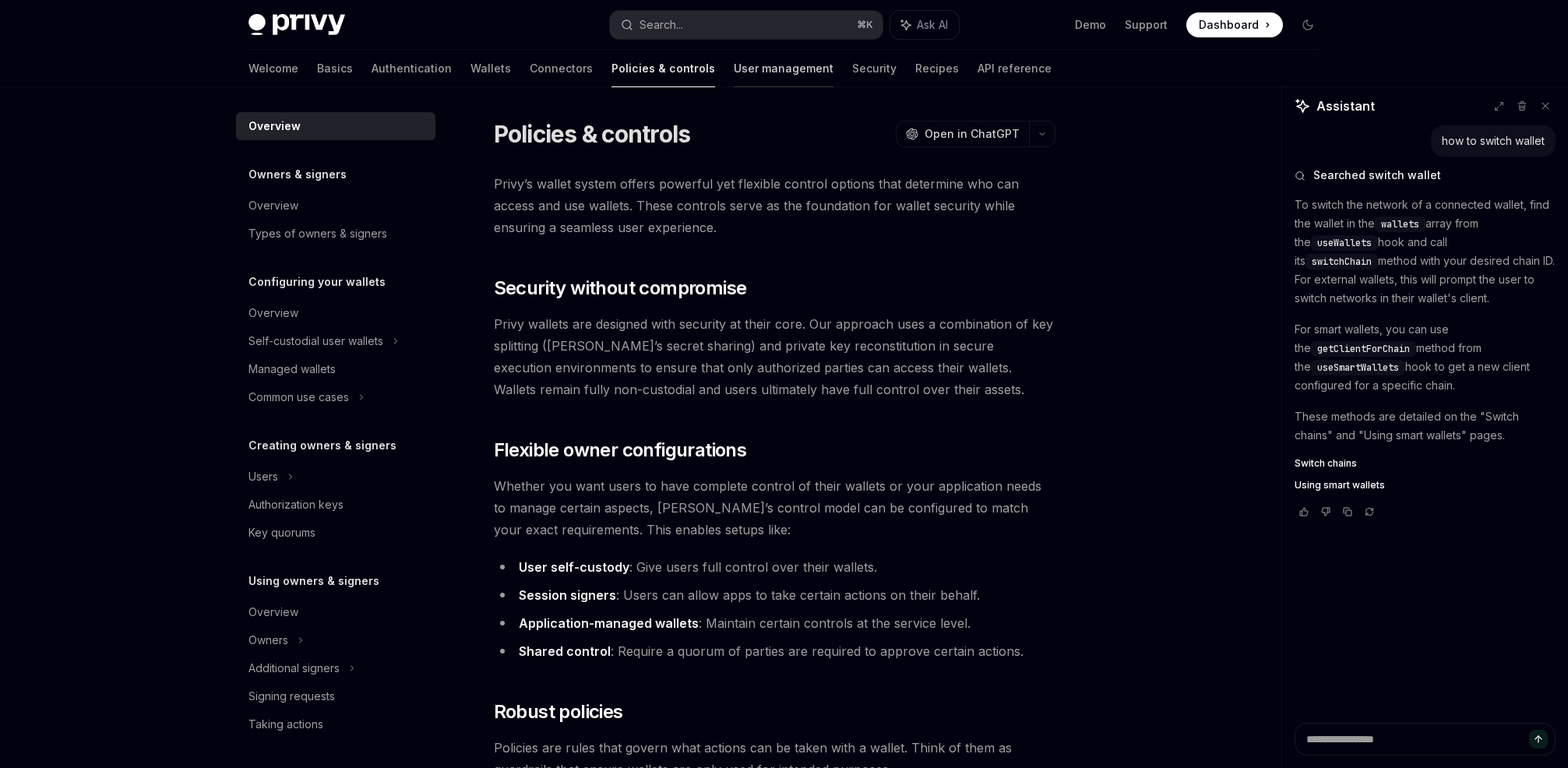
click at [734, 65] on link "User management" at bounding box center [784, 68] width 100 height 37
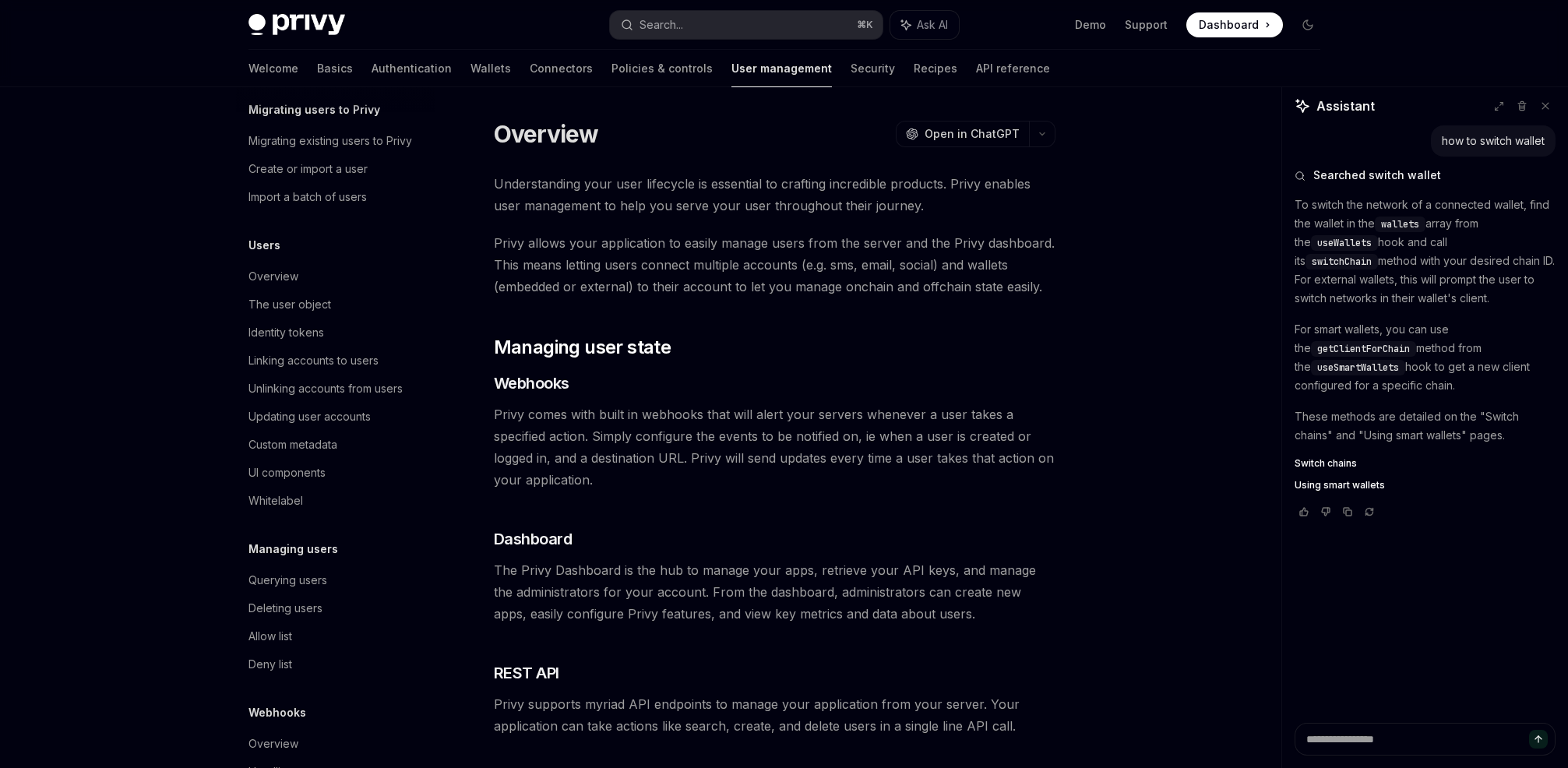
scroll to position [113, 0]
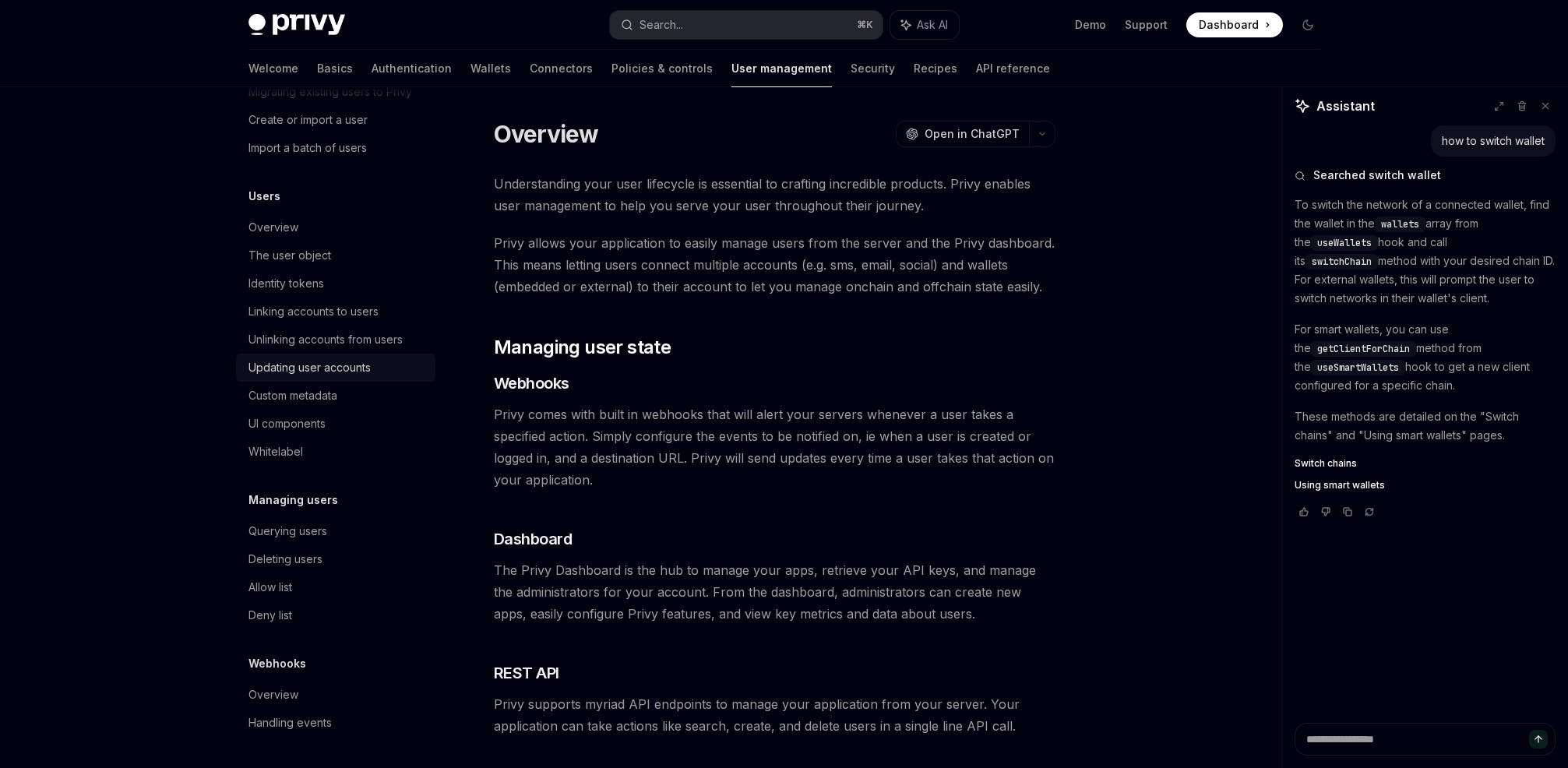
click at [331, 371] on div "Updating user accounts" at bounding box center [309, 368] width 122 height 19
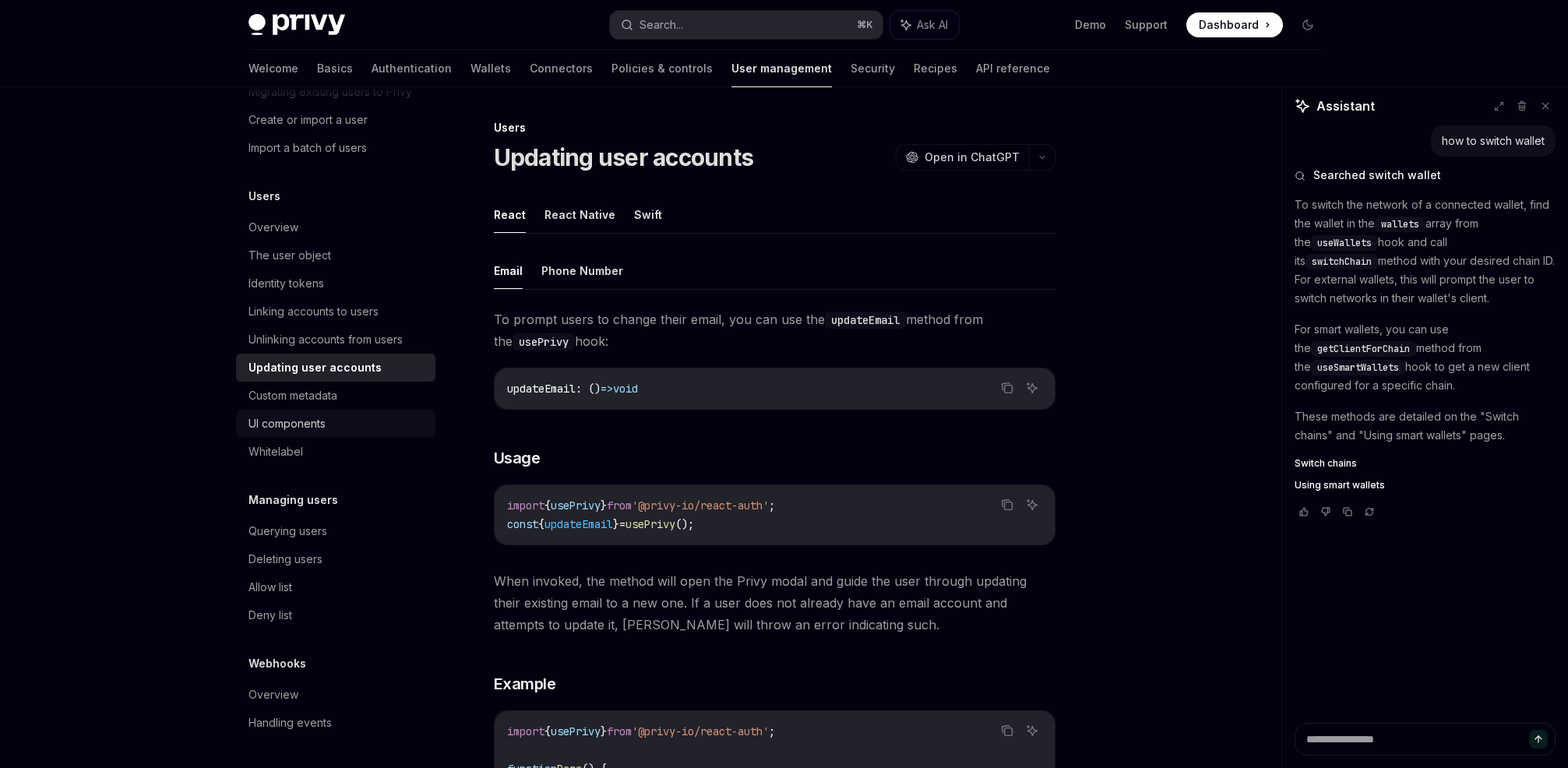
click at [292, 420] on div "UI components" at bounding box center [286, 424] width 77 height 19
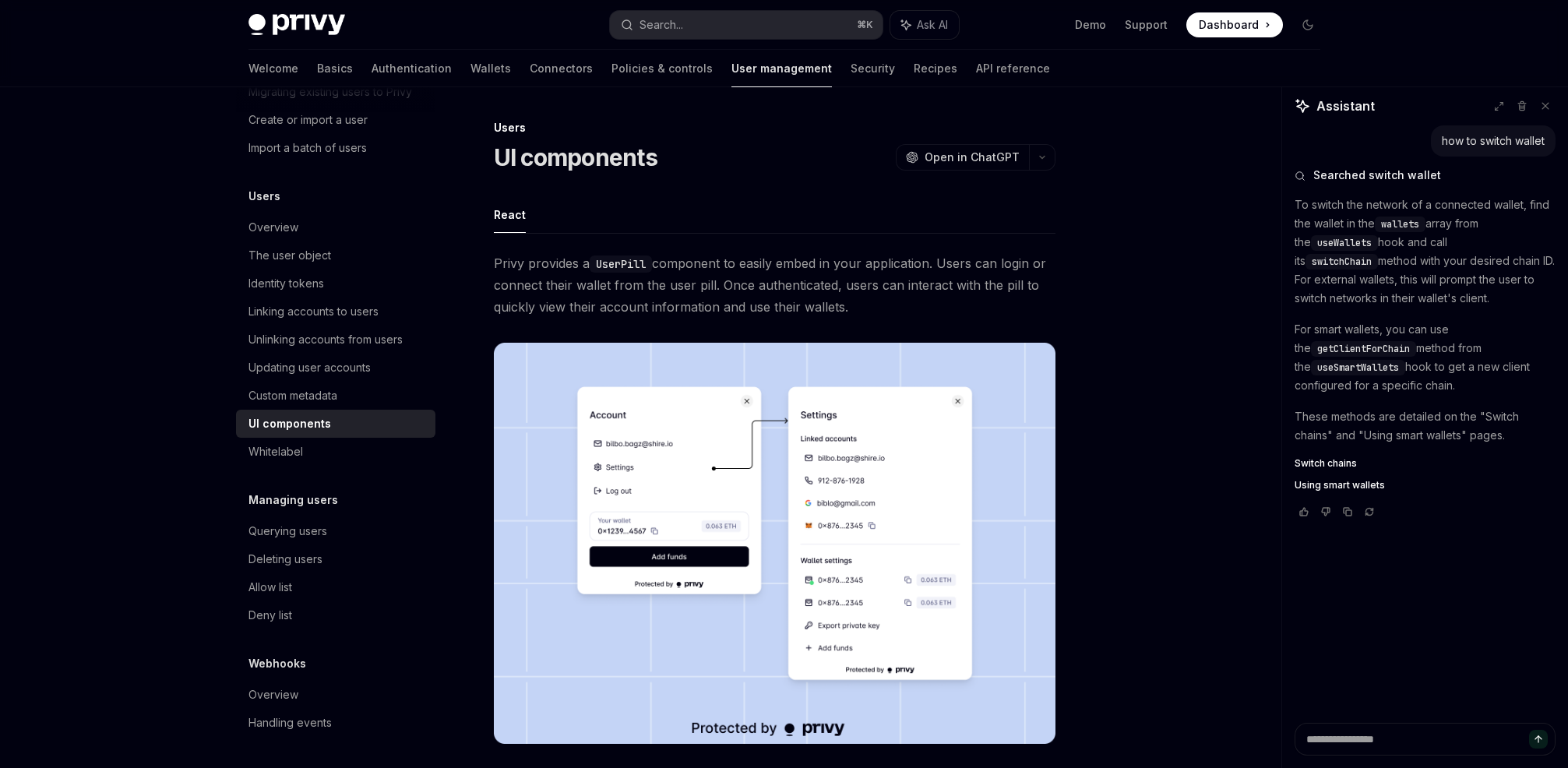
click at [709, 266] on span "Privy provides a UserPill component to easily embed in your application. Users …" at bounding box center [774, 285] width 562 height 65
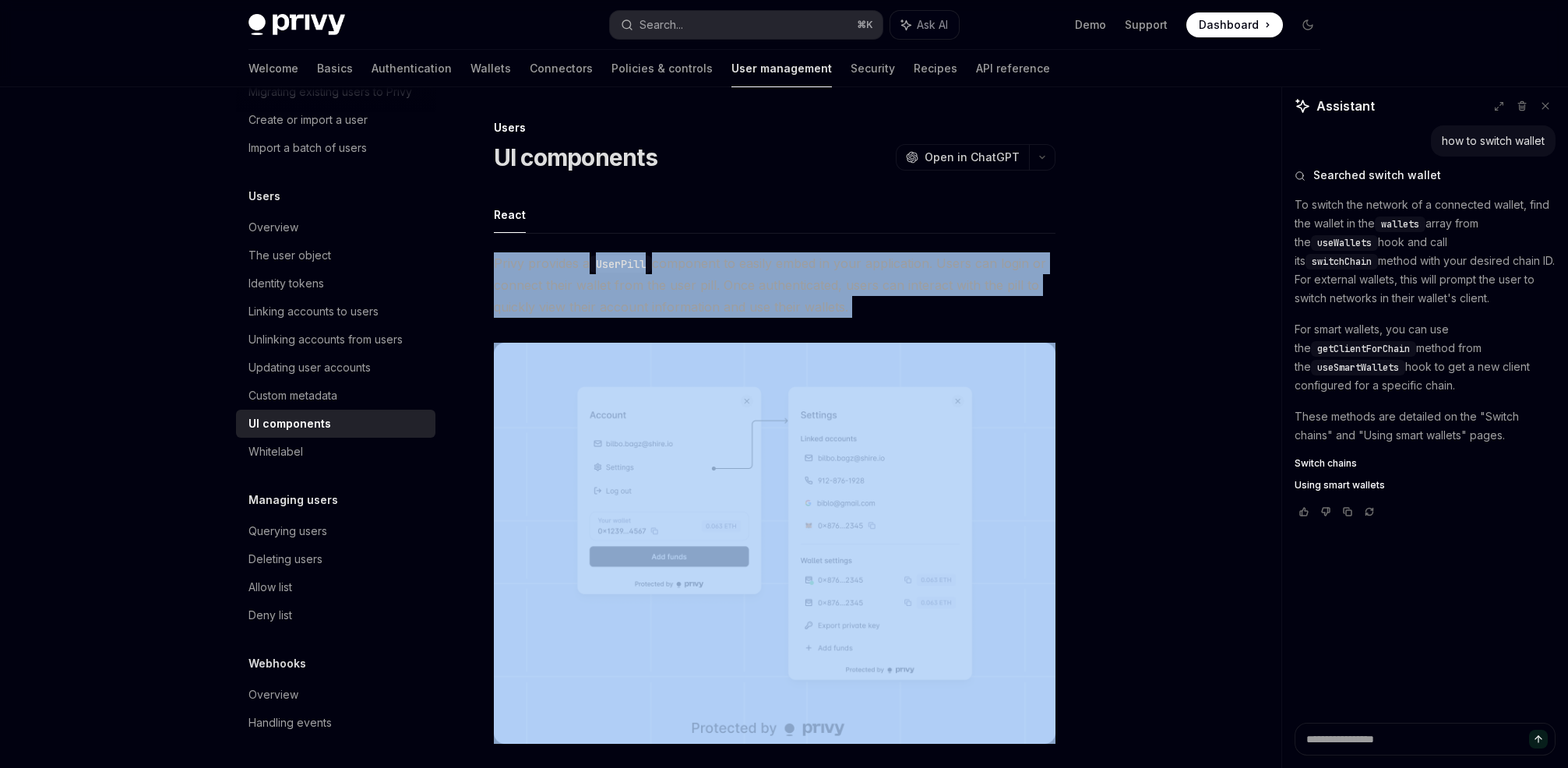
click at [709, 266] on span "Privy provides a UserPill component to easily embed in your application. Users …" at bounding box center [774, 285] width 562 height 65
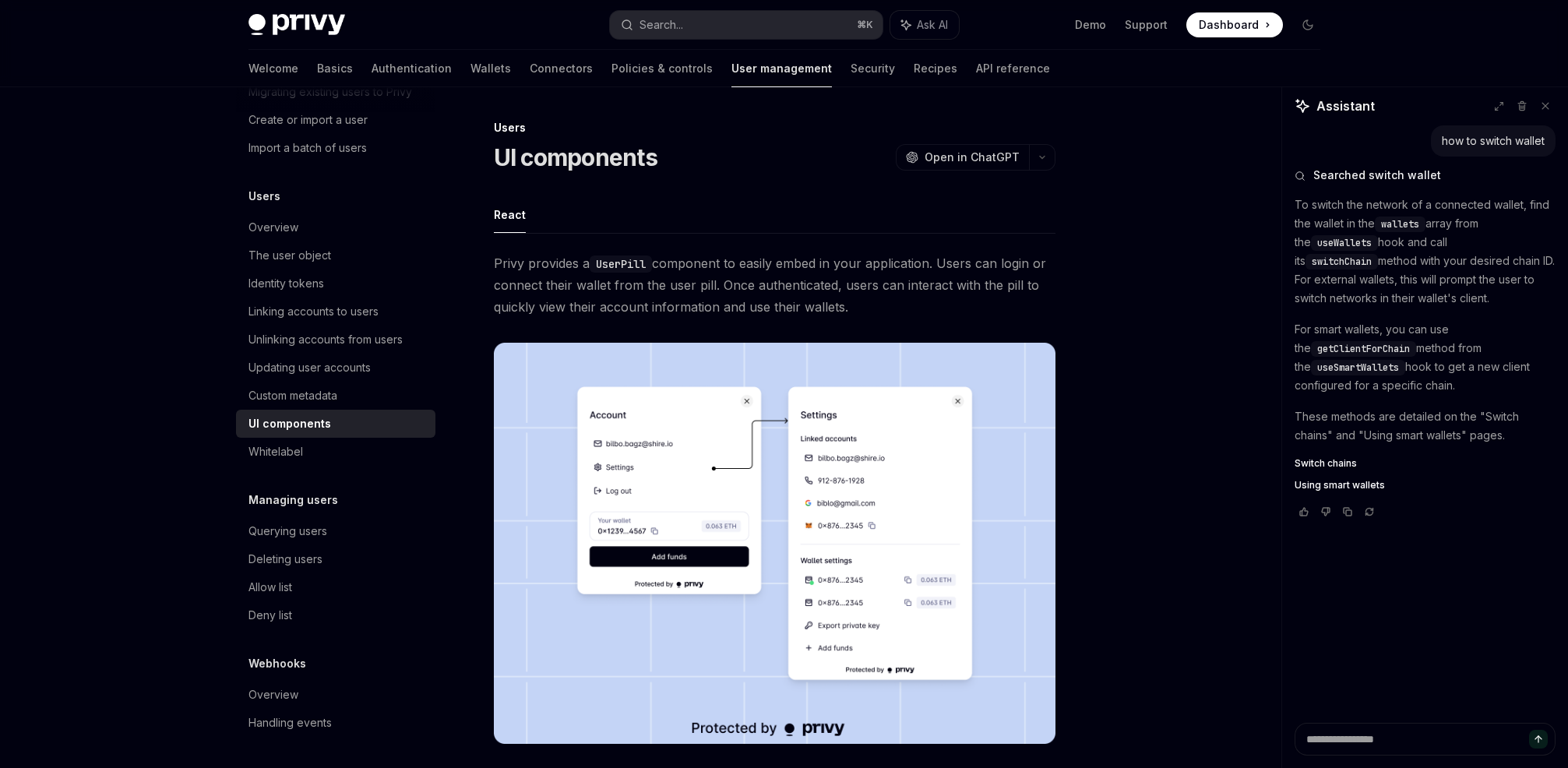
click at [786, 268] on span "Privy provides a UserPill component to easily embed in your application. Users …" at bounding box center [774, 285] width 562 height 65
click at [787, 268] on span "Privy provides a UserPill component to easily embed in your application. Users …" at bounding box center [774, 285] width 562 height 65
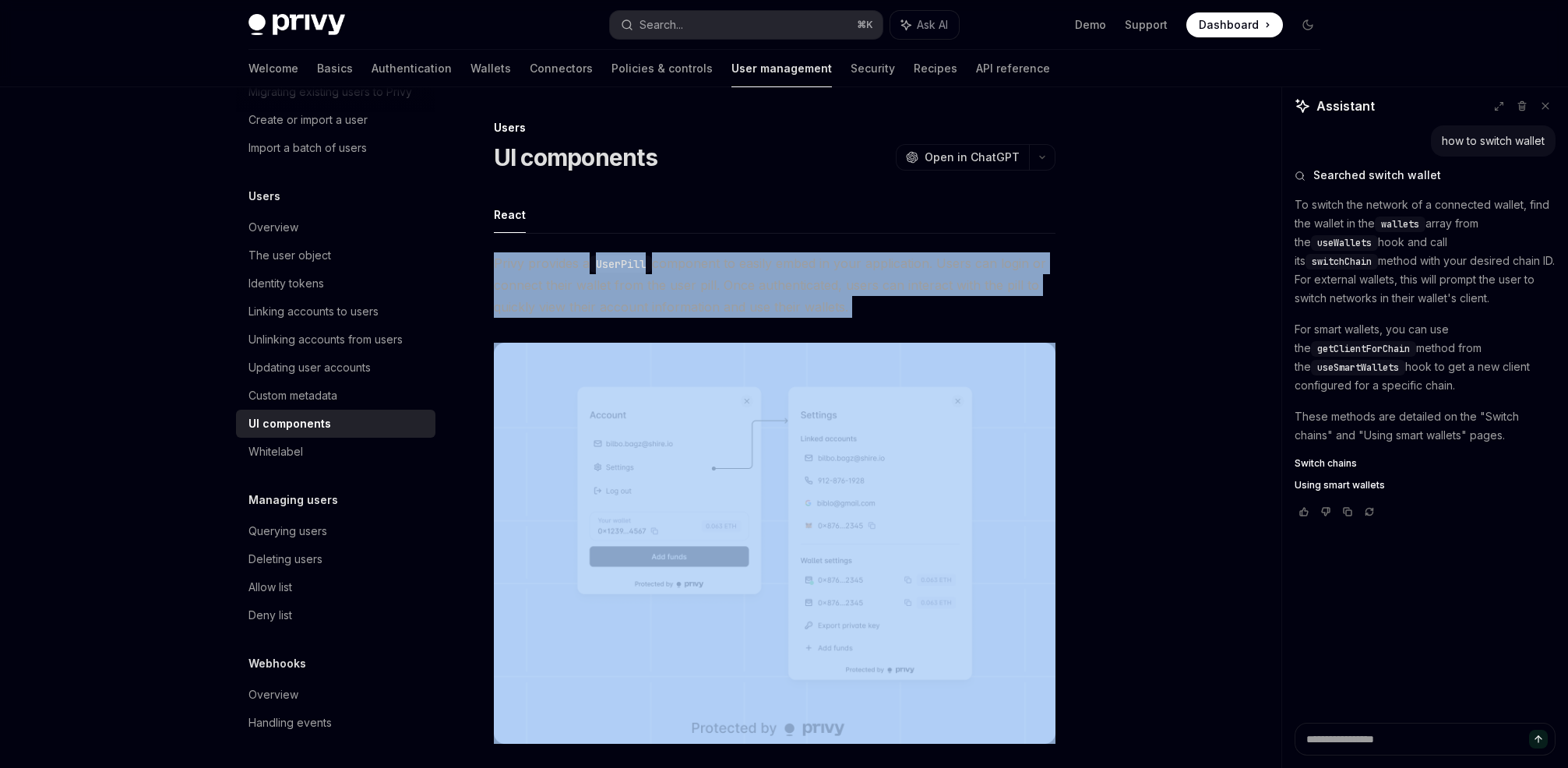
click at [787, 268] on span "Privy provides a UserPill component to easily embed in your application. Users …" at bounding box center [774, 285] width 562 height 65
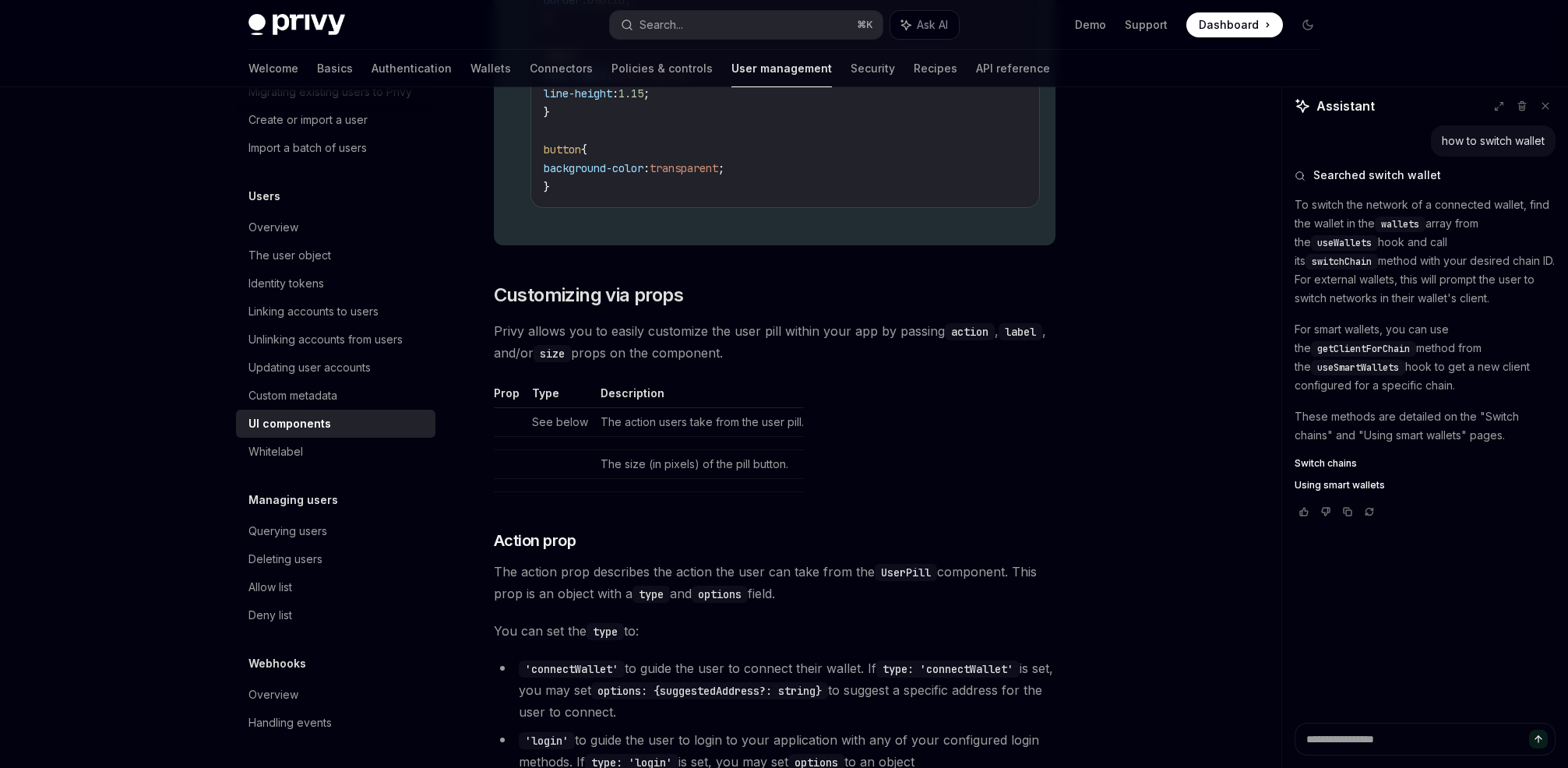
scroll to position [1983, 0]
click at [687, 420] on td "The action users take from the user pill." at bounding box center [699, 420] width 209 height 29
click at [688, 418] on td "The action users take from the user pill." at bounding box center [699, 420] width 209 height 29
click at [724, 418] on td "The action users take from the user pill." at bounding box center [699, 420] width 209 height 29
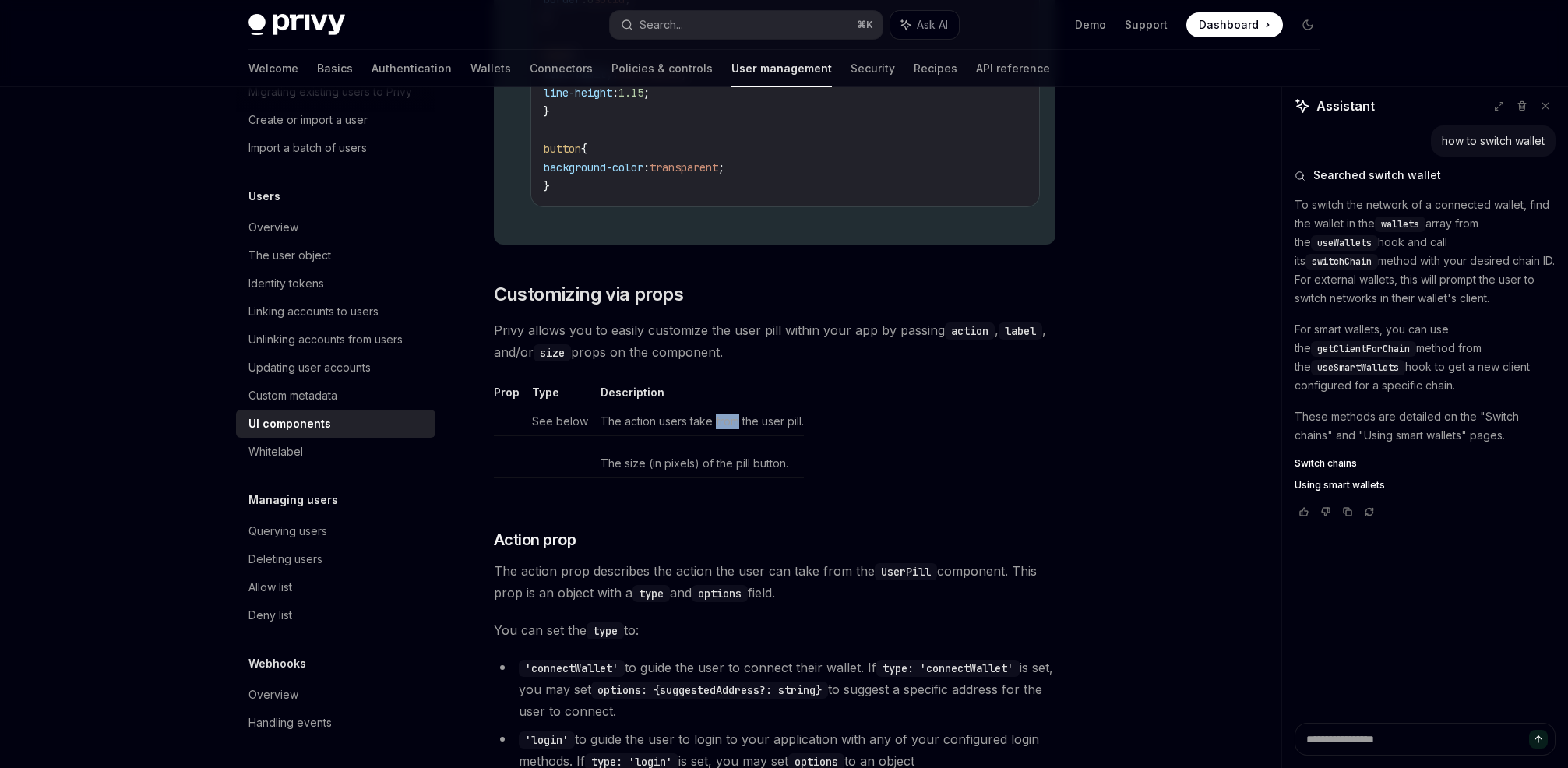
click at [724, 418] on td "The action users take from the user pill." at bounding box center [699, 420] width 209 height 29
click at [736, 417] on td "The action users take from the user pill." at bounding box center [699, 420] width 209 height 29
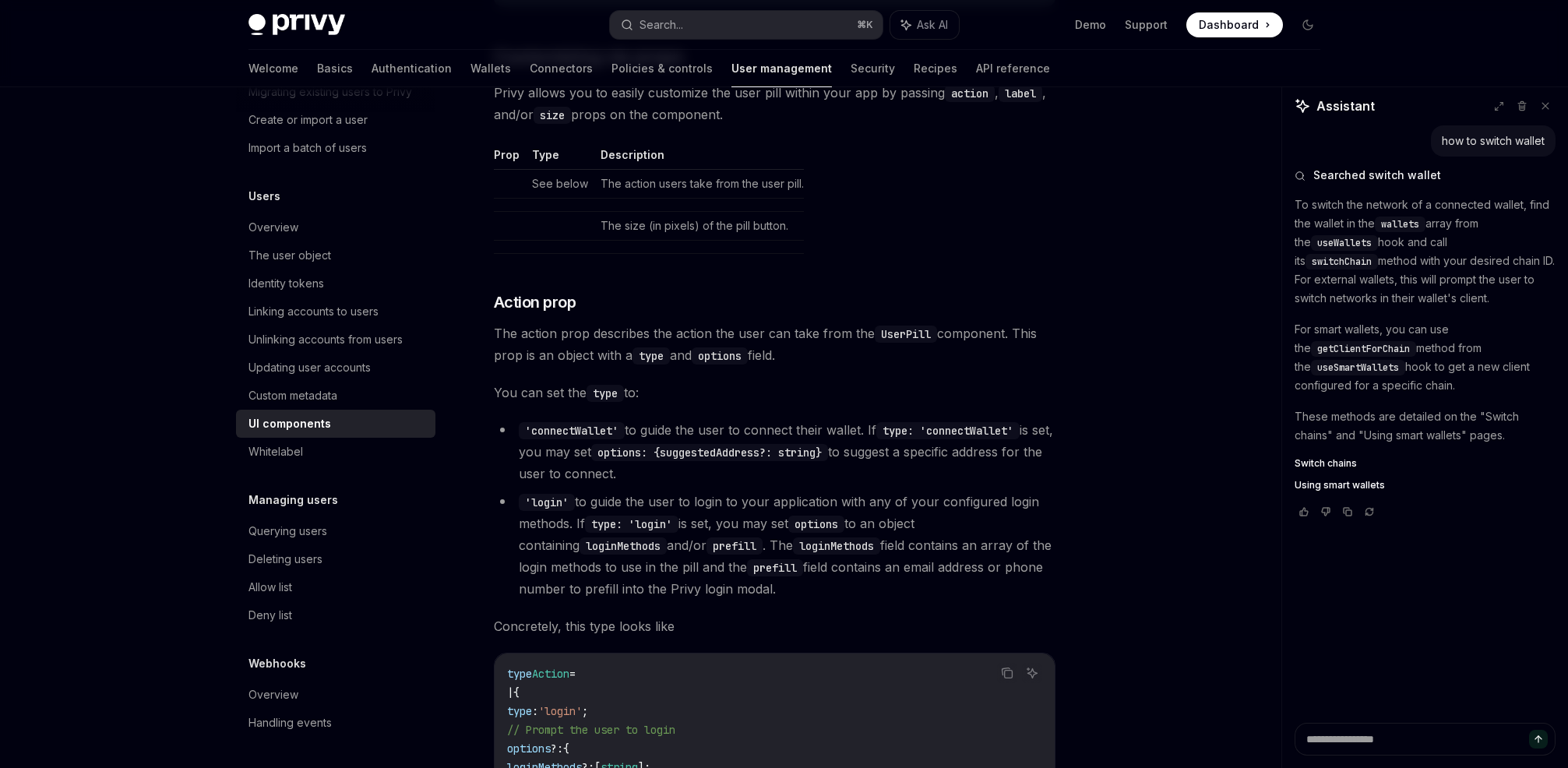
scroll to position [2285, 0]
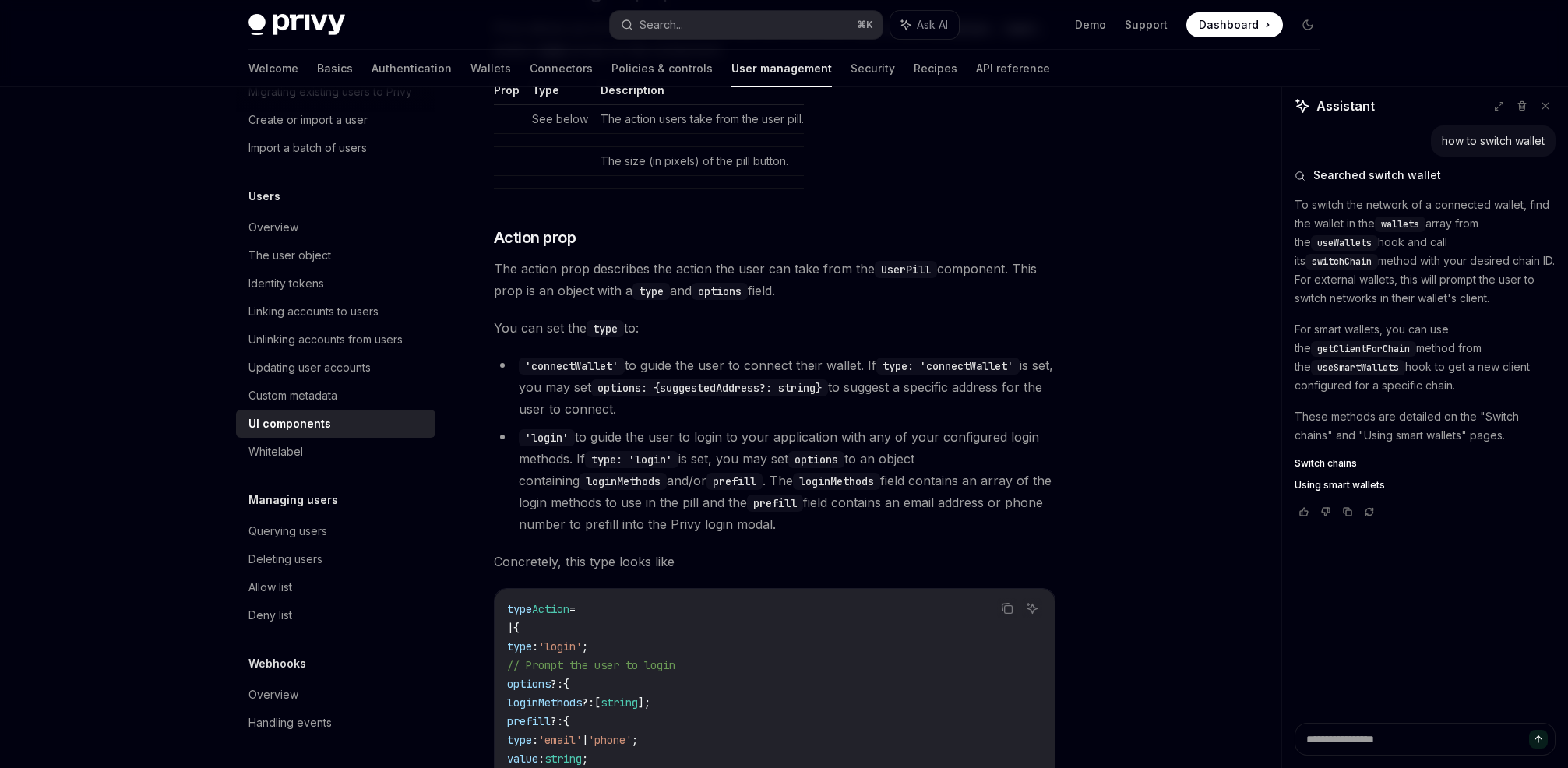
click at [712, 366] on li "'connectWallet' to guide the user to connect their wallet. If type: 'connectWal…" at bounding box center [774, 387] width 562 height 65
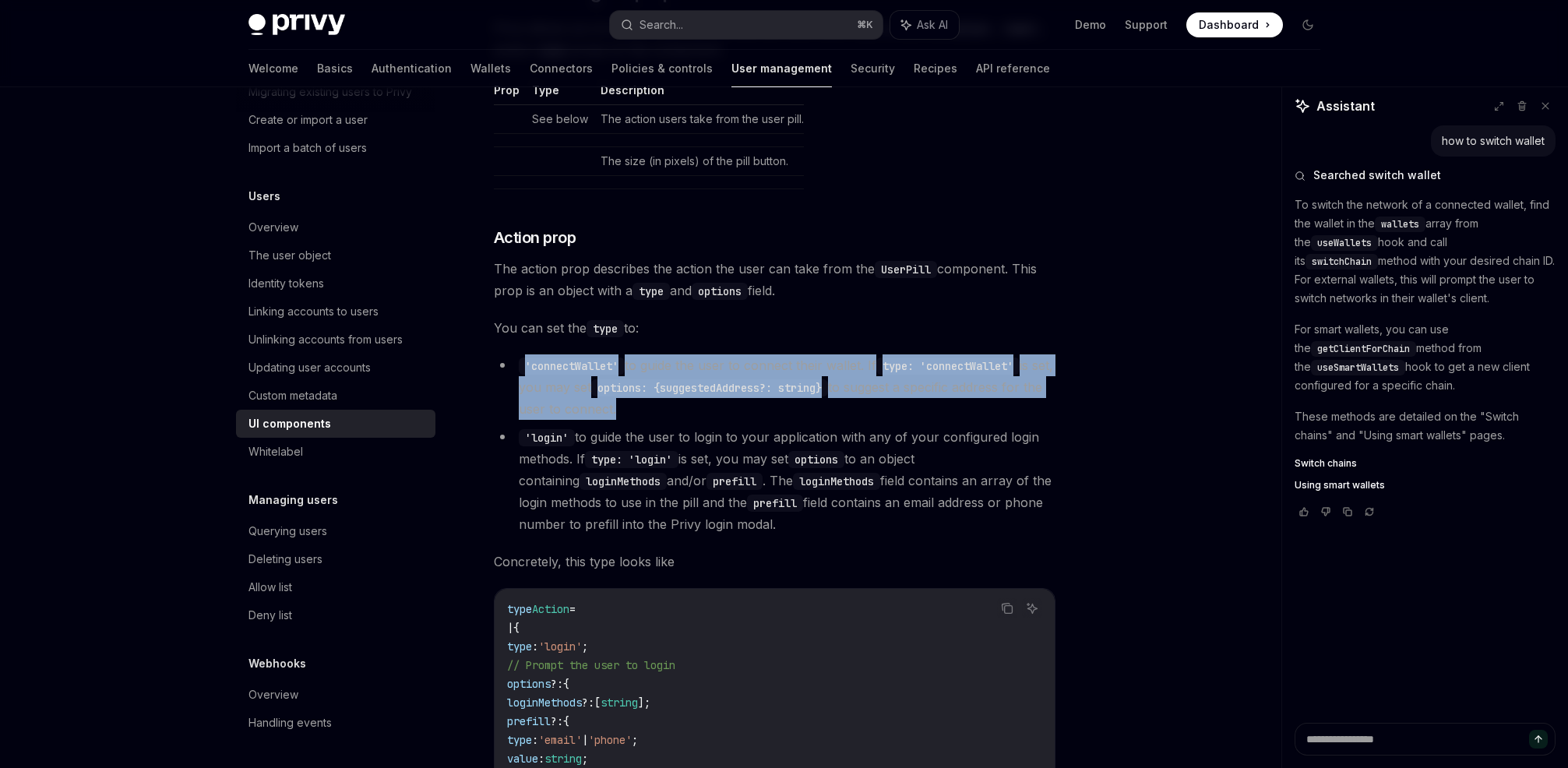
click at [712, 366] on li "'connectWallet' to guide the user to connect their wallet. If type: 'connectWal…" at bounding box center [774, 387] width 562 height 65
click at [733, 367] on li "'connectWallet' to guide the user to connect their wallet. If type: 'connectWal…" at bounding box center [774, 387] width 562 height 65
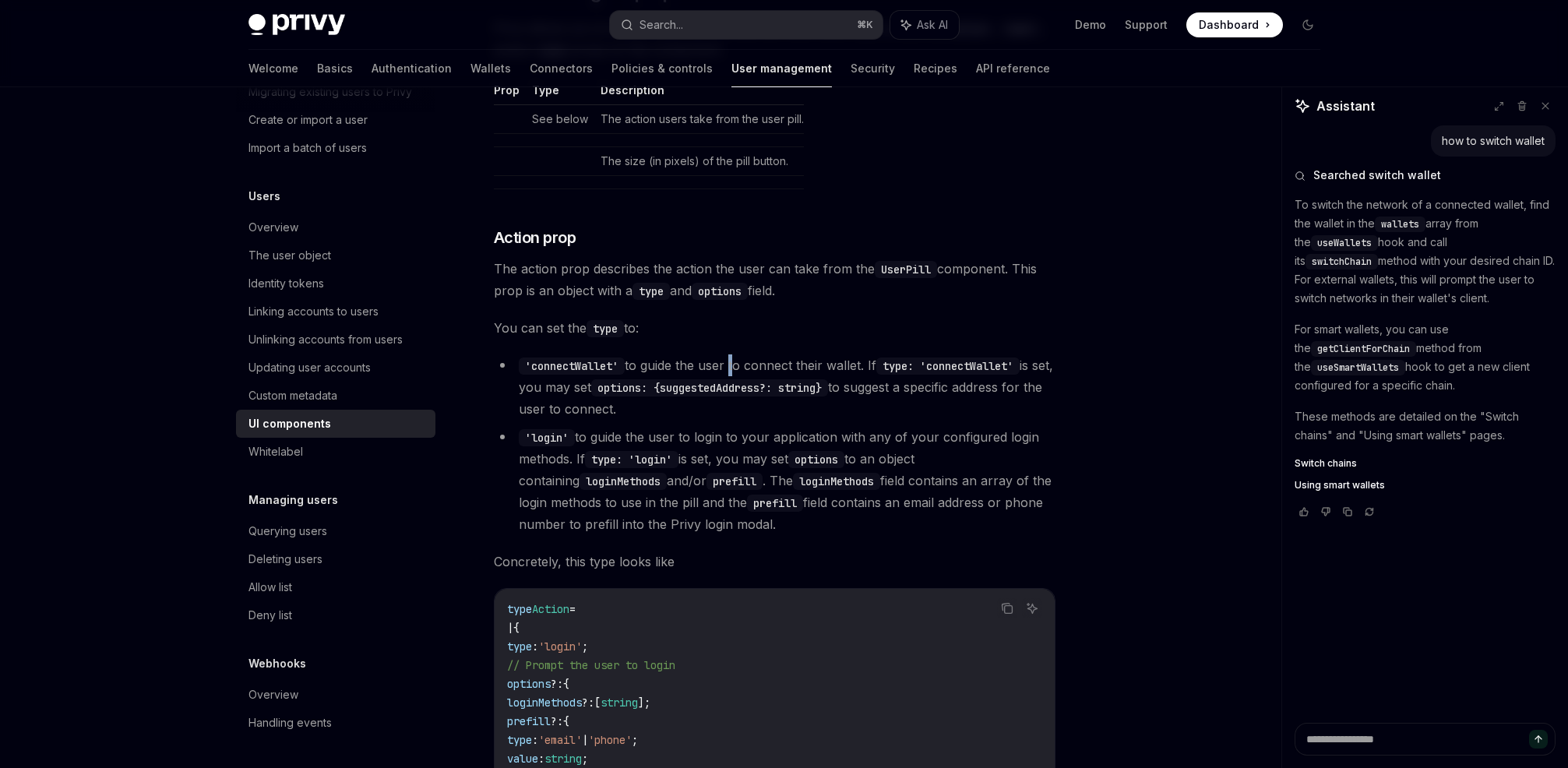
click at [733, 367] on li "'connectWallet' to guide the user to connect their wallet. If type: 'connectWal…" at bounding box center [774, 387] width 562 height 65
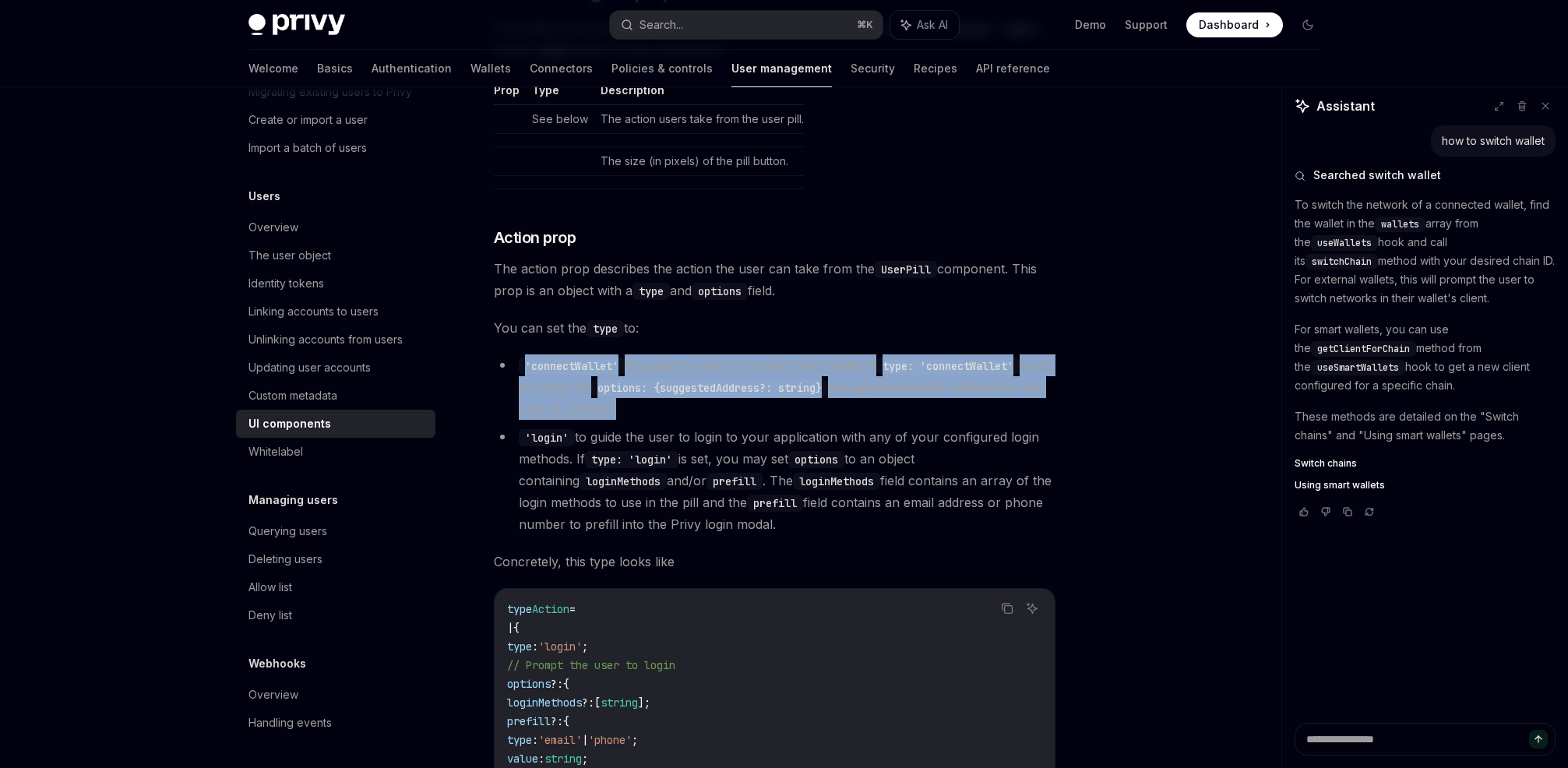
click at [733, 367] on li "'connectWallet' to guide the user to connect their wallet. If type: 'connectWal…" at bounding box center [774, 387] width 562 height 65
click at [706, 364] on li "'connectWallet' to guide the user to connect their wallet. If type: 'connectWal…" at bounding box center [774, 387] width 562 height 65
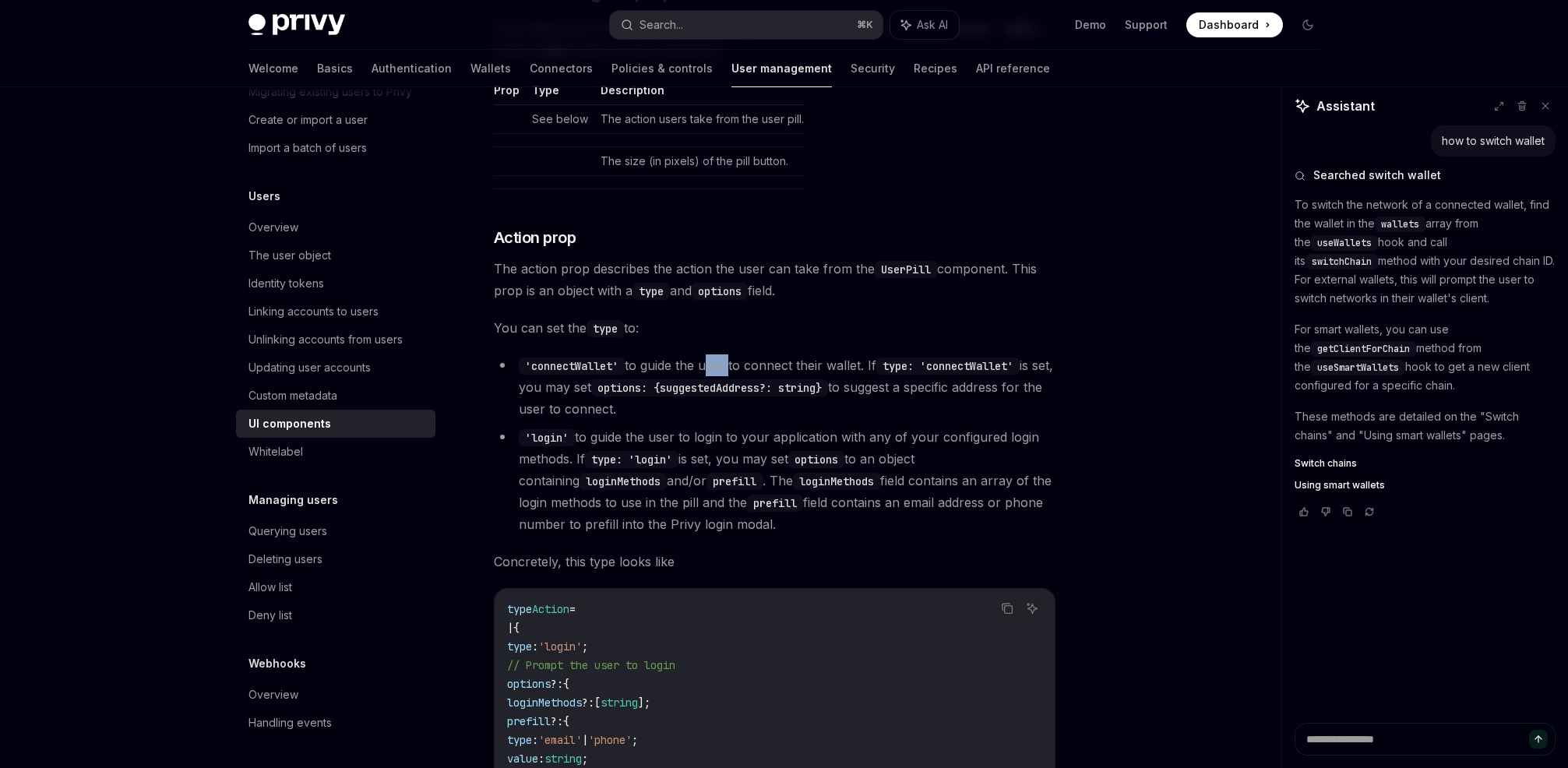
click at [706, 364] on li "'connectWallet' to guide the user to connect their wallet. If type: 'connectWal…" at bounding box center [774, 387] width 562 height 65
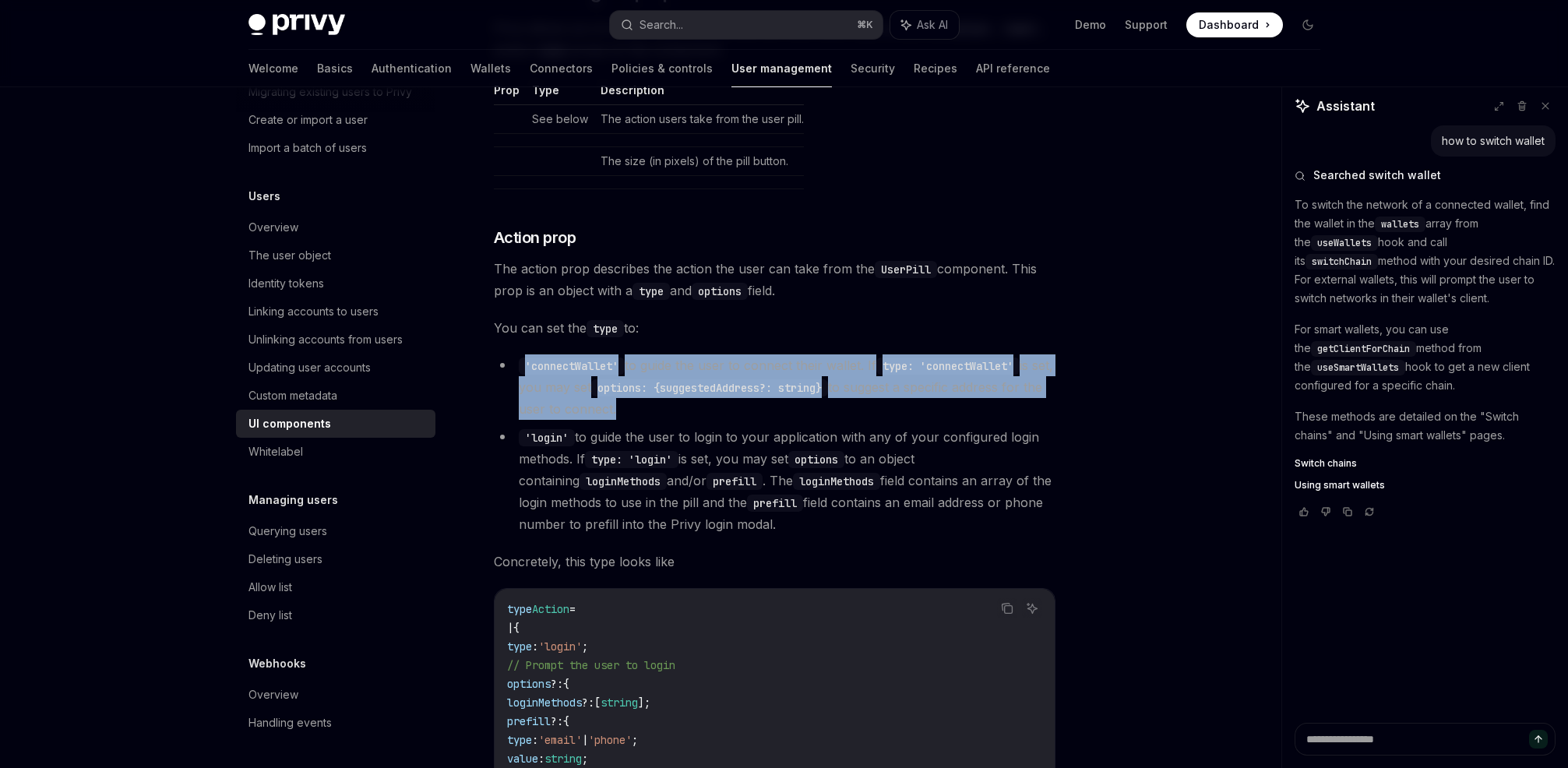
click at [706, 364] on li "'connectWallet' to guide the user to connect their wallet. If type: 'connectWal…" at bounding box center [774, 387] width 562 height 65
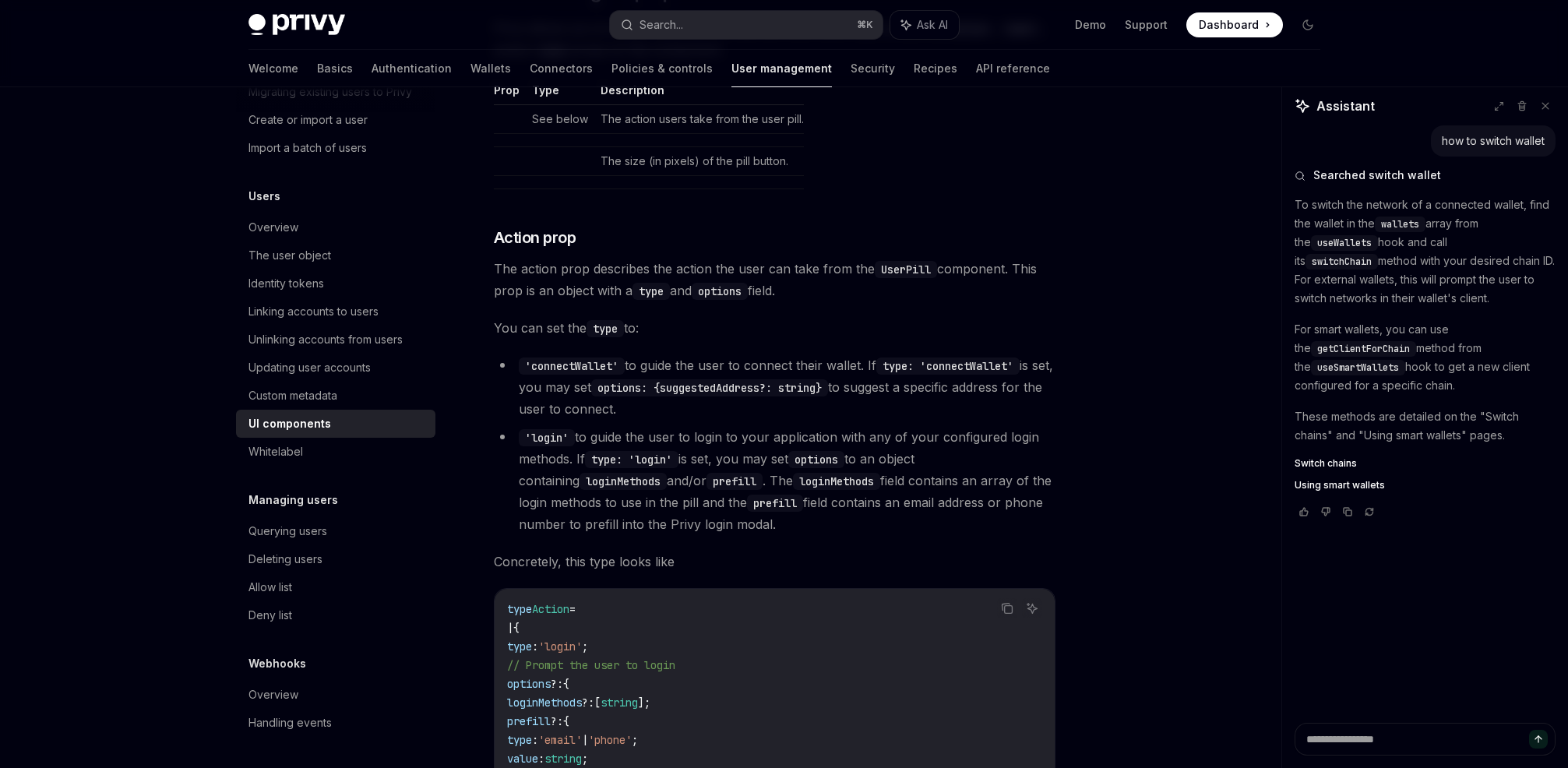
click at [742, 363] on li "'connectWallet' to guide the user to connect their wallet. If type: 'connectWal…" at bounding box center [774, 387] width 562 height 65
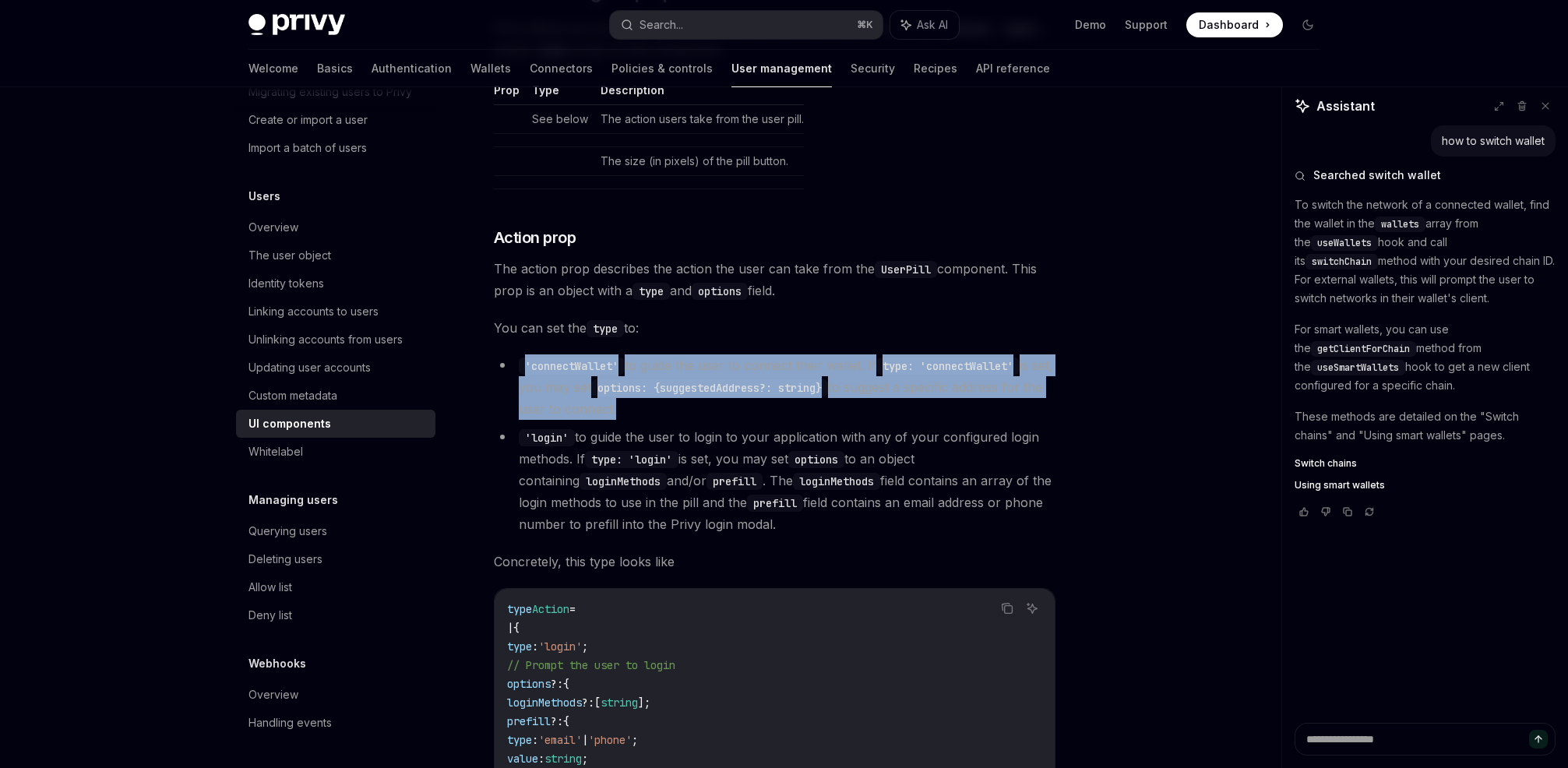
click at [742, 363] on li "'connectWallet' to guide the user to connect their wallet. If type: 'connectWal…" at bounding box center [774, 387] width 562 height 65
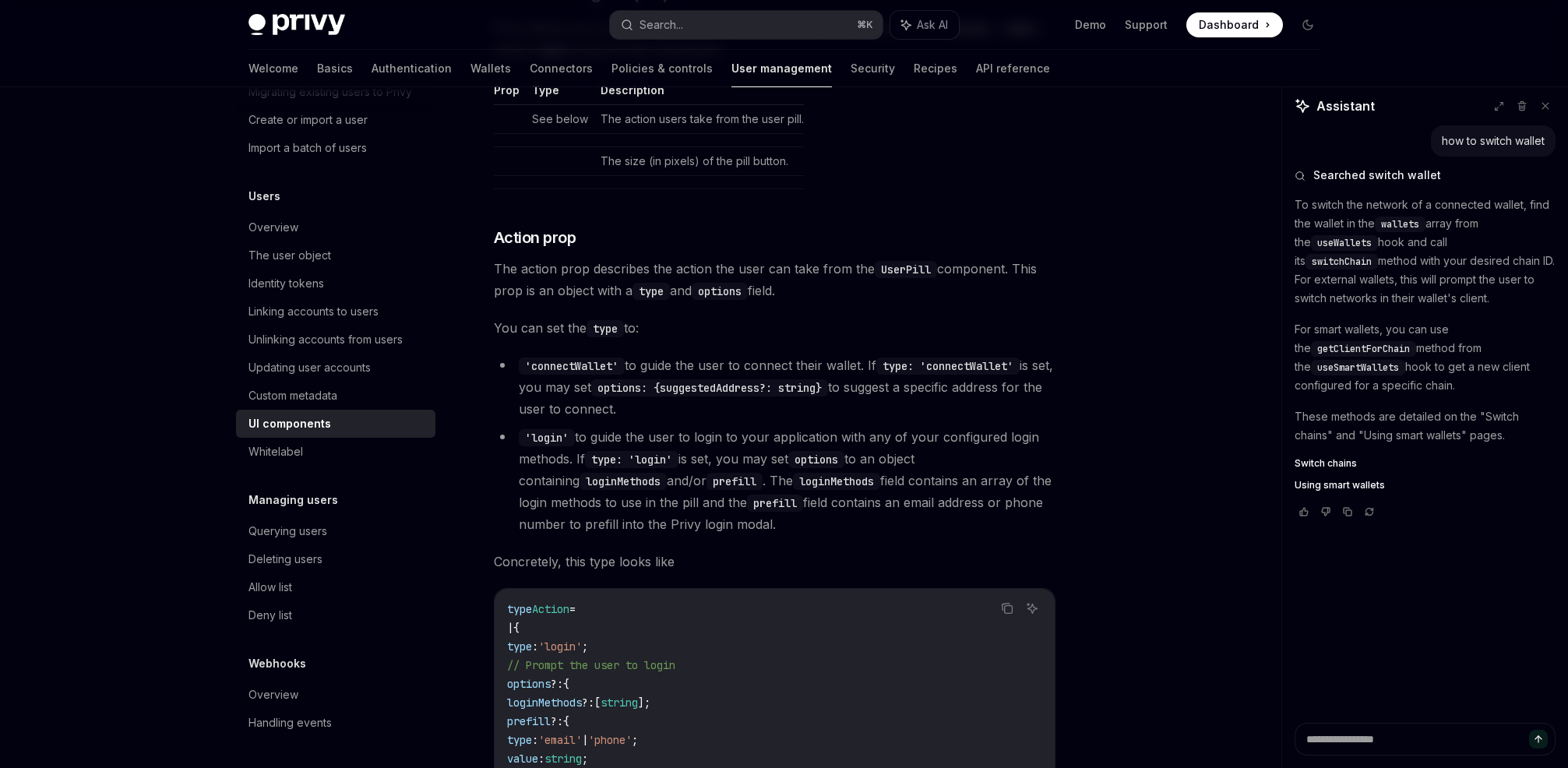
click at [702, 361] on li "'connectWallet' to guide the user to connect their wallet. If type: 'connectWal…" at bounding box center [774, 387] width 562 height 65
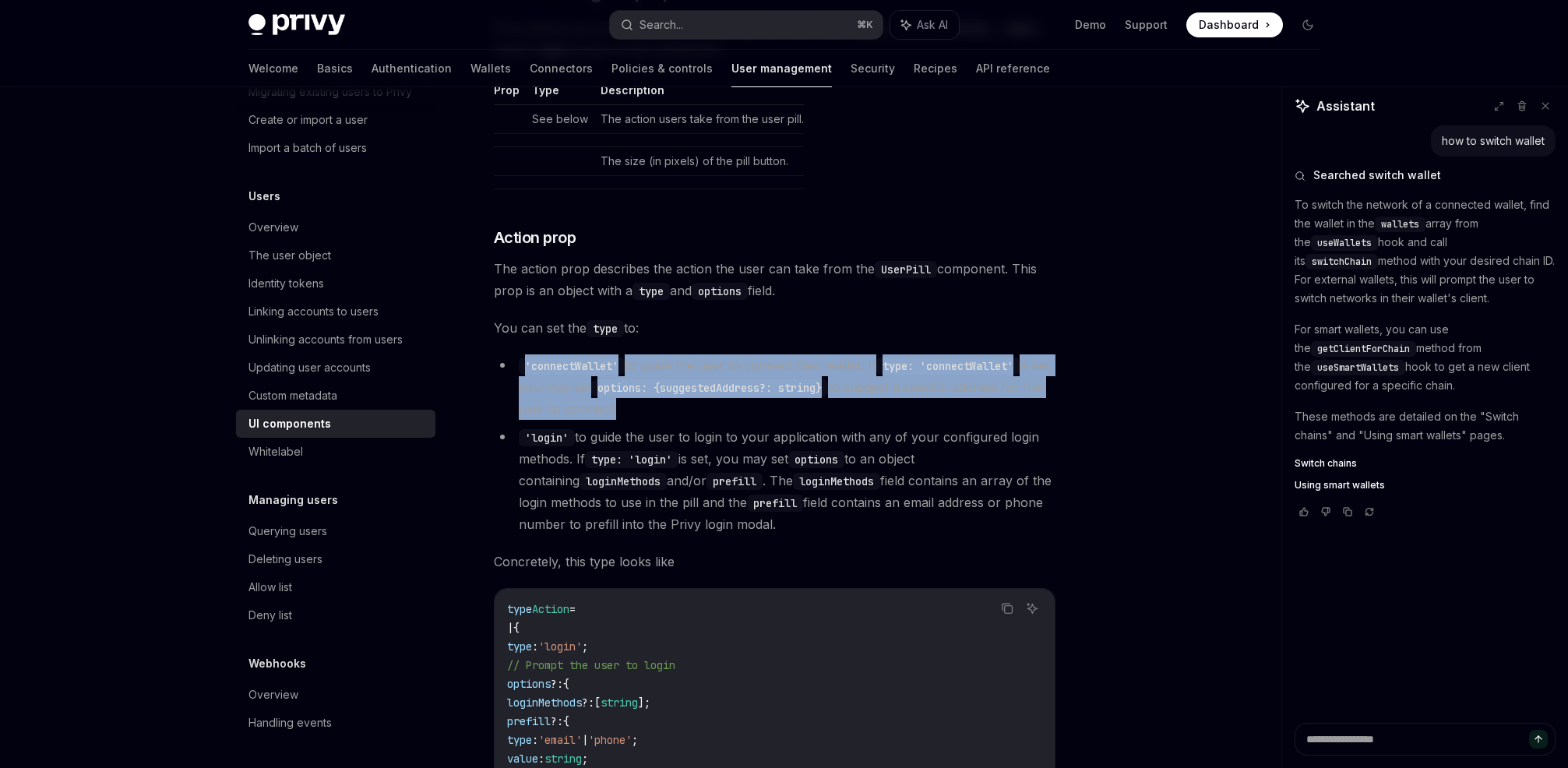
click at [702, 361] on li "'connectWallet' to guide the user to connect their wallet. If type: 'connectWal…" at bounding box center [774, 387] width 562 height 65
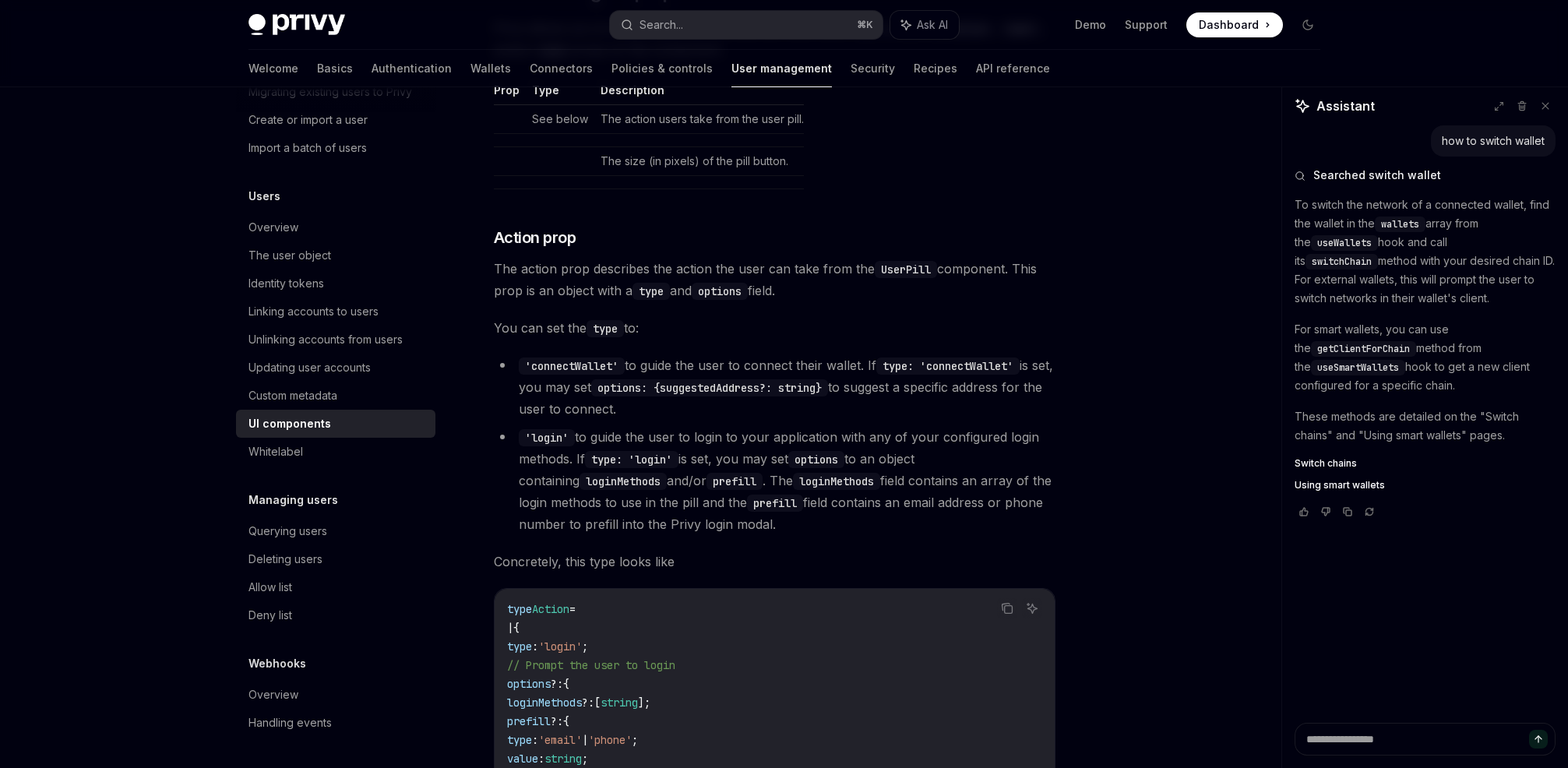
click at [742, 361] on li "'connectWallet' to guide the user to connect their wallet. If type: 'connectWal…" at bounding box center [774, 387] width 562 height 65
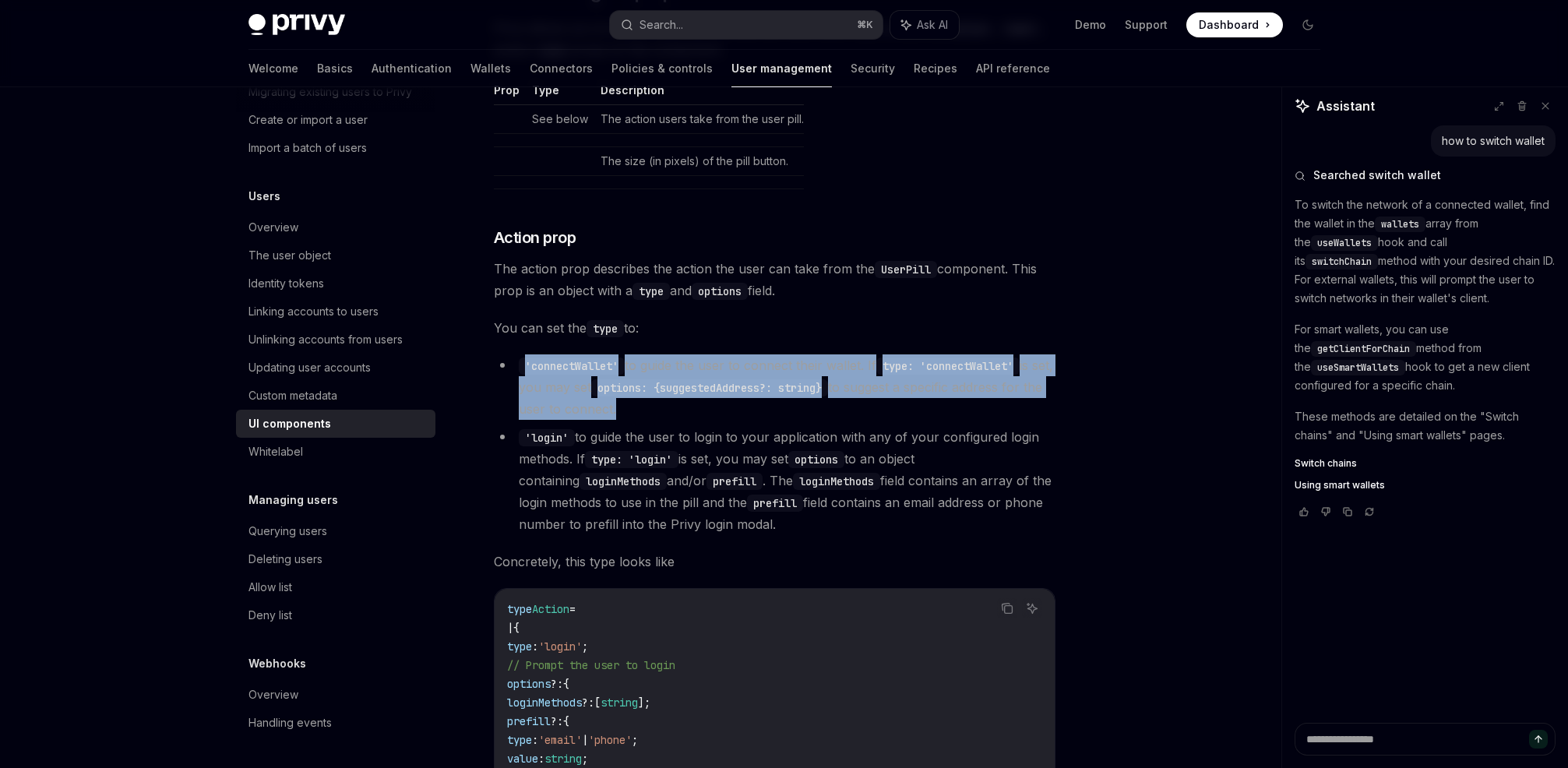
click at [742, 361] on li "'connectWallet' to guide the user to connect their wallet. If type: 'connectWal…" at bounding box center [774, 387] width 562 height 65
click at [716, 361] on li "'connectWallet' to guide the user to connect their wallet. If type: 'connectWal…" at bounding box center [774, 387] width 562 height 65
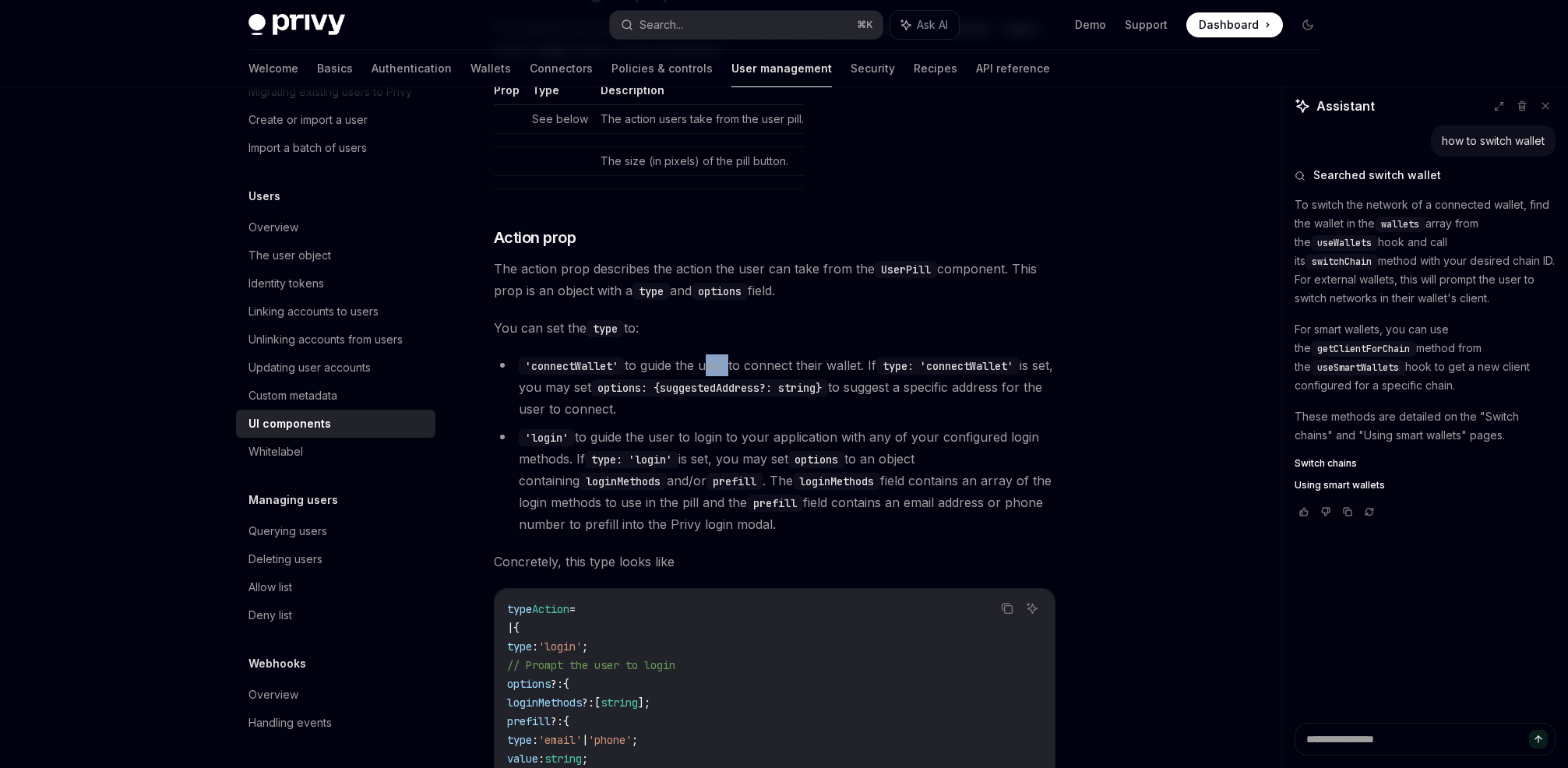
click at [716, 361] on li "'connectWallet' to guide the user to connect their wallet. If type: 'connectWal…" at bounding box center [774, 387] width 562 height 65
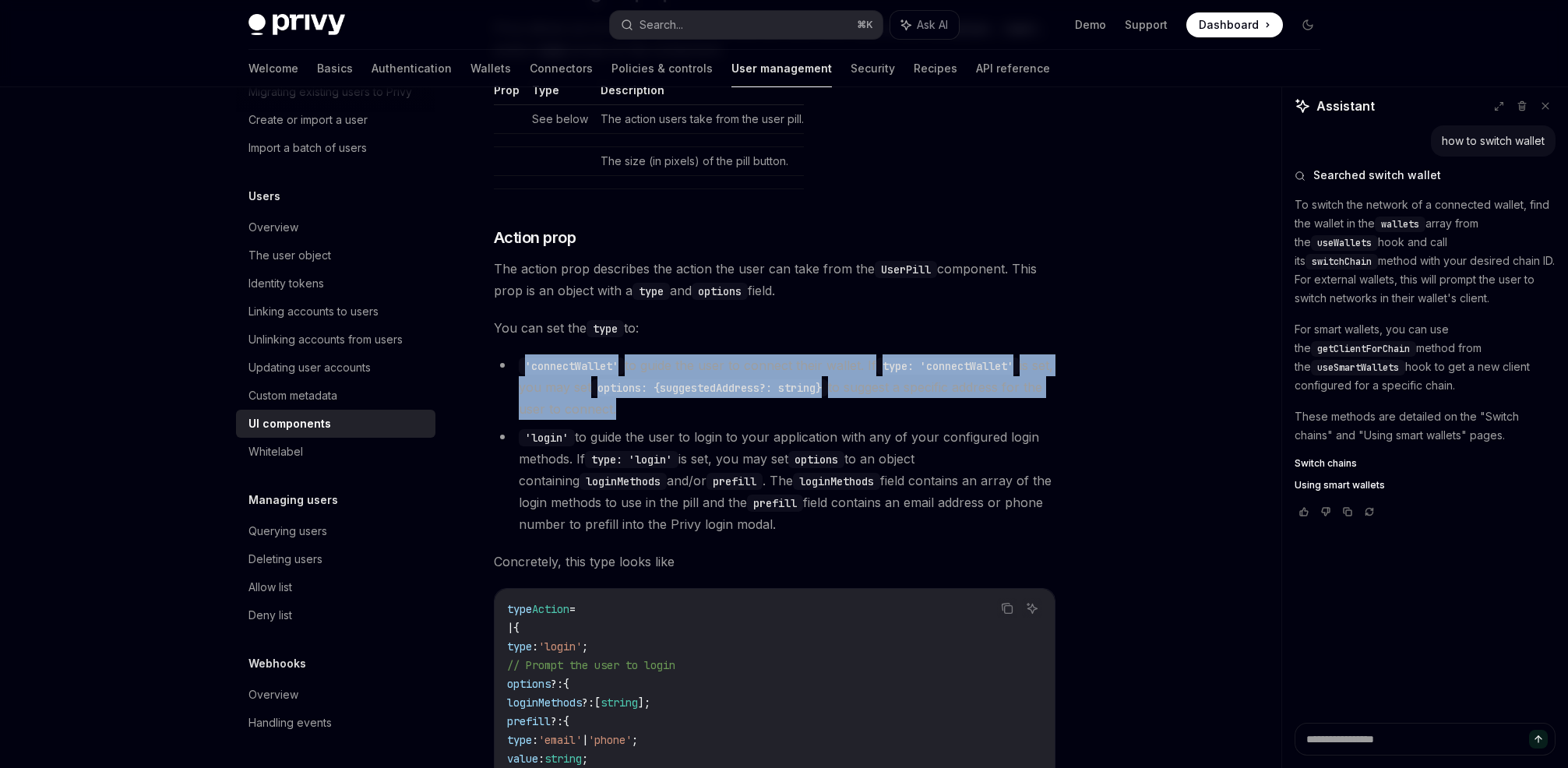
click at [716, 361] on li "'connectWallet' to guide the user to connect their wallet. If type: 'connectWal…" at bounding box center [774, 387] width 562 height 65
click at [757, 357] on li "'connectWallet' to guide the user to connect their wallet. If type: 'connectWal…" at bounding box center [774, 387] width 562 height 65
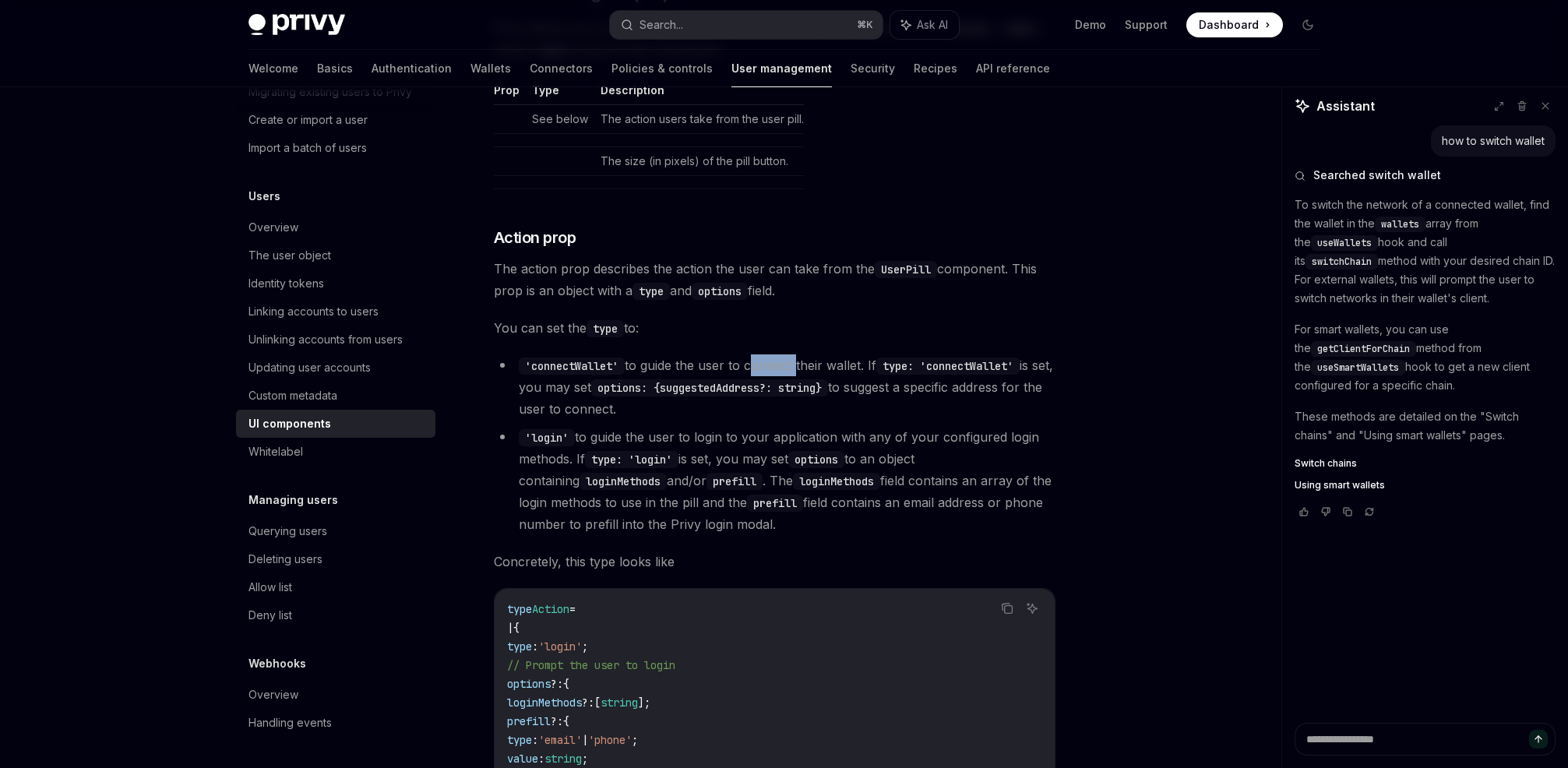
click at [757, 357] on li "'connectWallet' to guide the user to connect their wallet. If type: 'connectWal…" at bounding box center [774, 387] width 562 height 65
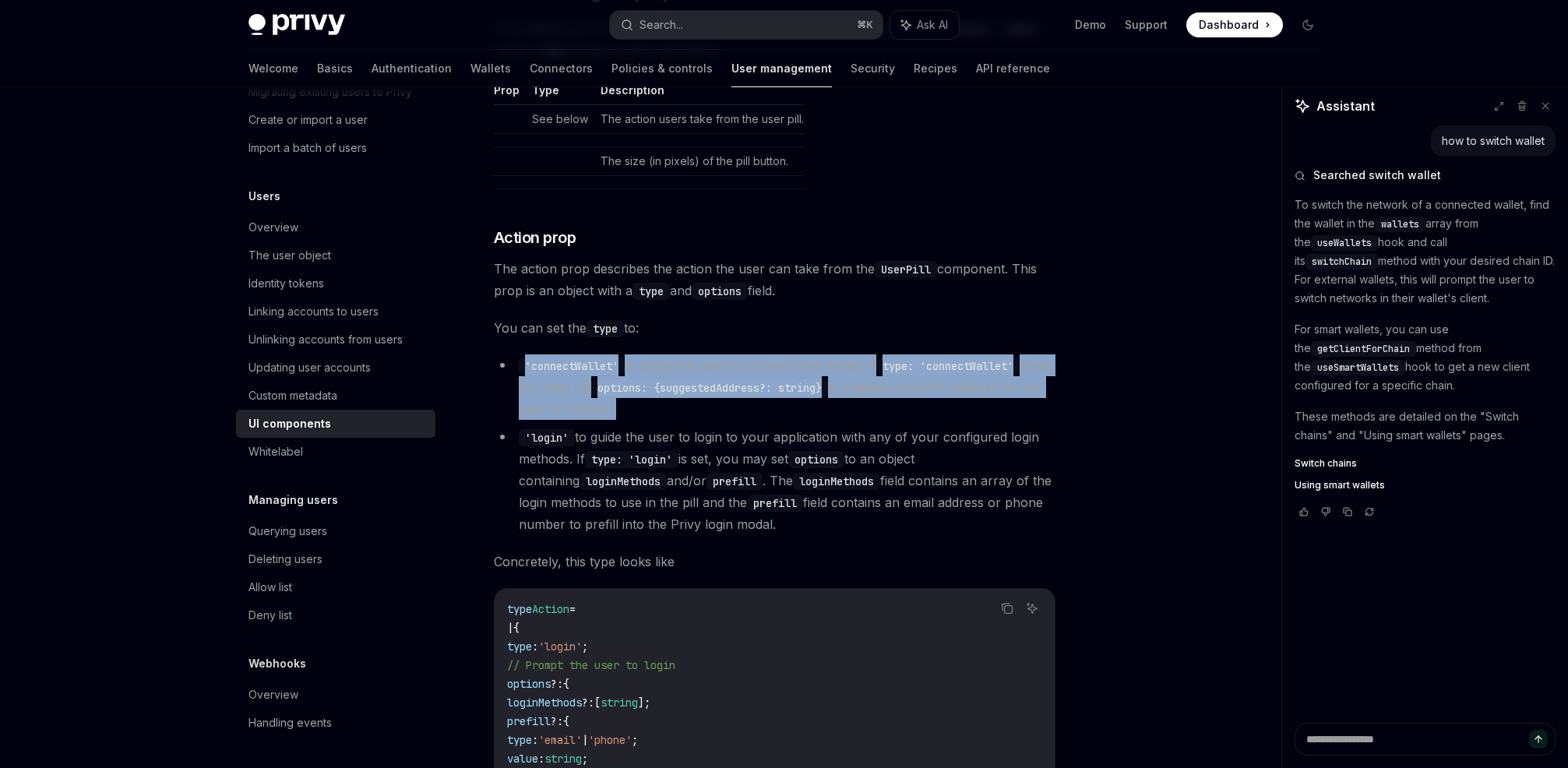
click at [757, 357] on li "'connectWallet' to guide the user to connect their wallet. If type: 'connectWal…" at bounding box center [774, 387] width 562 height 65
click at [731, 357] on li "'connectWallet' to guide the user to connect their wallet. If type: 'connectWal…" at bounding box center [774, 387] width 562 height 65
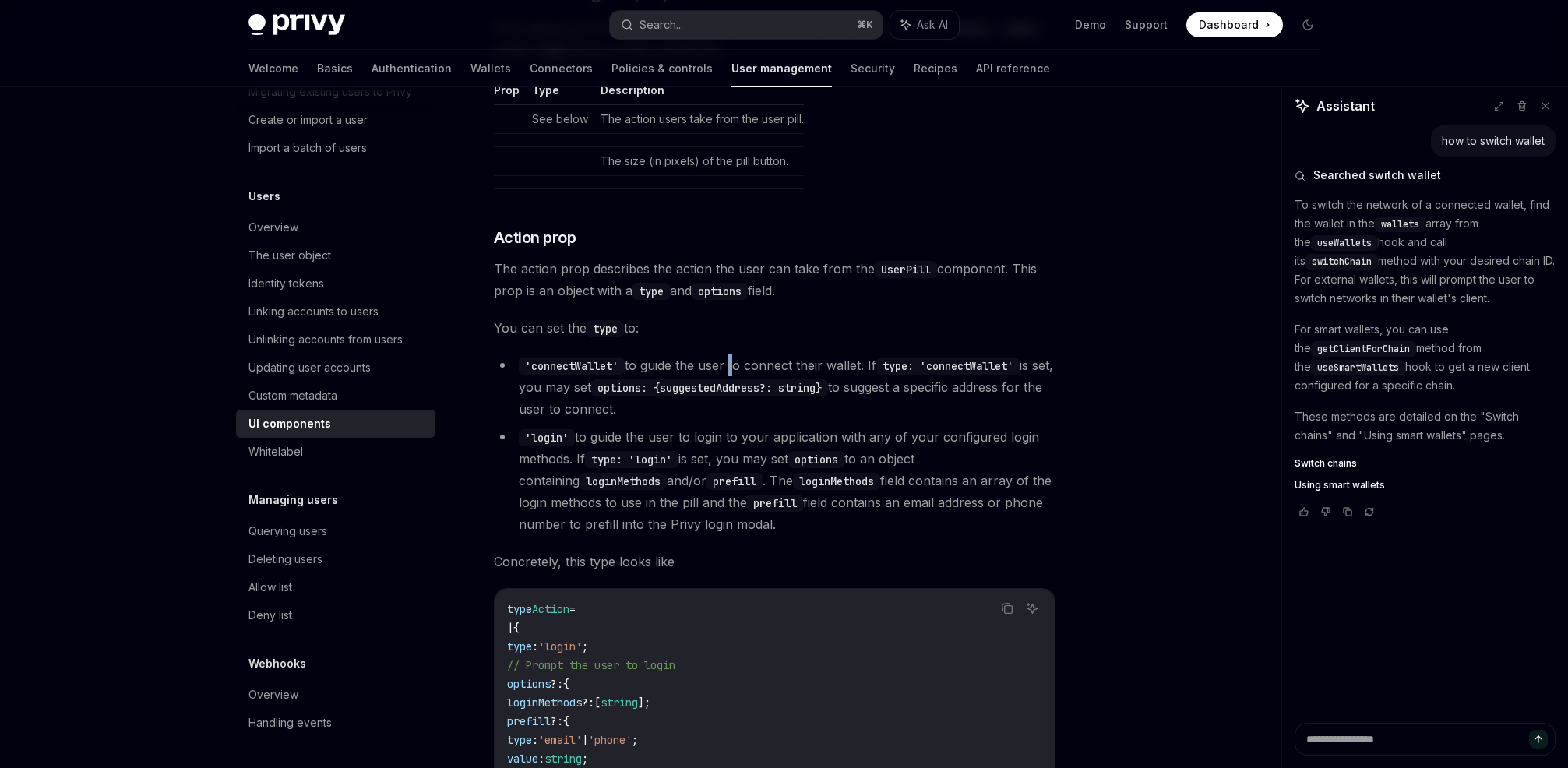
click at [731, 357] on li "'connectWallet' to guide the user to connect their wallet. If type: 'connectWal…" at bounding box center [774, 387] width 562 height 65
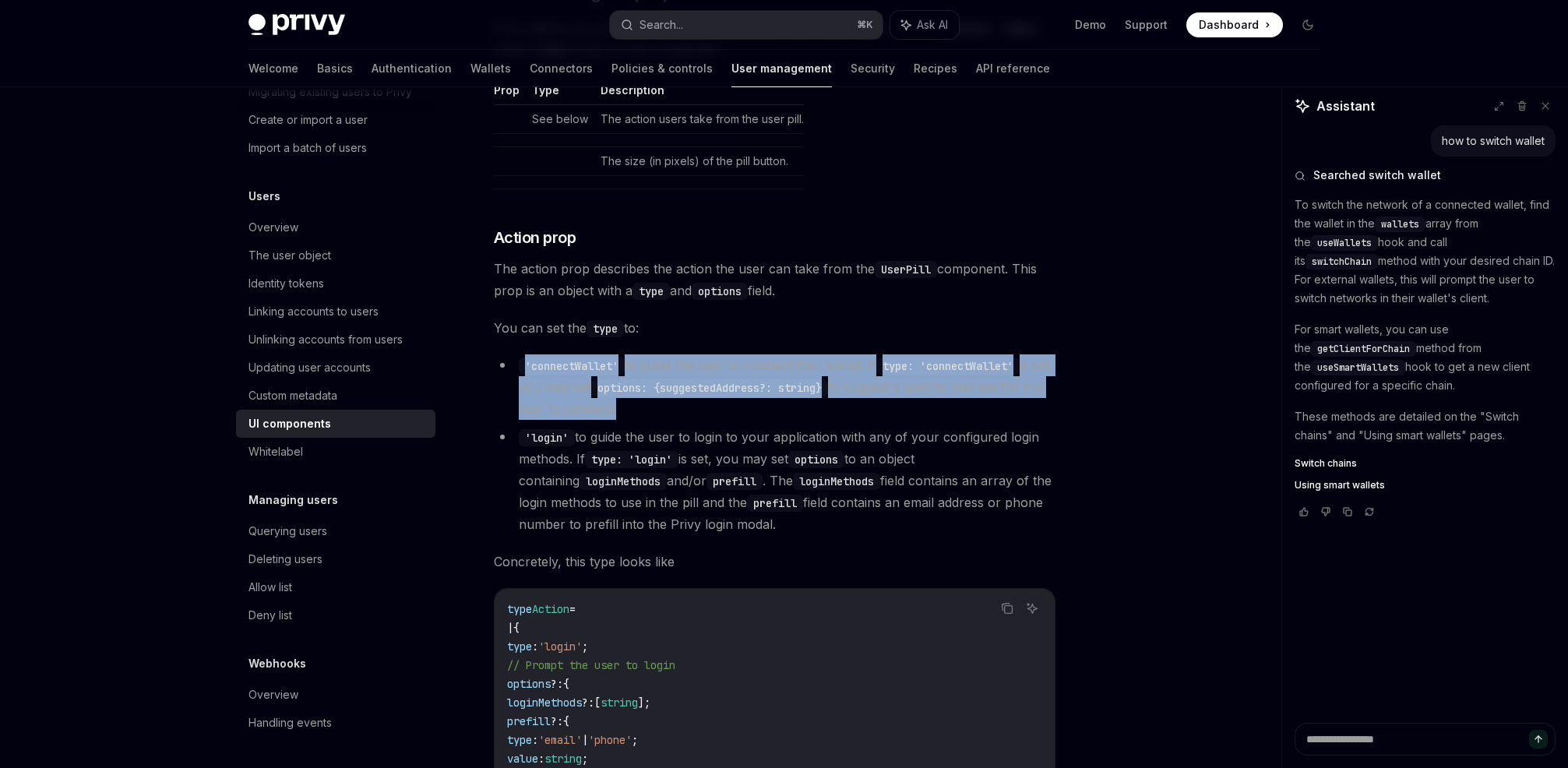
click at [731, 357] on li "'connectWallet' to guide the user to connect their wallet. If type: 'connectWal…" at bounding box center [774, 387] width 562 height 65
click at [756, 359] on li "'connectWallet' to guide the user to connect their wallet. If type: 'connectWal…" at bounding box center [774, 387] width 562 height 65
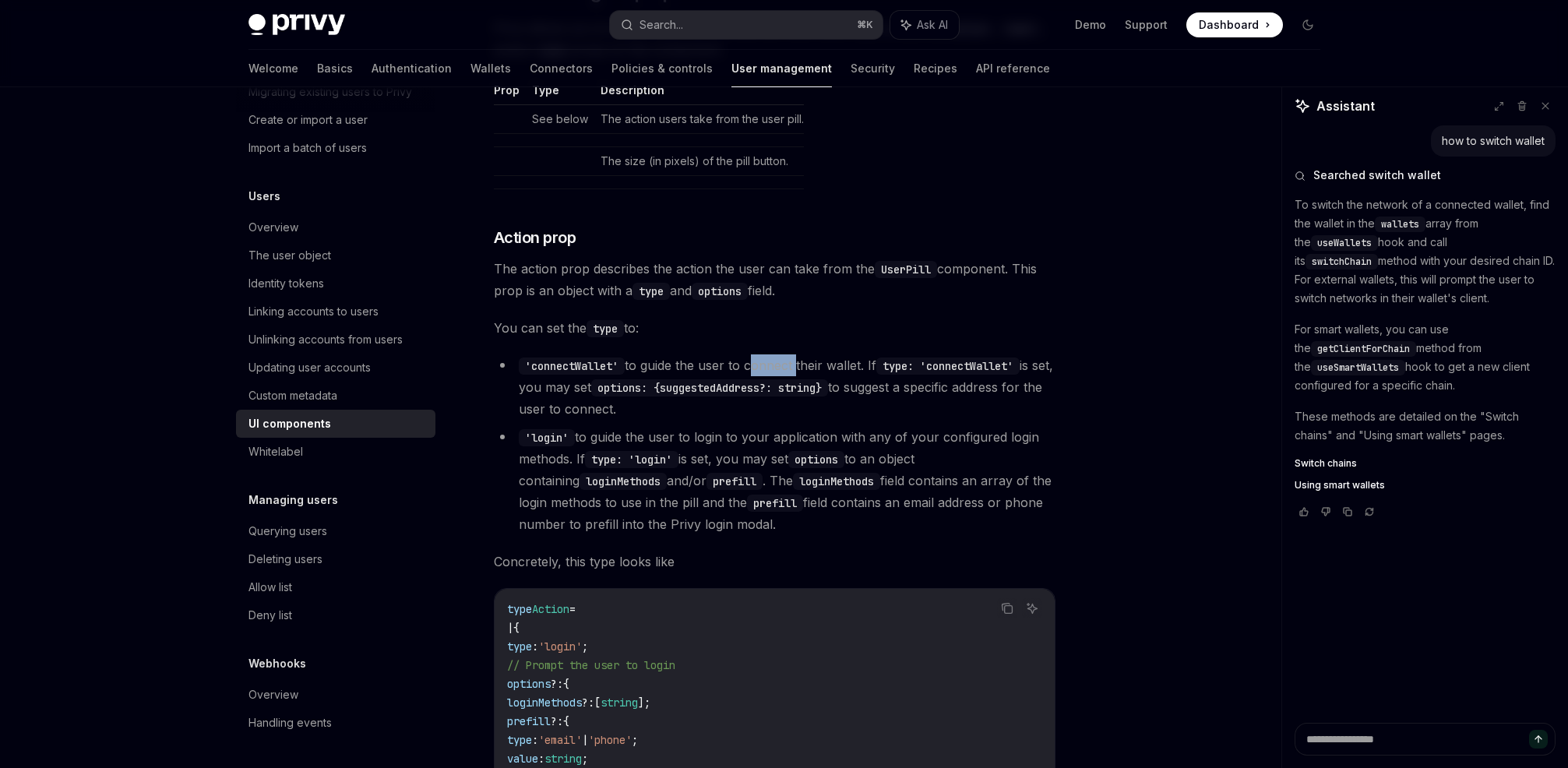
click at [756, 358] on li "'connectWallet' to guide the user to connect their wallet. If type: 'connectWal…" at bounding box center [774, 387] width 562 height 65
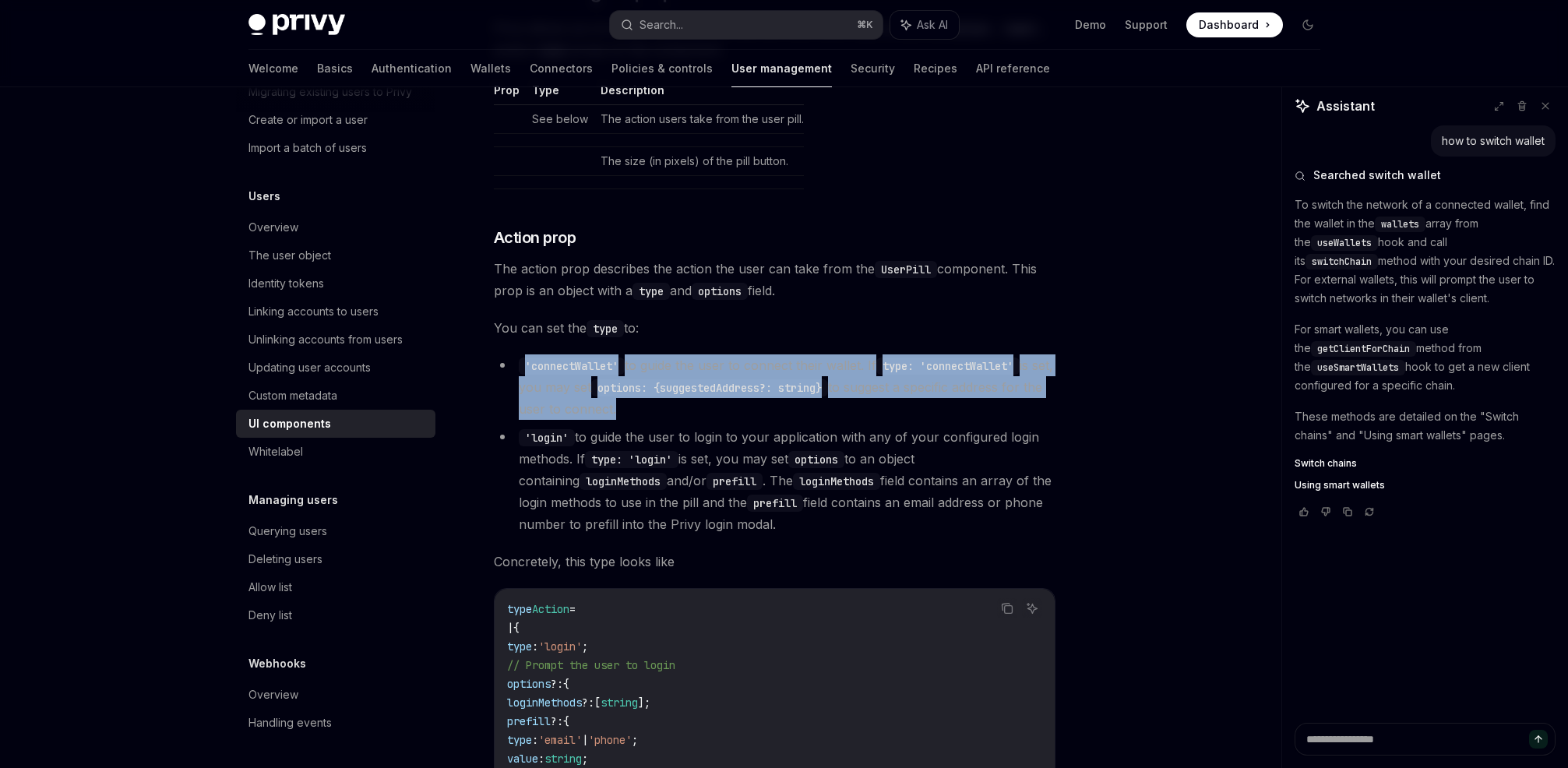
click at [756, 358] on li "'connectWallet' to guide the user to connect their wallet. If type: 'connectWal…" at bounding box center [774, 387] width 562 height 65
click at [727, 358] on li "'connectWallet' to guide the user to connect their wallet. If type: 'connectWal…" at bounding box center [774, 387] width 562 height 65
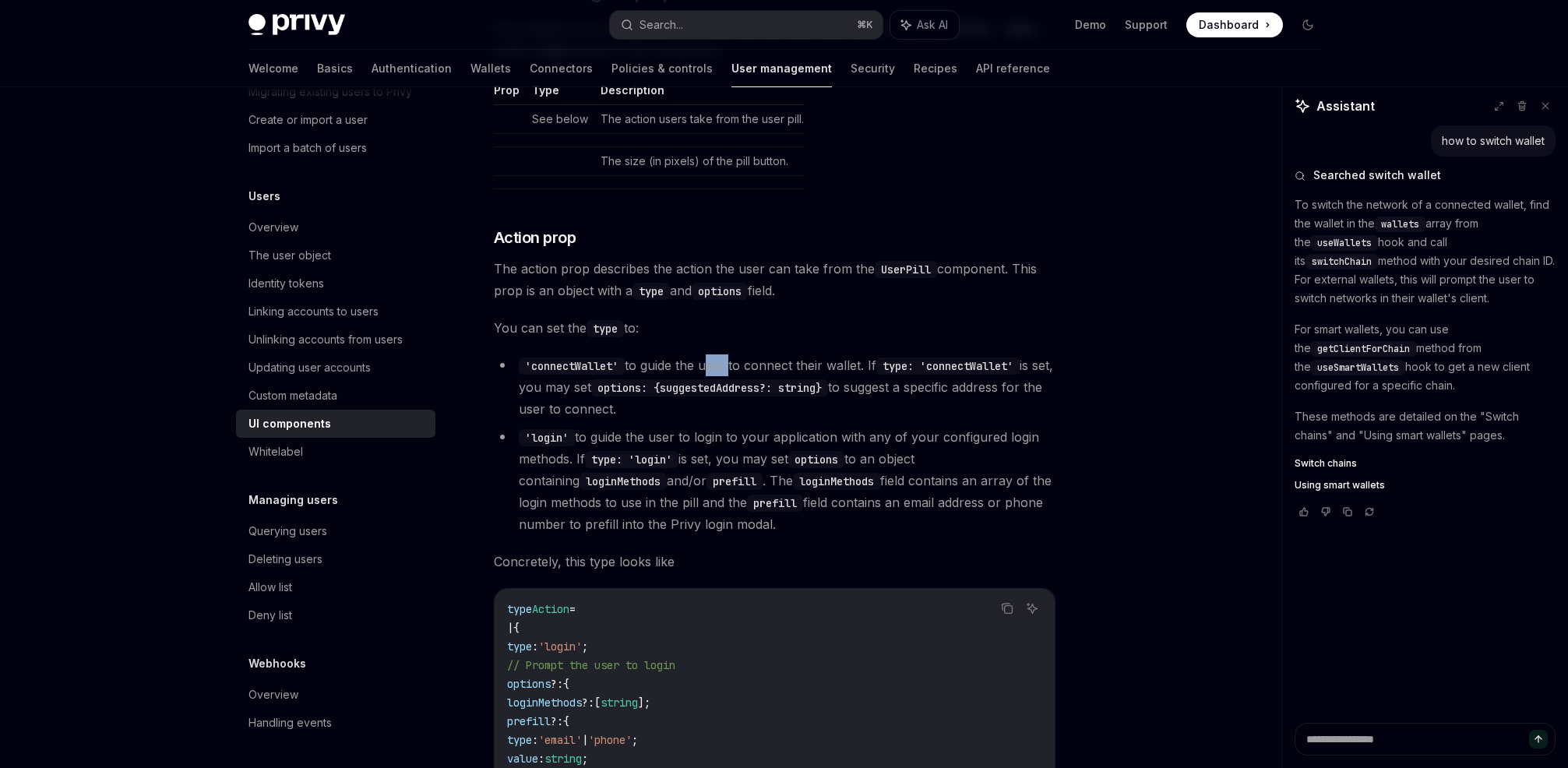
click at [727, 358] on li "'connectWallet' to guide the user to connect their wallet. If type: 'connectWal…" at bounding box center [774, 387] width 562 height 65
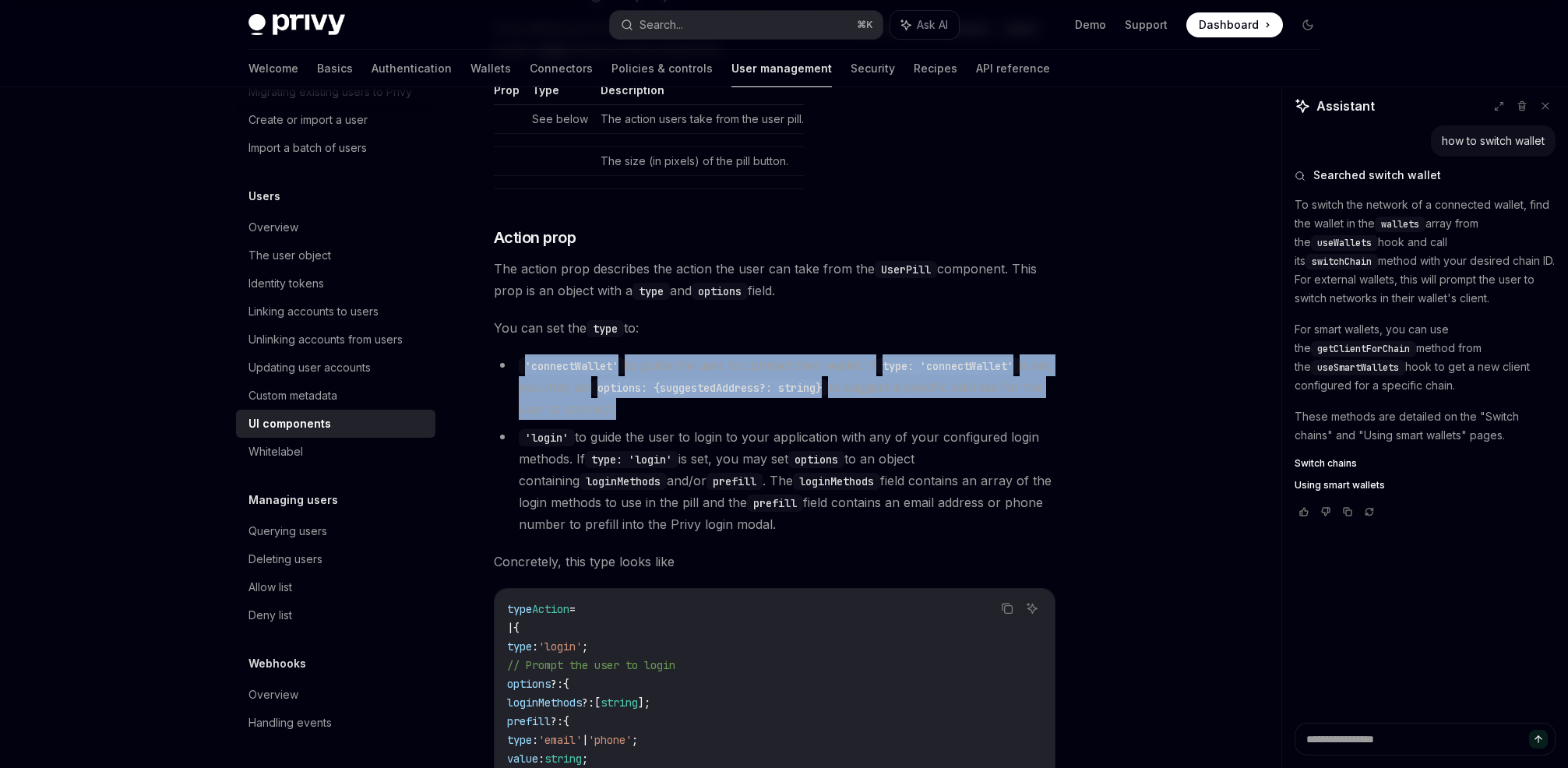
click at [727, 358] on li "'connectWallet' to guide the user to connect their wallet. If type: 'connectWal…" at bounding box center [774, 387] width 562 height 65
click at [679, 436] on li "'login' to guide the user to login to your application with any of your configu…" at bounding box center [774, 480] width 562 height 109
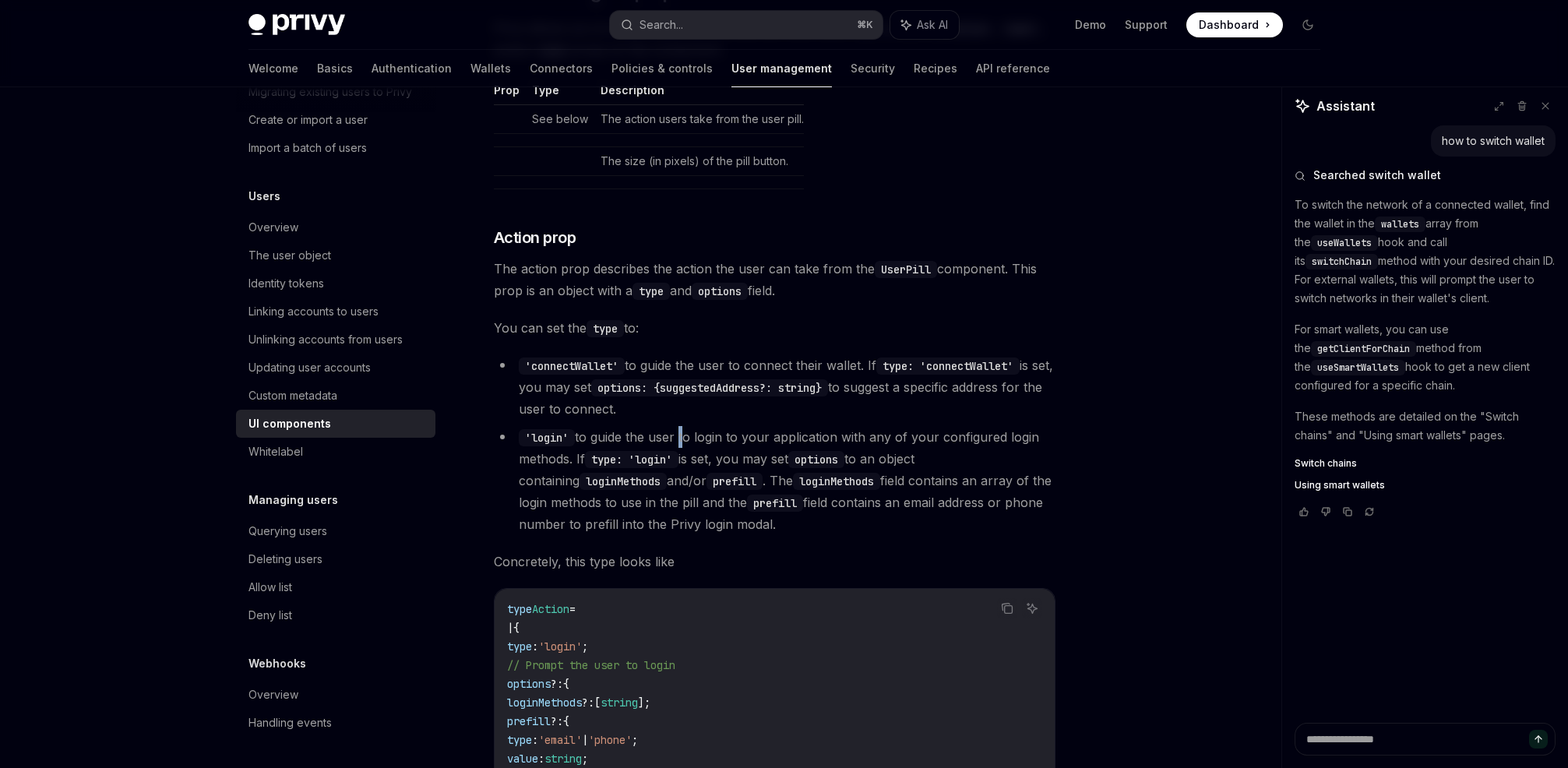
click at [679, 436] on li "'login' to guide the user to login to your application with any of your configu…" at bounding box center [774, 480] width 562 height 109
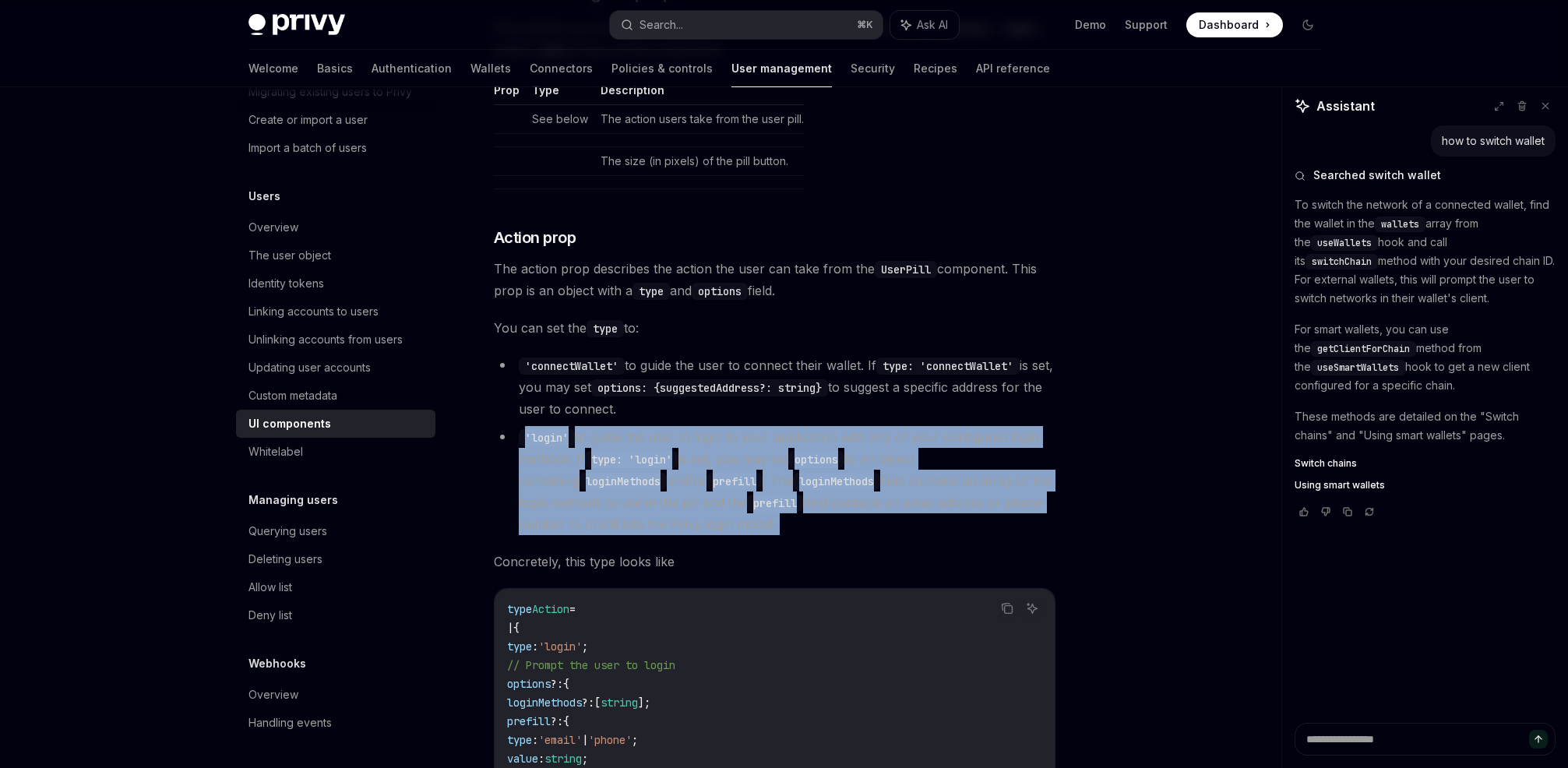
click at [679, 436] on li "'login' to guide the user to login to your application with any of your configu…" at bounding box center [774, 480] width 562 height 109
click at [716, 432] on li "'login' to guide the user to login to your application with any of your configu…" at bounding box center [774, 480] width 562 height 109
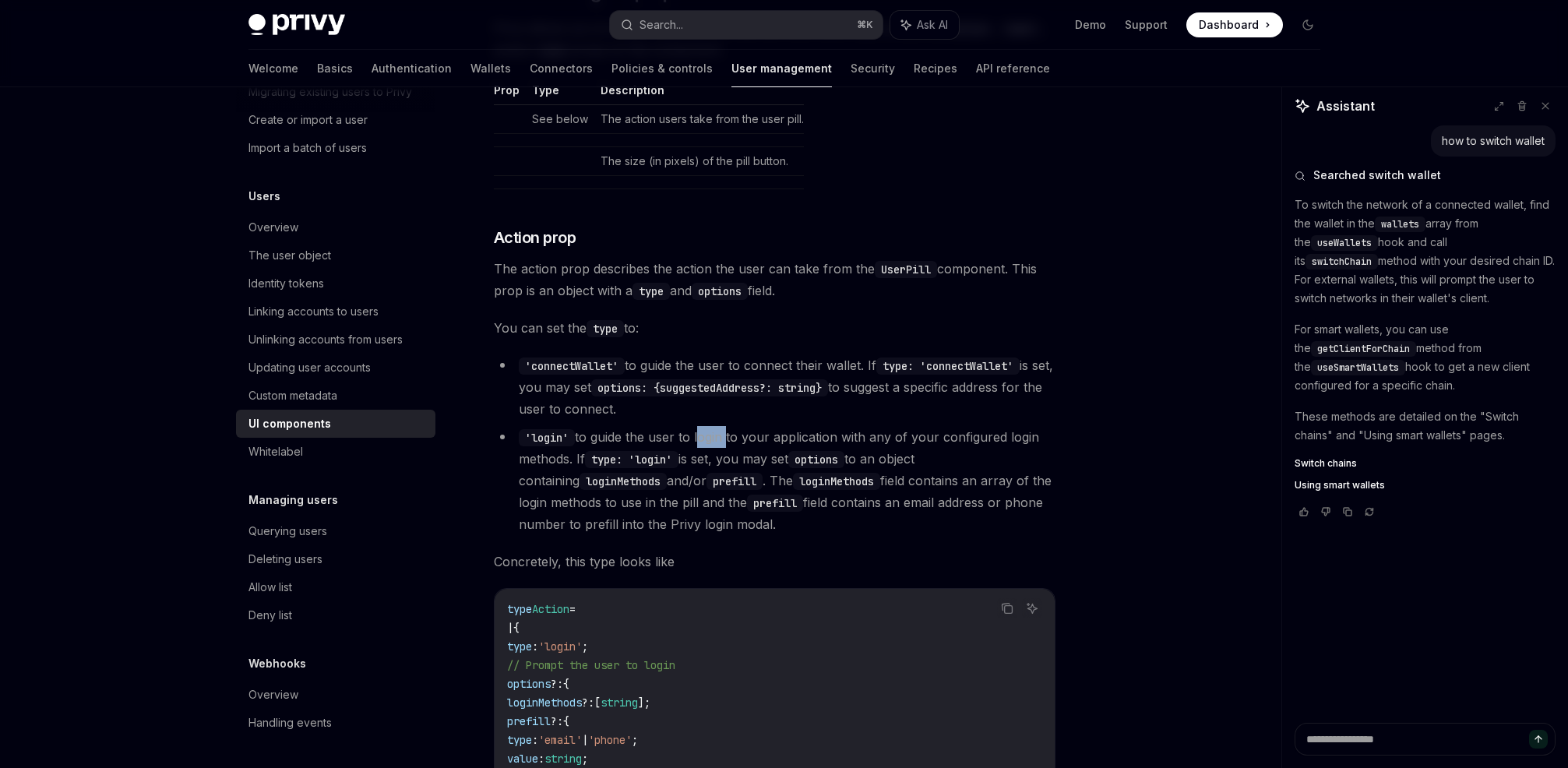
click at [716, 432] on li "'login' to guide the user to login to your application with any of your configu…" at bounding box center [774, 480] width 562 height 109
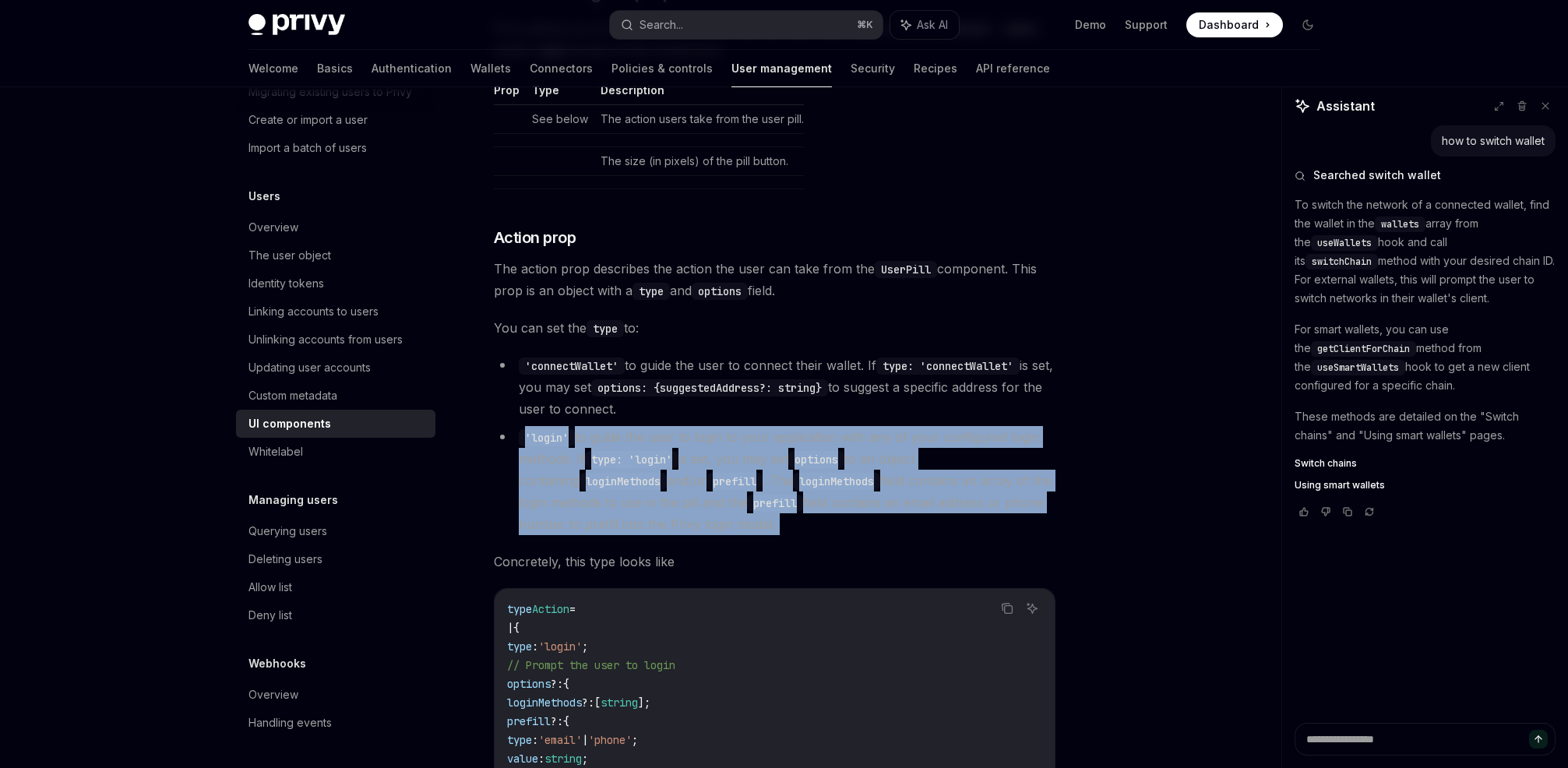
click at [716, 432] on li "'login' to guide the user to login to your application with any of your configu…" at bounding box center [774, 480] width 562 height 109
click at [707, 432] on li "'login' to guide the user to login to your application with any of your configu…" at bounding box center [774, 480] width 562 height 109
click at [707, 431] on li "'login' to guide the user to login to your application with any of your configu…" at bounding box center [774, 480] width 562 height 109
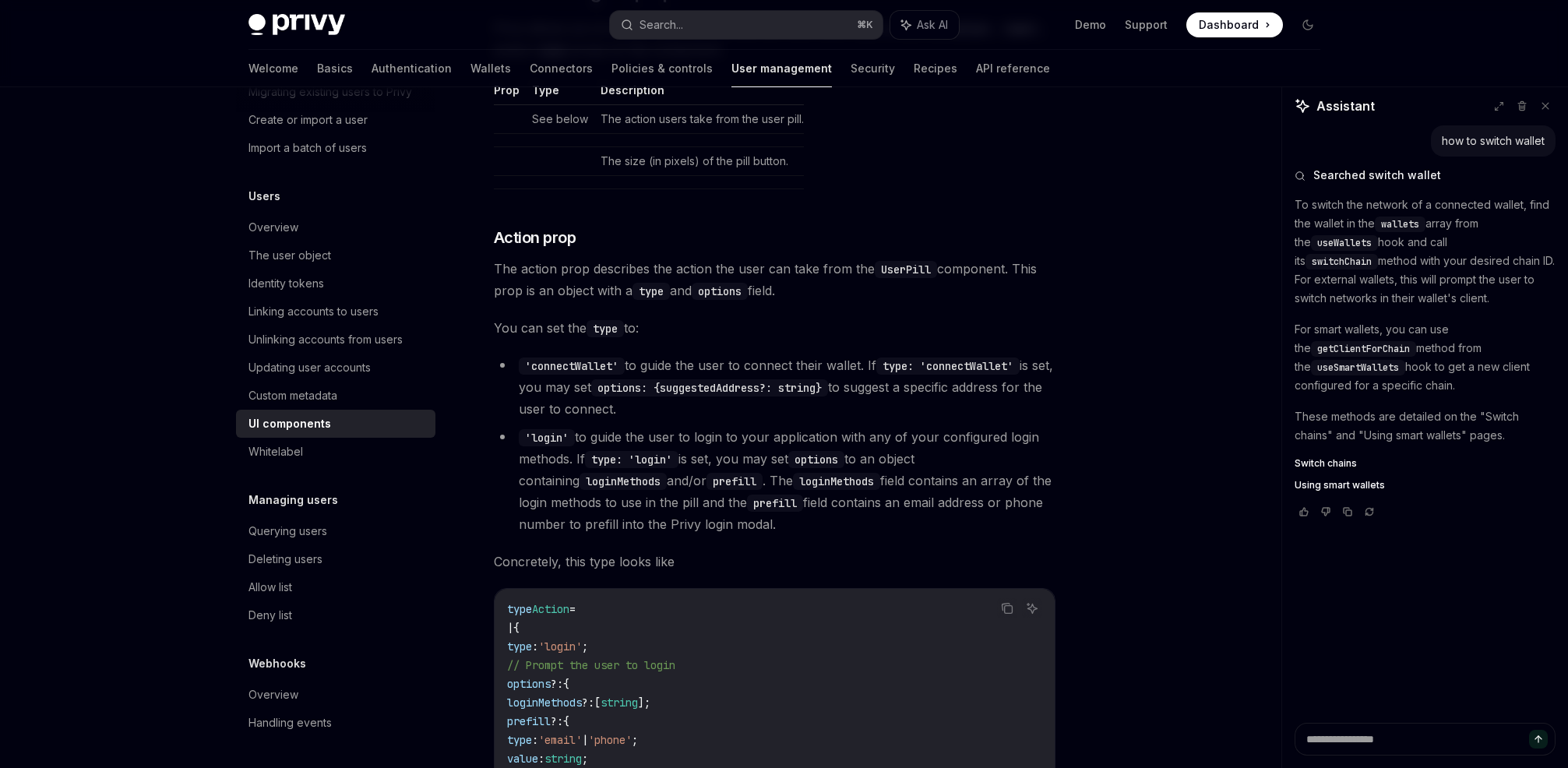
click at [773, 427] on li "'login' to guide the user to login to your application with any of your configu…" at bounding box center [774, 480] width 562 height 109
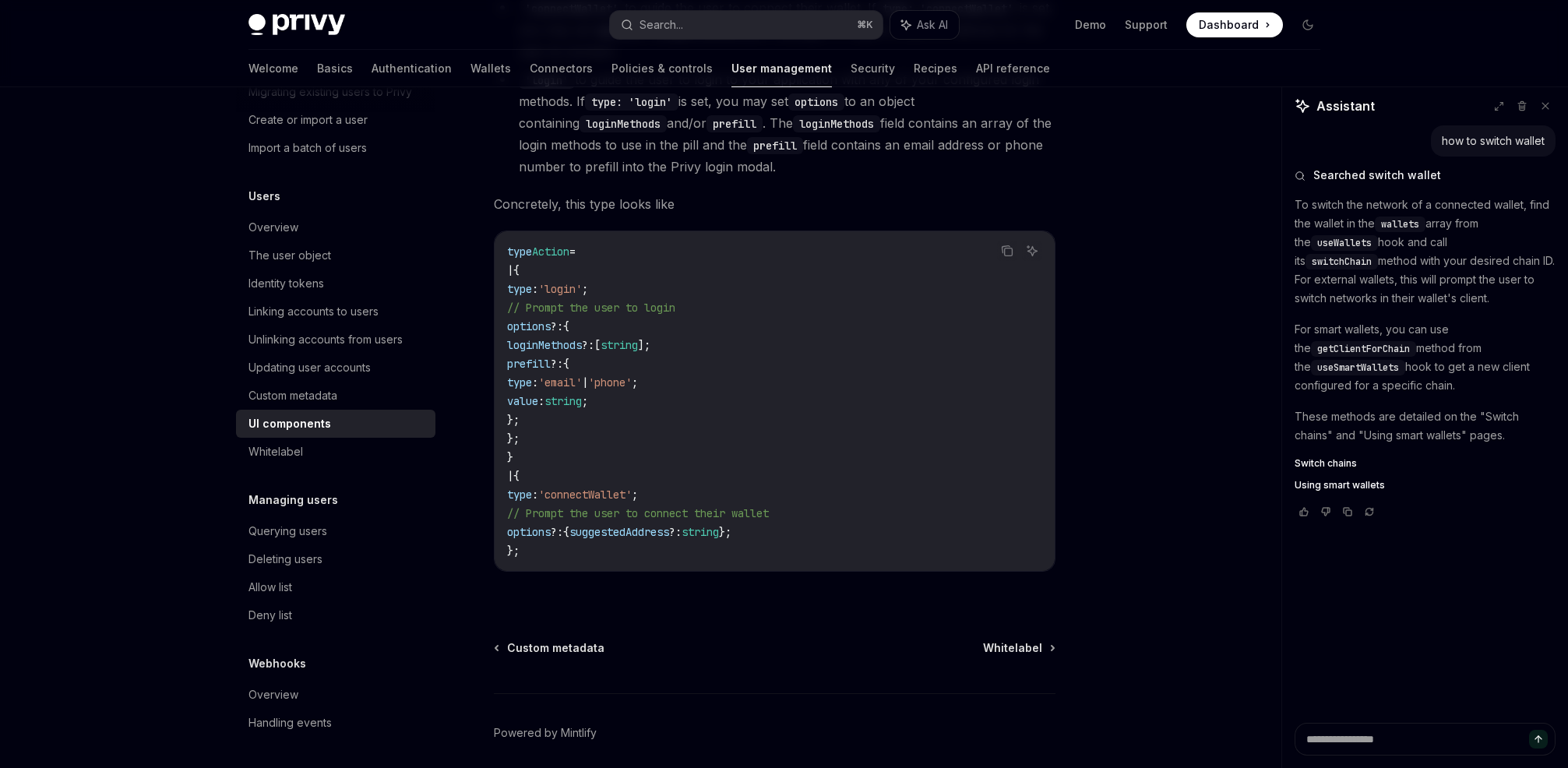
scroll to position [2701, 0]
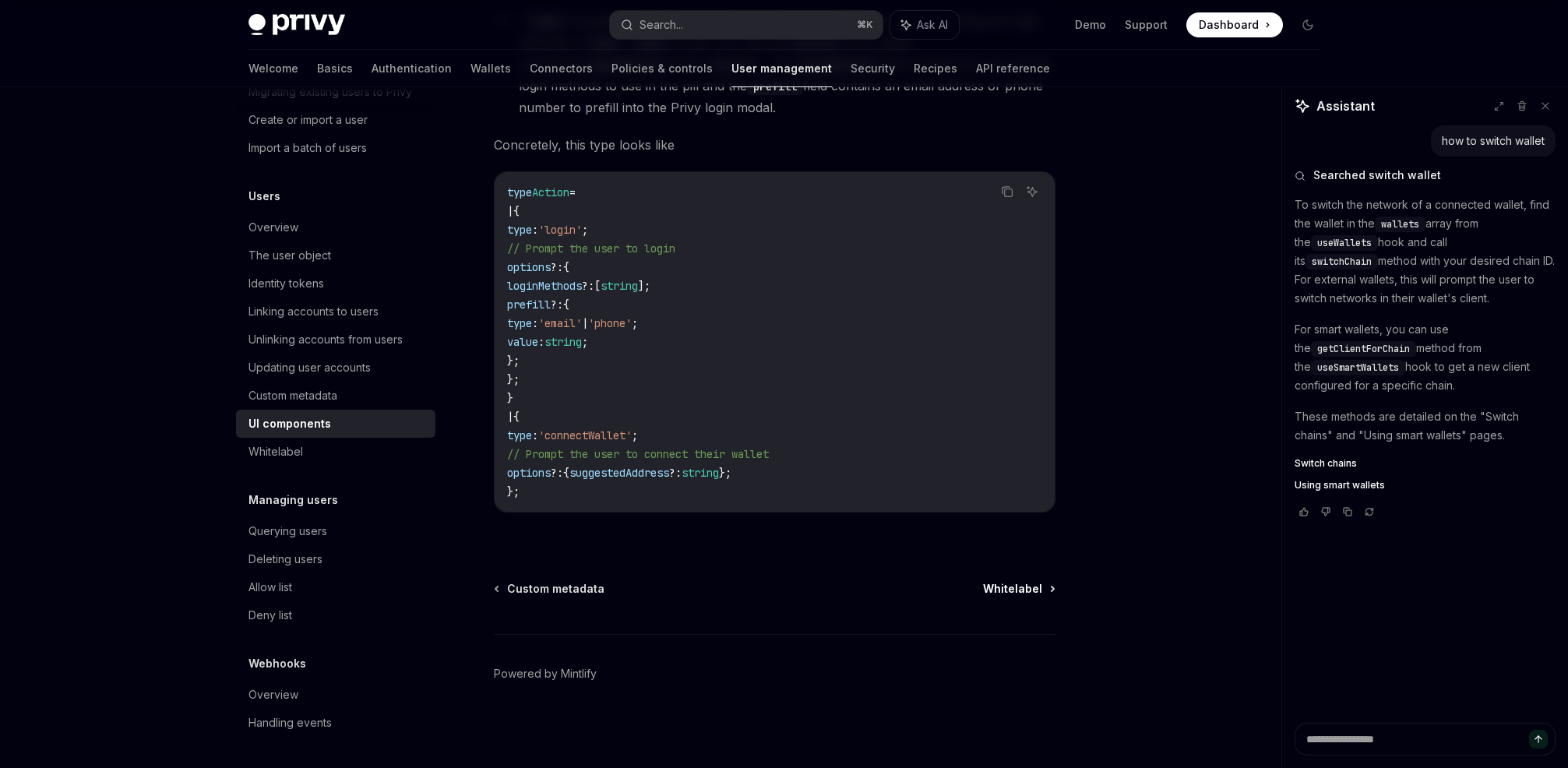
click at [1034, 582] on span "Whitelabel" at bounding box center [1013, 589] width 60 height 16
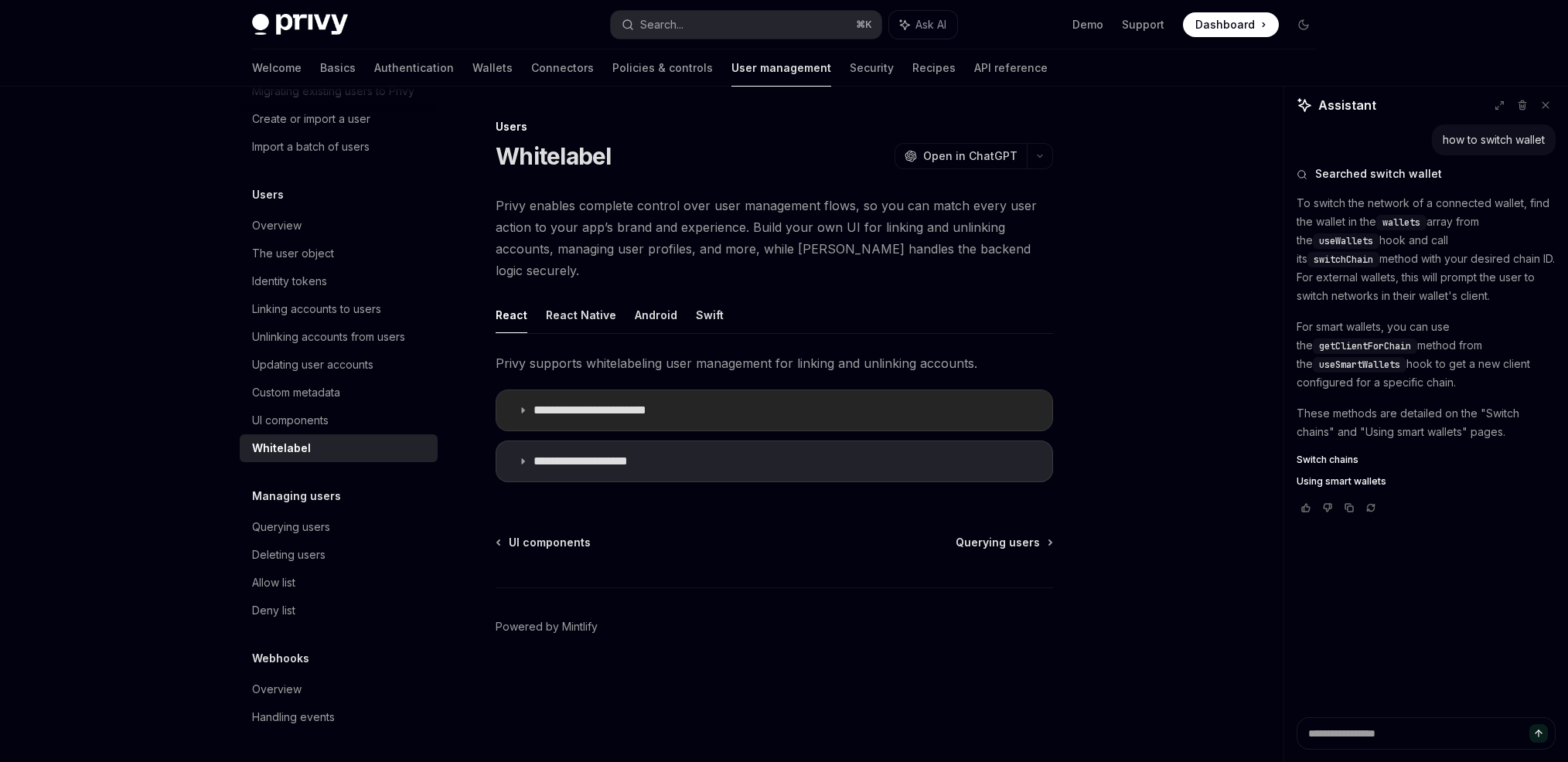
click at [660, 402] on p "**********" at bounding box center [604, 410] width 143 height 16
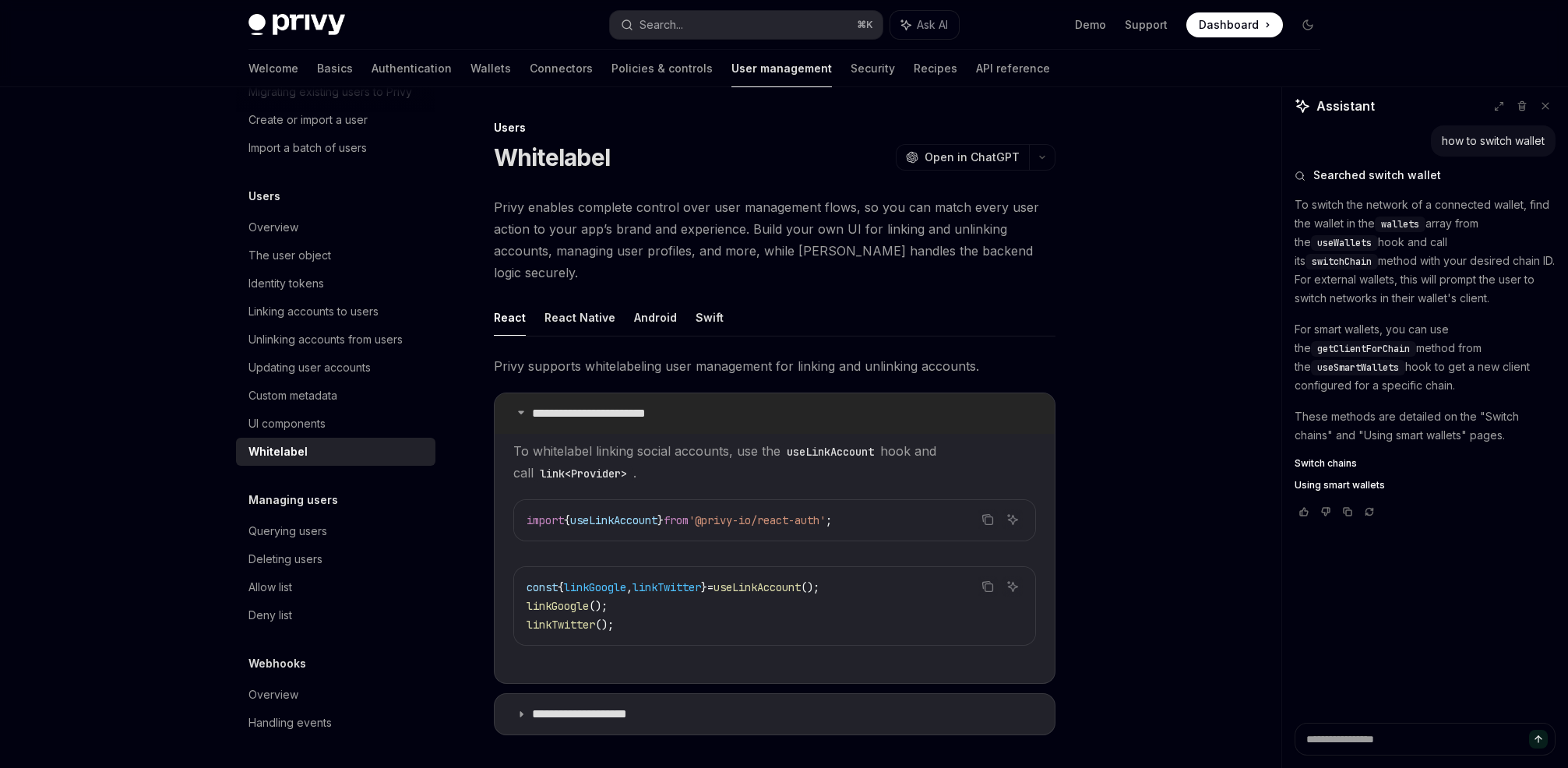
click at [715, 394] on summary "**********" at bounding box center [774, 413] width 560 height 40
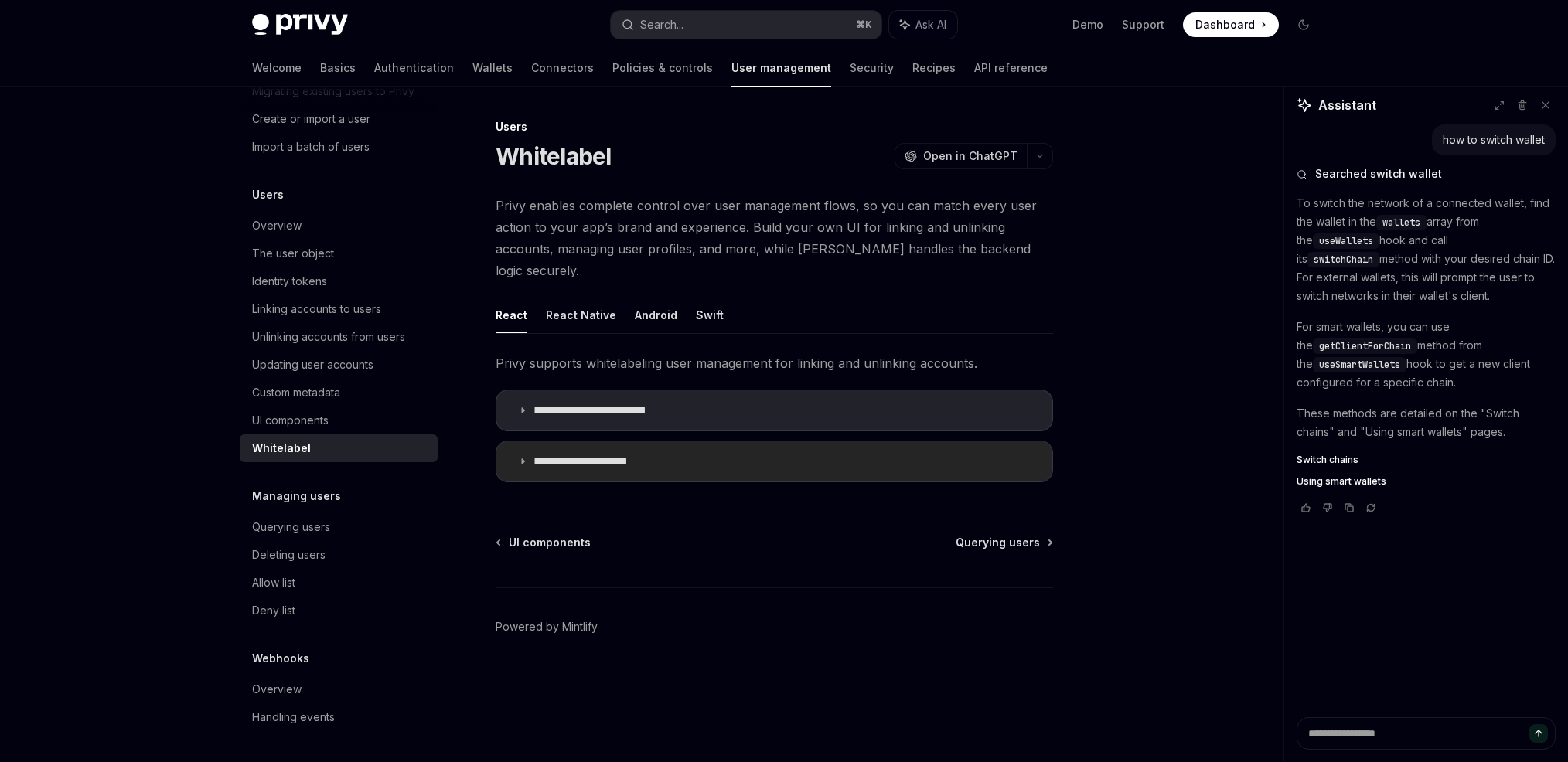
click at [639, 453] on p "**********" at bounding box center [595, 461] width 124 height 16
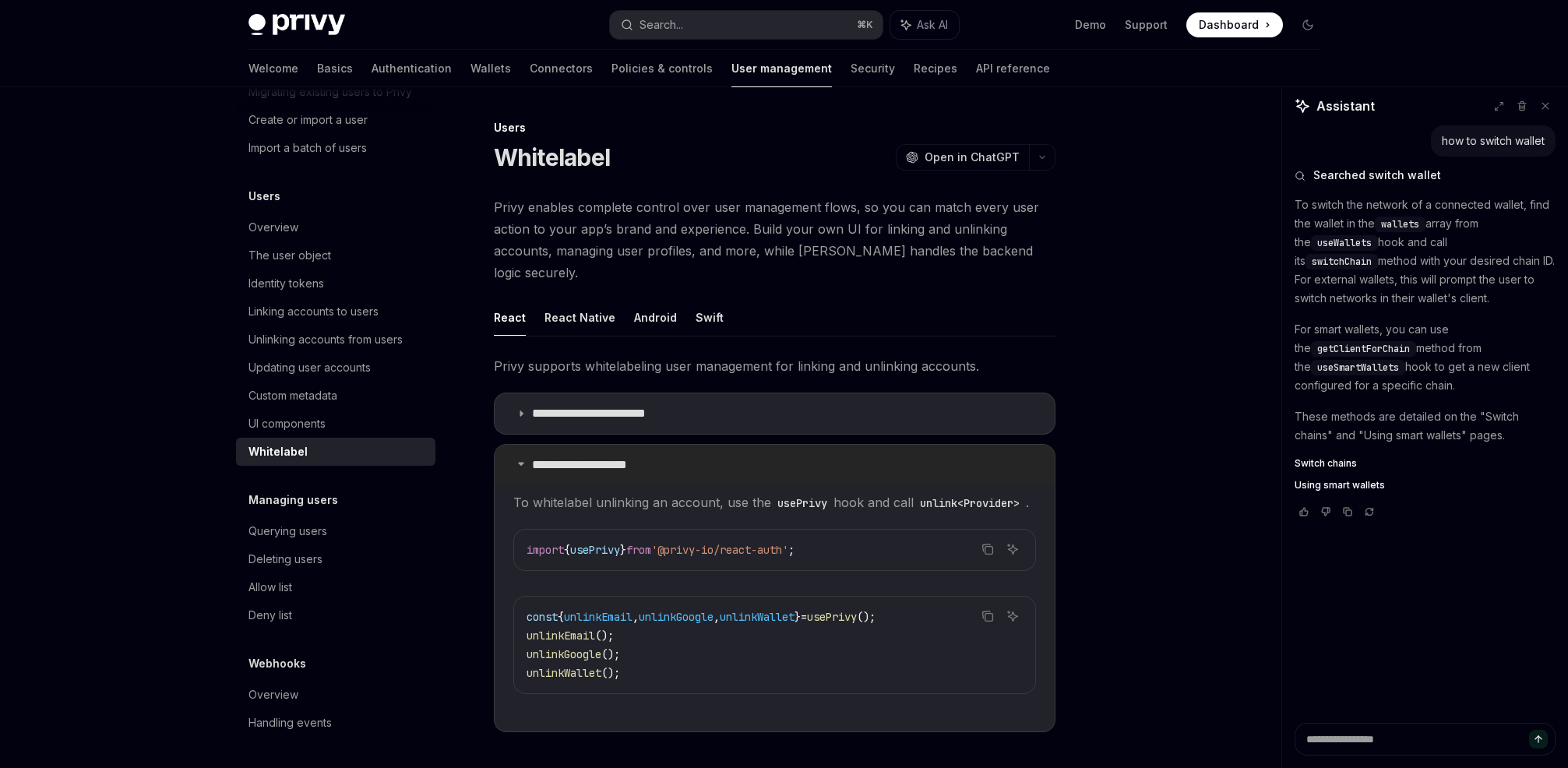
click at [722, 445] on summary "**********" at bounding box center [774, 465] width 560 height 40
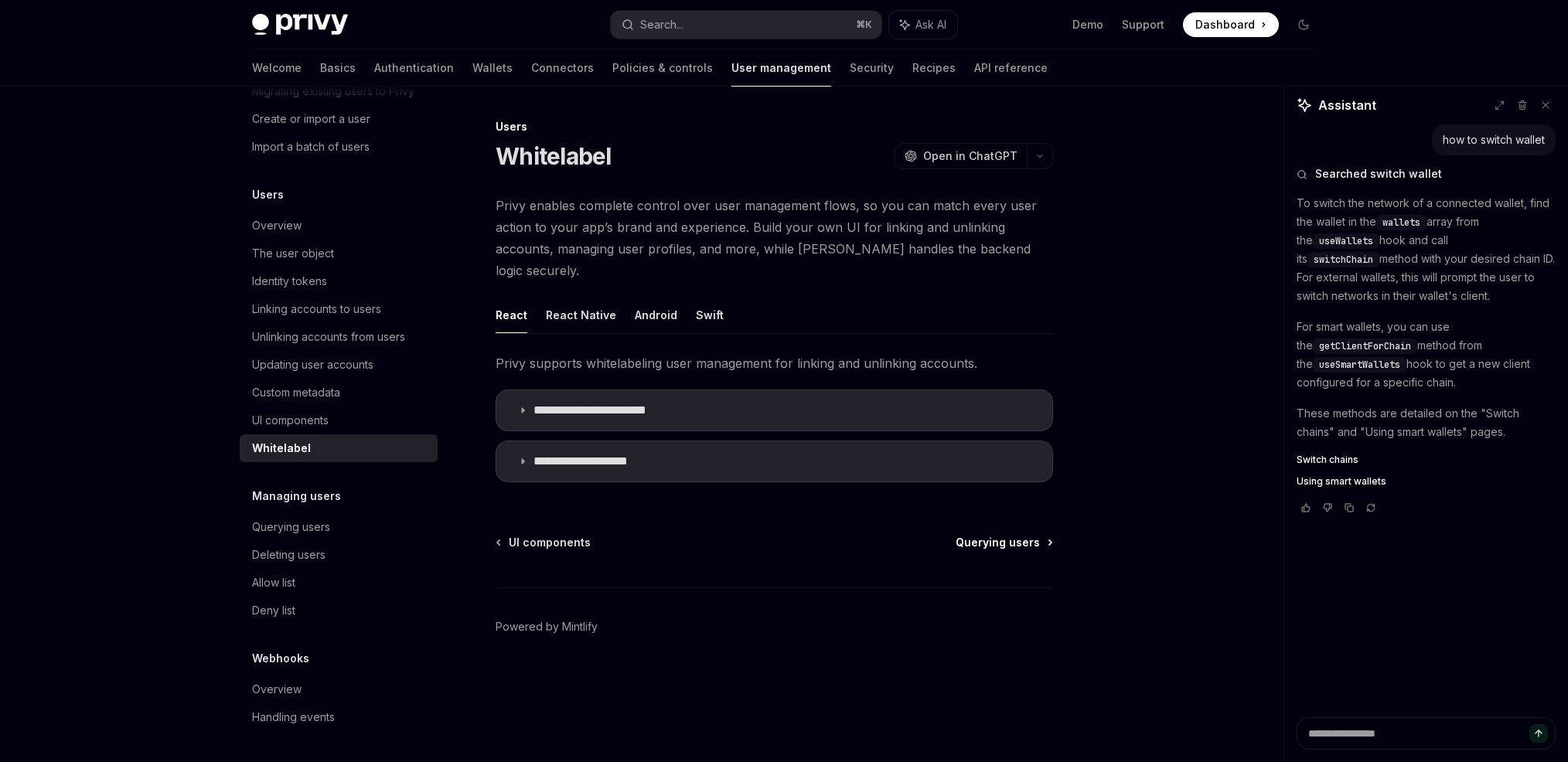
click at [997, 535] on span "Querying users" at bounding box center [997, 542] width 84 height 16
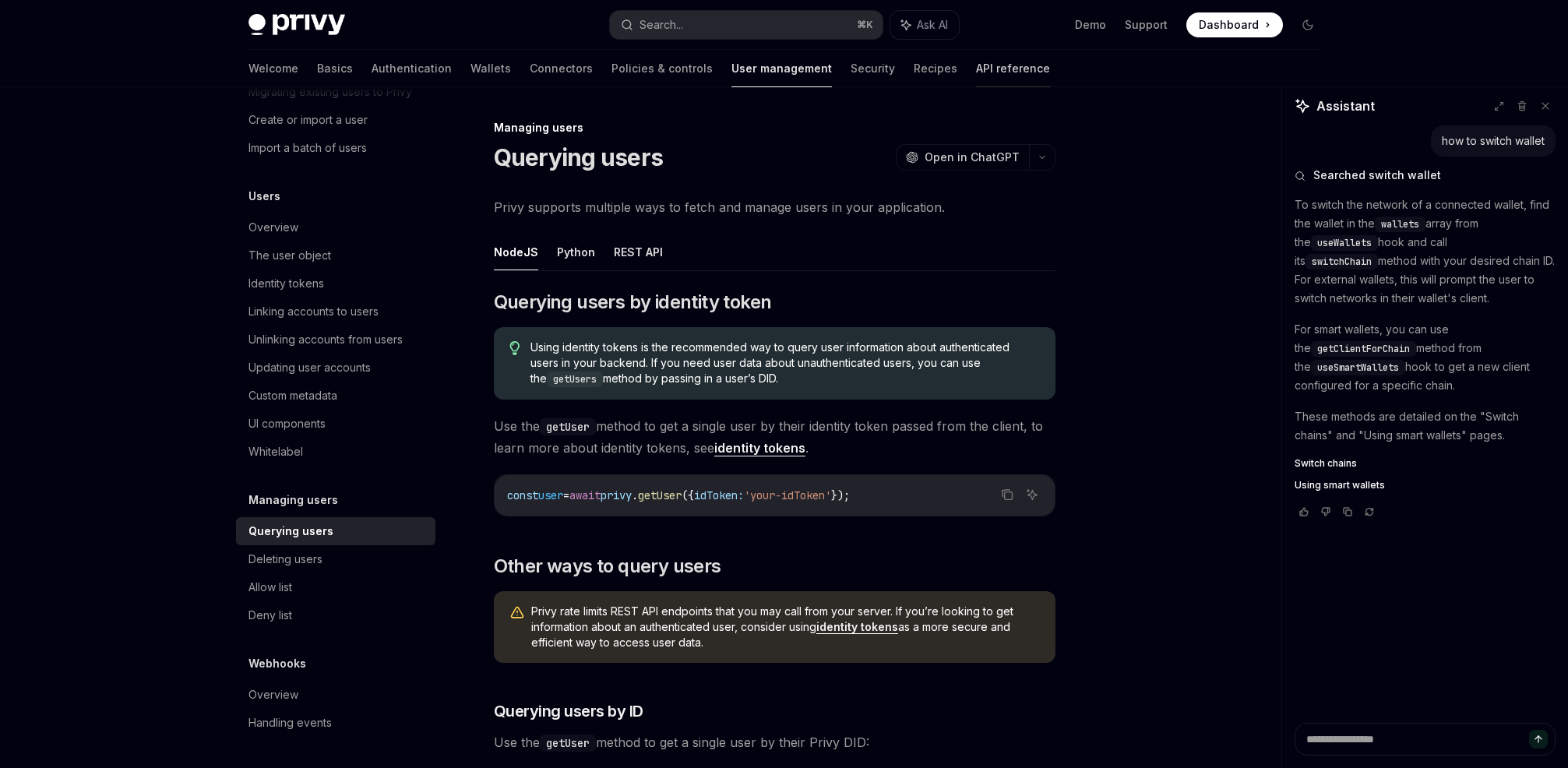
click at [976, 70] on link "API reference" at bounding box center [1013, 68] width 74 height 37
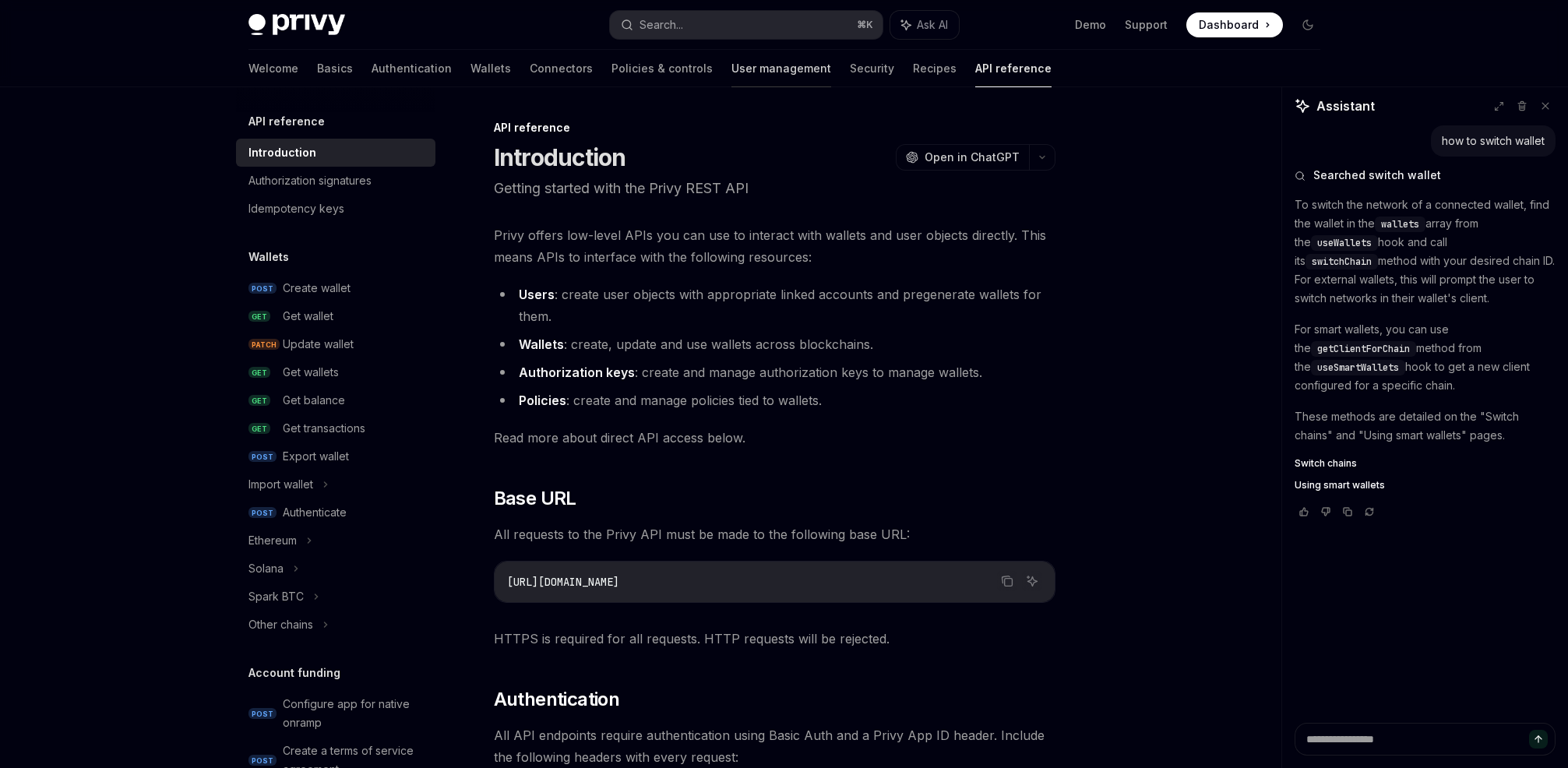
click at [732, 65] on link "User management" at bounding box center [782, 68] width 100 height 37
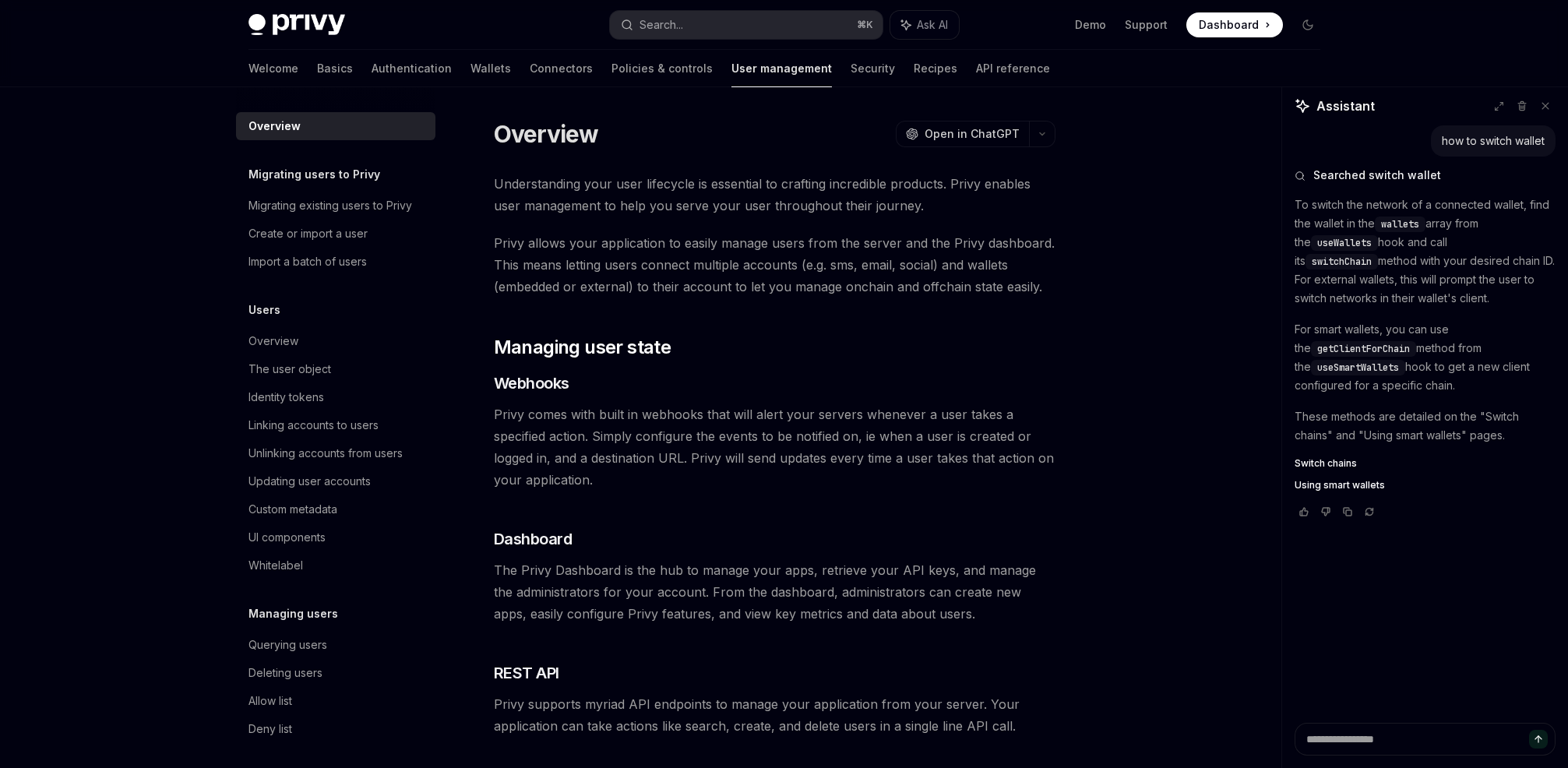
click at [729, 180] on span "Understanding your user lifecycle is essential to crafting incredible products.…" at bounding box center [774, 194] width 562 height 44
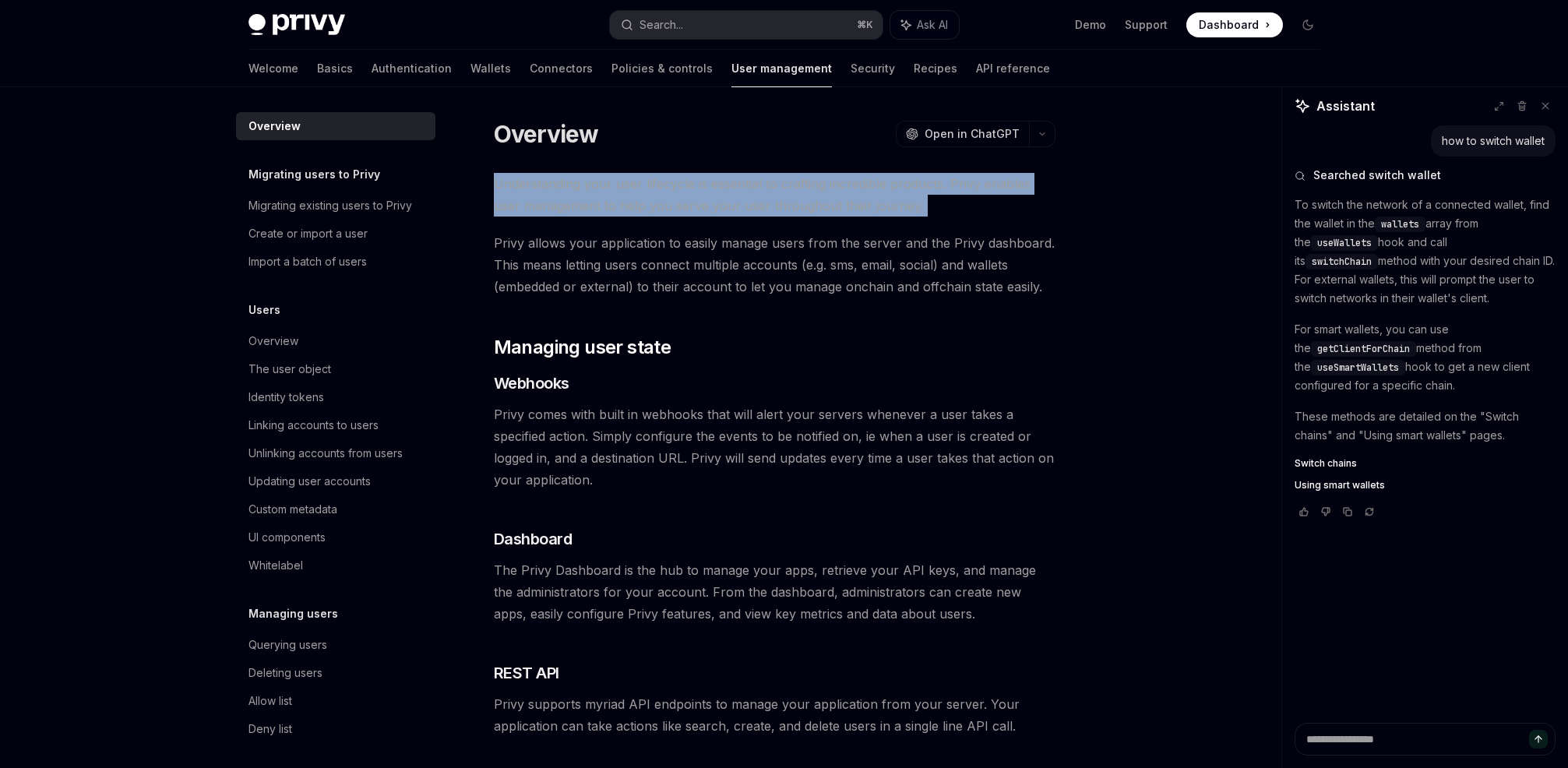
click at [729, 180] on span "Understanding your user lifecycle is essential to crafting incredible products.…" at bounding box center [774, 194] width 562 height 44
click at [797, 182] on span "Understanding your user lifecycle is essential to crafting incredible products.…" at bounding box center [774, 194] width 562 height 44
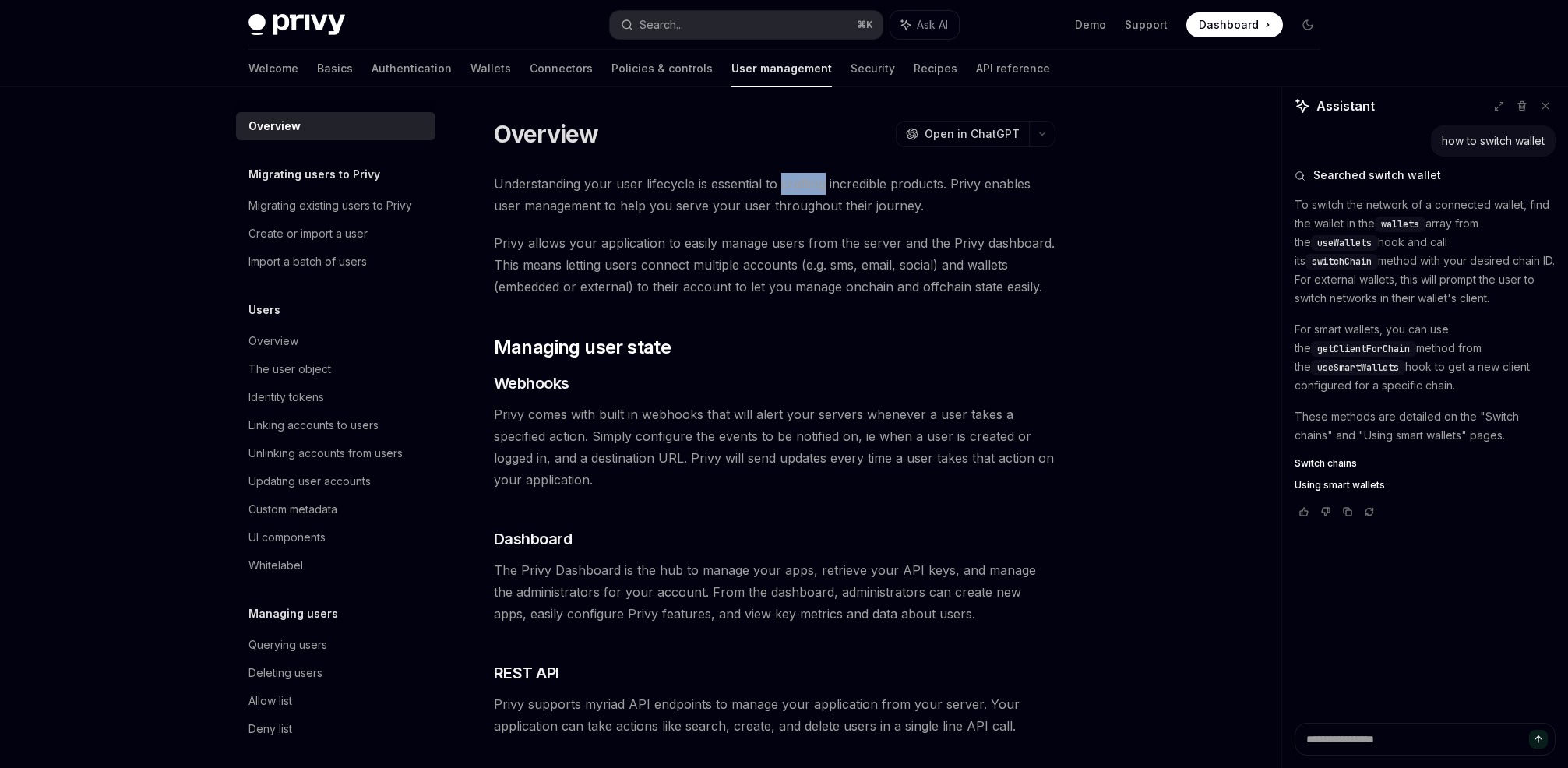
click at [797, 182] on span "Understanding your user lifecycle is essential to crafting incredible products.…" at bounding box center [774, 194] width 562 height 44
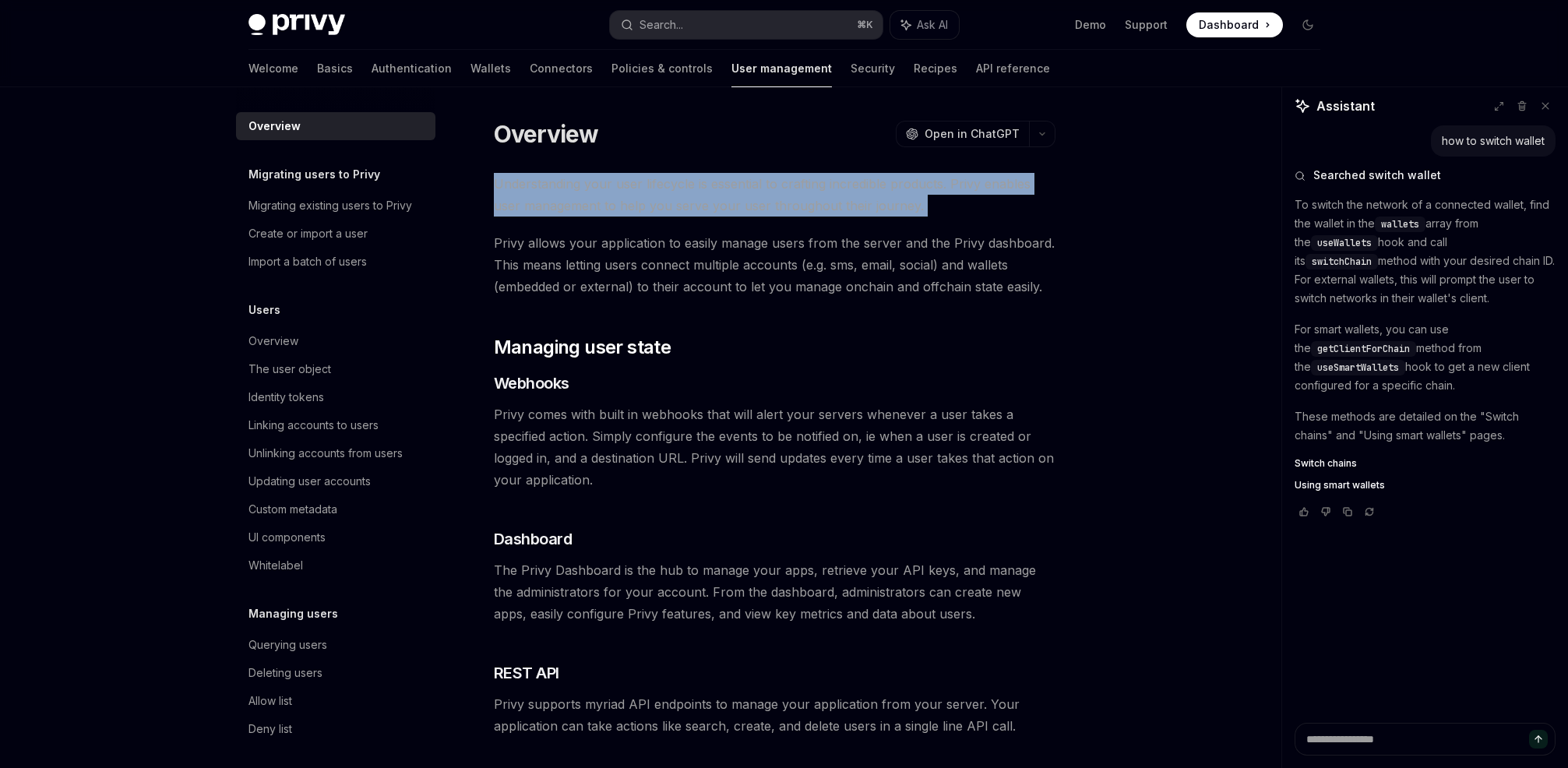
click at [797, 182] on span "Understanding your user lifecycle is essential to crafting incredible products.…" at bounding box center [774, 194] width 562 height 44
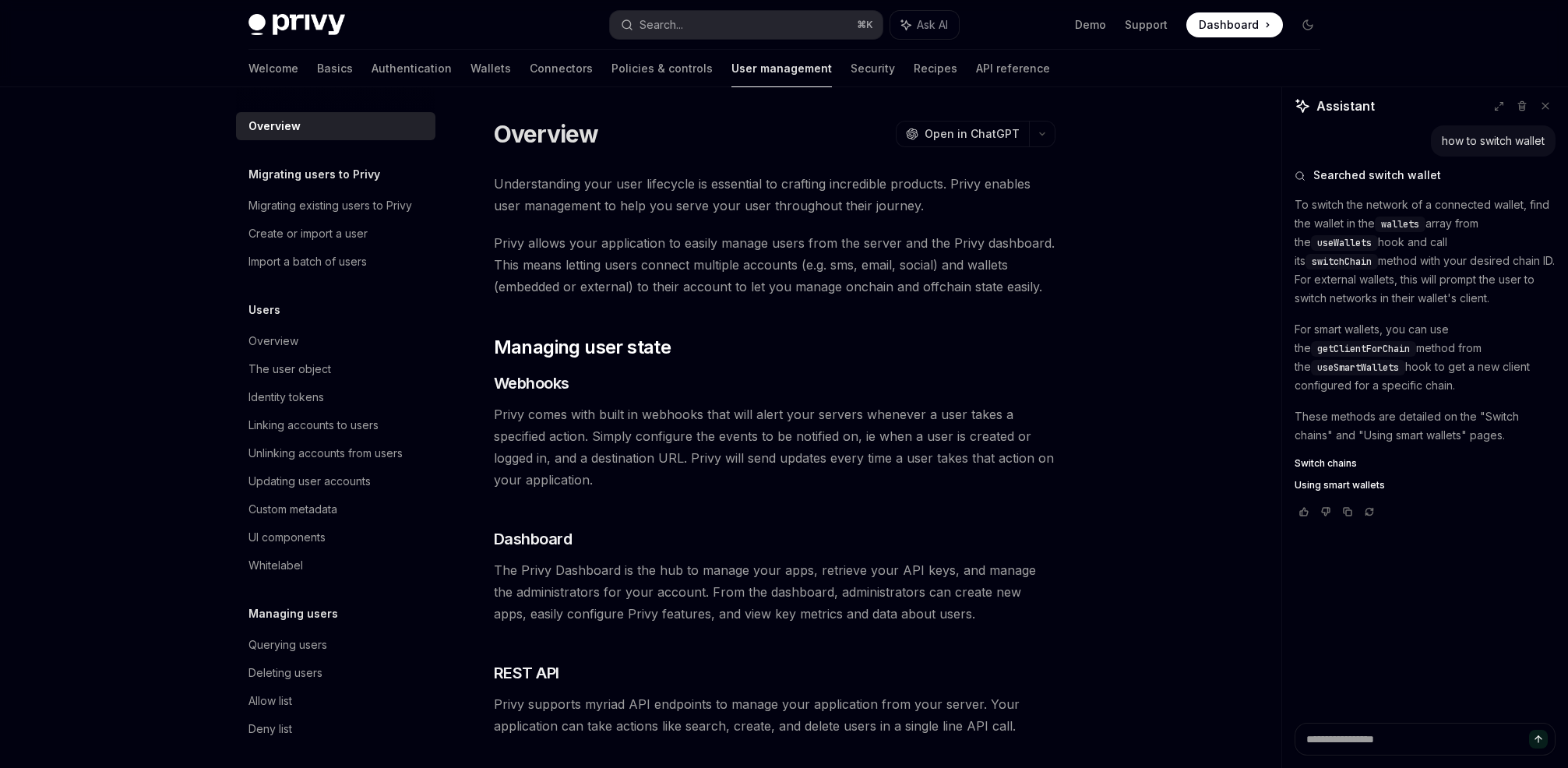
click at [717, 180] on span "Understanding your user lifecycle is essential to crafting incredible products.…" at bounding box center [774, 194] width 562 height 44
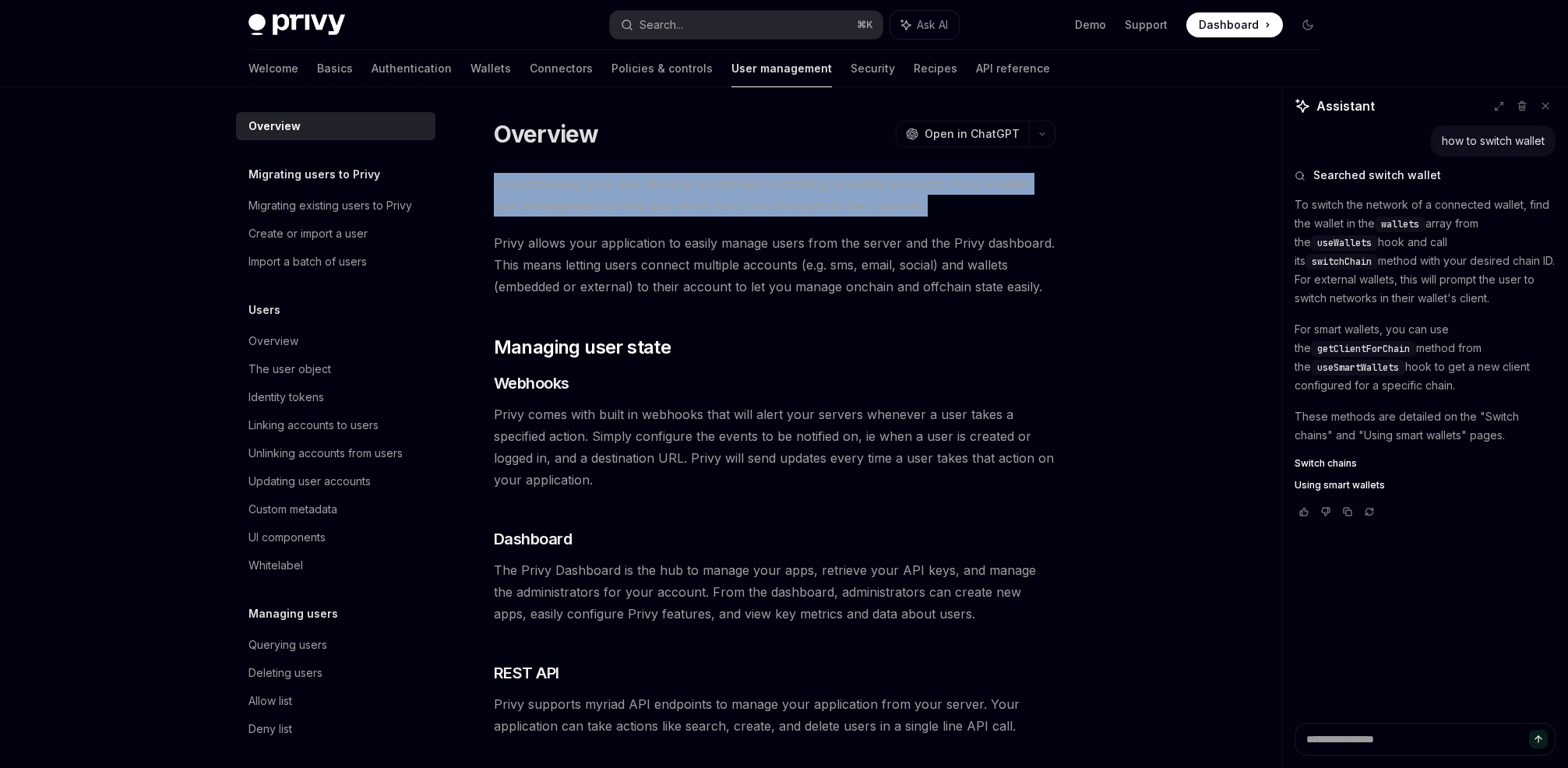
click at [717, 180] on span "Understanding your user lifecycle is essential to crafting incredible products.…" at bounding box center [774, 194] width 562 height 44
click at [658, 182] on span "Understanding your user lifecycle is essential to crafting incredible products.…" at bounding box center [774, 194] width 562 height 44
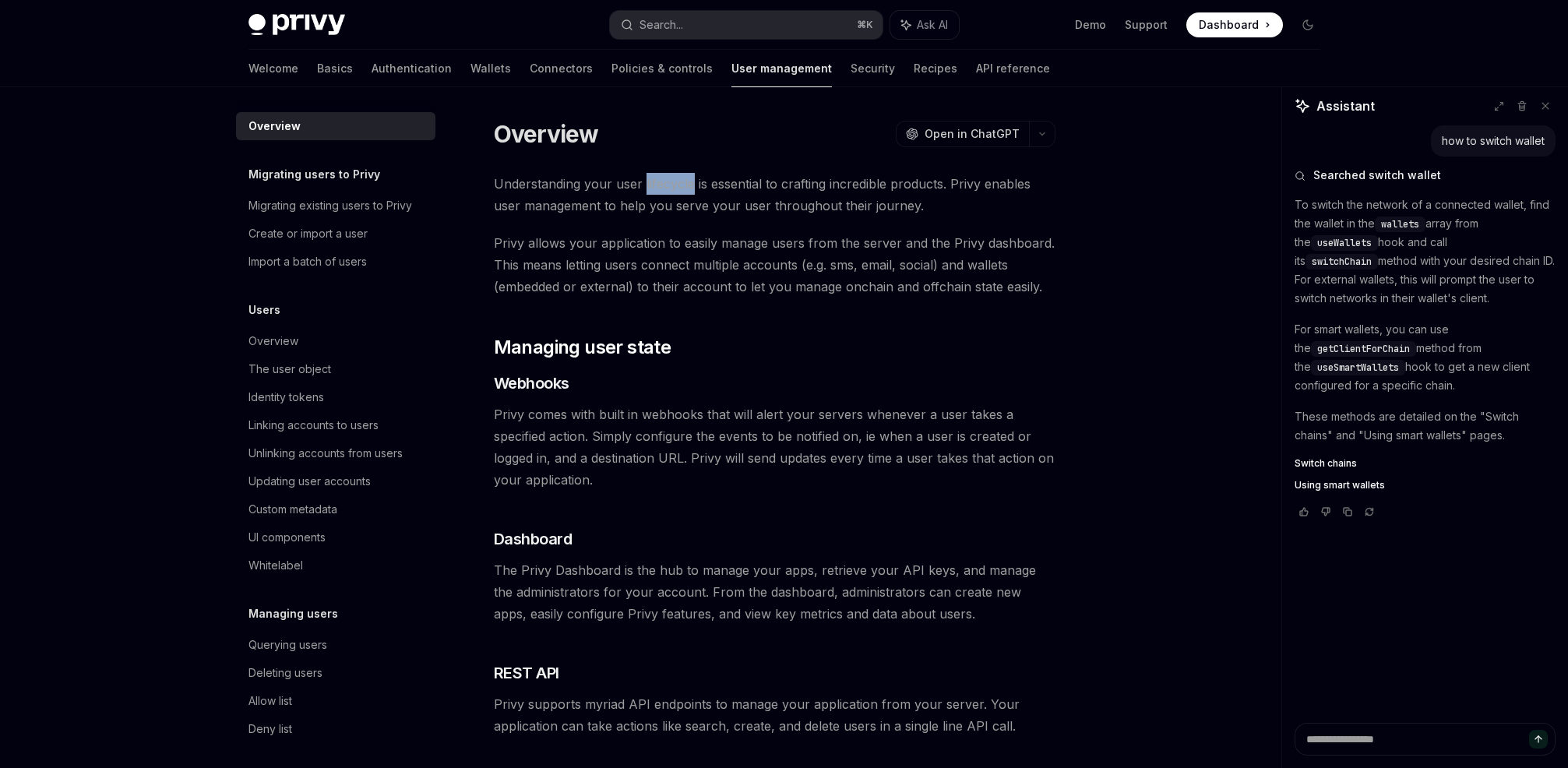
click at [658, 182] on span "Understanding your user lifecycle is essential to crafting incredible products.…" at bounding box center [774, 194] width 562 height 44
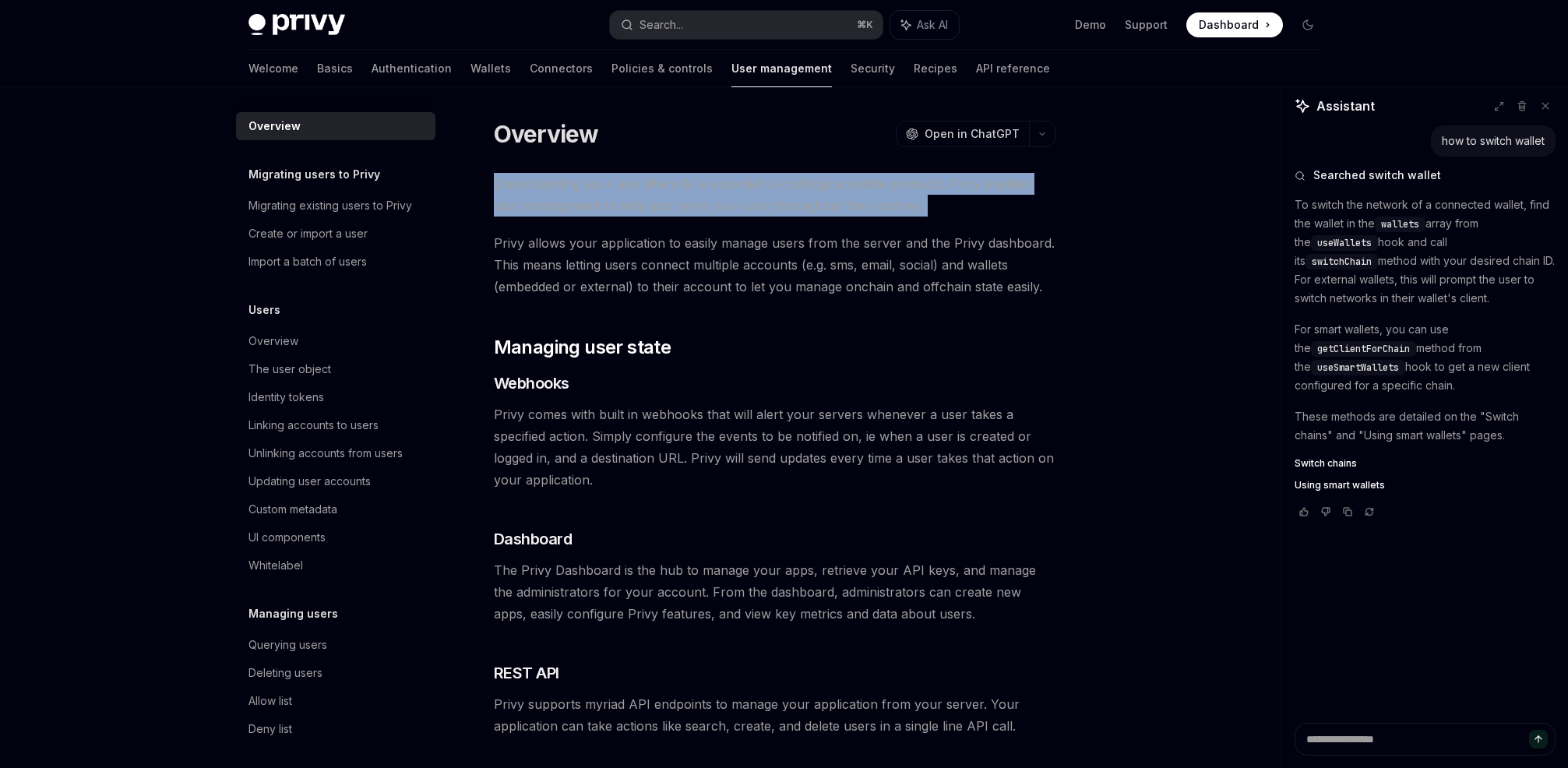
click at [658, 182] on span "Understanding your user lifecycle is essential to crafting incredible products.…" at bounding box center [774, 194] width 562 height 44
click at [783, 177] on span "Understanding your user lifecycle is essential to crafting incredible products.…" at bounding box center [774, 194] width 562 height 44
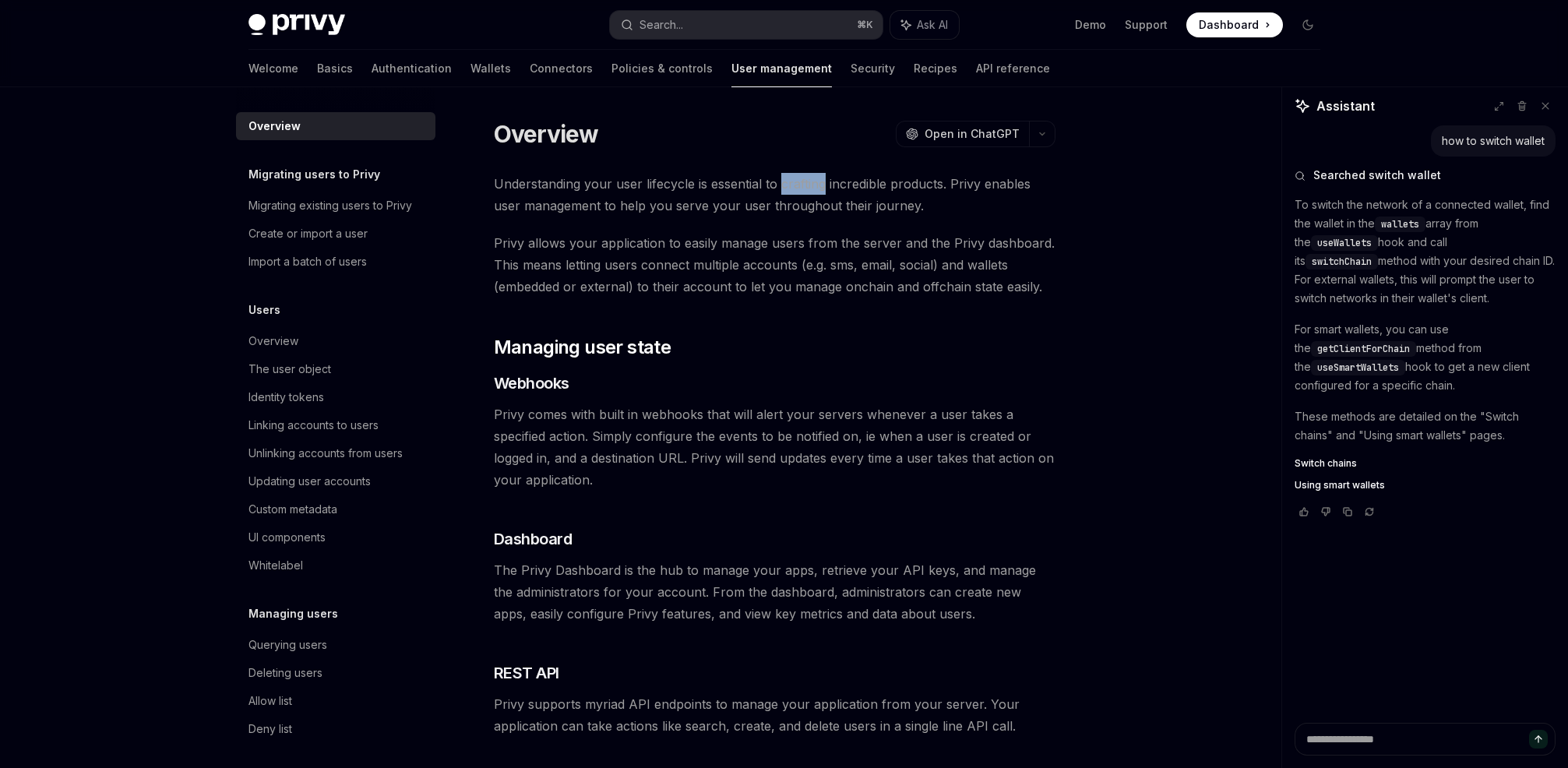
click at [783, 177] on span "Understanding your user lifecycle is essential to crafting incredible products.…" at bounding box center [774, 194] width 562 height 44
click at [698, 177] on span "Understanding your user lifecycle is essential to crafting incredible products.…" at bounding box center [774, 194] width 562 height 44
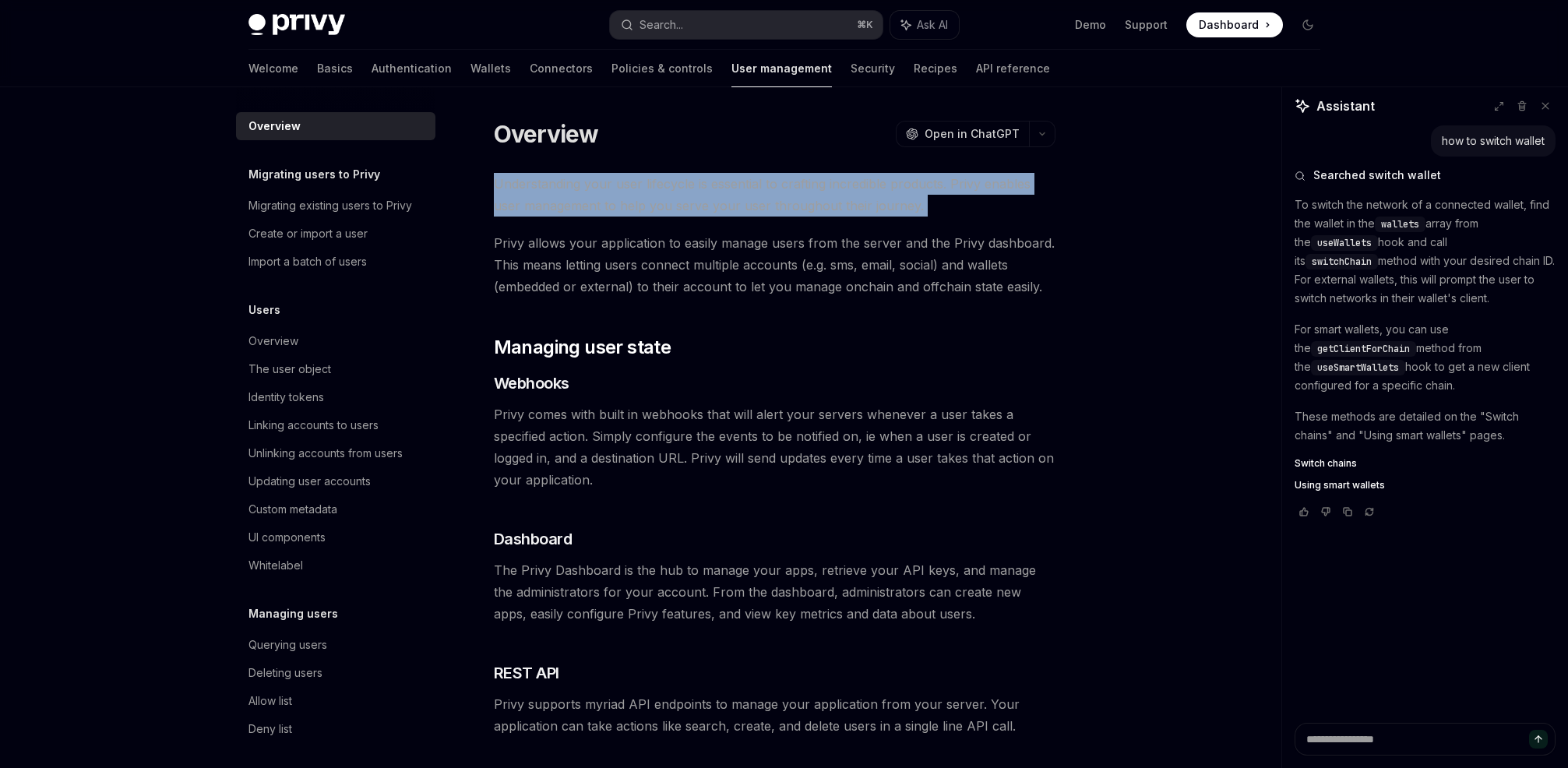
click at [698, 177] on span "Understanding your user lifecycle is essential to crafting incredible products.…" at bounding box center [774, 194] width 562 height 44
click at [764, 180] on span "Understanding your user lifecycle is essential to crafting incredible products.…" at bounding box center [774, 194] width 562 height 44
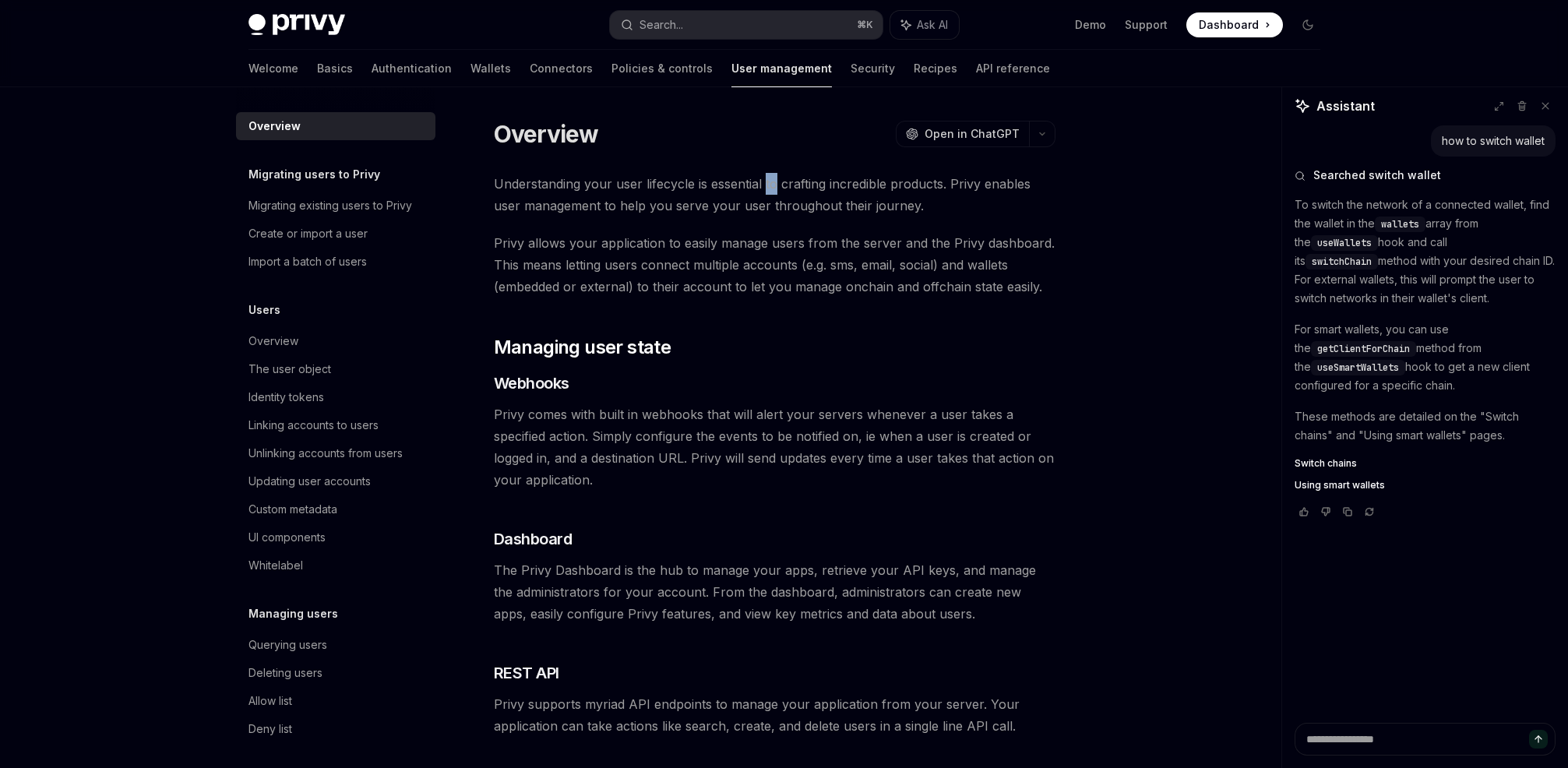
click at [764, 179] on span "Understanding your user lifecycle is essential to crafting incredible products.…" at bounding box center [774, 194] width 562 height 44
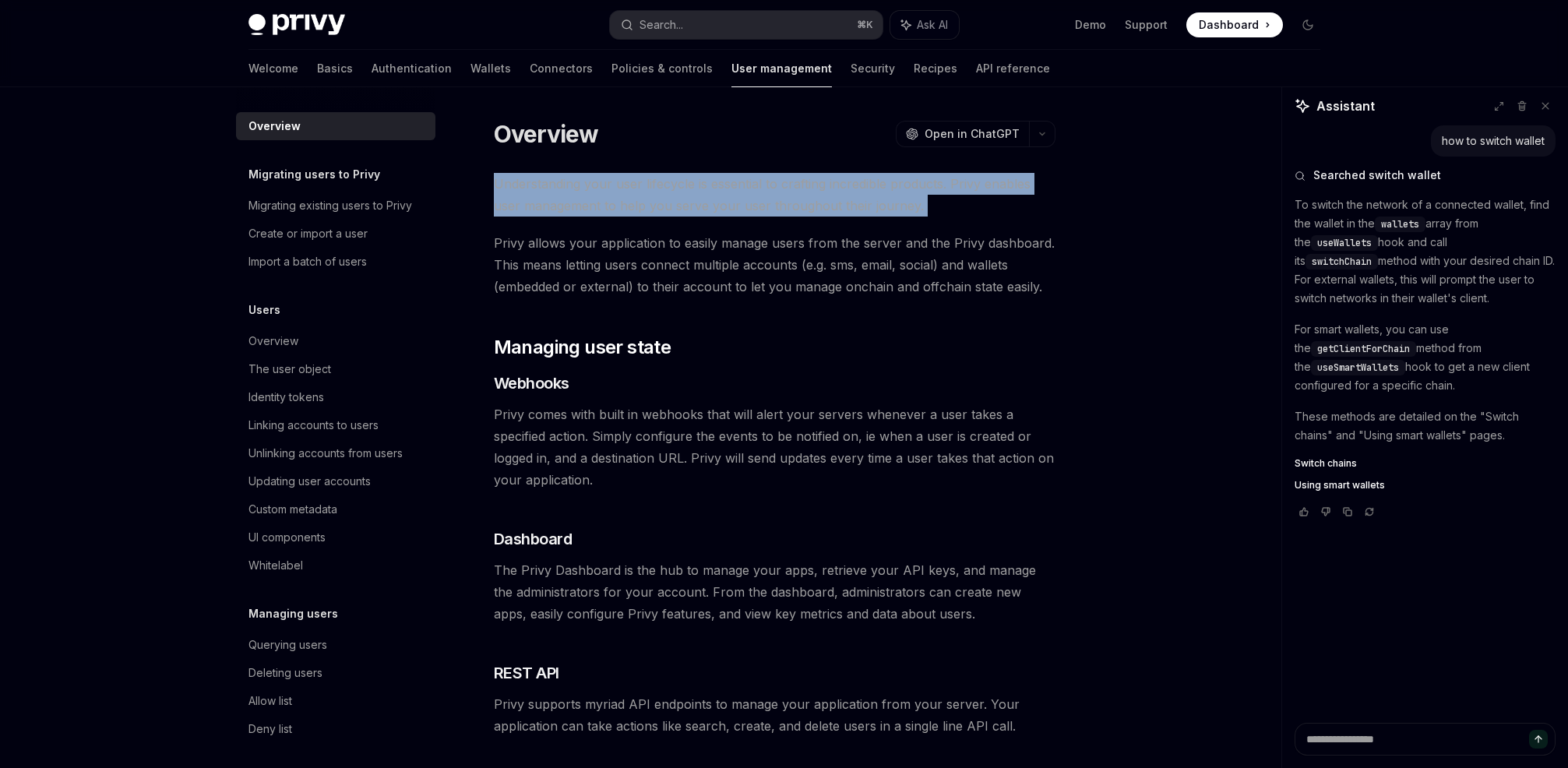
click at [764, 179] on span "Understanding your user lifecycle is essential to crafting incredible products.…" at bounding box center [774, 194] width 562 height 44
click at [726, 179] on span "Understanding your user lifecycle is essential to crafting incredible products.…" at bounding box center [774, 194] width 562 height 44
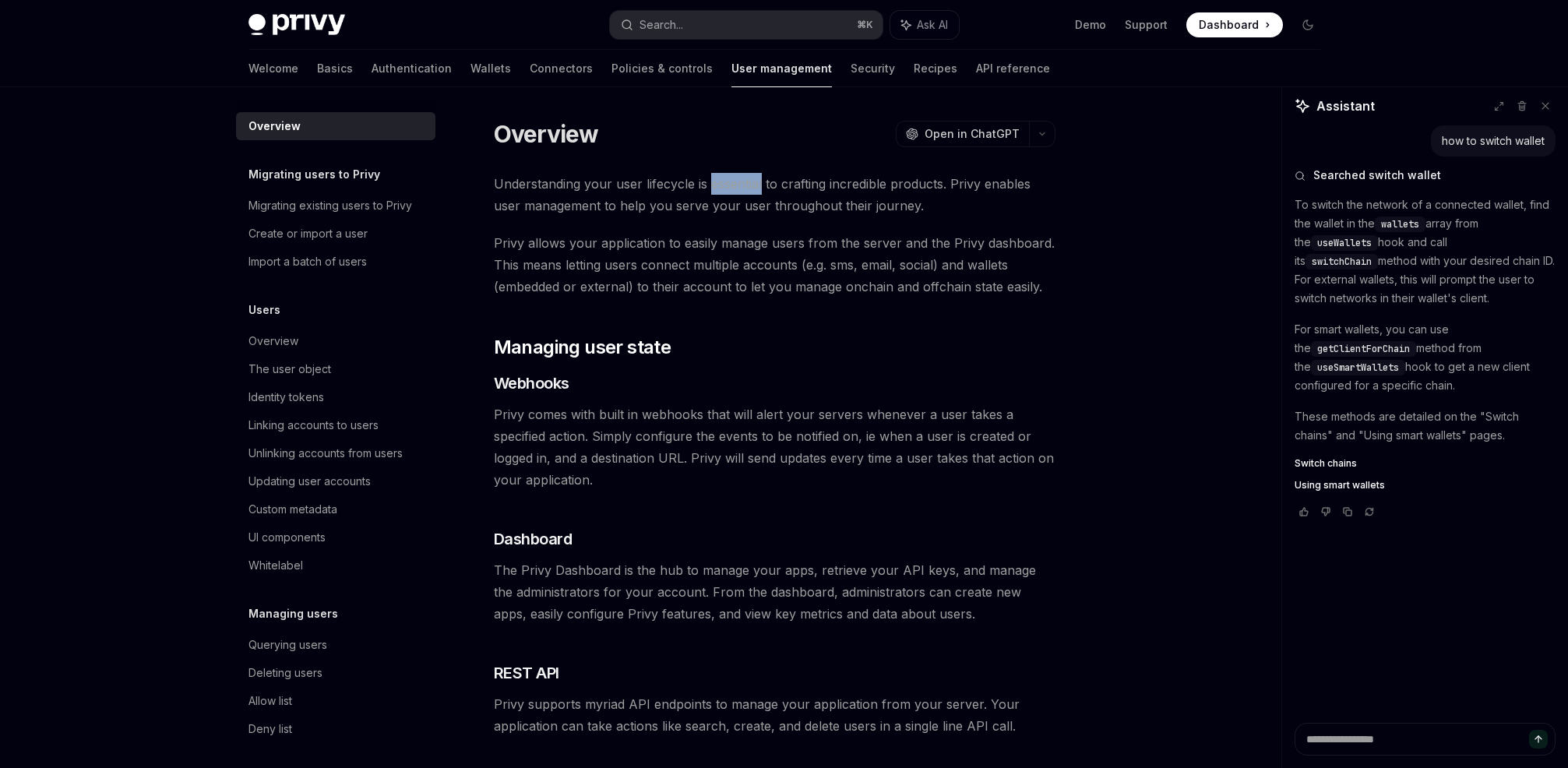
click at [726, 179] on span "Understanding your user lifecycle is essential to crafting incredible products.…" at bounding box center [774, 194] width 562 height 44
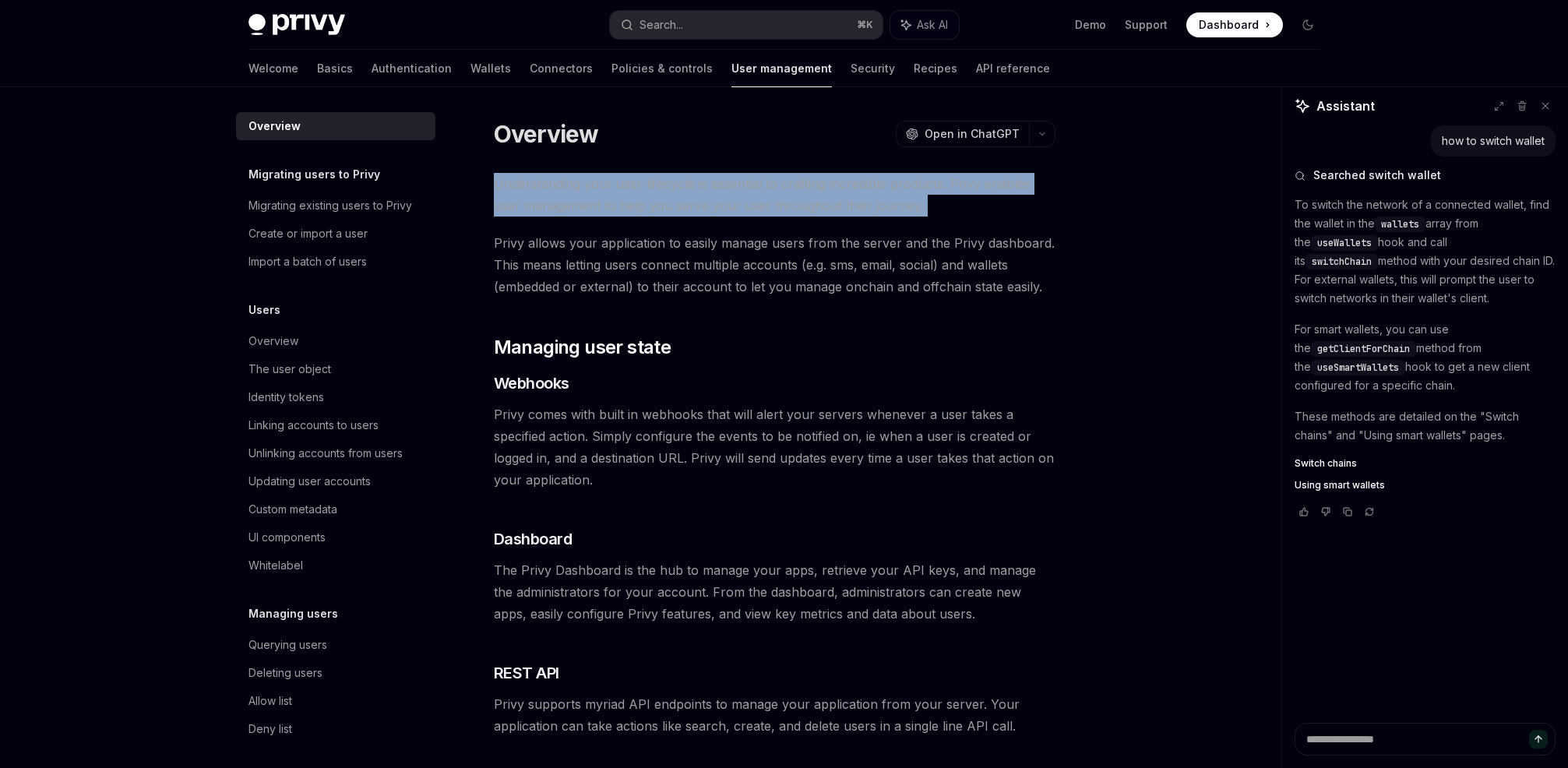
click at [725, 179] on span "Understanding your user lifecycle is essential to crafting incredible products.…" at bounding box center [774, 194] width 562 height 44
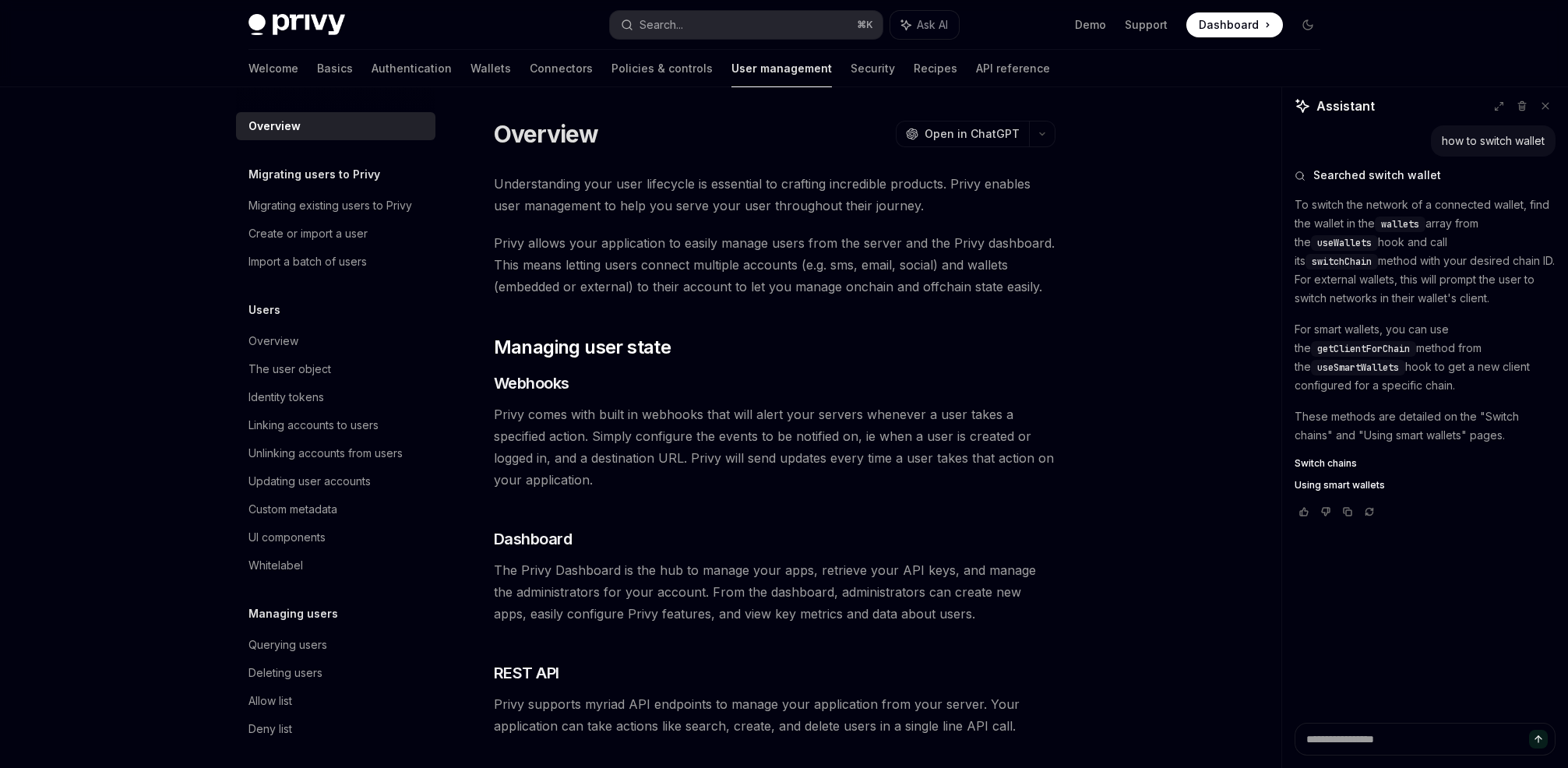
click at [676, 180] on span "Understanding your user lifecycle is essential to crafting incredible products.…" at bounding box center [774, 194] width 562 height 44
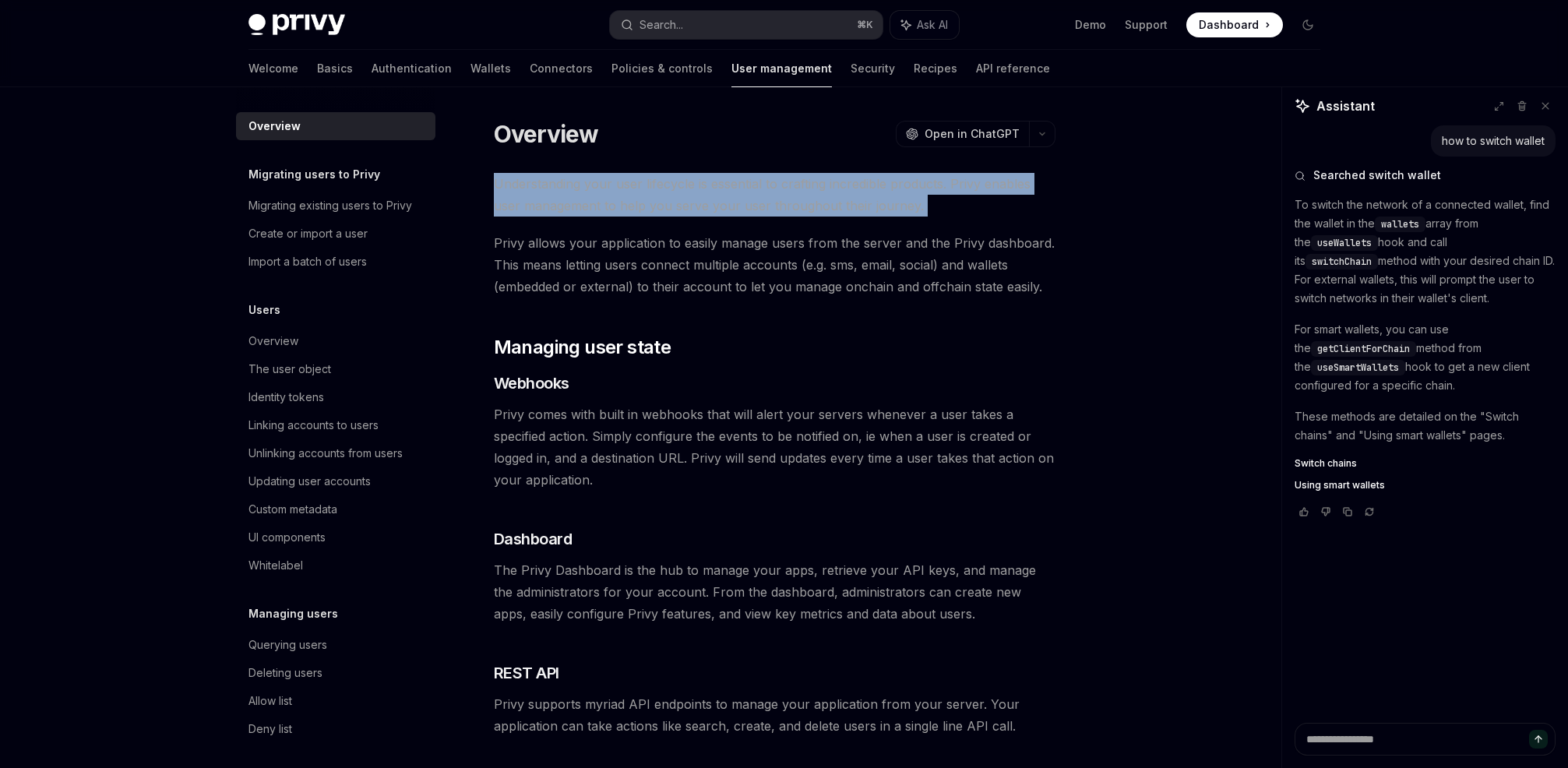
click at [676, 180] on span "Understanding your user lifecycle is essential to crafting incredible products.…" at bounding box center [774, 194] width 562 height 44
click at [530, 55] on link "Connectors" at bounding box center [562, 68] width 63 height 37
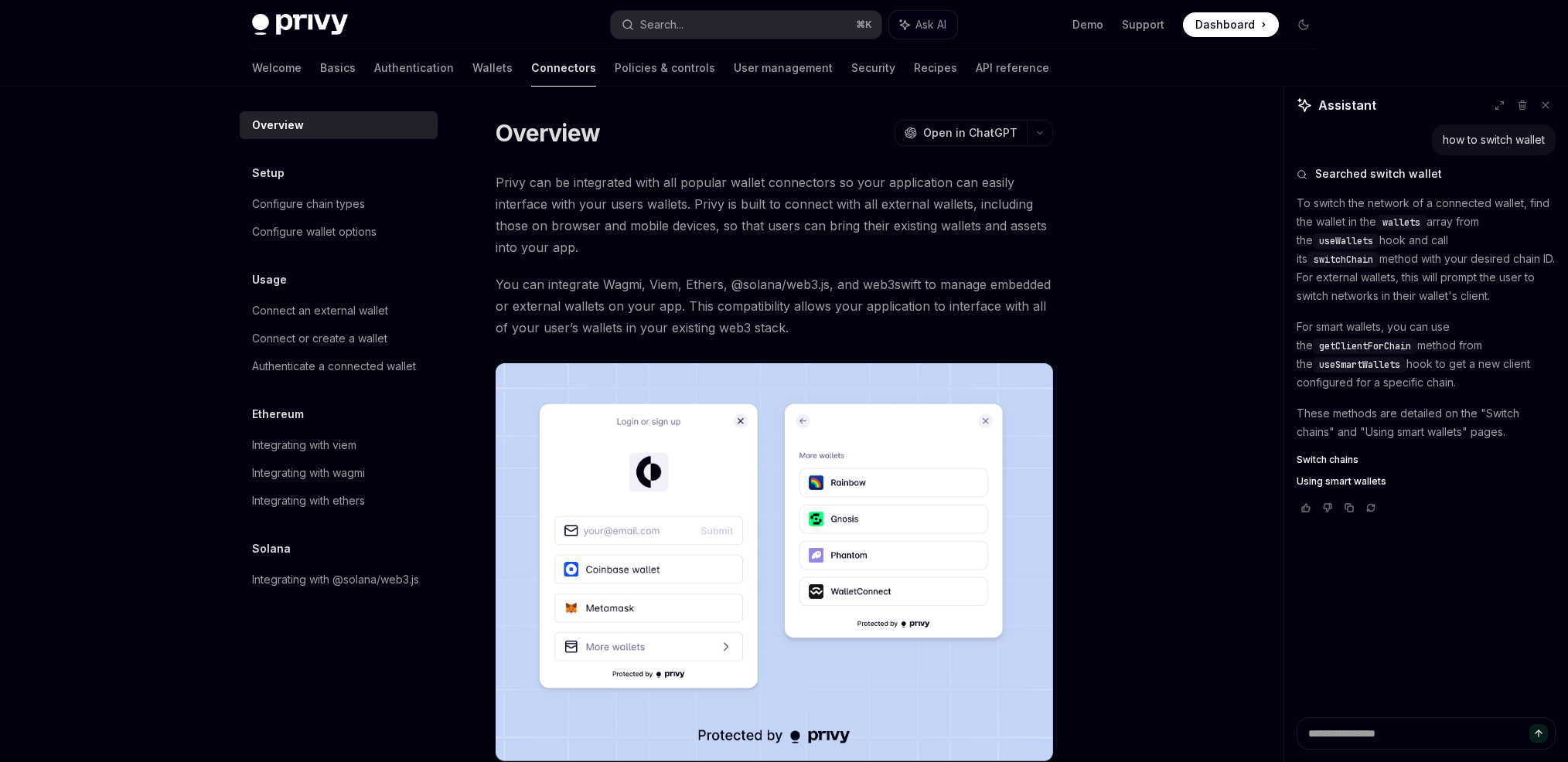
type textarea "*"
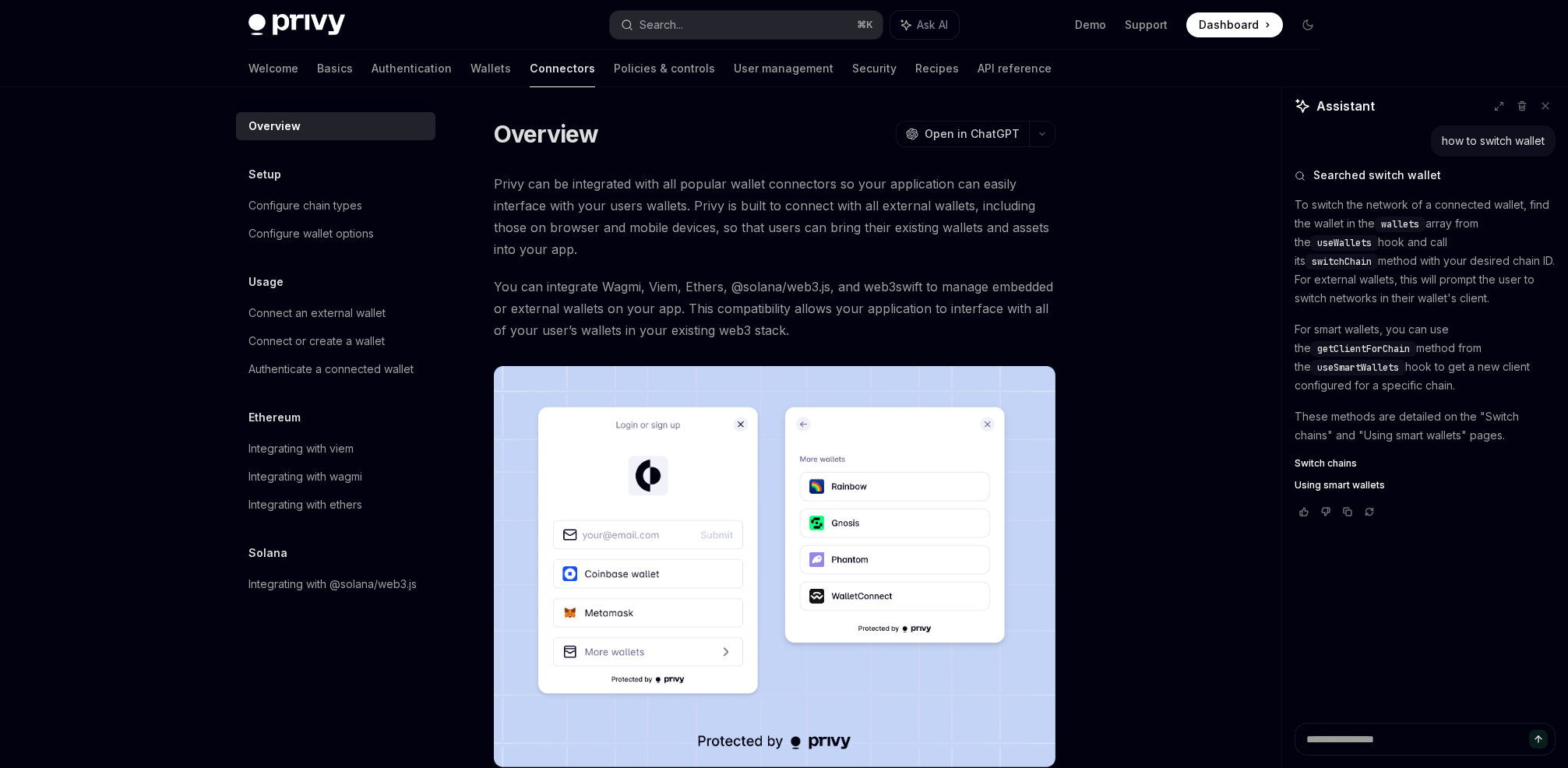
click at [797, 205] on span "Privy can be integrated with all popular wallet connectors so your application …" at bounding box center [774, 217] width 562 height 87
click at [838, 181] on span "Privy can be integrated with all popular wallet connectors so your application …" at bounding box center [774, 217] width 562 height 87
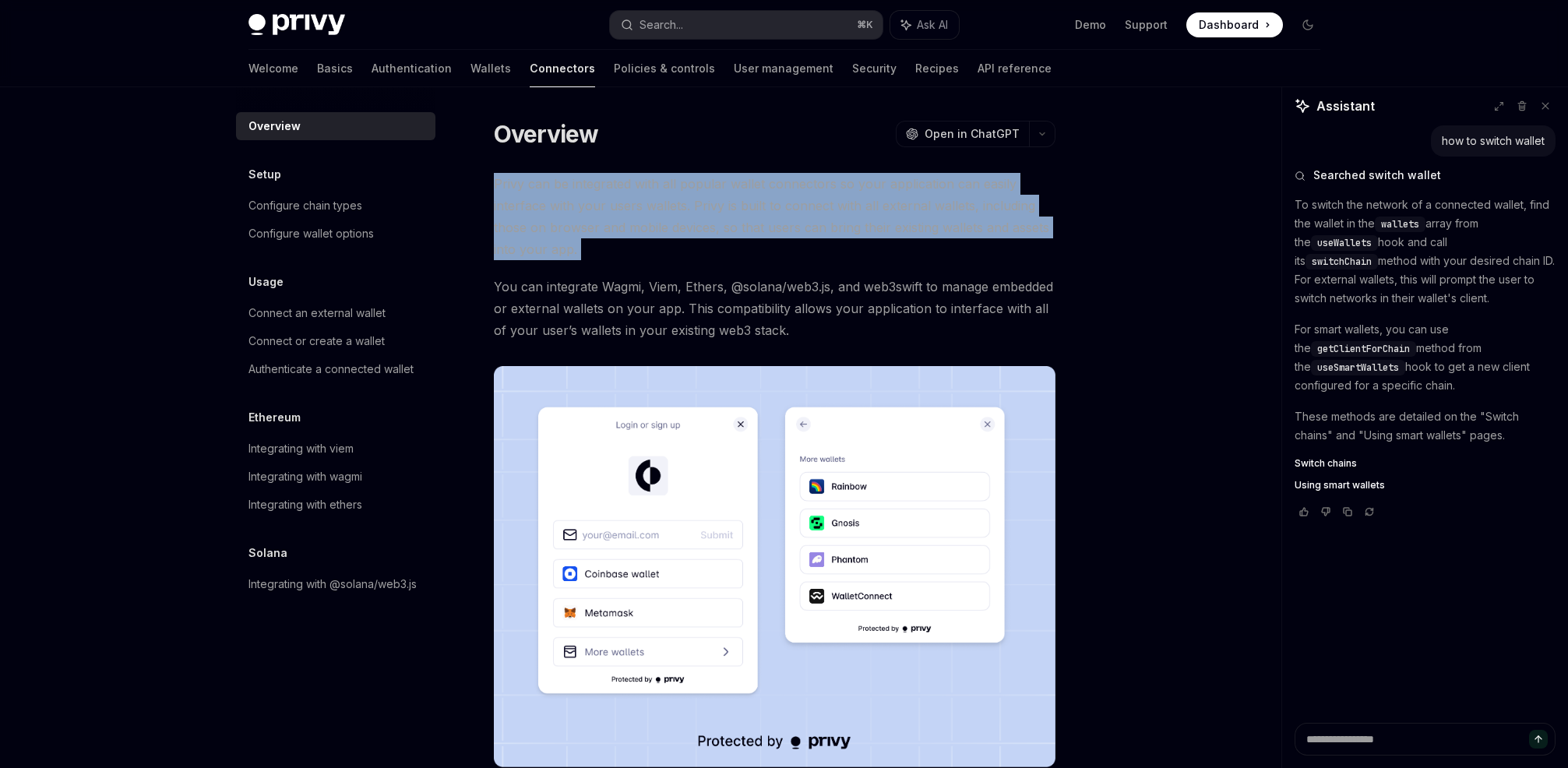
click at [838, 181] on span "Privy can be integrated with all popular wallet connectors so your application …" at bounding box center [774, 217] width 562 height 87
click at [913, 177] on span "Privy can be integrated with all popular wallet connectors so your application …" at bounding box center [774, 217] width 562 height 87
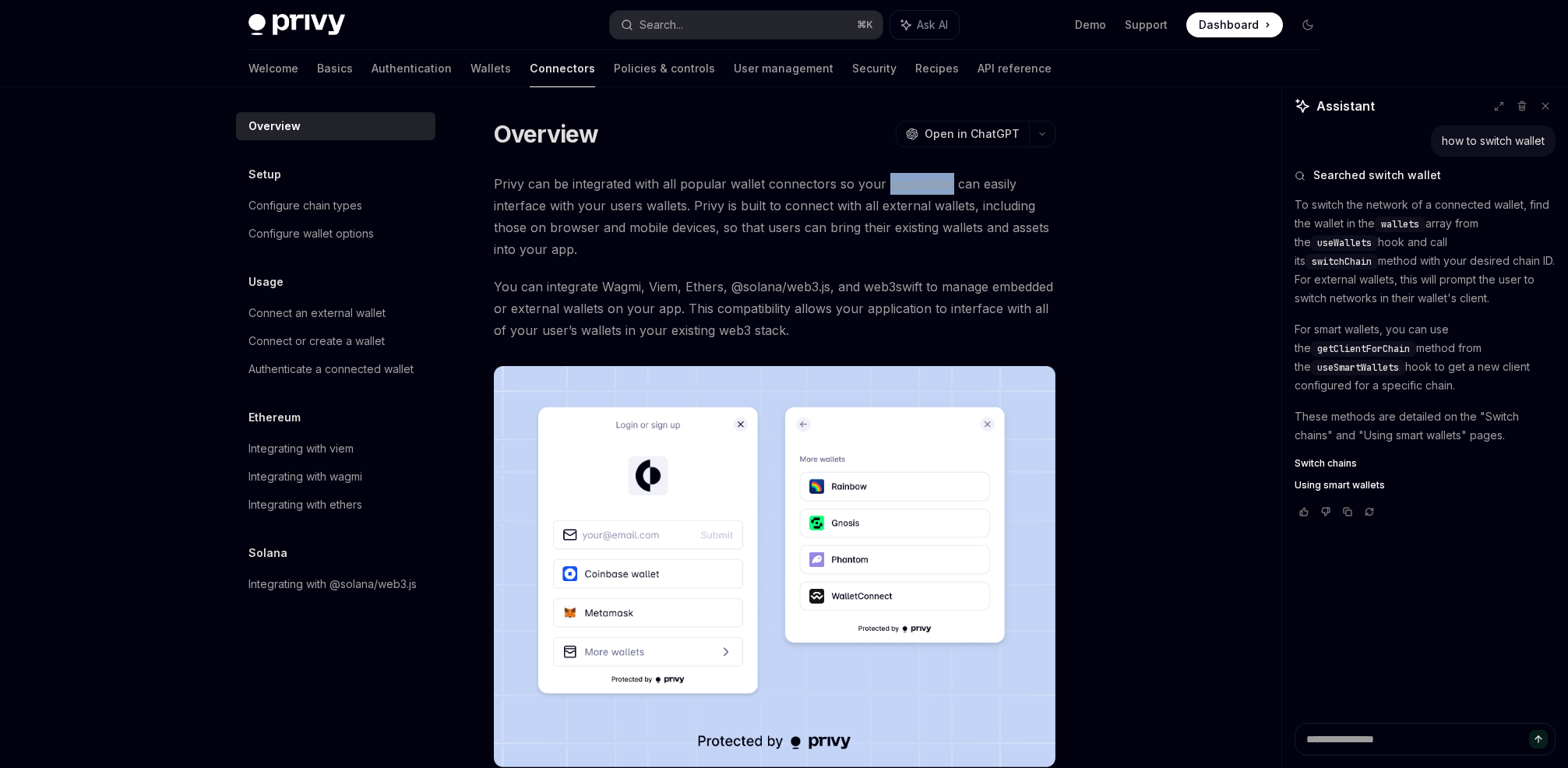
click at [913, 177] on span "Privy can be integrated with all popular wallet connectors so your application …" at bounding box center [774, 217] width 562 height 87
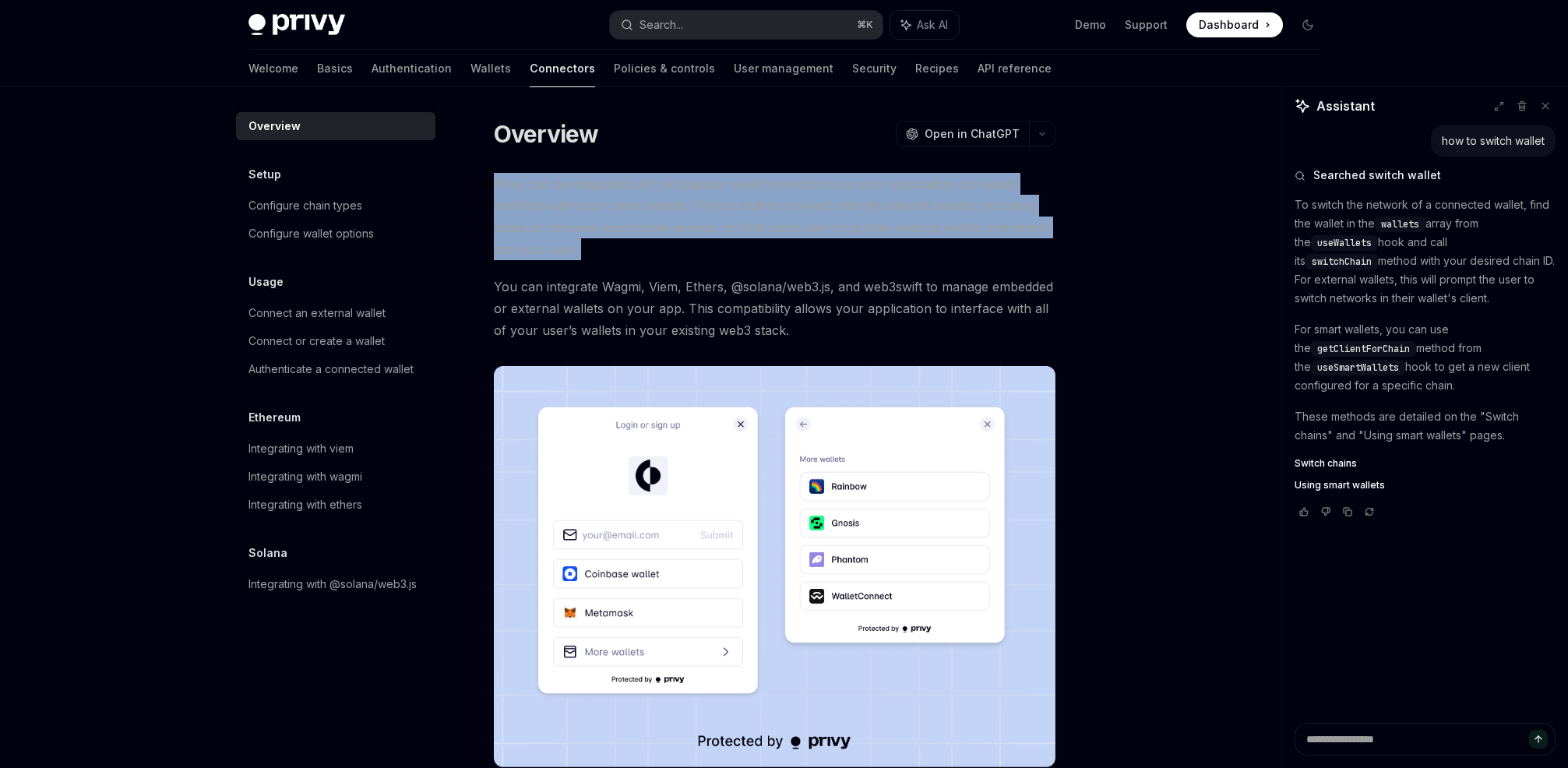
click at [913, 177] on span "Privy can be integrated with all popular wallet connectors so your application …" at bounding box center [774, 217] width 562 height 87
click at [842, 175] on span "Privy can be integrated with all popular wallet connectors so your application …" at bounding box center [774, 217] width 562 height 87
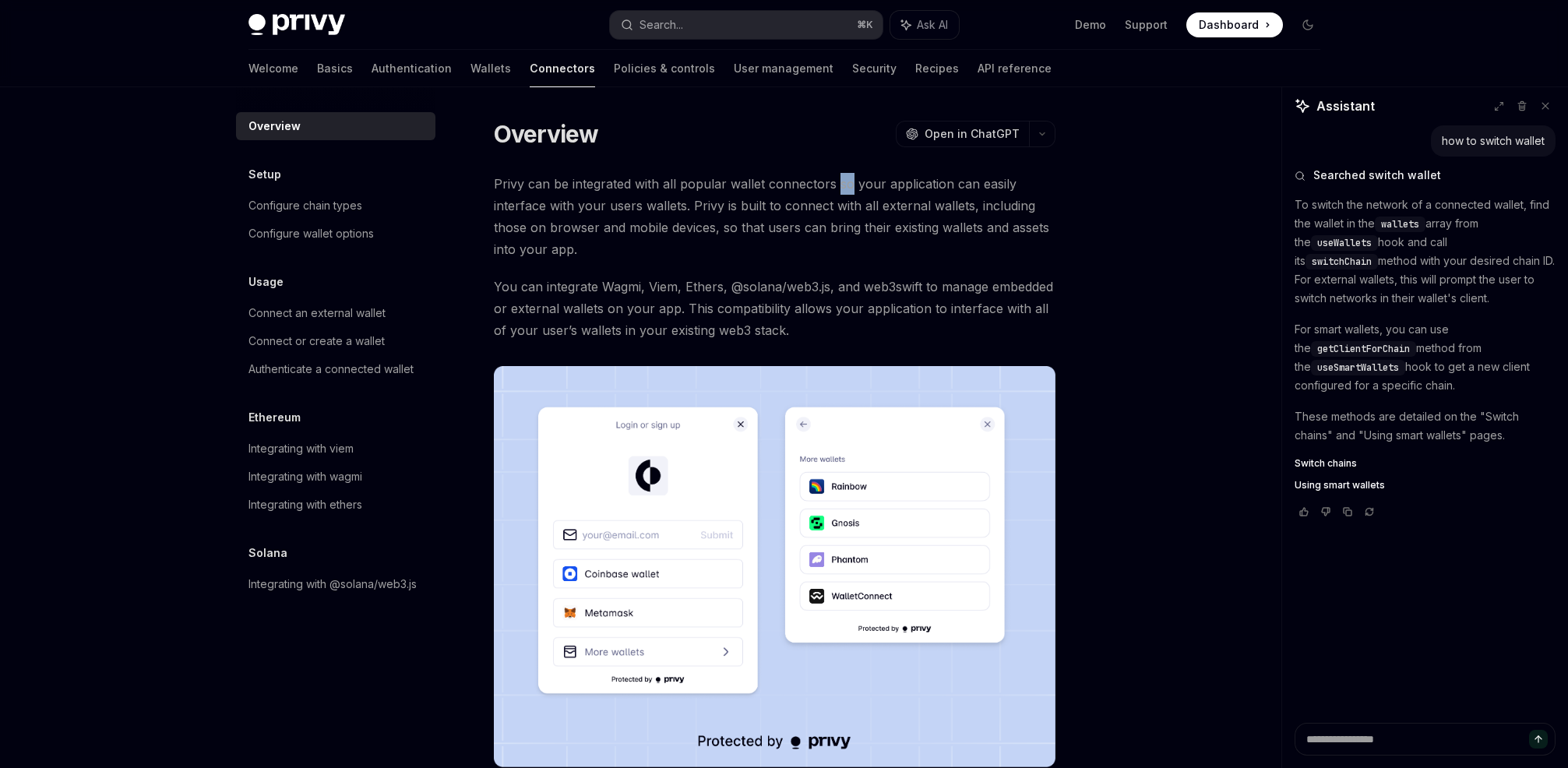
click at [842, 175] on span "Privy can be integrated with all popular wallet connectors so your application …" at bounding box center [774, 217] width 562 height 87
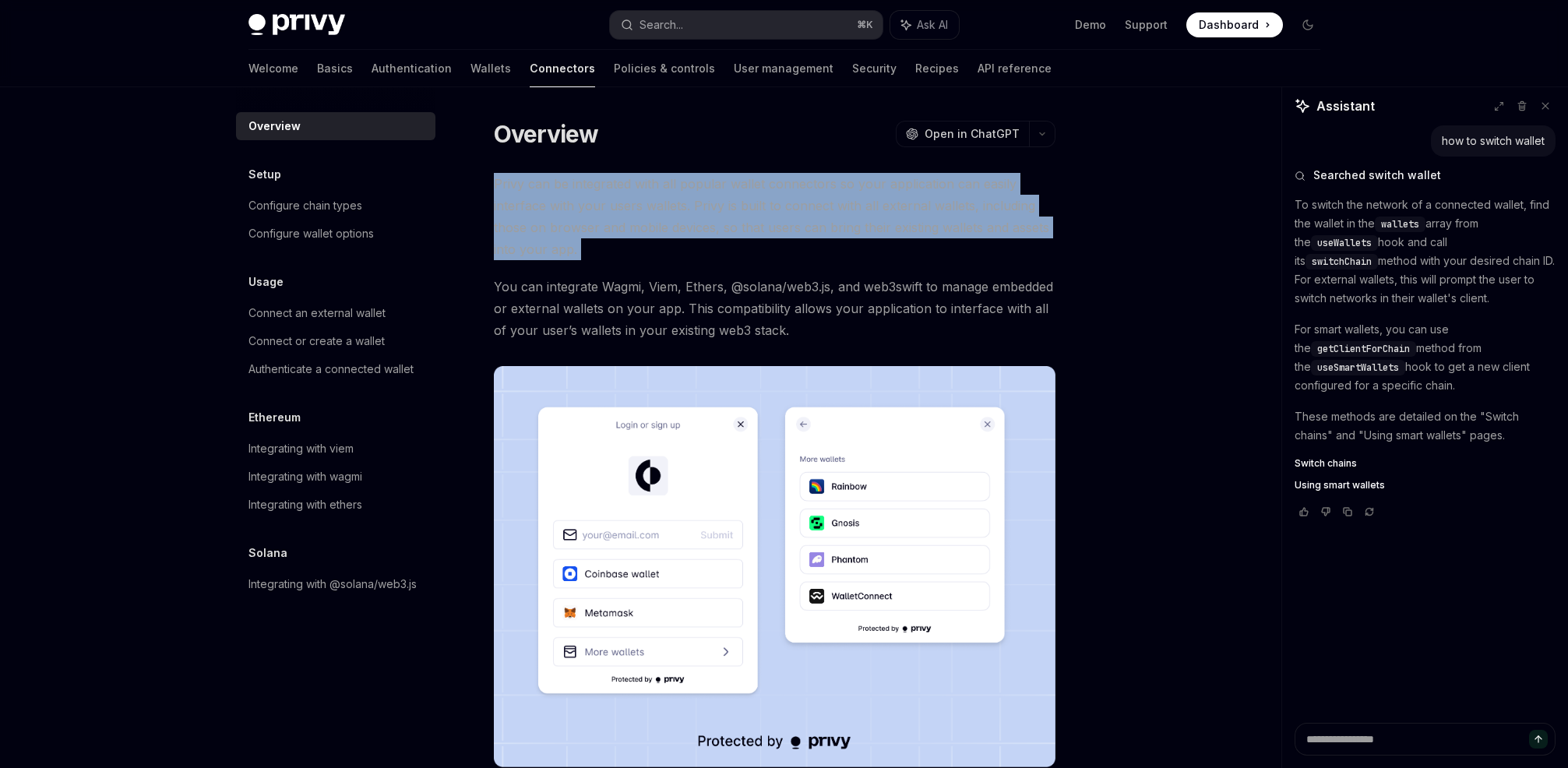
click at [842, 175] on span "Privy can be integrated with all popular wallet connectors so your application …" at bounding box center [774, 217] width 562 height 87
click at [941, 175] on span "Privy can be integrated with all popular wallet connectors so your application …" at bounding box center [774, 217] width 562 height 87
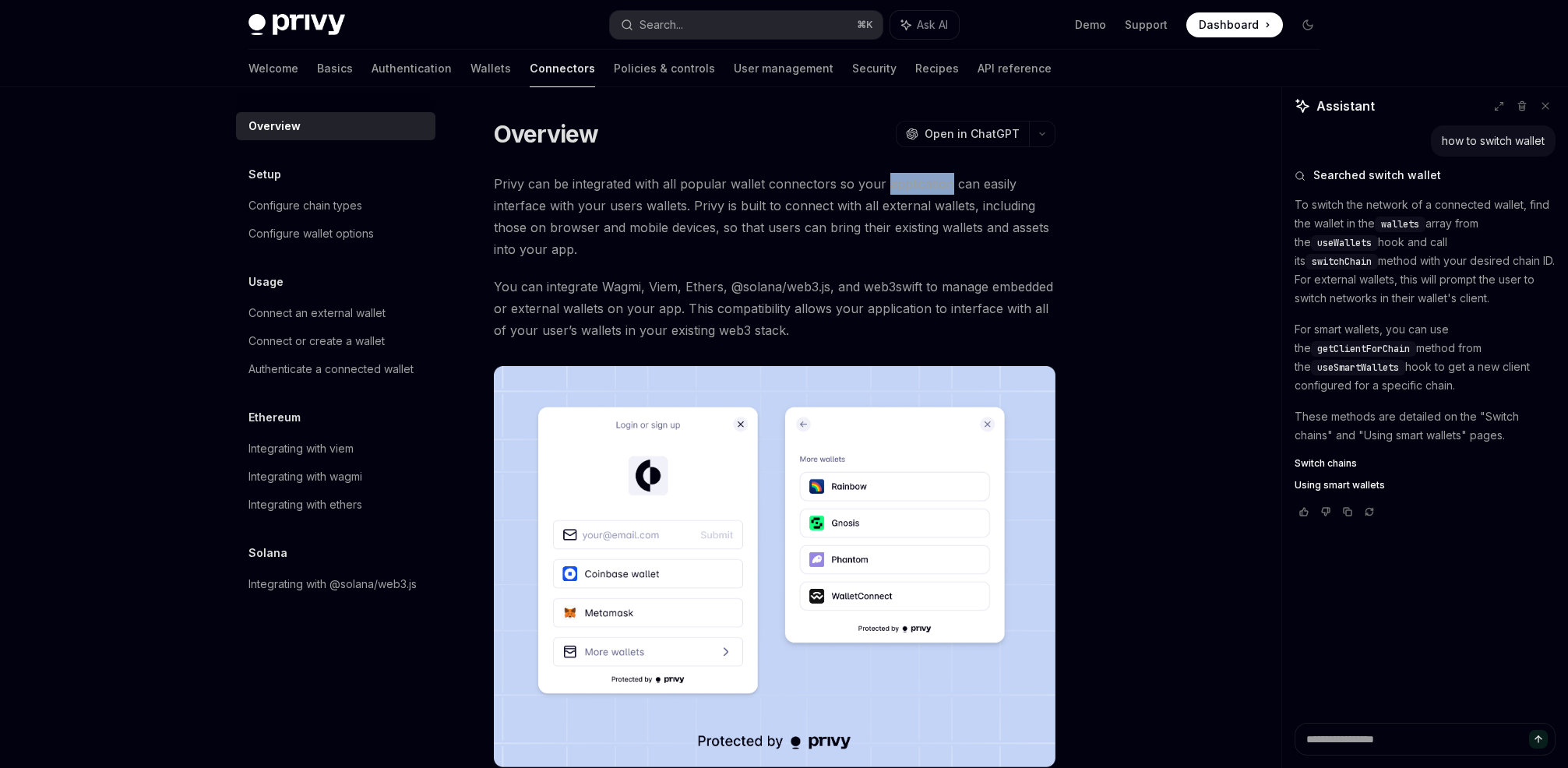
click at [941, 175] on span "Privy can be integrated with all popular wallet connectors so your application …" at bounding box center [774, 217] width 562 height 87
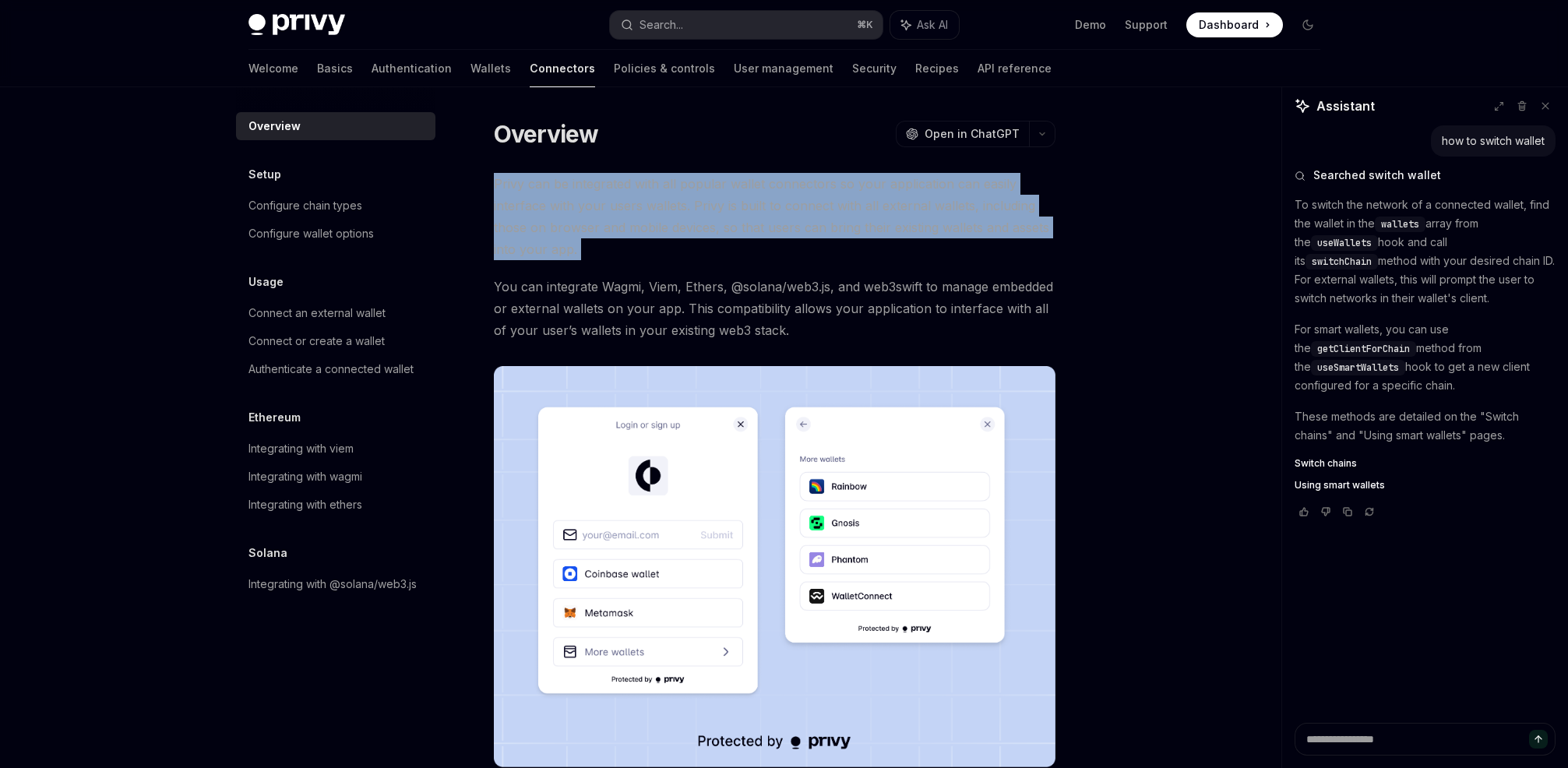
click at [941, 175] on span "Privy can be integrated with all popular wallet connectors so your application …" at bounding box center [774, 217] width 562 height 87
click at [867, 176] on span "Privy can be integrated with all popular wallet connectors so your application …" at bounding box center [774, 217] width 562 height 87
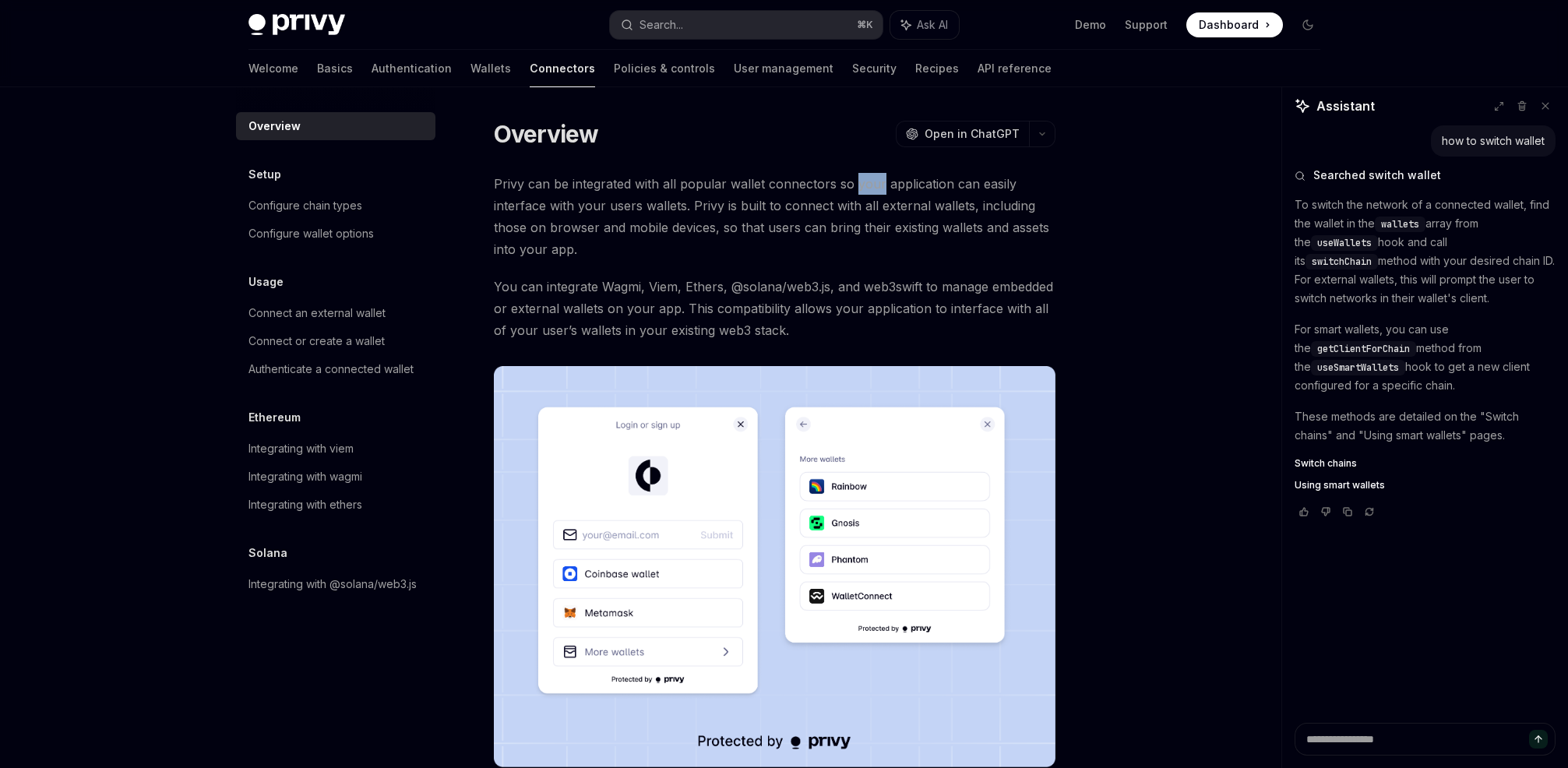
click at [867, 176] on span "Privy can be integrated with all popular wallet connectors so your application …" at bounding box center [774, 217] width 562 height 87
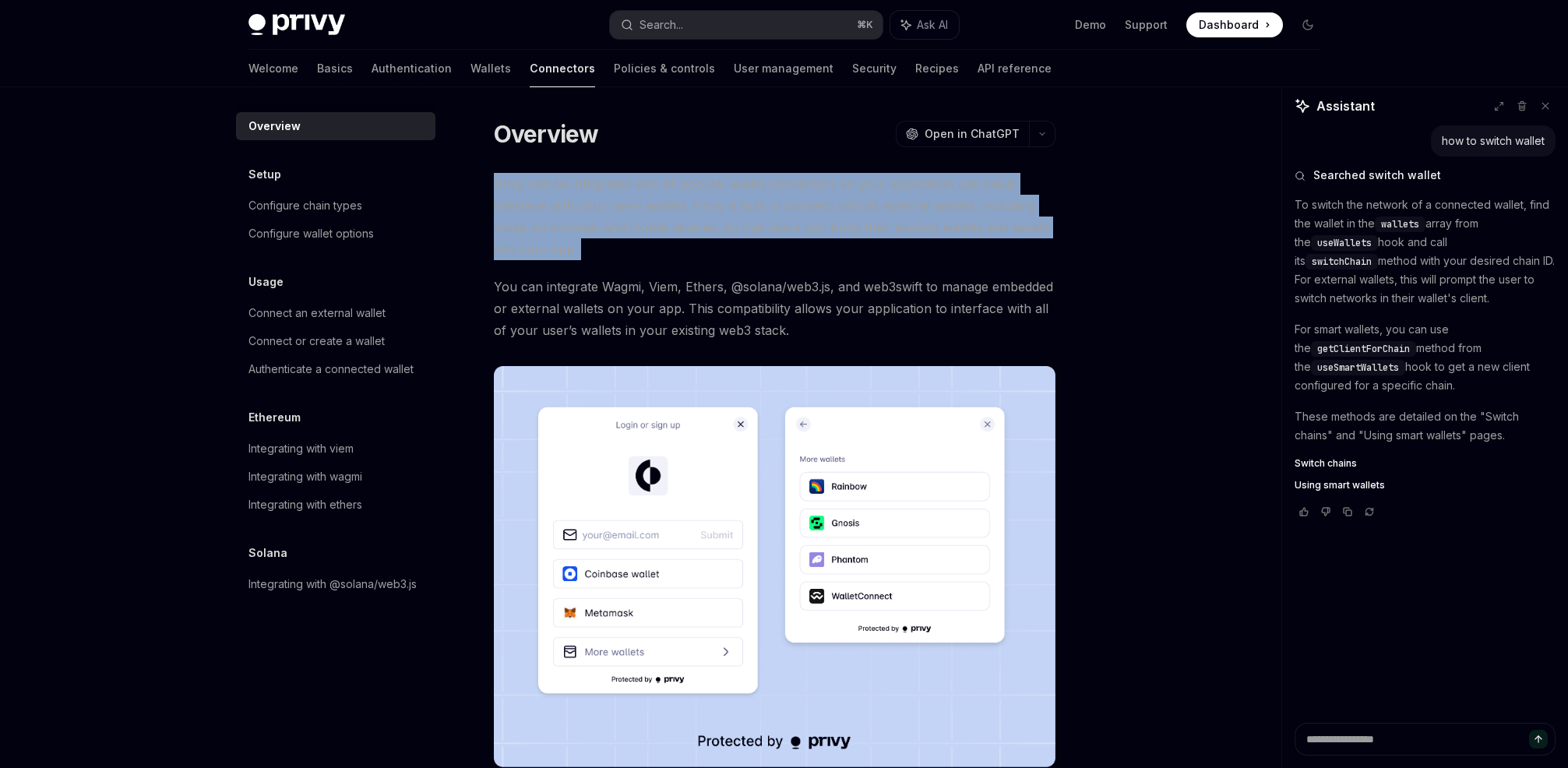
click at [867, 176] on span "Privy can be integrated with all popular wallet connectors so your application …" at bounding box center [774, 217] width 562 height 87
click at [801, 186] on span "Privy can be integrated with all popular wallet connectors so your application …" at bounding box center [774, 217] width 562 height 87
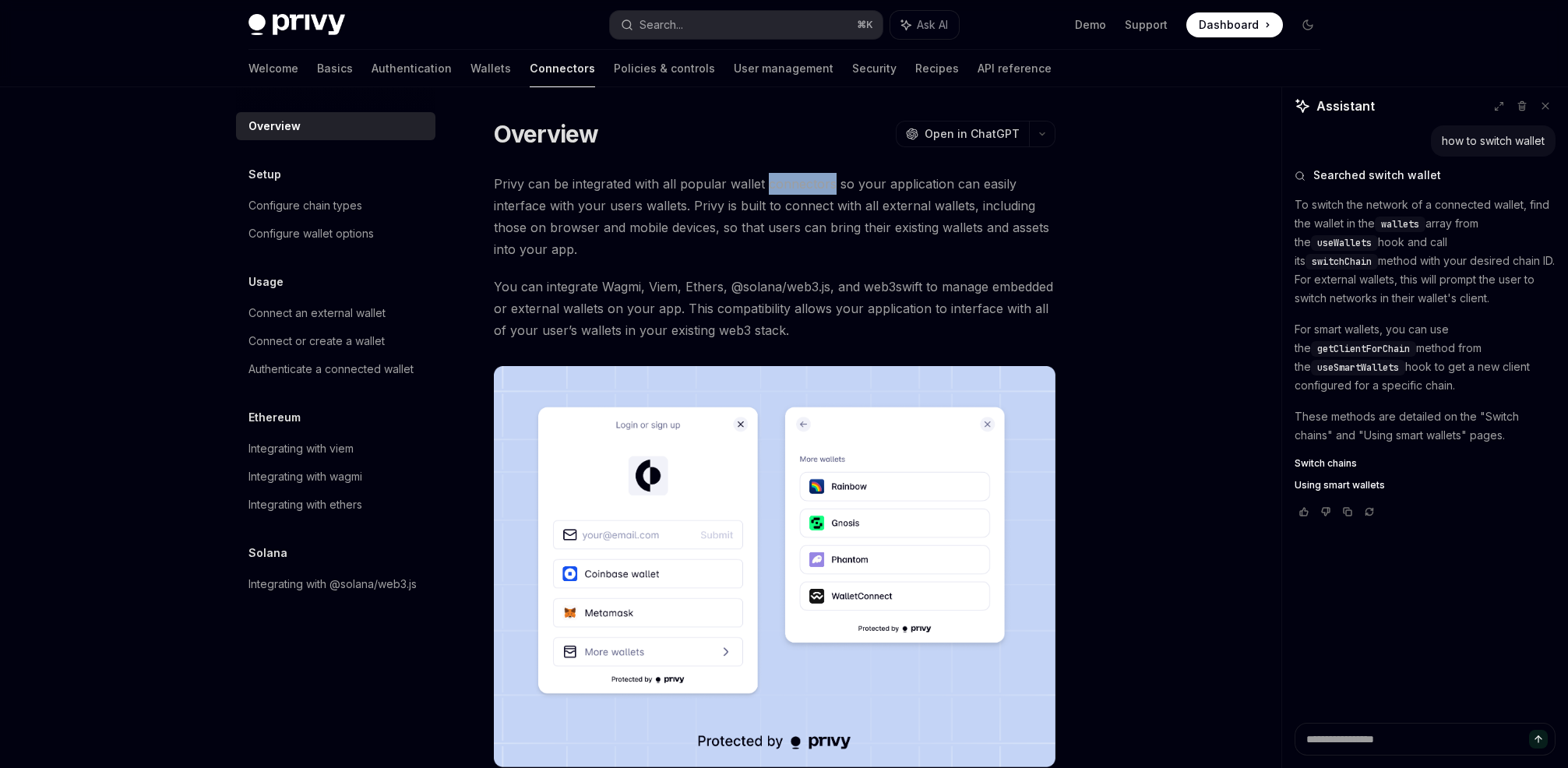
click at [801, 186] on span "Privy can be integrated with all popular wallet connectors so your application …" at bounding box center [774, 217] width 562 height 87
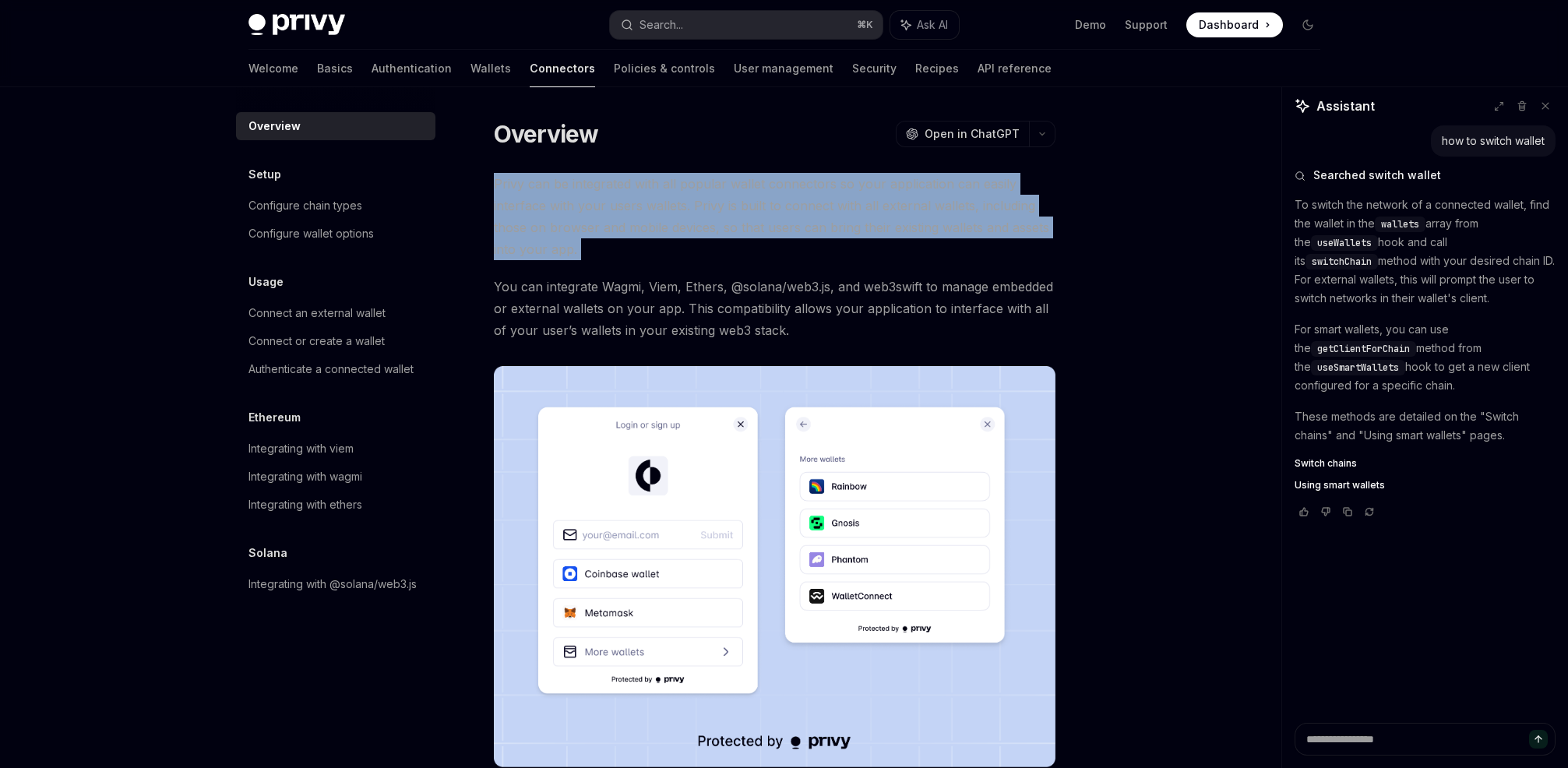
click at [801, 186] on span "Privy can be integrated with all popular wallet connectors so your application …" at bounding box center [774, 217] width 562 height 87
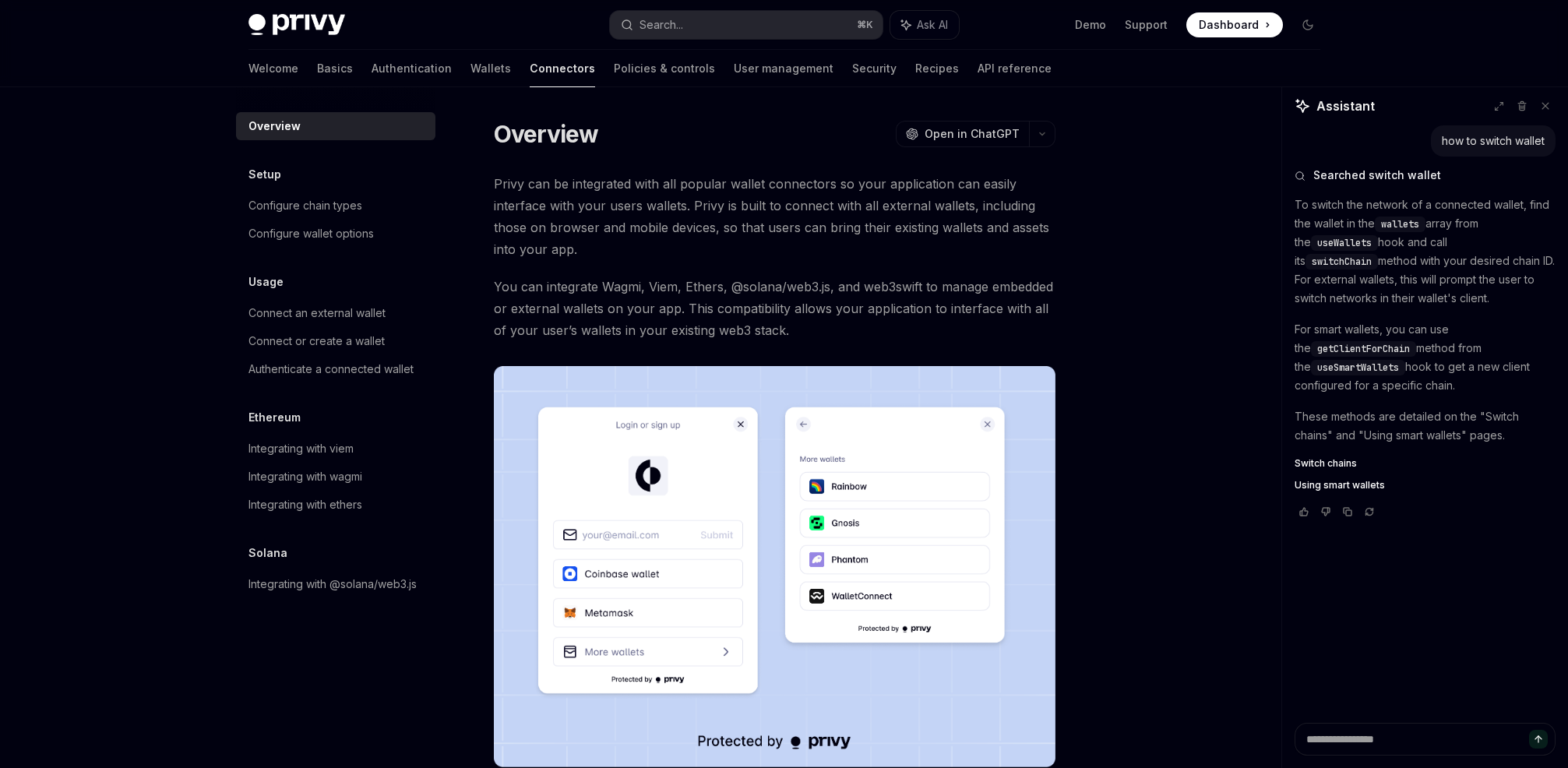
click at [885, 177] on span "Privy can be integrated with all popular wallet connectors so your application …" at bounding box center [774, 217] width 562 height 87
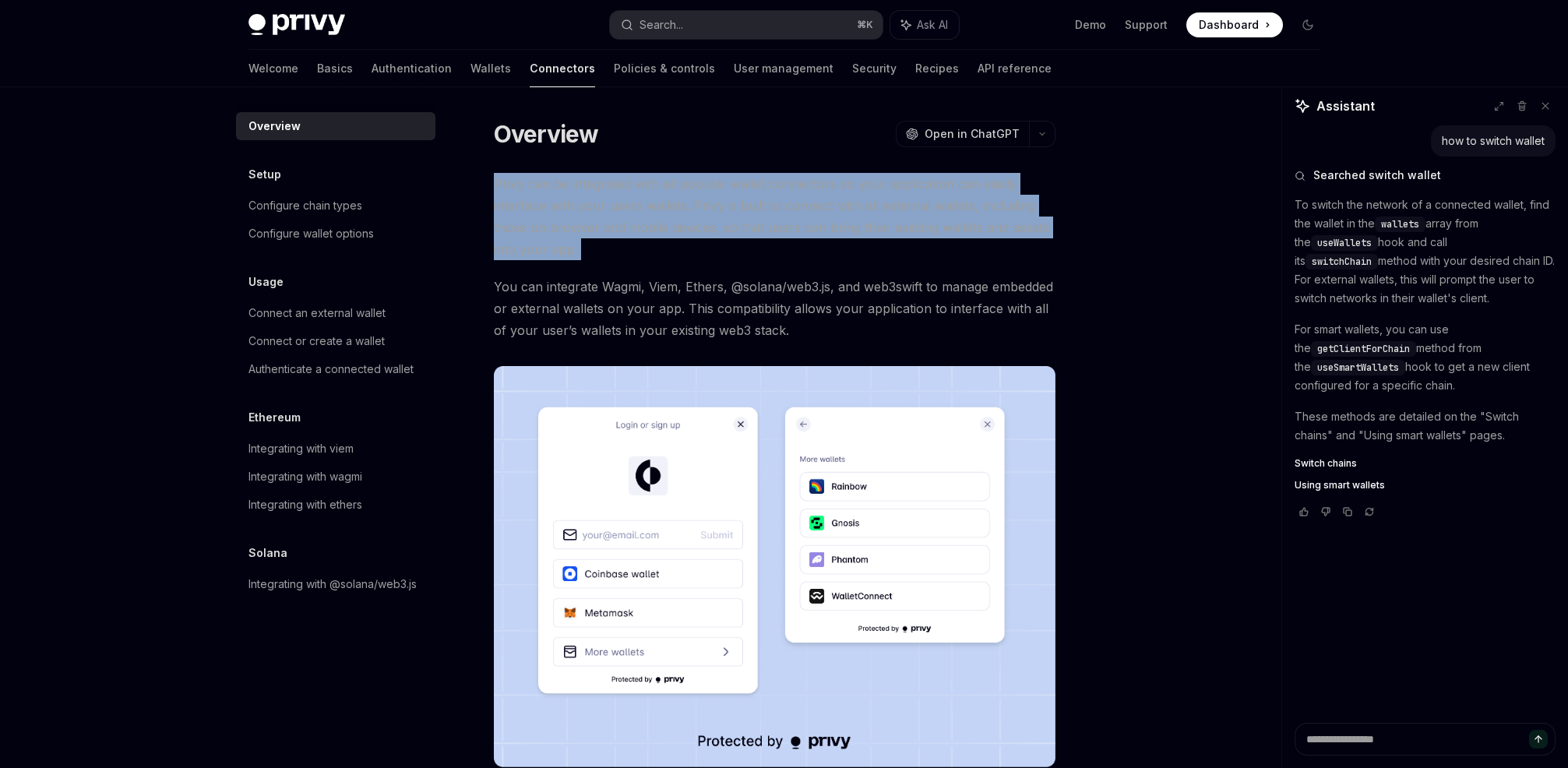
click at [885, 177] on span "Privy can be integrated with all popular wallet connectors so your application …" at bounding box center [774, 217] width 562 height 87
click at [831, 178] on span "Privy can be integrated with all popular wallet connectors so your application …" at bounding box center [774, 217] width 562 height 87
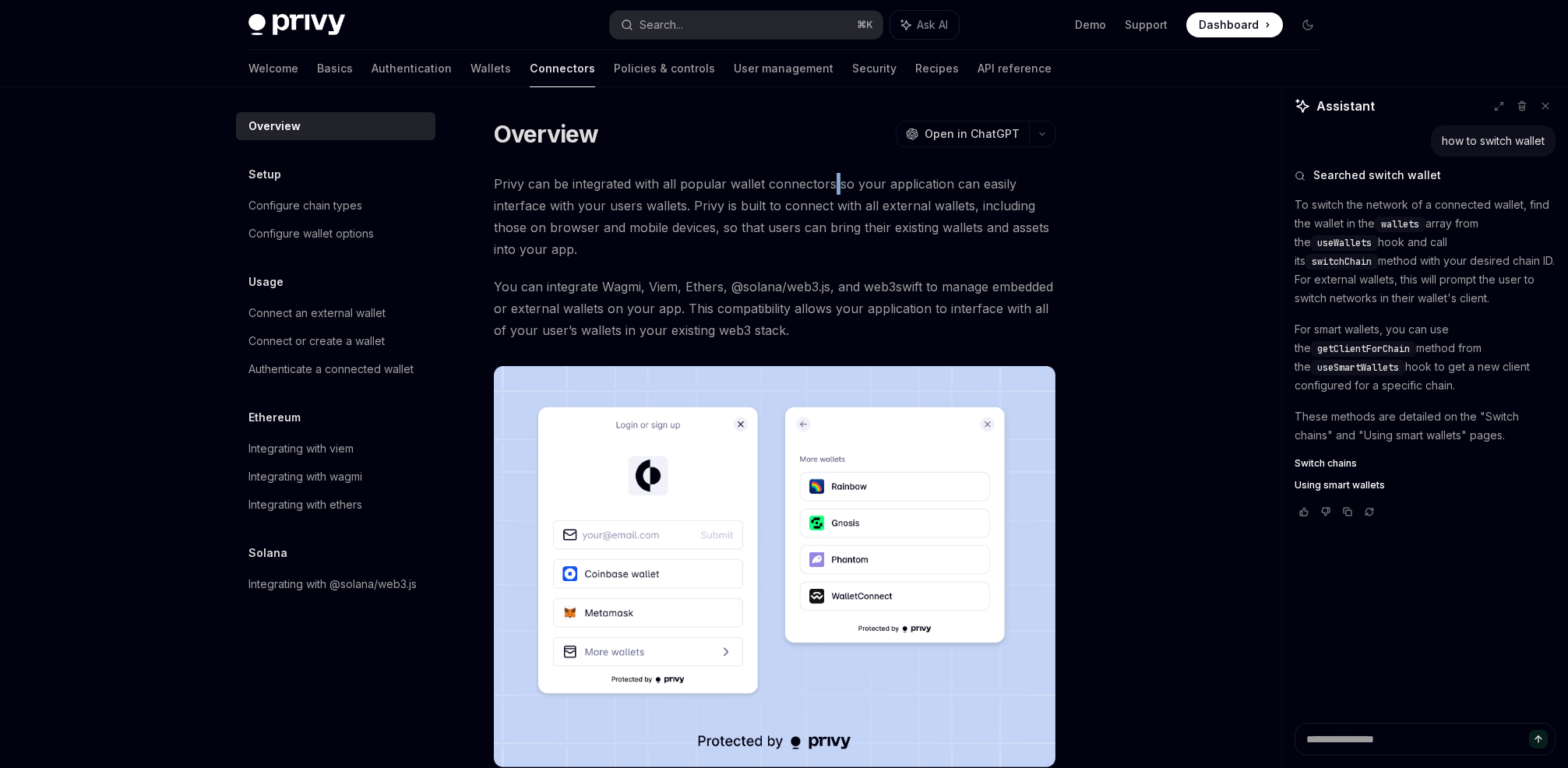
click at [831, 178] on span "Privy can be integrated with all popular wallet connectors so your application …" at bounding box center [774, 217] width 562 height 87
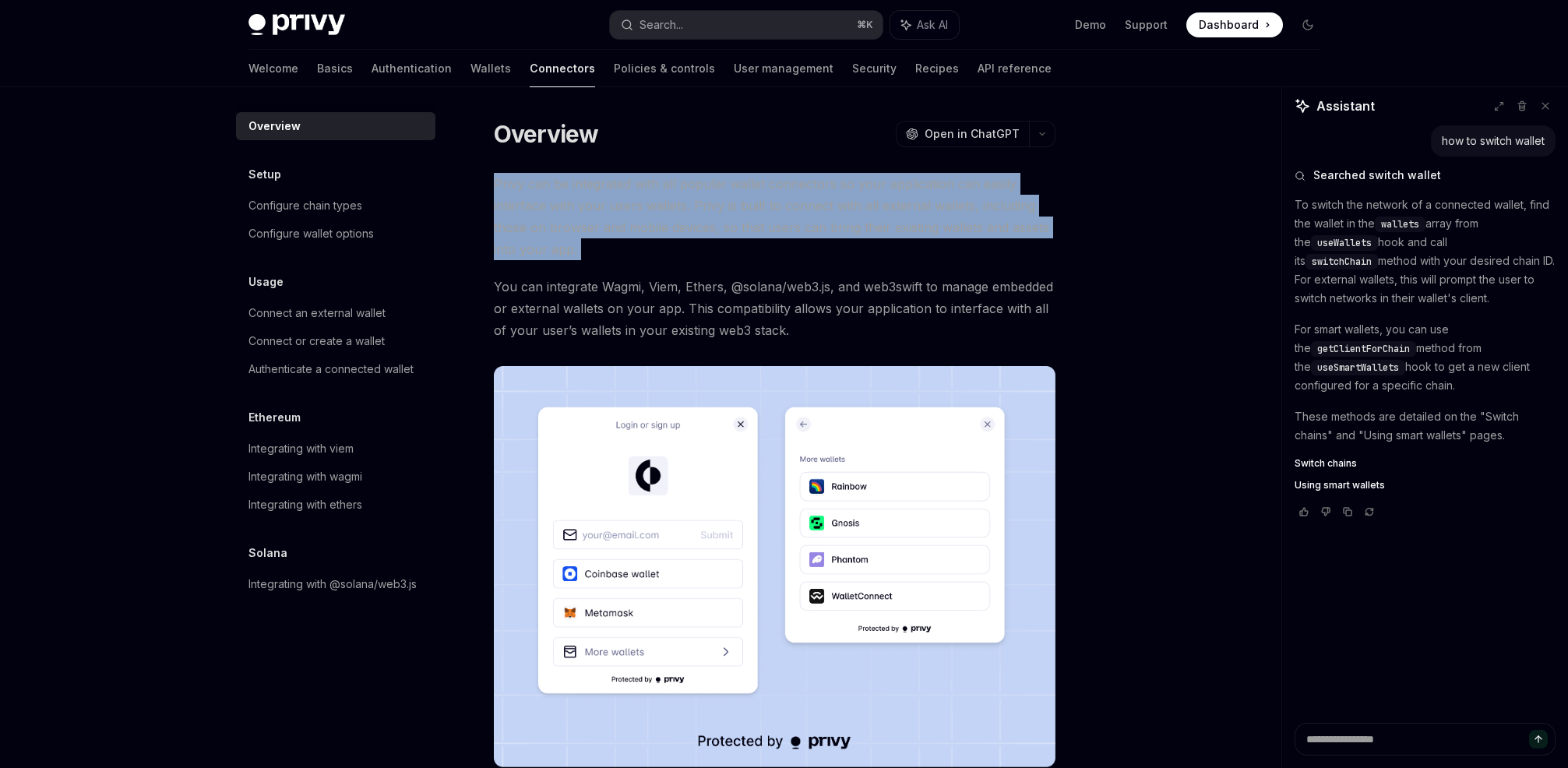
click at [830, 178] on span "Privy can be integrated with all popular wallet connectors so your application …" at bounding box center [774, 217] width 562 height 87
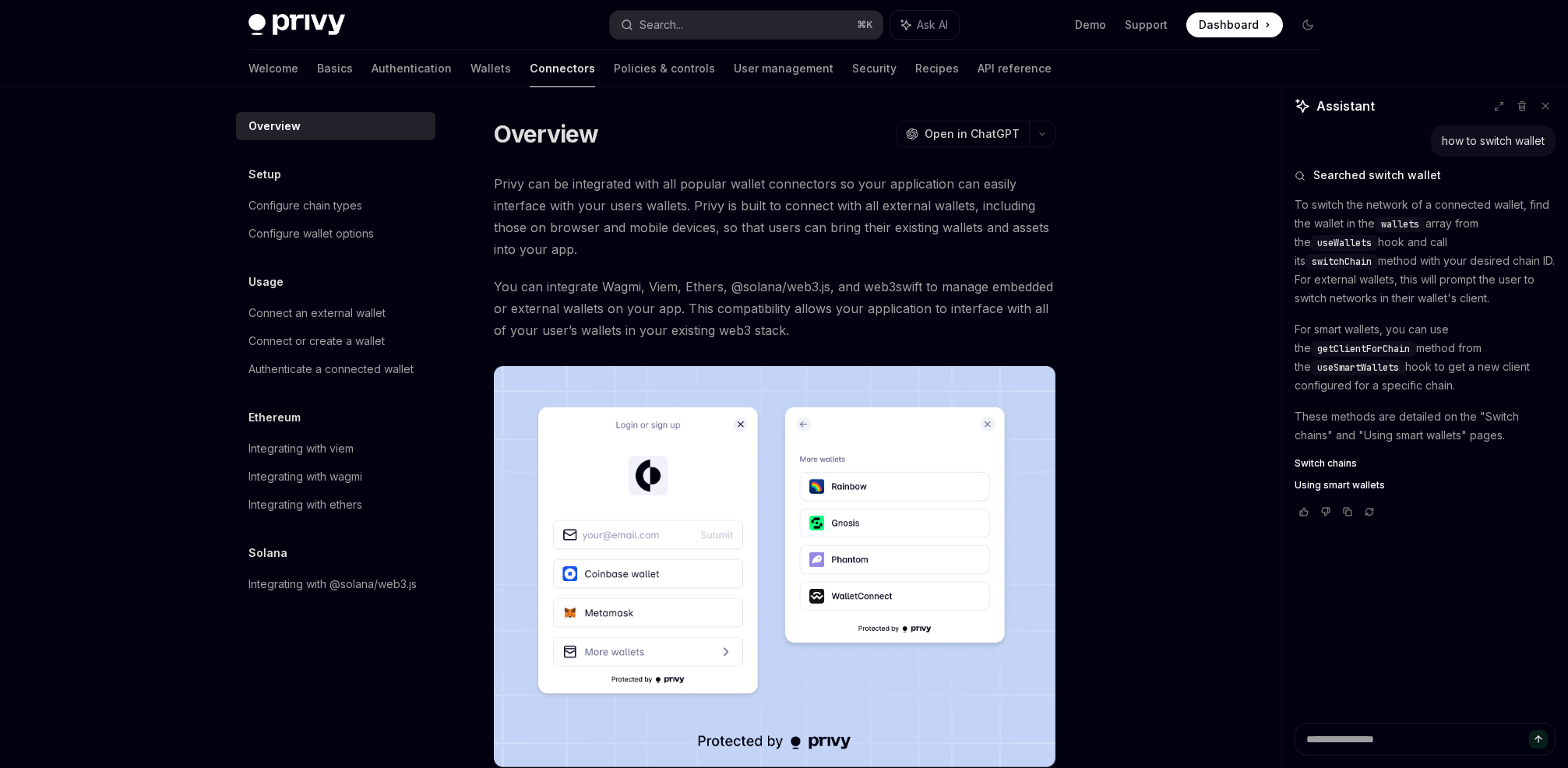
click at [873, 180] on span "Privy can be integrated with all popular wallet connectors so your application …" at bounding box center [774, 217] width 562 height 87
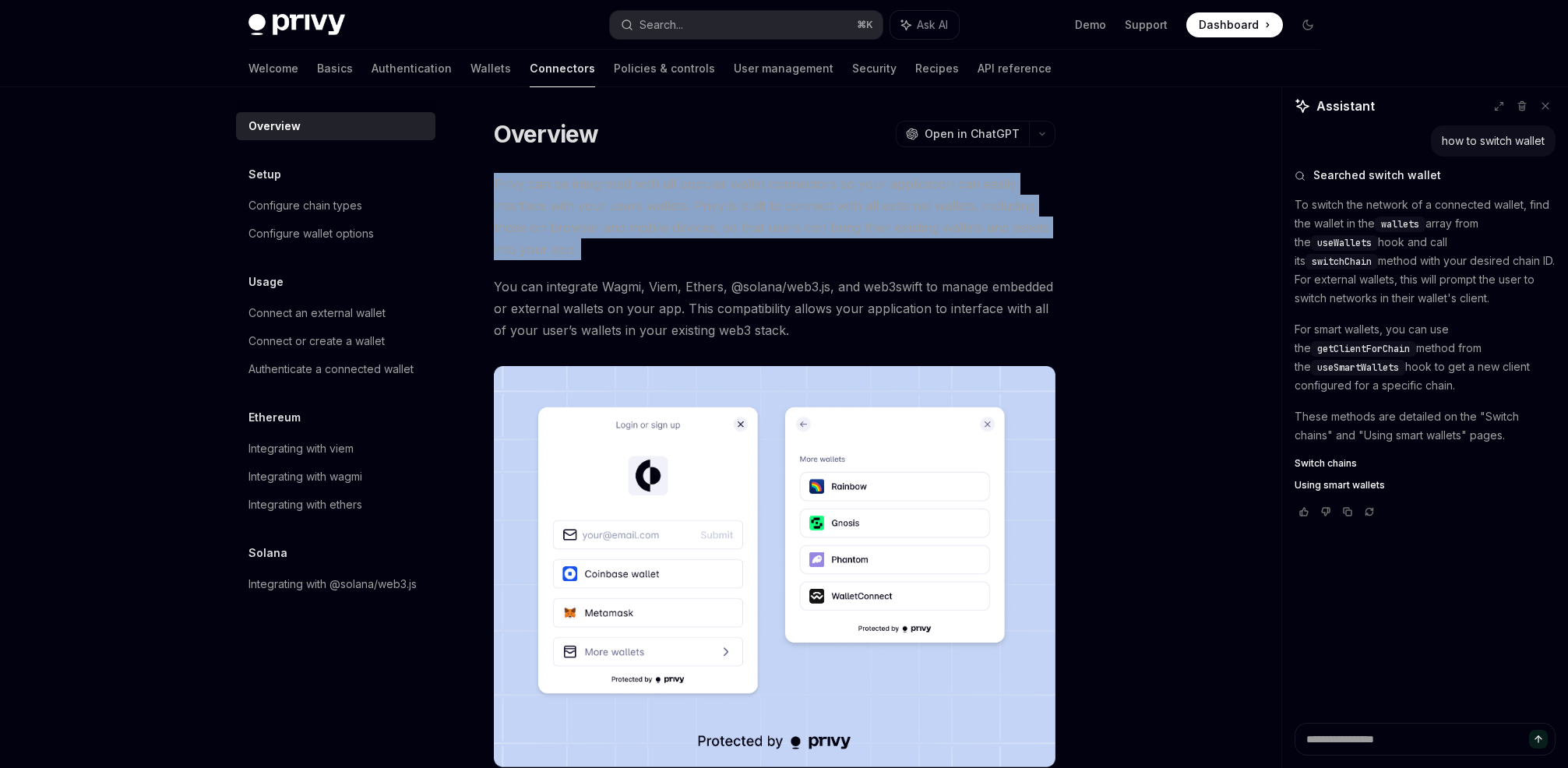
click at [873, 179] on span "Privy can be integrated with all popular wallet connectors so your application …" at bounding box center [774, 217] width 562 height 87
click at [820, 181] on span "Privy can be integrated with all popular wallet connectors so your application …" at bounding box center [774, 217] width 562 height 87
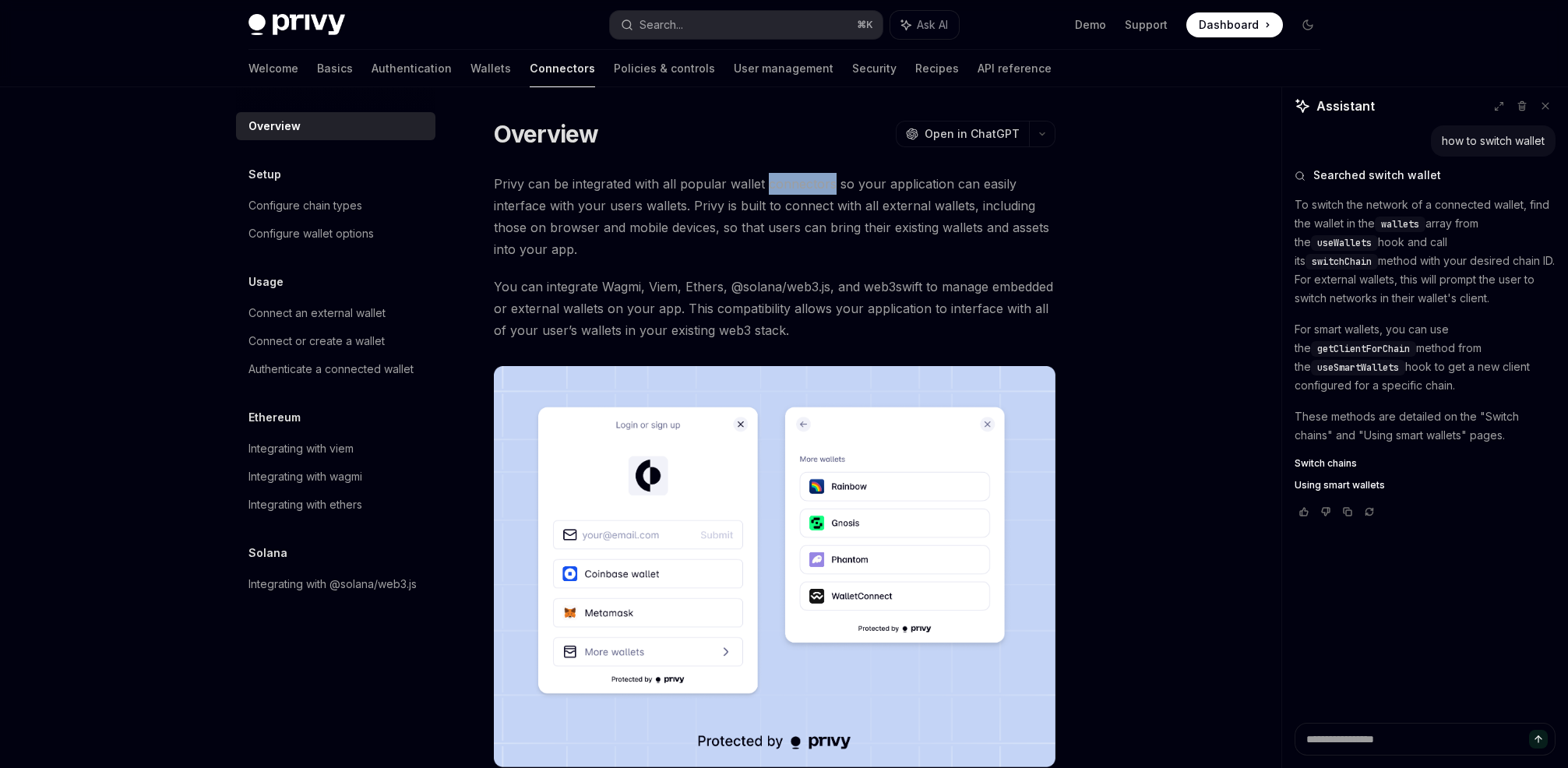
click at [820, 181] on span "Privy can be integrated with all popular wallet connectors so your application …" at bounding box center [774, 217] width 562 height 87
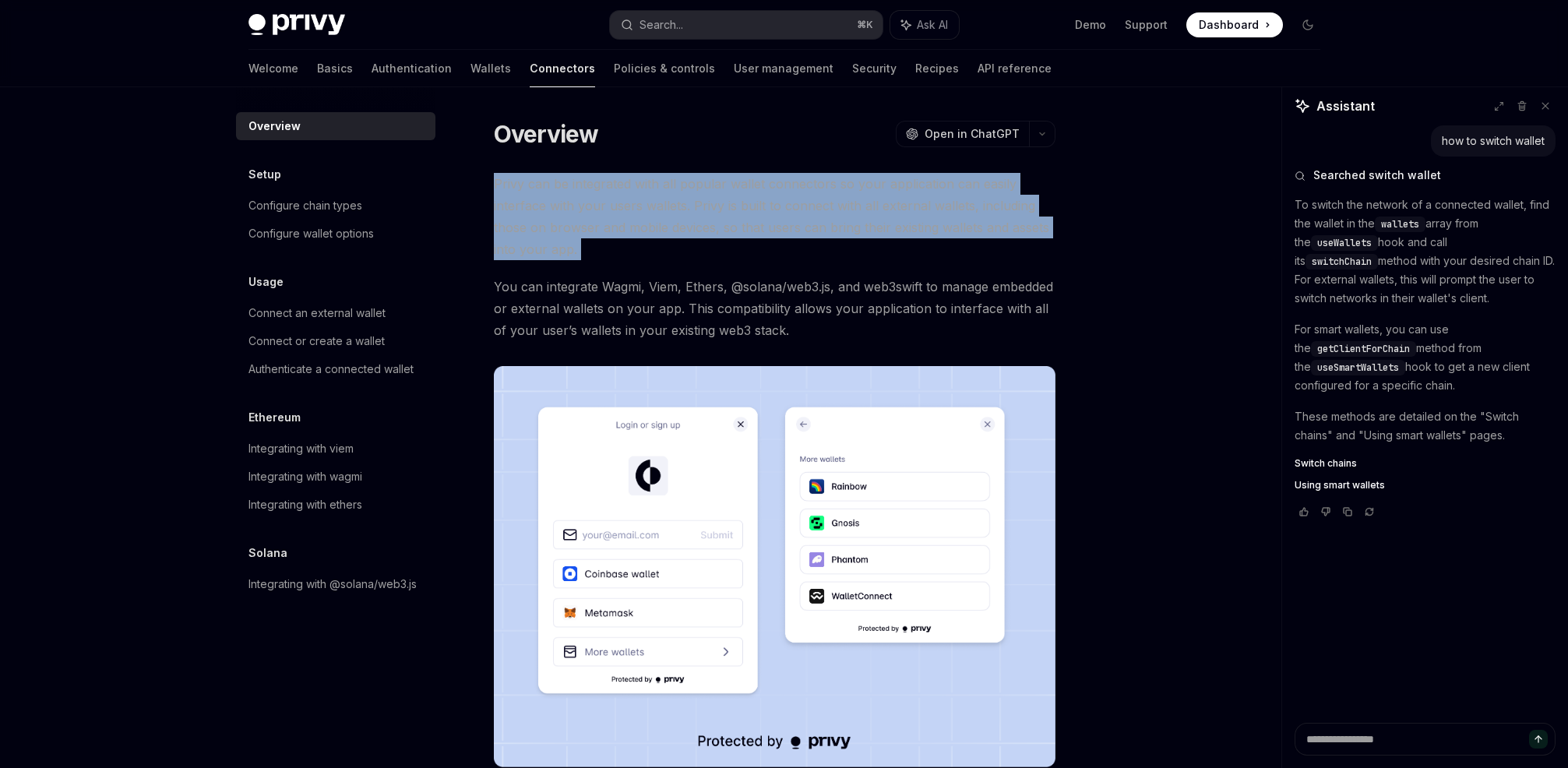
click at [820, 182] on span "Privy can be integrated with all popular wallet connectors so your application …" at bounding box center [774, 217] width 562 height 87
click at [893, 180] on span "Privy can be integrated with all popular wallet connectors so your application …" at bounding box center [774, 217] width 562 height 87
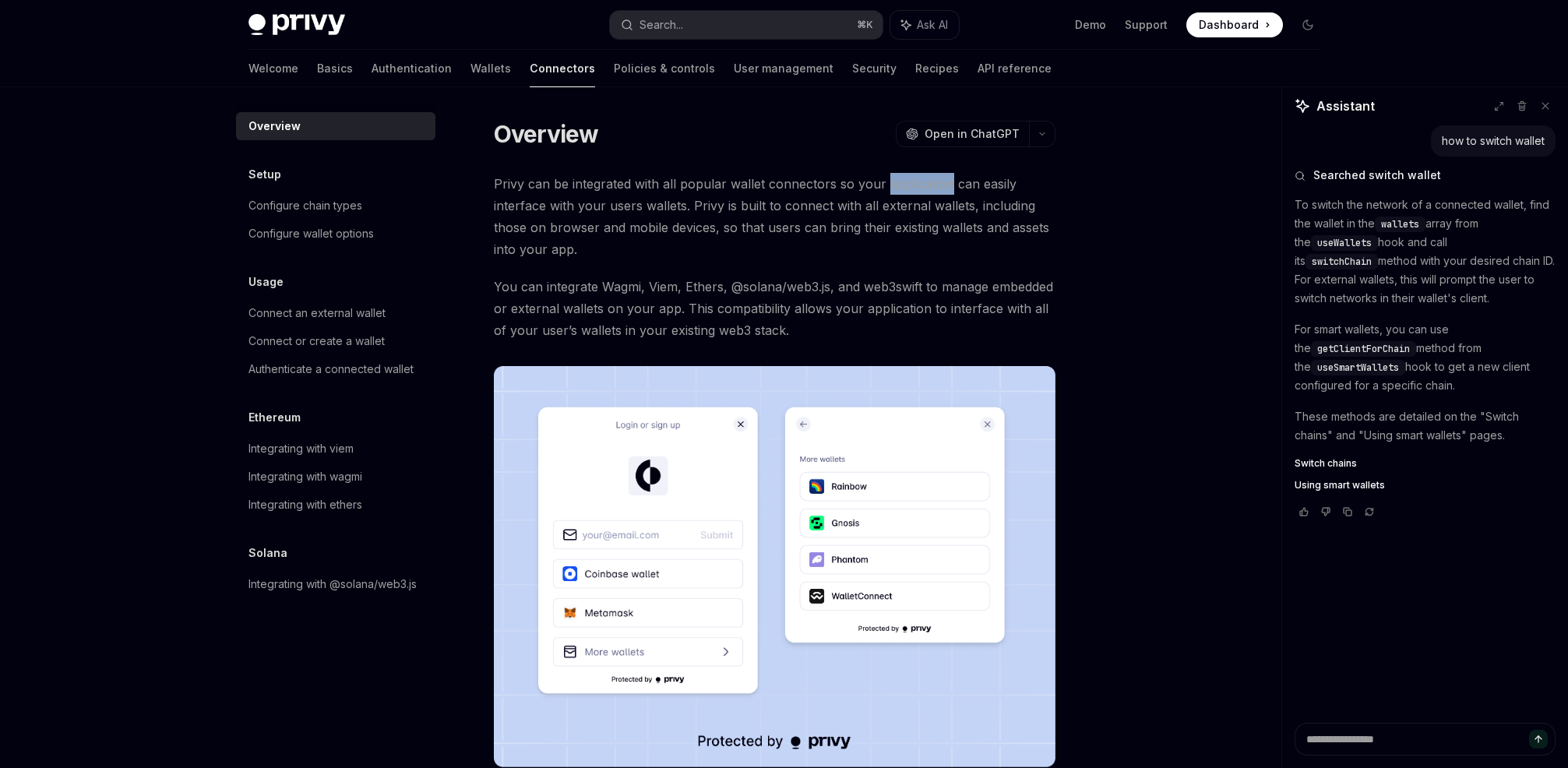
click at [893, 179] on span "Privy can be integrated with all popular wallet connectors so your application …" at bounding box center [774, 217] width 562 height 87
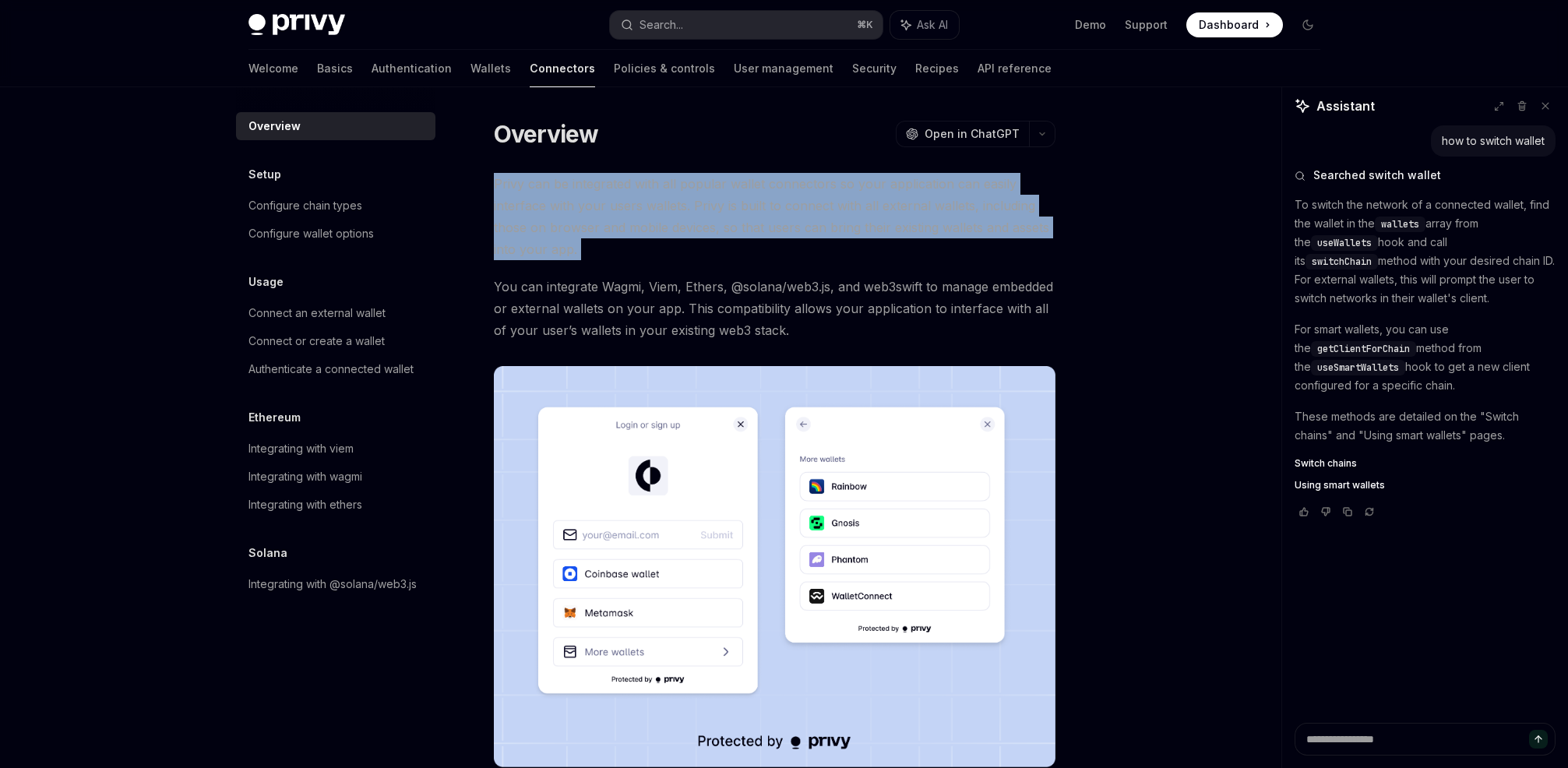
click at [893, 179] on span "Privy can be integrated with all popular wallet connectors so your application …" at bounding box center [774, 217] width 562 height 87
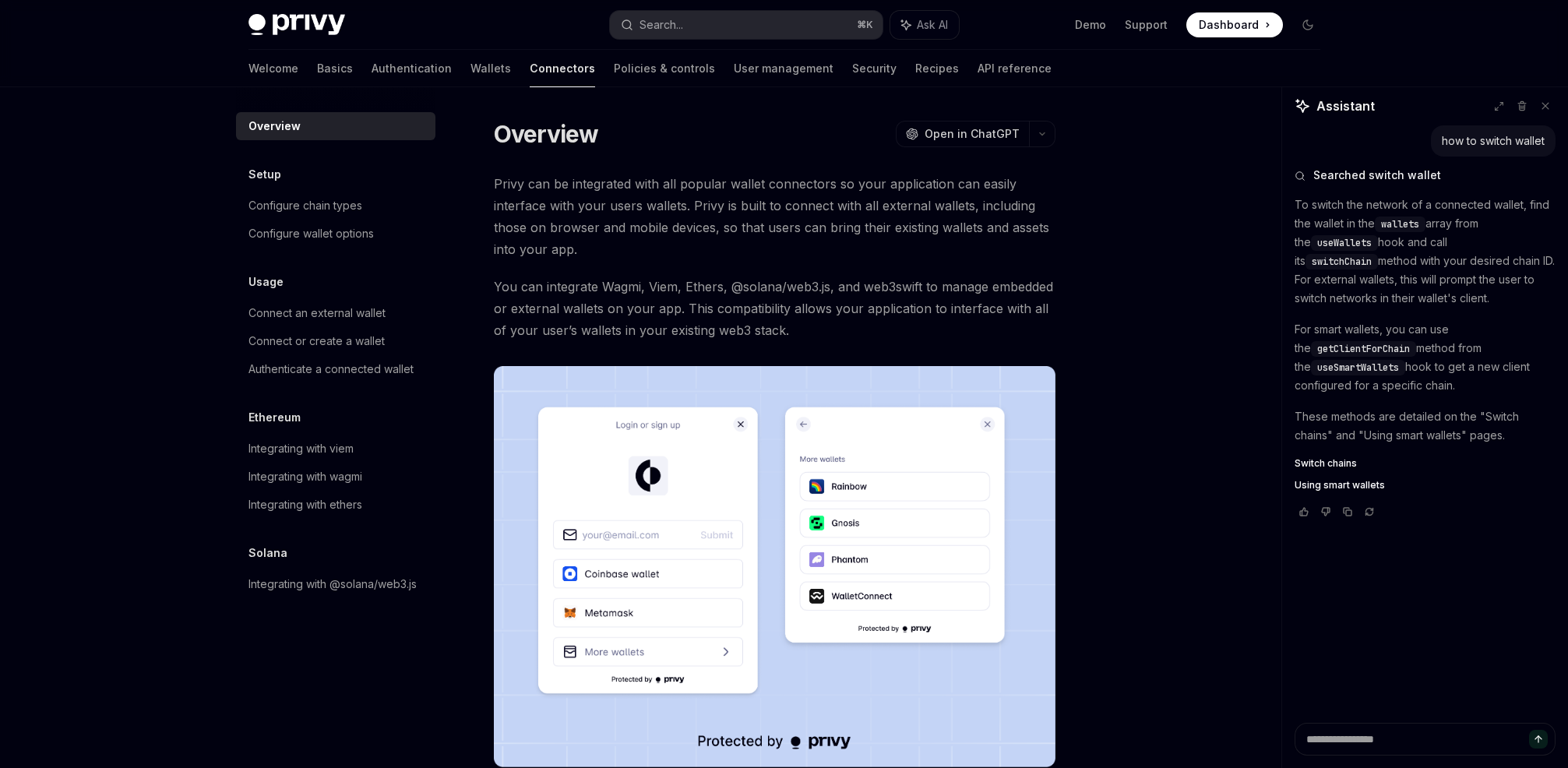
click at [837, 183] on span "Privy can be integrated with all popular wallet connectors so your application …" at bounding box center [774, 217] width 562 height 87
click at [836, 183] on span "Privy can be integrated with all popular wallet connectors so your application …" at bounding box center [774, 217] width 562 height 87
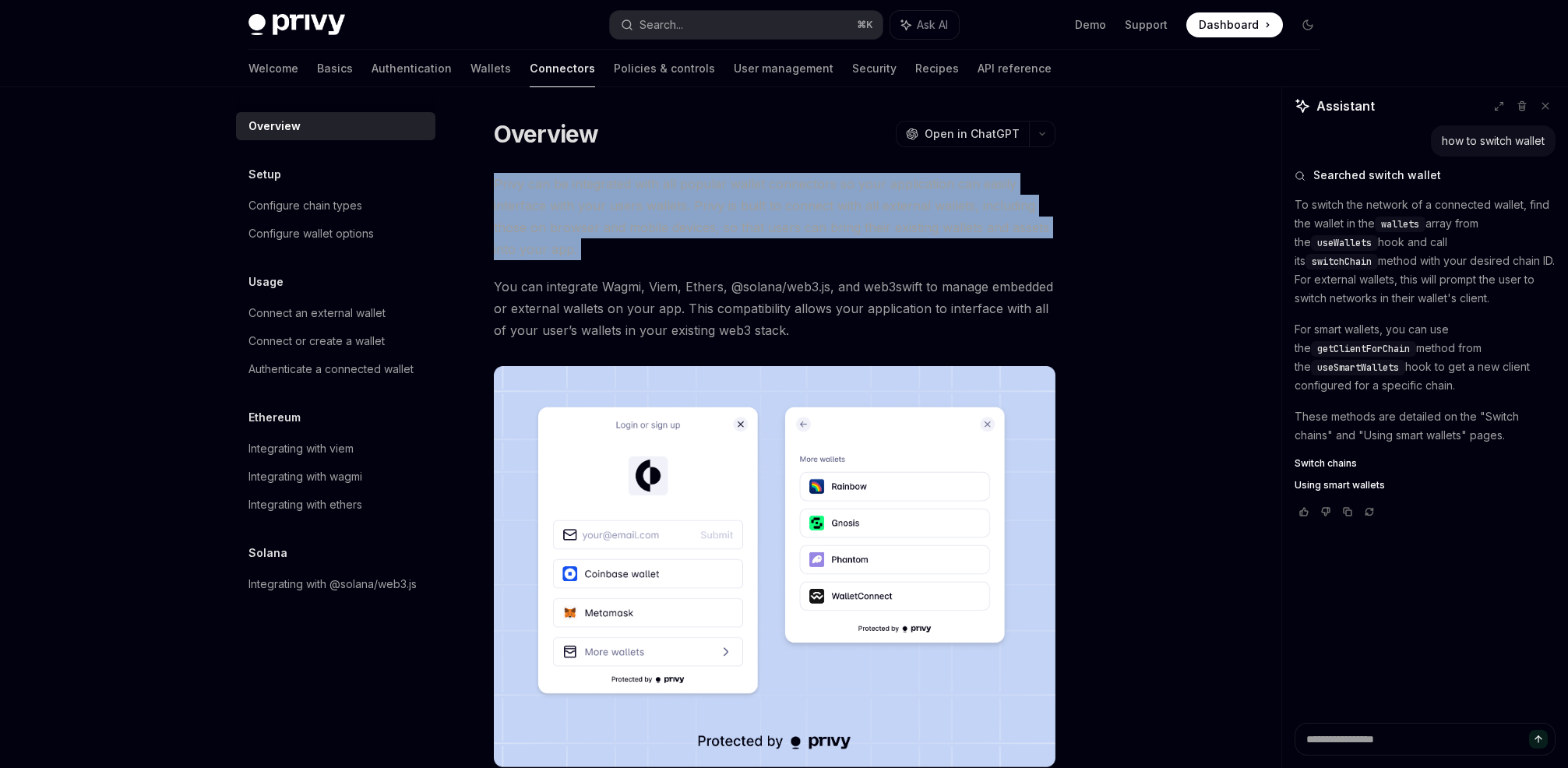
click at [836, 183] on span "Privy can be integrated with all popular wallet connectors so your application …" at bounding box center [774, 217] width 562 height 87
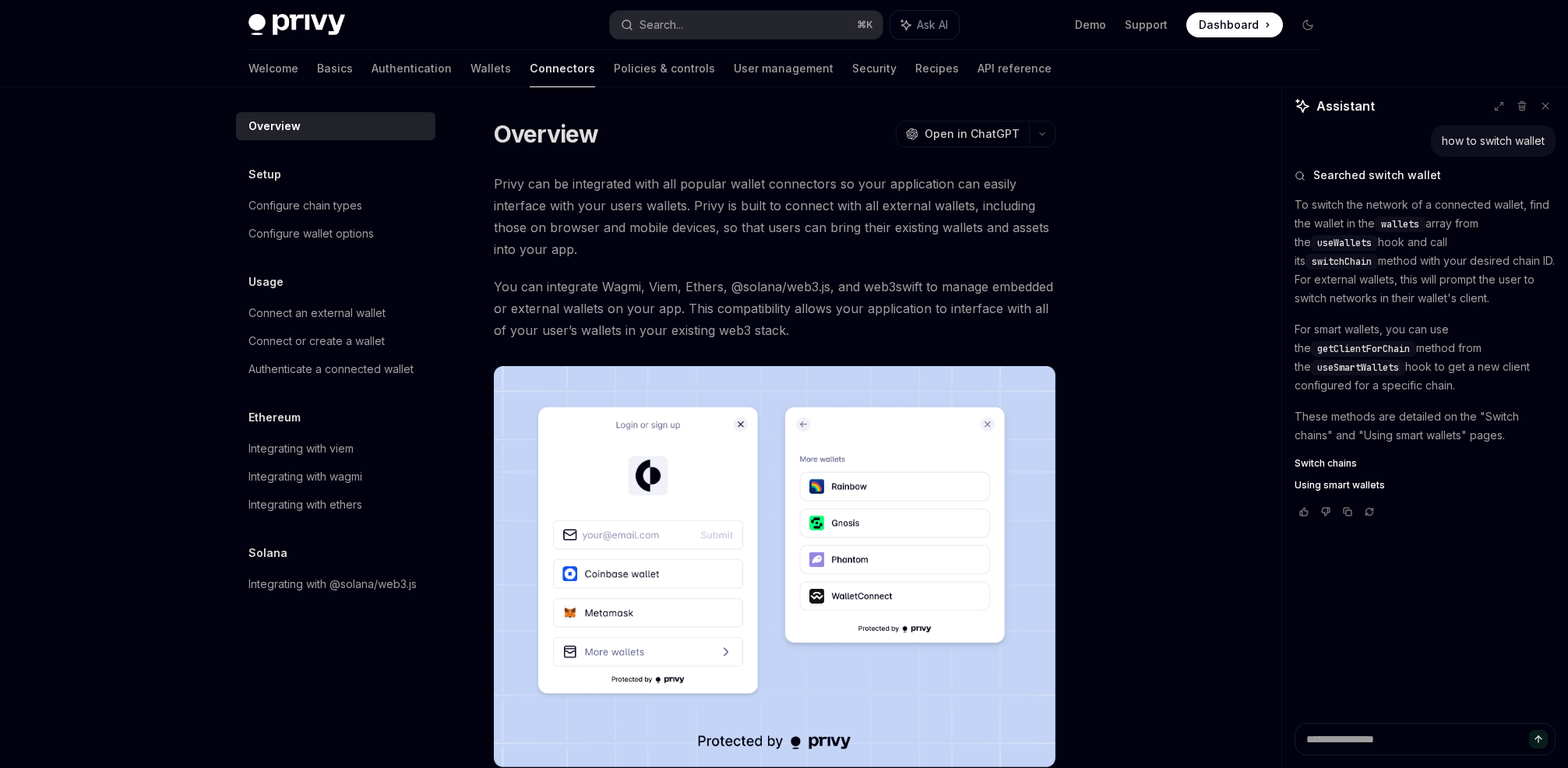
click at [829, 296] on span "You can integrate Wagmi, Viem, Ethers, @solana/web3.js, and web3swift to manage…" at bounding box center [774, 308] width 562 height 65
click at [900, 285] on span "You can integrate Wagmi, Viem, Ethers, @solana/web3.js, and web3swift to manage…" at bounding box center [774, 308] width 562 height 65
click at [931, 282] on span "You can integrate Wagmi, Viem, Ethers, @solana/web3.js, and web3swift to manage…" at bounding box center [774, 308] width 562 height 65
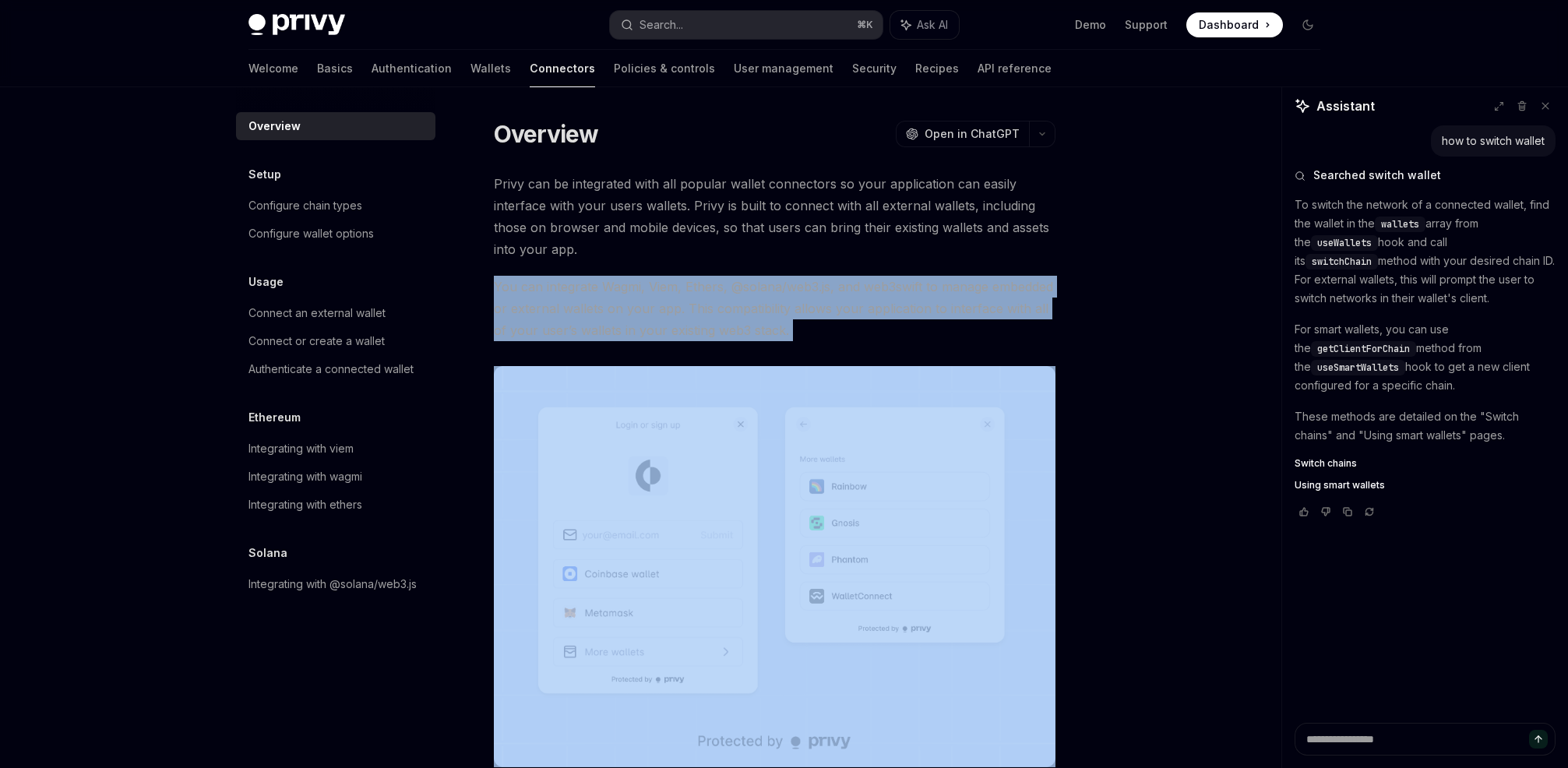
click at [930, 282] on span "You can integrate Wagmi, Viem, Ethers, @solana/web3.js, and web3swift to manage…" at bounding box center [774, 308] width 562 height 65
click at [979, 282] on span "You can integrate Wagmi, Viem, Ethers, @solana/web3.js, and web3swift to manage…" at bounding box center [774, 308] width 562 height 65
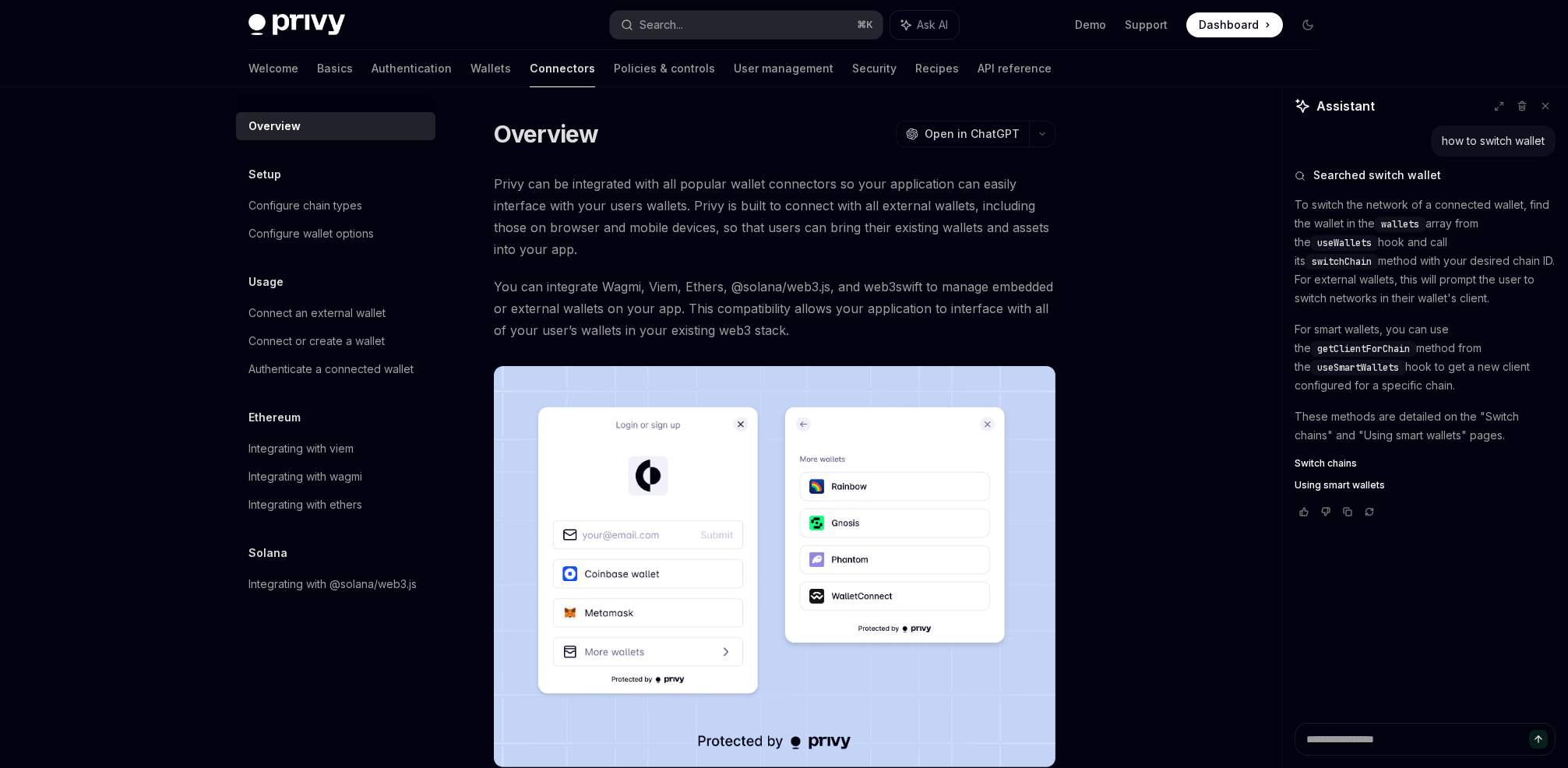
click at [912, 281] on span "You can integrate Wagmi, Viem, Ethers, @solana/web3.js, and web3swift to manage…" at bounding box center [774, 308] width 562 height 65
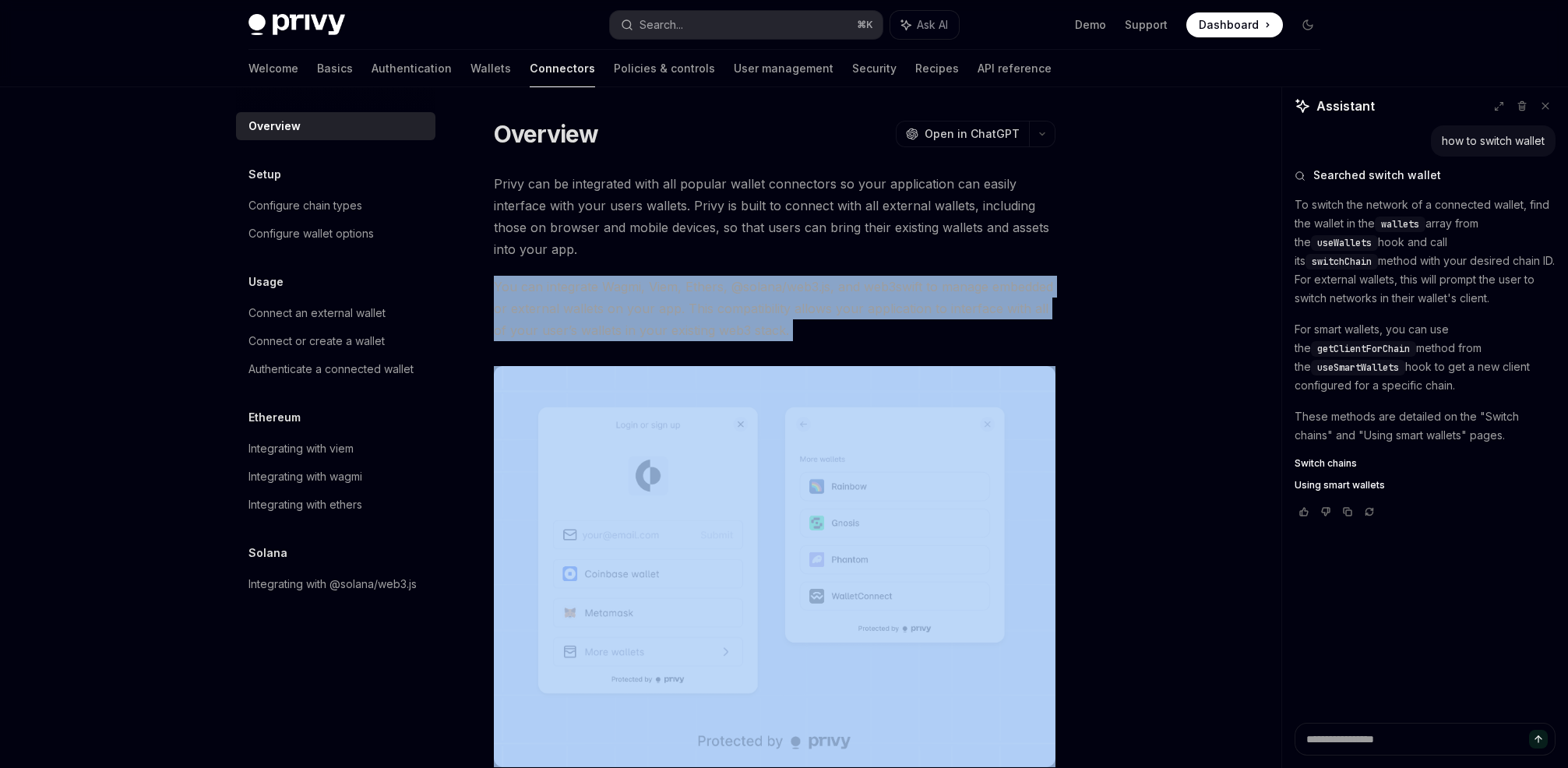
click at [912, 282] on span "You can integrate Wagmi, Viem, Ethers, @solana/web3.js, and web3swift to manage…" at bounding box center [774, 308] width 562 height 65
click at [959, 282] on span "You can integrate Wagmi, Viem, Ethers, @solana/web3.js, and web3swift to manage…" at bounding box center [774, 308] width 562 height 65
